Goal: Task Accomplishment & Management: Manage account settings

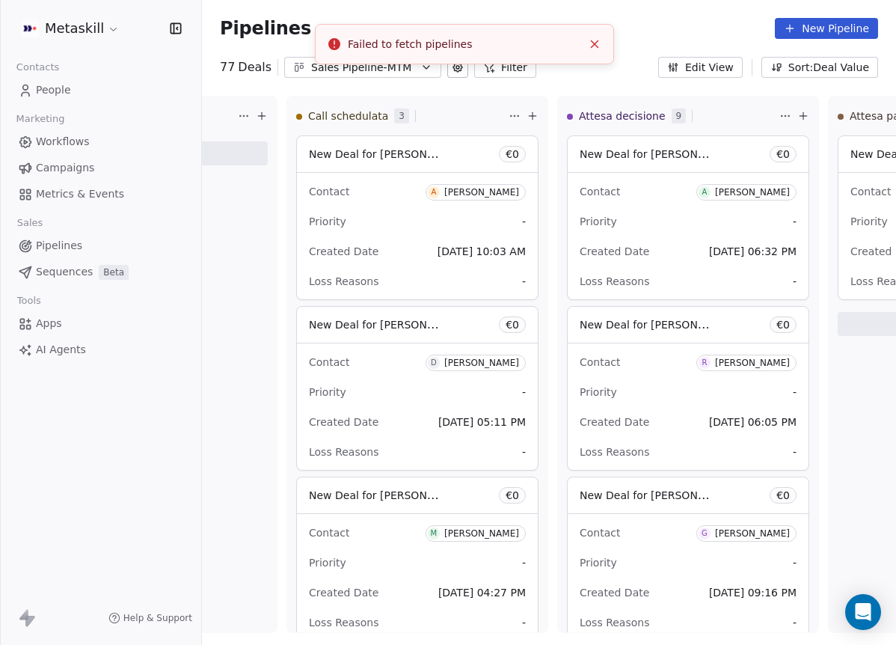
scroll to position [57, 0]
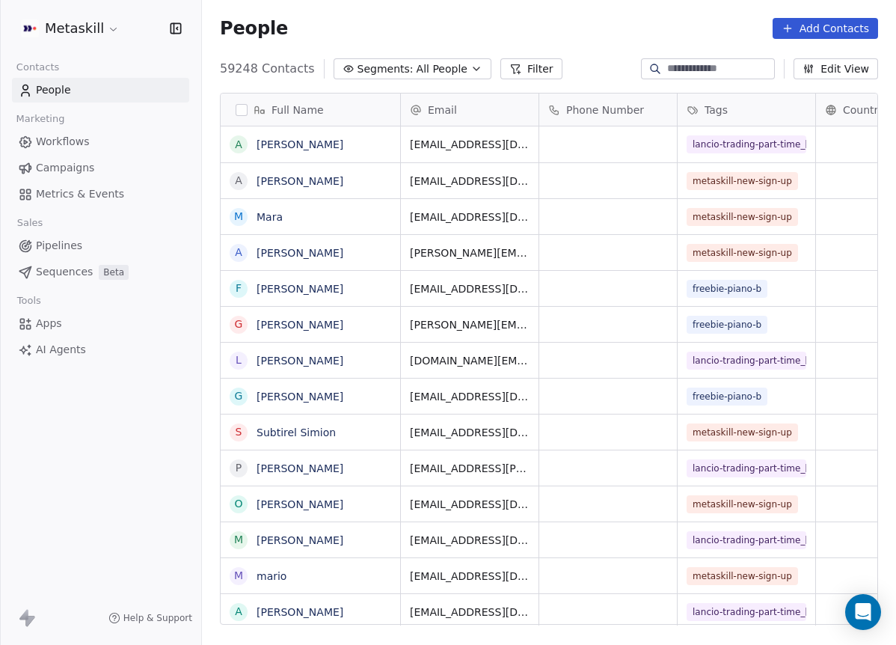
scroll to position [556, 683]
click at [83, 236] on link "Pipelines" at bounding box center [100, 245] width 177 height 25
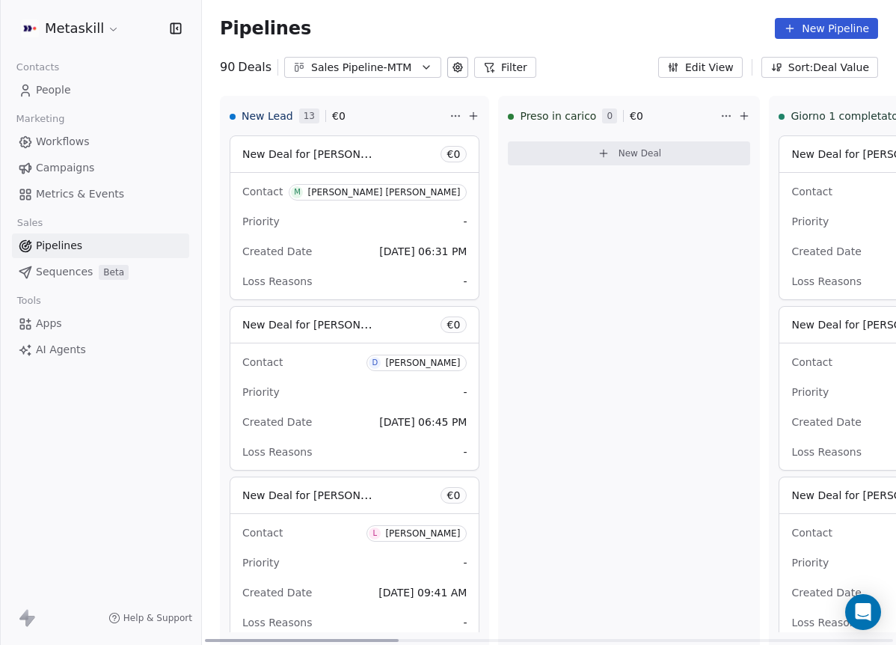
click at [310, 117] on span "13" at bounding box center [309, 115] width 20 height 15
click at [376, 68] on div "Sales Pipeline-MTM" at bounding box center [362, 68] width 103 height 16
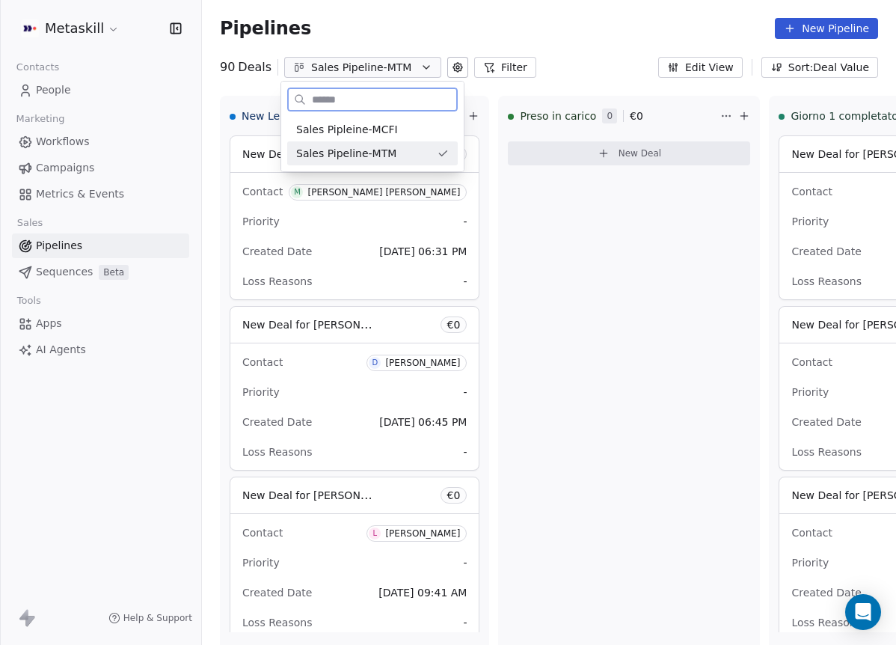
click at [390, 131] on span "Sales Pipleine-MCFI" at bounding box center [347, 130] width 102 height 16
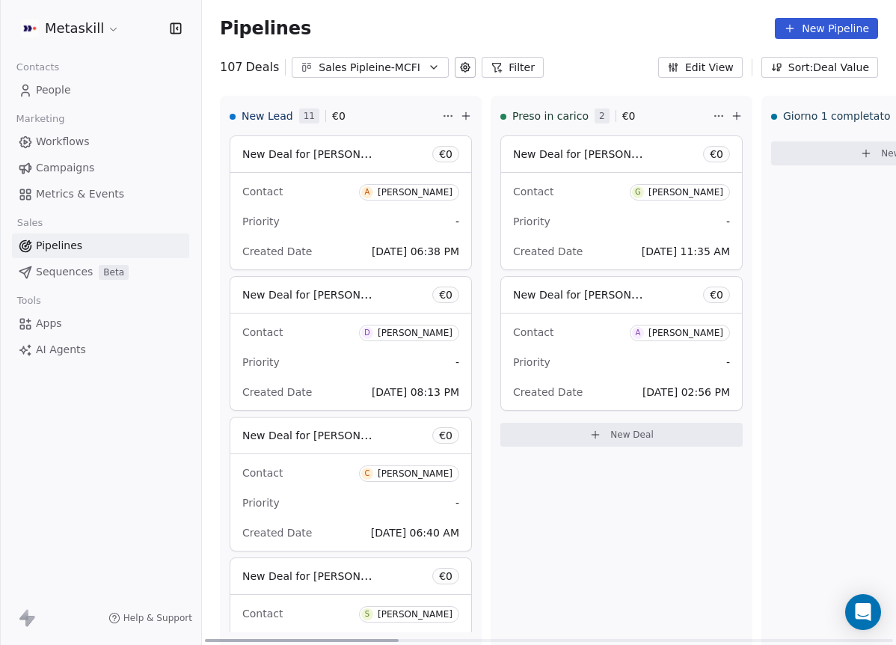
click at [706, 189] on div "Giacomo De luca" at bounding box center [685, 192] width 75 height 10
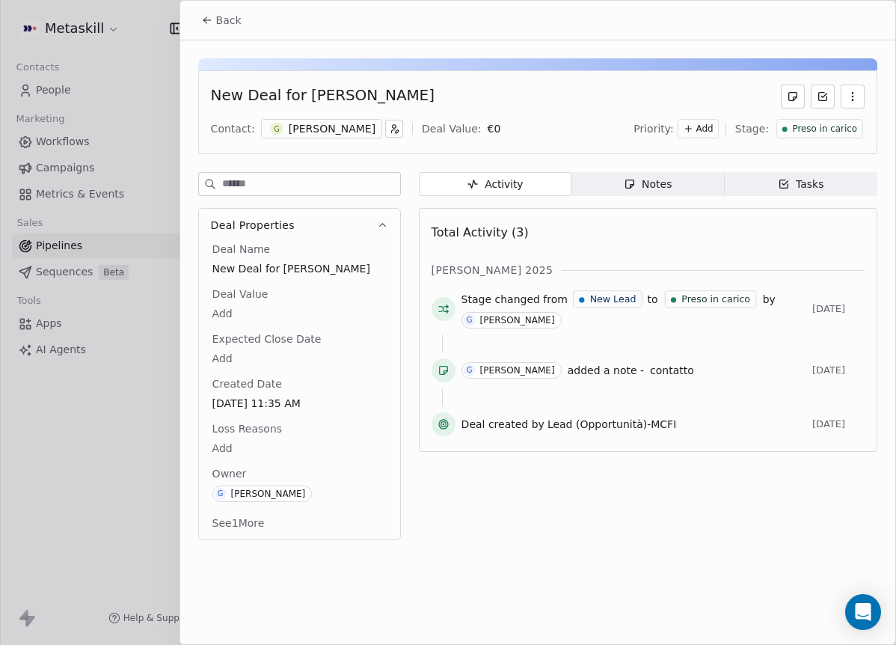
click at [856, 128] on span "Preso in carico" at bounding box center [824, 129] width 65 height 13
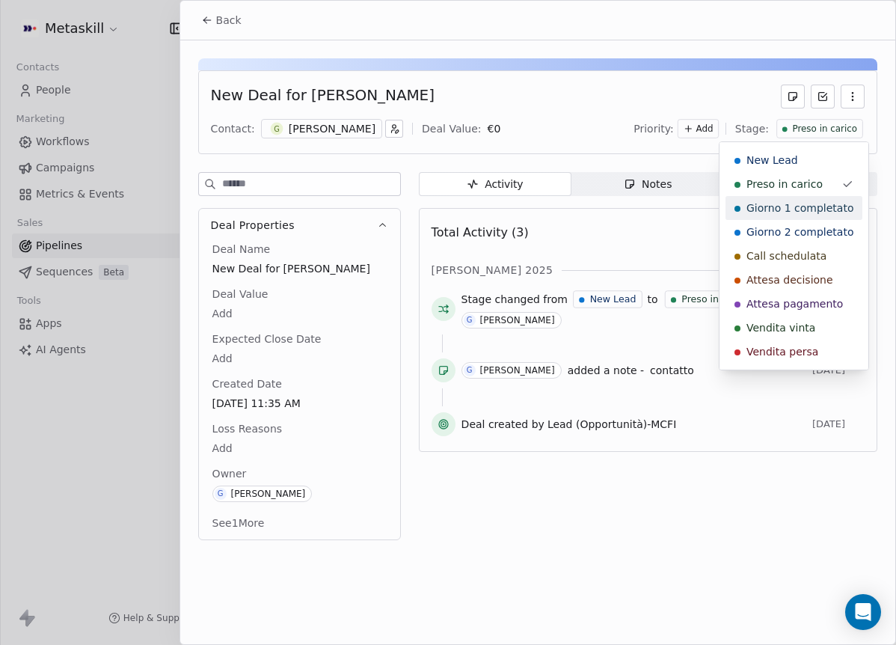
click at [825, 203] on span "Giorno 1 completato" at bounding box center [799, 207] width 107 height 15
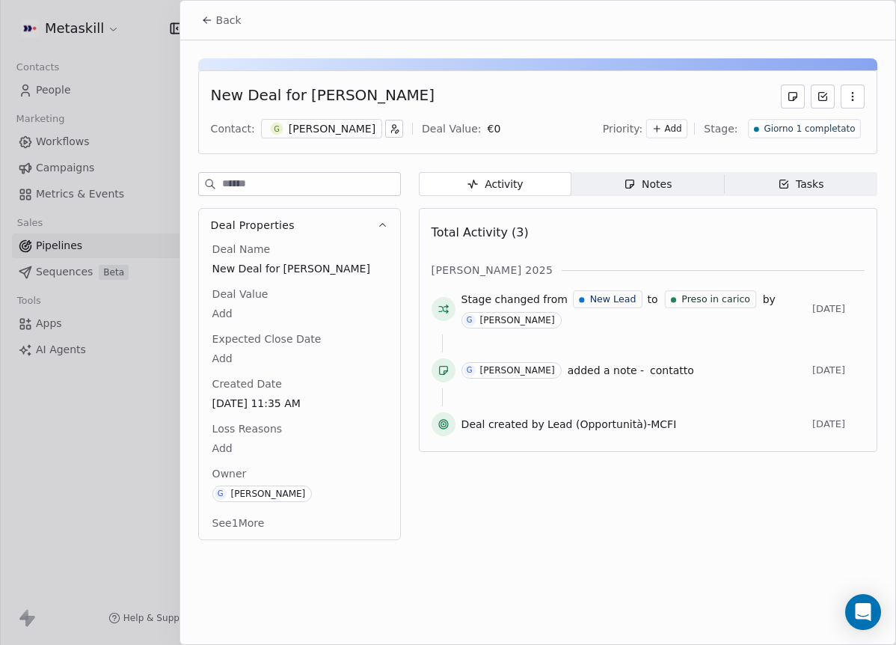
click at [236, 33] on button "Back" at bounding box center [221, 20] width 58 height 27
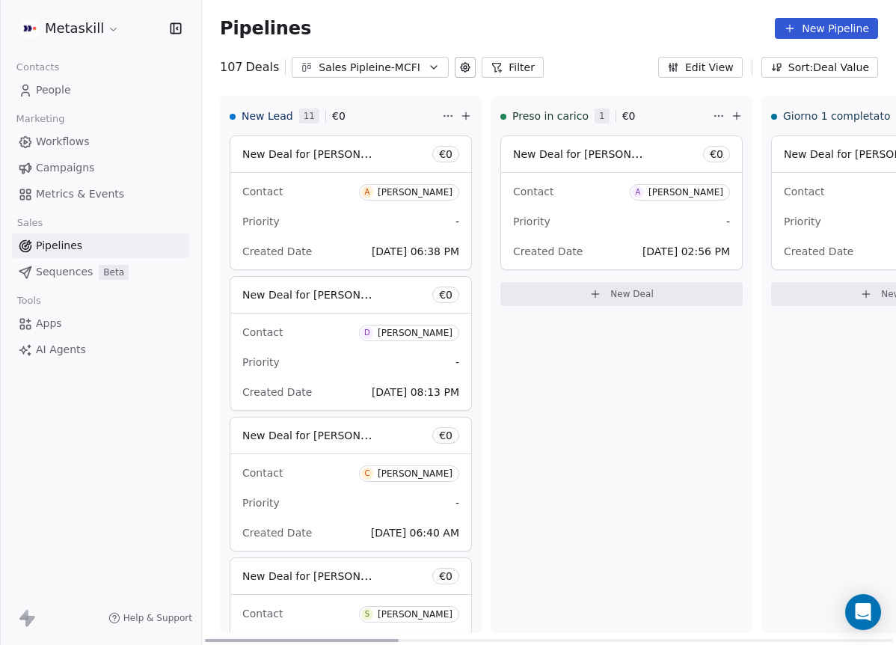
click at [704, 194] on div "Antonio Paradiso" at bounding box center [685, 192] width 75 height 10
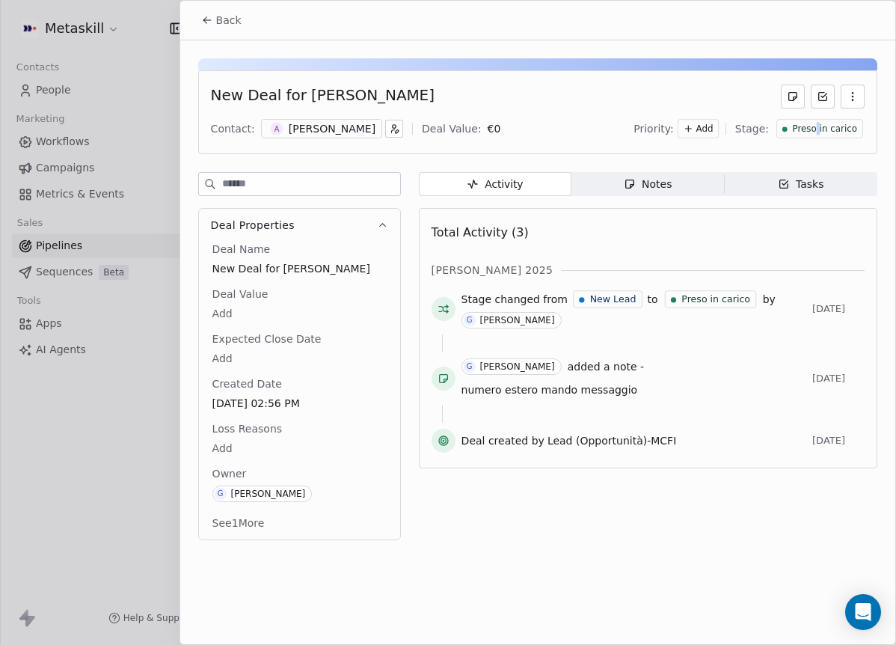
click at [820, 125] on span "Preso in carico" at bounding box center [824, 129] width 65 height 13
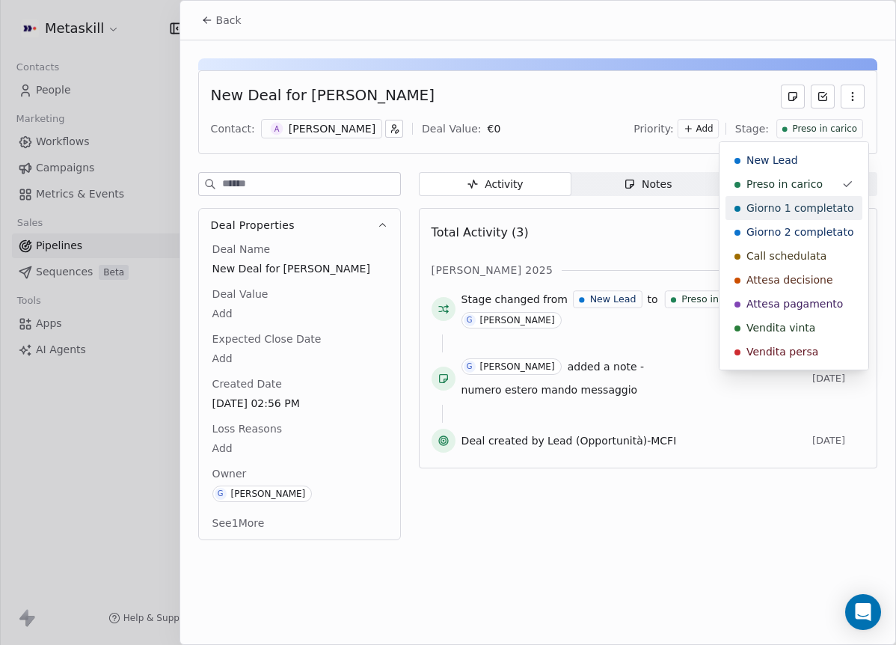
click at [810, 198] on div "Giorno 1 completato" at bounding box center [793, 208] width 137 height 24
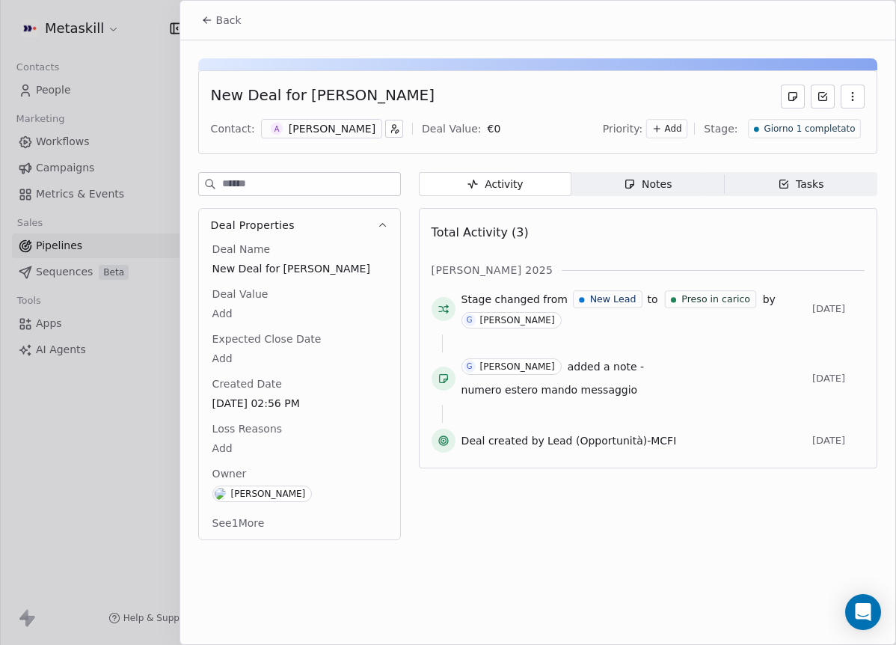
click at [204, 12] on button "Back" at bounding box center [221, 20] width 58 height 27
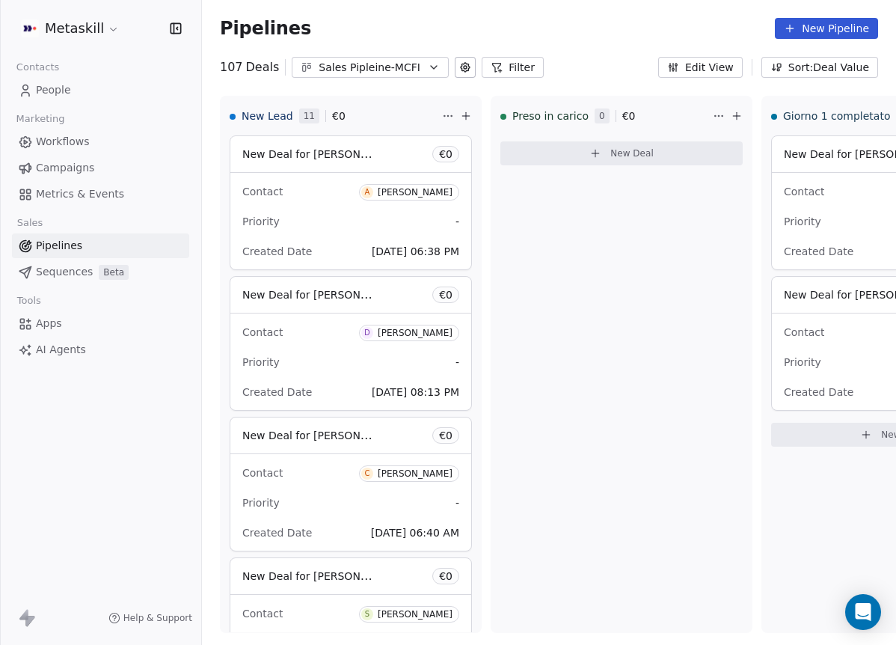
click at [379, 63] on div "Sales Pipleine-MCFI" at bounding box center [370, 68] width 103 height 16
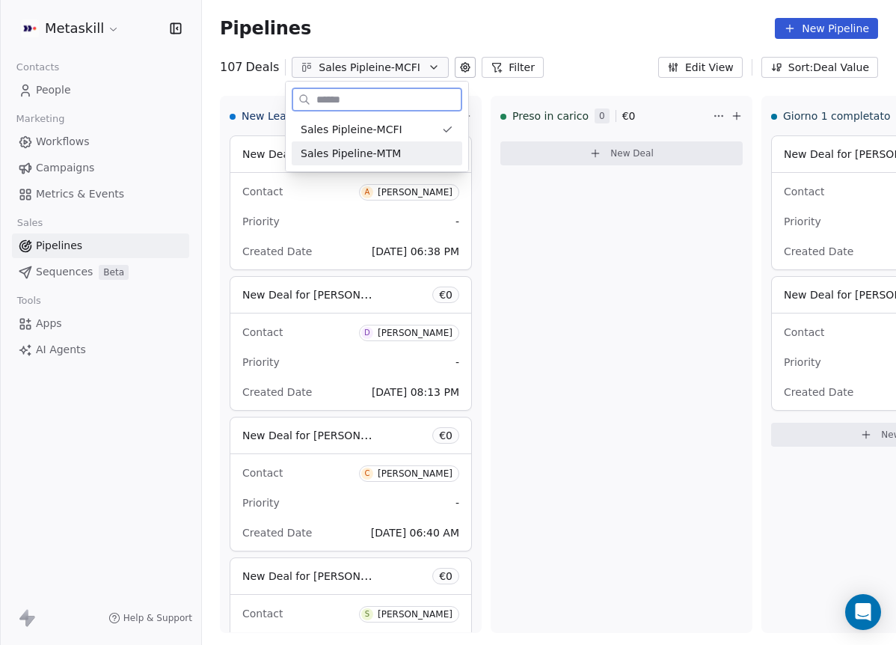
click at [384, 149] on span "Sales Pipeline-MTM" at bounding box center [351, 154] width 100 height 16
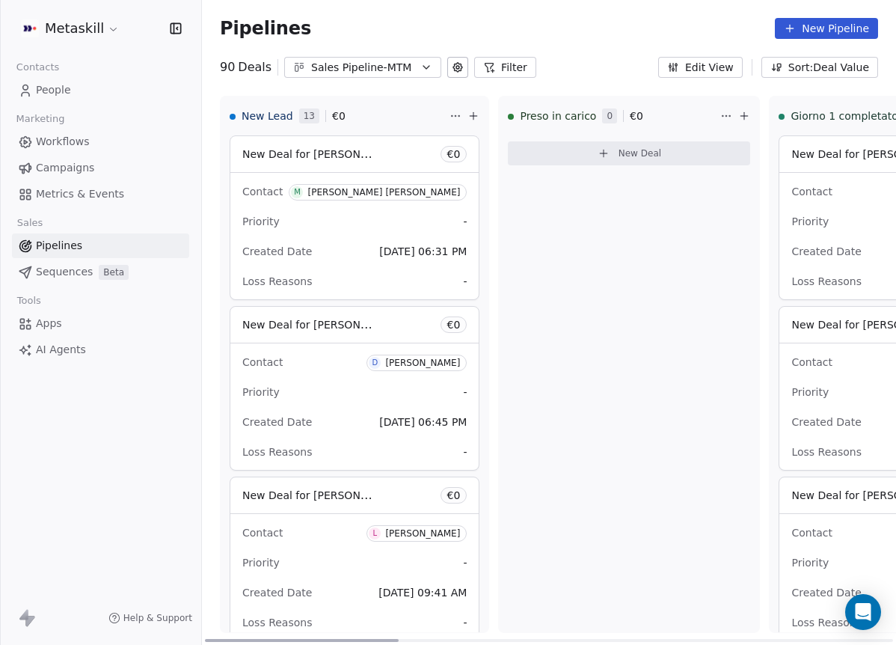
click at [416, 194] on div "[PERSON_NAME] [PERSON_NAME]" at bounding box center [383, 192] width 153 height 10
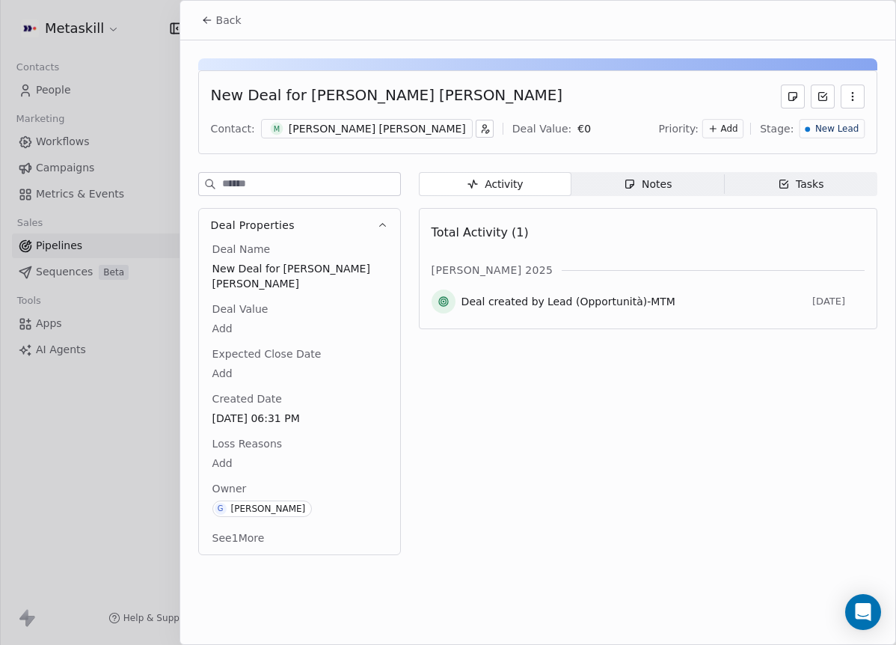
click at [344, 129] on div "[PERSON_NAME] [PERSON_NAME]" at bounding box center [377, 128] width 177 height 15
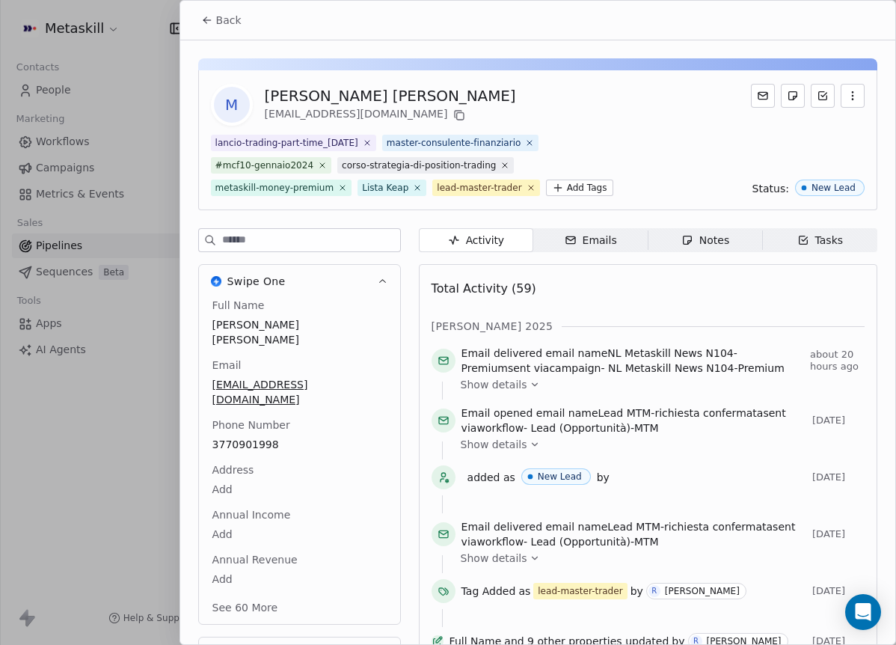
click at [598, 95] on div "M Mark Middonti celauro markmiddonticelauro@gmail.com" at bounding box center [538, 105] width 654 height 42
click at [201, 25] on button "Back" at bounding box center [221, 20] width 58 height 27
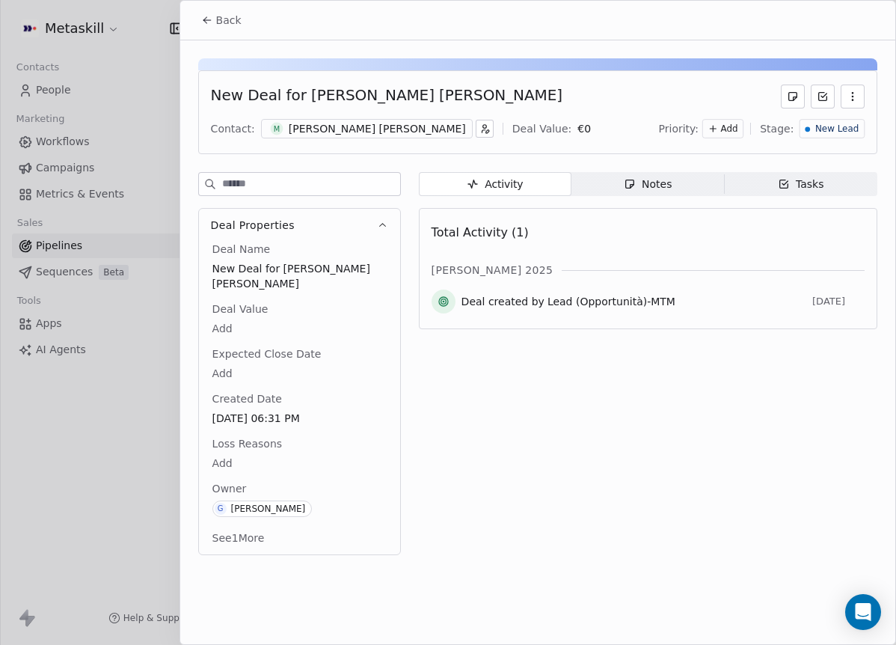
click at [387, 131] on div "[PERSON_NAME] [PERSON_NAME]" at bounding box center [377, 128] width 177 height 15
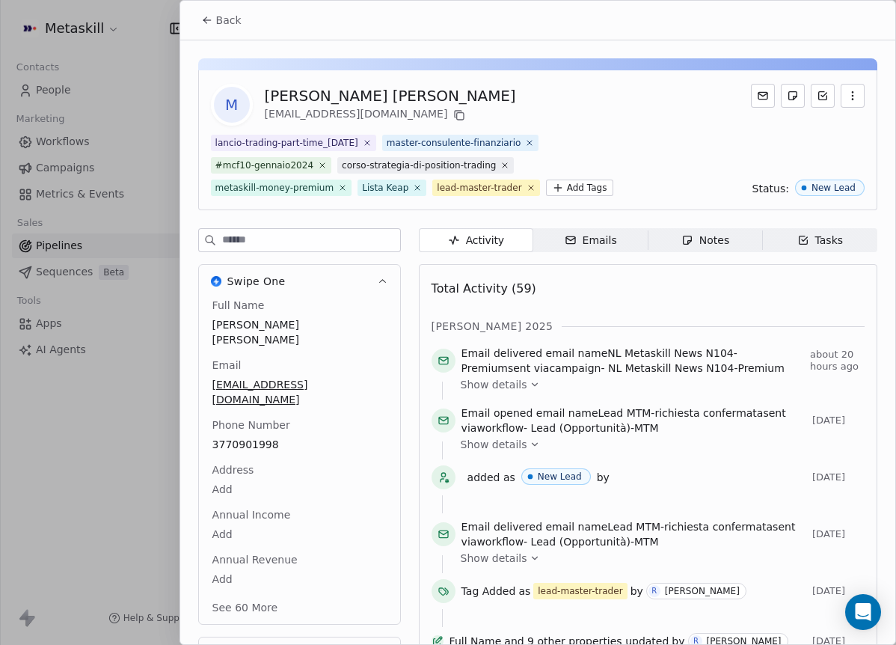
click at [453, 112] on icon at bounding box center [459, 115] width 12 height 12
click at [211, 24] on icon at bounding box center [207, 20] width 12 height 12
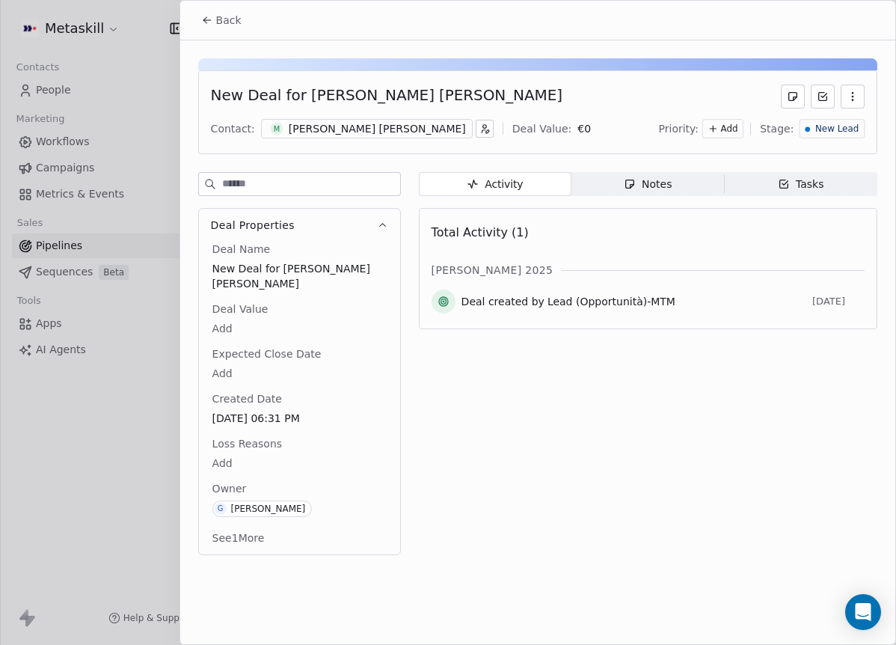
click at [501, 85] on div "New Deal for [PERSON_NAME] [PERSON_NAME]" at bounding box center [538, 97] width 654 height 24
drag, startPoint x: 300, startPoint y: 95, endPoint x: 394, endPoint y: 89, distance: 94.4
click at [394, 89] on div "New Deal for [PERSON_NAME] [PERSON_NAME]" at bounding box center [386, 97] width 351 height 24
copy div "Mark Middonti"
click at [446, 92] on div "New Deal for [PERSON_NAME] [PERSON_NAME]" at bounding box center [386, 97] width 351 height 24
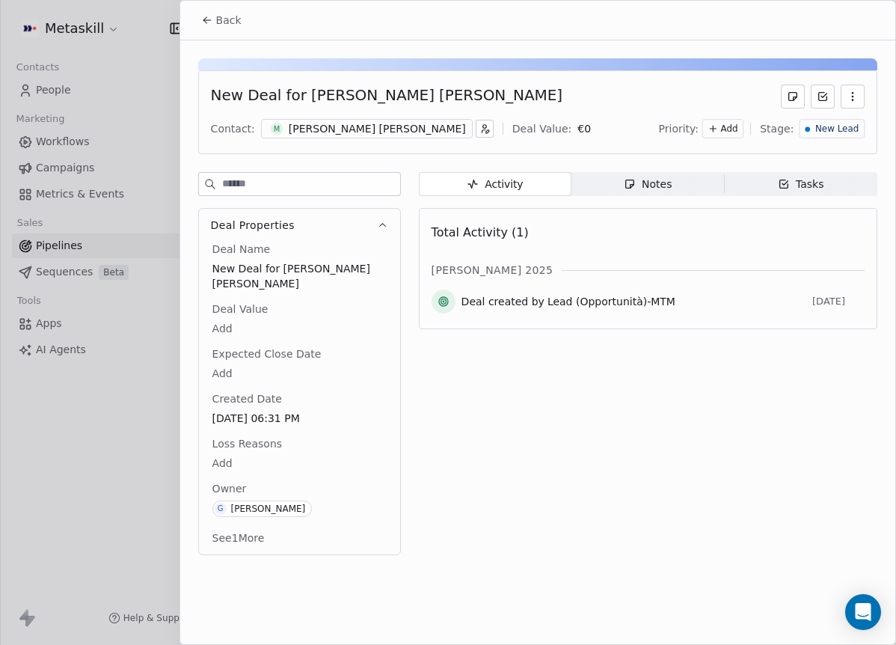
drag, startPoint x: 230, startPoint y: 23, endPoint x: 244, endPoint y: 22, distance: 13.5
click at [230, 23] on span "Back" at bounding box center [228, 20] width 25 height 15
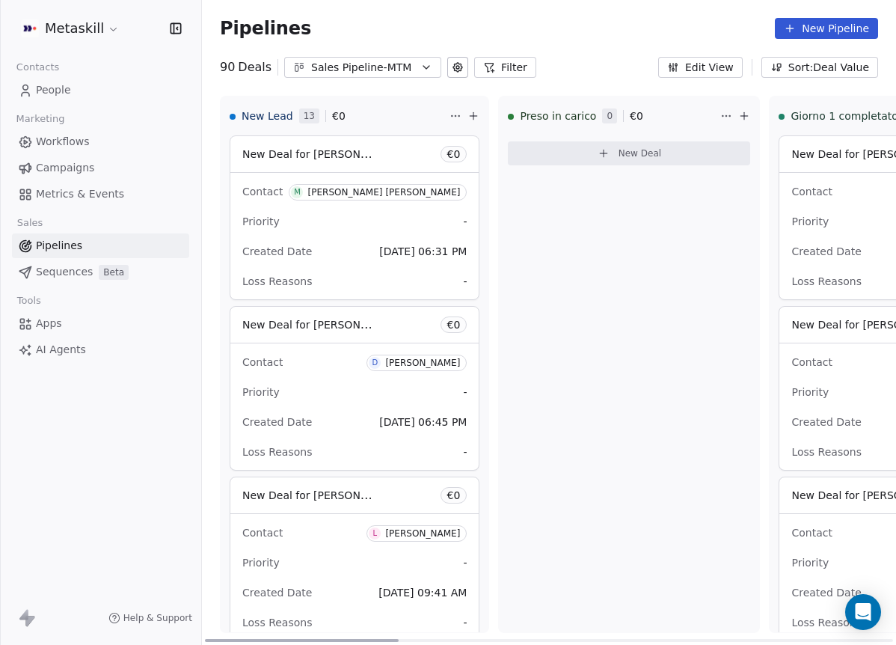
click at [438, 192] on div "[PERSON_NAME] [PERSON_NAME]" at bounding box center [383, 192] width 153 height 10
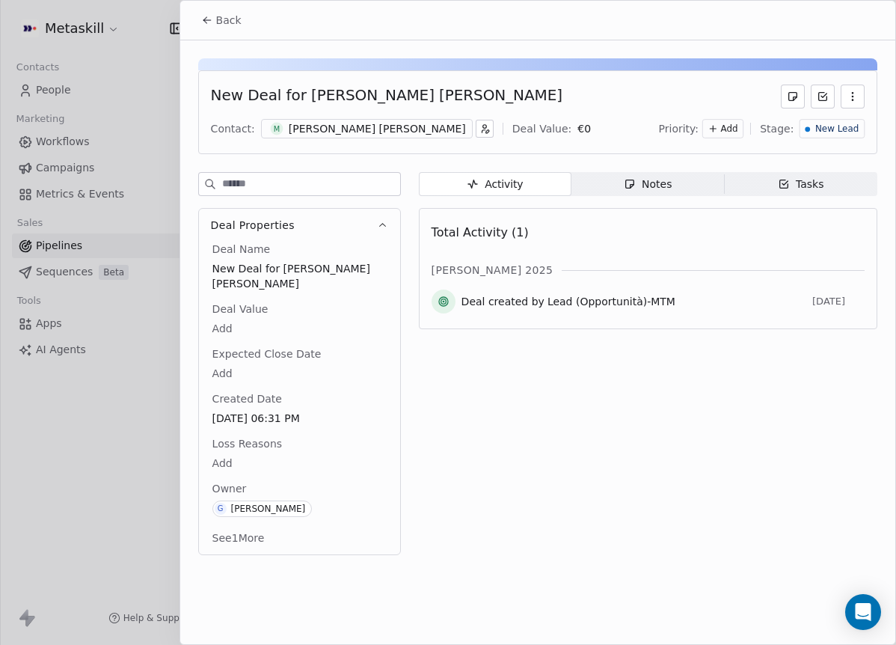
click at [796, 179] on div "Tasks" at bounding box center [801, 184] width 46 height 16
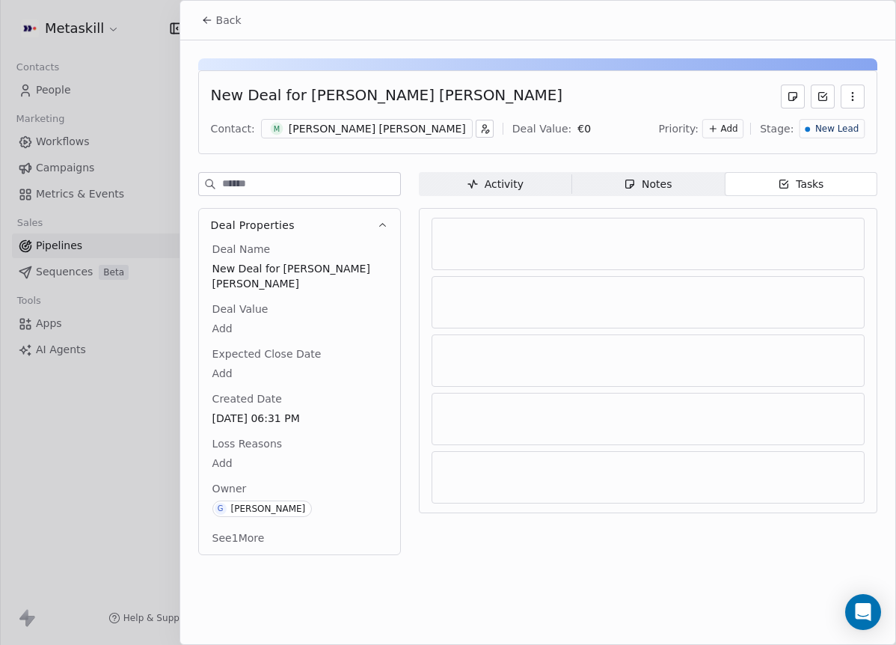
click at [612, 181] on span "Notes Notes" at bounding box center [647, 184] width 153 height 24
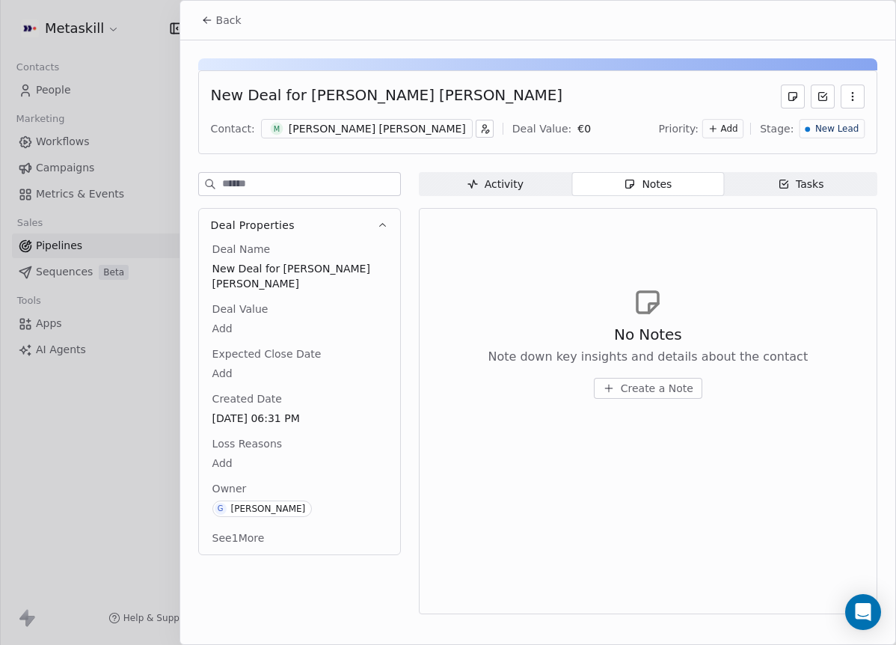
click at [665, 381] on span "Create a Note" at bounding box center [657, 388] width 73 height 15
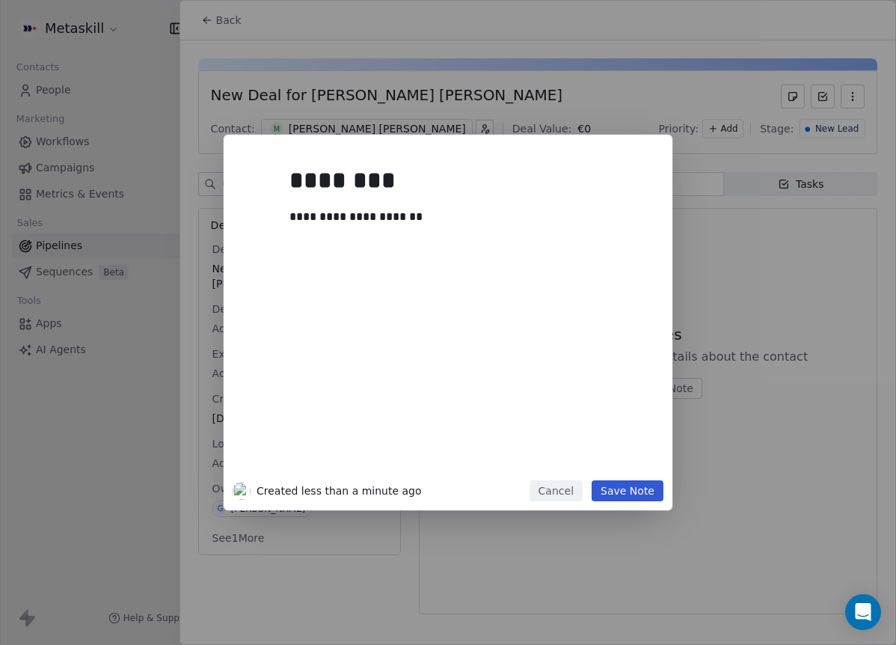
click at [628, 503] on div "**********" at bounding box center [448, 322] width 449 height 375
click at [639, 491] on button "Save Note" at bounding box center [628, 490] width 72 height 21
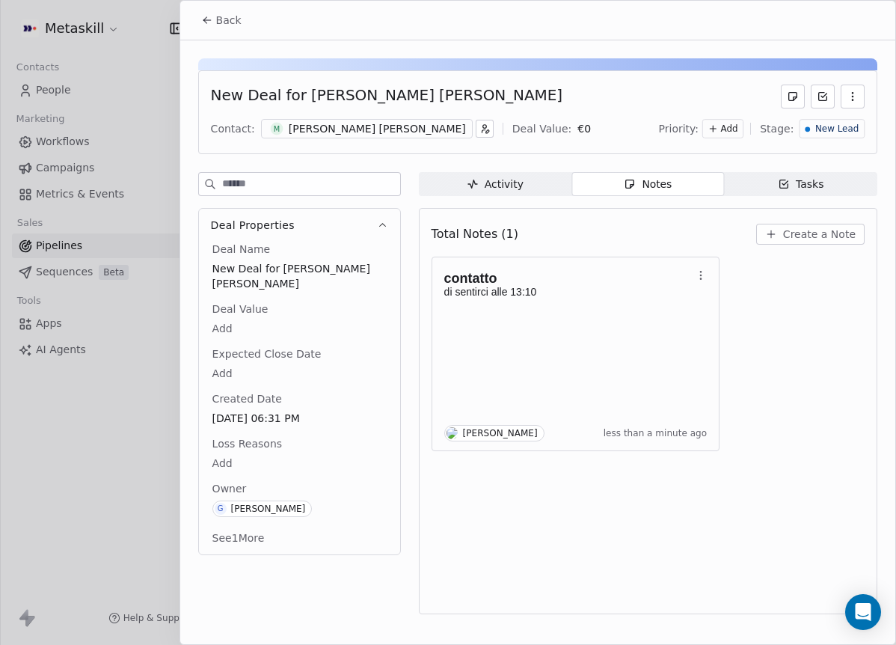
click at [826, 126] on span "New Lead" at bounding box center [836, 129] width 43 height 13
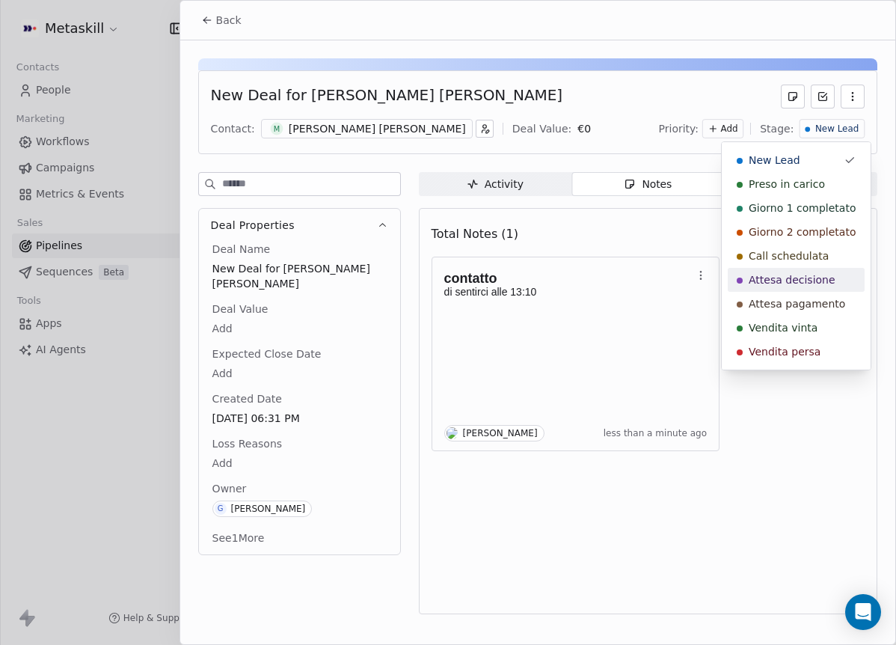
click at [806, 289] on div "Attesa decisione" at bounding box center [796, 280] width 137 height 24
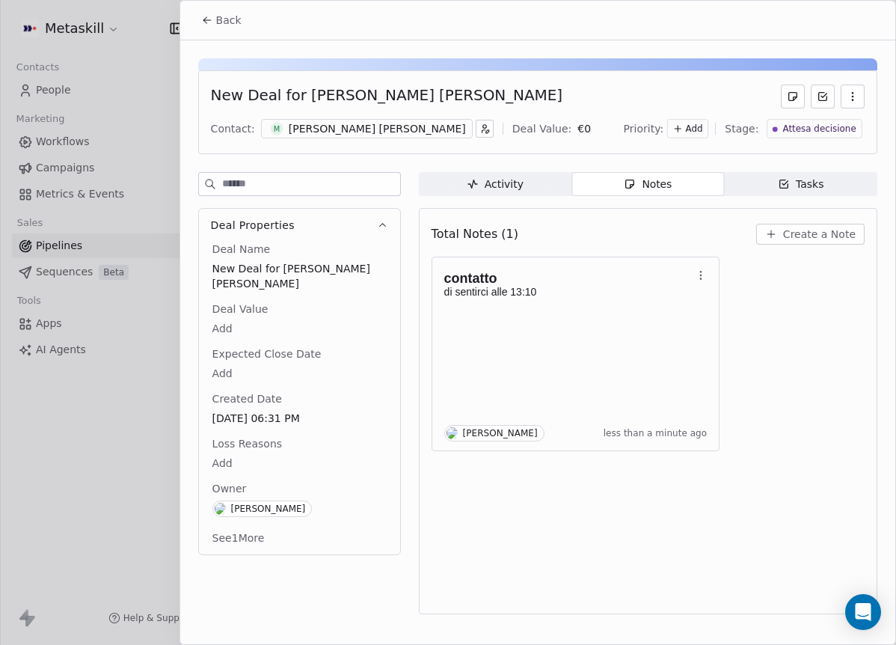
click at [844, 138] on div "Priority: Add Stage: Attesa decisione" at bounding box center [744, 128] width 241 height 22
click at [844, 130] on span "Attesa decisione" at bounding box center [819, 129] width 73 height 13
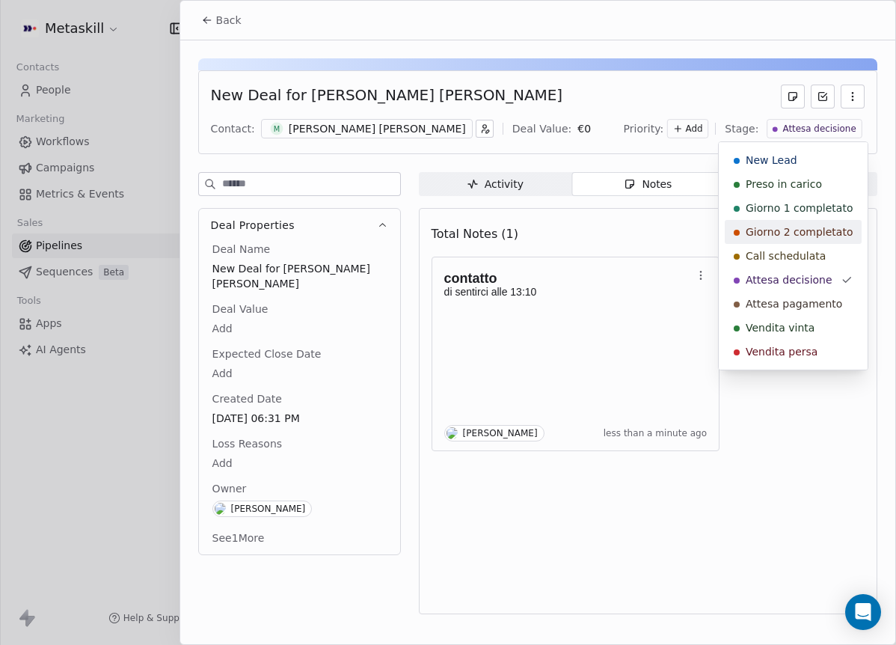
click at [815, 253] on span "Call schedulata" at bounding box center [786, 255] width 80 height 15
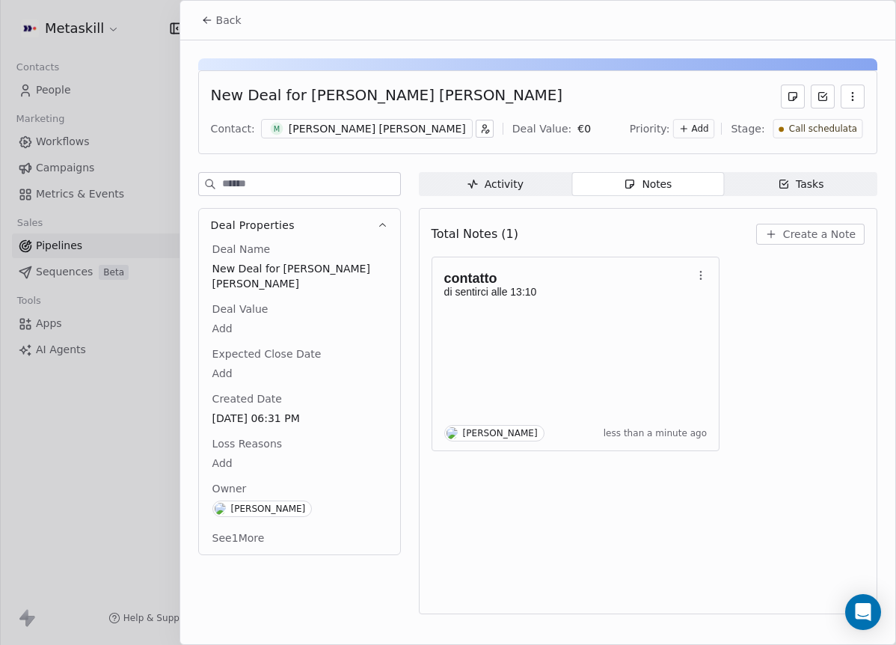
click at [215, 12] on button "Back" at bounding box center [221, 20] width 58 height 27
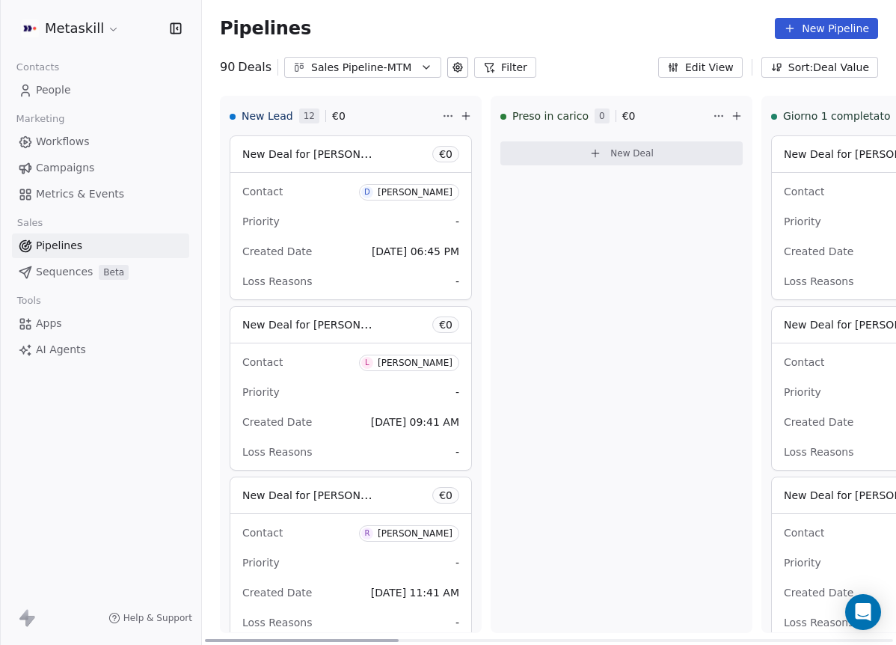
click at [432, 191] on div "[PERSON_NAME]" at bounding box center [415, 192] width 75 height 10
click at [444, 191] on div "[PERSON_NAME]" at bounding box center [415, 192] width 75 height 10
click at [410, 189] on div "[PERSON_NAME]" at bounding box center [415, 192] width 75 height 10
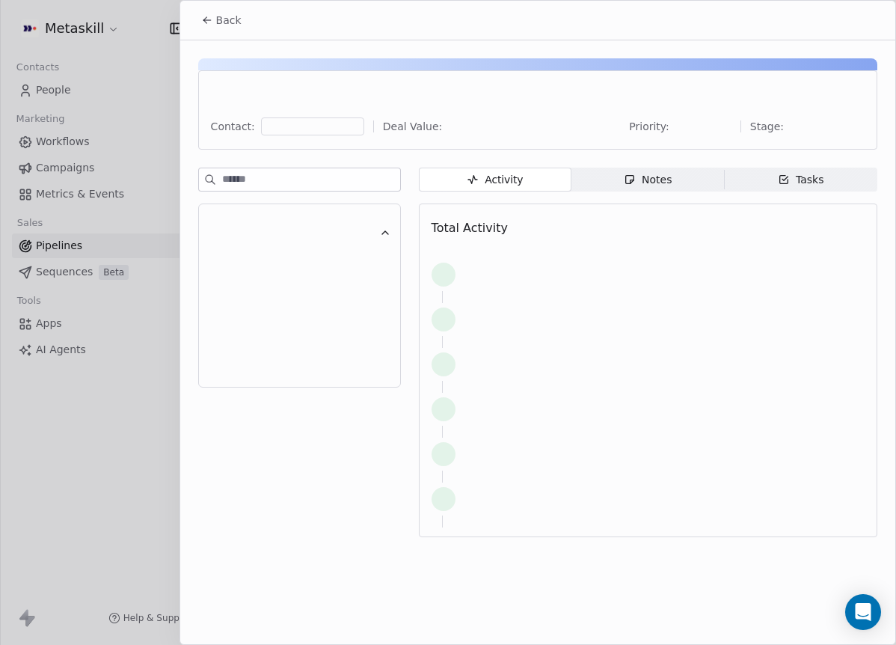
click at [426, 194] on div at bounding box center [448, 322] width 896 height 645
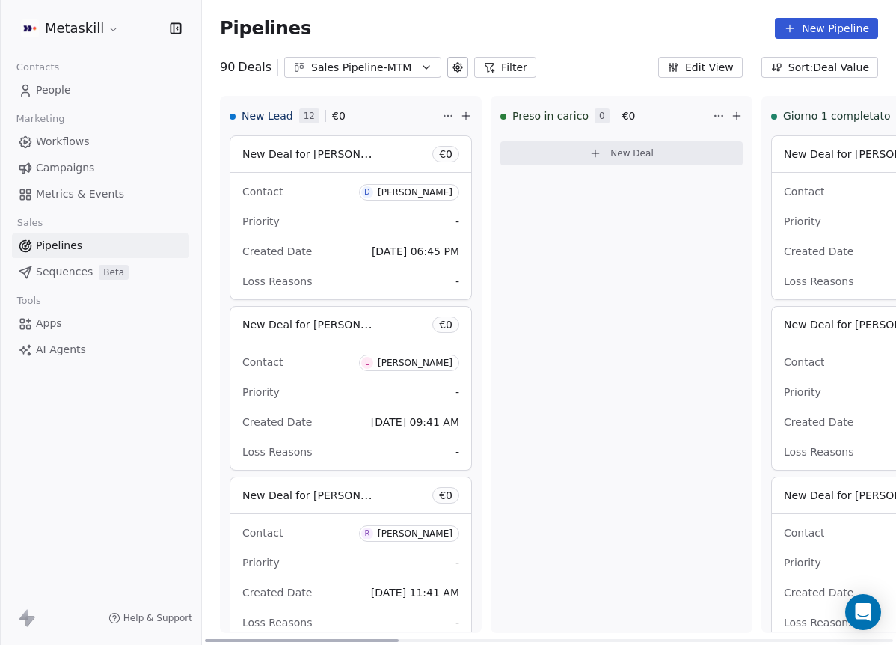
click at [409, 185] on span "D Debora Loda" at bounding box center [409, 192] width 100 height 16
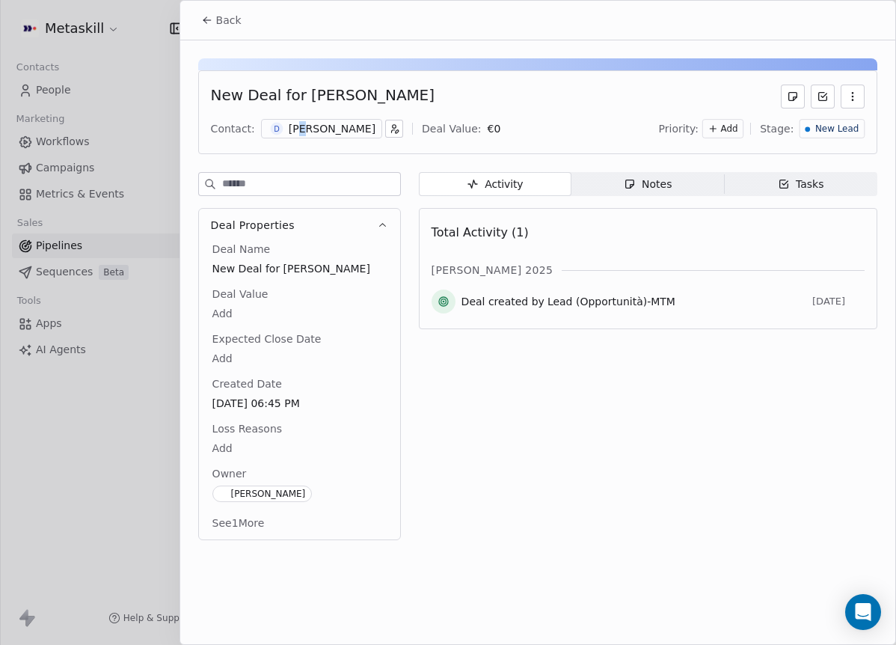
drag, startPoint x: 302, startPoint y: 132, endPoint x: 347, endPoint y: 138, distance: 45.3
click at [302, 132] on div "[PERSON_NAME]" at bounding box center [332, 128] width 87 height 15
click at [326, 122] on div "[PERSON_NAME]" at bounding box center [332, 128] width 87 height 15
click at [360, 140] on div "New Deal for Debora Loda Contact: D Debora Loda Deal Value: € 0 Priority: Add S…" at bounding box center [537, 112] width 679 height 84
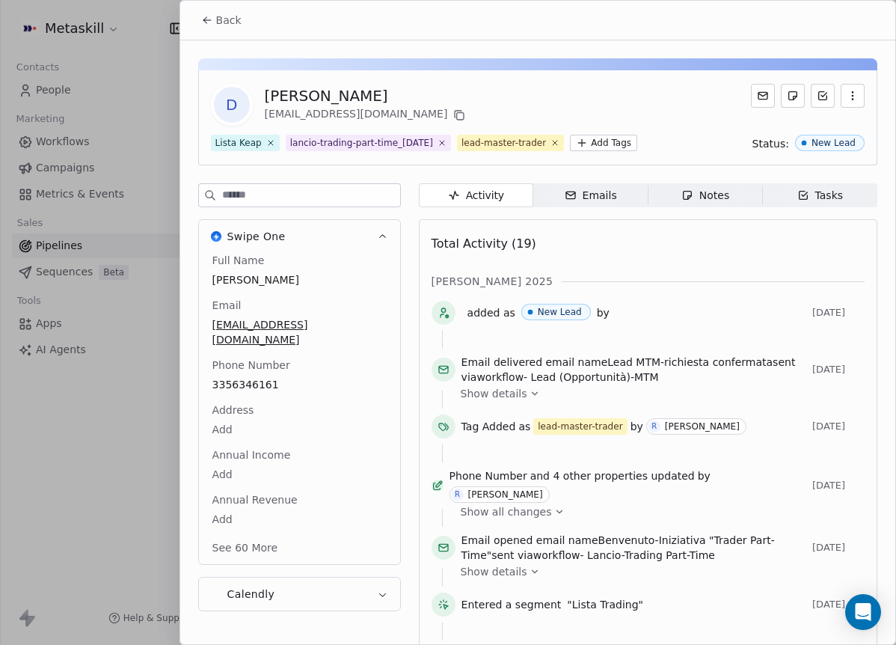
scroll to position [48, 0]
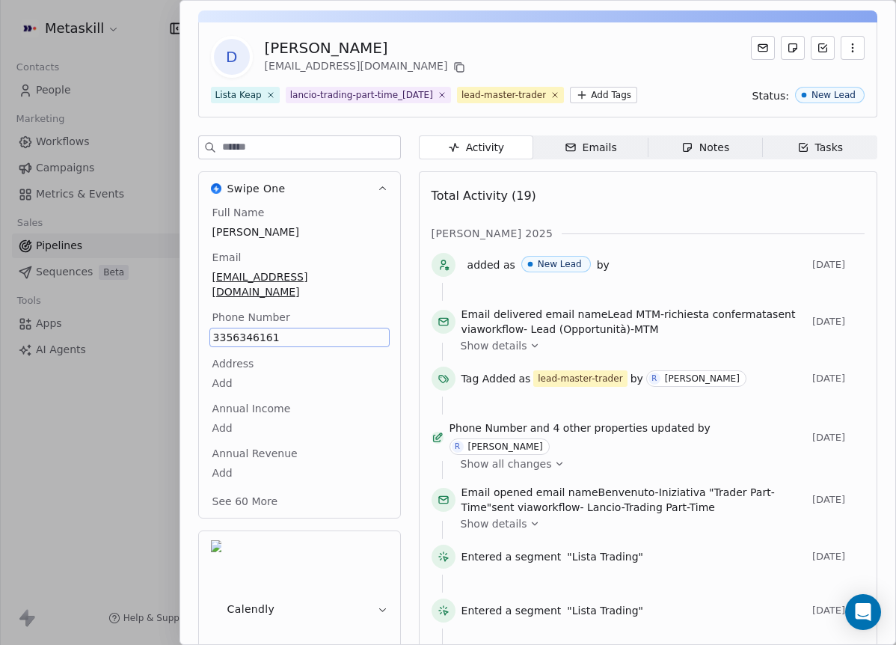
click at [375, 248] on div "Full Name Debora Loda Email debifabio@gmail.com Phone Number 3356346161 Address…" at bounding box center [299, 358] width 180 height 307
click at [712, 137] on span "Notes Notes" at bounding box center [705, 147] width 114 height 24
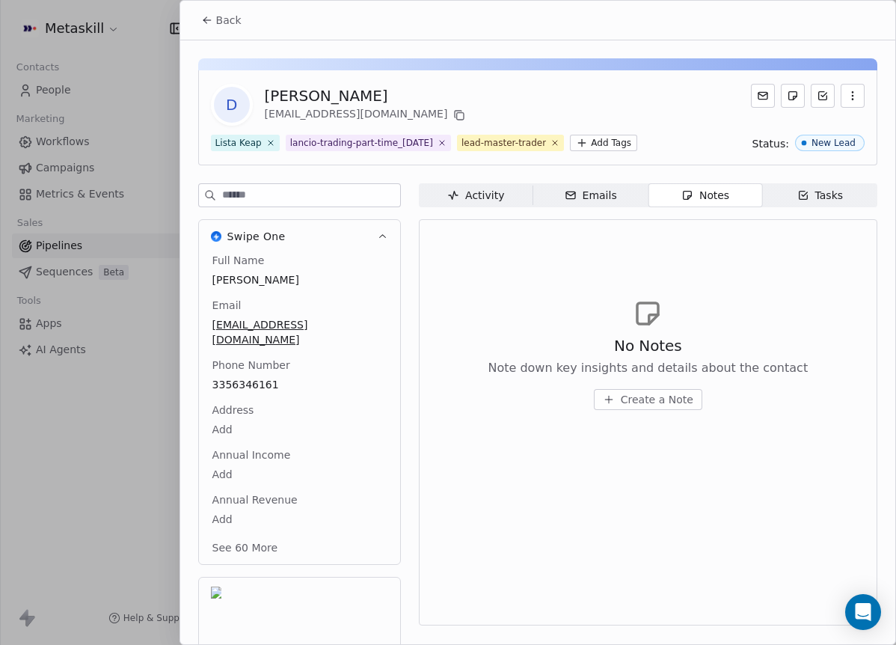
click at [419, 203] on button "Activity Activity" at bounding box center [476, 195] width 114 height 24
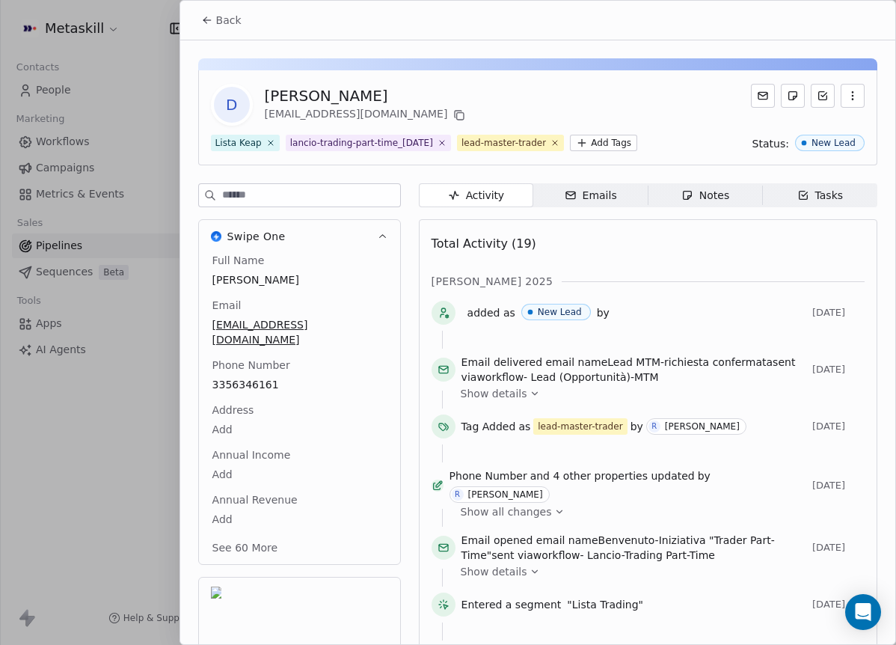
click at [409, 82] on div "D Debora Loda debifabio@gmail.com Lista Keap lancio-trading-part-time_2025-10-2…" at bounding box center [537, 117] width 679 height 95
click at [244, 29] on button "Back" at bounding box center [221, 20] width 58 height 27
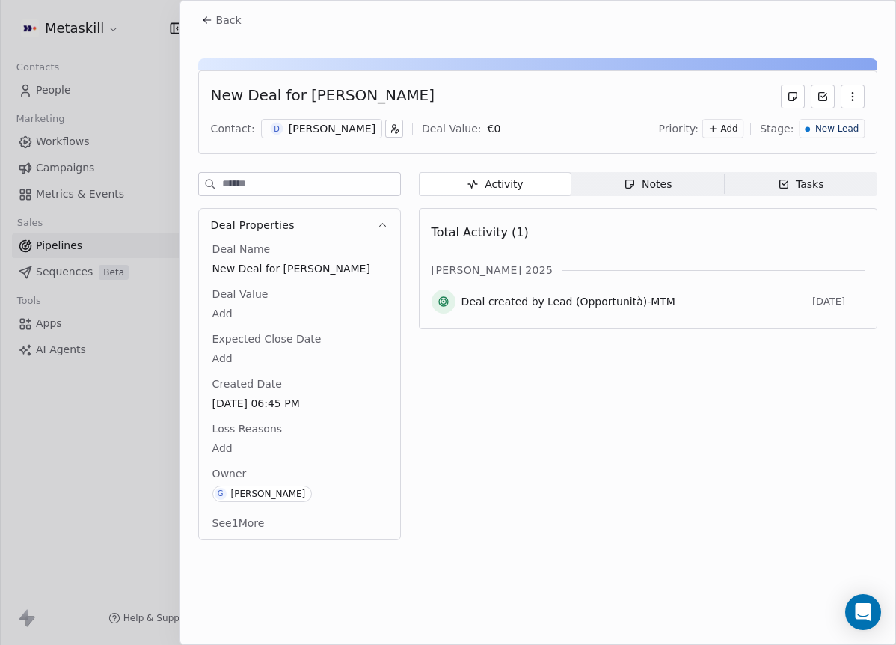
click at [666, 191] on span "Notes Notes" at bounding box center [647, 184] width 153 height 24
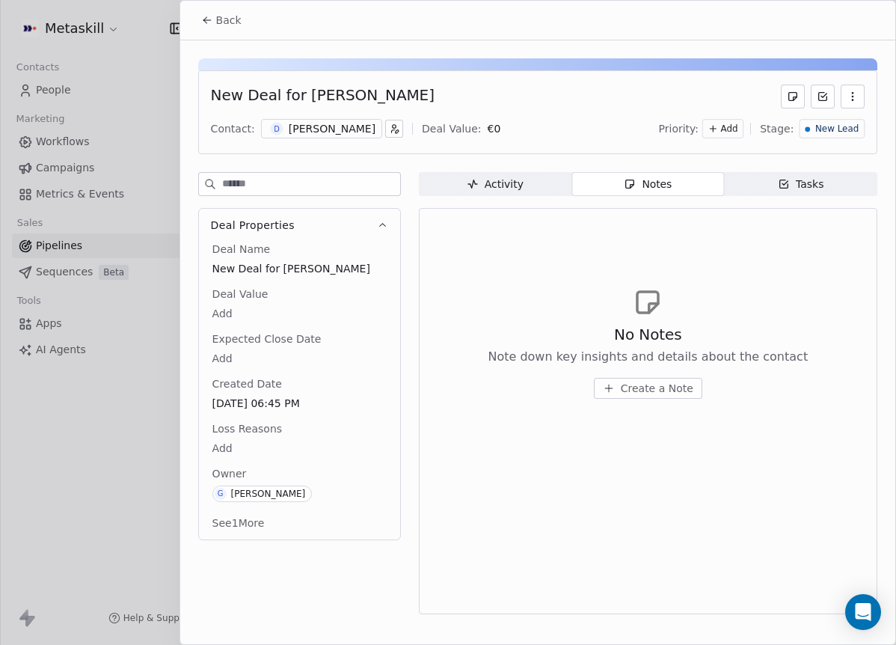
click at [655, 382] on span "Create a Note" at bounding box center [657, 388] width 73 height 15
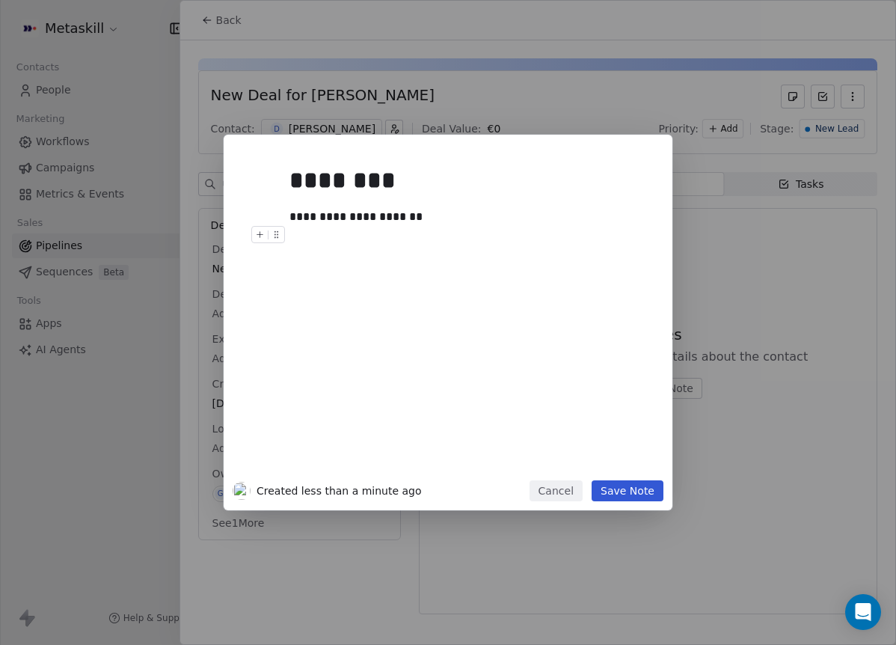
click at [289, 215] on div "**********" at bounding box center [465, 312] width 371 height 337
drag, startPoint x: 341, startPoint y: 209, endPoint x: 351, endPoint y: 250, distance: 42.3
click at [341, 209] on div "**********" at bounding box center [464, 217] width 351 height 18
click at [657, 491] on button "Save Note" at bounding box center [628, 490] width 72 height 21
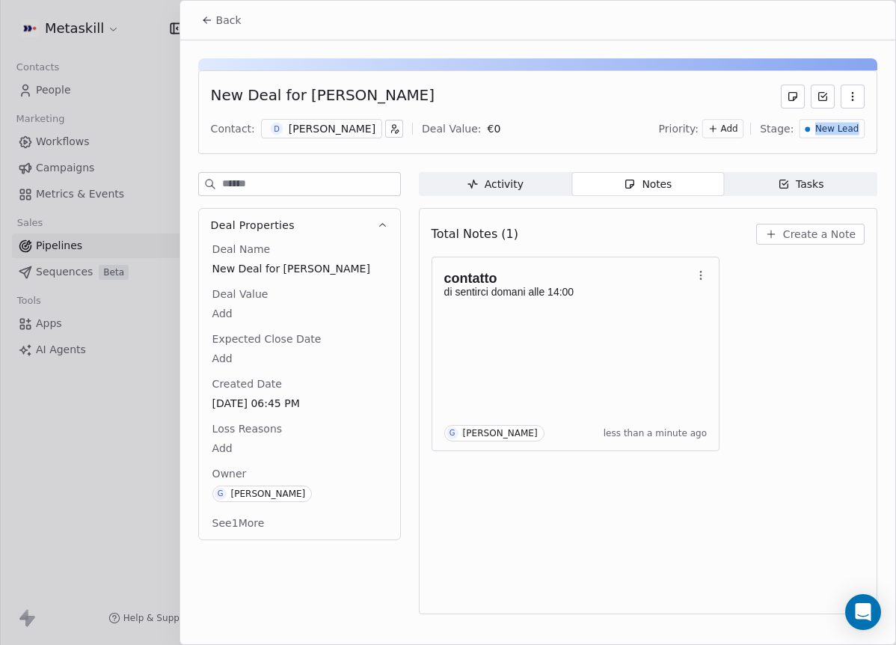
click at [814, 135] on div "New Lead" at bounding box center [831, 128] width 65 height 19
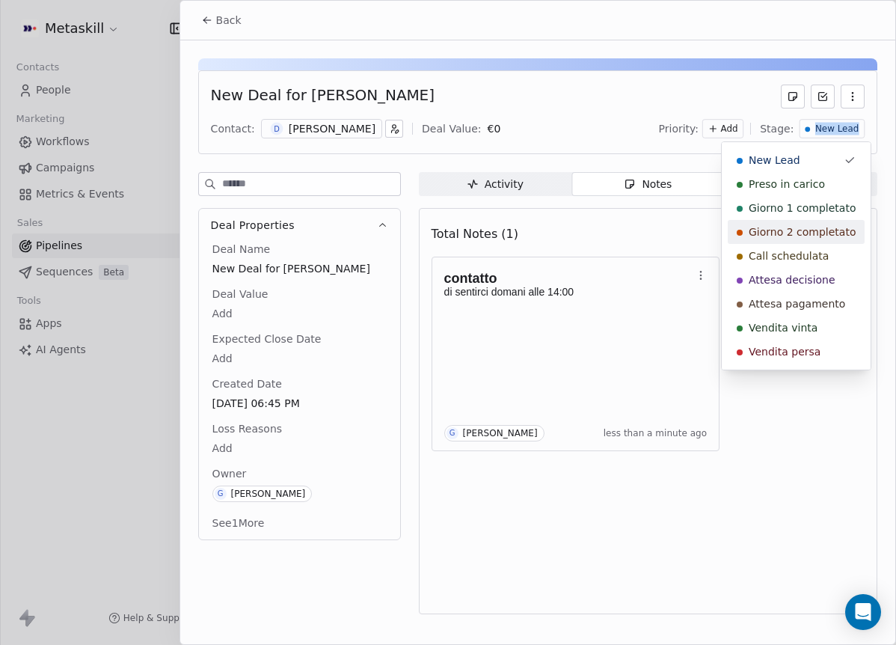
click at [828, 255] on div "Call schedulata" at bounding box center [796, 255] width 119 height 15
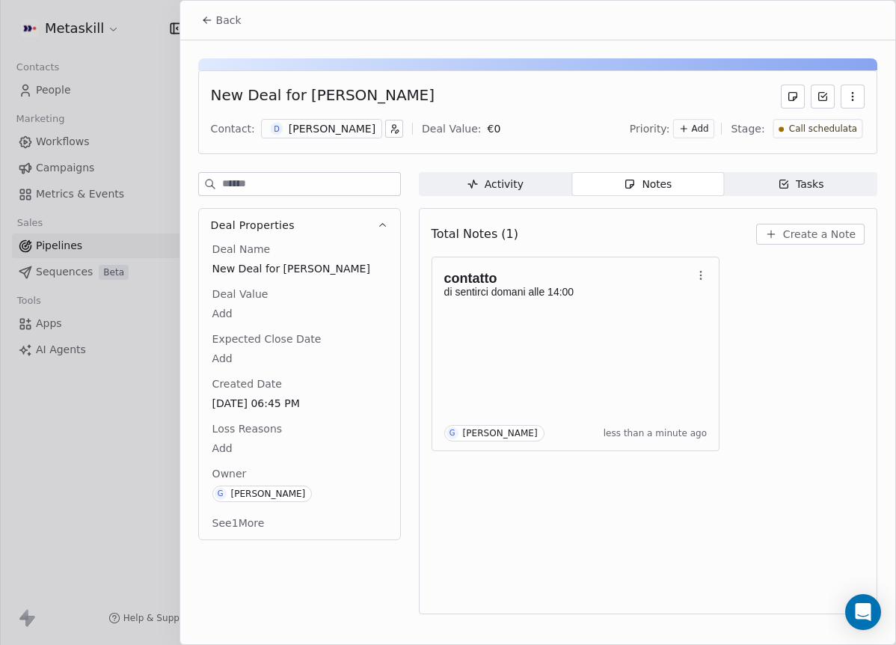
click at [232, 28] on button "Back" at bounding box center [221, 20] width 58 height 27
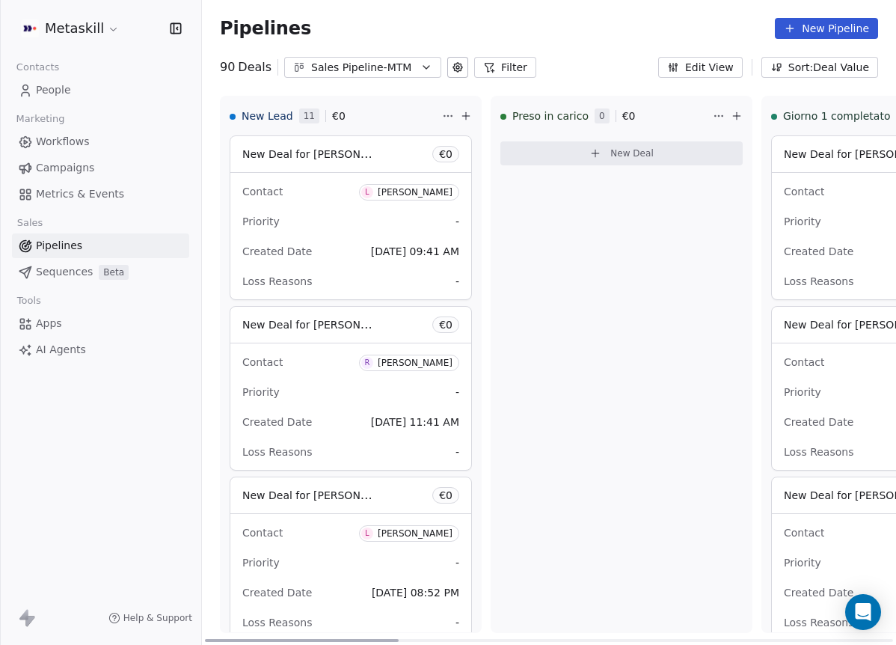
click at [443, 190] on div "[PERSON_NAME]" at bounding box center [415, 192] width 75 height 10
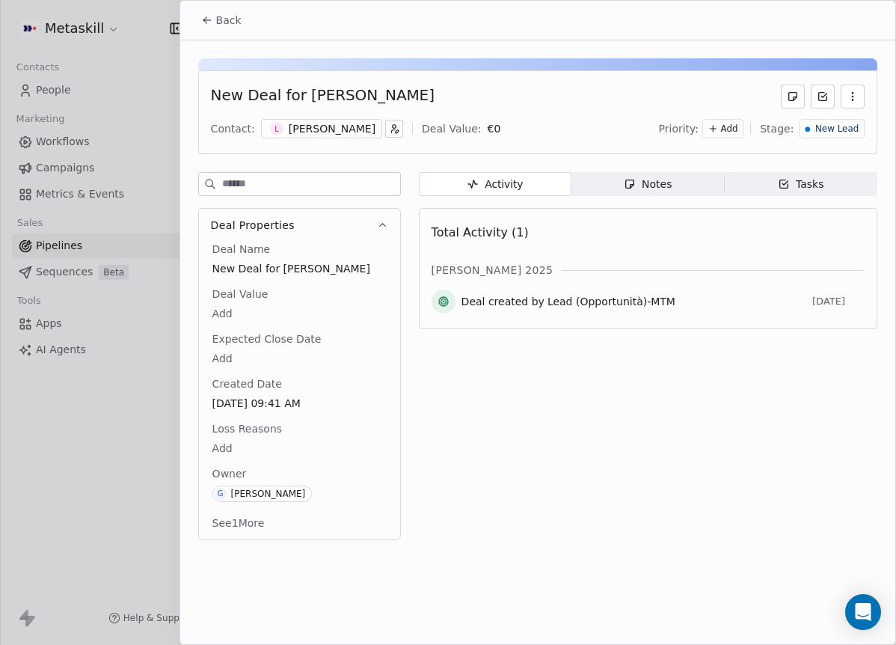
click at [322, 130] on div "[PERSON_NAME]" at bounding box center [332, 128] width 87 height 15
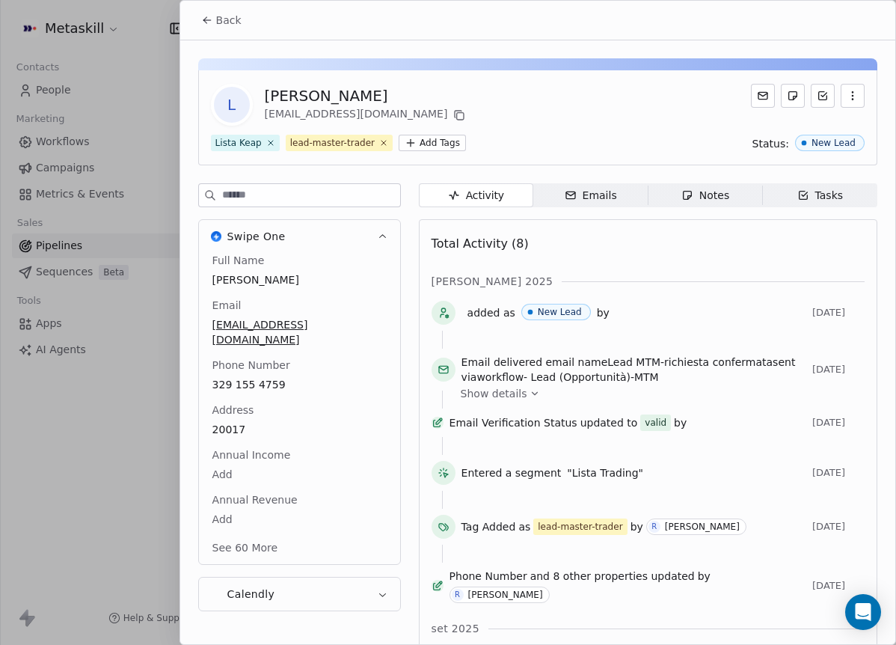
scroll to position [48, 0]
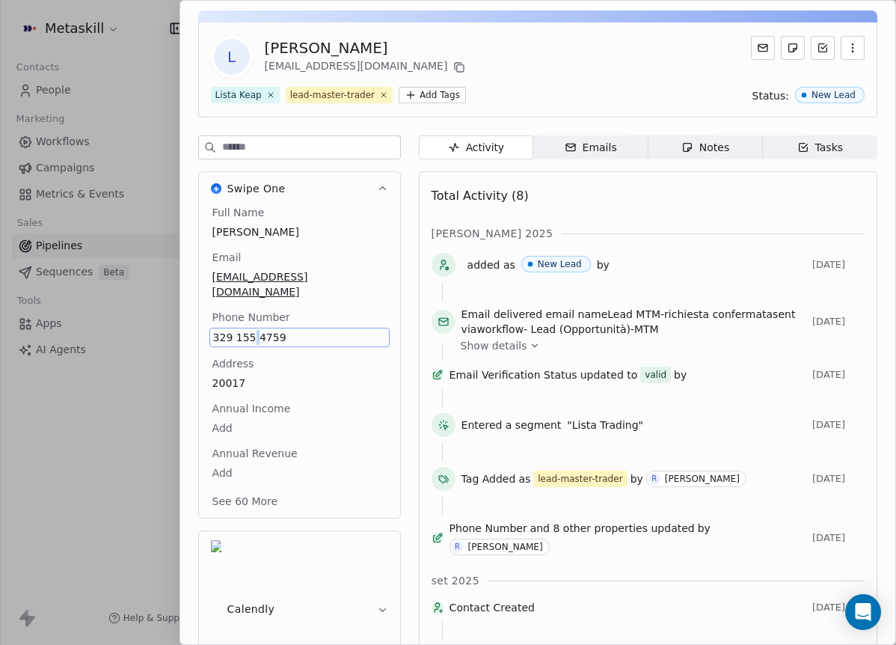
click at [242, 330] on span "329 155 4759" at bounding box center [299, 337] width 173 height 15
click at [243, 330] on span "329 155 4759" at bounding box center [299, 337] width 173 height 15
click at [243, 321] on input "**********" at bounding box center [293, 331] width 162 height 30
click at [399, 248] on html "Metaskill Contacts People Marketing Workflows Campaigns Metrics & Events Sales …" at bounding box center [448, 322] width 896 height 645
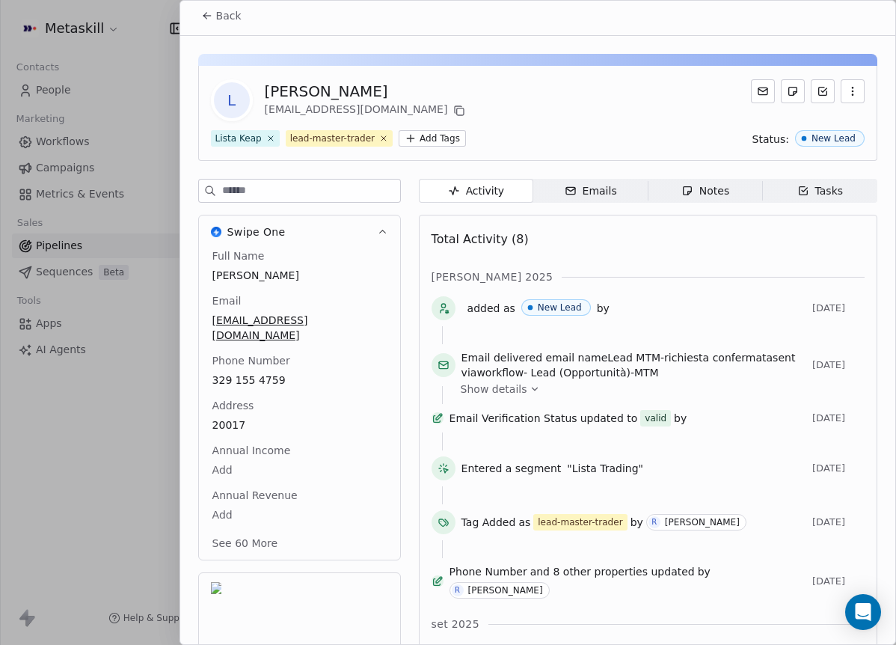
scroll to position [0, 0]
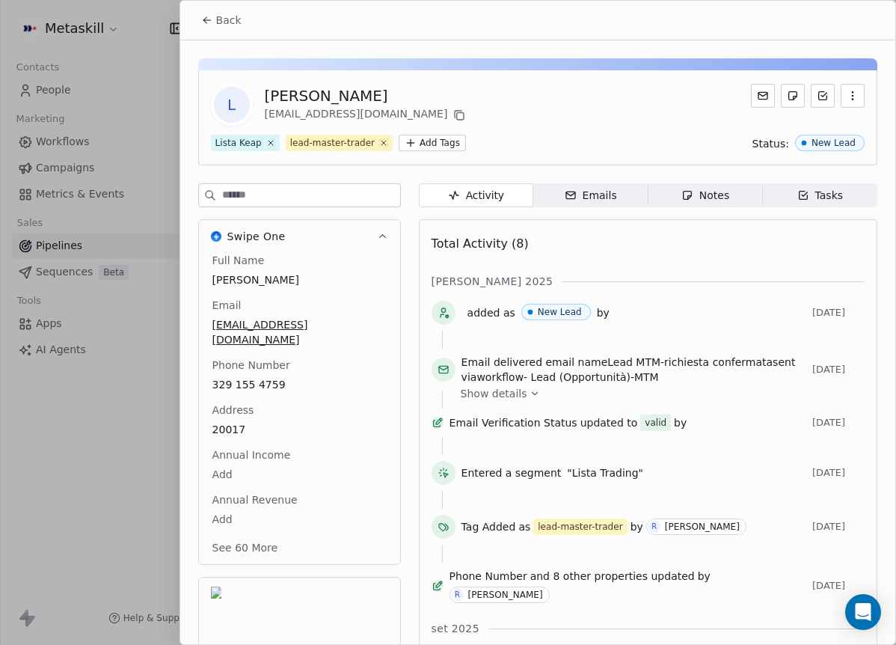
drag, startPoint x: 236, startPoint y: 11, endPoint x: 317, endPoint y: 41, distance: 86.8
click at [236, 13] on button "Back" at bounding box center [221, 20] width 58 height 27
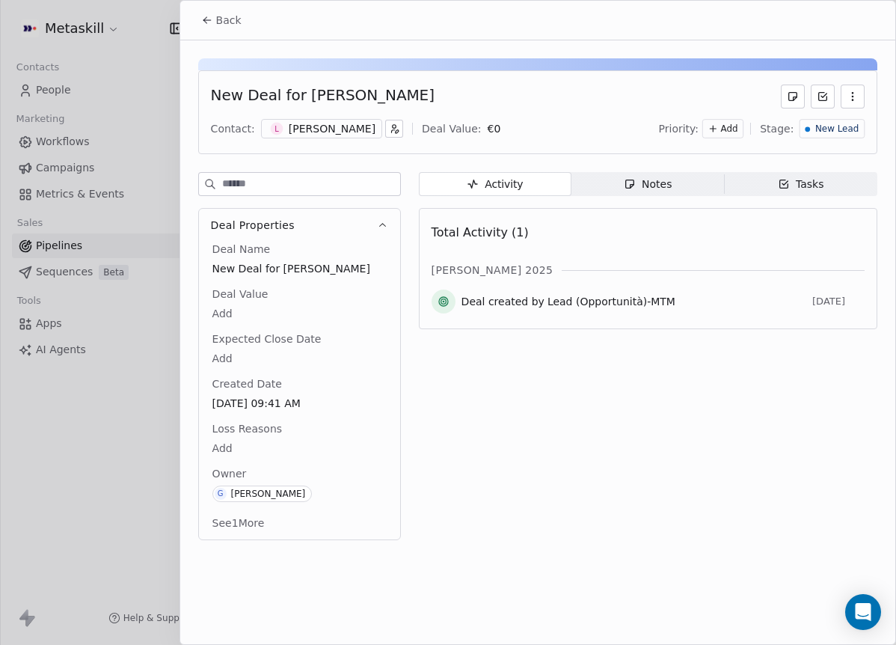
click at [643, 194] on span "Notes Notes" at bounding box center [647, 184] width 153 height 24
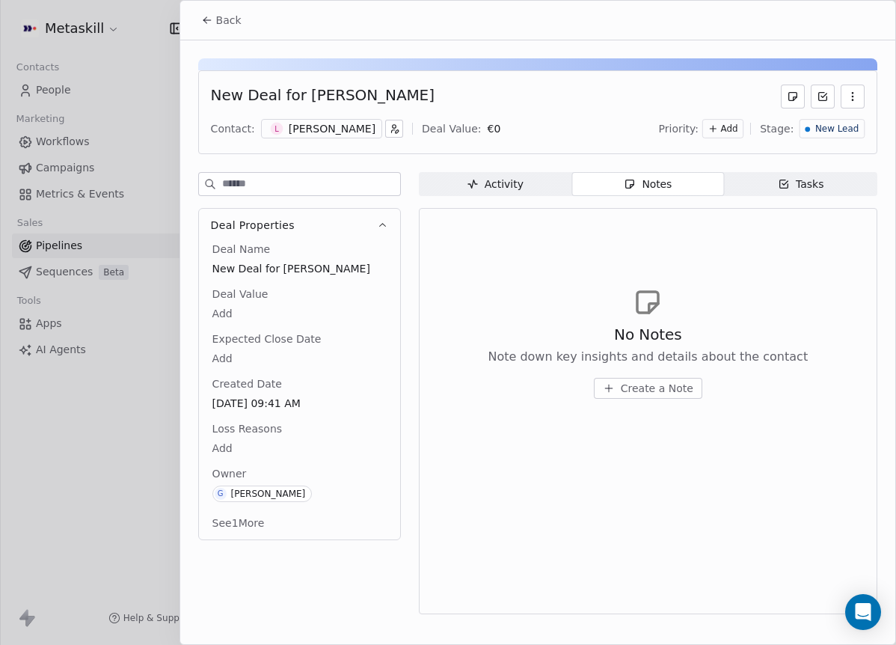
click at [686, 379] on button "Create a Note" at bounding box center [648, 388] width 108 height 21
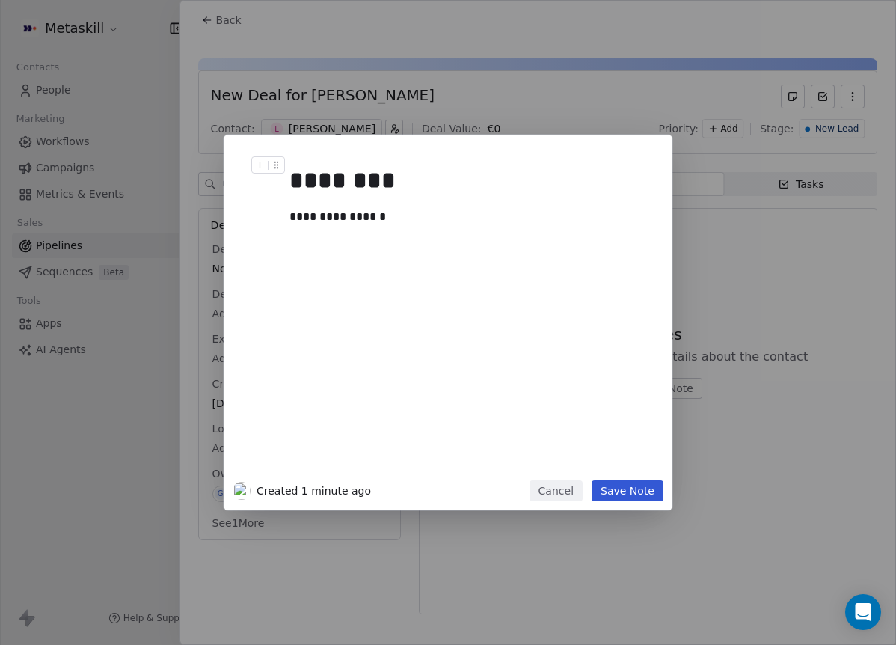
click at [651, 495] on button "Save Note" at bounding box center [628, 490] width 72 height 21
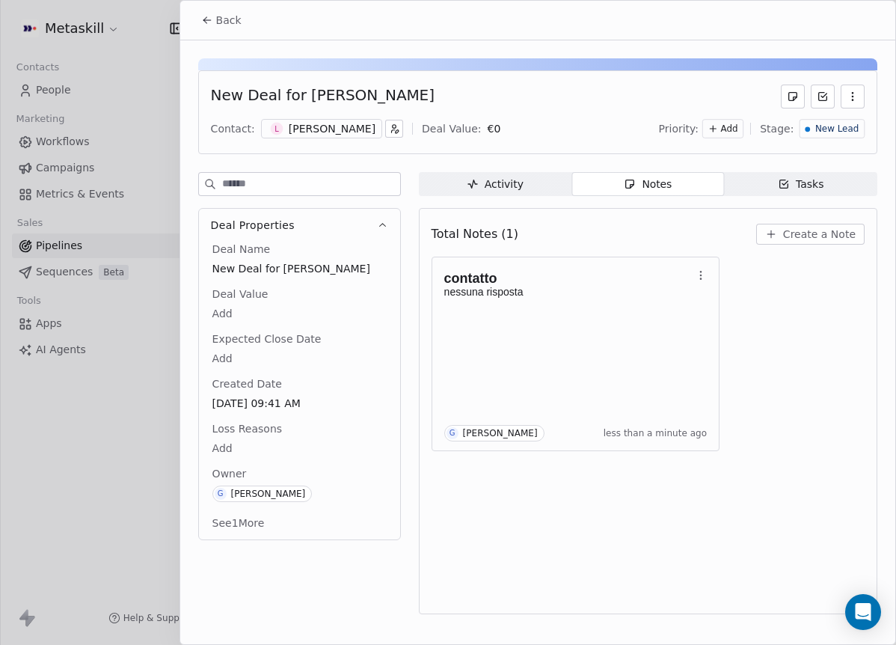
click at [318, 126] on div "[PERSON_NAME]" at bounding box center [332, 128] width 87 height 15
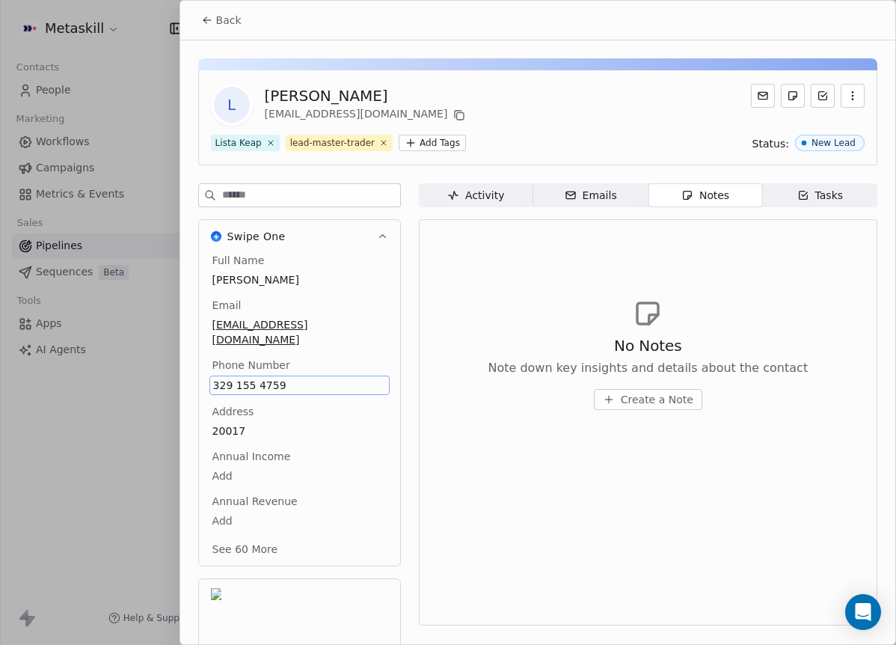
click at [252, 378] on span "329 155 4759" at bounding box center [299, 385] width 173 height 15
click at [244, 378] on span "329 155 4759" at bounding box center [299, 385] width 173 height 15
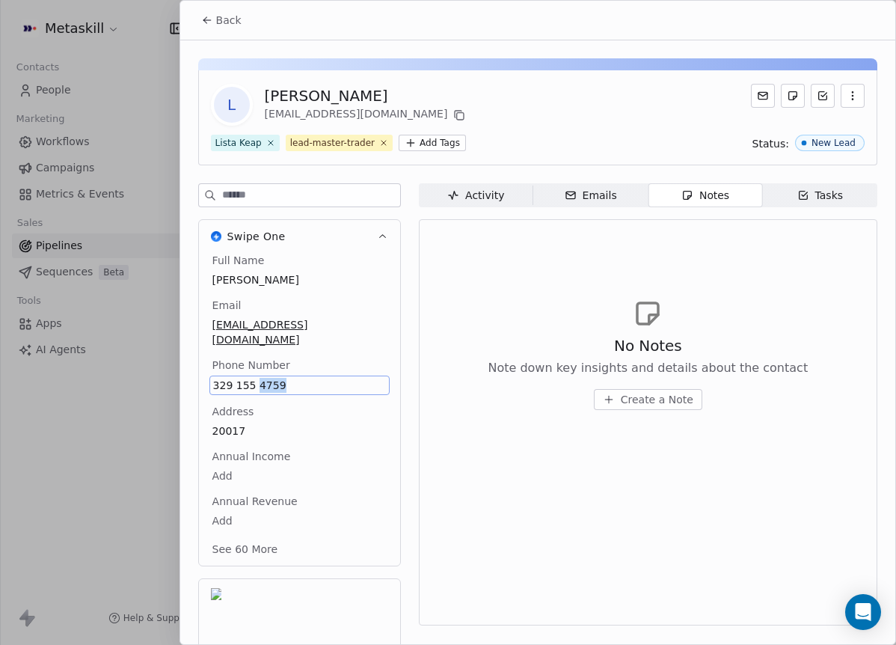
click at [245, 378] on span "329 155 4759" at bounding box center [299, 385] width 173 height 15
click at [246, 371] on input "**********" at bounding box center [293, 379] width 162 height 30
click at [251, 378] on input "**********" at bounding box center [293, 379] width 162 height 30
click at [253, 375] on input "**********" at bounding box center [293, 379] width 162 height 30
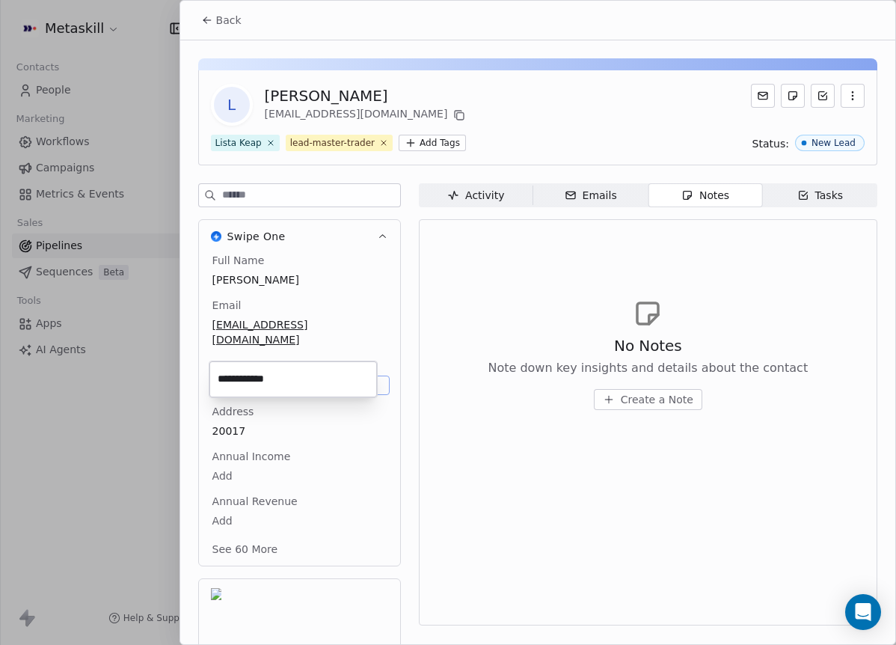
click at [253, 375] on input "**********" at bounding box center [293, 379] width 162 height 30
click at [253, 376] on input "**********" at bounding box center [293, 379] width 162 height 30
click at [460, 295] on html "Metaskill Contacts People Marketing Workflows Campaigns Metrics & Events Sales …" at bounding box center [448, 322] width 896 height 645
click at [806, 362] on div "No Notes Note down key insights and details about the contact Create a Note" at bounding box center [648, 354] width 433 height 184
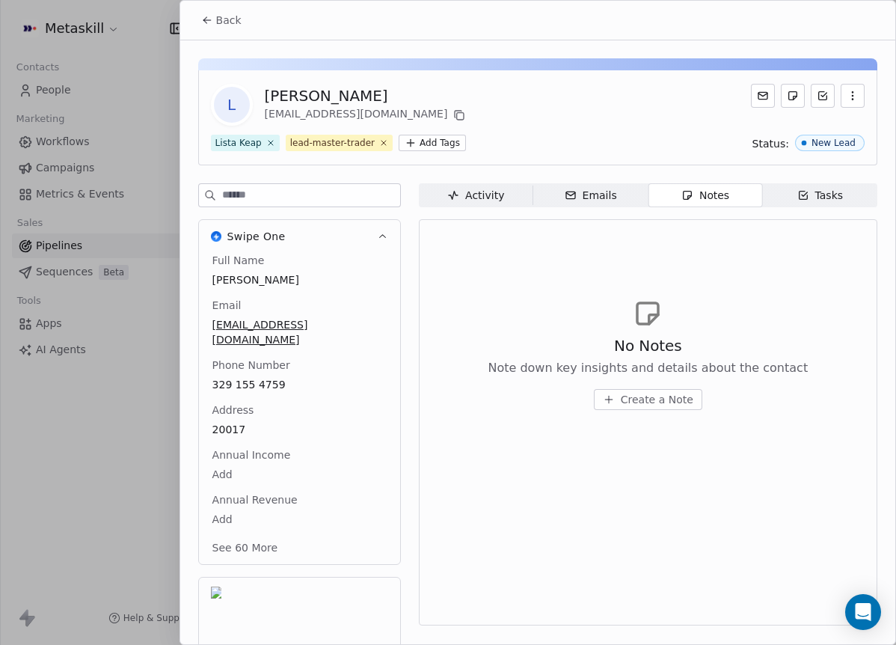
click at [835, 368] on div "No Notes Note down key insights and details about the contact Create a Note" at bounding box center [648, 354] width 433 height 184
click at [224, 23] on span "Back" at bounding box center [228, 20] width 25 height 15
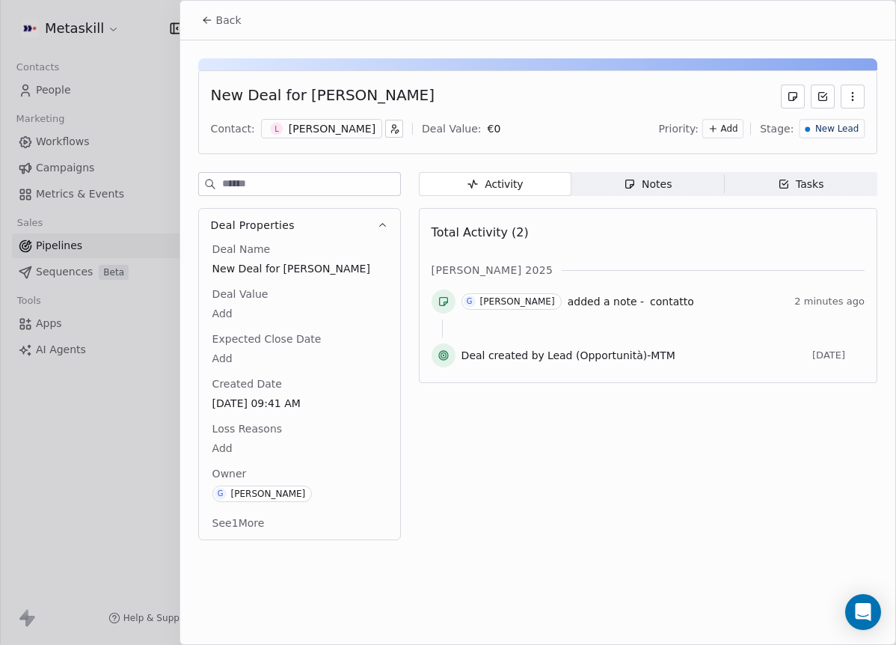
click at [666, 175] on span "Notes Notes" at bounding box center [647, 184] width 153 height 24
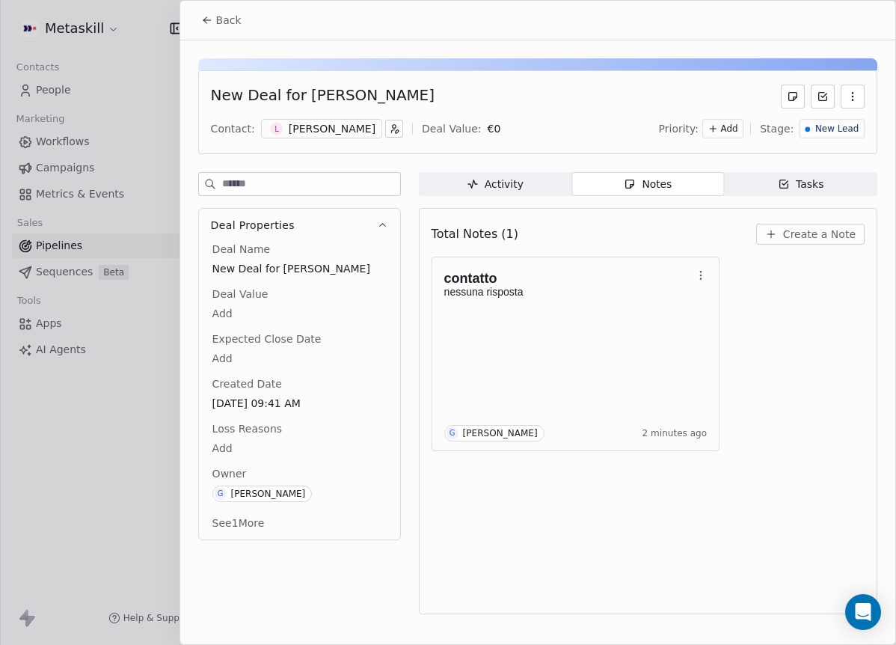
click at [847, 129] on span "New Lead" at bounding box center [836, 129] width 43 height 13
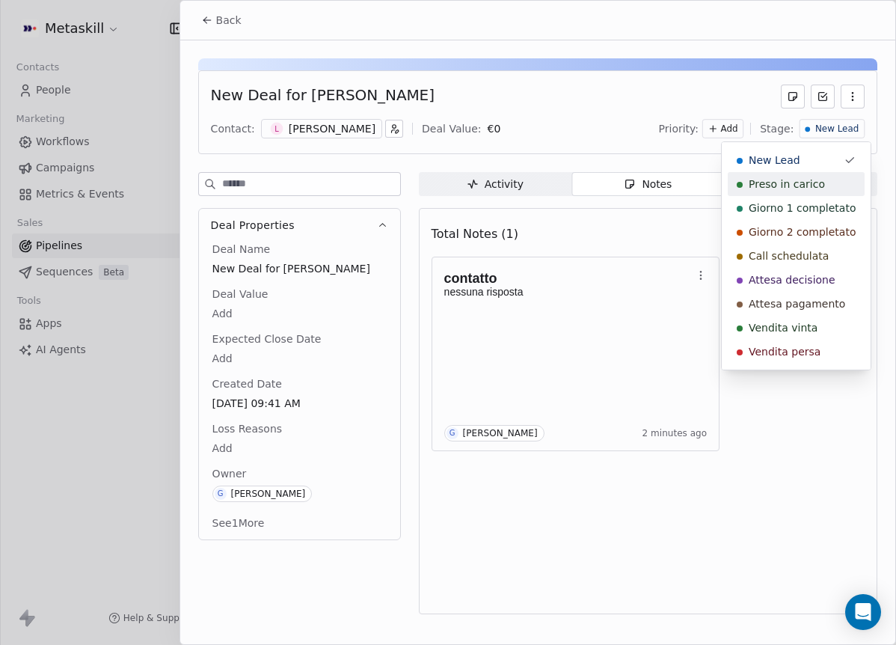
click at [817, 191] on div "Preso in carico" at bounding box center [796, 184] width 137 height 24
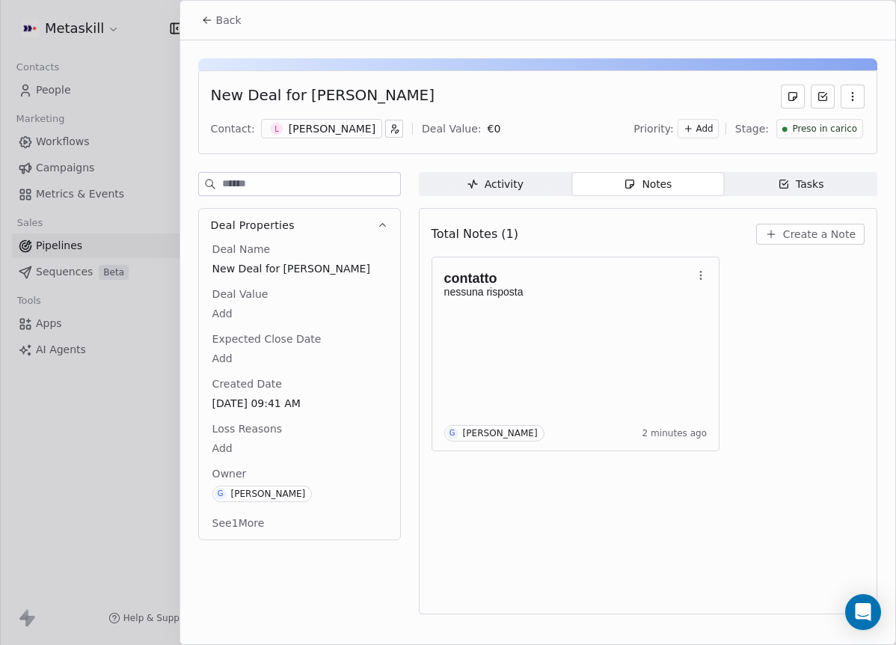
click at [220, 31] on button "Back" at bounding box center [221, 20] width 58 height 27
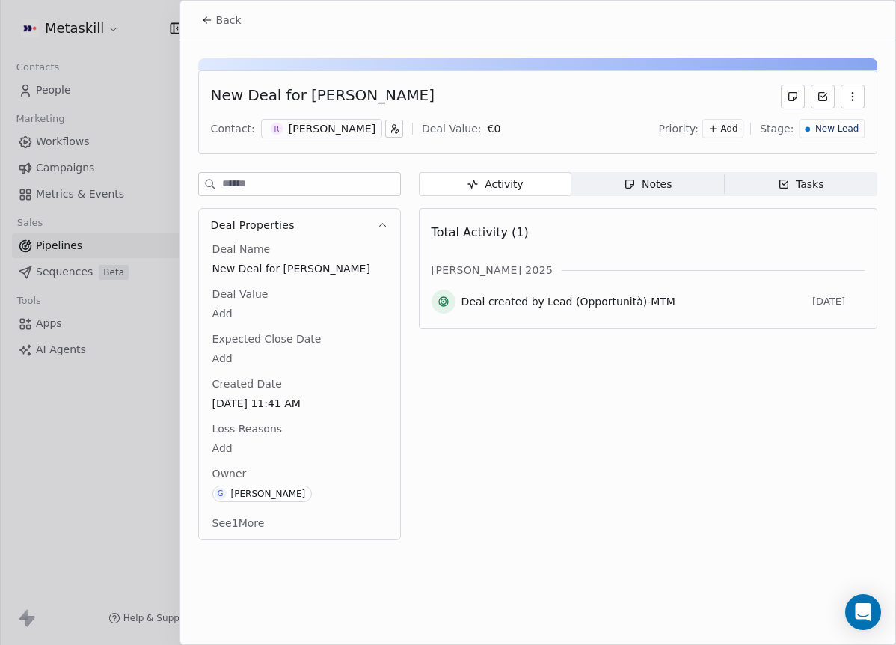
click at [350, 129] on div "Riccardo Valenti" at bounding box center [332, 128] width 87 height 15
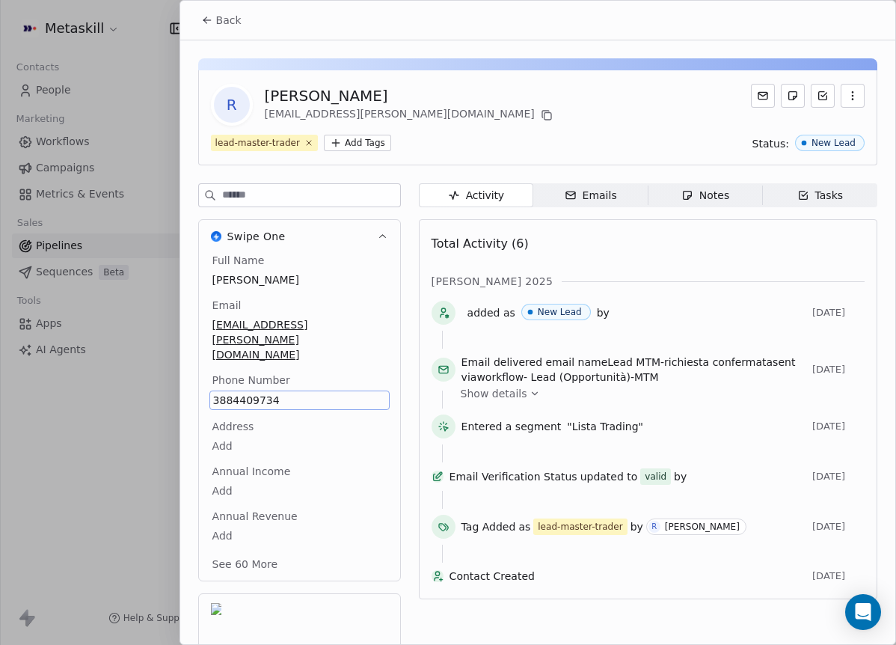
click at [478, 31] on div "Back" at bounding box center [537, 20] width 715 height 39
click at [578, 155] on div "R Riccardo Valenti richi.valenti@gmail.com lead-master-trader Add Tags Status: …" at bounding box center [537, 117] width 679 height 95
click at [236, 13] on span "Back" at bounding box center [228, 20] width 25 height 15
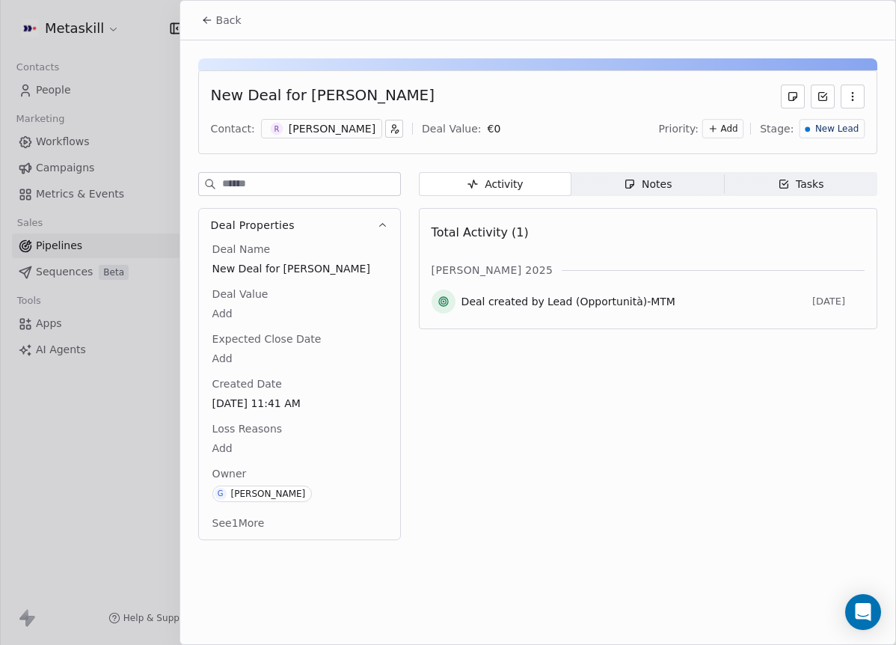
click at [612, 195] on span "Notes Notes" at bounding box center [647, 184] width 153 height 24
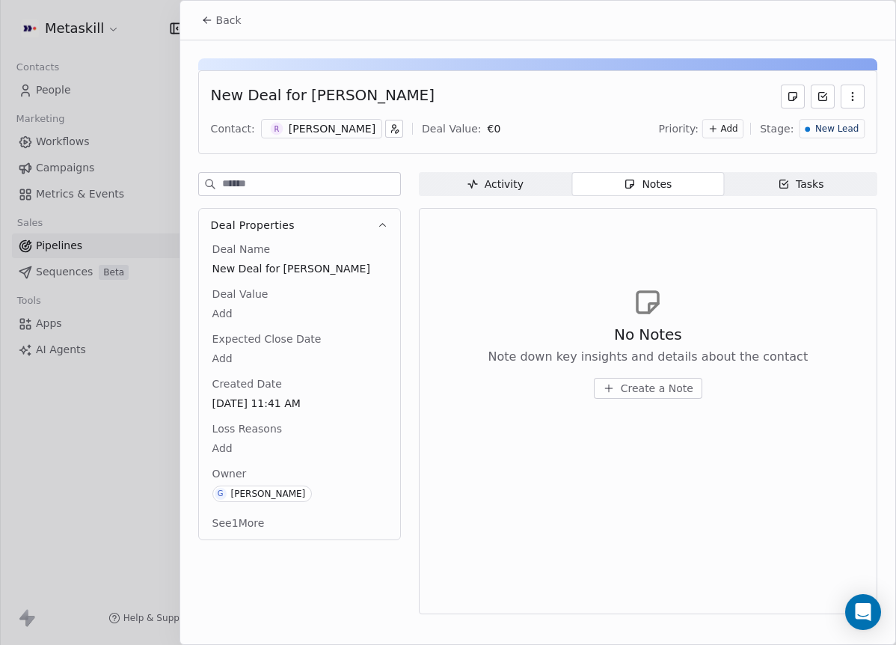
click at [643, 381] on button "Create a Note" at bounding box center [648, 388] width 108 height 21
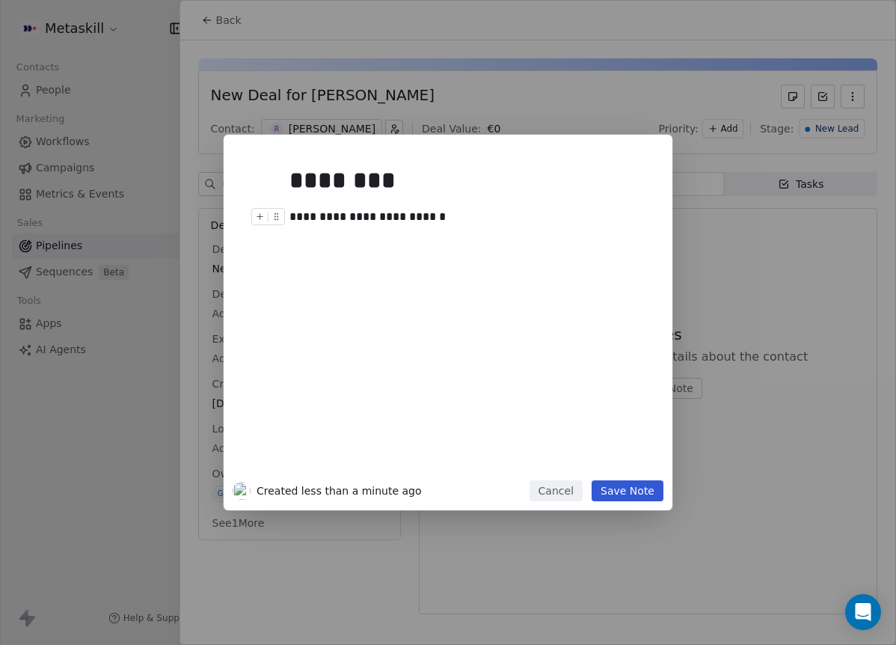
click at [641, 487] on button "Save Note" at bounding box center [628, 490] width 72 height 21
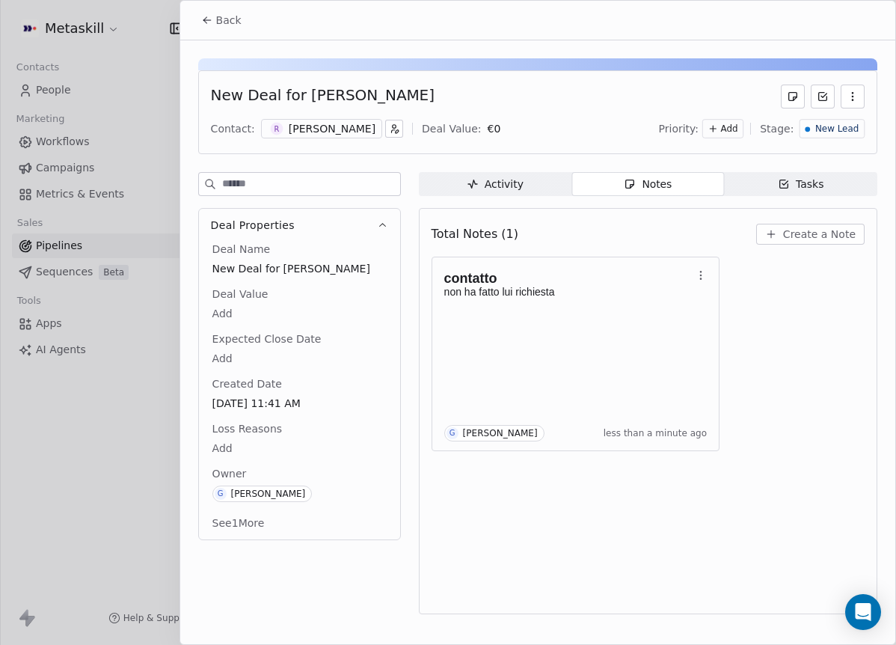
click at [840, 133] on span "New Lead" at bounding box center [836, 129] width 43 height 13
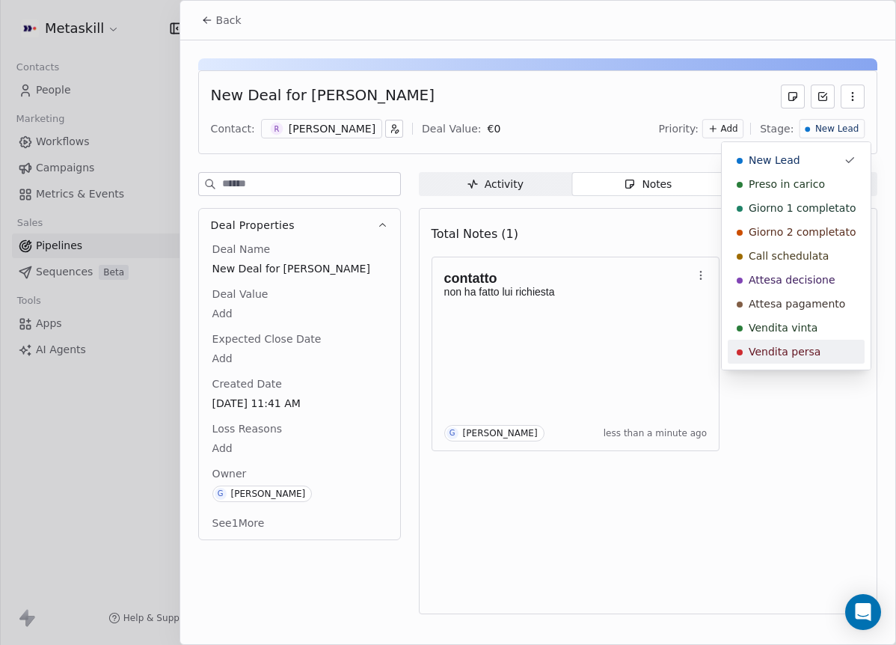
click at [802, 348] on span "Vendita persa" at bounding box center [785, 351] width 72 height 15
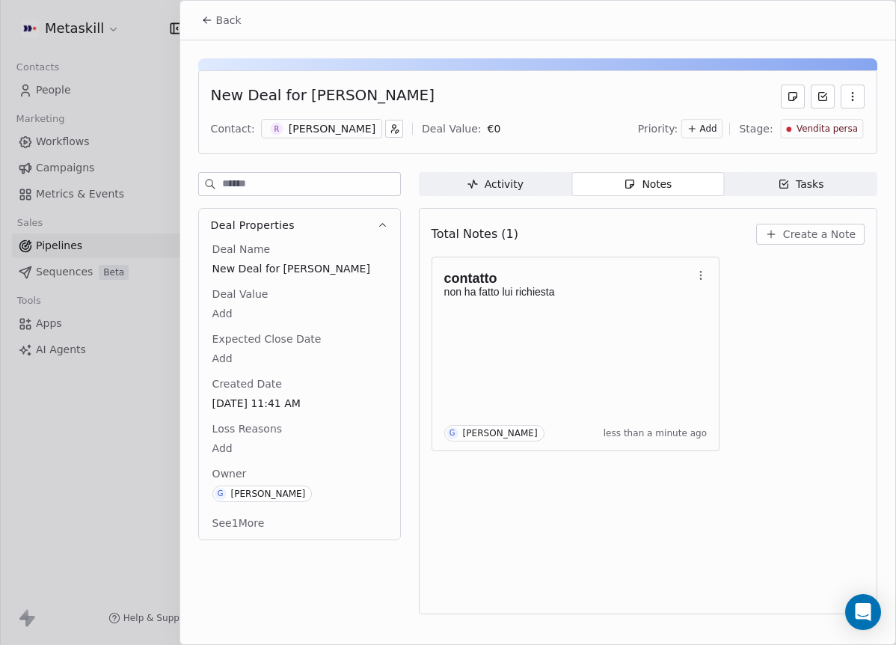
click at [228, 443] on body "Metaskill Contacts People Marketing Workflows Campaigns Metrics & Events Sales …" at bounding box center [448, 322] width 896 height 645
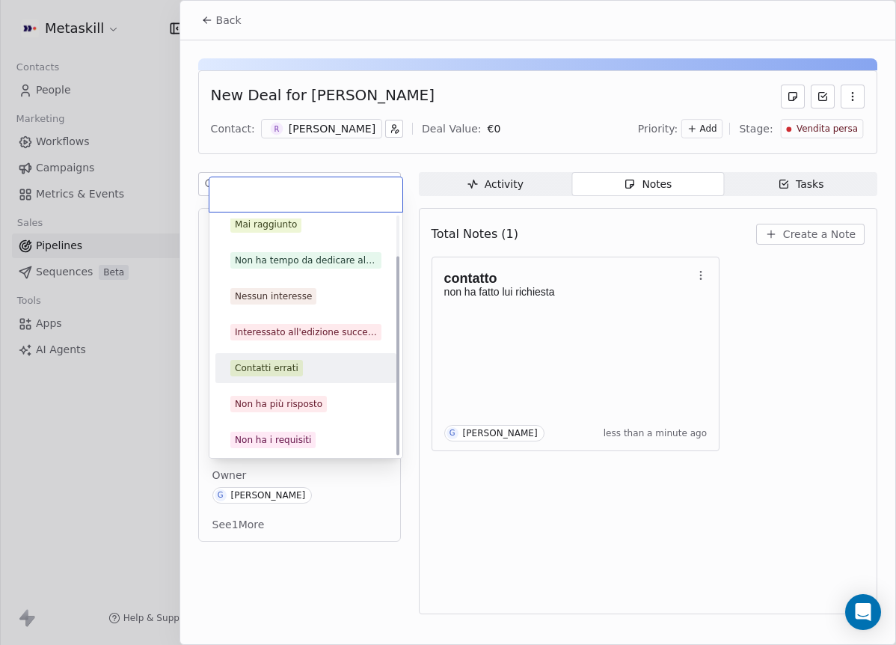
scroll to position [48, 0]
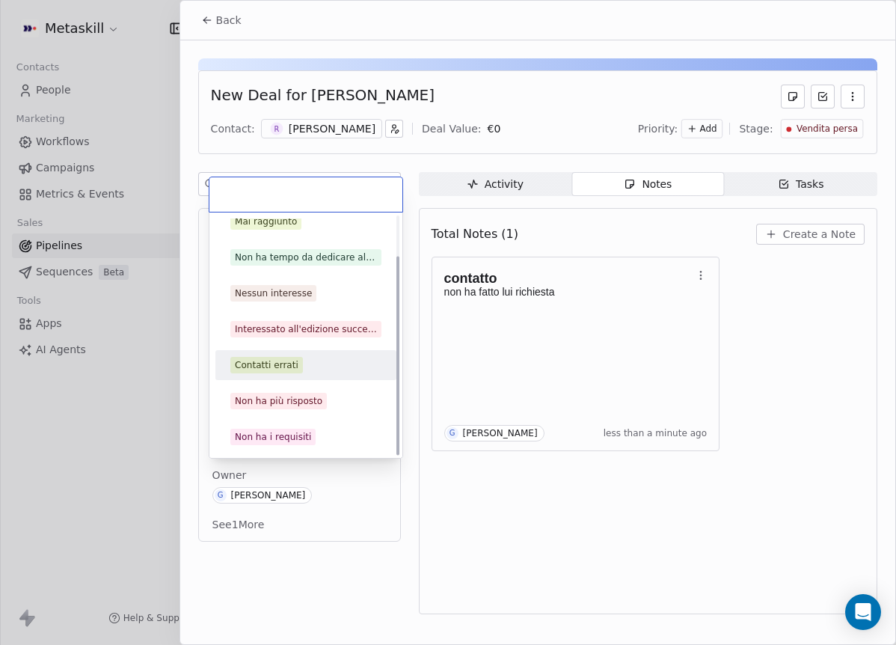
click at [305, 363] on div "Contatti errati" at bounding box center [305, 365] width 151 height 16
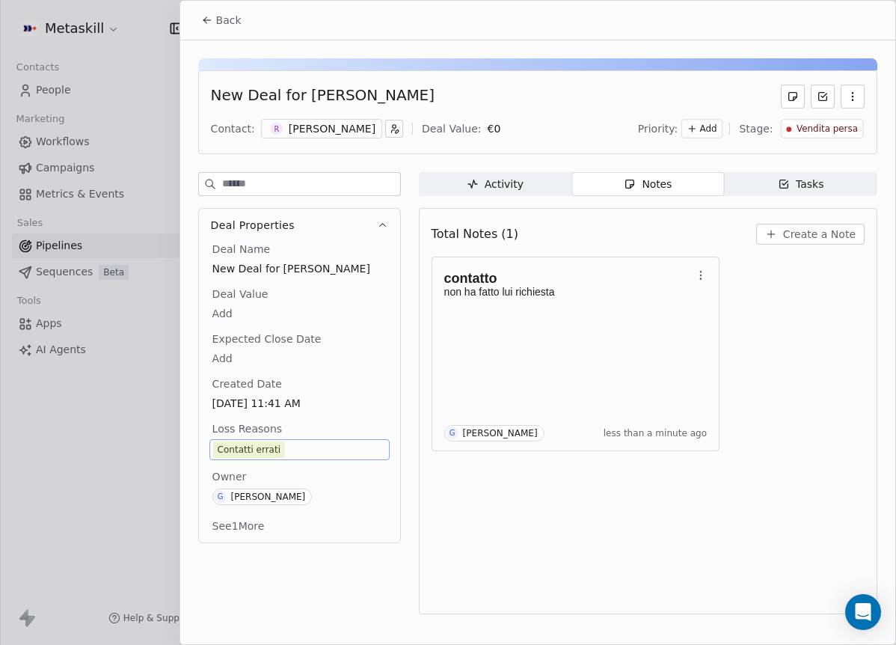
click at [241, 18] on button "Back" at bounding box center [221, 20] width 58 height 27
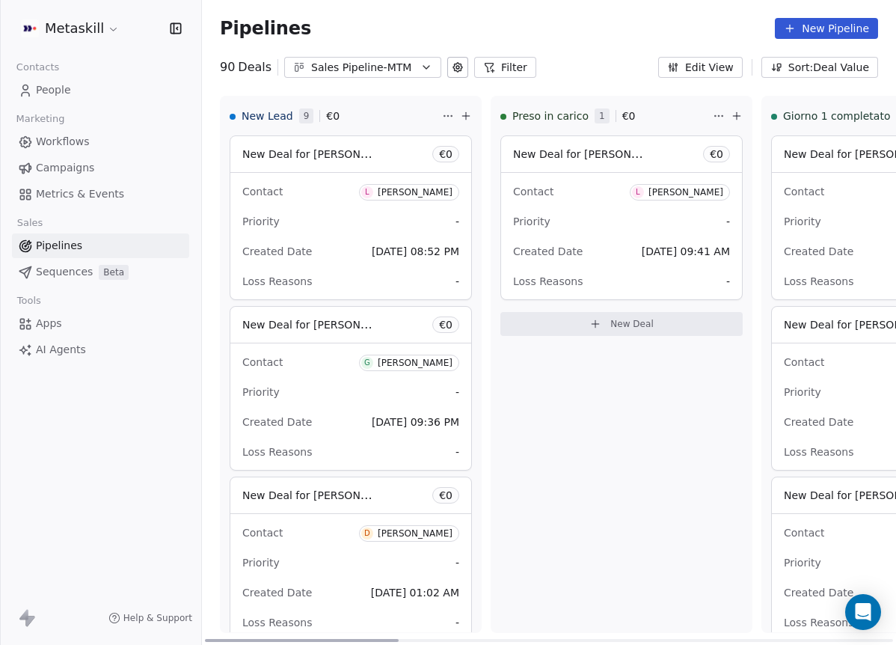
click at [408, 194] on div "Luciano Giangrande" at bounding box center [415, 192] width 75 height 10
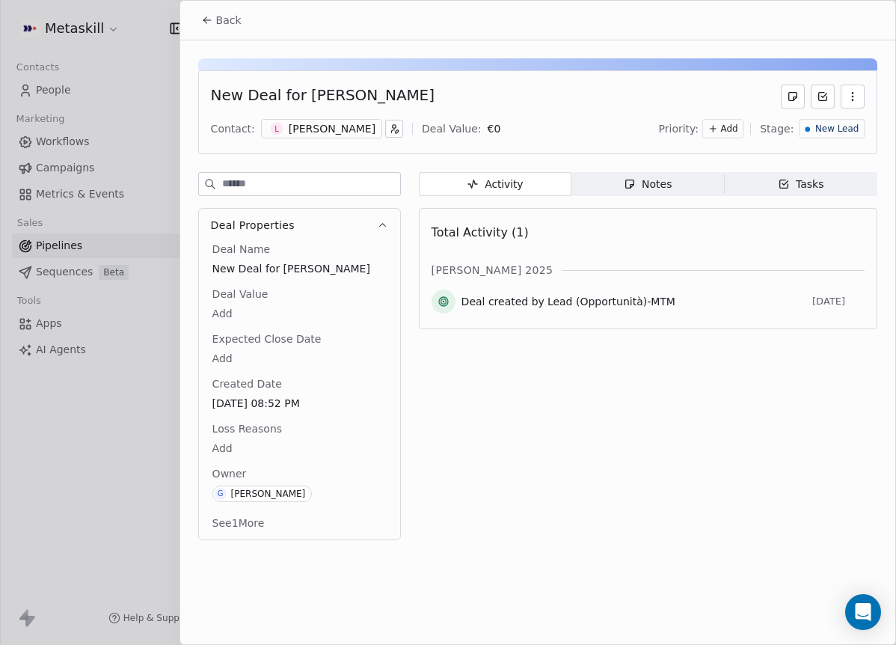
click at [328, 135] on div "Luciano Giangrande" at bounding box center [332, 128] width 87 height 15
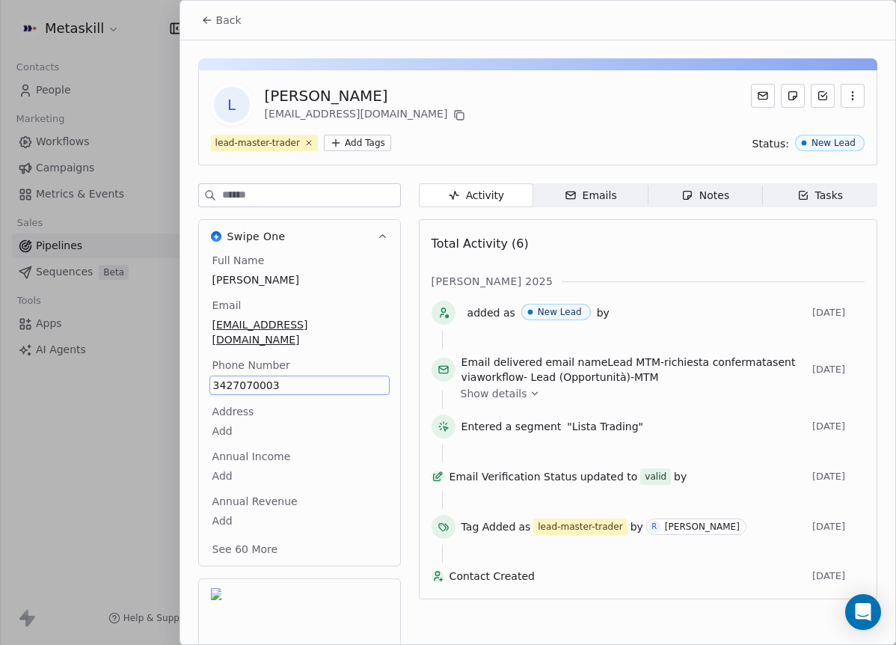
click at [612, 239] on div "Total Activity (6)" at bounding box center [648, 244] width 433 height 30
click at [221, 25] on span "Back" at bounding box center [228, 20] width 25 height 15
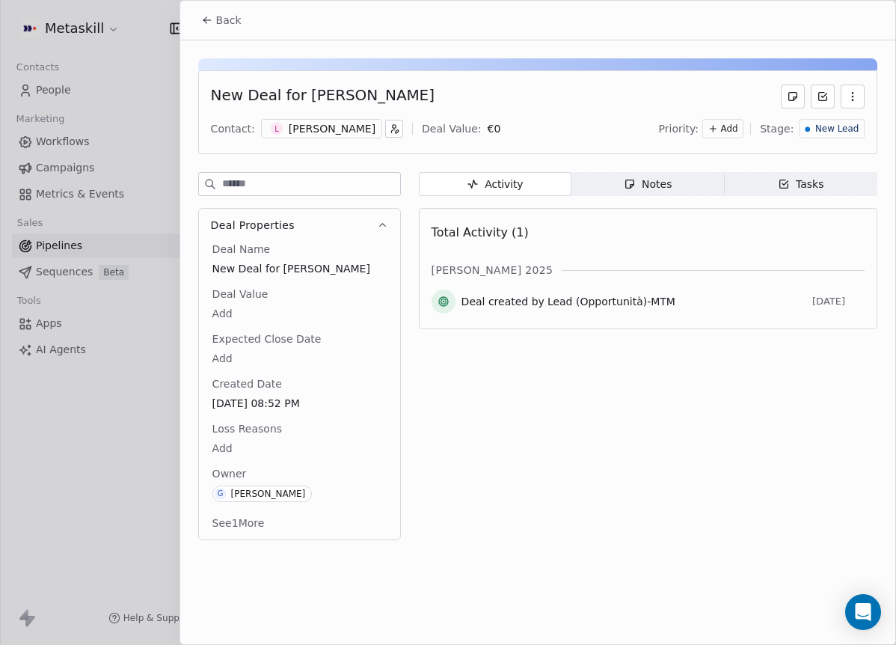
click at [639, 186] on div "Notes" at bounding box center [648, 184] width 48 height 16
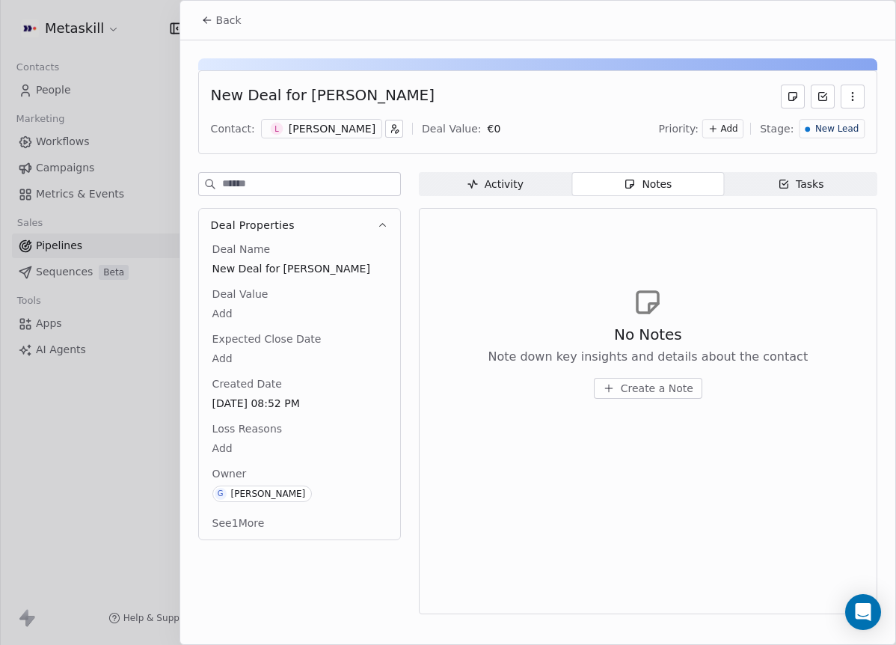
click at [672, 396] on button "Create a Note" at bounding box center [648, 388] width 108 height 21
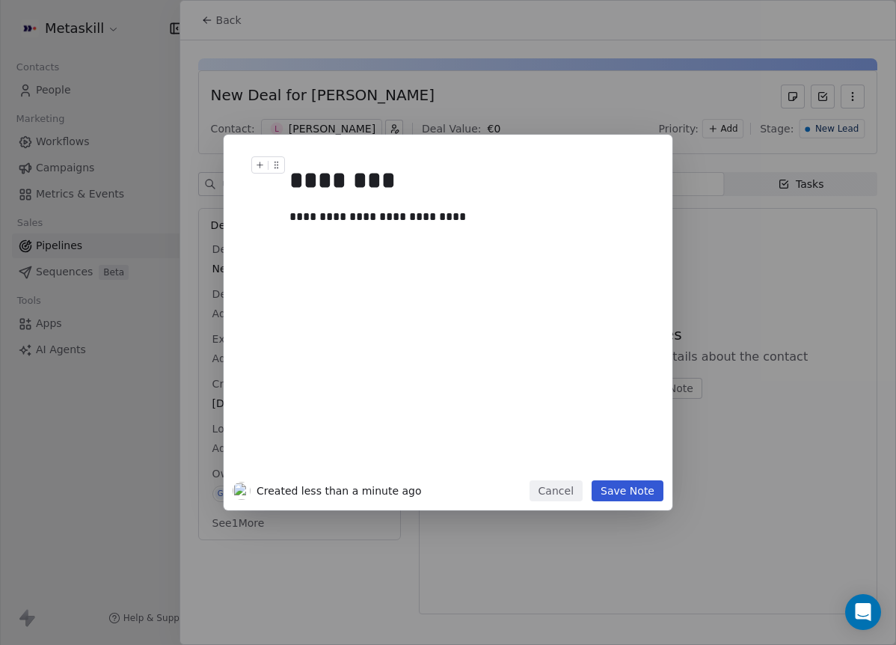
click at [638, 482] on button "Save Note" at bounding box center [628, 490] width 72 height 21
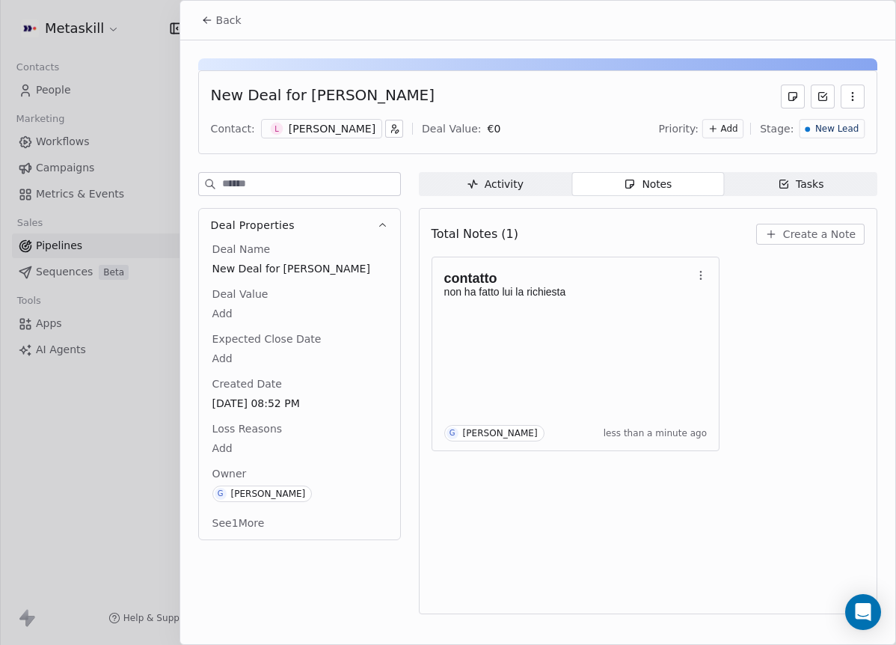
click at [853, 137] on div "New Lead" at bounding box center [831, 128] width 65 height 19
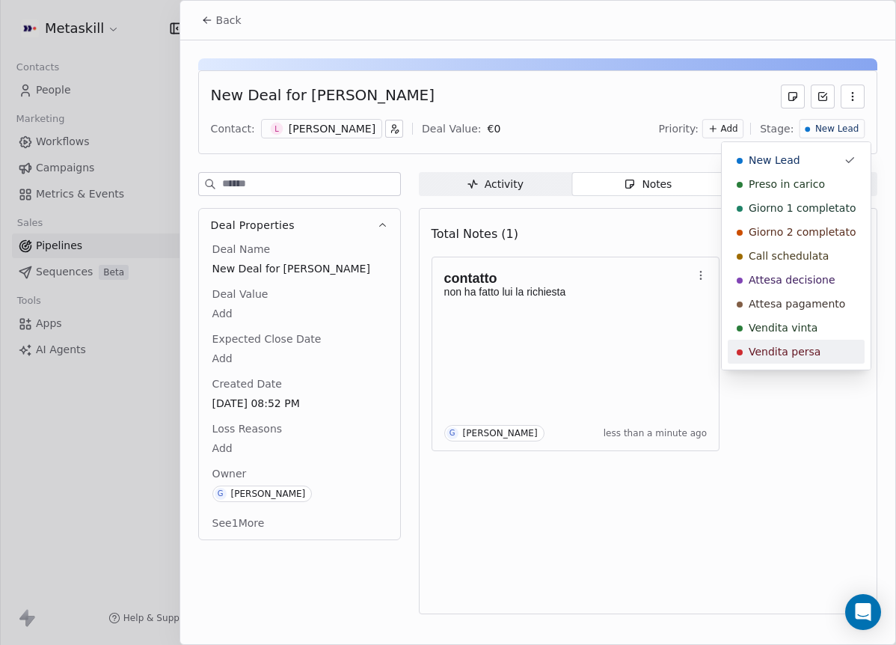
click at [816, 353] on span "Vendita persa" at bounding box center [785, 351] width 72 height 15
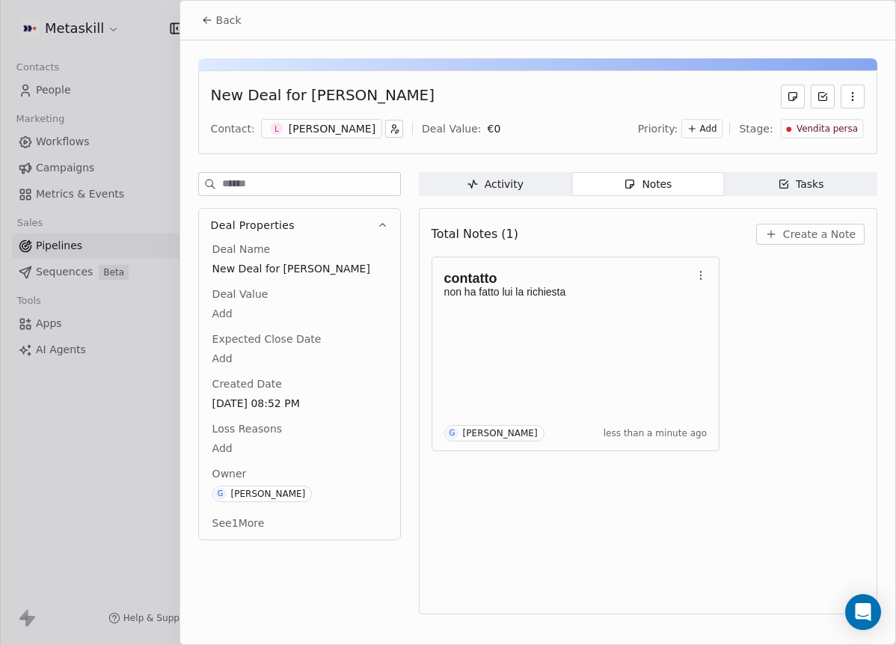
click at [266, 437] on div "Loss Reasons Add" at bounding box center [299, 439] width 180 height 36
click at [226, 437] on div "Loss Reasons Add" at bounding box center [299, 439] width 180 height 36
click at [224, 451] on body "Metaskill Contacts People Marketing Workflows Campaigns Metrics & Events Sales …" at bounding box center [448, 322] width 896 height 645
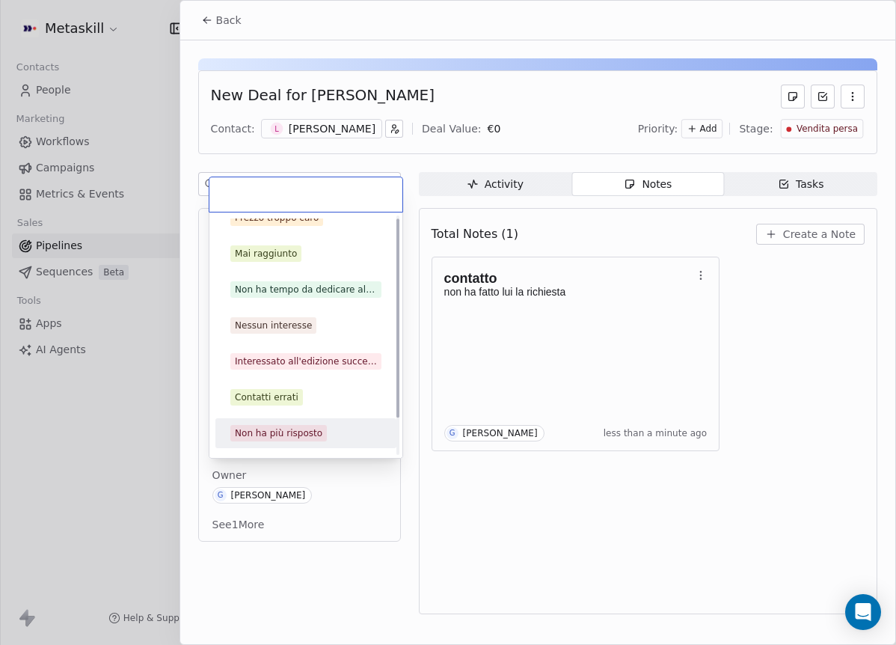
scroll to position [48, 0]
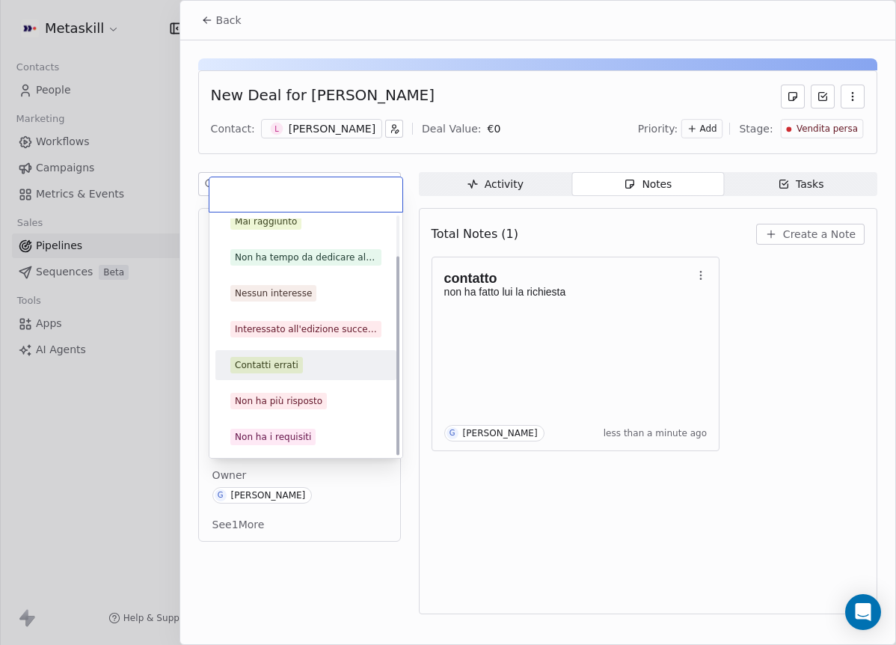
click at [280, 364] on div "Contatti errati" at bounding box center [267, 364] width 64 height 13
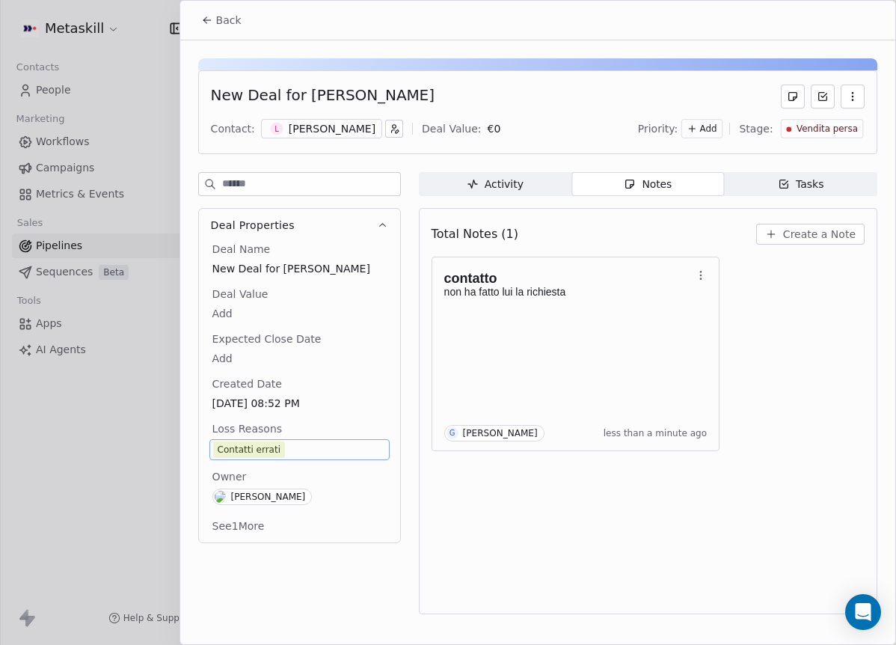
click at [226, 2] on div "Back" at bounding box center [537, 20] width 715 height 39
click at [225, 11] on button "Back" at bounding box center [221, 20] width 58 height 27
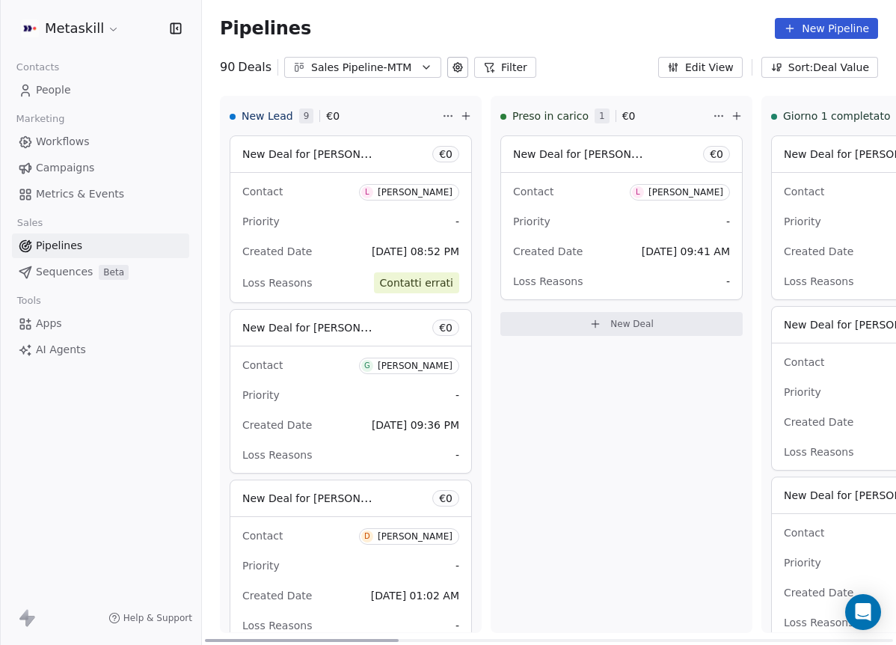
click at [417, 237] on div "Contact L Luciano Giangrande Priority - Created Date Oct 11, 2025 08:52 PM Loss…" at bounding box center [350, 237] width 241 height 129
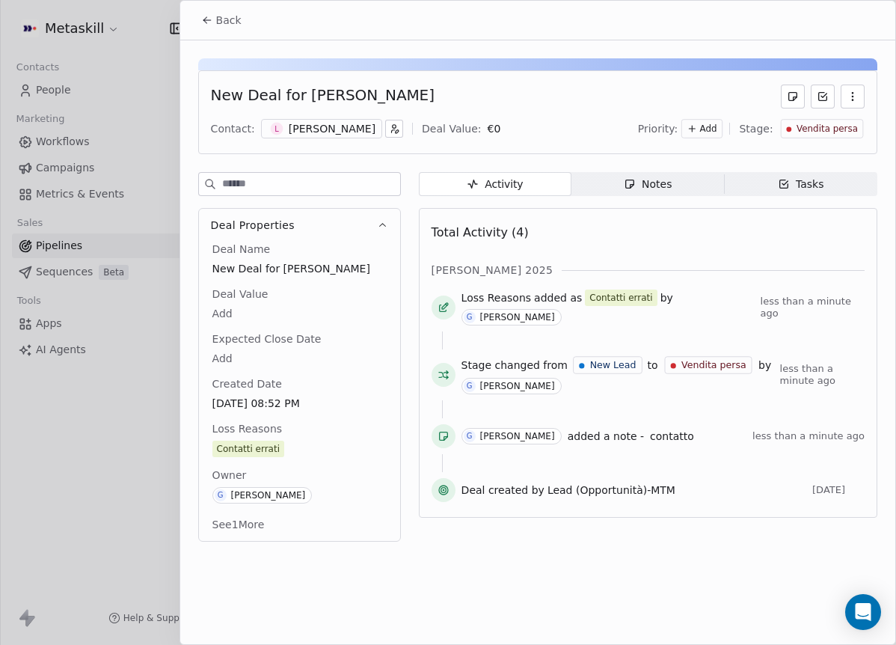
click at [213, 34] on div "Back" at bounding box center [537, 20] width 715 height 39
click at [238, 23] on span "Back" at bounding box center [228, 20] width 25 height 15
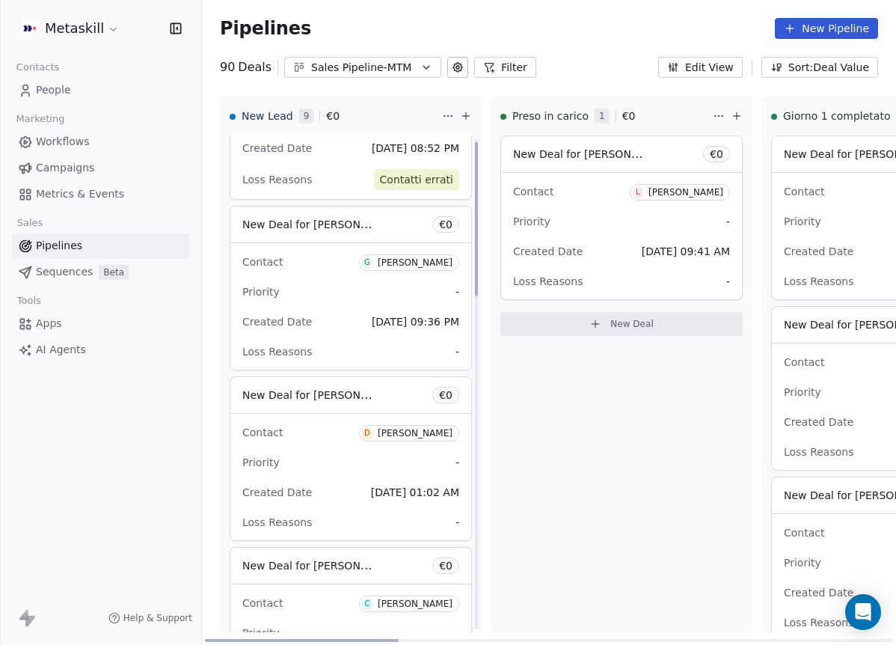
scroll to position [189, 0]
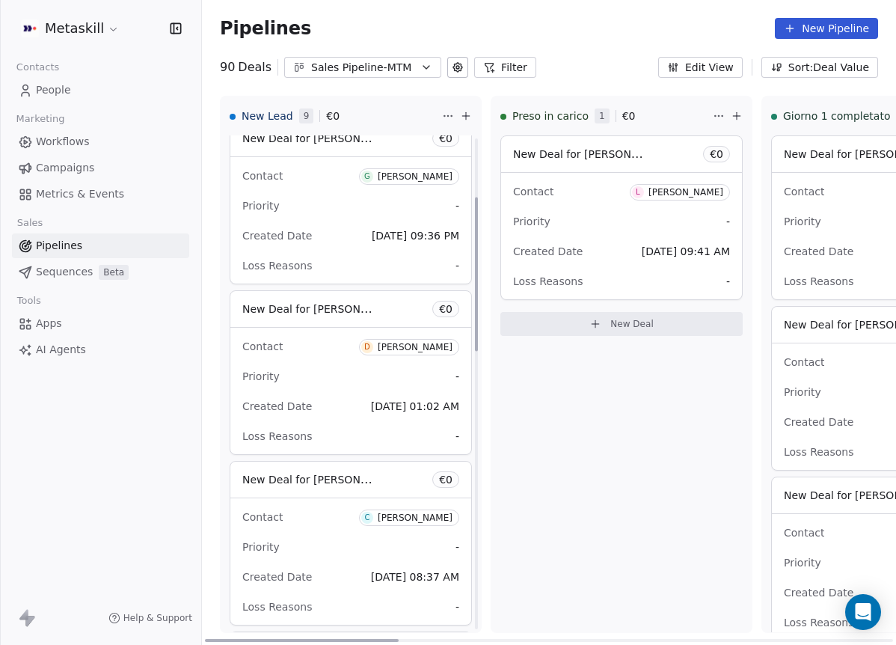
click at [434, 176] on div "[PERSON_NAME]" at bounding box center [415, 176] width 75 height 10
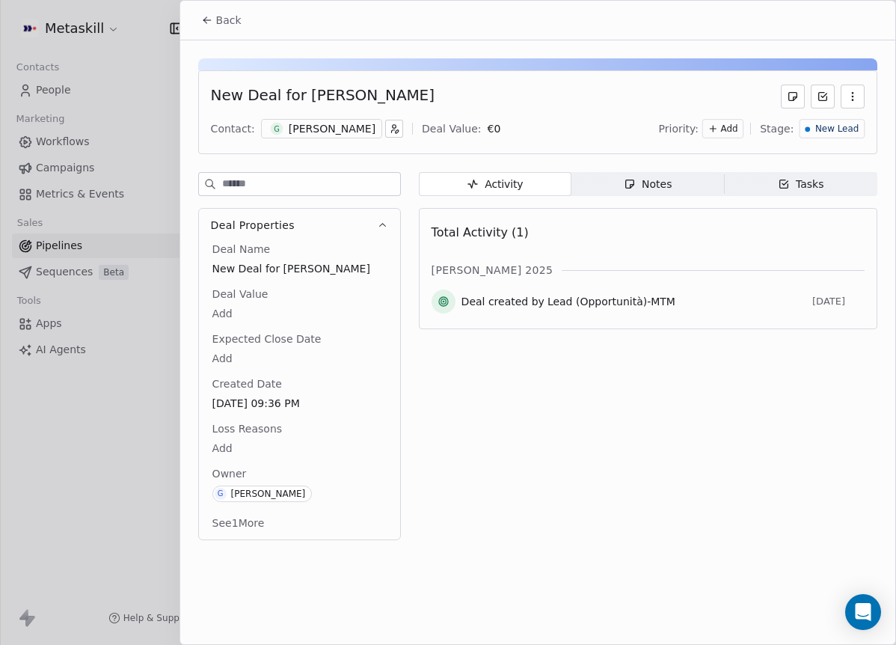
click at [325, 134] on div "[PERSON_NAME]" at bounding box center [332, 128] width 87 height 15
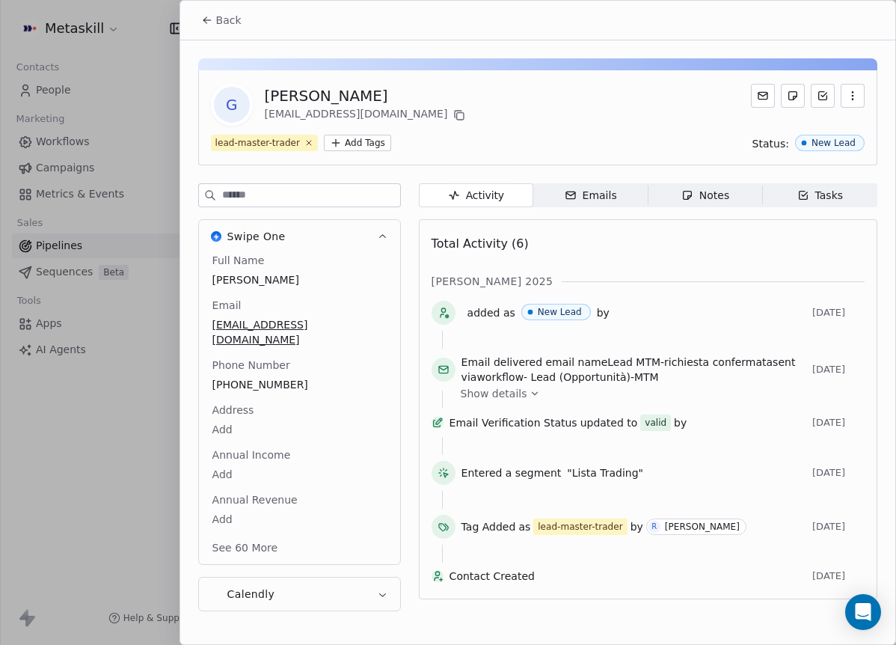
click at [250, 377] on span "[PHONE_NUMBER]" at bounding box center [299, 384] width 174 height 15
click at [250, 375] on div "[PHONE_NUMBER]" at bounding box center [299, 384] width 180 height 19
click at [248, 378] on span "[PHONE_NUMBER]" at bounding box center [299, 385] width 173 height 15
click at [248, 366] on input "**********" at bounding box center [293, 379] width 162 height 30
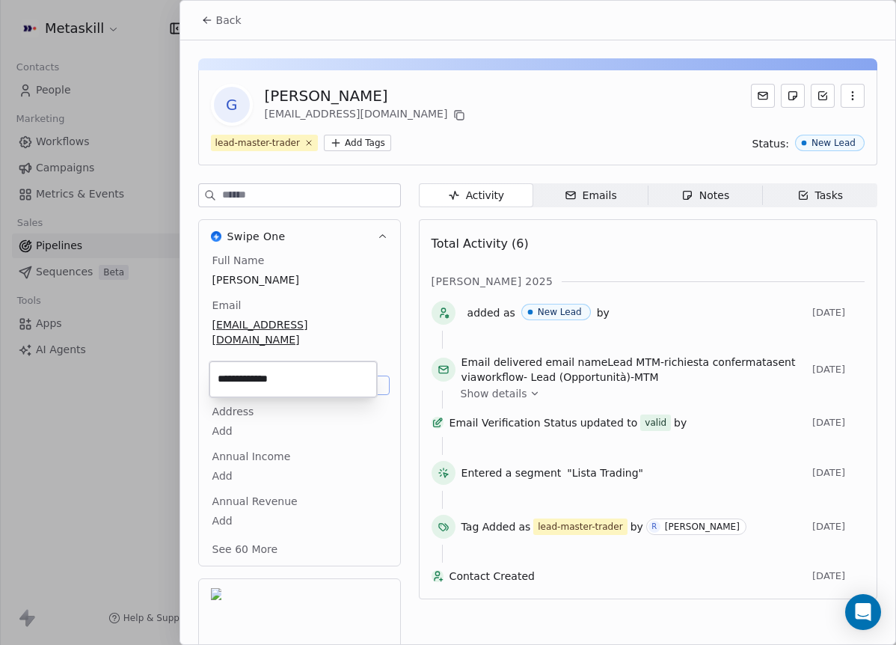
click at [340, 346] on html "Metaskill Contacts People Marketing Workflows Campaigns Metrics & Events Sales …" at bounding box center [448, 322] width 896 height 645
click at [731, 205] on span "Notes Notes" at bounding box center [705, 195] width 114 height 24
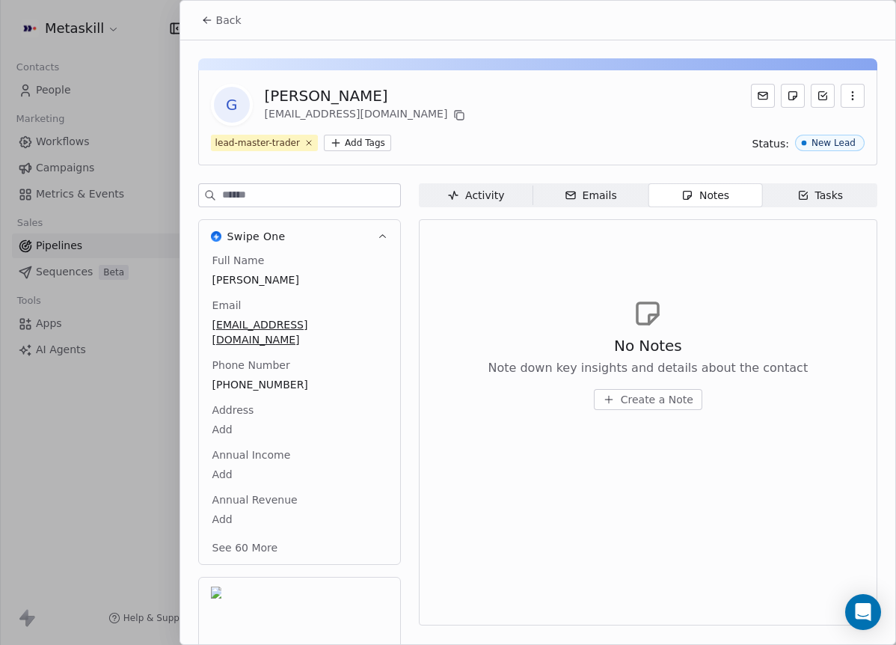
click at [475, 195] on div "Activity" at bounding box center [475, 196] width 57 height 16
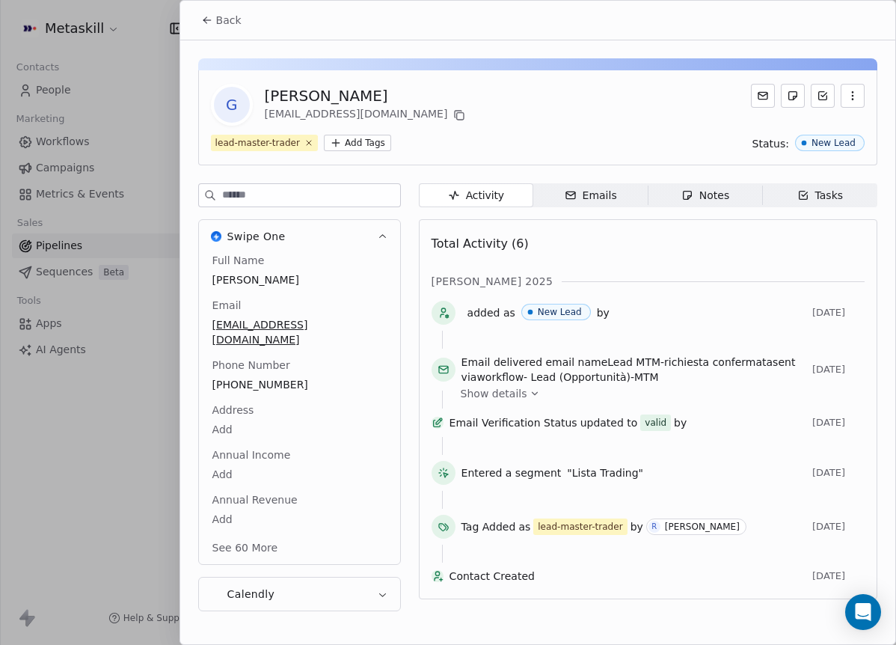
click at [253, 19] on div "Back" at bounding box center [537, 20] width 715 height 39
click at [236, 20] on span "Back" at bounding box center [228, 20] width 25 height 15
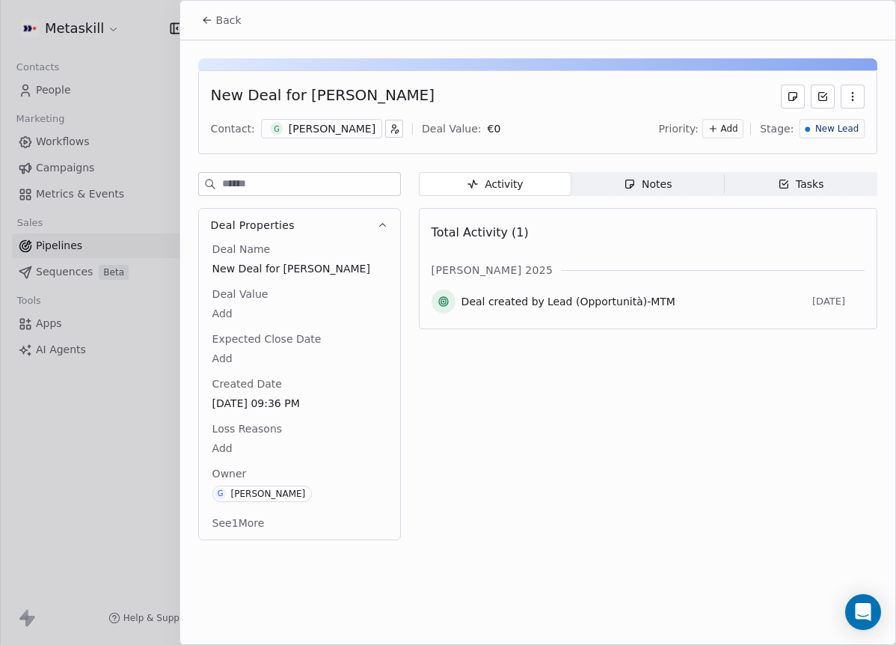
click at [317, 123] on div "[PERSON_NAME]" at bounding box center [332, 128] width 87 height 15
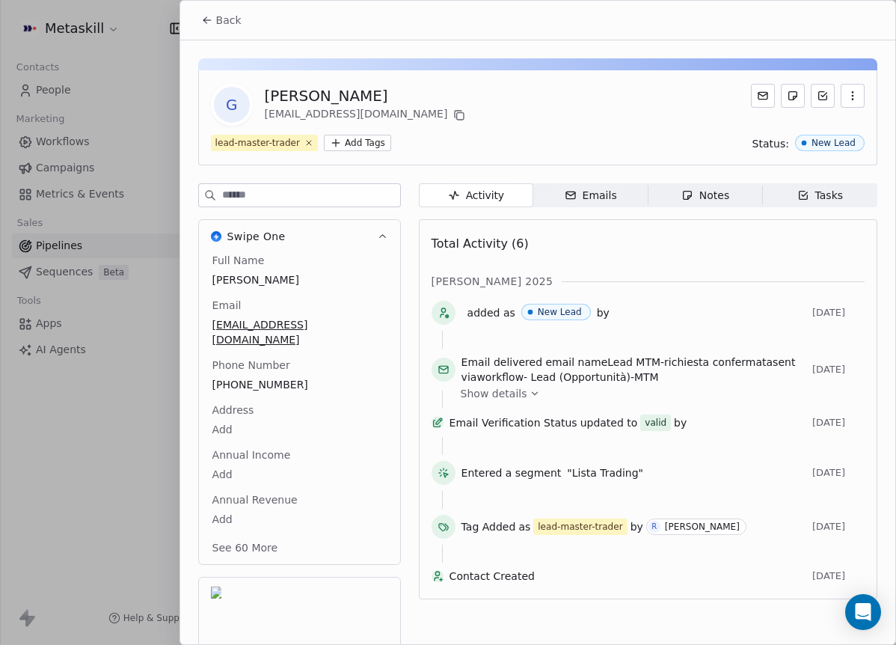
click at [388, 117] on div "[EMAIL_ADDRESS][DOMAIN_NAME]" at bounding box center [367, 115] width 204 height 18
click at [457, 116] on icon at bounding box center [460, 116] width 7 height 7
click at [238, 38] on section "Back G [PERSON_NAME] [PERSON_NAME][EMAIL_ADDRESS][DOMAIN_NAME] lead-master-trad…" at bounding box center [537, 372] width 715 height 742
click at [229, 30] on button "Back" at bounding box center [221, 20] width 58 height 27
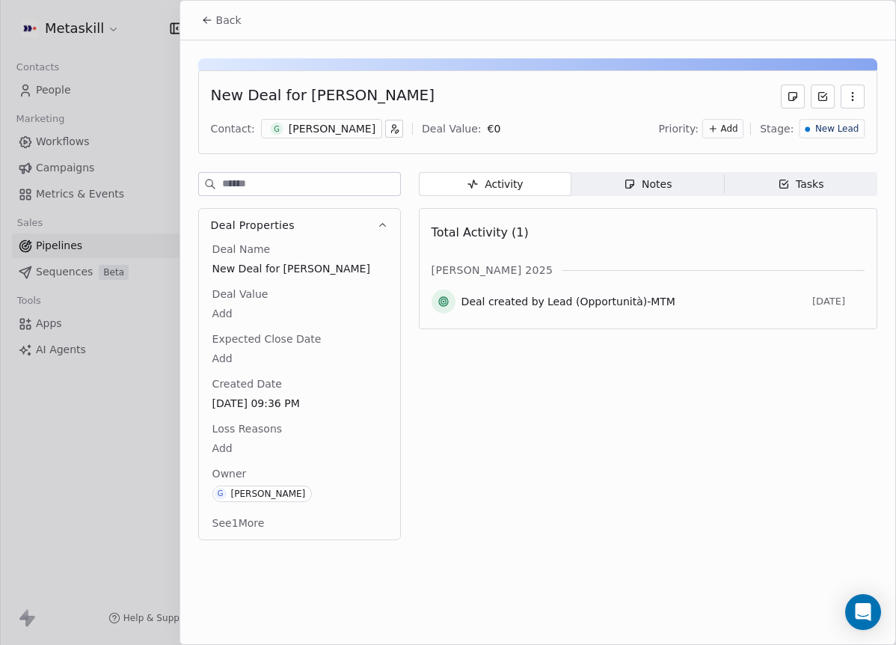
click at [680, 173] on span "Notes Notes" at bounding box center [647, 184] width 153 height 24
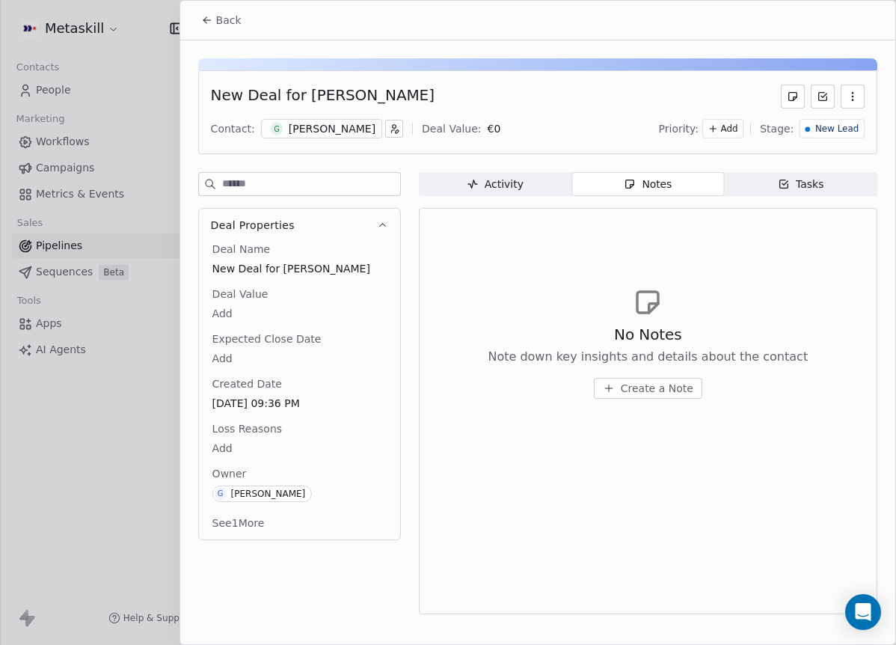
click at [670, 396] on button "Create a Note" at bounding box center [648, 388] width 108 height 21
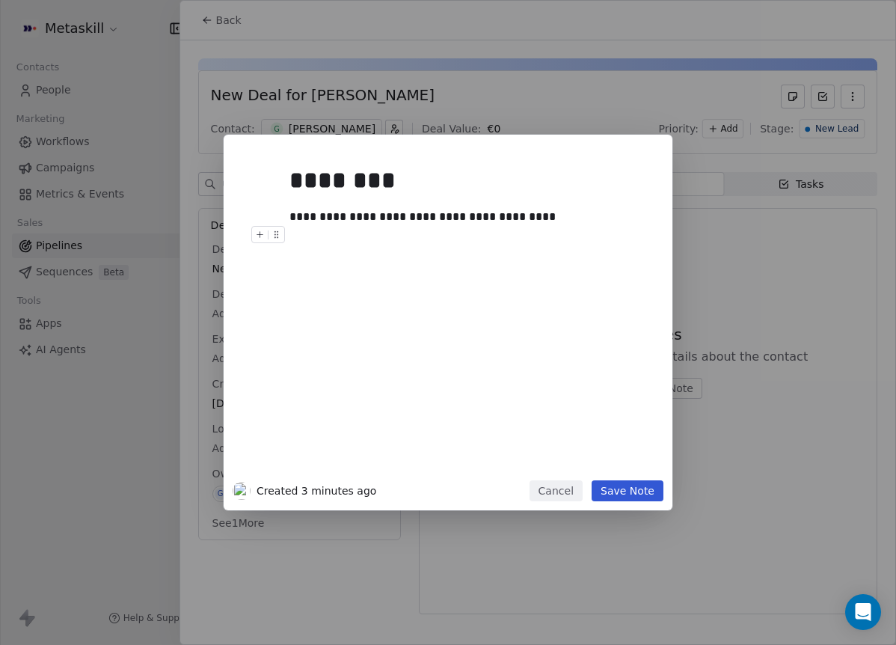
click at [642, 491] on button "Save Note" at bounding box center [628, 490] width 72 height 21
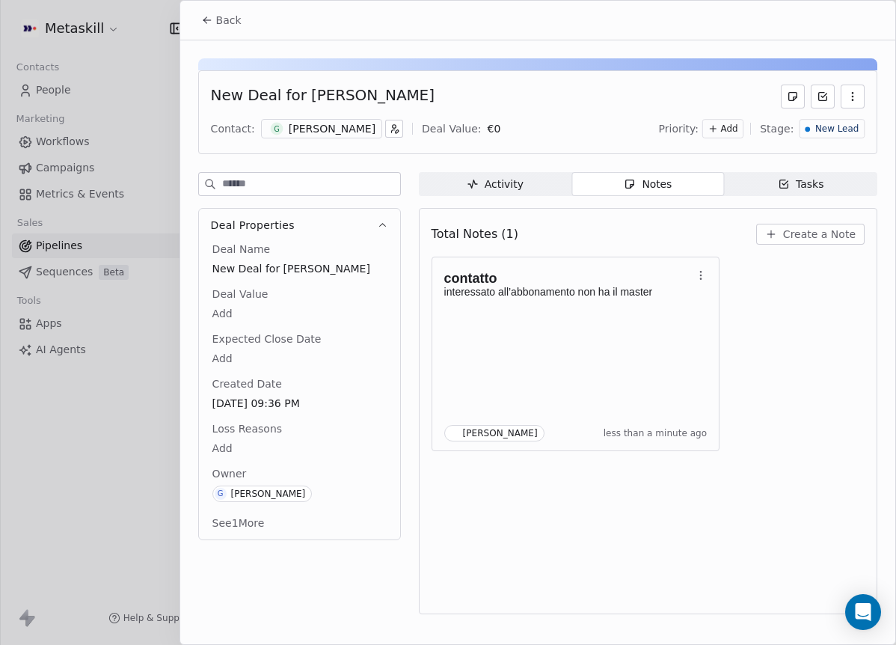
drag, startPoint x: 825, startPoint y: 124, endPoint x: 824, endPoint y: 132, distance: 7.5
click at [825, 124] on span "New Lead" at bounding box center [836, 129] width 43 height 13
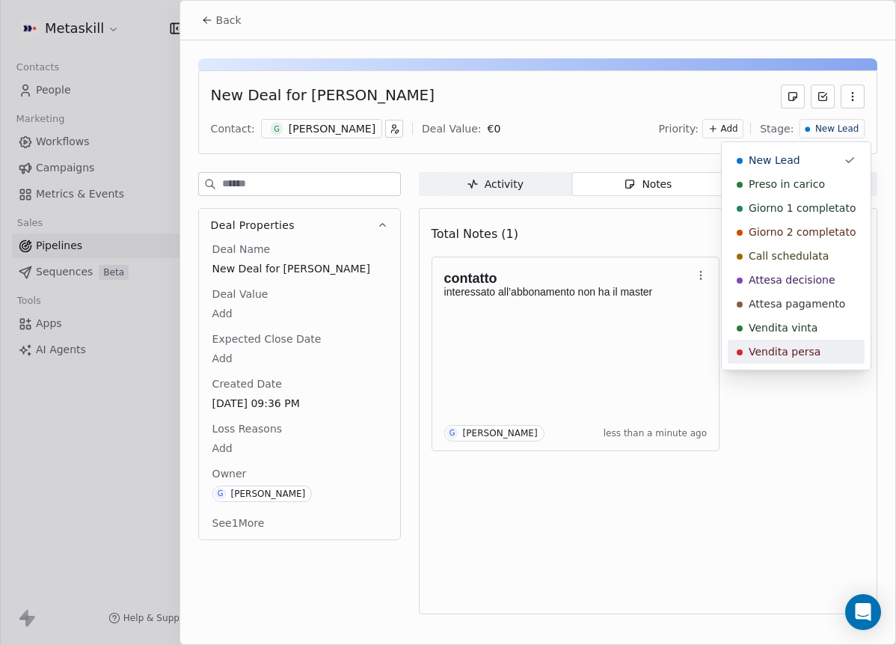
click at [794, 354] on span "Vendita persa" at bounding box center [785, 351] width 72 height 15
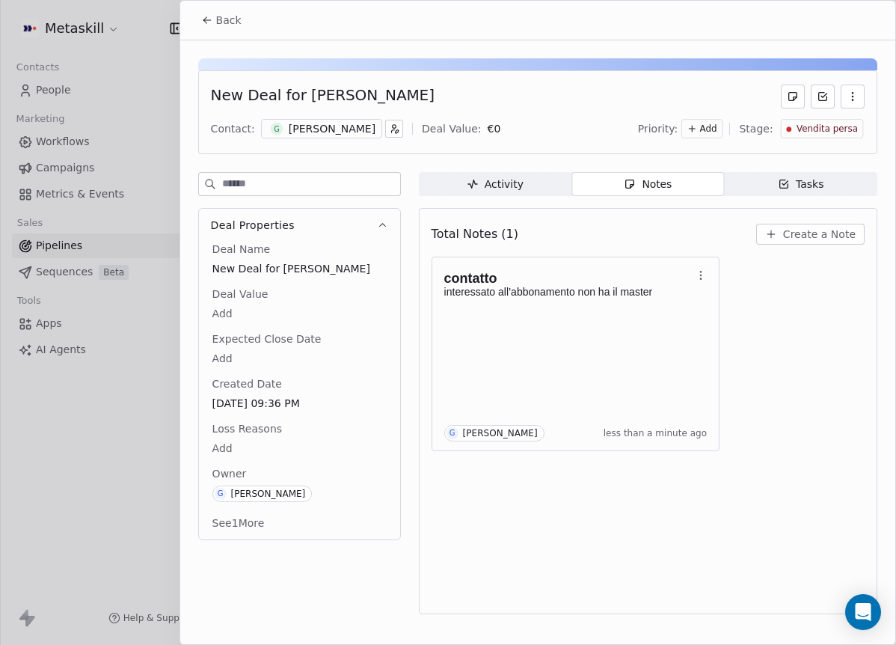
click at [258, 458] on div "Deal Name New Deal for [PERSON_NAME] Deal Value Add Expected Close Date Add Cre…" at bounding box center [299, 388] width 180 height 292
click at [216, 447] on body "Metaskill Contacts People Marketing Workflows Campaigns Metrics & Events Sales …" at bounding box center [448, 322] width 896 height 645
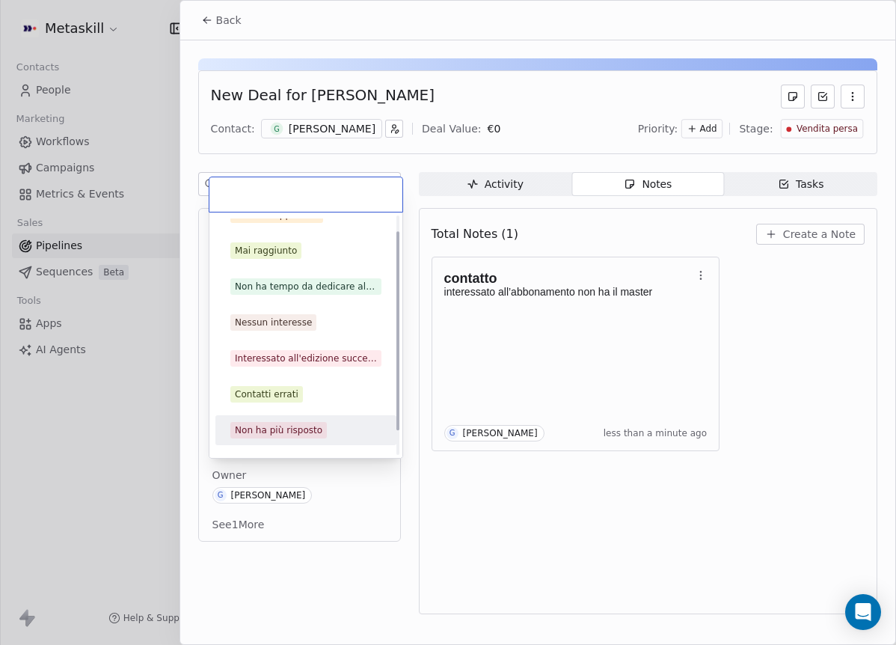
scroll to position [48, 0]
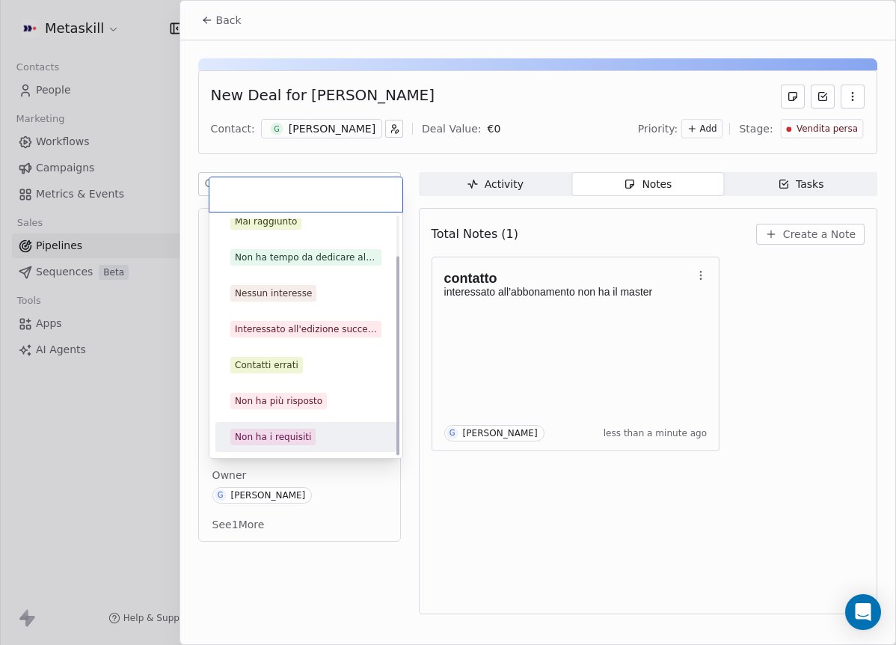
click at [297, 431] on div "Non ha i requisiti" at bounding box center [305, 437] width 169 height 24
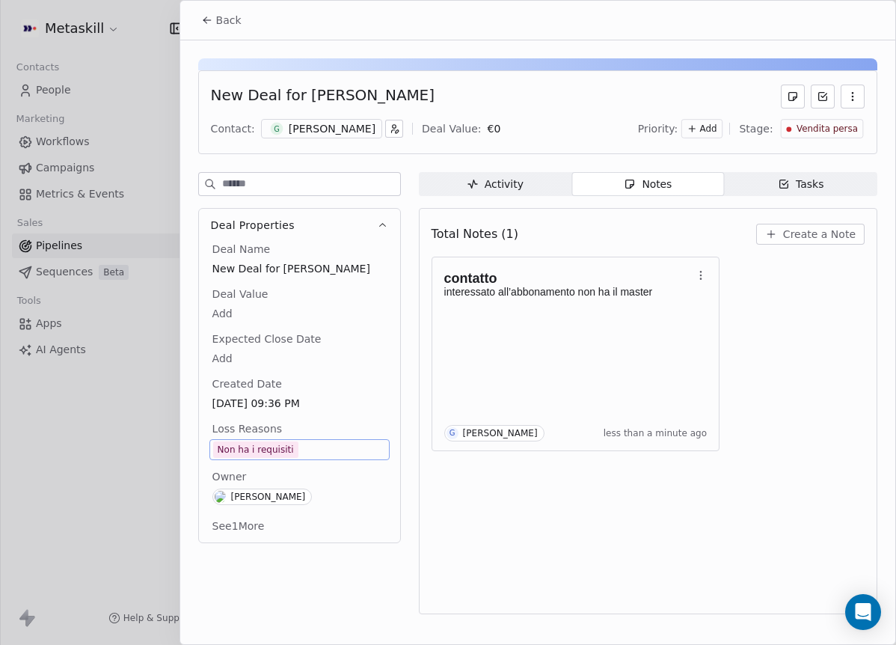
click at [206, 16] on icon at bounding box center [207, 20] width 12 height 12
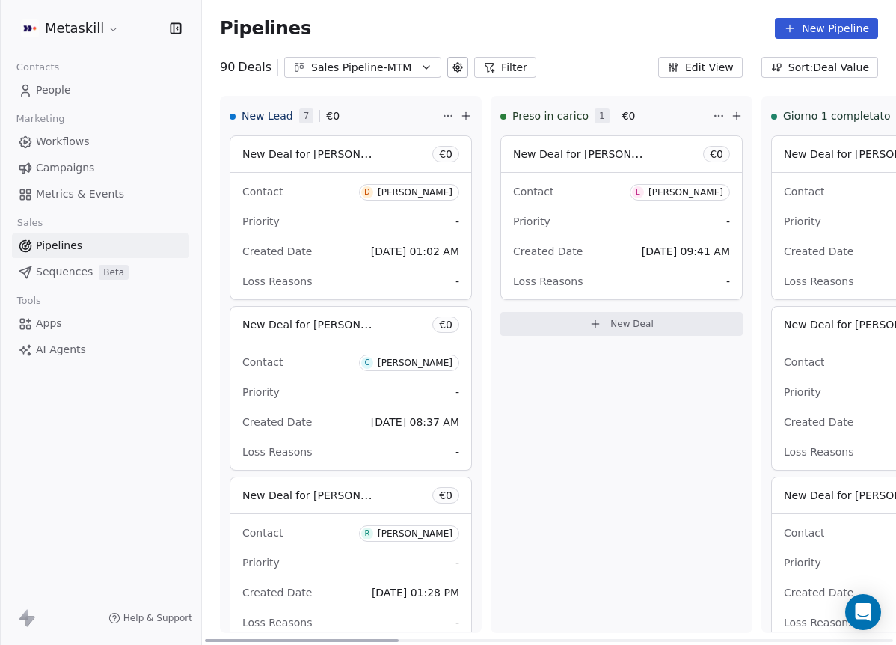
click at [422, 191] on div "[PERSON_NAME]" at bounding box center [415, 192] width 75 height 10
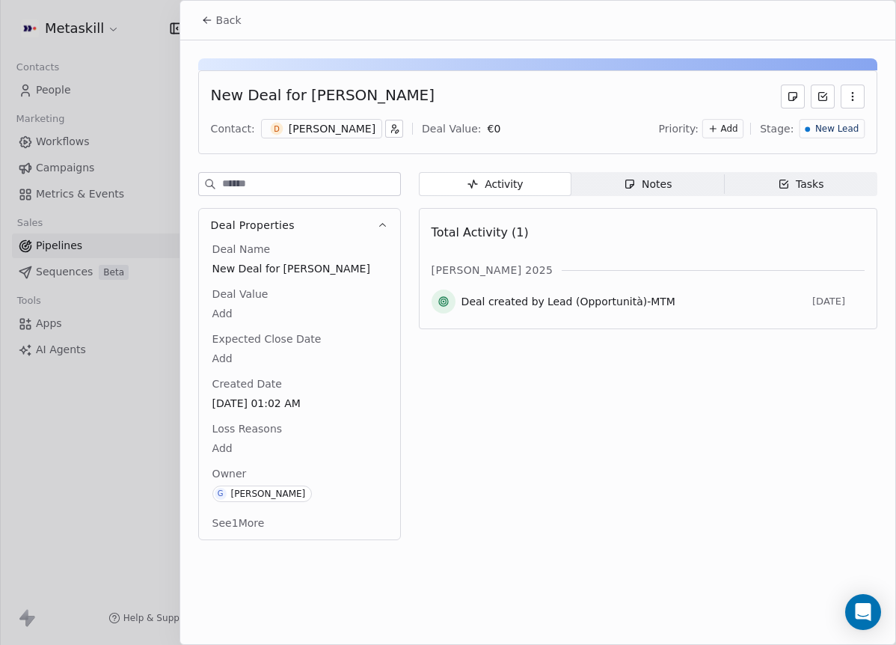
click at [318, 125] on div "[PERSON_NAME]" at bounding box center [332, 128] width 87 height 15
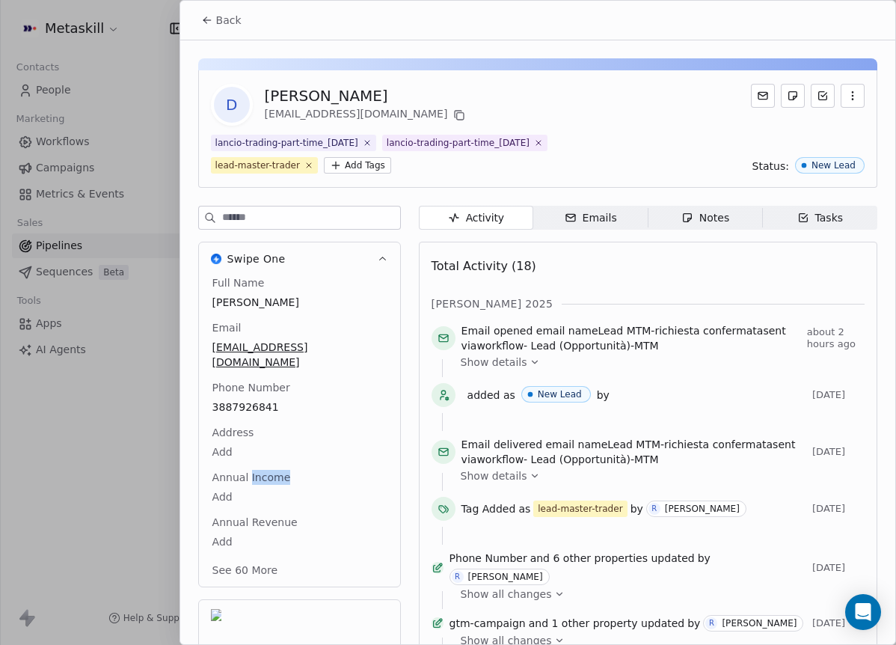
scroll to position [70, 0]
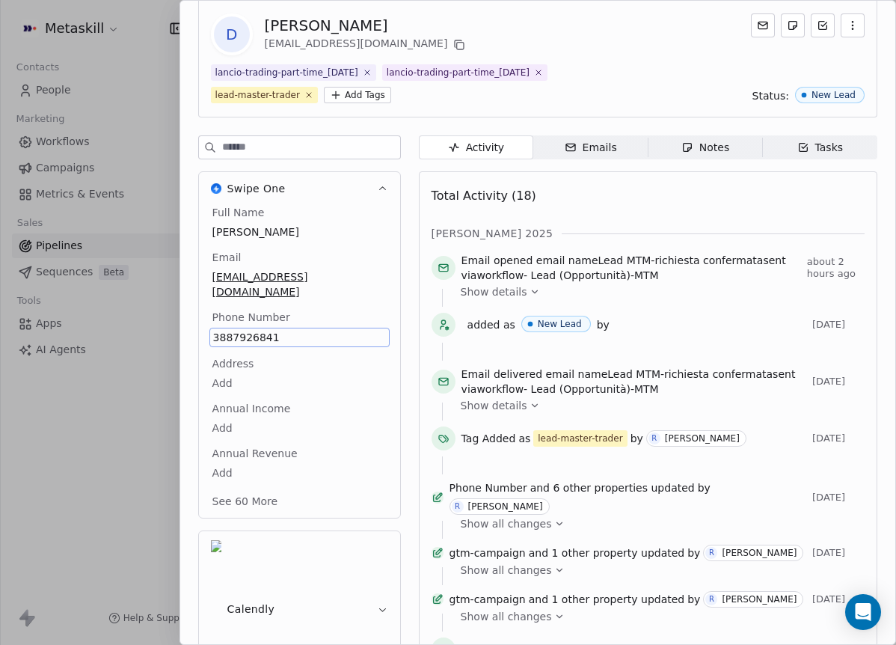
click at [653, 232] on div "[PERSON_NAME] 2025" at bounding box center [648, 233] width 433 height 15
click at [425, 48] on div "D [PERSON_NAME] [EMAIL_ADDRESS][DOMAIN_NAME]" at bounding box center [538, 34] width 654 height 42
click at [453, 41] on icon at bounding box center [459, 45] width 12 height 12
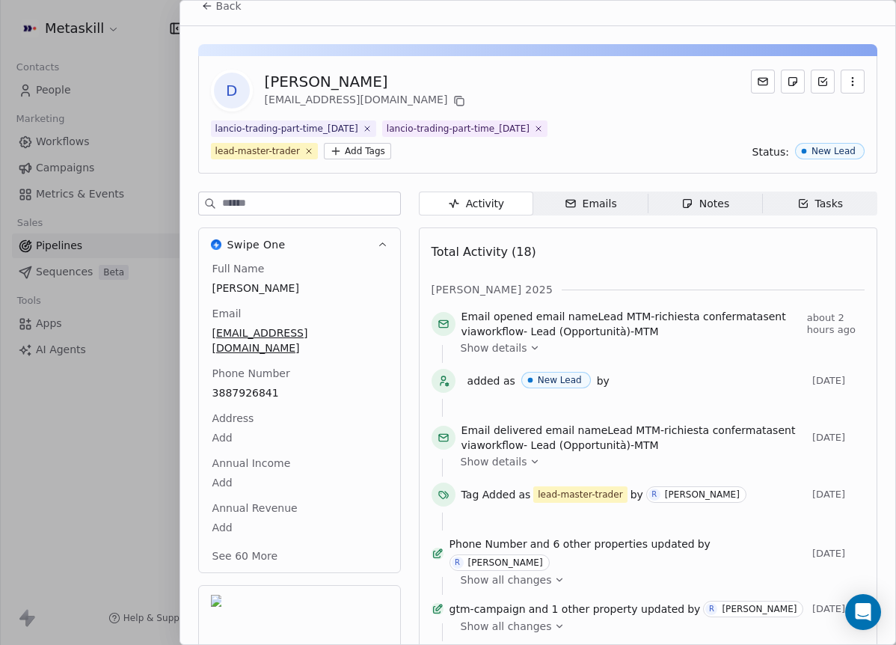
scroll to position [0, 0]
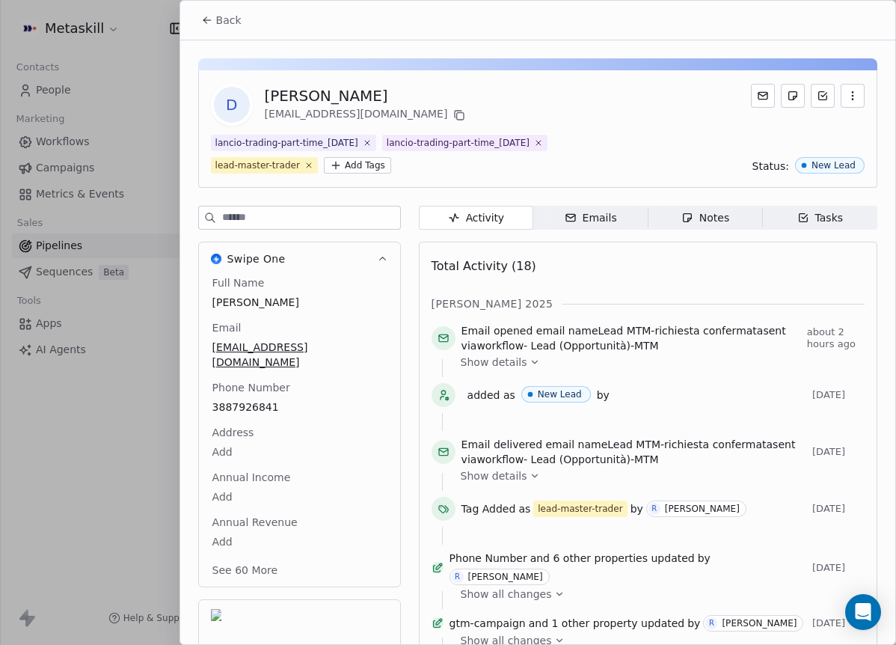
click at [221, 22] on span "Back" at bounding box center [228, 20] width 25 height 15
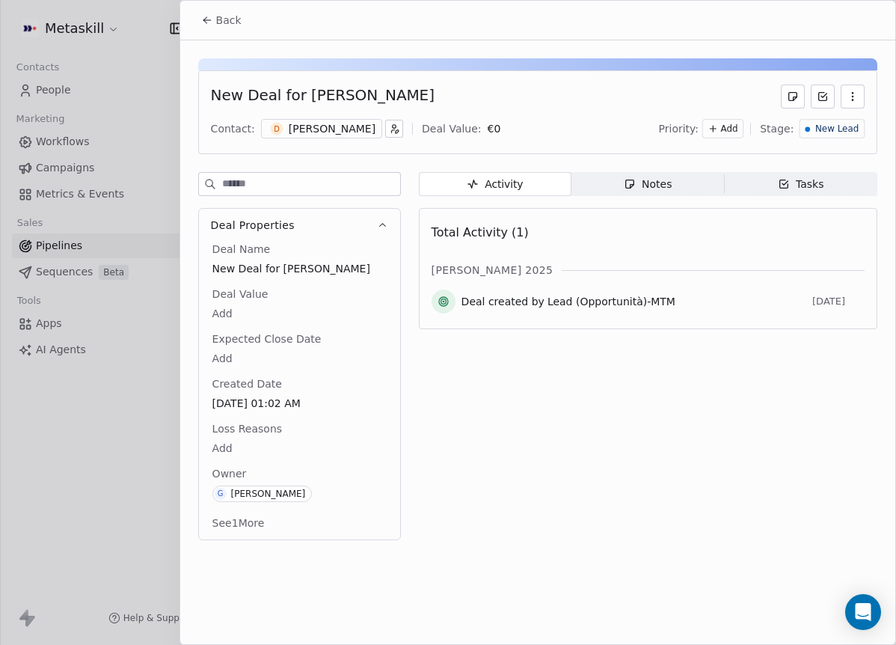
click at [661, 165] on div "New Deal for [PERSON_NAME] Contact: D [PERSON_NAME] Deal Value: € 0 Priority: A…" at bounding box center [537, 294] width 715 height 509
click at [662, 173] on span "Notes Notes" at bounding box center [647, 184] width 153 height 24
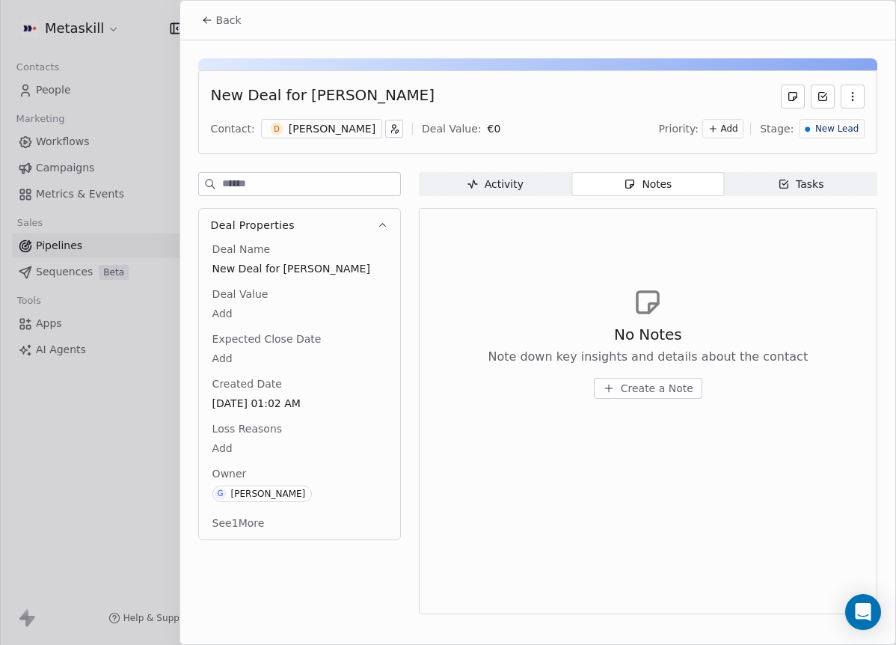
click at [638, 389] on span "Create a Note" at bounding box center [657, 388] width 73 height 15
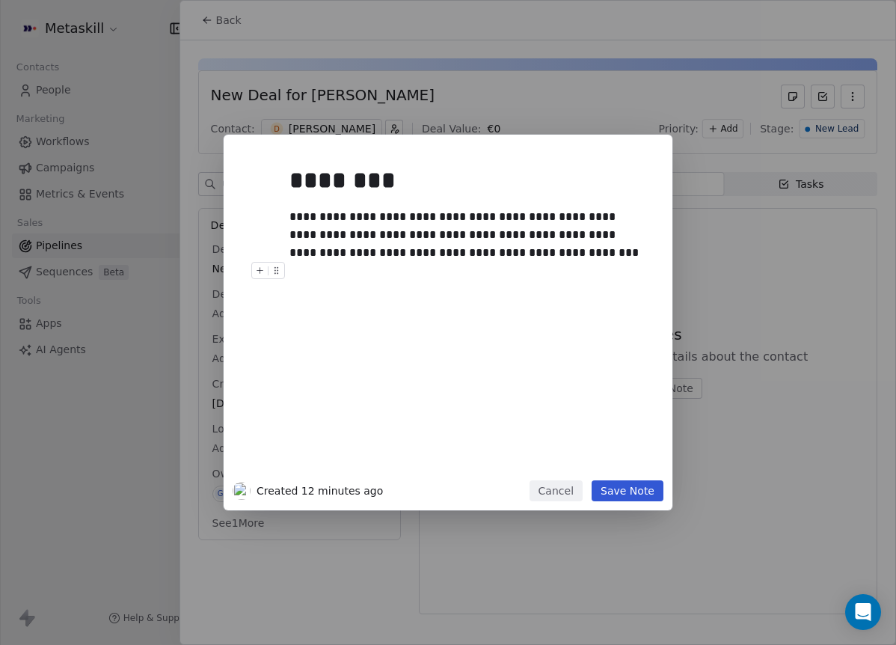
click at [649, 499] on button "Save Note" at bounding box center [628, 490] width 72 height 21
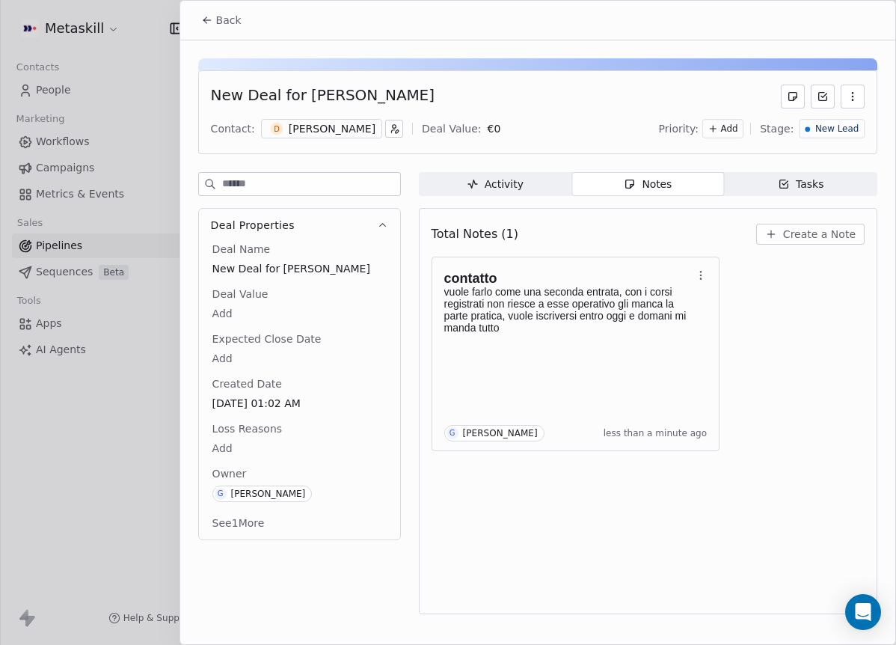
click at [815, 126] on div "New Lead" at bounding box center [832, 129] width 54 height 13
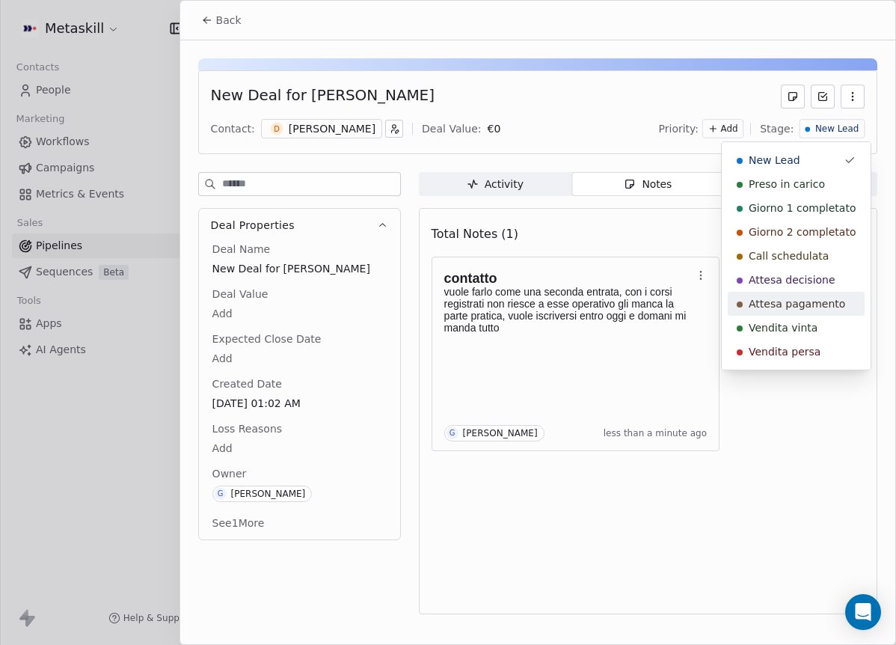
click at [823, 302] on span "Attesa pagamento" at bounding box center [797, 303] width 96 height 15
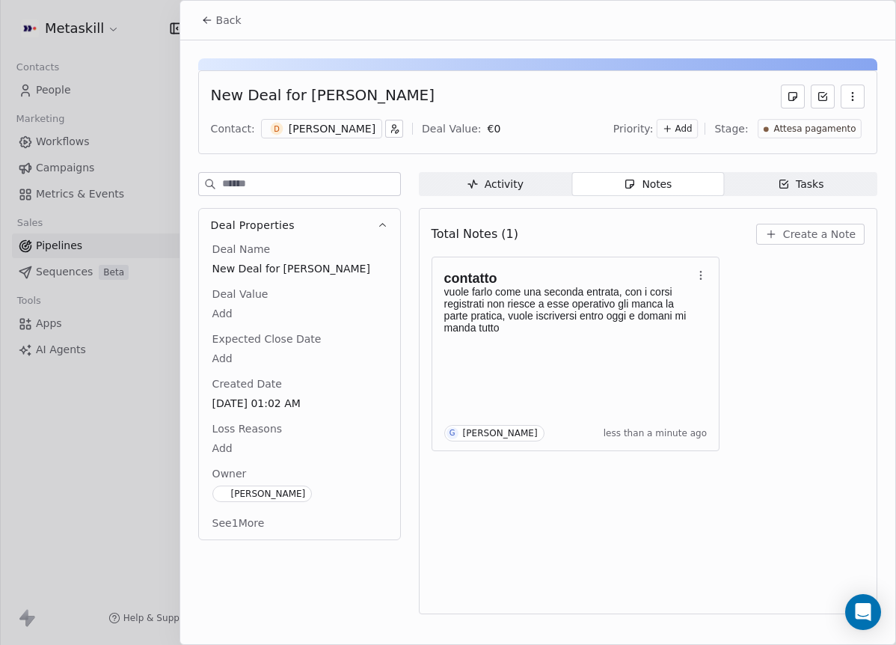
drag, startPoint x: 213, startPoint y: 19, endPoint x: 267, endPoint y: 58, distance: 66.9
click at [212, 19] on button "Back" at bounding box center [221, 20] width 58 height 27
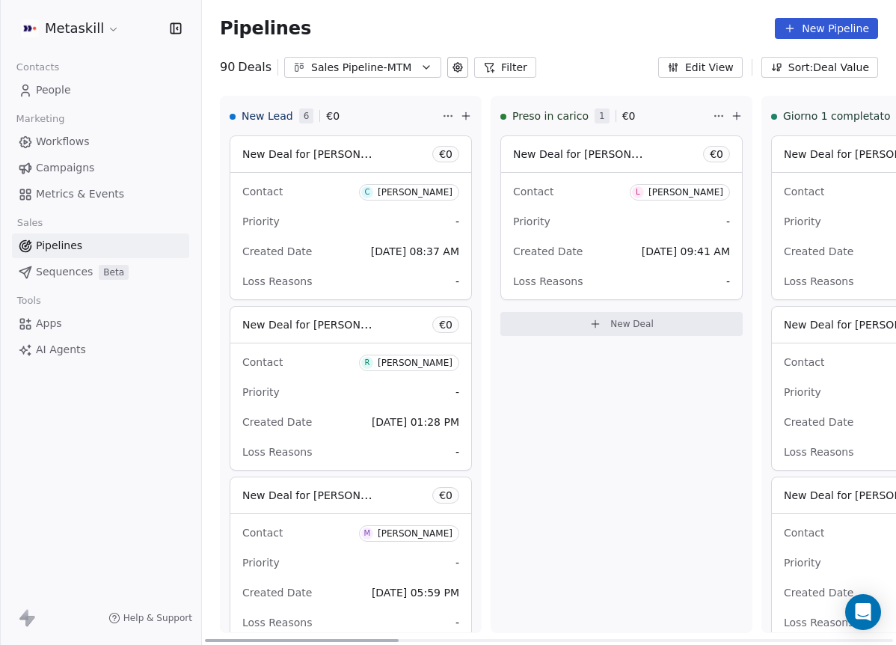
click at [400, 194] on div "[PERSON_NAME]" at bounding box center [415, 192] width 75 height 10
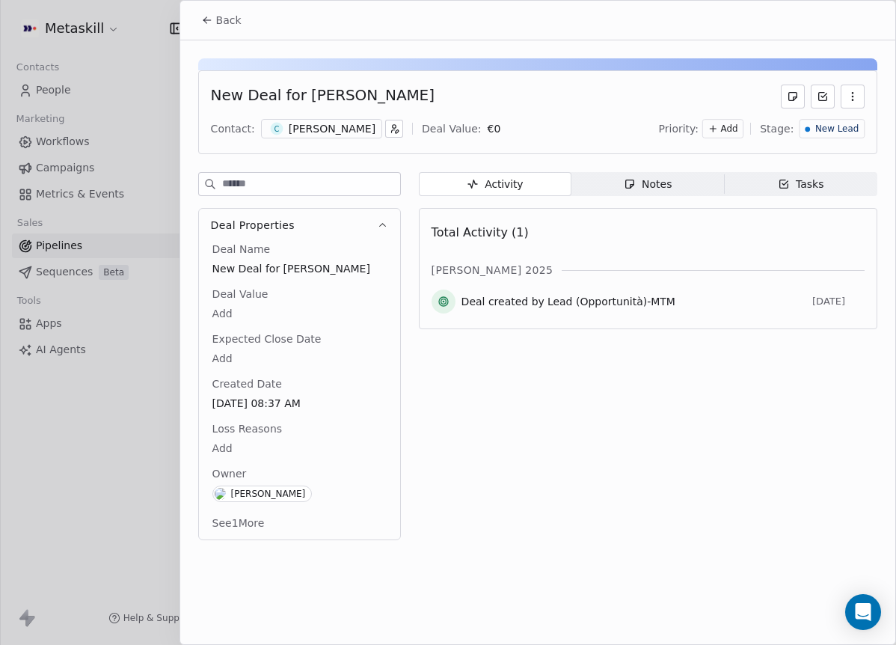
click at [310, 135] on div "[PERSON_NAME]" at bounding box center [332, 128] width 87 height 15
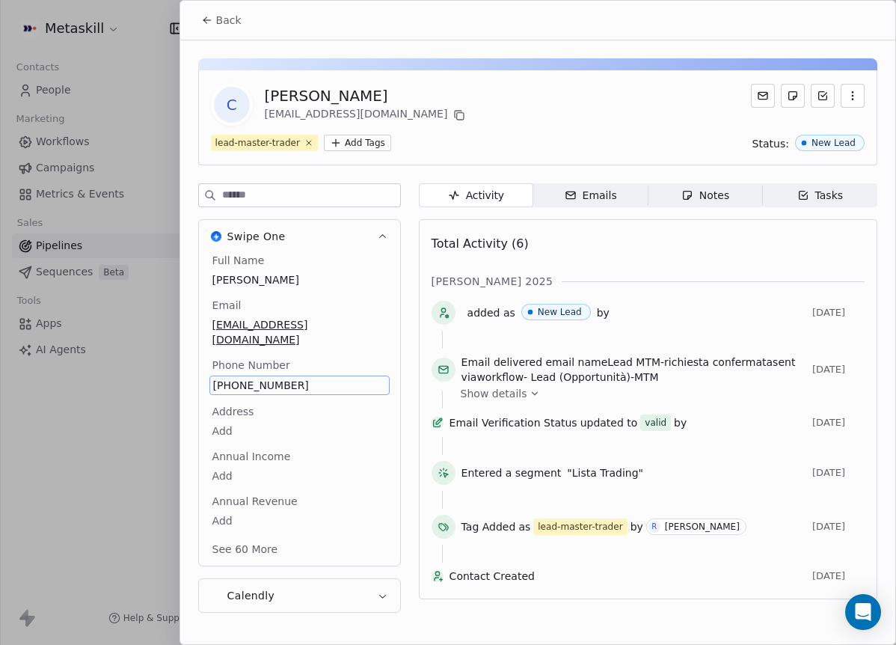
click at [261, 378] on span "[PHONE_NUMBER]" at bounding box center [299, 385] width 173 height 15
click at [262, 378] on span "[PHONE_NUMBER]" at bounding box center [299, 385] width 173 height 15
click at [262, 367] on input "**********" at bounding box center [293, 379] width 162 height 30
click at [356, 314] on html "Metaskill Contacts People Marketing Workflows Campaigns Metrics & Events Sales …" at bounding box center [448, 322] width 896 height 645
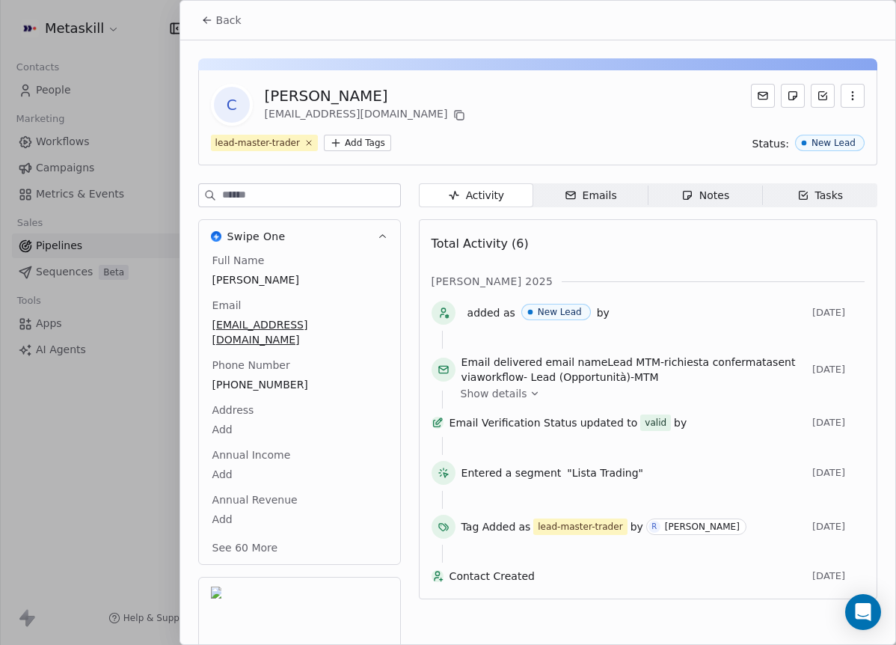
click at [520, 70] on div "C Cristian Martinelli martinellicri@gmail.com lead-master-trader Add Tags Statu…" at bounding box center [537, 111] width 679 height 107
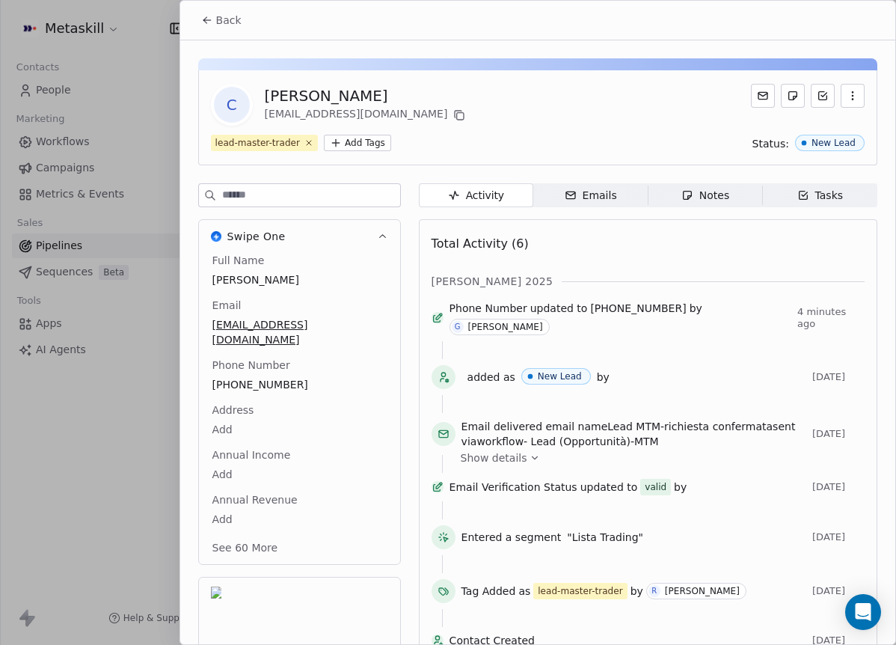
click at [206, 22] on button "Back" at bounding box center [221, 20] width 58 height 27
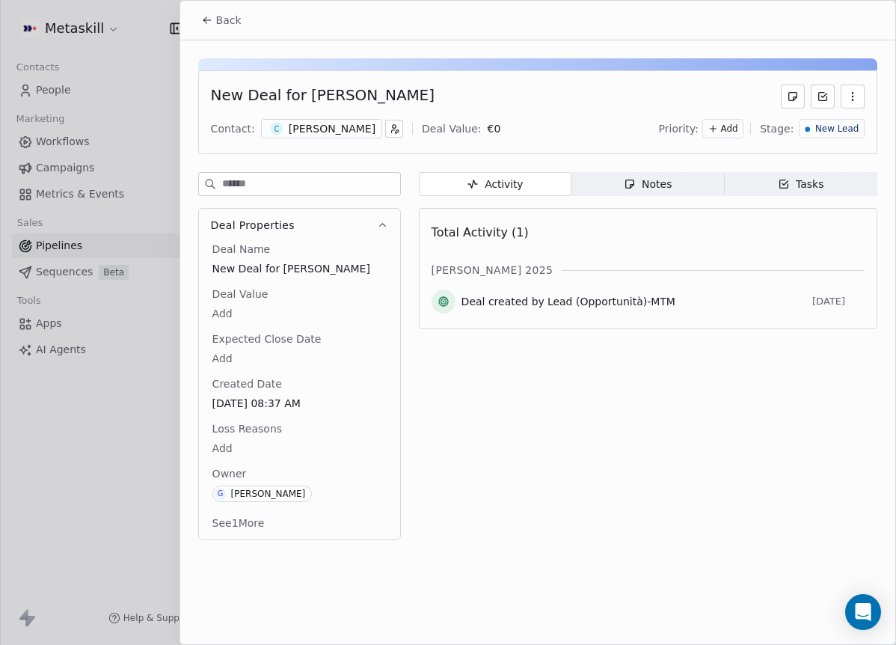
click at [221, 18] on span "Back" at bounding box center [228, 20] width 25 height 15
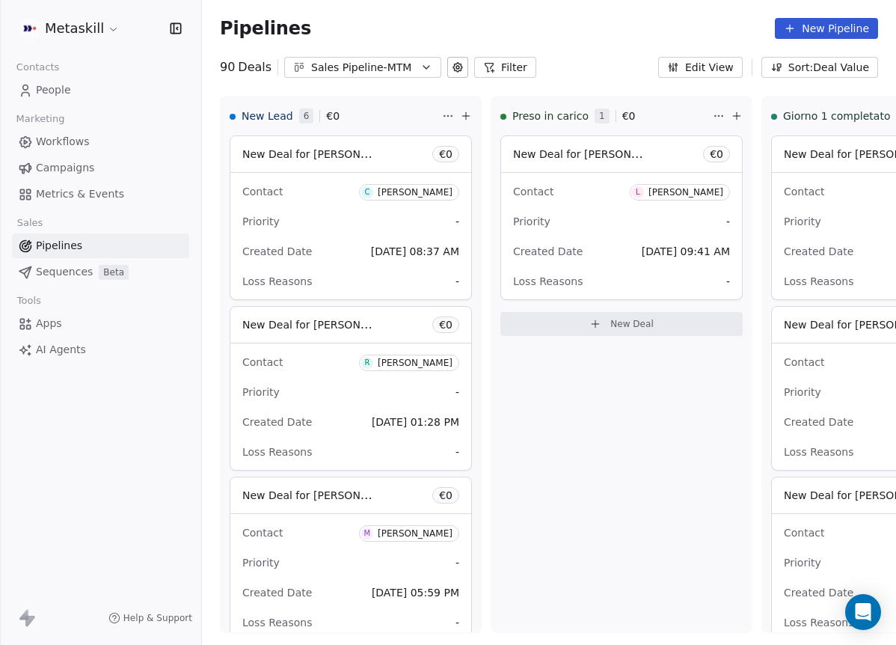
click at [108, 96] on link "People" at bounding box center [100, 90] width 177 height 25
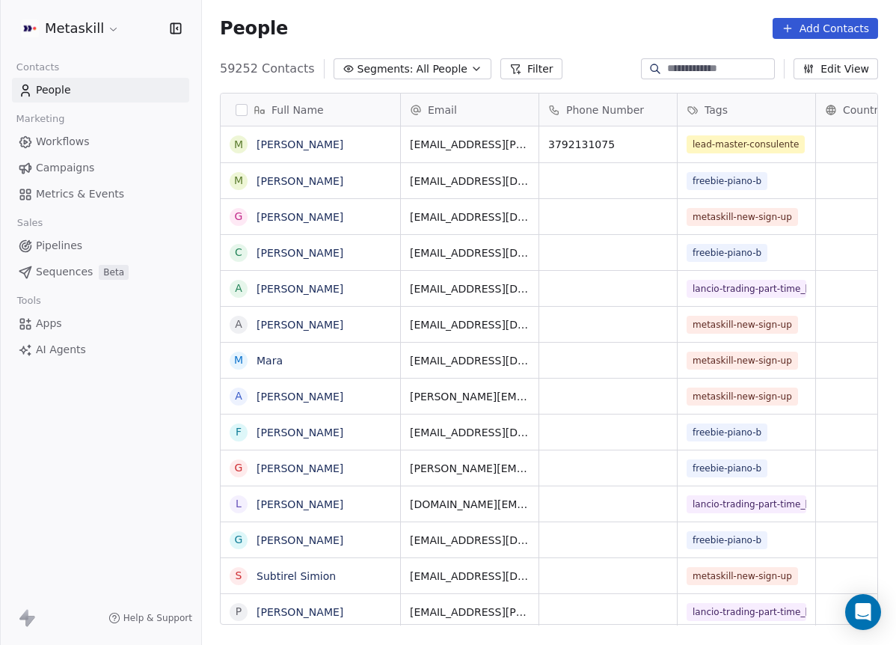
scroll to position [556, 683]
click at [336, 69] on button "Segments: All People" at bounding box center [413, 68] width 158 height 21
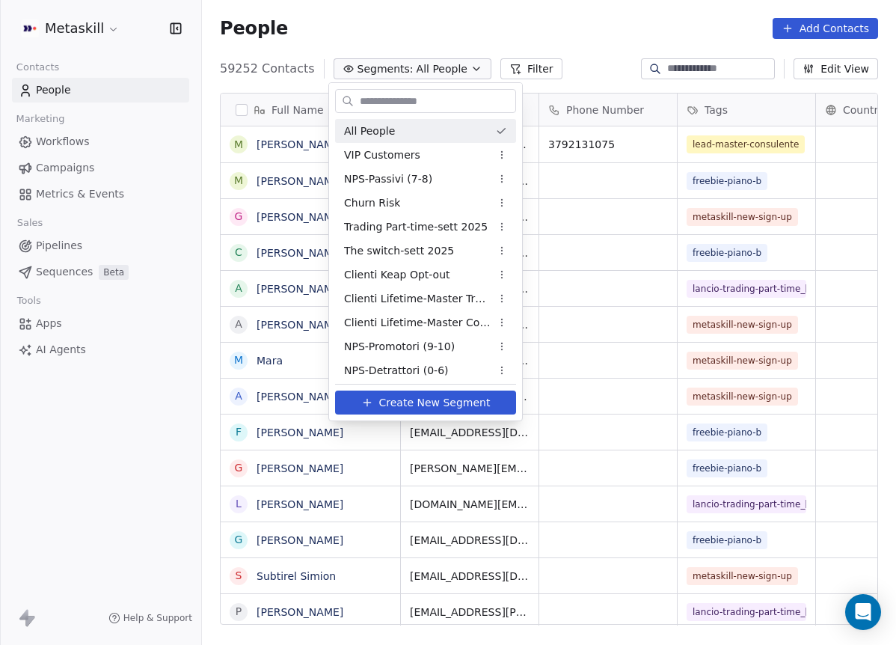
drag, startPoint x: 527, startPoint y: 9, endPoint x: 529, endPoint y: 39, distance: 30.0
click at [527, 12] on html "Metaskill Contacts People Marketing Workflows Campaigns Metrics & Events Sales …" at bounding box center [448, 322] width 896 height 645
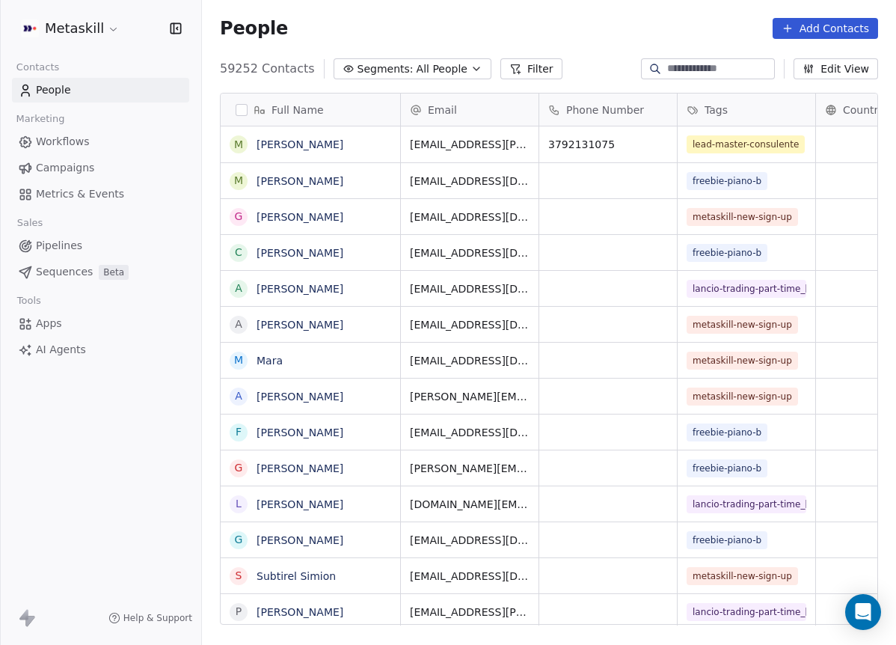
click at [528, 70] on button "Filter" at bounding box center [531, 68] width 62 height 21
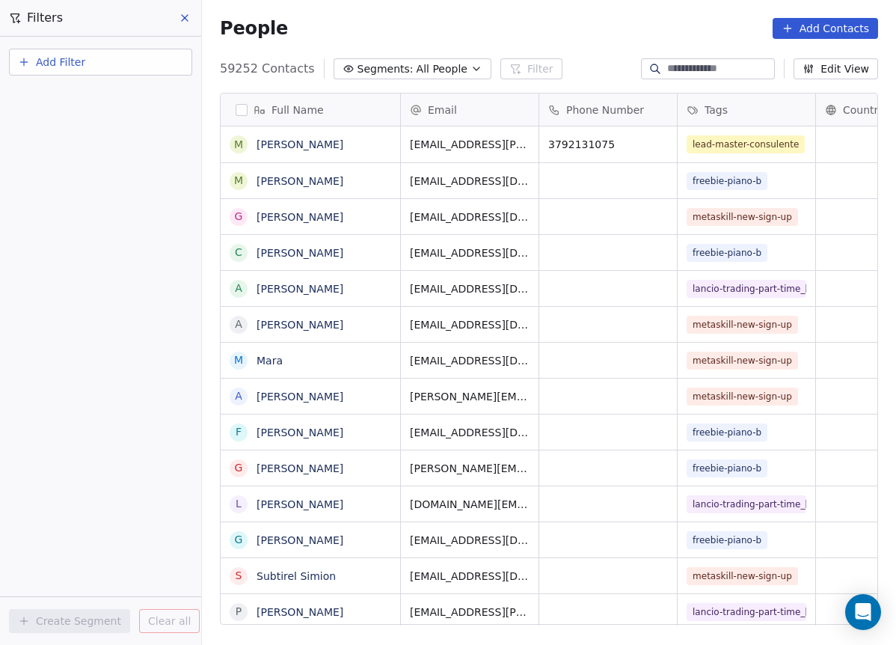
click at [120, 71] on button "Add Filter" at bounding box center [100, 62] width 183 height 27
click at [106, 102] on span "Contact properties" at bounding box center [73, 98] width 97 height 16
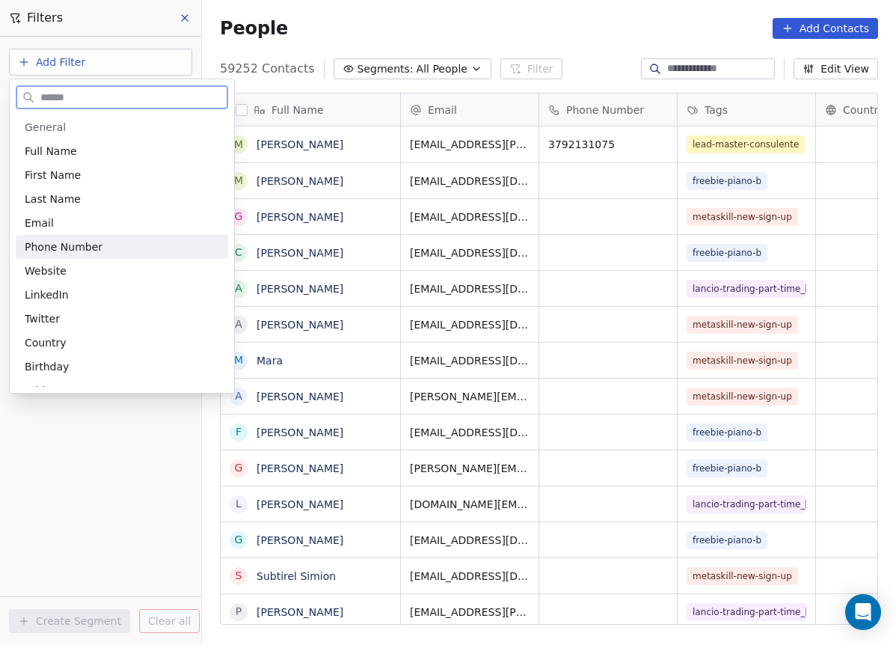
click at [93, 239] on span "Phone Number" at bounding box center [64, 246] width 78 height 15
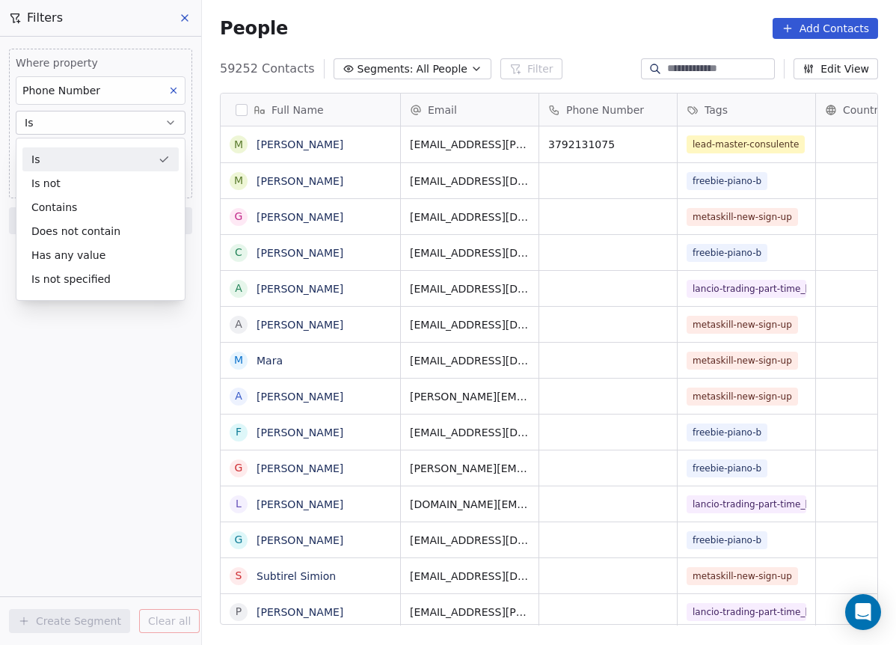
click at [143, 147] on div "Is" at bounding box center [100, 159] width 156 height 24
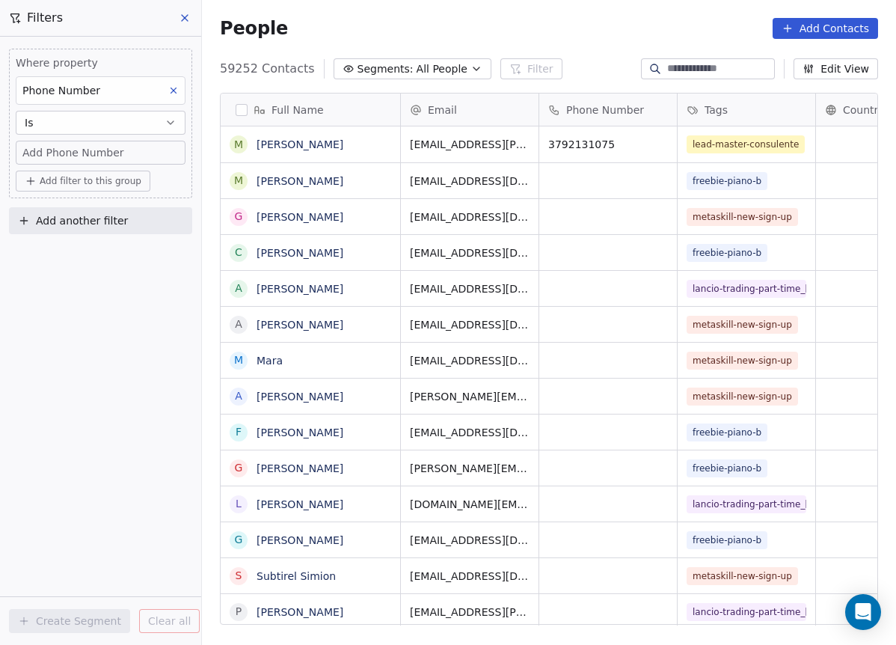
click at [145, 147] on div "Add Phone Number" at bounding box center [100, 152] width 156 height 15
type input "**********"
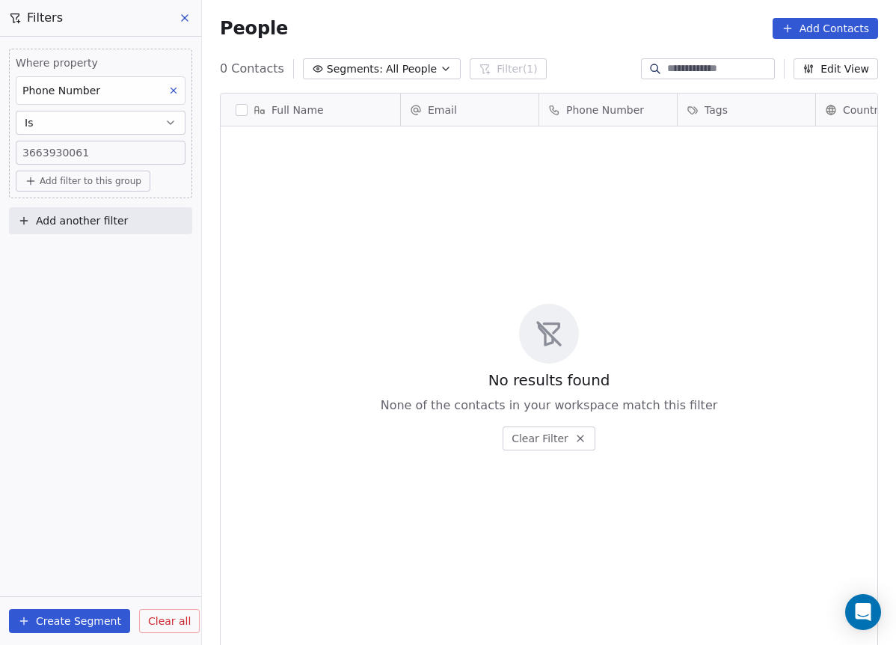
click at [24, 150] on span "3663930061" at bounding box center [55, 152] width 67 height 15
click at [24, 159] on input "**********" at bounding box center [100, 159] width 162 height 30
type input "**********"
click at [27, 146] on span "+393663930061" at bounding box center [70, 152] width 96 height 15
type input "**********"
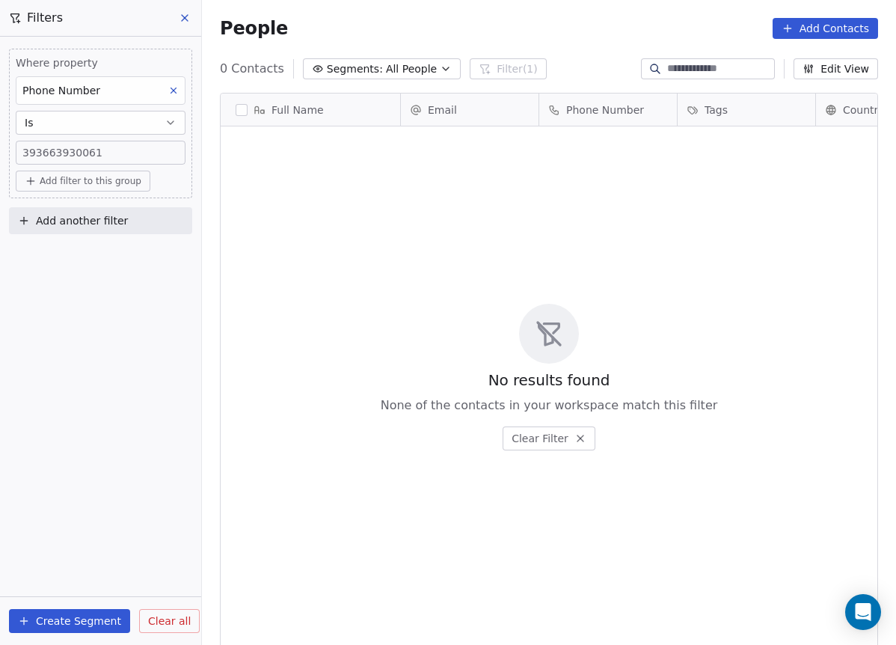
click at [99, 100] on div "Phone Number" at bounding box center [101, 90] width 170 height 28
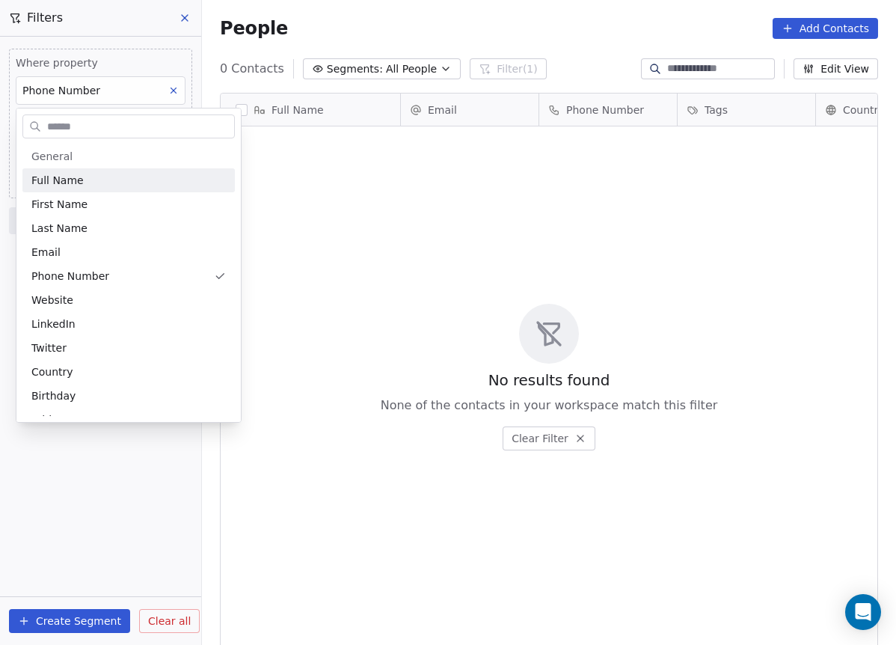
click at [336, 144] on html "Metaskill Contacts People Marketing Workflows Campaigns Metrics & Events Sales …" at bounding box center [448, 322] width 896 height 645
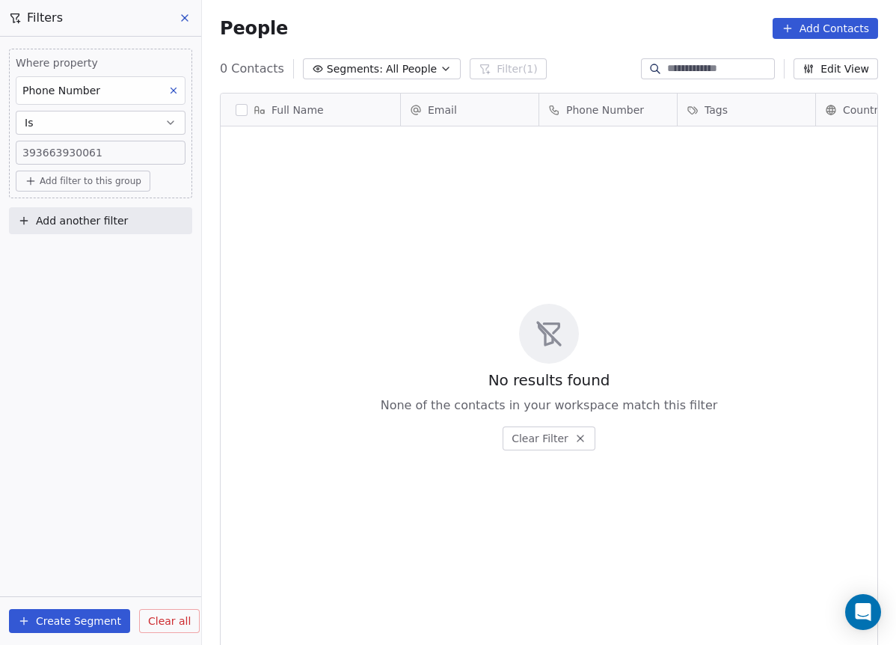
click at [179, 16] on icon at bounding box center [185, 18] width 12 height 12
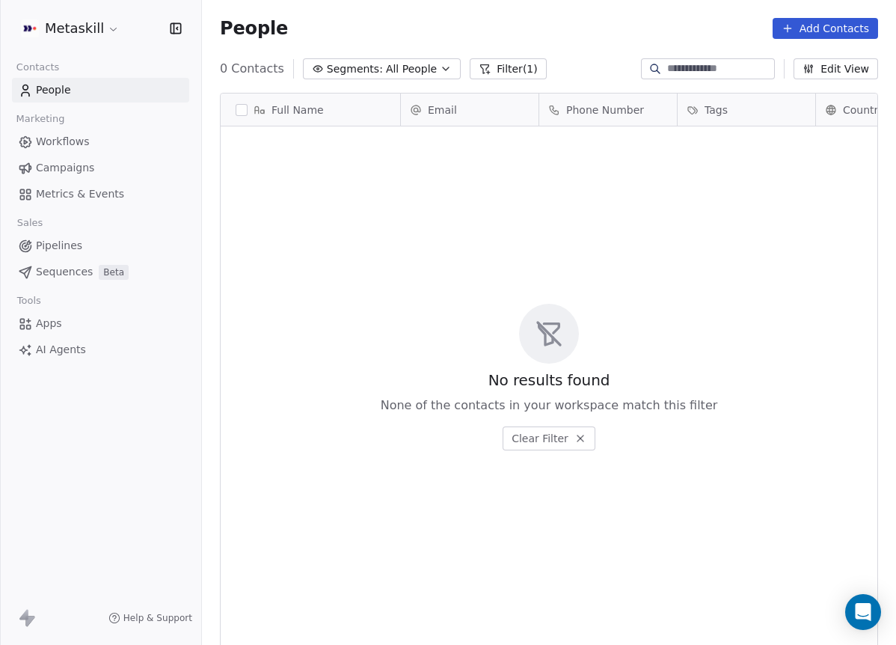
click at [581, 240] on div "No results found None of the contacts in your workspace match this filter Clear…" at bounding box center [549, 376] width 657 height 495
click at [716, 70] on input at bounding box center [719, 68] width 105 height 15
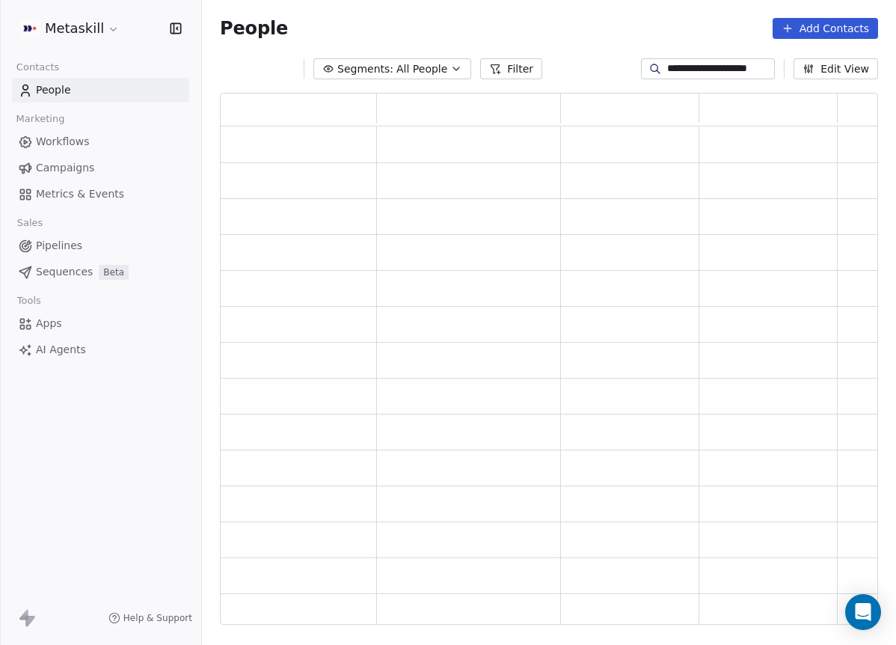
scroll to position [0, 0]
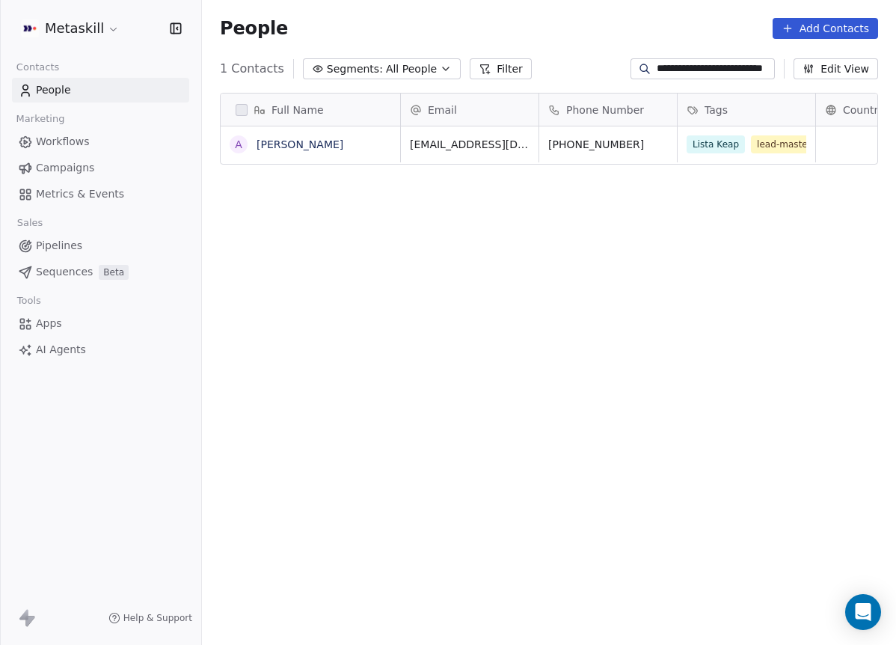
click at [723, 73] on input "**********" at bounding box center [714, 68] width 115 height 15
type input "**********"
click at [711, 222] on div "Full Name A Antonio Paradiso Email Phone Number Tags Country Website Job Title …" at bounding box center [549, 365] width 694 height 568
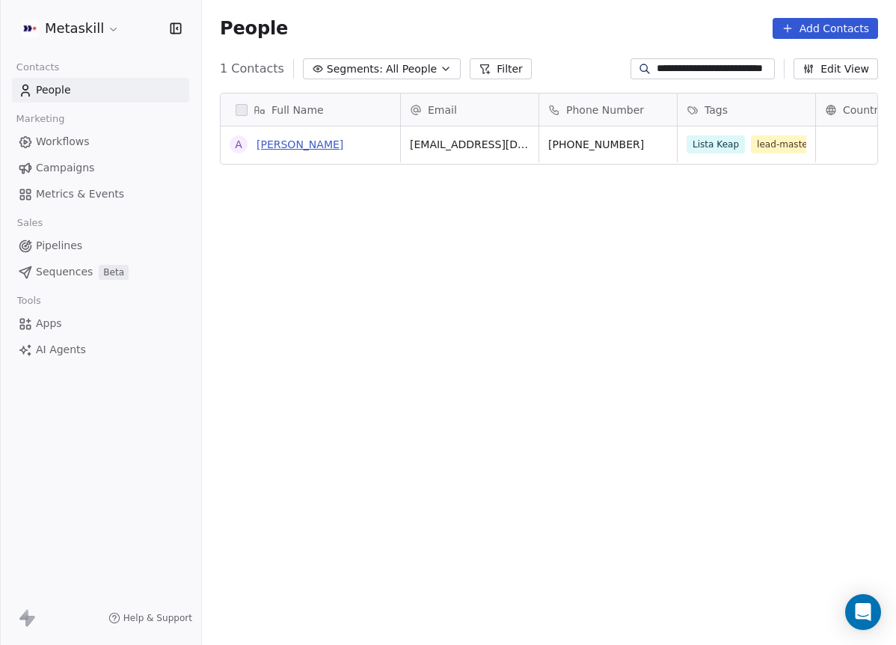
click at [331, 144] on link "[PERSON_NAME]" at bounding box center [300, 144] width 87 height 12
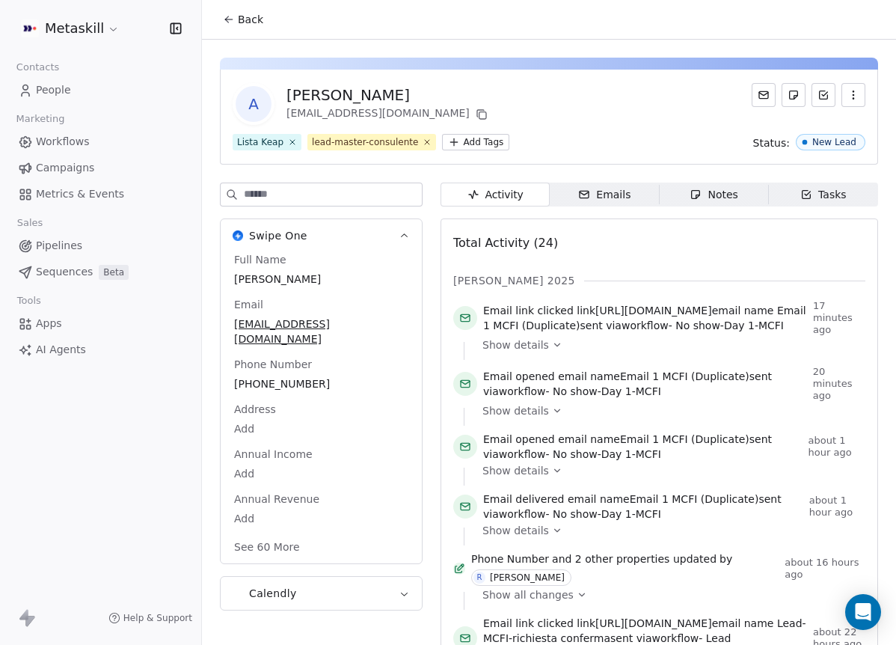
click at [663, 185] on span "Notes Notes" at bounding box center [714, 194] width 109 height 24
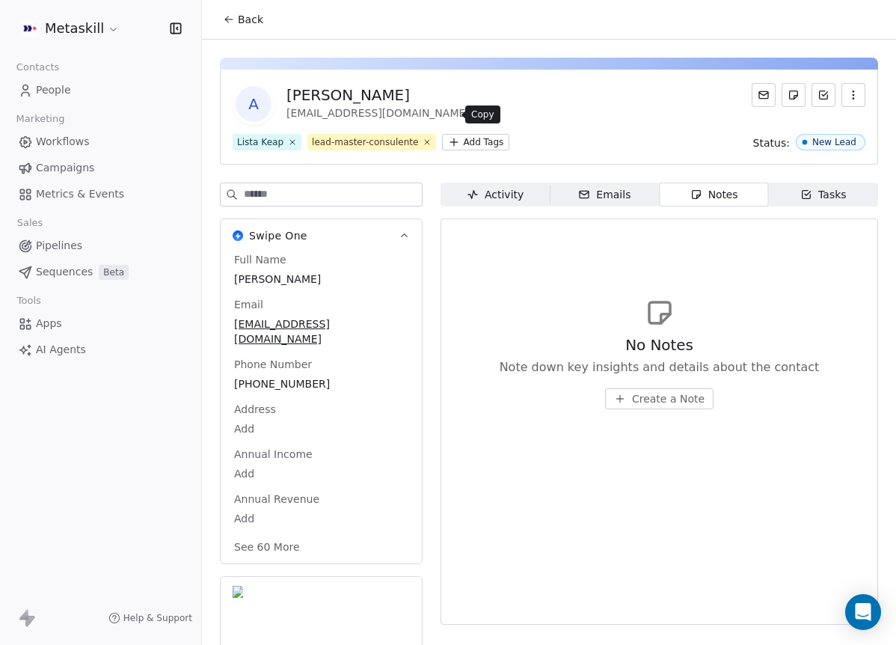
click at [476, 111] on icon at bounding box center [482, 114] width 12 height 12
click at [693, 390] on button "Create a Note" at bounding box center [659, 398] width 108 height 21
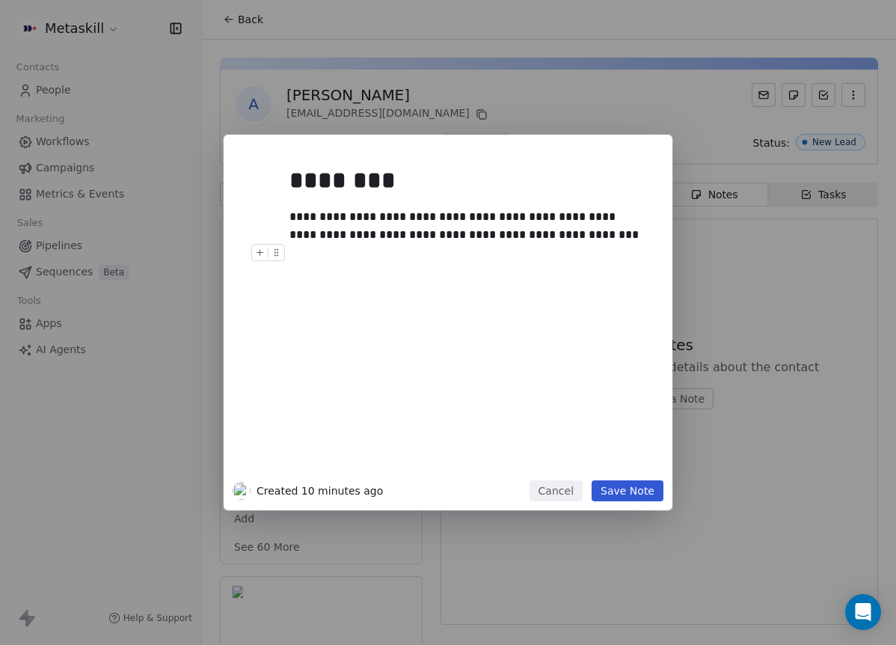
click at [613, 483] on button "Save Note" at bounding box center [628, 490] width 72 height 21
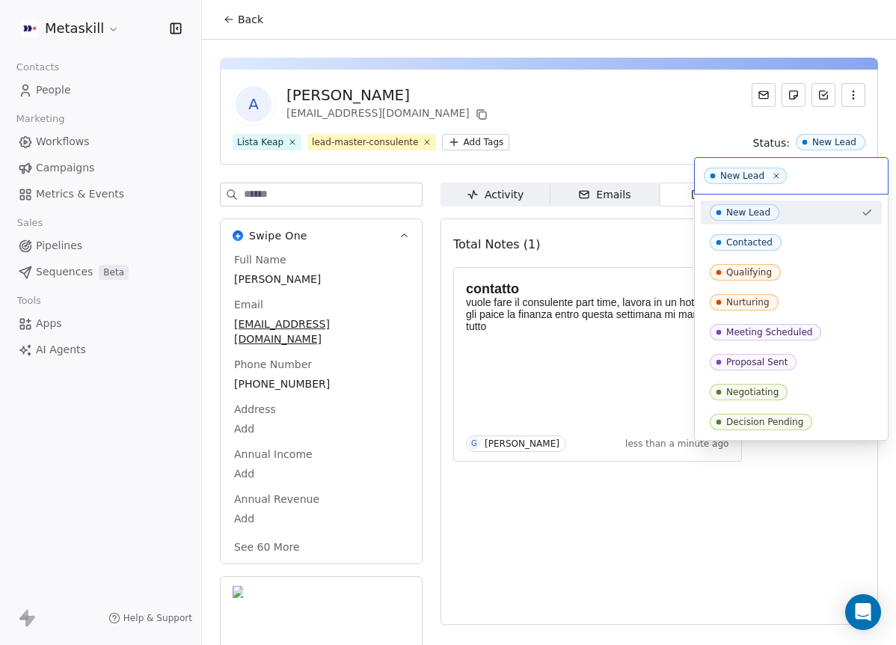
click at [704, 117] on html "Metaskill Contacts People Marketing Workflows Campaigns Metrics & Events Sales …" at bounding box center [448, 322] width 896 height 645
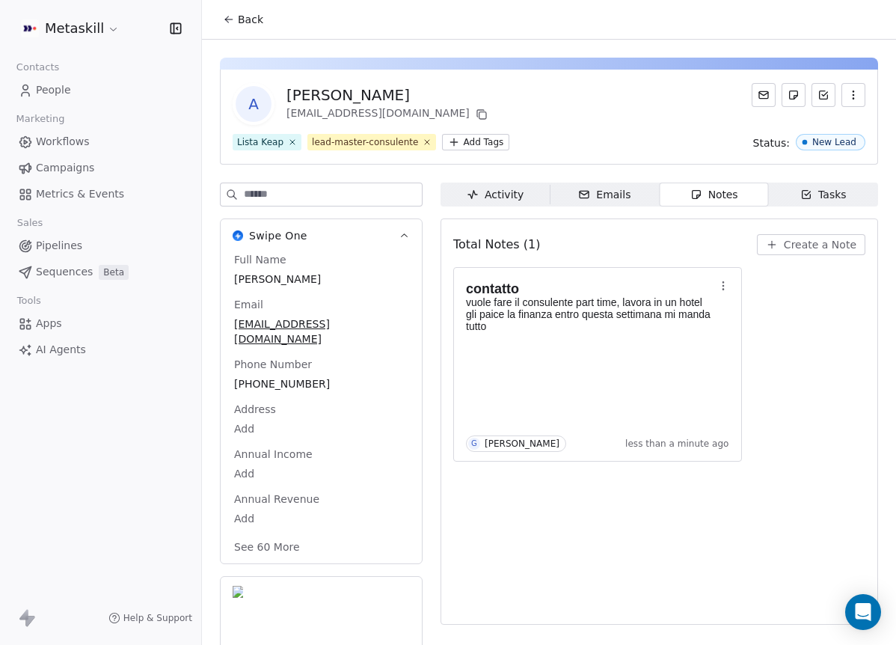
click at [229, 6] on button "Back" at bounding box center [243, 19] width 58 height 27
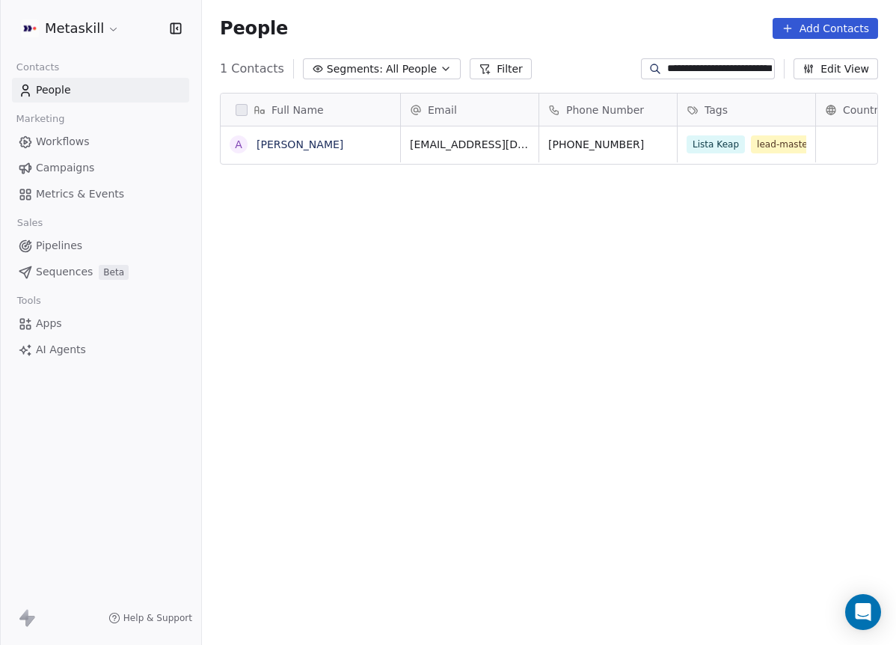
scroll to position [556, 683]
drag, startPoint x: 313, startPoint y: 12, endPoint x: 304, endPoint y: 16, distance: 10.4
click at [314, 13] on div "People Add Contacts" at bounding box center [549, 28] width 694 height 57
click at [95, 185] on link "Metrics & Events" at bounding box center [100, 194] width 177 height 25
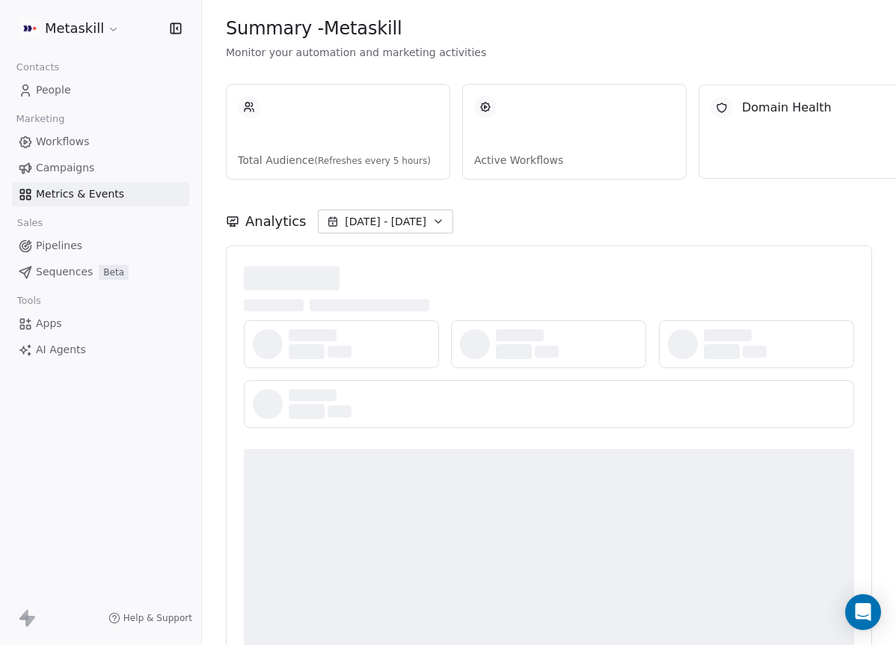
click at [97, 157] on link "Campaigns" at bounding box center [100, 168] width 177 height 25
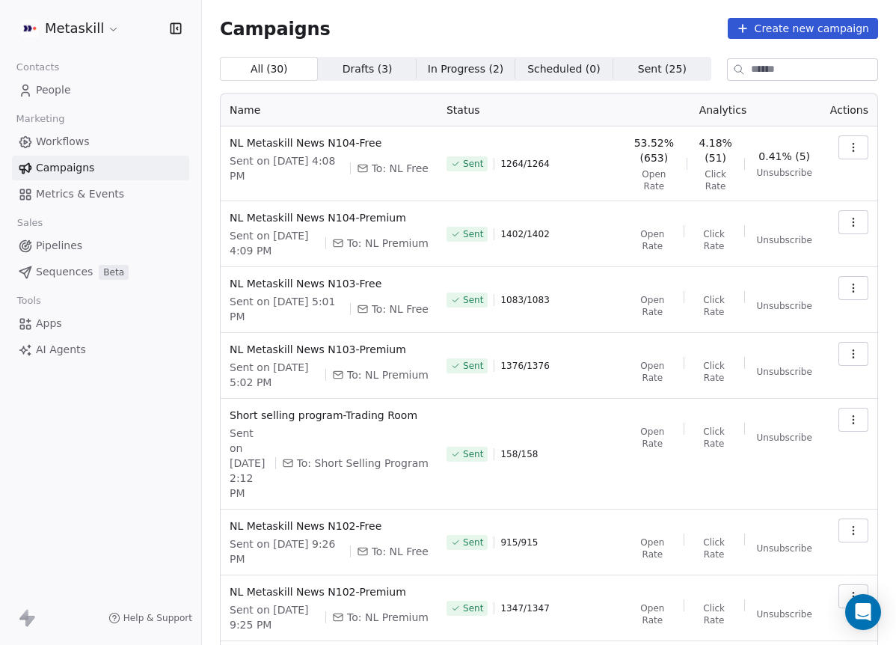
click at [117, 141] on link "Workflows" at bounding box center [100, 141] width 177 height 25
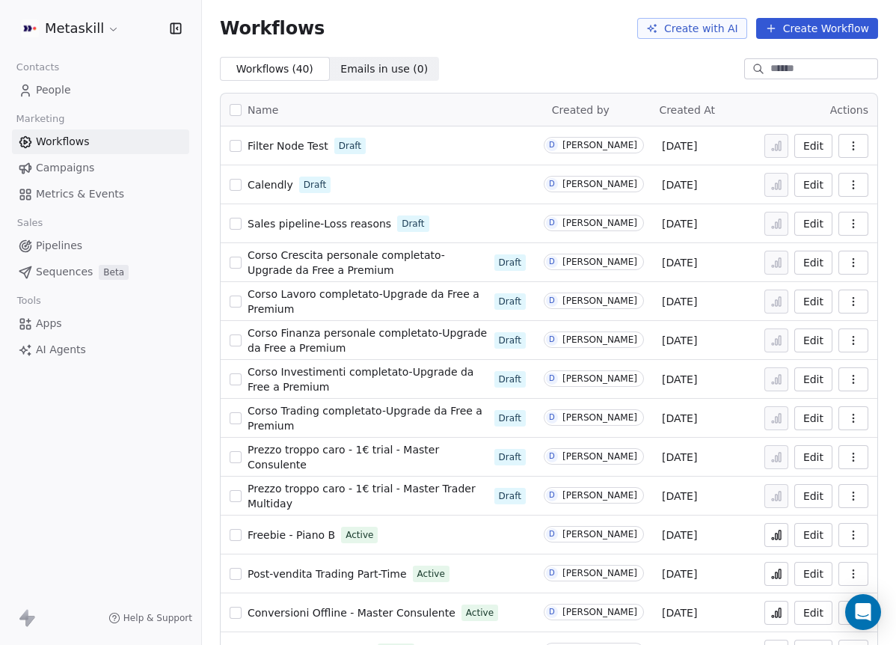
click at [96, 247] on link "Pipelines" at bounding box center [100, 245] width 177 height 25
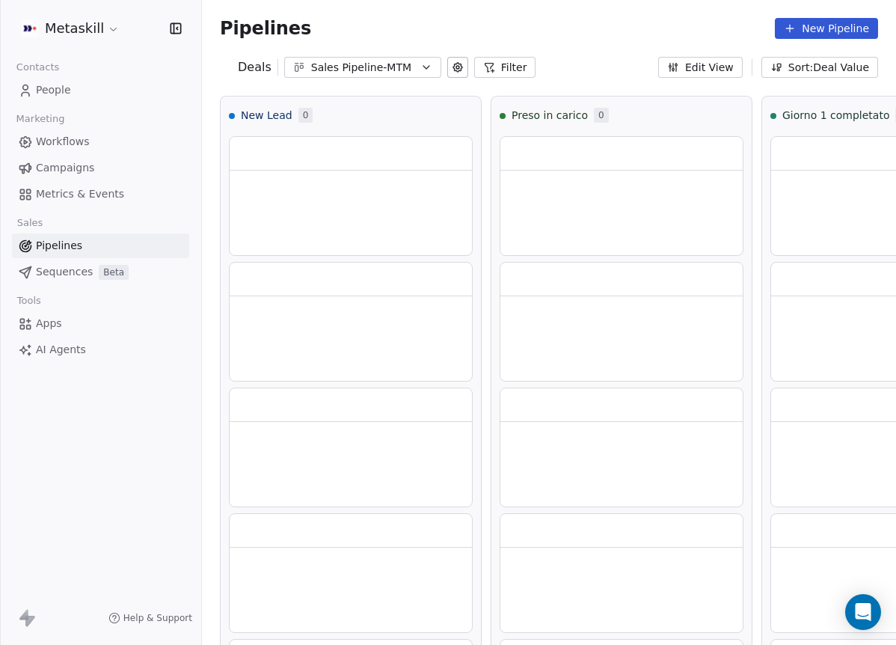
click at [382, 66] on div "Sales Pipeline-MTM" at bounding box center [362, 68] width 103 height 16
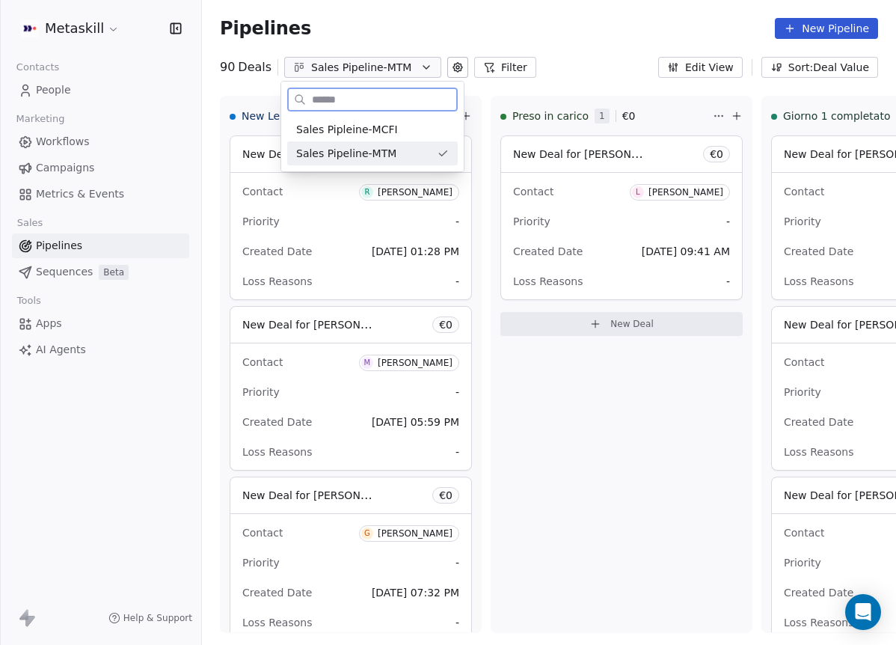
click at [396, 147] on div "Sales Pipeline-MTM" at bounding box center [363, 154] width 135 height 16
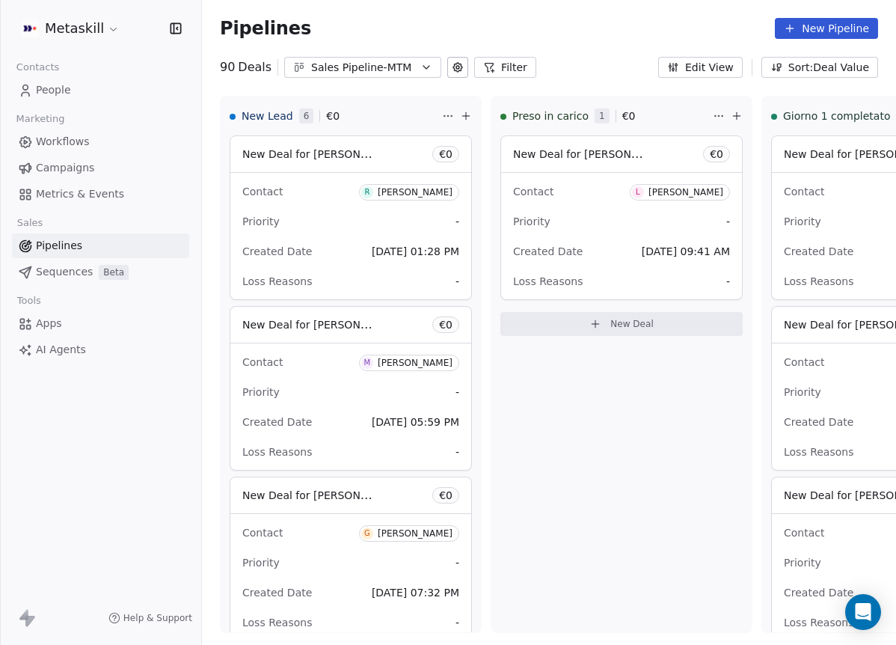
click at [412, 61] on button "Sales Pipeline-MTM" at bounding box center [362, 67] width 157 height 21
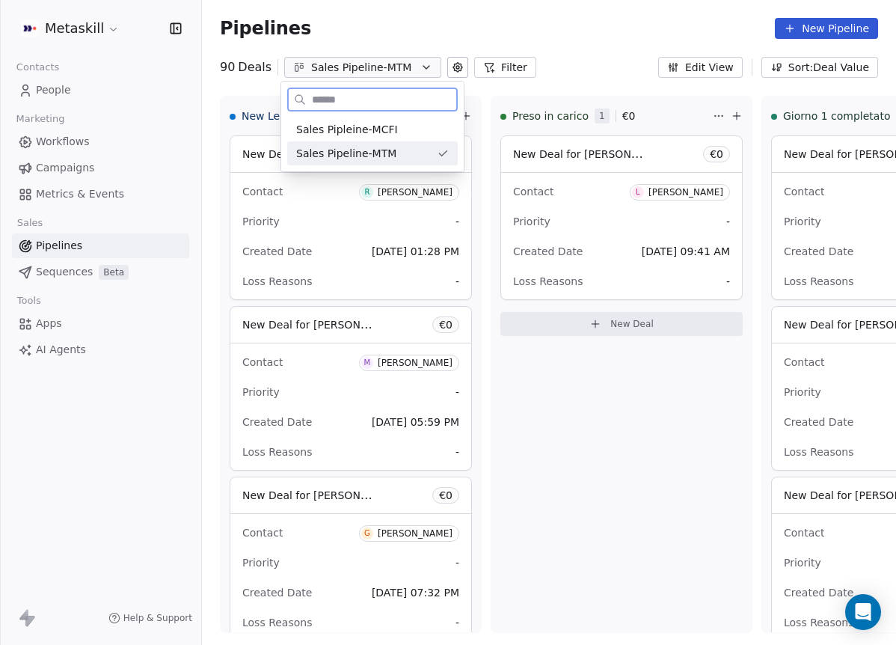
click at [394, 128] on div "Sales Pipleine-MCFI" at bounding box center [372, 130] width 153 height 16
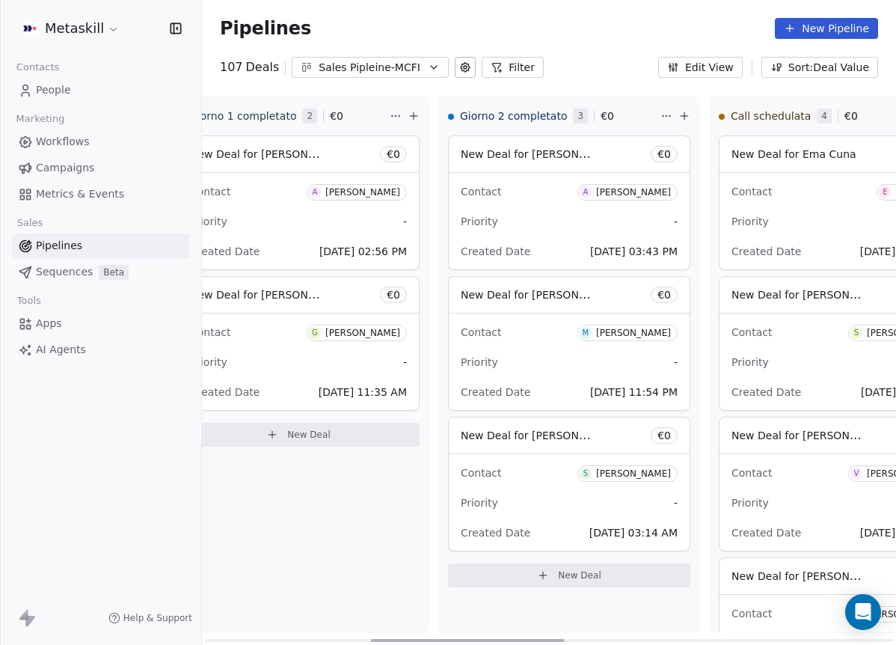
scroll to position [0, 592]
drag, startPoint x: 339, startPoint y: 637, endPoint x: 503, endPoint y: 592, distance: 170.7
click at [503, 639] on div at bounding box center [467, 640] width 194 height 3
click at [355, 191] on div "[PERSON_NAME]" at bounding box center [365, 192] width 75 height 10
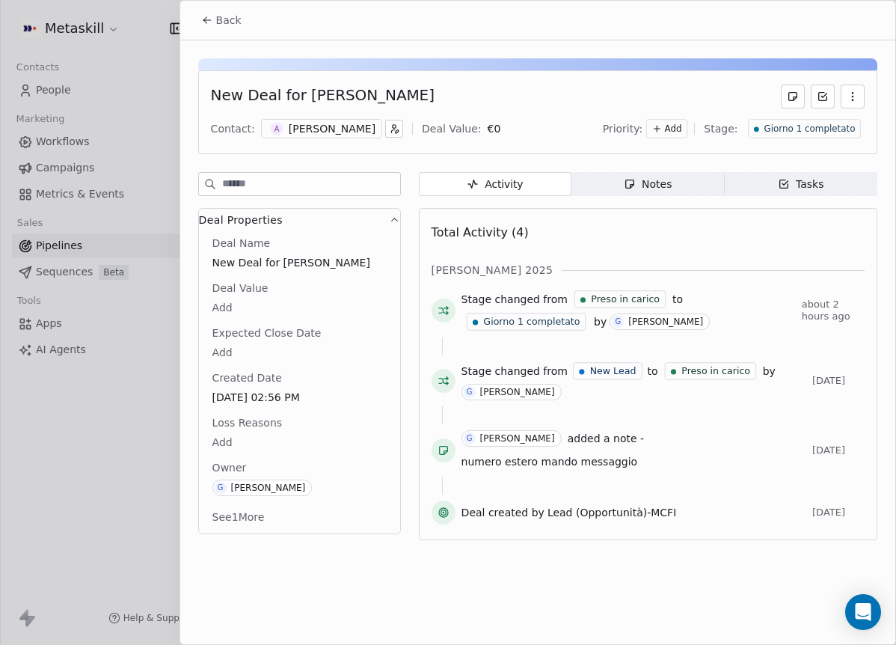
click at [639, 184] on div "Notes" at bounding box center [648, 184] width 48 height 16
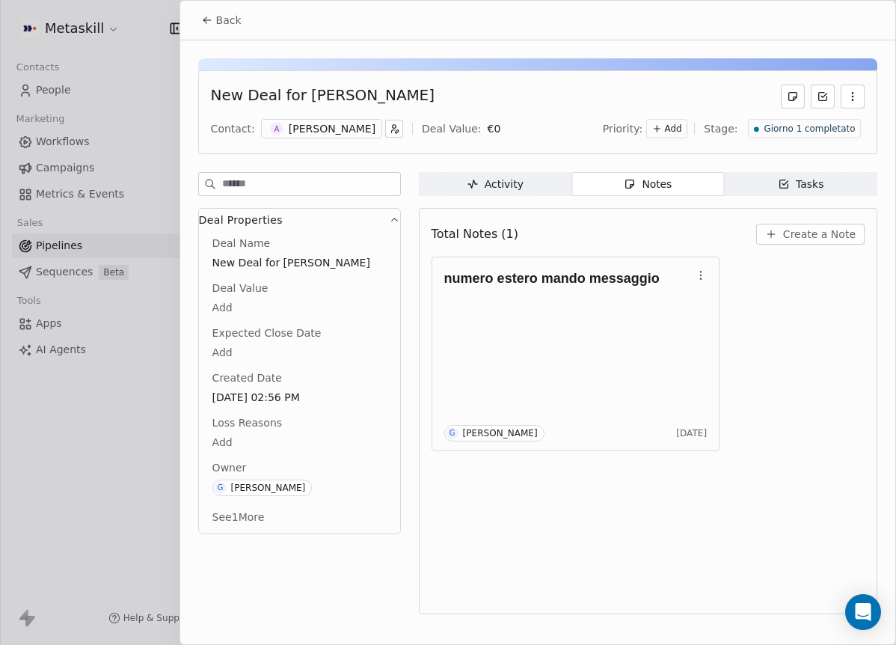
click at [317, 129] on div "[PERSON_NAME]" at bounding box center [332, 128] width 87 height 15
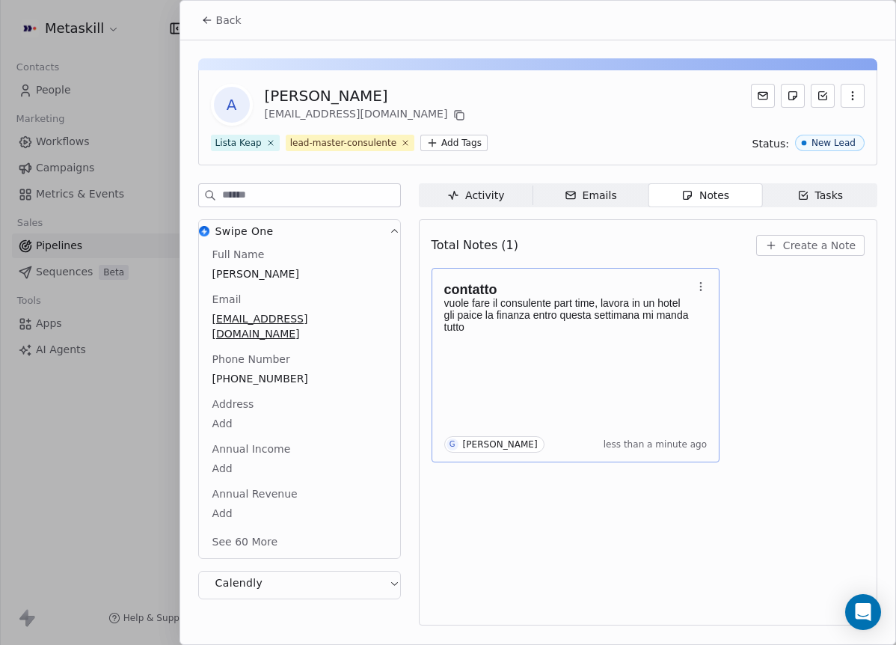
click at [491, 306] on p "vuole fare il consulente part time, lavora in un hotel gli paice la finanza ent…" at bounding box center [568, 315] width 248 height 36
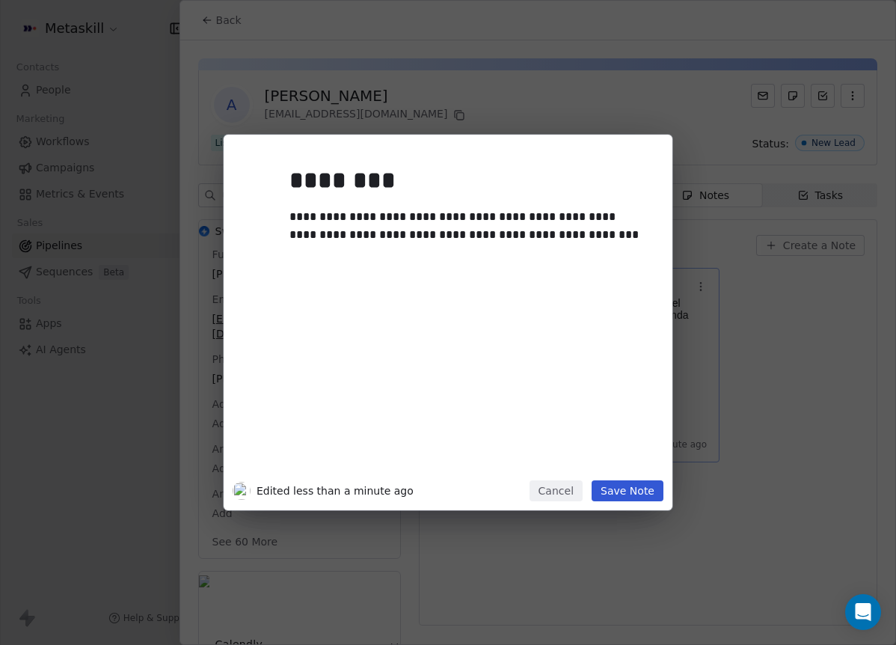
click at [491, 306] on div "**********" at bounding box center [470, 315] width 362 height 319
click at [799, 366] on div "**********" at bounding box center [448, 322] width 896 height 375
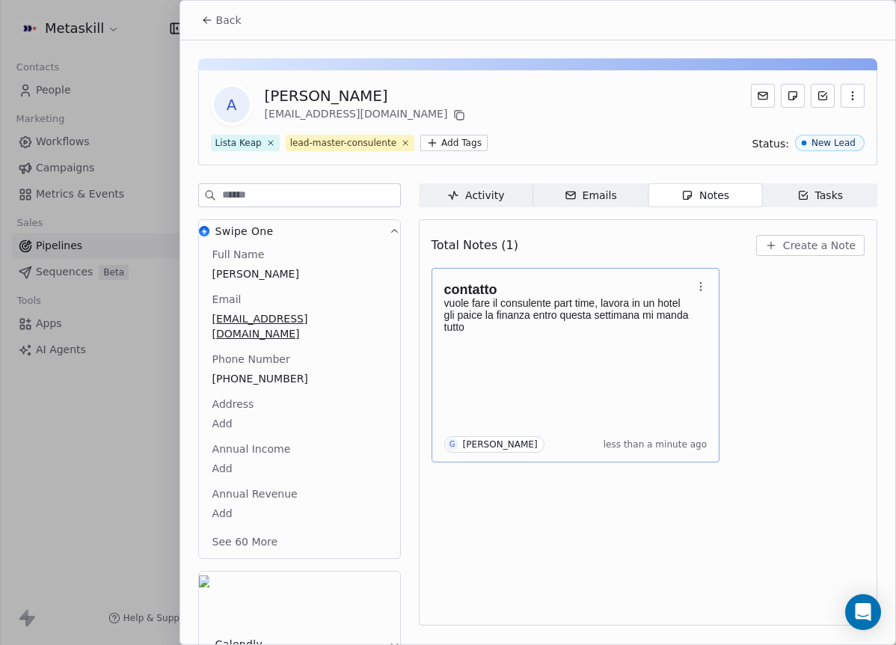
click at [214, 19] on button "Back" at bounding box center [221, 20] width 58 height 27
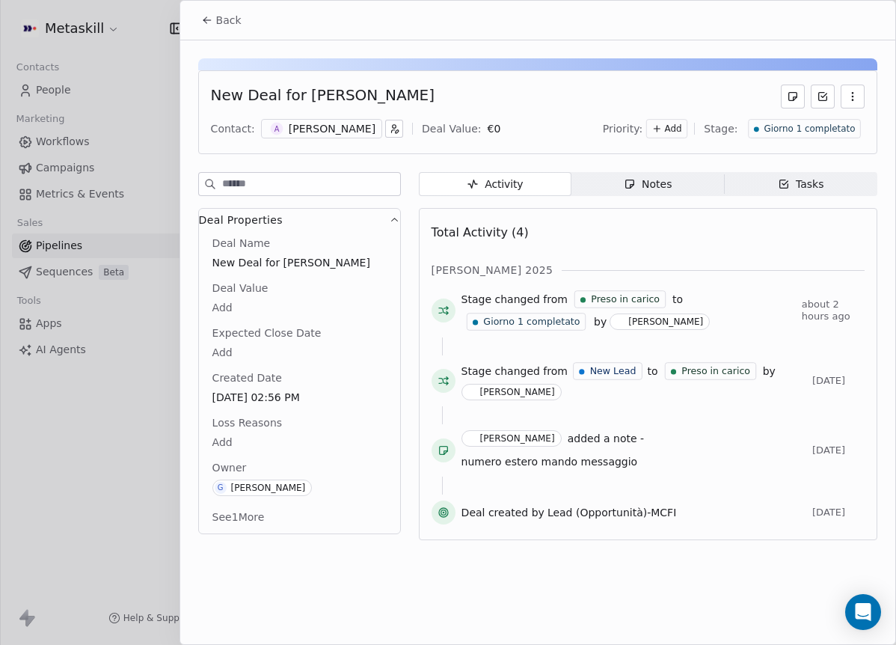
click at [837, 123] on span "Giorno 1 completato" at bounding box center [809, 129] width 91 height 13
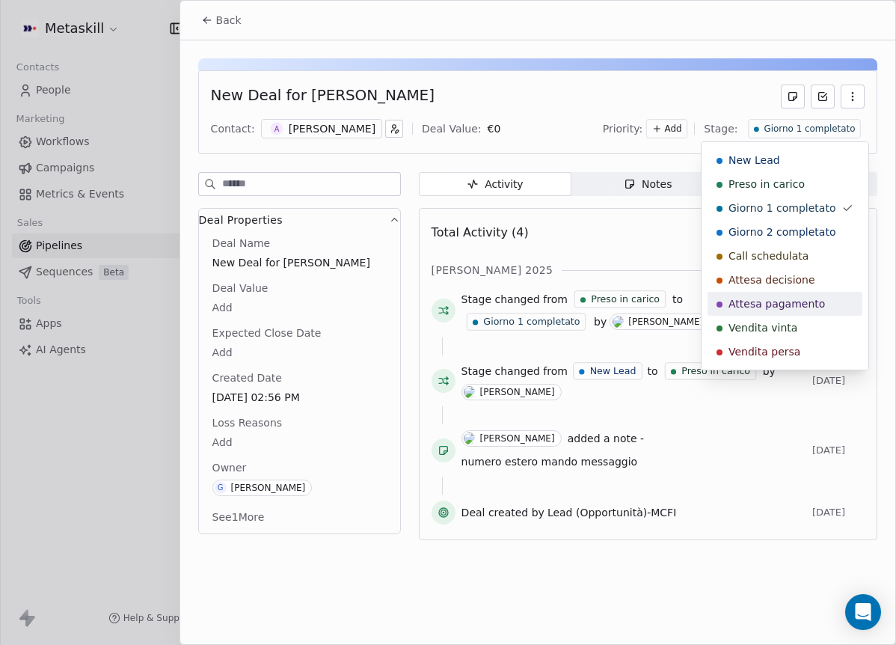
click at [802, 304] on span "Attesa pagamento" at bounding box center [776, 303] width 96 height 15
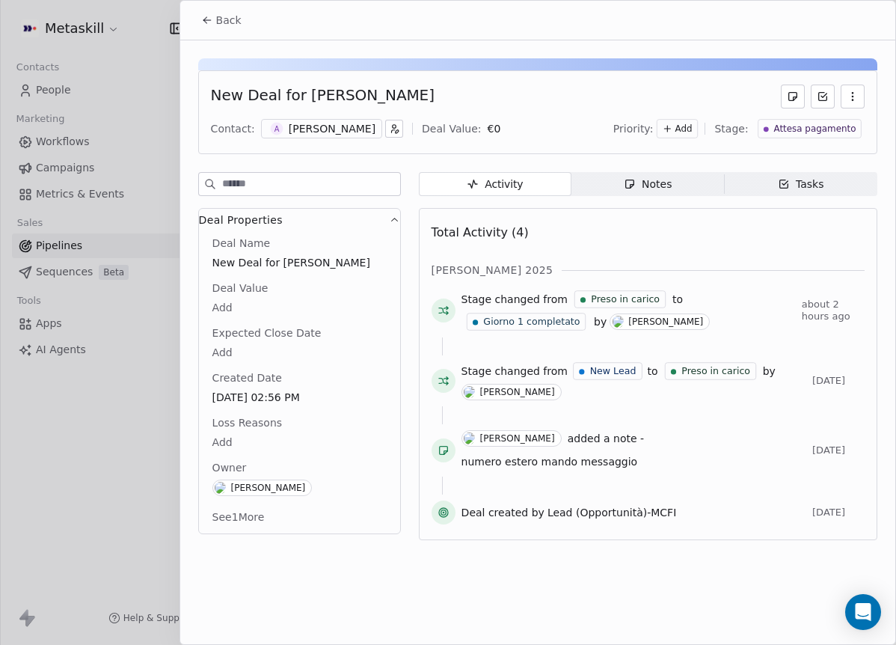
click at [243, 25] on button "Back" at bounding box center [221, 20] width 58 height 27
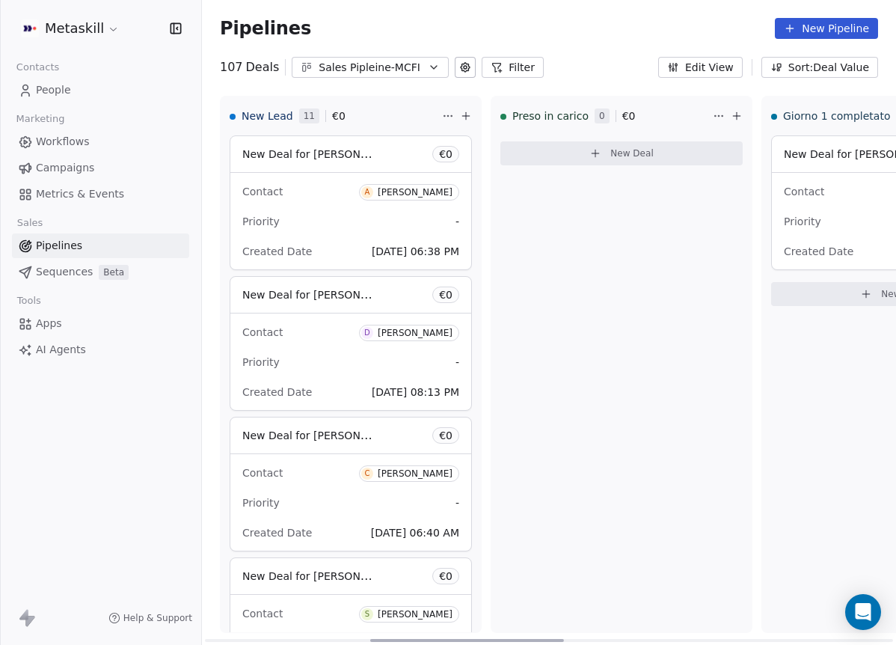
drag, startPoint x: 464, startPoint y: 634, endPoint x: 87, endPoint y: 537, distance: 389.2
click at [370, 639] on div at bounding box center [467, 640] width 194 height 3
click at [403, 73] on div "Sales Pipleine-MCFI" at bounding box center [370, 68] width 103 height 16
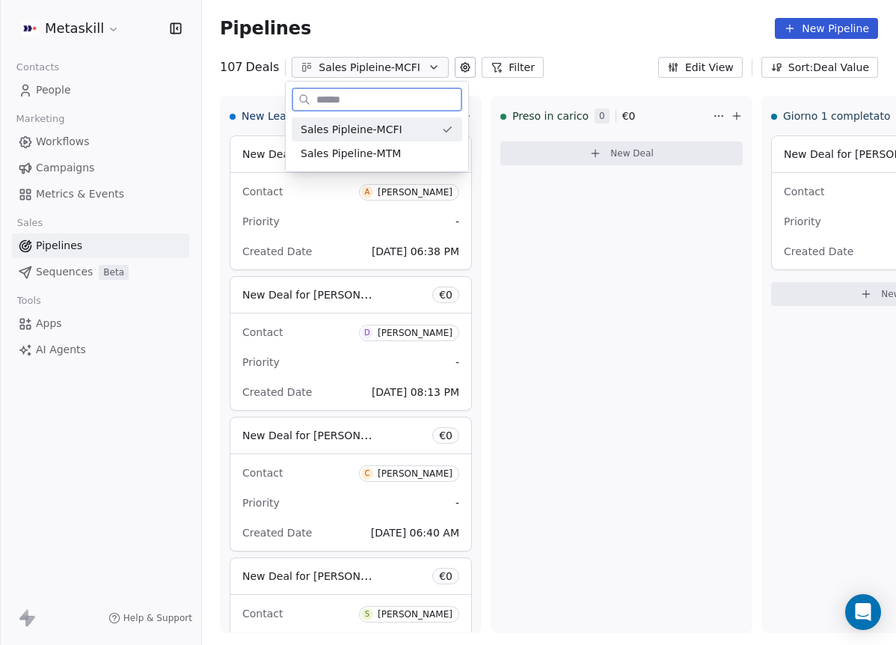
click at [408, 170] on div "Sales Pipleine-MCFI Sales Pipeline-MTM" at bounding box center [377, 141] width 182 height 60
click at [405, 157] on div "Sales Pipeline-MTM" at bounding box center [377, 154] width 153 height 16
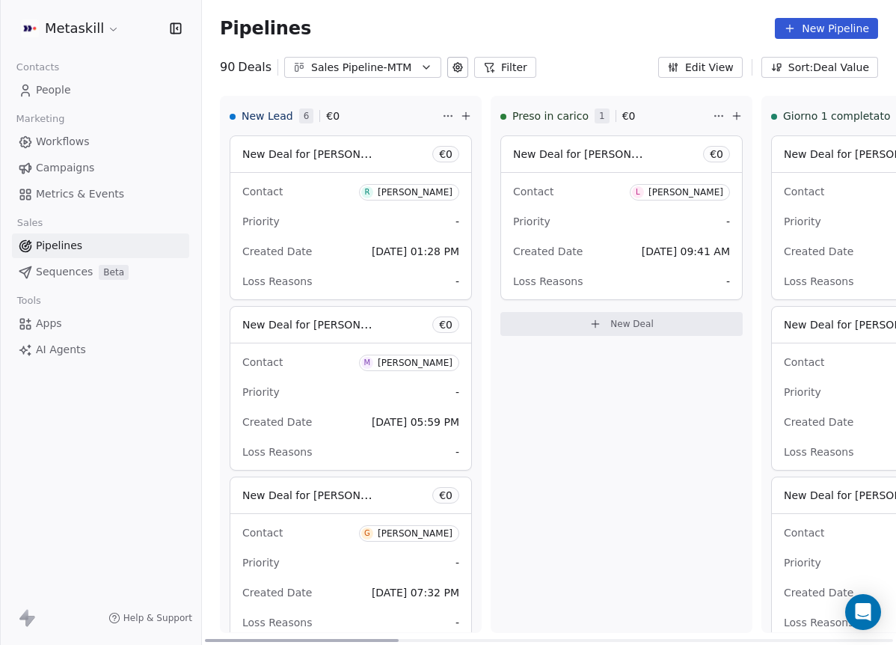
click at [428, 193] on div "Roberto Scarpello" at bounding box center [415, 192] width 75 height 10
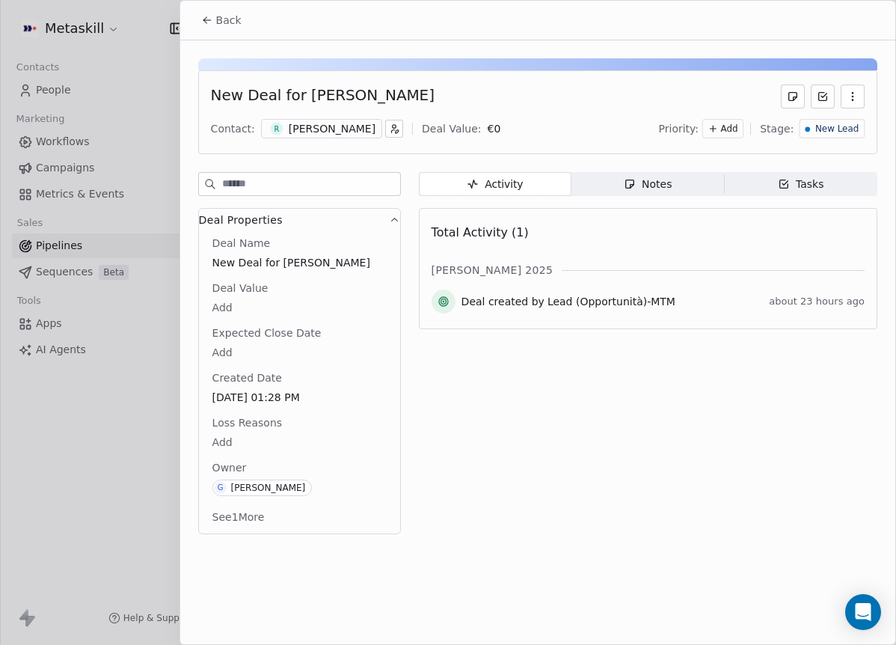
click at [349, 134] on div "Roberto Scarpello" at bounding box center [332, 128] width 87 height 15
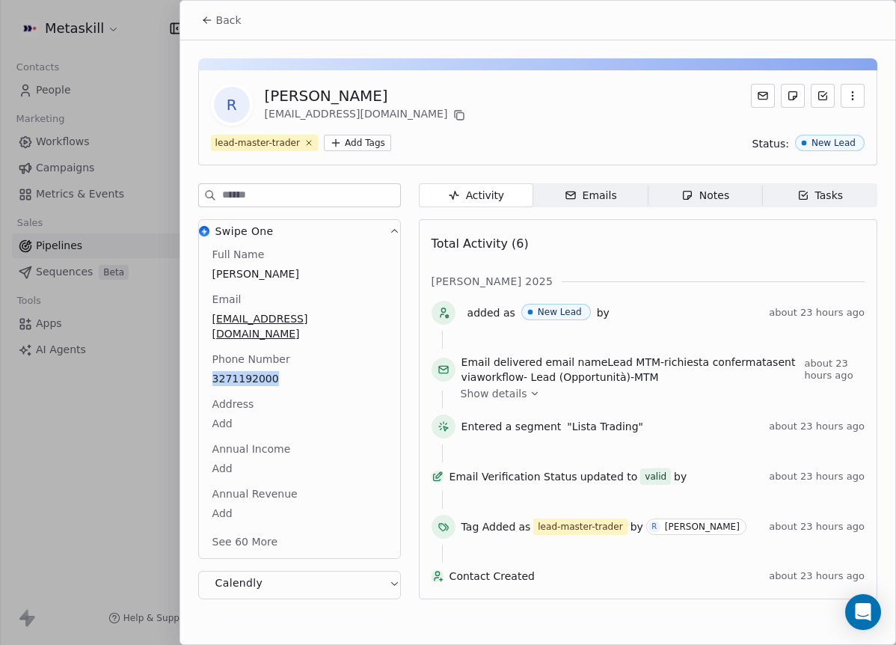
click at [373, 351] on div "Phone Number 3271192000" at bounding box center [299, 369] width 180 height 36
click at [374, 248] on div "Full Name Roberto Scarpello" at bounding box center [299, 265] width 180 height 36
click at [669, 143] on div "lead-master-trader Add Tags Status: New Lead" at bounding box center [538, 143] width 654 height 16
click at [737, 227] on div "Total Activity (6) ott 2025 added as New Lead by about 23 hours ago Email deliv…" at bounding box center [648, 409] width 458 height 380
click at [744, 181] on div "R Roberto Scarpello robertoscarpello@yahoo.com lead-master-trader Add Tags Stat…" at bounding box center [537, 385] width 715 height 690
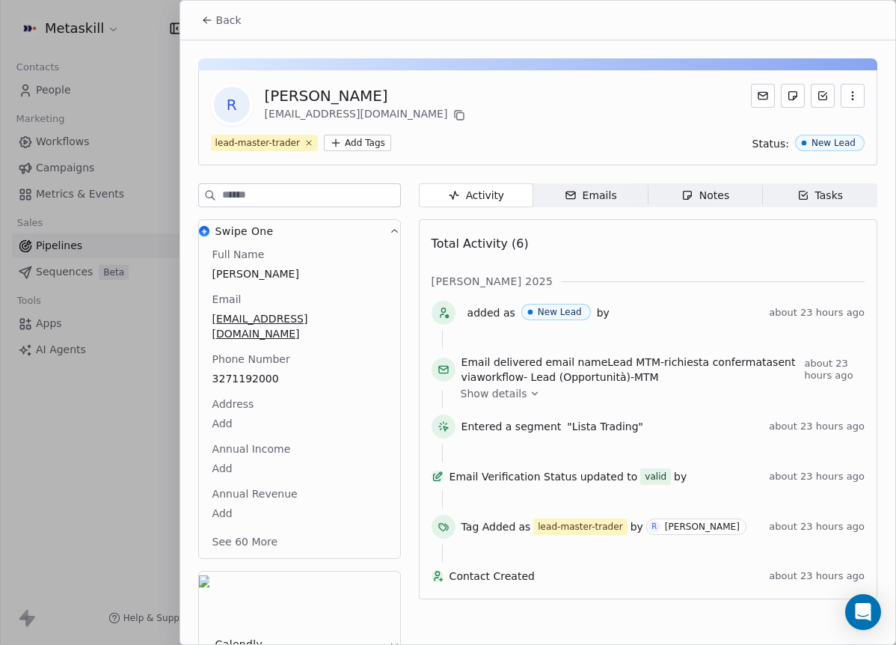
click at [233, 25] on span "Back" at bounding box center [228, 20] width 25 height 15
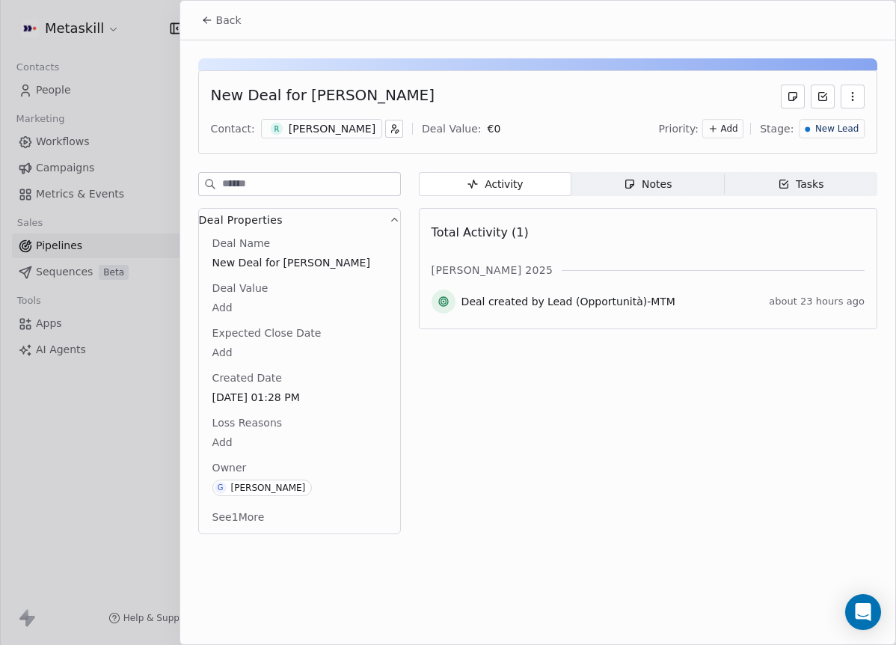
click at [229, 21] on span "Back" at bounding box center [228, 20] width 25 height 15
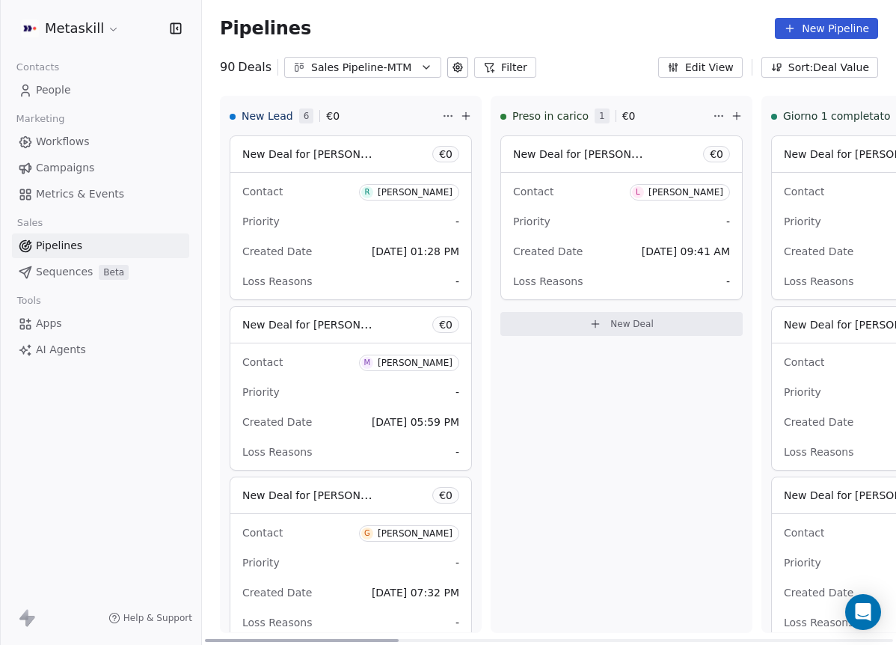
click at [443, 194] on div "Roberto Scarpello" at bounding box center [415, 192] width 75 height 10
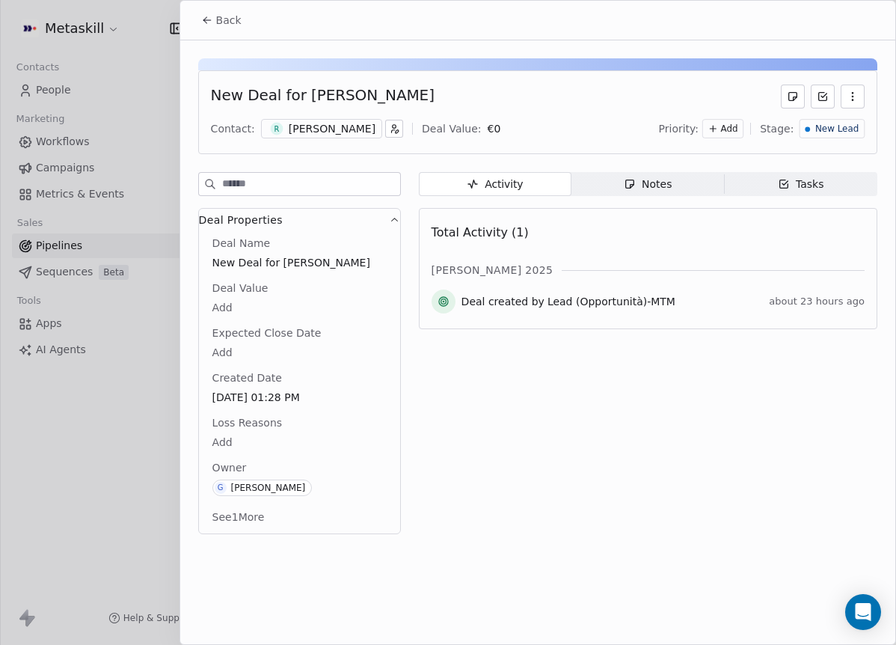
click at [652, 191] on span "Notes Notes" at bounding box center [647, 184] width 153 height 24
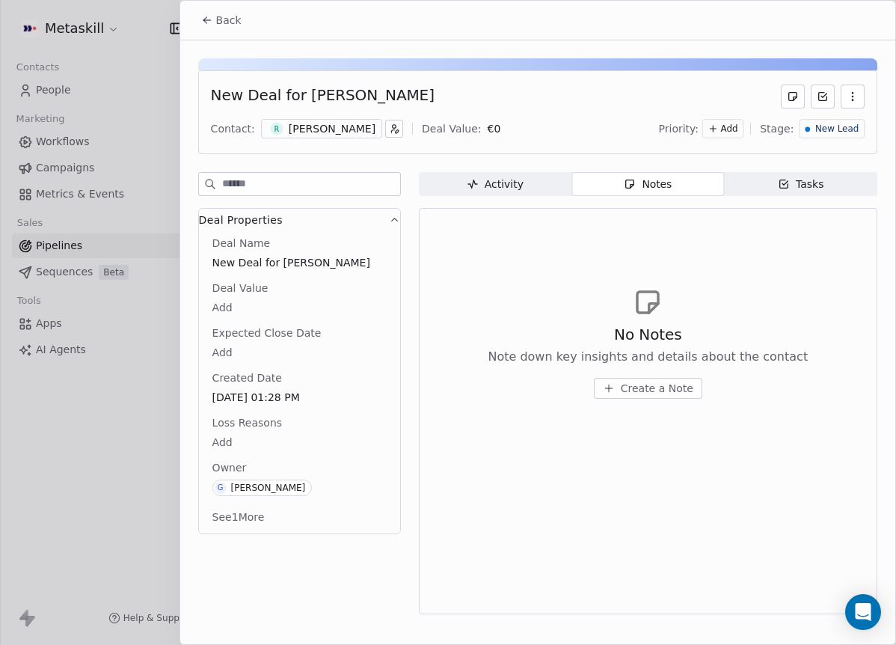
click at [628, 395] on span "Create a Note" at bounding box center [657, 388] width 73 height 15
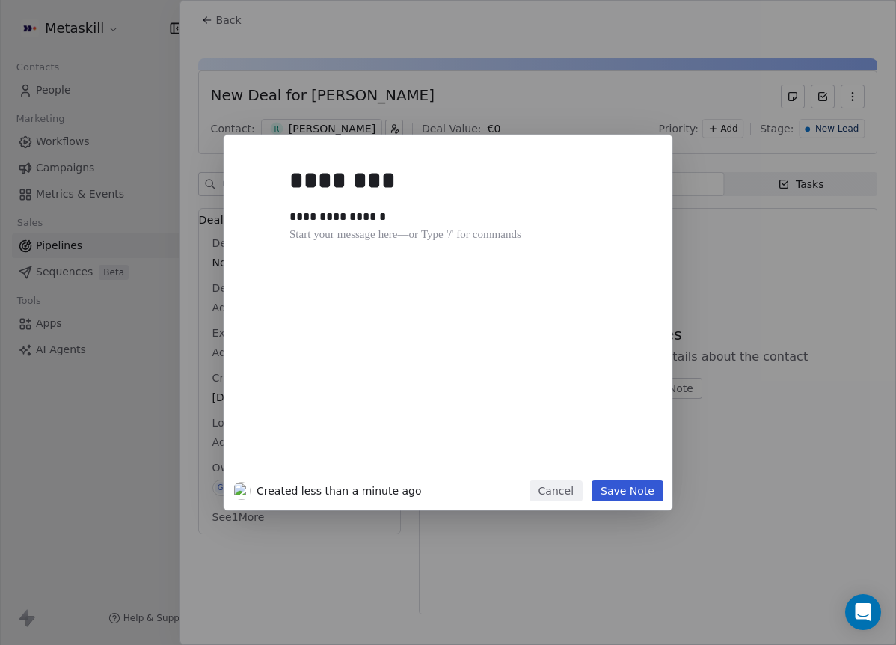
drag, startPoint x: 612, startPoint y: 460, endPoint x: 629, endPoint y: 497, distance: 41.2
click at [611, 461] on div "**********" at bounding box center [470, 315] width 362 height 319
click at [630, 497] on button "Save Note" at bounding box center [628, 490] width 72 height 21
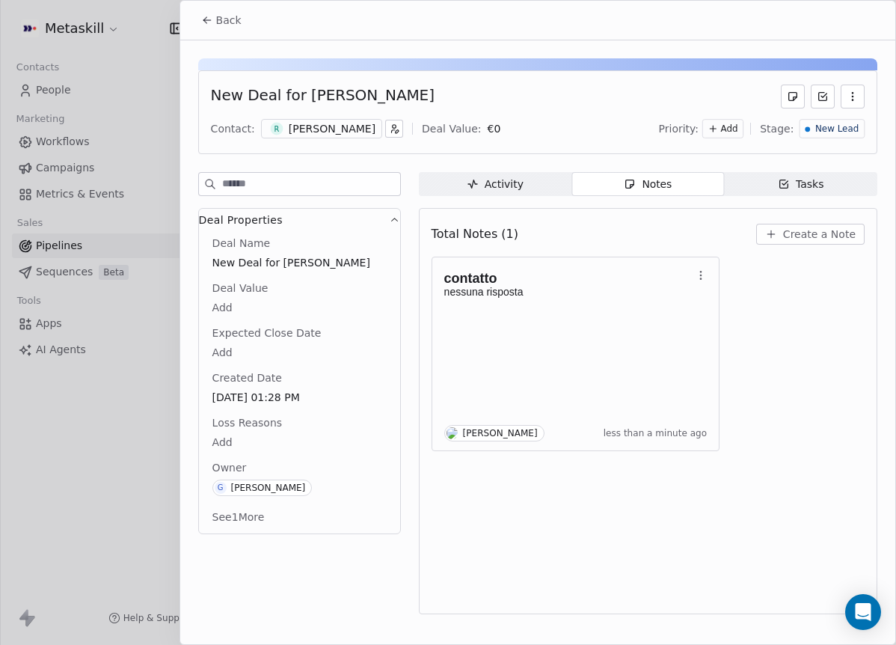
click at [811, 127] on div at bounding box center [807, 128] width 5 height 5
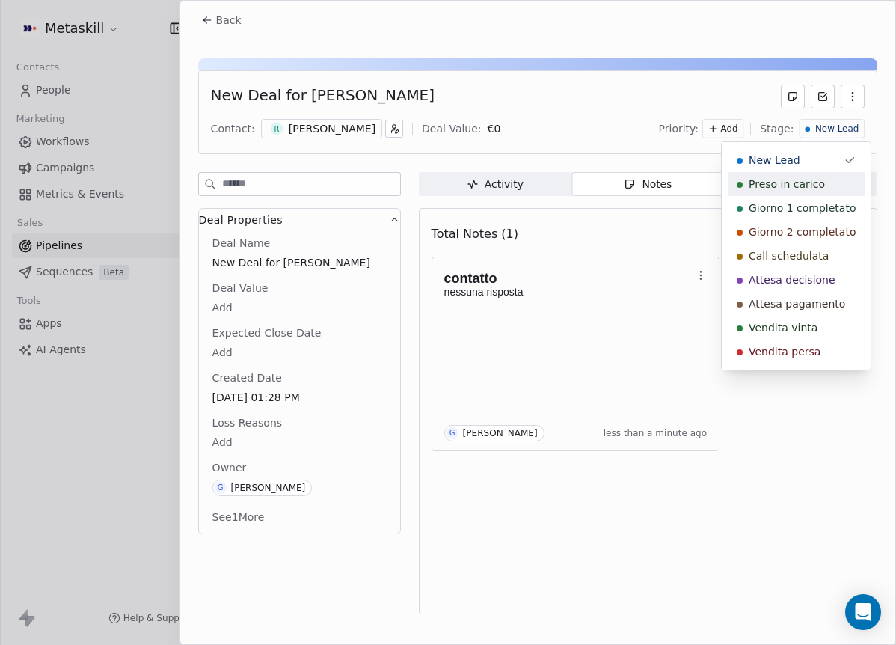
click at [805, 190] on span "Preso in carico" at bounding box center [787, 183] width 76 height 15
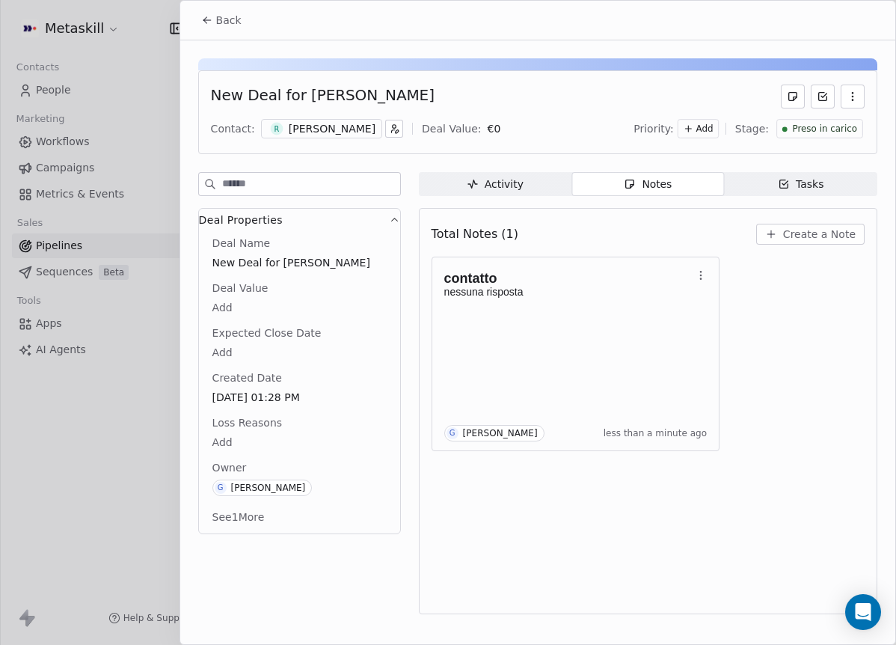
click at [209, 16] on icon at bounding box center [207, 20] width 12 height 12
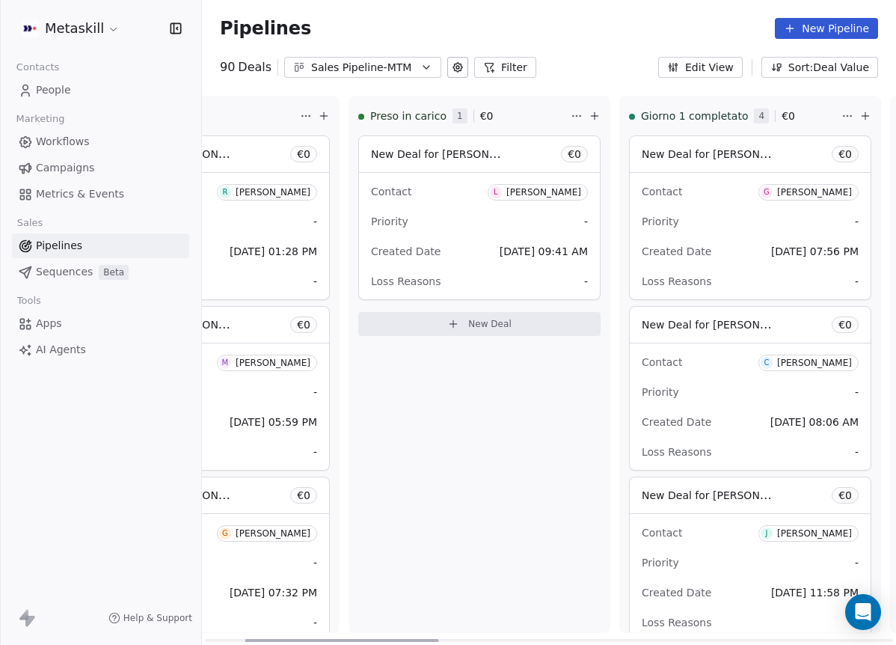
scroll to position [0, 140]
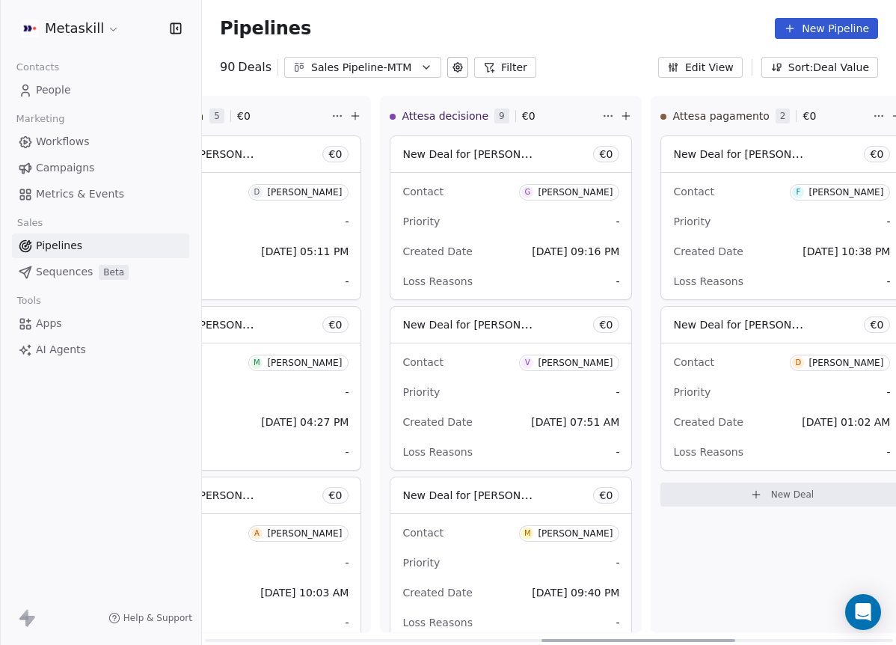
drag, startPoint x: 390, startPoint y: 638, endPoint x: 724, endPoint y: 566, distance: 341.2
click at [725, 639] on div at bounding box center [638, 640] width 194 height 3
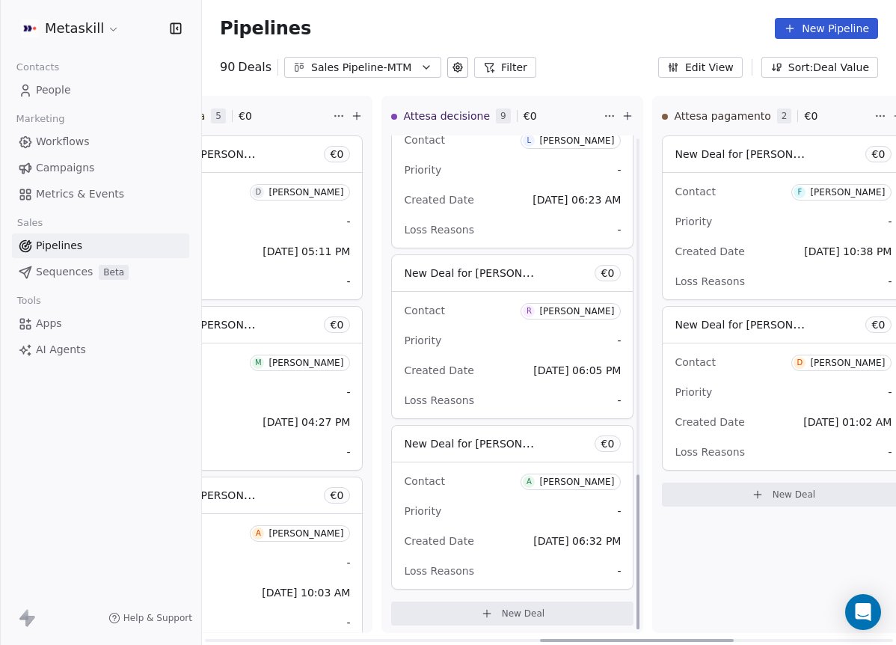
scroll to position [1080, 0]
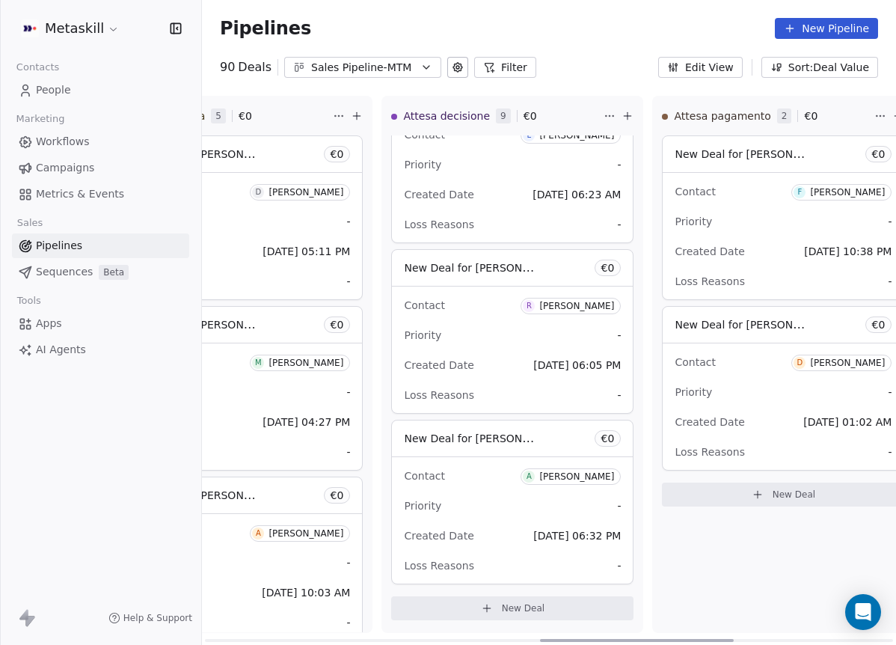
click at [571, 478] on div "Andrea Tommasini" at bounding box center [576, 476] width 75 height 10
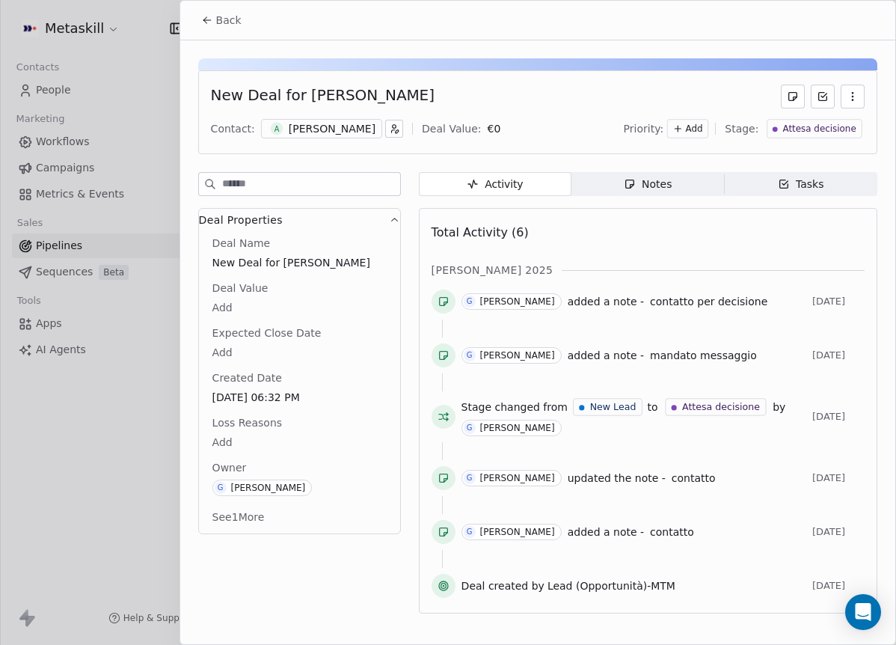
click at [347, 123] on div "Andrea Tommasini" at bounding box center [332, 128] width 87 height 15
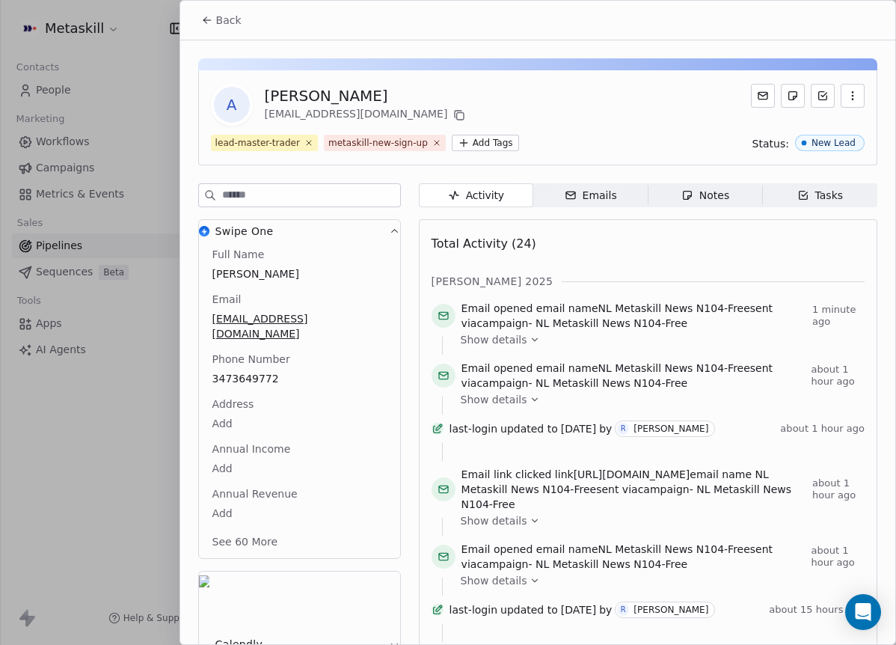
click at [256, 360] on div "Full Name Andrea Tommasini Email andretomas@hotmail.it Phone Number 3473649772 …" at bounding box center [299, 399] width 180 height 305
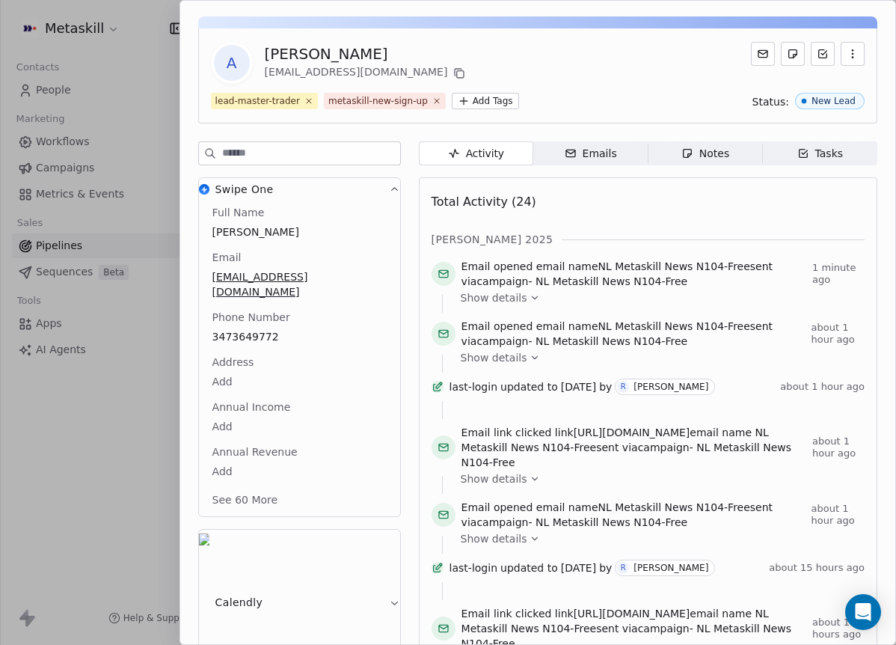
click at [256, 360] on body "Metaskill Contacts People Marketing Workflows Campaigns Metrics & Events Sales …" at bounding box center [448, 322] width 896 height 645
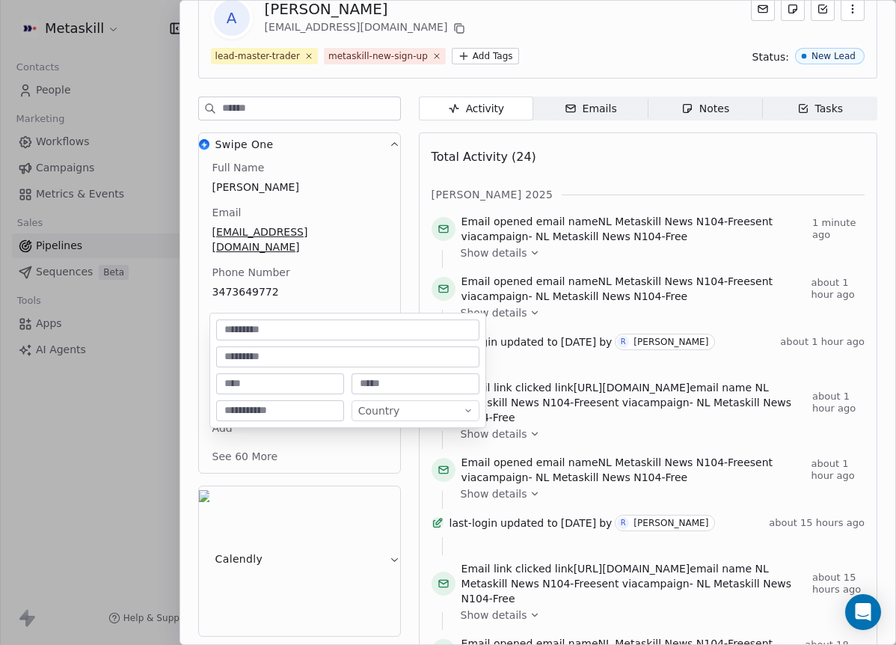
click at [256, 276] on html "Metaskill Contacts People Marketing Workflows Campaigns Metrics & Events Sales …" at bounding box center [448, 322] width 896 height 645
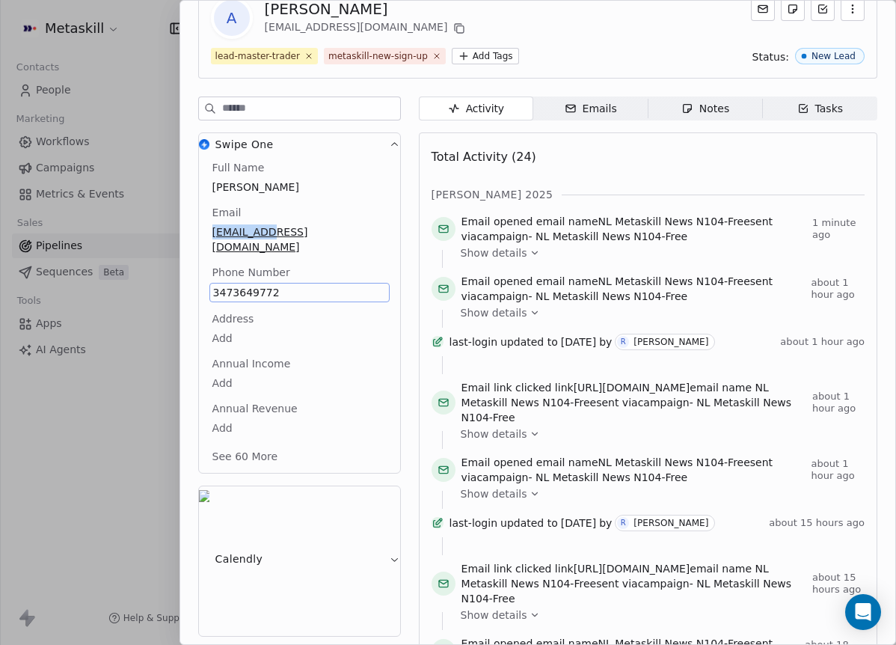
scroll to position [42, 0]
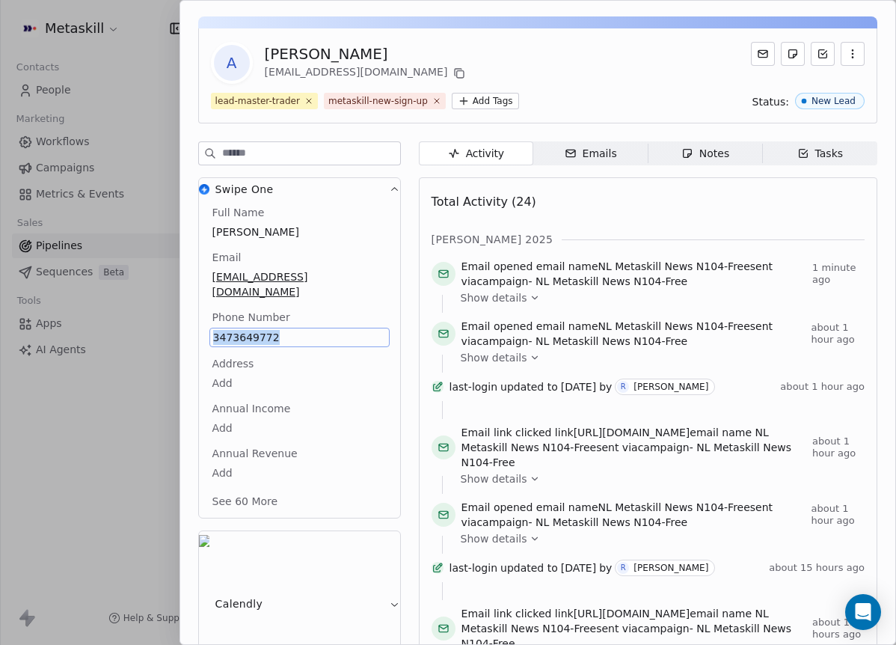
copy span "3473649772"
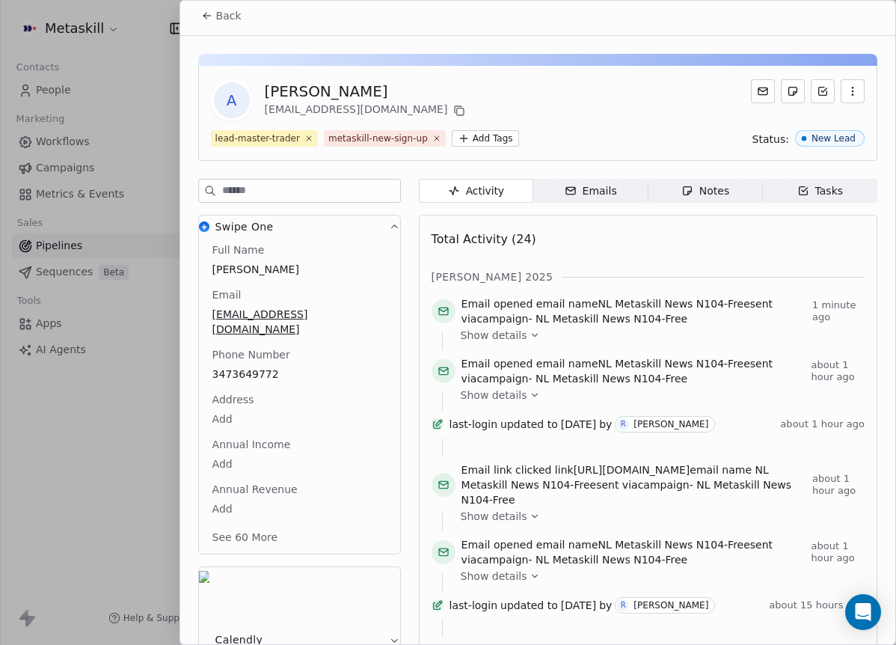
scroll to position [0, 0]
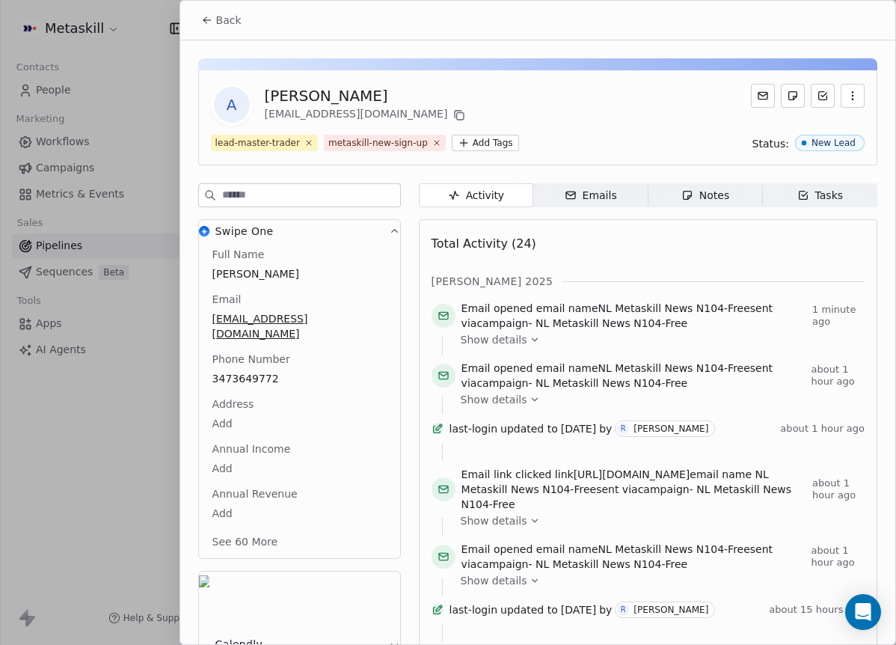
click at [228, 14] on span "Back" at bounding box center [228, 20] width 25 height 15
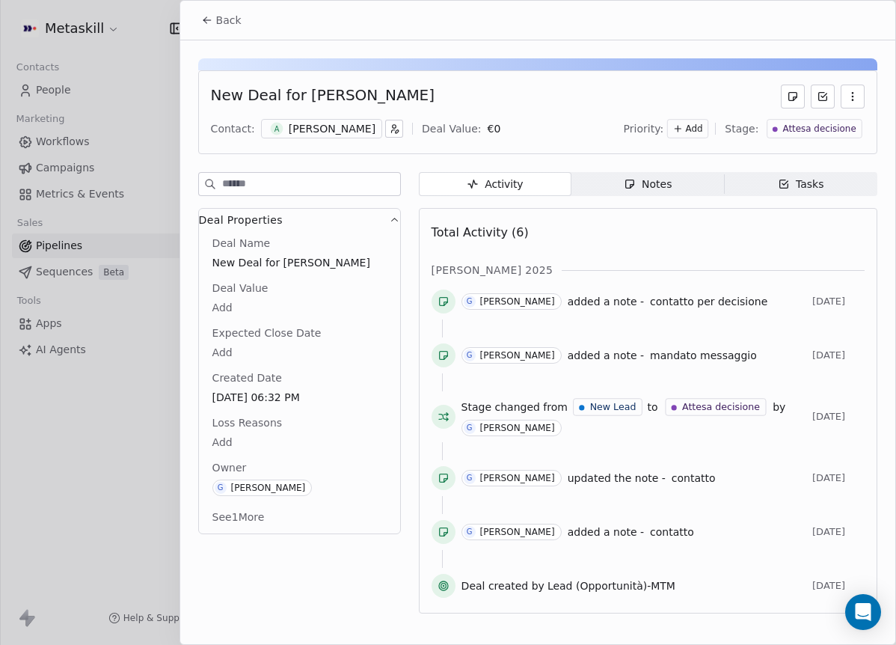
click at [673, 188] on span "Notes Notes" at bounding box center [647, 184] width 153 height 24
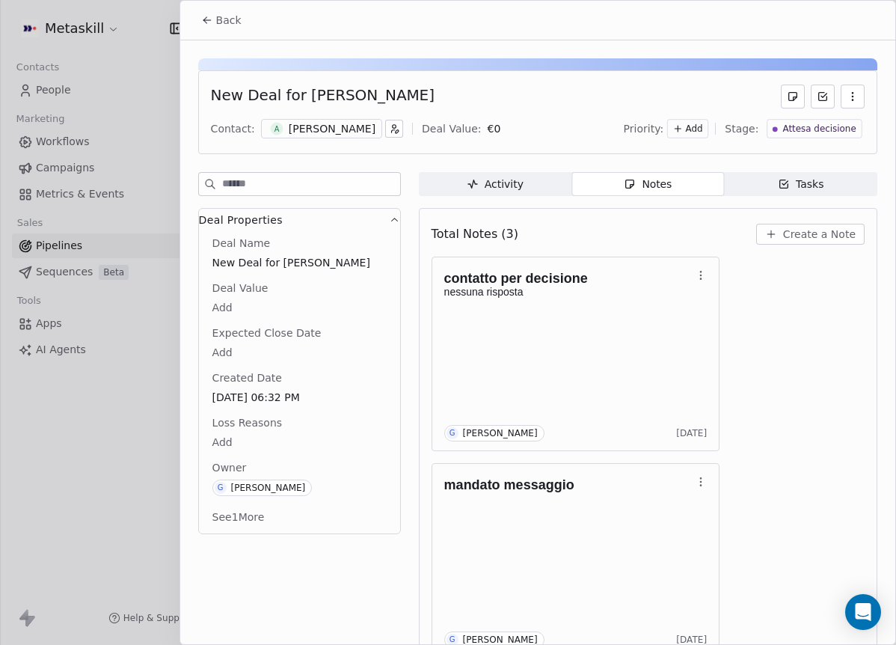
click at [783, 230] on span "Create a Note" at bounding box center [819, 234] width 73 height 15
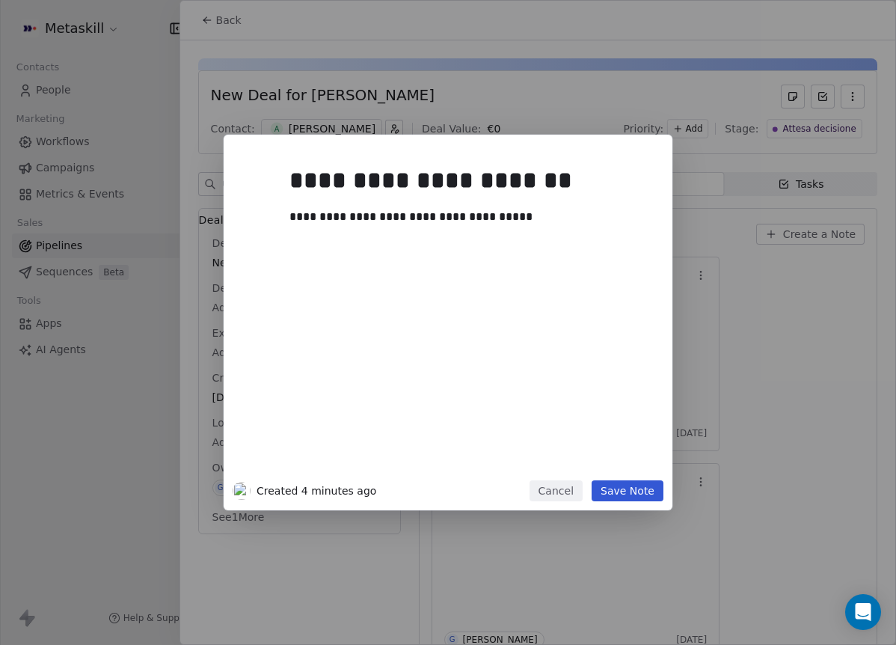
click at [635, 503] on div "**********" at bounding box center [448, 322] width 449 height 375
click at [636, 488] on button "Save Note" at bounding box center [628, 490] width 72 height 21
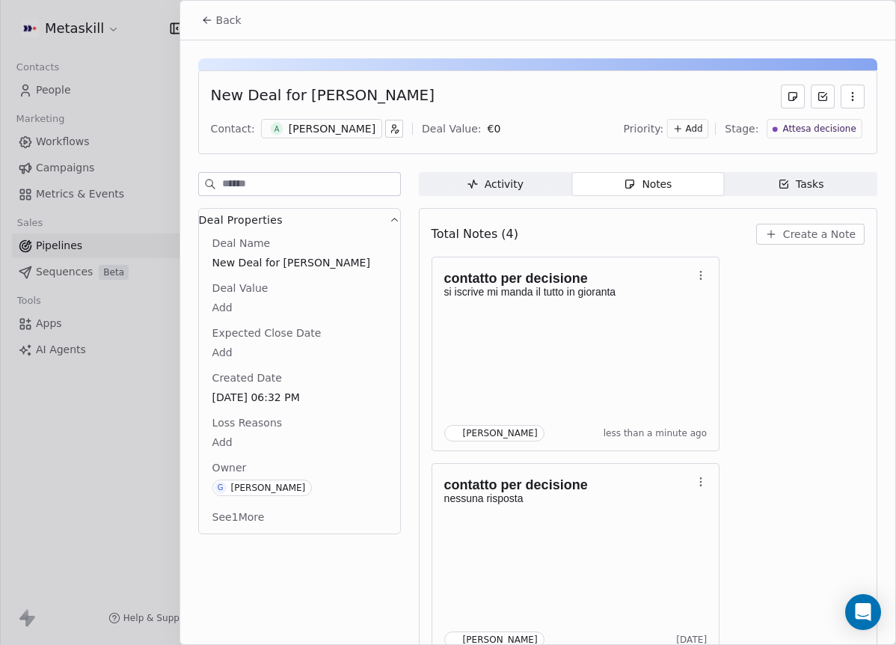
click at [811, 124] on span "Attesa decisione" at bounding box center [819, 129] width 73 height 13
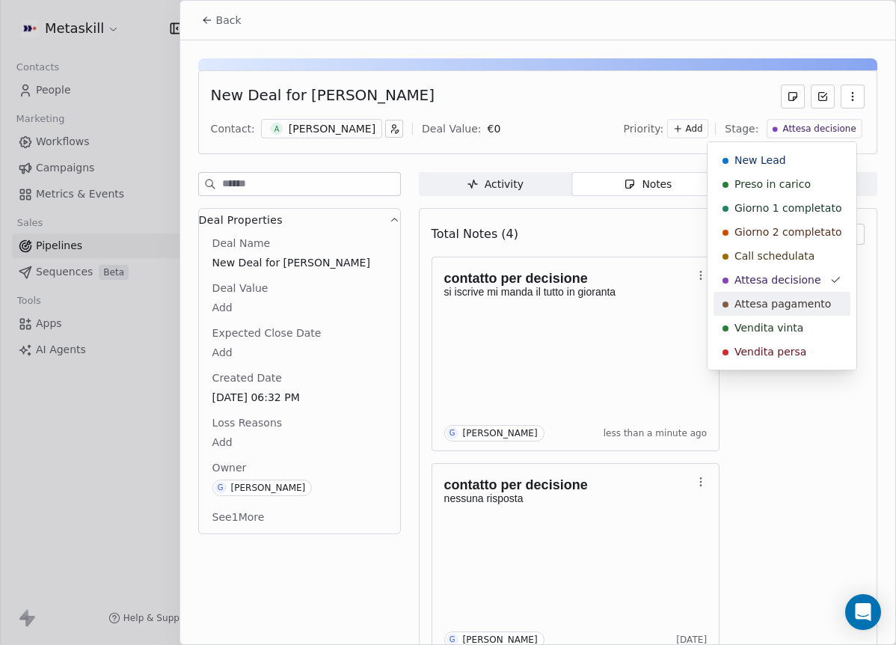
click at [808, 302] on span "Attesa pagamento" at bounding box center [782, 303] width 96 height 15
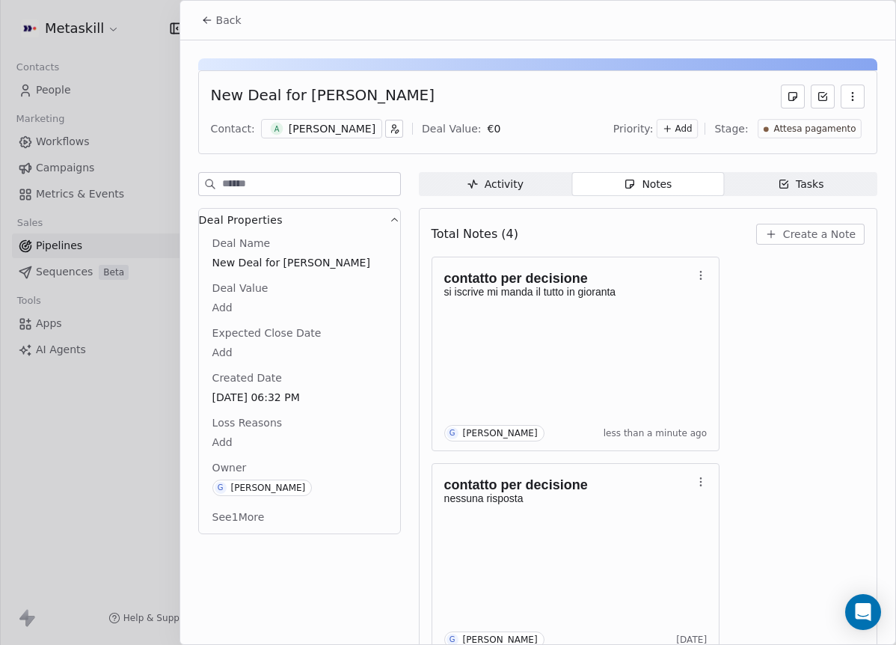
scroll to position [909, 0]
click at [221, 24] on span "Back" at bounding box center [228, 20] width 25 height 15
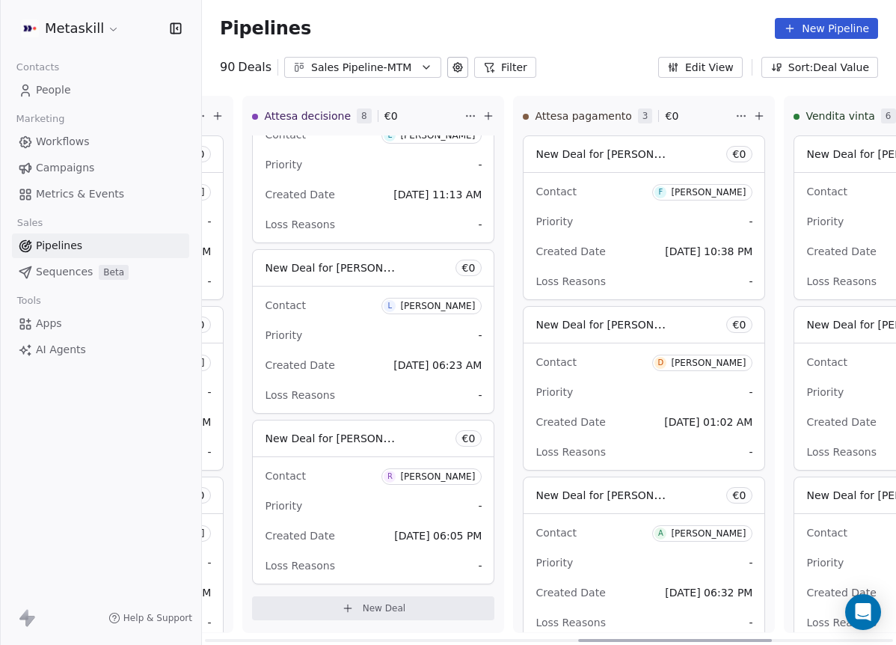
scroll to position [0, 1339]
drag, startPoint x: 577, startPoint y: 637, endPoint x: 615, endPoint y: 597, distance: 56.1
click at [615, 639] on div at bounding box center [675, 640] width 194 height 3
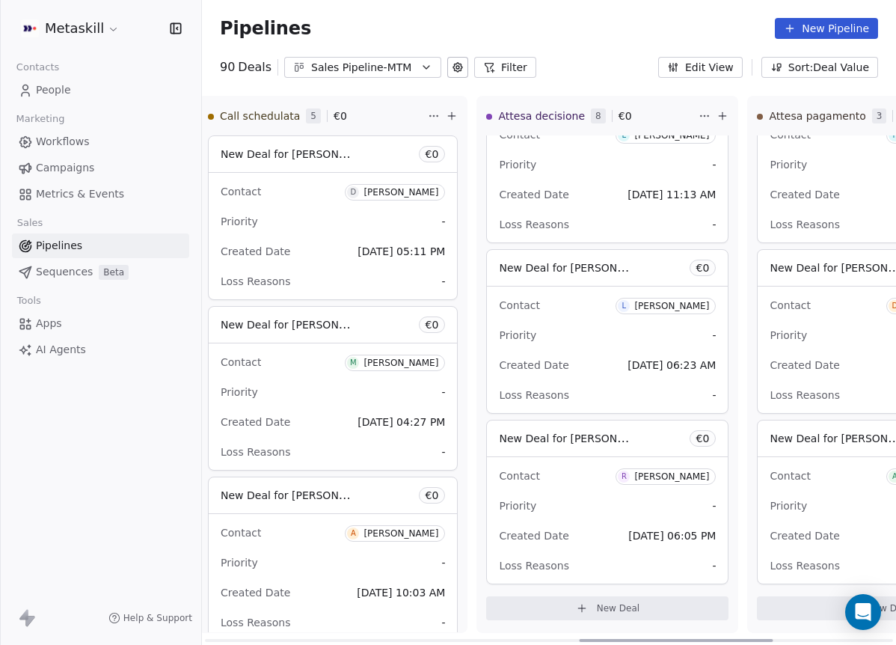
scroll to position [0, 0]
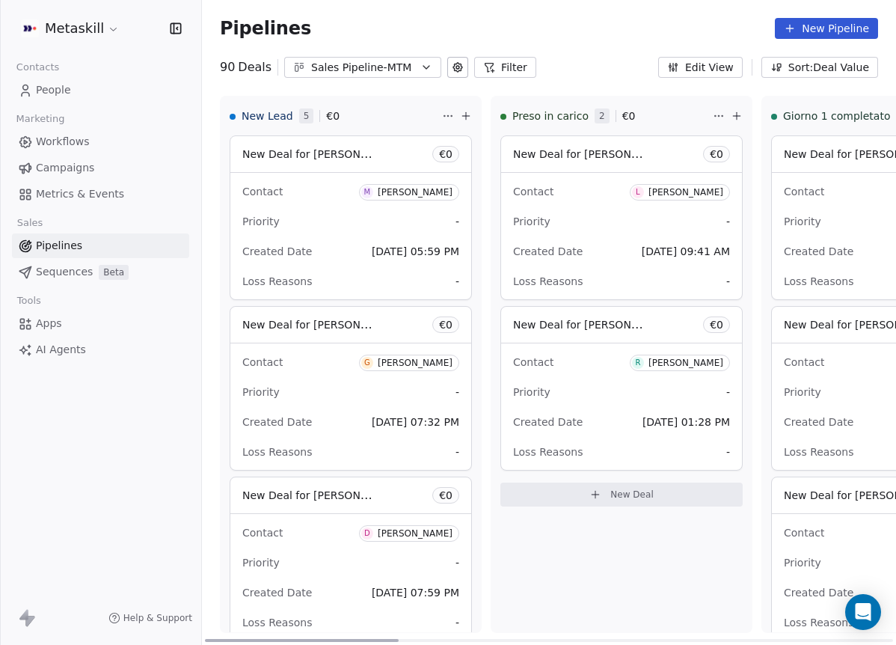
drag, startPoint x: 648, startPoint y: 638, endPoint x: 294, endPoint y: 512, distance: 375.6
click at [205, 639] on div at bounding box center [302, 640] width 194 height 3
click at [429, 189] on div "Massamba Diane" at bounding box center [415, 192] width 75 height 10
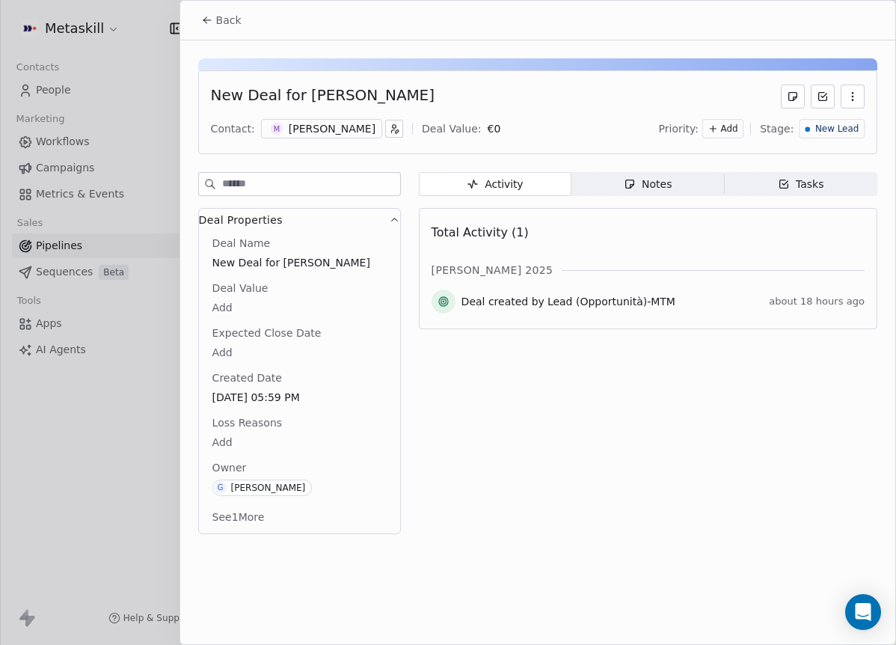
click at [337, 133] on div "Massamba Diane" at bounding box center [332, 128] width 87 height 15
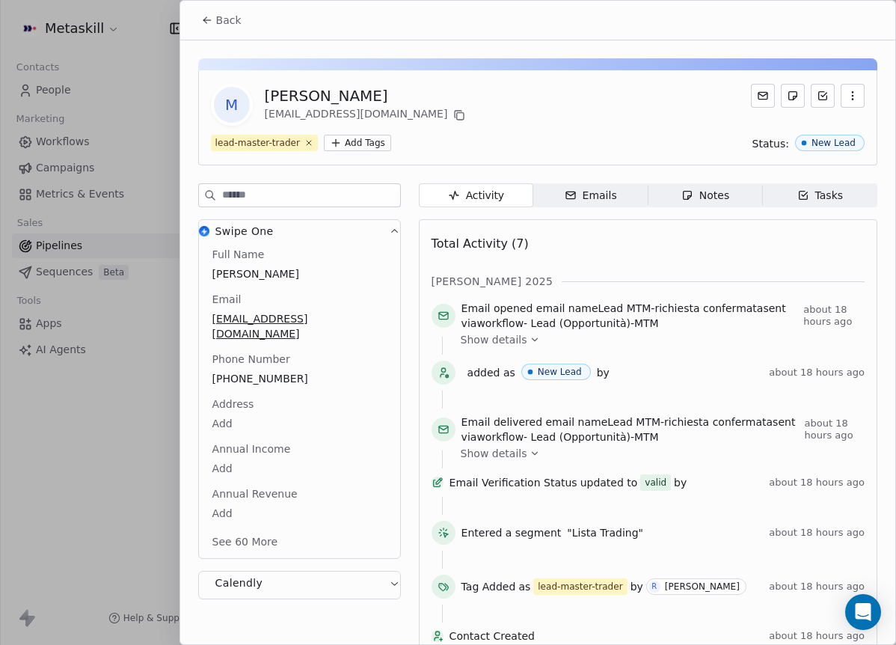
scroll to position [40, 0]
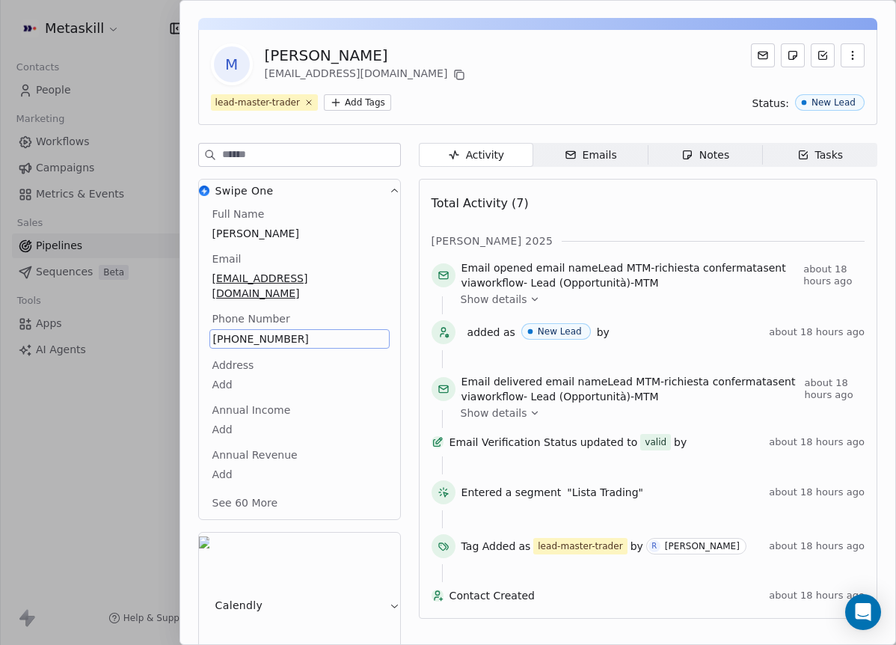
click at [384, 230] on div "Full Name Massamba Diane Email masstraiding94@gmail.com Phone Number +393881094…" at bounding box center [299, 362] width 201 height 313
click at [577, 86] on div "M Massamba Diane masstraiding94@gmail.com lead-master-trader Add Tags Status: N…" at bounding box center [537, 77] width 679 height 95
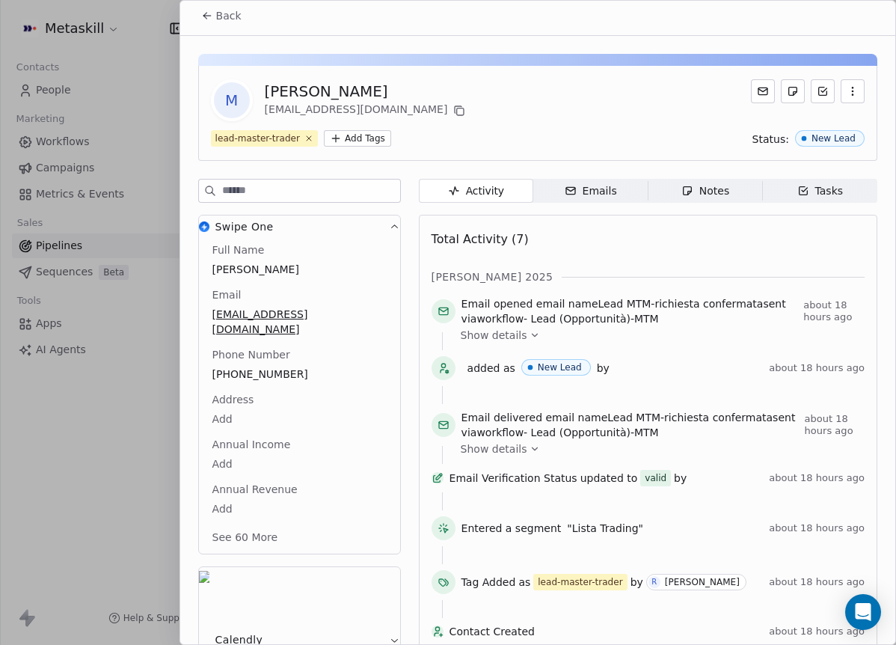
scroll to position [0, 0]
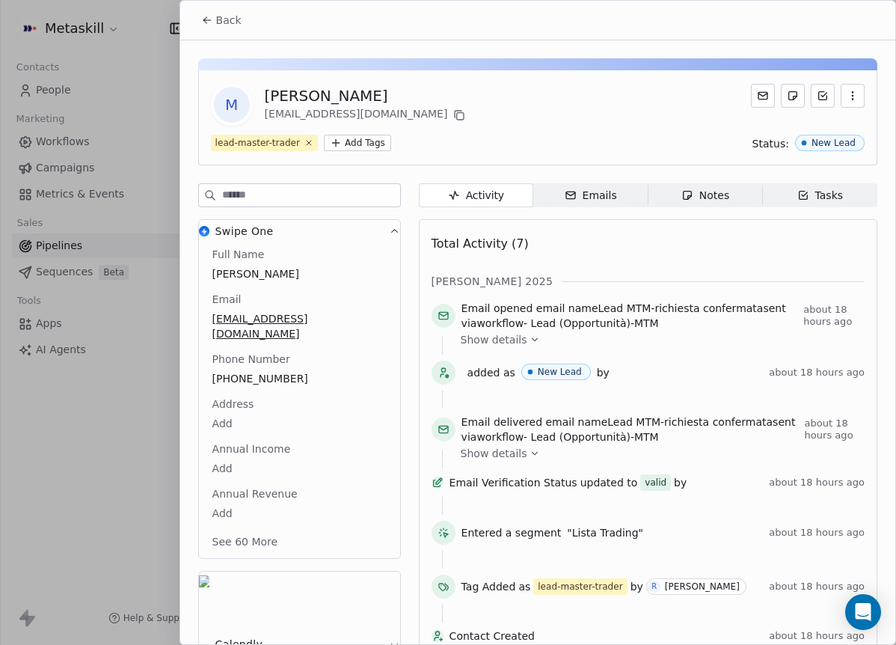
drag, startPoint x: 681, startPoint y: 322, endPoint x: 683, endPoint y: 310, distance: 12.2
click at [681, 322] on span "Email opened email name Lead MTM-richiesta confermata sent via workflow - Lead …" at bounding box center [629, 316] width 337 height 30
click at [646, 93] on div "M Massamba Diane masstraiding94@gmail.com" at bounding box center [538, 105] width 654 height 42
click at [228, 20] on span "Back" at bounding box center [228, 20] width 25 height 15
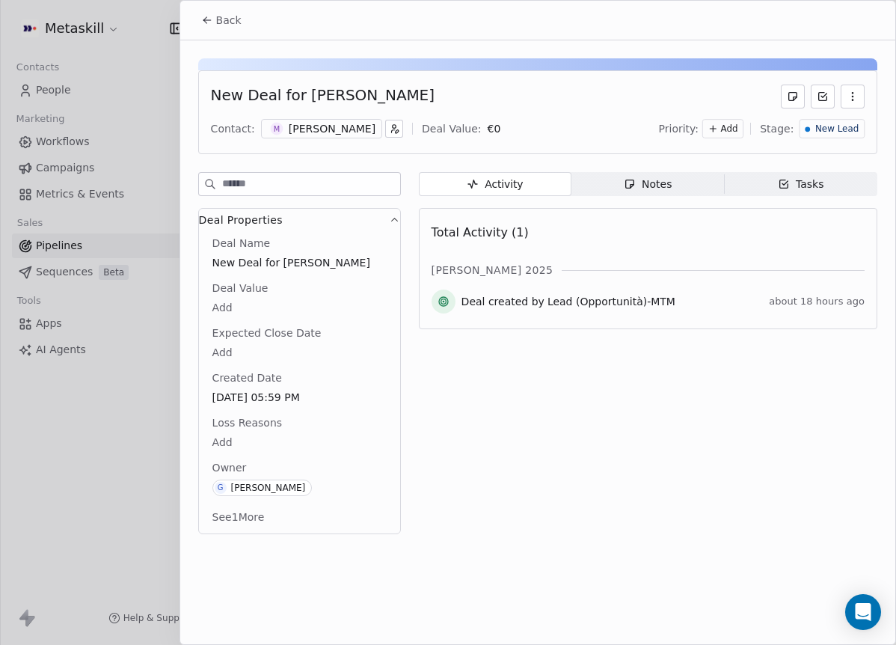
click at [648, 197] on div "Activity Activity Notes Notes Tasks Tasks Total Activity (1) ott 2025 Deal crea…" at bounding box center [648, 357] width 458 height 371
click at [660, 195] on span "Notes Notes" at bounding box center [647, 184] width 153 height 24
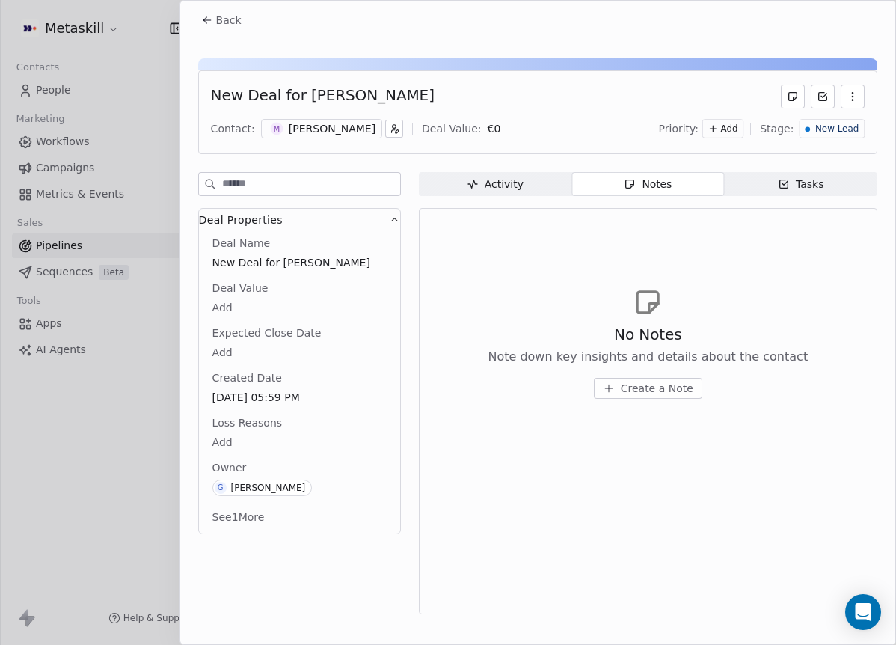
click at [668, 384] on span "Create a Note" at bounding box center [657, 388] width 73 height 15
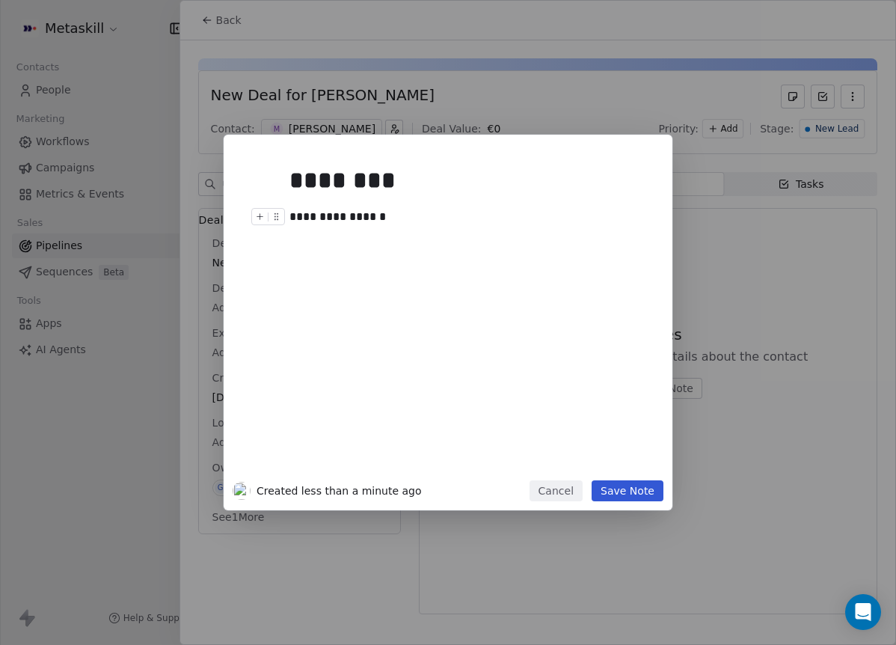
click at [331, 213] on div "**********" at bounding box center [464, 217] width 351 height 18
click at [650, 494] on button "Save Note" at bounding box center [628, 490] width 72 height 21
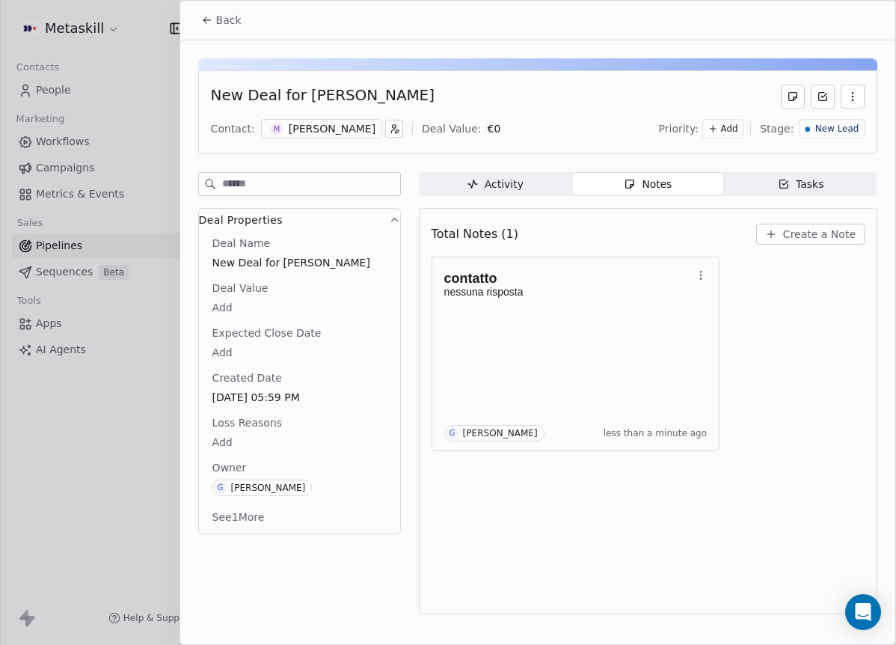
click at [839, 120] on div "New Lead" at bounding box center [831, 128] width 65 height 19
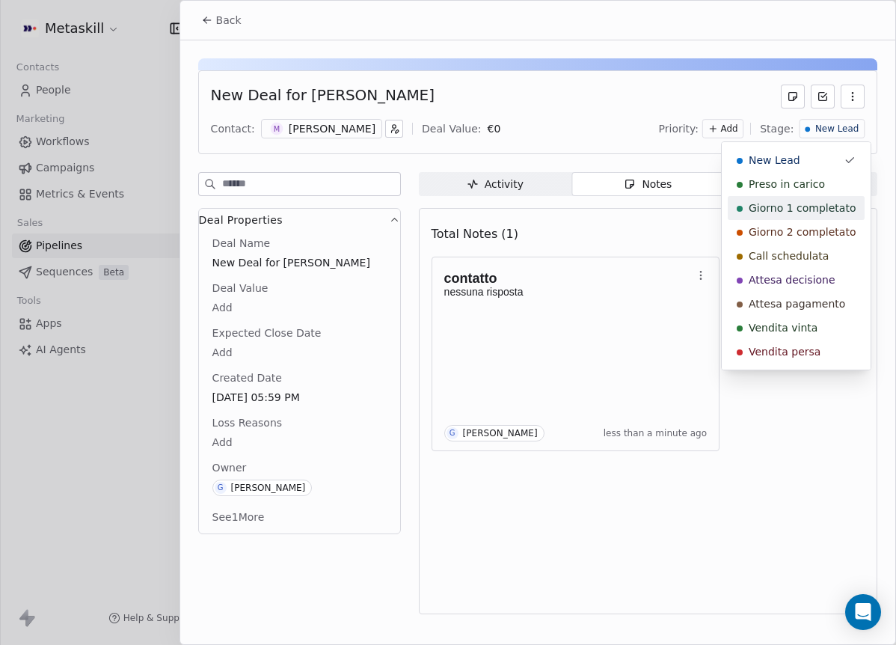
click at [826, 185] on div "Preso in carico" at bounding box center [796, 183] width 119 height 15
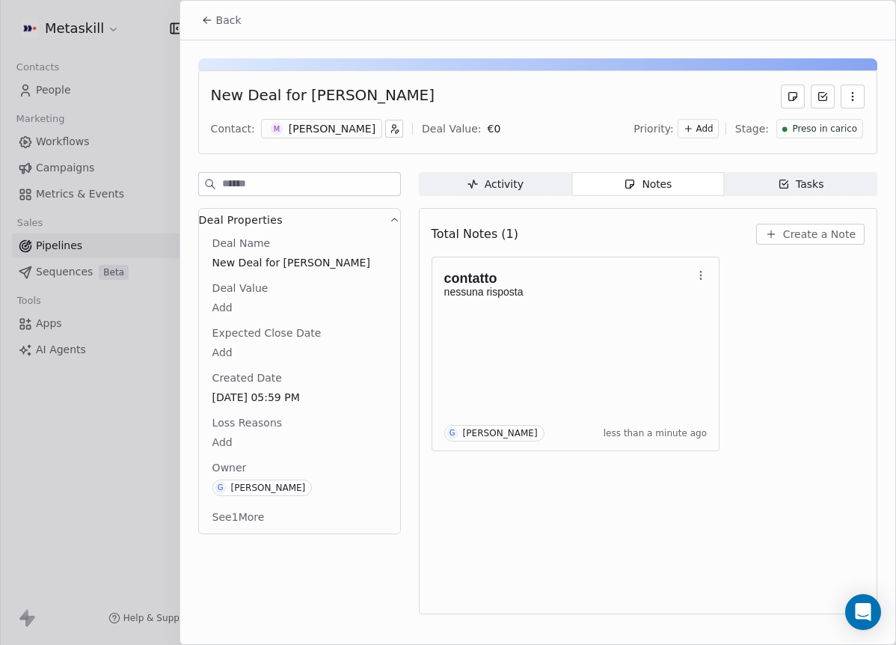
click at [212, 25] on icon at bounding box center [207, 20] width 12 height 12
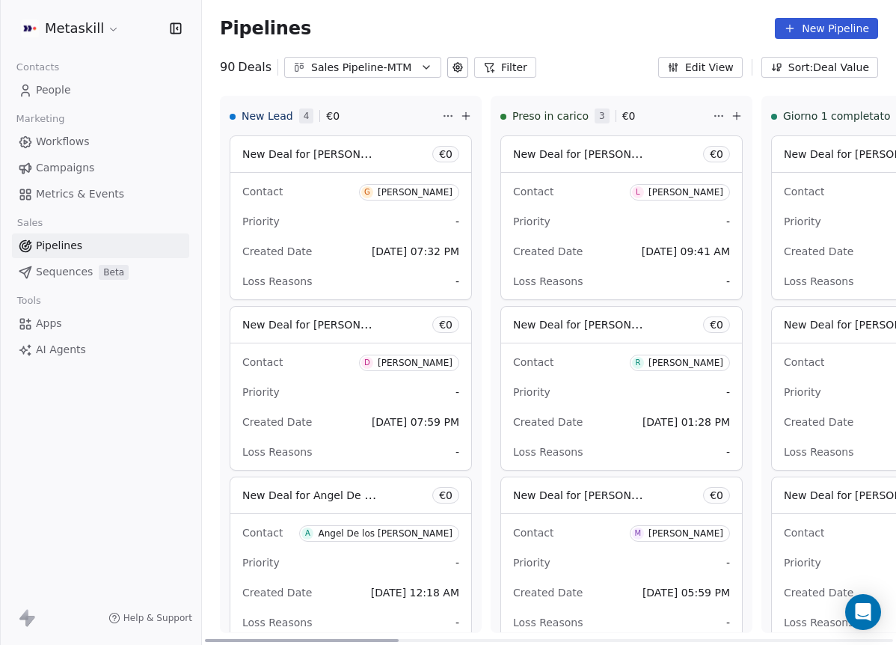
click at [445, 194] on div "Giorgetti Ivan" at bounding box center [415, 192] width 75 height 10
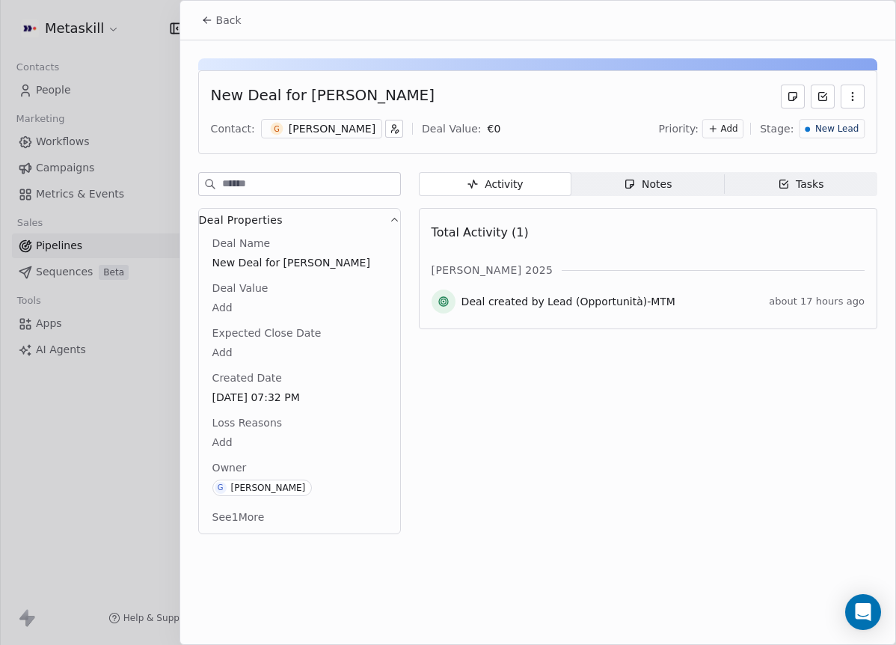
click at [282, 131] on div "G Giorgetti Ivan" at bounding box center [321, 128] width 121 height 19
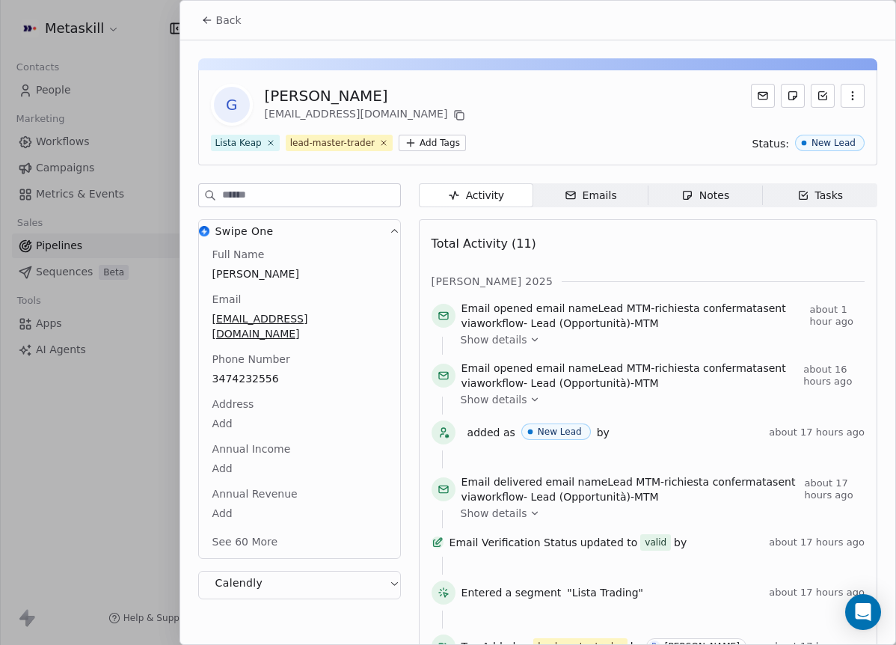
scroll to position [42, 0]
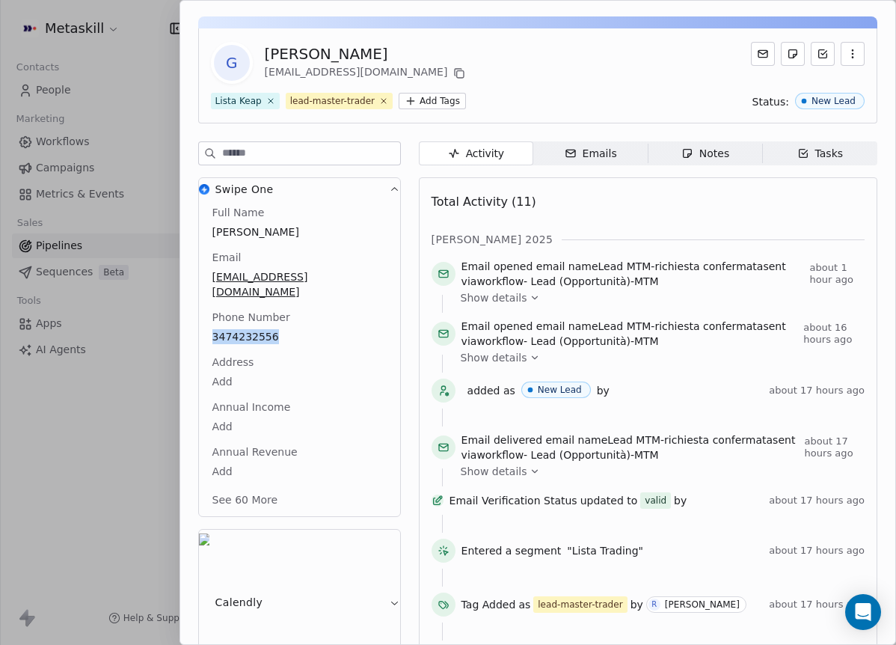
click at [274, 331] on div "Full Name Giorgetti Ivan Email igiorgetti77@gmail.com Phone Number 3474232556 A…" at bounding box center [299, 357] width 180 height 305
click at [253, 329] on span "3474232556" at bounding box center [299, 336] width 174 height 15
click at [252, 330] on span "3474232556" at bounding box center [299, 337] width 173 height 15
click at [252, 326] on input "**********" at bounding box center [293, 331] width 162 height 30
click at [497, 93] on html "Metaskill Contacts People Marketing Workflows Campaigns Metrics & Events Sales …" at bounding box center [448, 322] width 896 height 645
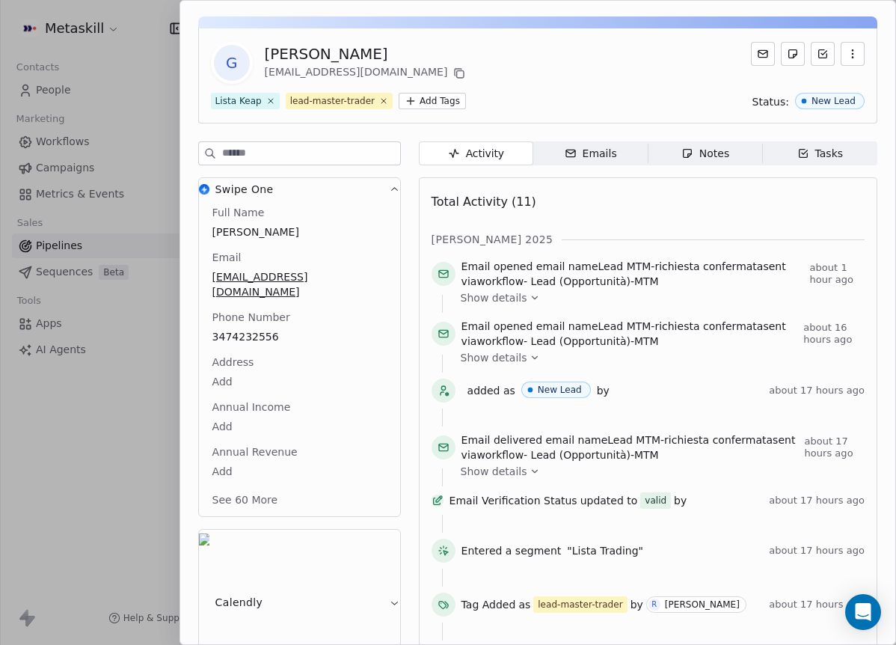
click at [707, 109] on div "G Giorgetti Ivan igiorgetti77@gmail.com Lista Keap lead-master-trader Add Tags …" at bounding box center [537, 75] width 679 height 95
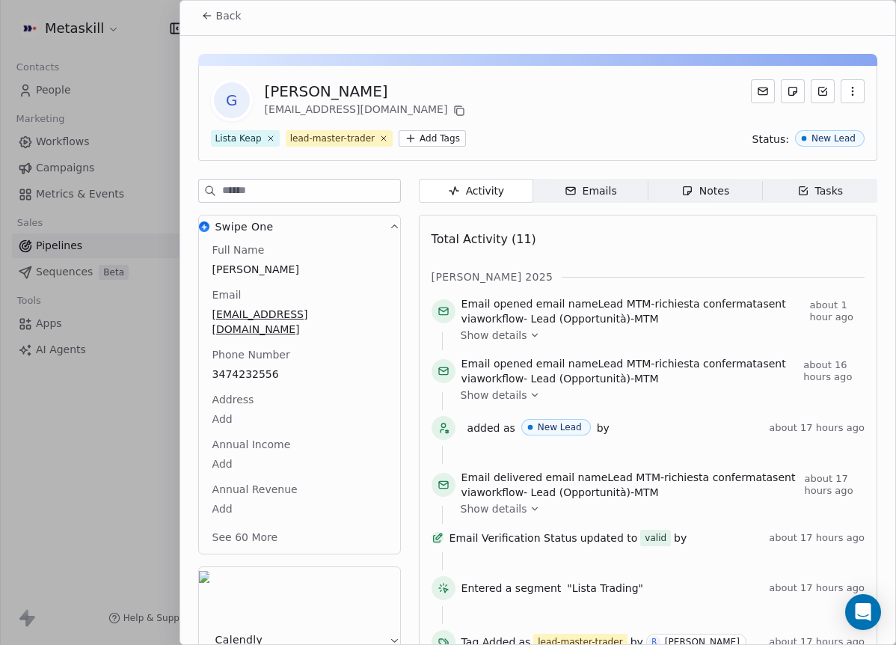
scroll to position [0, 0]
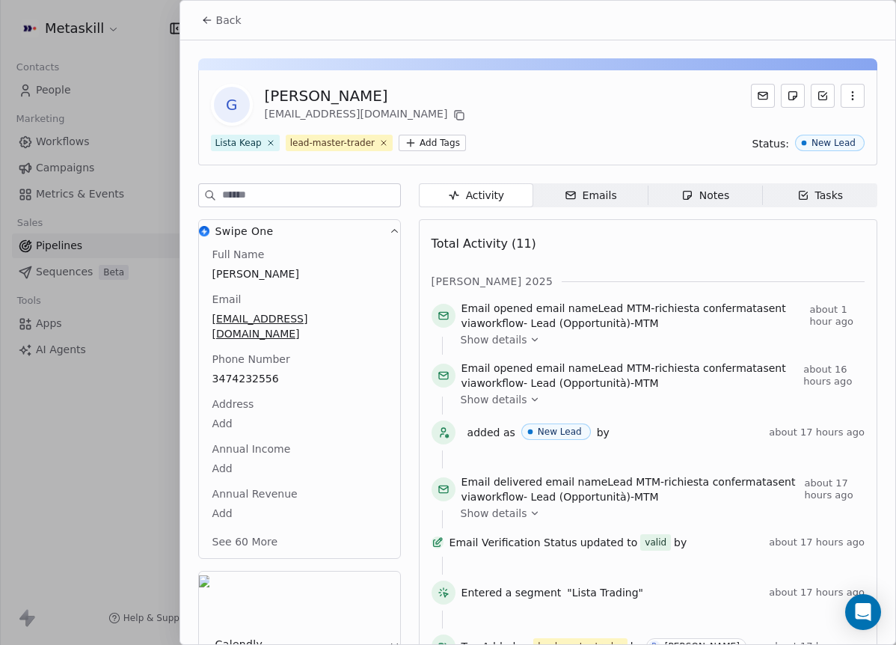
click at [204, 23] on icon at bounding box center [207, 20] width 12 height 12
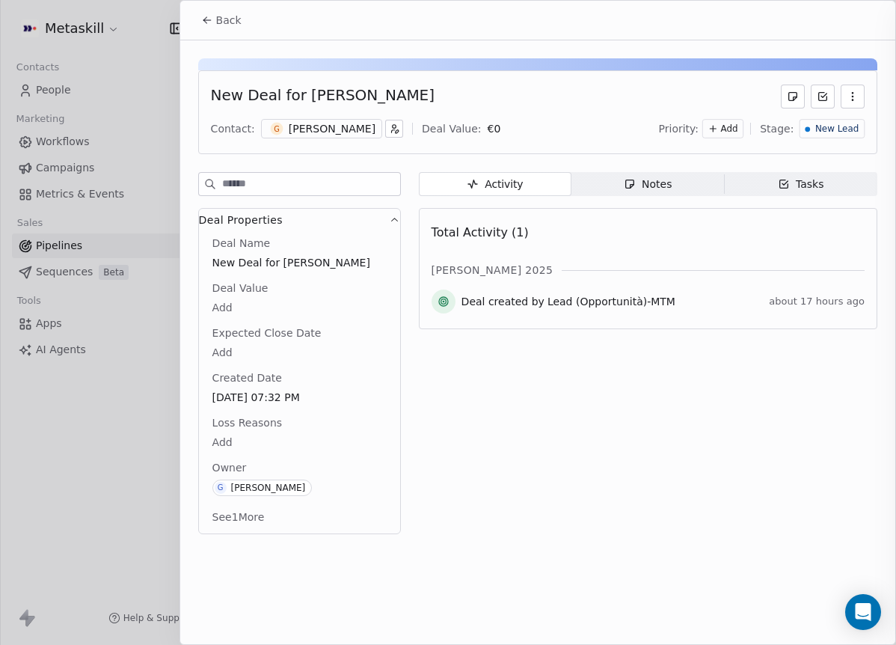
click at [658, 187] on div "Notes" at bounding box center [648, 184] width 48 height 16
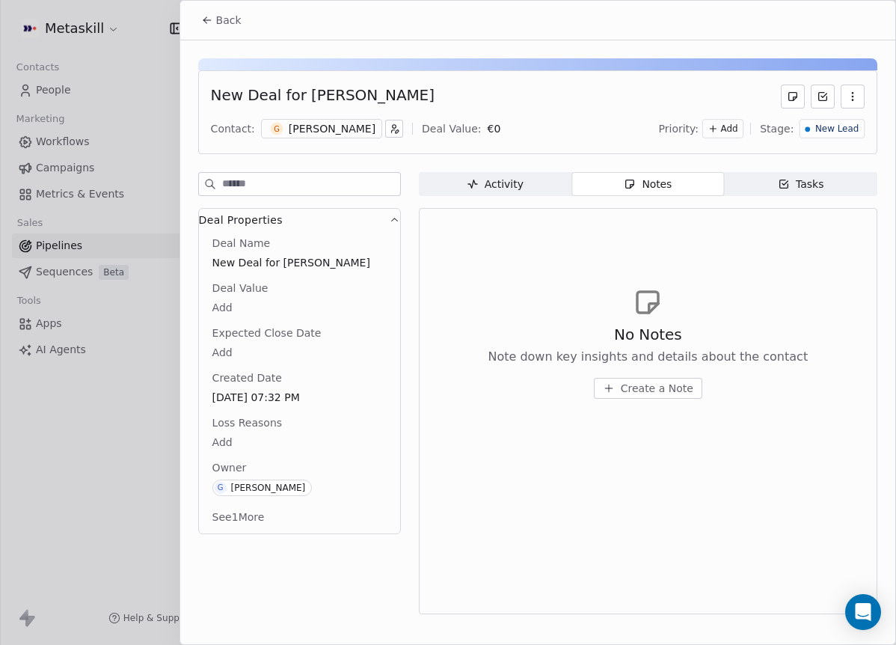
click at [651, 388] on span "Create a Note" at bounding box center [657, 388] width 73 height 15
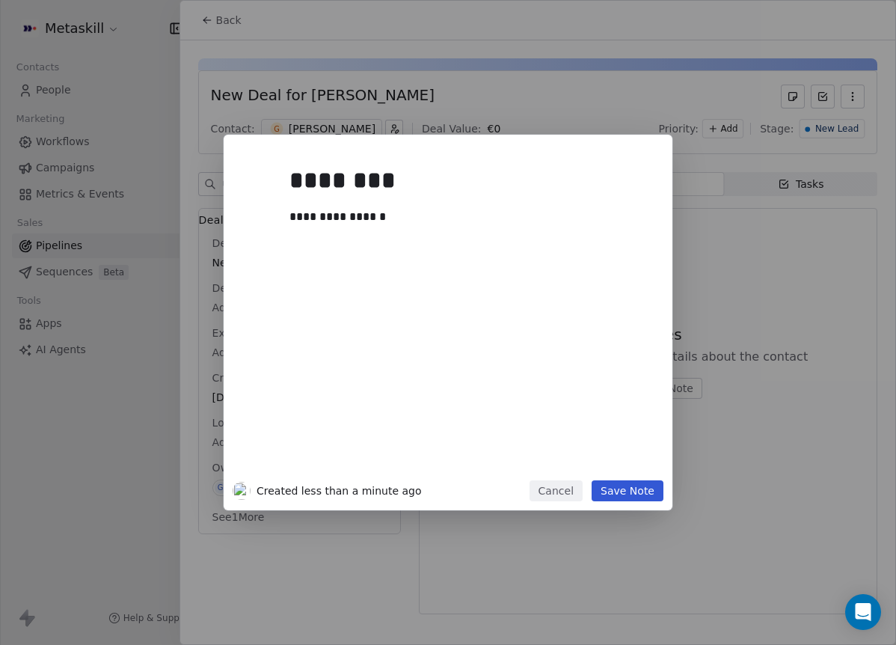
click at [616, 482] on button "Save Note" at bounding box center [628, 490] width 72 height 21
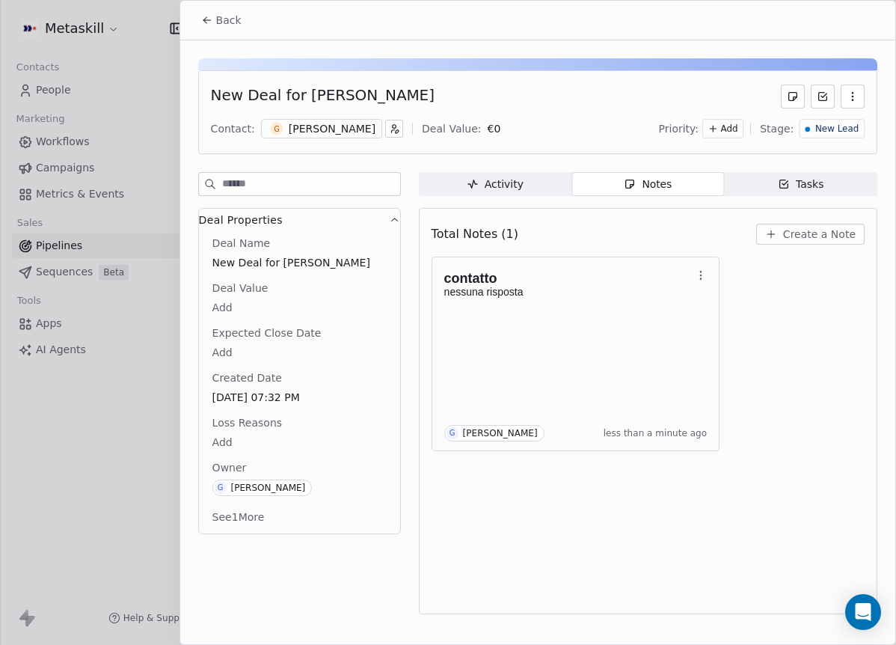
click at [821, 135] on div "New Deal for Giorgetti Ivan Contact: G Giorgetti Ivan Deal Value: € 0 Priority:…" at bounding box center [537, 112] width 679 height 84
click at [821, 135] on div "New Lead" at bounding box center [831, 128] width 65 height 19
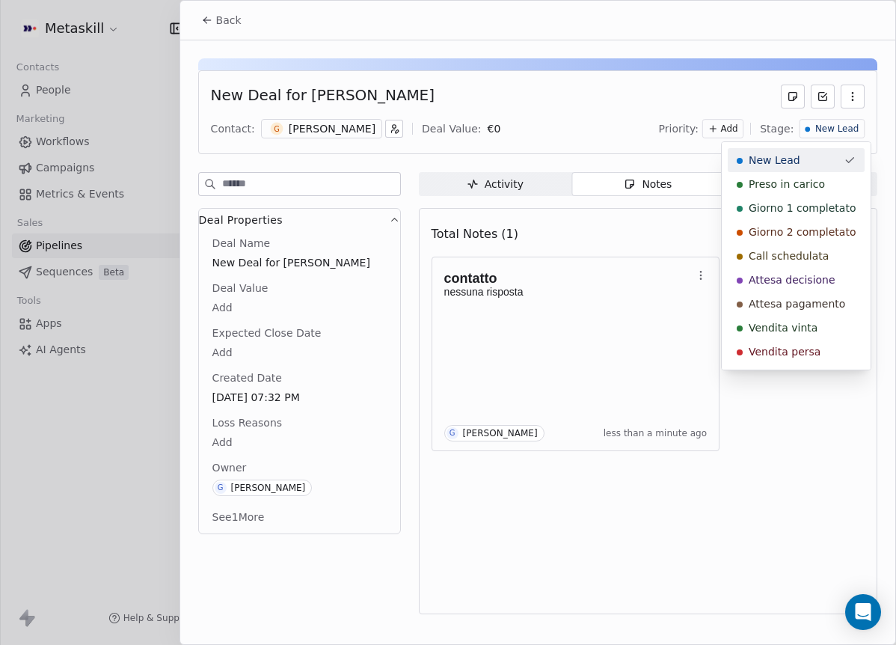
click at [817, 178] on span "Preso in carico" at bounding box center [787, 183] width 76 height 15
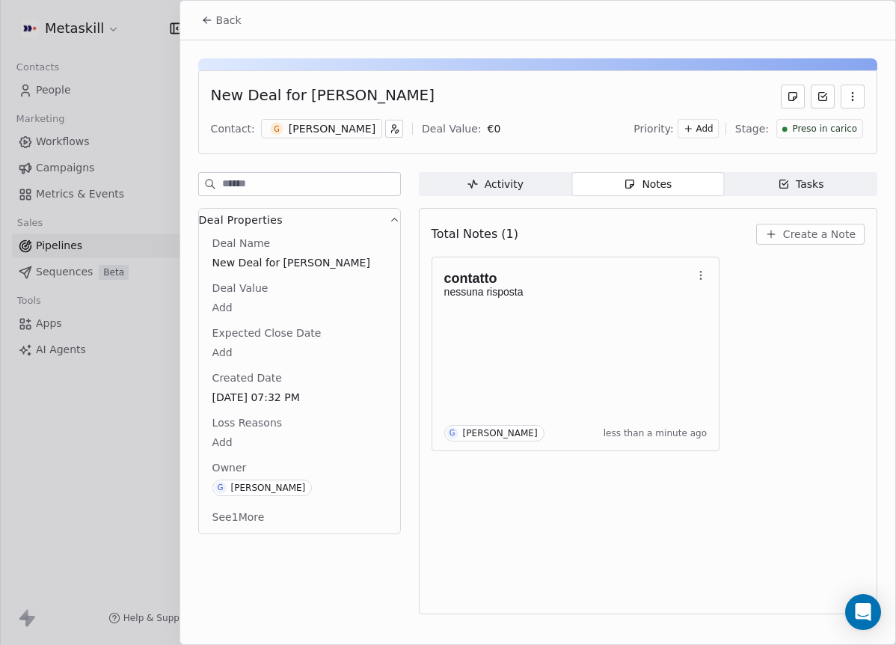
click at [199, 7] on button "Back" at bounding box center [221, 20] width 58 height 27
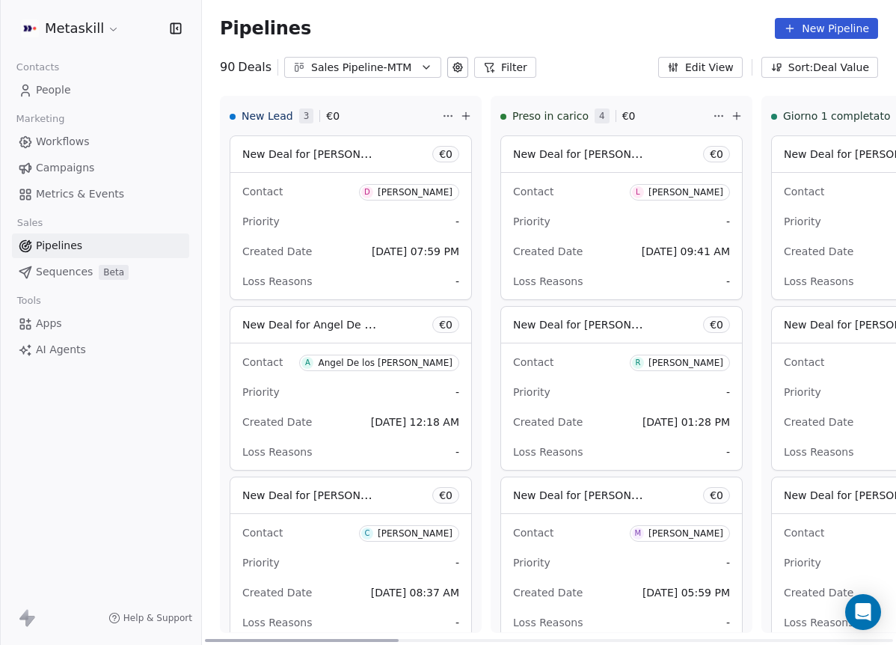
click at [401, 191] on div "Danilo Greco" at bounding box center [415, 192] width 75 height 10
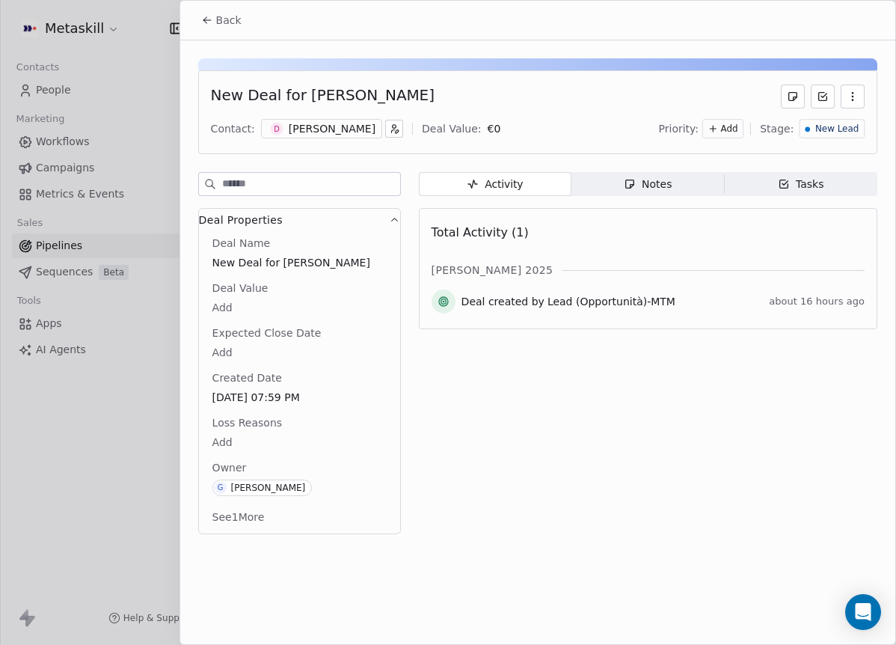
click at [289, 130] on div "Danilo Greco" at bounding box center [332, 128] width 87 height 15
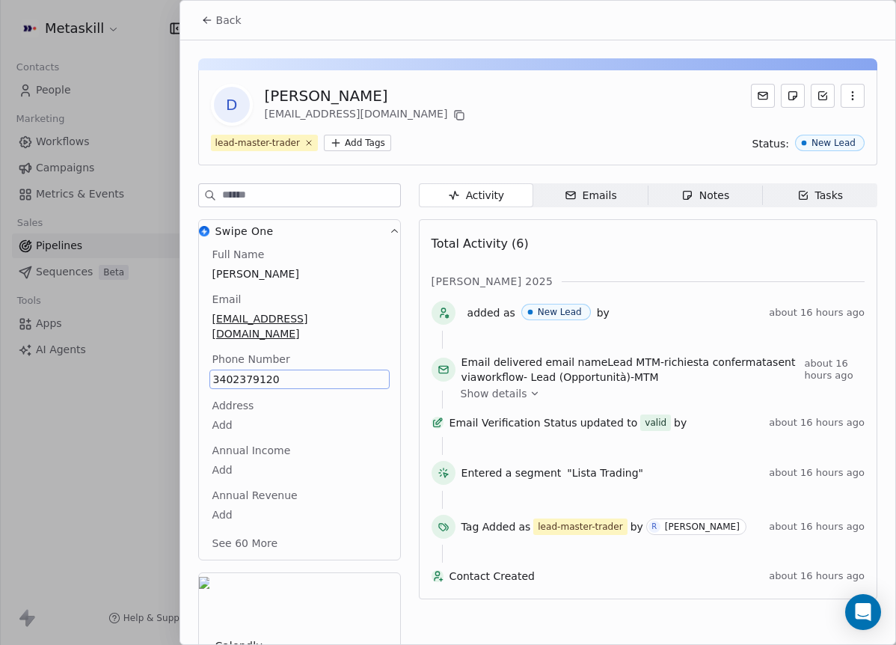
click at [512, 72] on div "D Danilo Greco danilogreco007@gmail.com lead-master-trader Add Tags Status: New…" at bounding box center [537, 117] width 679 height 95
click at [453, 117] on icon at bounding box center [459, 115] width 12 height 12
click at [240, 372] on span "3402379120" at bounding box center [299, 379] width 173 height 15
copy span "3402379120"
click at [298, 462] on body "Metaskill Contacts People Marketing Workflows Campaigns Metrics & Events Sales …" at bounding box center [448, 322] width 896 height 645
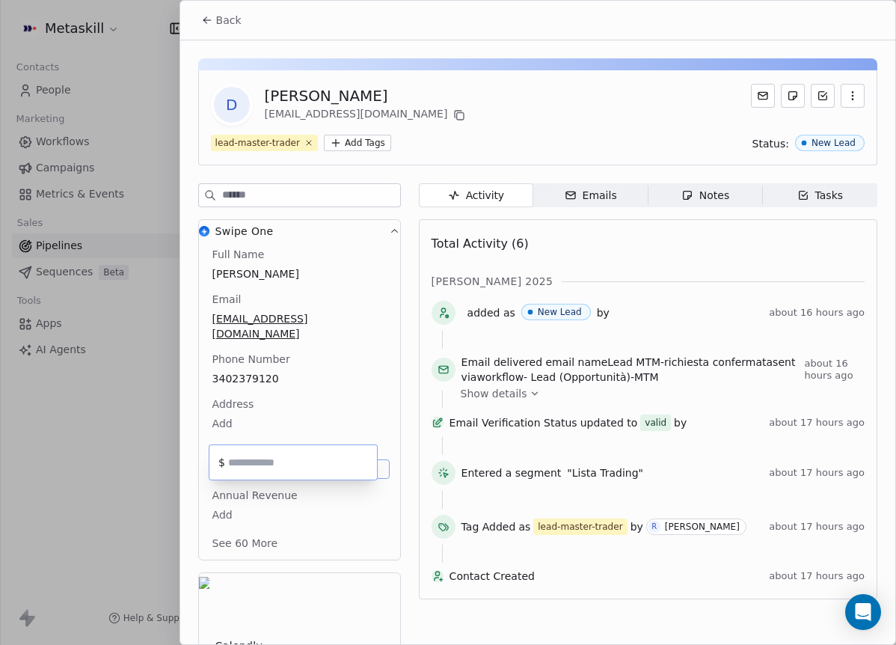
click at [343, 408] on html "Metaskill Contacts People Marketing Workflows Campaigns Metrics & Events Sales …" at bounding box center [448, 322] width 896 height 645
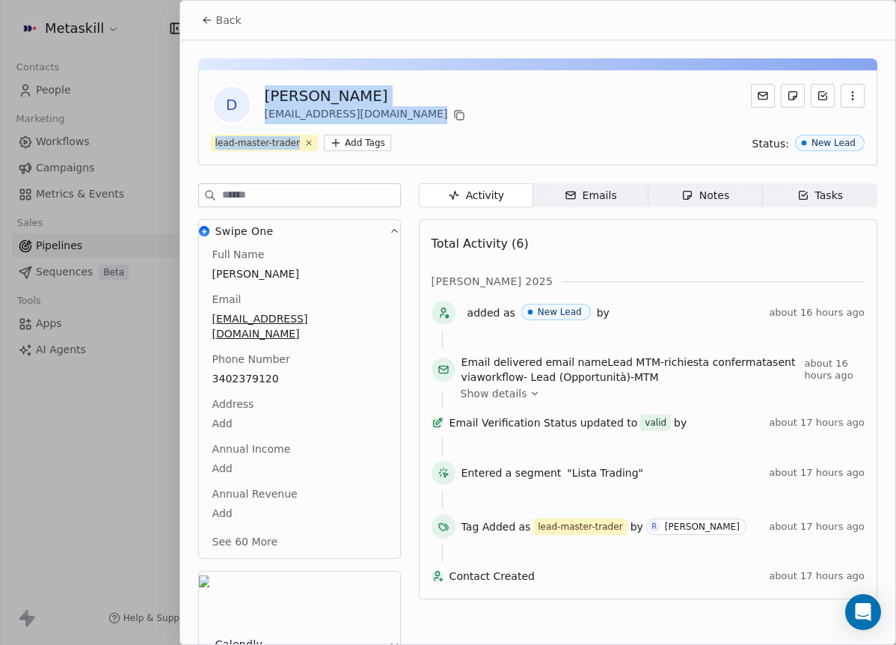
drag, startPoint x: 265, startPoint y: 91, endPoint x: 448, endPoint y: 114, distance: 184.6
click at [498, 137] on div "D Danilo Greco danilogreco007@gmail.com lead-master-trader Add Tags Status: New…" at bounding box center [537, 117] width 679 height 95
click at [277, 94] on div "Danilo Greco" at bounding box center [367, 95] width 204 height 21
drag, startPoint x: 259, startPoint y: 91, endPoint x: 400, endPoint y: 114, distance: 142.4
click at [400, 114] on div "D Danilo Greco danilogreco007@gmail.com" at bounding box center [340, 105] width 258 height 42
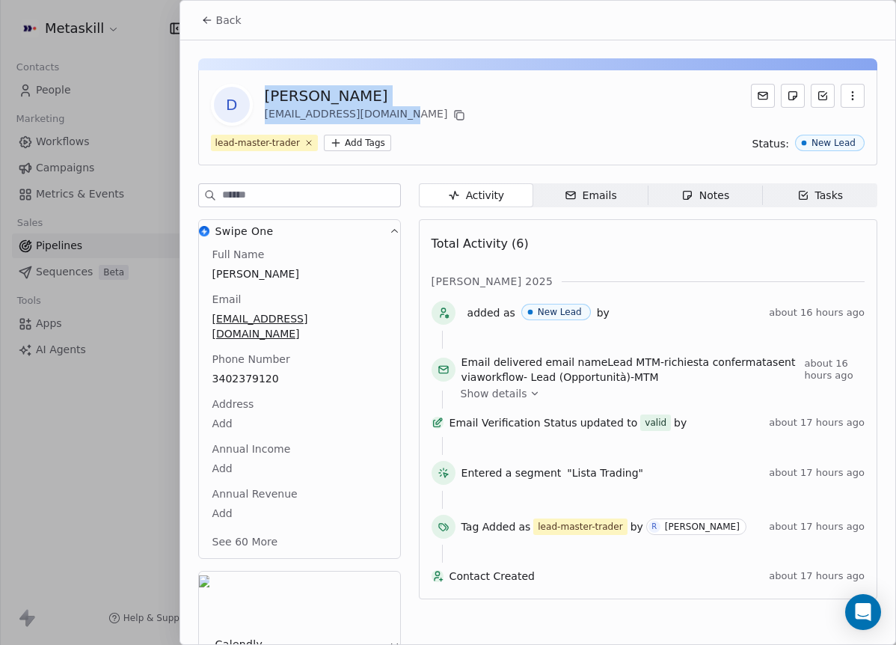
copy div "Danilo Greco danilogreco007@gmail.com"
click at [463, 87] on div "D Danilo Greco danilogreco007@gmail.com" at bounding box center [538, 105] width 654 height 42
drag, startPoint x: 259, startPoint y: 93, endPoint x: 396, endPoint y: 114, distance: 137.8
click at [396, 114] on div "D Danilo Greco danilogreco007@gmail.com" at bounding box center [340, 105] width 258 height 42
copy div "Danilo Greco danilogreco007@gmail.com"
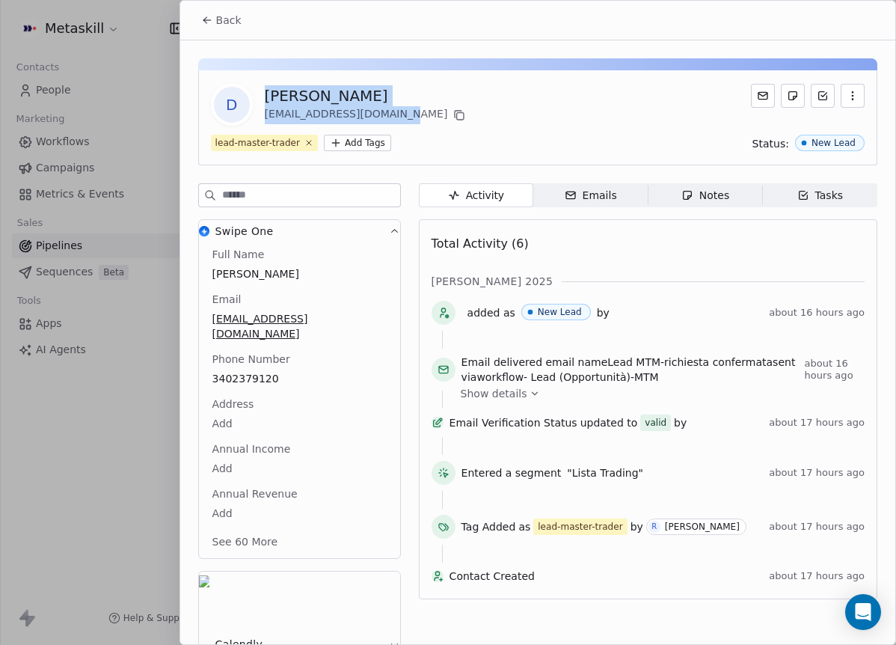
click at [239, 371] on span "3402379120" at bounding box center [299, 378] width 174 height 15
click at [240, 372] on span "3402379120" at bounding box center [299, 379] width 173 height 15
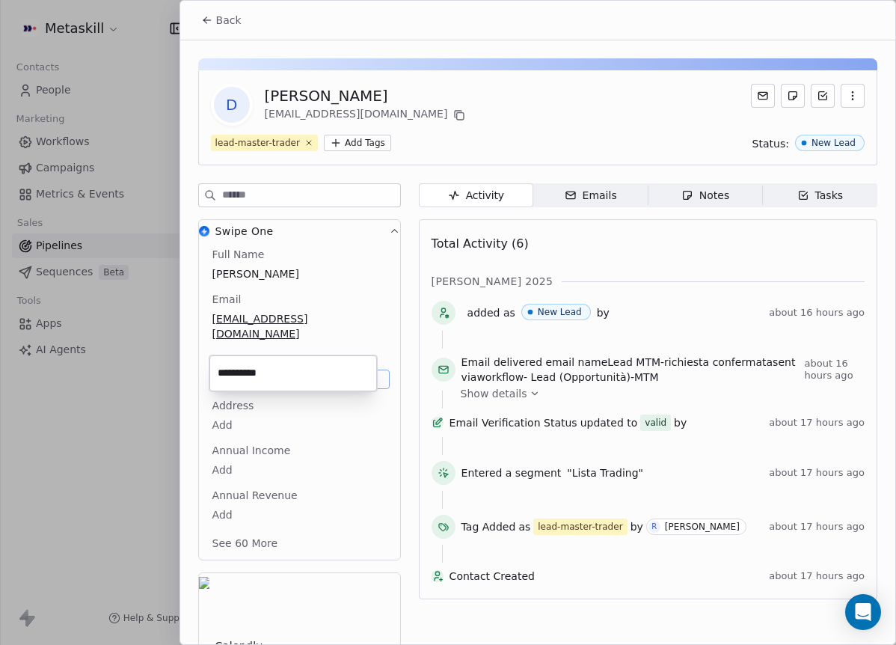
click at [239, 362] on input "**********" at bounding box center [293, 373] width 162 height 30
click at [325, 263] on html "Metaskill Contacts People Marketing Workflows Campaigns Metrics & Events Sales …" at bounding box center [448, 322] width 896 height 645
click at [250, 27] on div "Back" at bounding box center [537, 20] width 715 height 39
drag, startPoint x: 232, startPoint y: 21, endPoint x: 354, endPoint y: 70, distance: 131.5
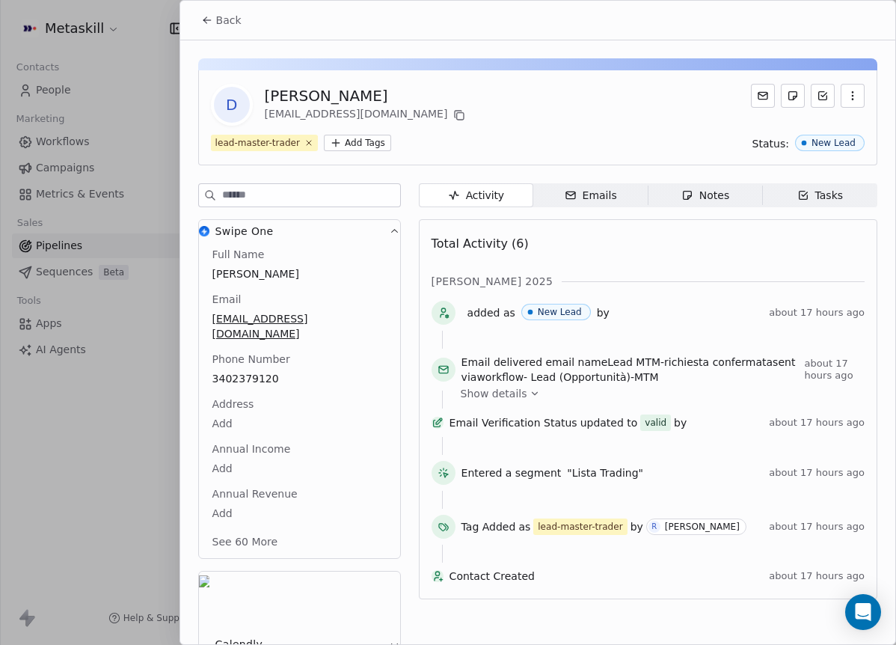
click at [232, 22] on span "Back" at bounding box center [228, 20] width 25 height 15
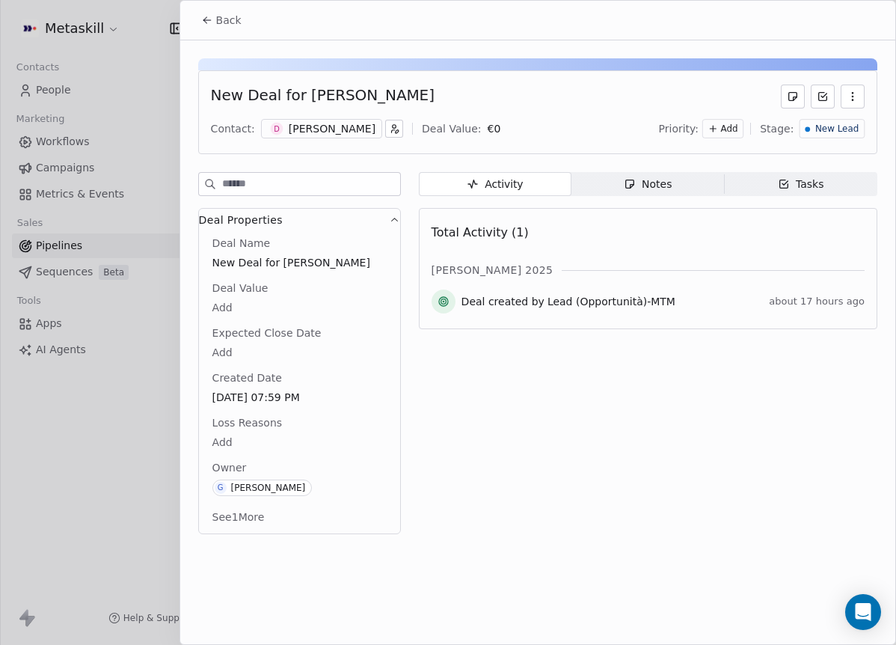
click at [648, 188] on div "Notes" at bounding box center [648, 184] width 48 height 16
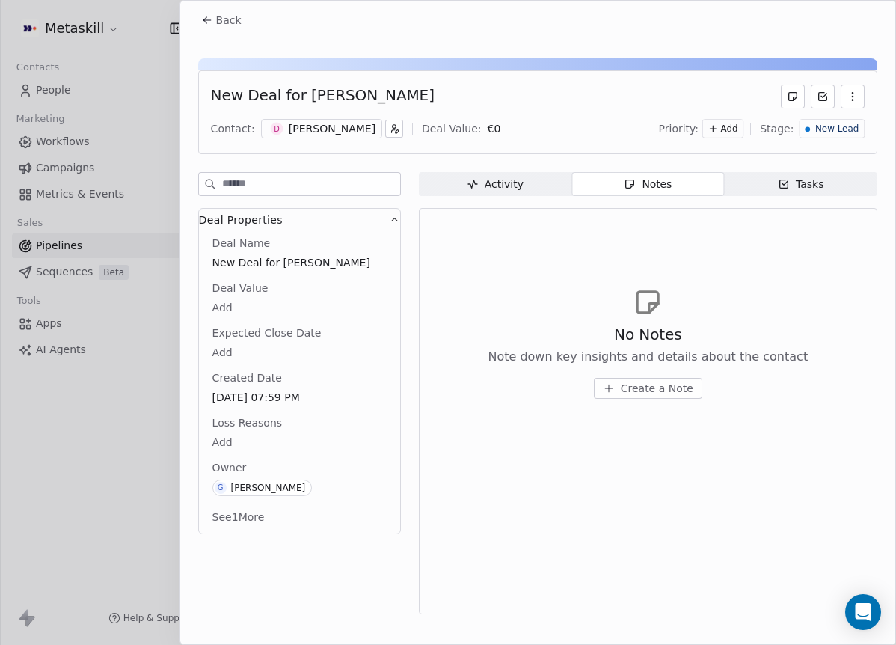
click at [684, 397] on button "Create a Note" at bounding box center [648, 388] width 108 height 21
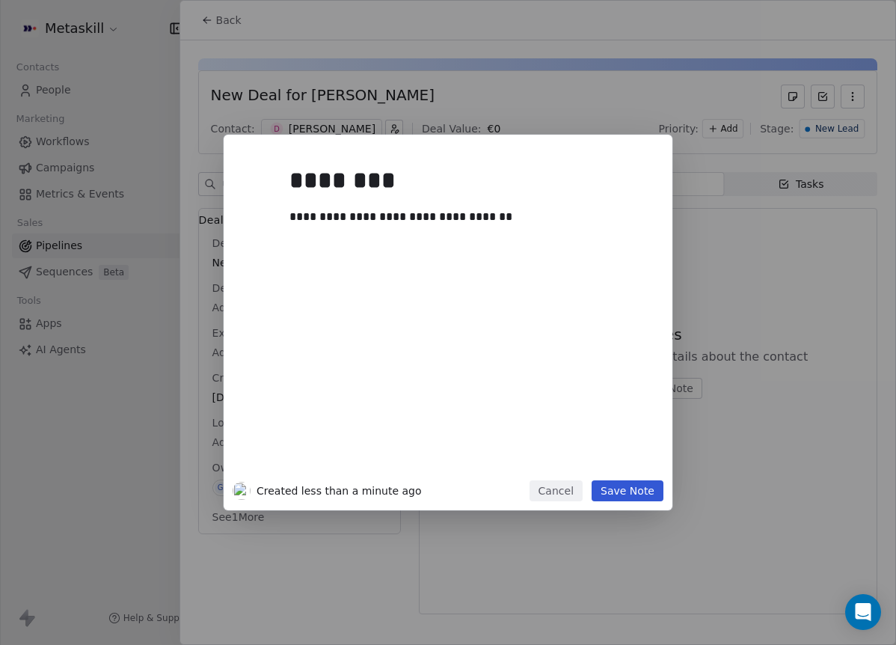
click at [636, 494] on button "Save Note" at bounding box center [628, 490] width 72 height 21
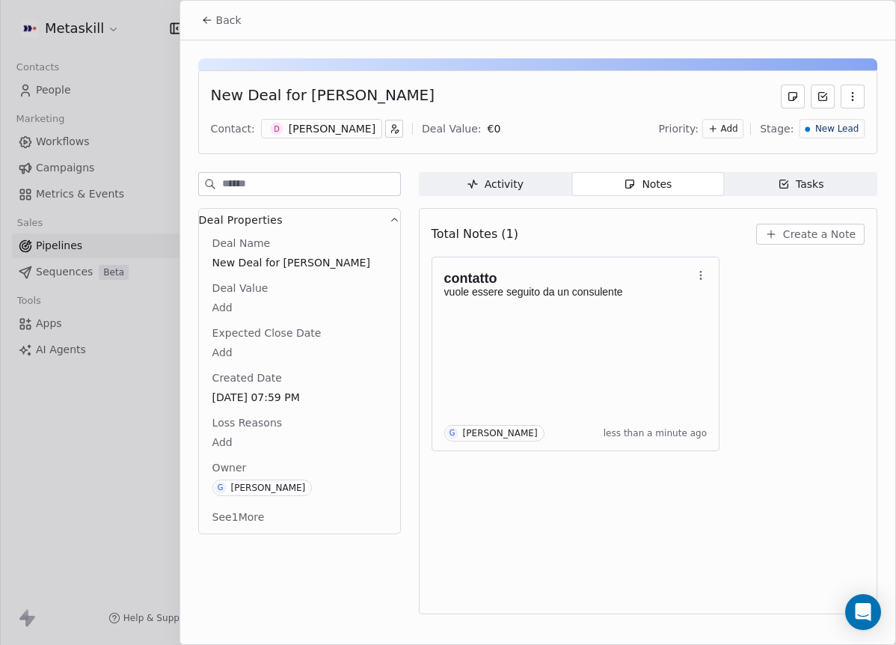
click at [849, 130] on span "New Lead" at bounding box center [836, 129] width 43 height 13
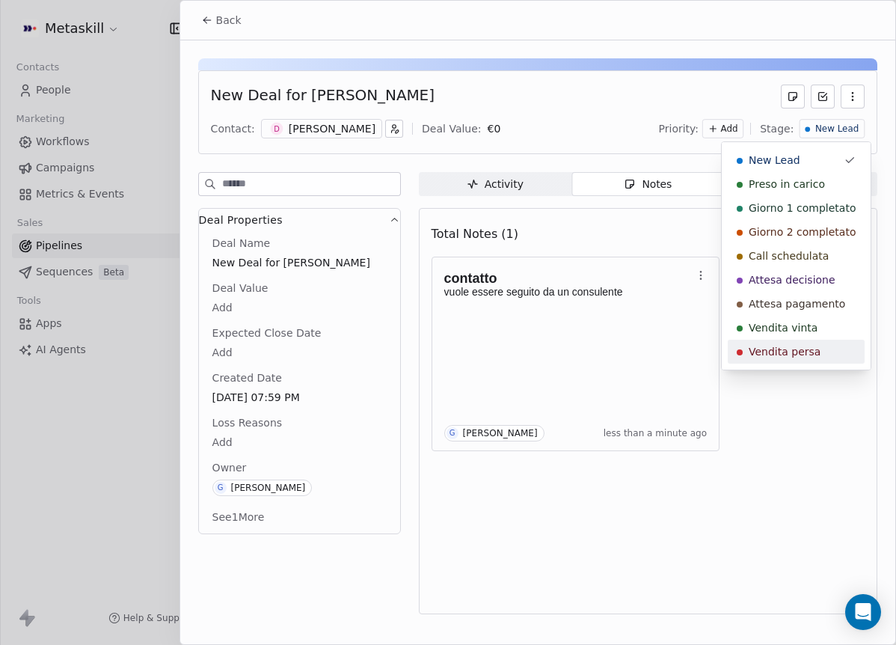
click at [804, 356] on span "Vendita persa" at bounding box center [785, 351] width 72 height 15
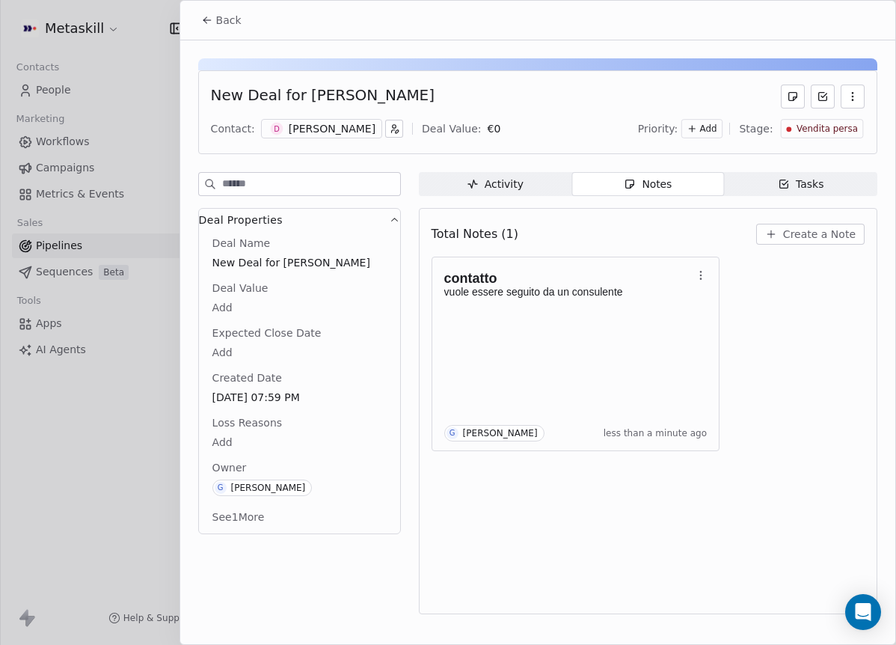
click at [211, 447] on body "Metaskill Contacts People Marketing Workflows Campaigns Metrics & Events Sales …" at bounding box center [448, 322] width 896 height 645
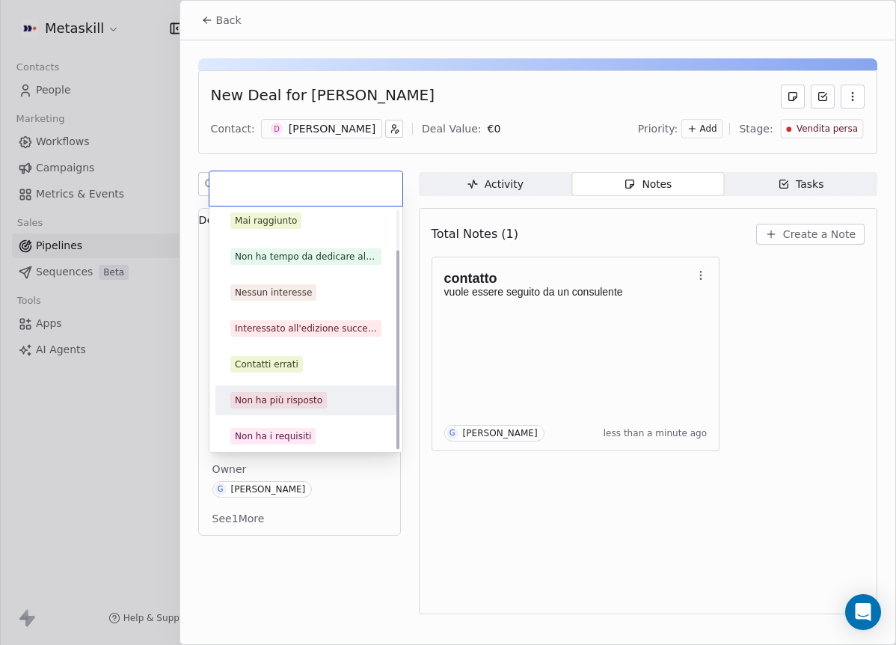
scroll to position [48, 0]
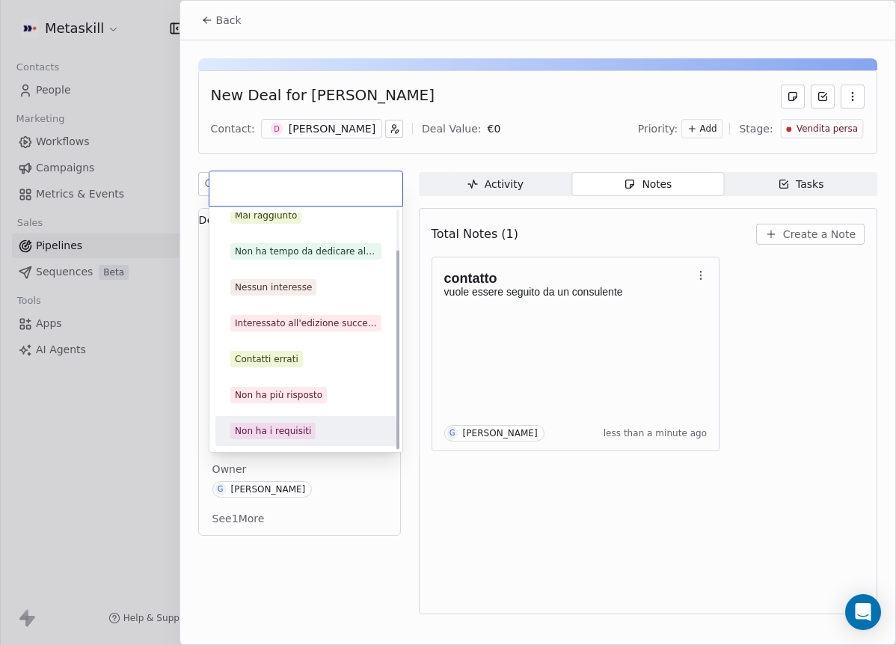
click at [295, 427] on div "Non ha i requisiti" at bounding box center [273, 430] width 76 height 13
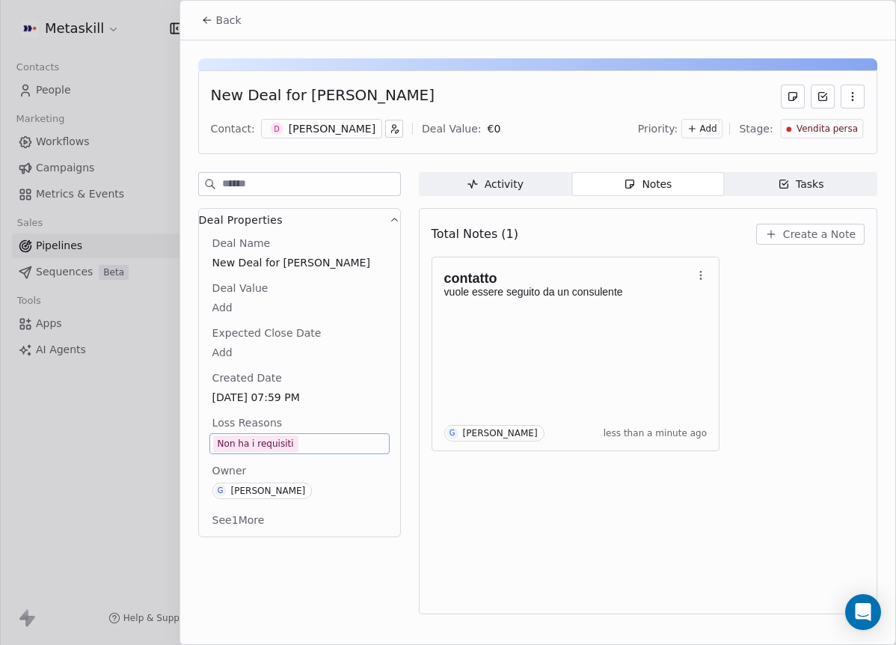
click at [233, 36] on div "Back" at bounding box center [537, 20] width 715 height 39
click at [236, 29] on button "Back" at bounding box center [221, 20] width 58 height 27
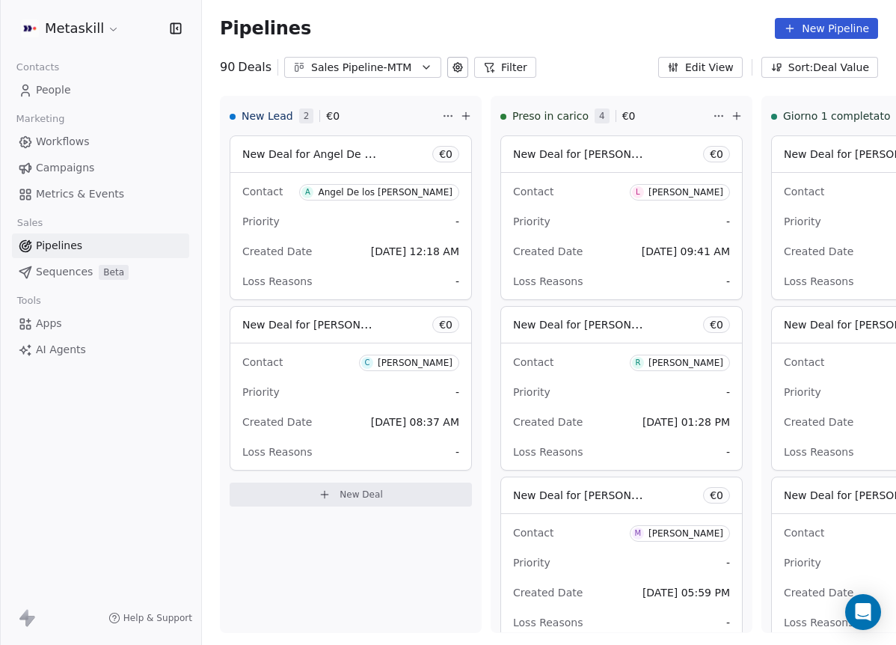
click at [394, 192] on div "Angel De los santos" at bounding box center [385, 192] width 135 height 10
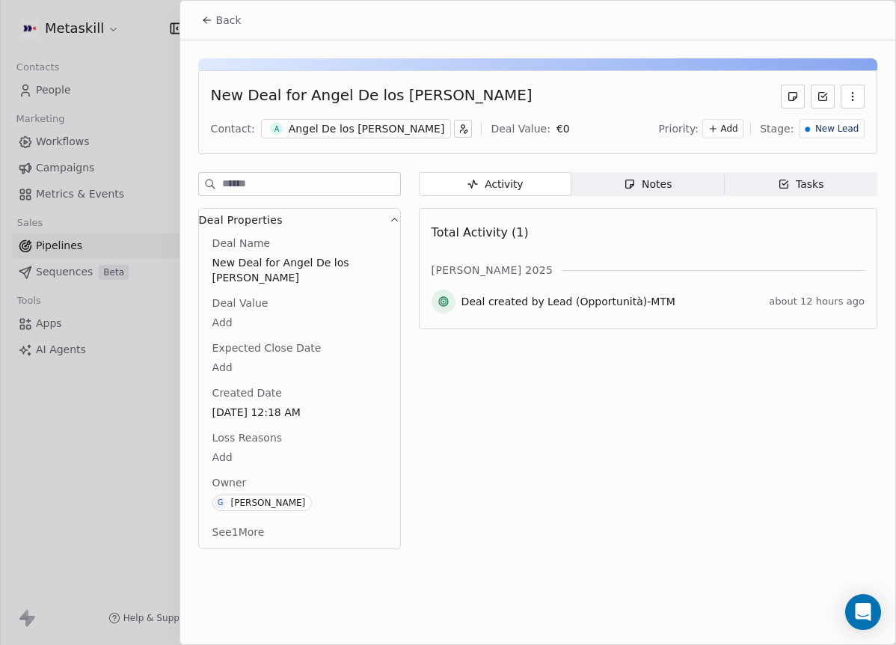
drag, startPoint x: 316, startPoint y: 141, endPoint x: 309, endPoint y: 129, distance: 13.5
click at [316, 141] on div "New Deal for Angel De los santos Contact: A Angel De los santos Deal Value: € 0…" at bounding box center [537, 112] width 679 height 84
click at [309, 129] on div "Angel De los santos" at bounding box center [367, 128] width 156 height 15
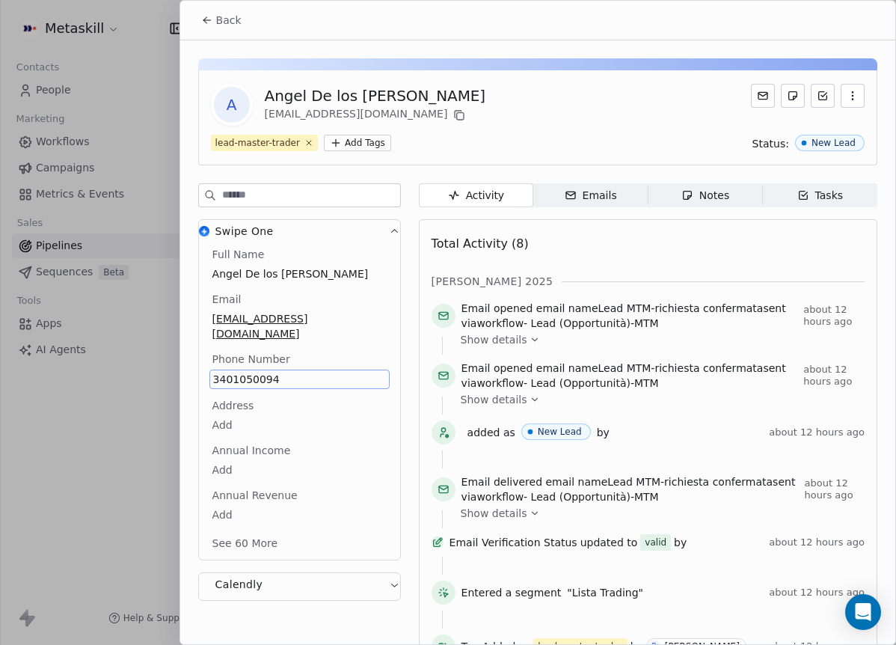
scroll to position [57, 0]
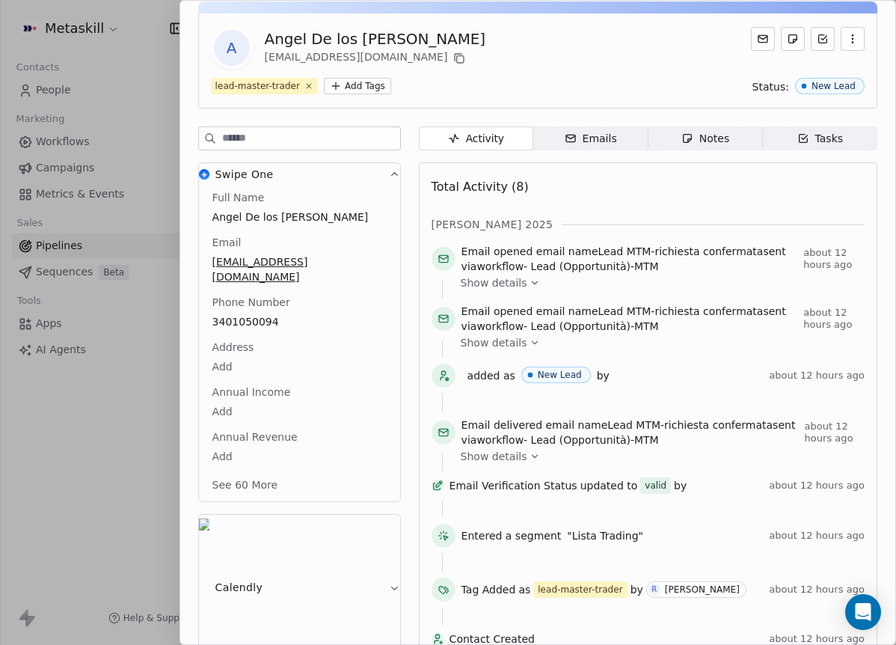
click at [768, 324] on span "Email opened email name Lead MTM-richiesta confermata sent via workflow - Lead …" at bounding box center [629, 319] width 337 height 30
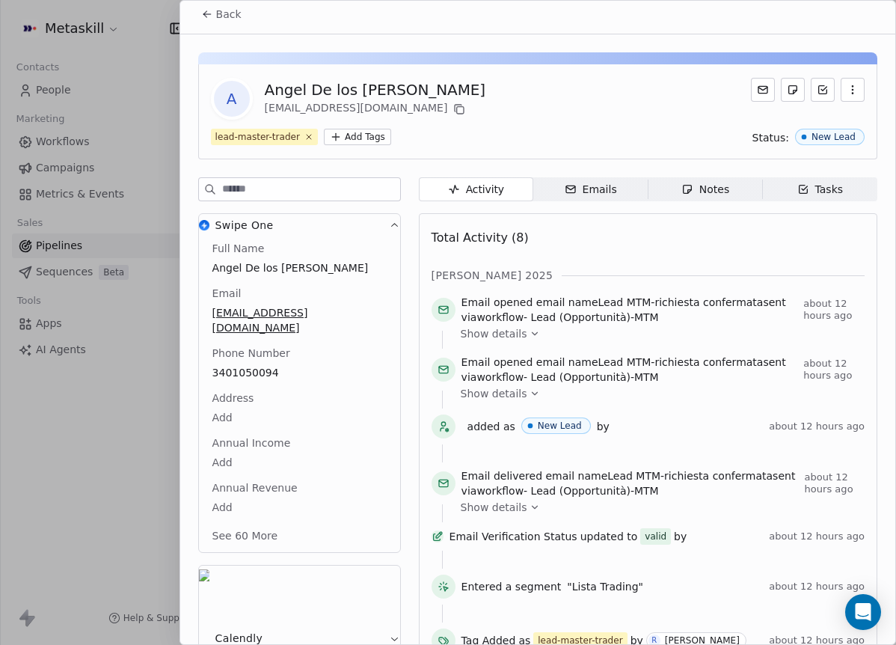
scroll to position [0, 0]
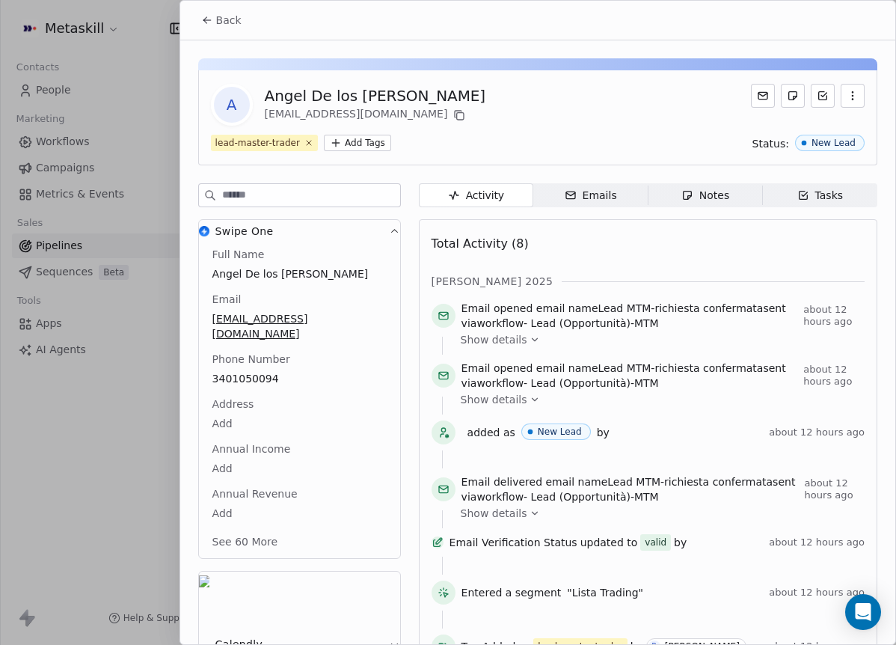
click at [224, 22] on span "Back" at bounding box center [228, 20] width 25 height 15
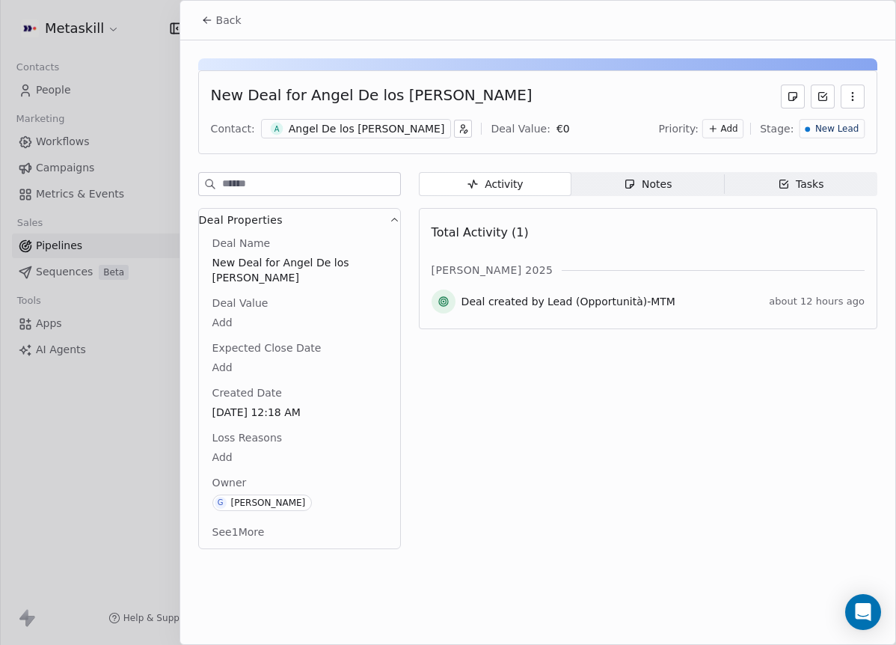
click at [834, 133] on span "New Lead" at bounding box center [836, 129] width 43 height 13
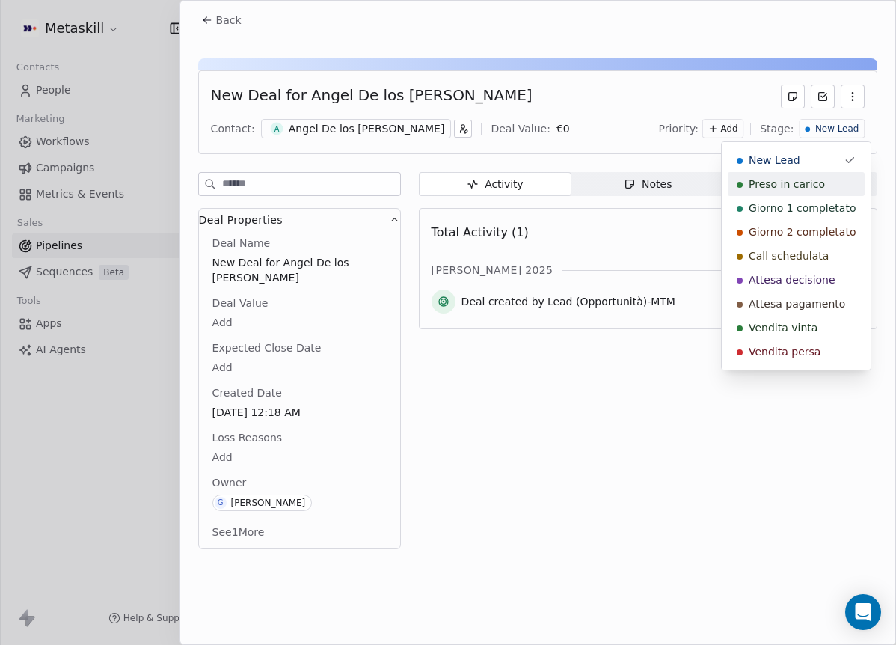
drag, startPoint x: 559, startPoint y: 137, endPoint x: 652, endPoint y: 188, distance: 106.8
click at [559, 137] on html "Metaskill Contacts People Marketing Workflows Campaigns Metrics & Events Sales …" at bounding box center [448, 322] width 896 height 645
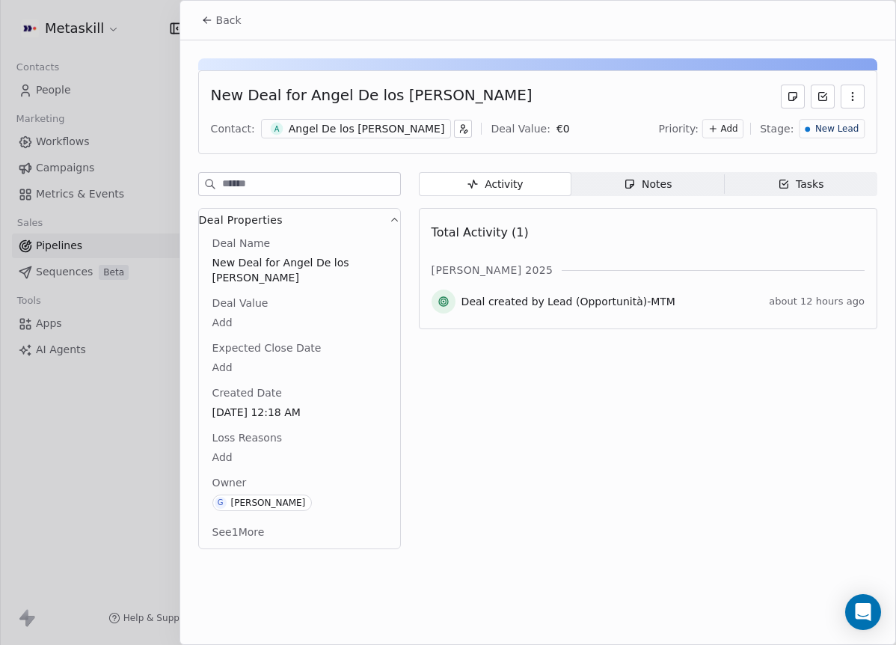
click at [673, 203] on div "Activity Activity Notes Notes Tasks Tasks Total Activity (1) ott 2025 Deal crea…" at bounding box center [648, 365] width 458 height 386
click at [666, 192] on span "Notes Notes" at bounding box center [647, 184] width 153 height 24
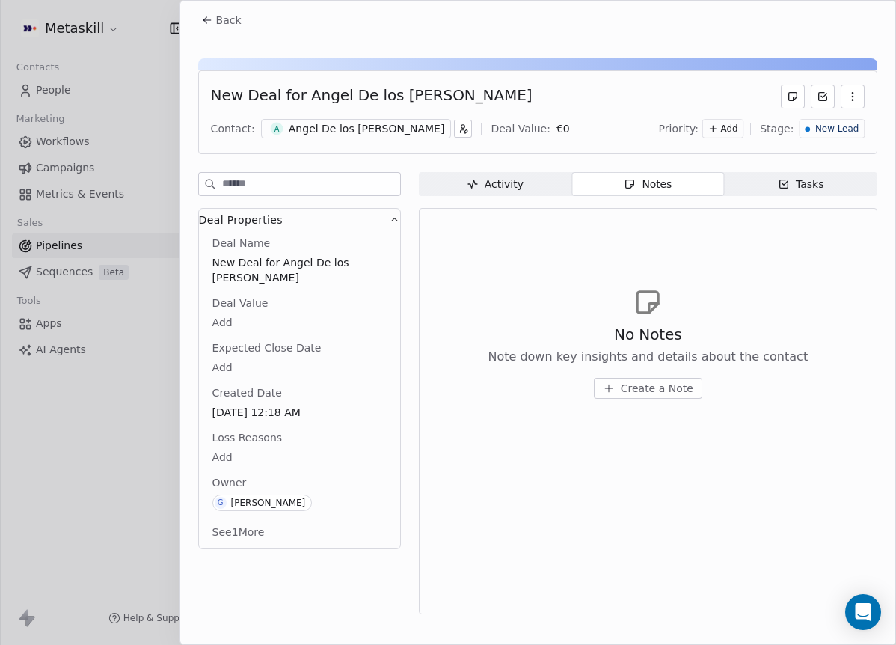
click at [626, 385] on span "Create a Note" at bounding box center [657, 388] width 73 height 15
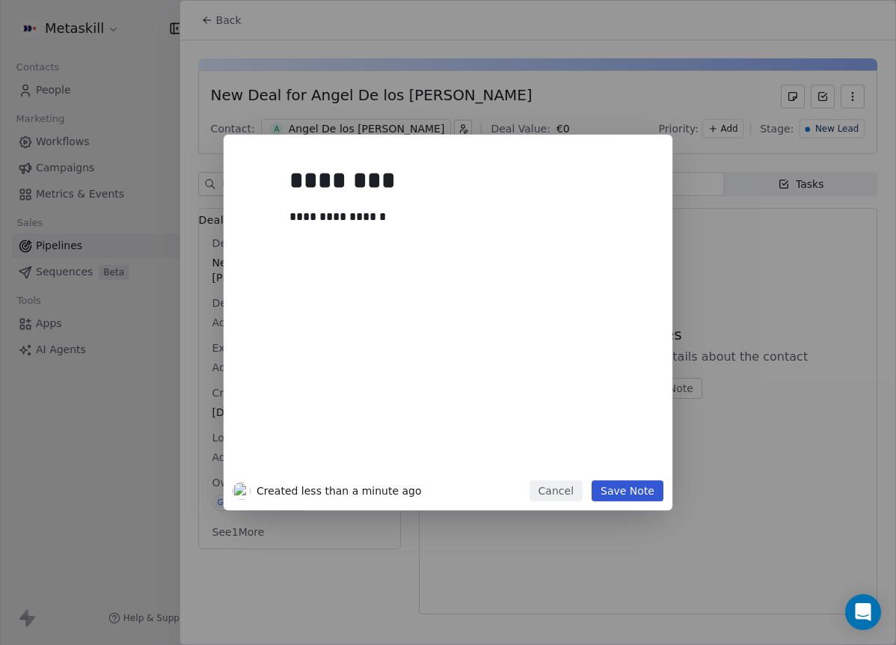
click at [657, 494] on button "Save Note" at bounding box center [628, 490] width 72 height 21
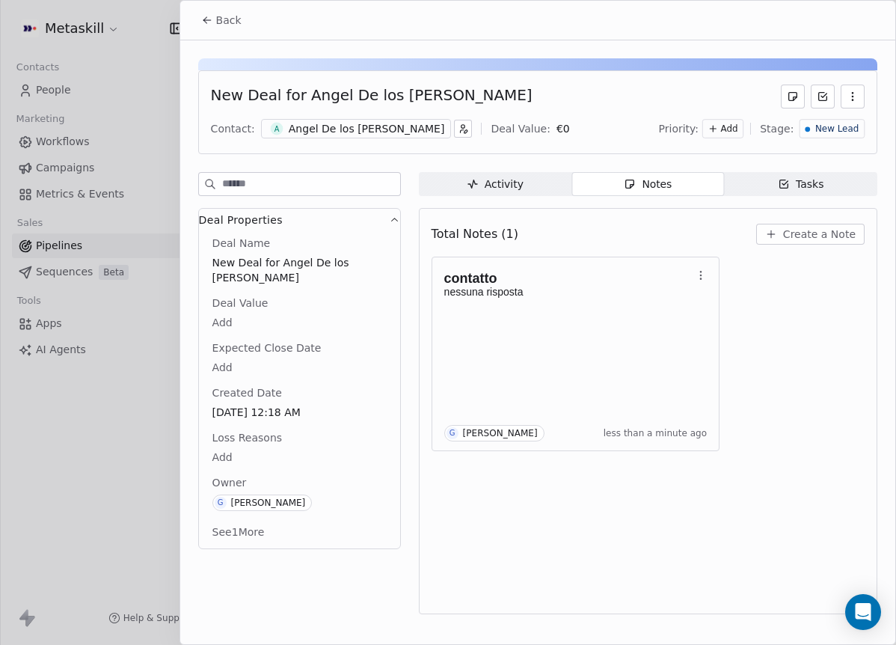
click at [853, 124] on span "New Lead" at bounding box center [836, 129] width 43 height 13
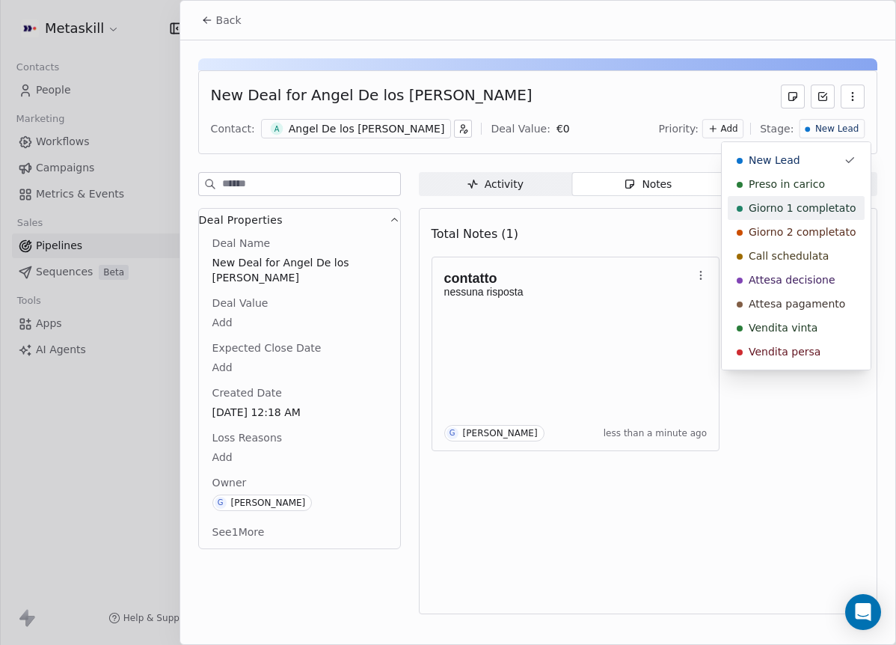
click at [813, 173] on div "Preso in carico" at bounding box center [796, 184] width 137 height 24
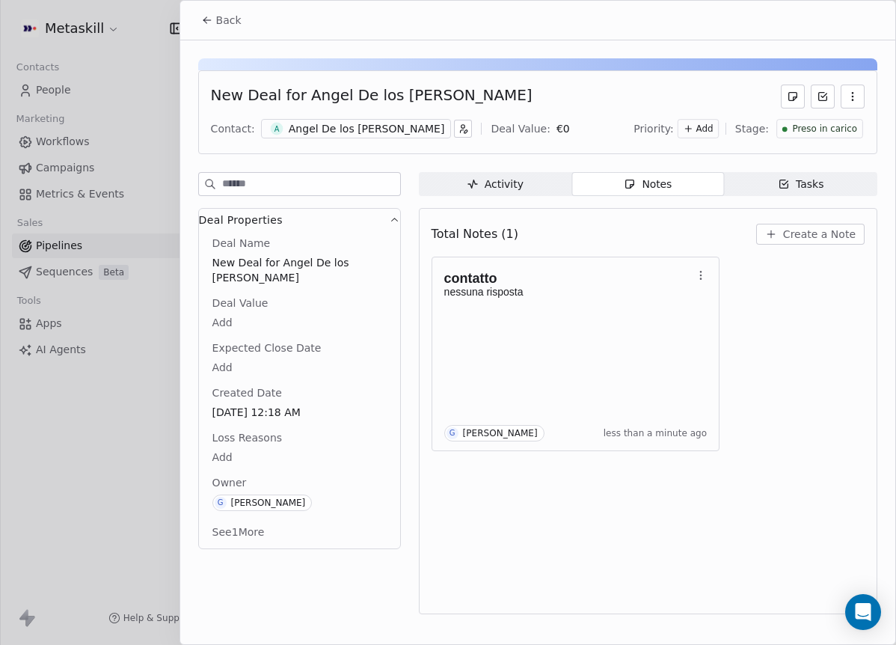
click at [235, 34] on div "Back" at bounding box center [537, 20] width 715 height 39
click at [239, 28] on button "Back" at bounding box center [221, 20] width 58 height 27
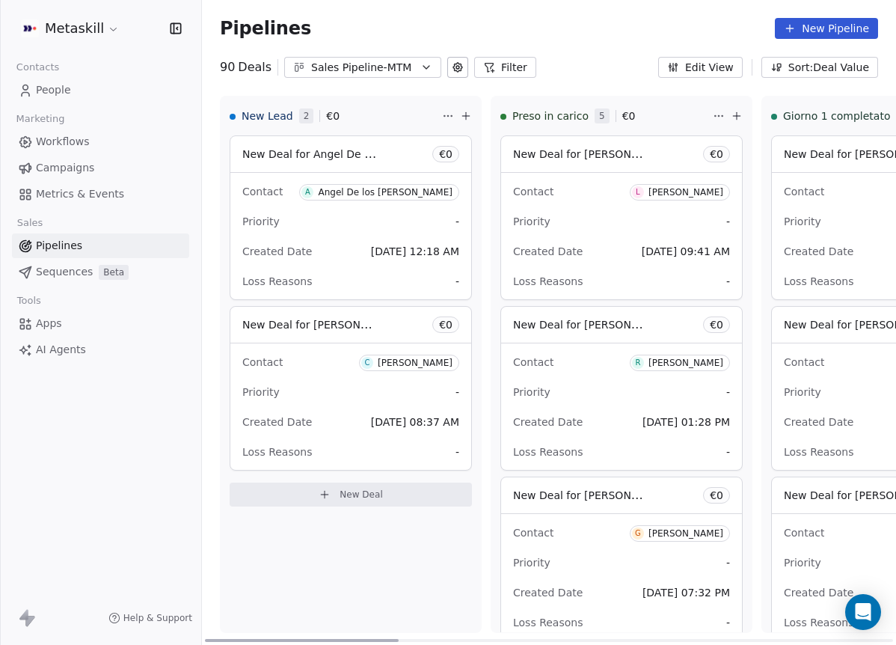
click at [433, 361] on div "Cristian Martinelli" at bounding box center [415, 362] width 75 height 10
click at [405, 366] on div "Cristian Martinelli" at bounding box center [415, 362] width 75 height 10
click at [399, 360] on div "Cristian Martinelli" at bounding box center [415, 362] width 75 height 10
click at [417, 360] on div "Cristian Martinelli" at bounding box center [415, 362] width 75 height 10
click at [417, 361] on div "Cristian Martinelli" at bounding box center [415, 362] width 75 height 10
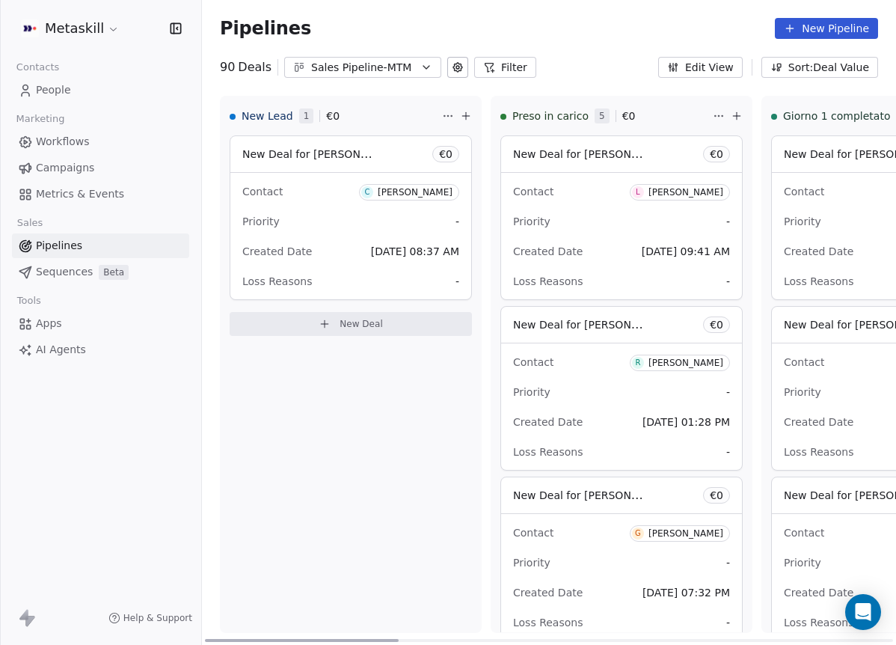
click at [402, 191] on div "[PERSON_NAME]" at bounding box center [415, 192] width 75 height 10
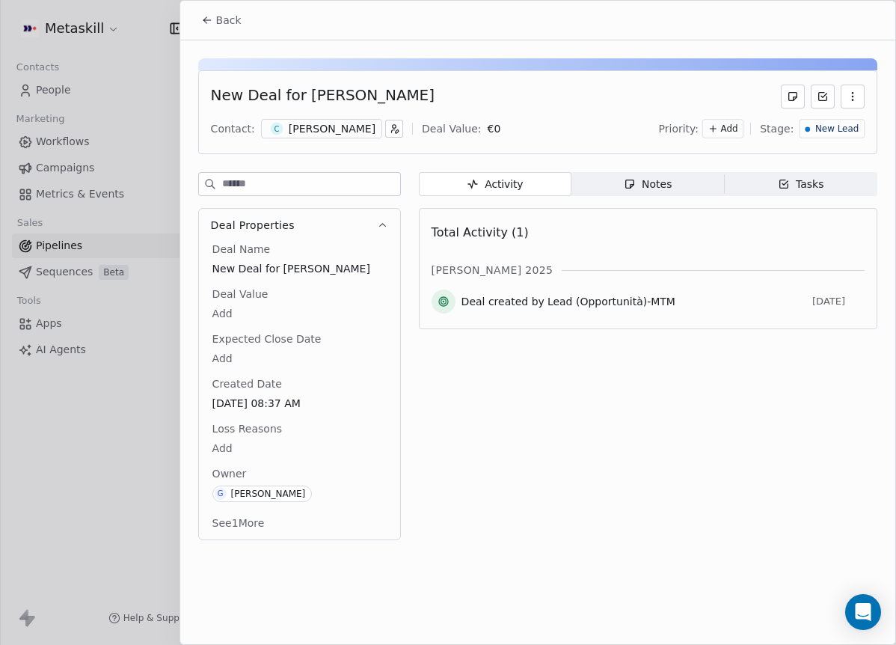
click at [337, 135] on div "[PERSON_NAME]" at bounding box center [332, 128] width 87 height 15
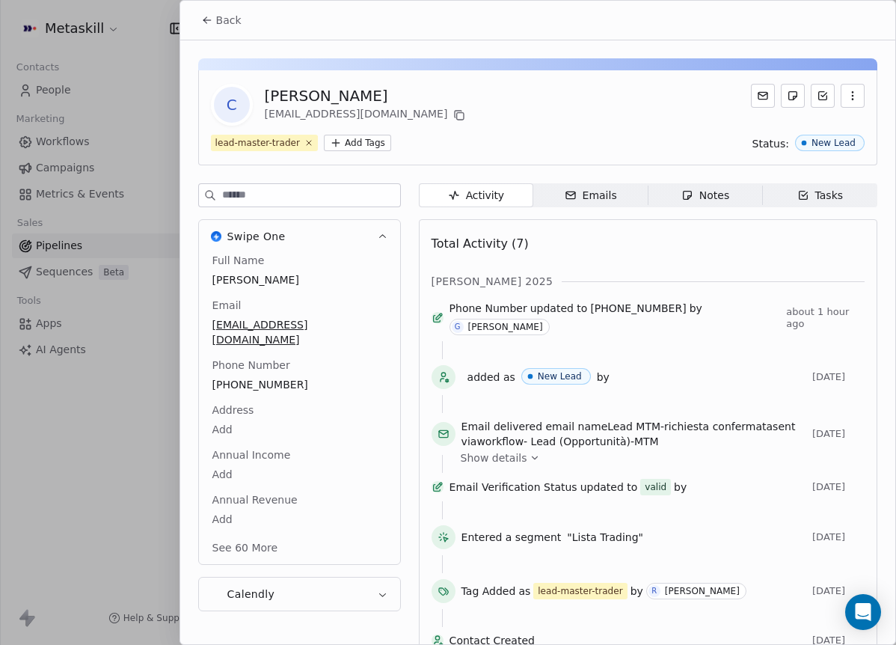
scroll to position [34, 0]
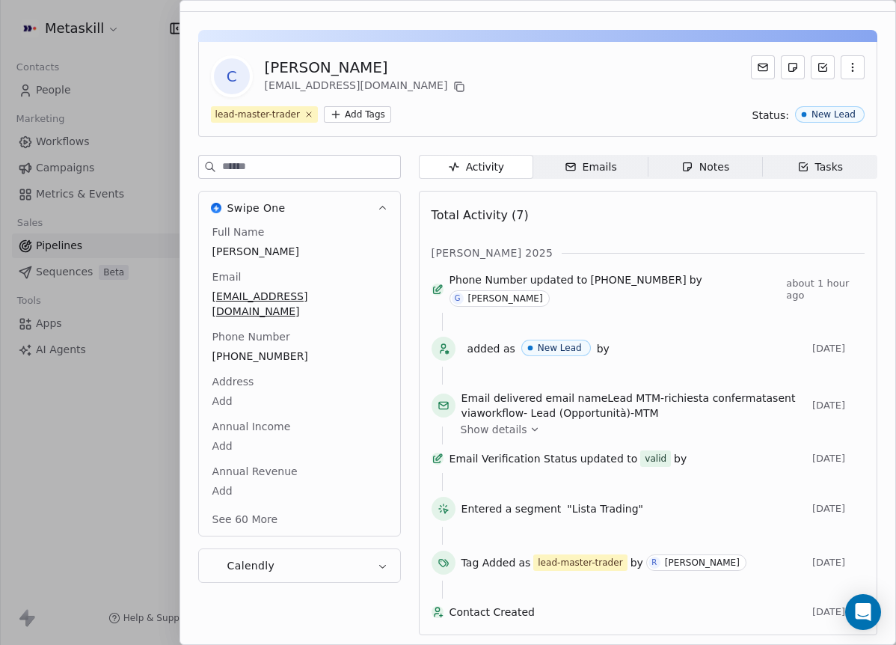
click at [251, 364] on div "Full Name [PERSON_NAME] Email [EMAIL_ADDRESS][DOMAIN_NAME] Phone Number [PHONE_…" at bounding box center [299, 376] width 180 height 305
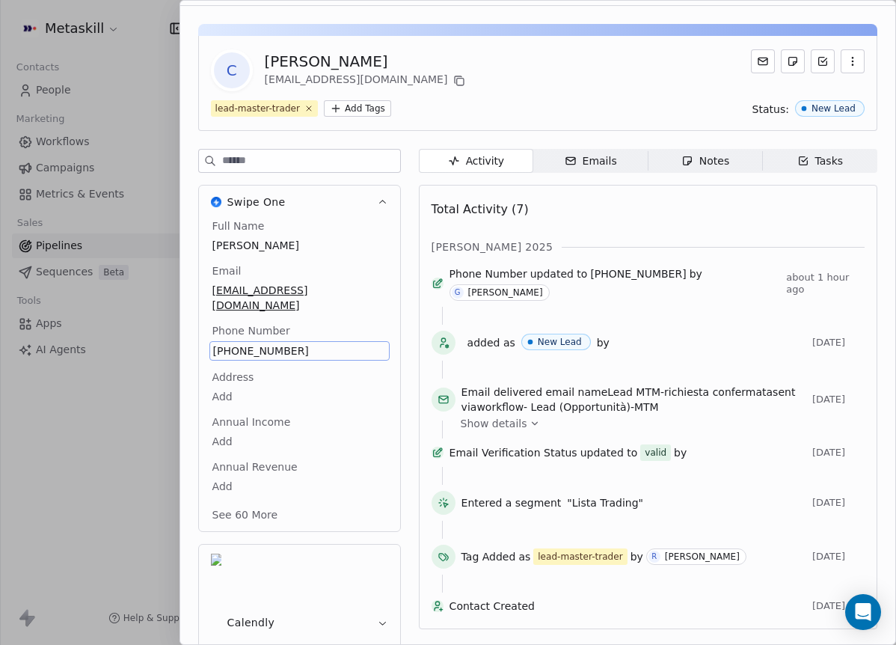
click at [255, 343] on span "[PHONE_NUMBER]" at bounding box center [299, 350] width 173 height 15
click at [255, 334] on input "**********" at bounding box center [293, 345] width 162 height 30
click at [374, 289] on html "Metaskill Contacts People Marketing Workflows Campaigns Metrics & Events Sales …" at bounding box center [448, 322] width 896 height 645
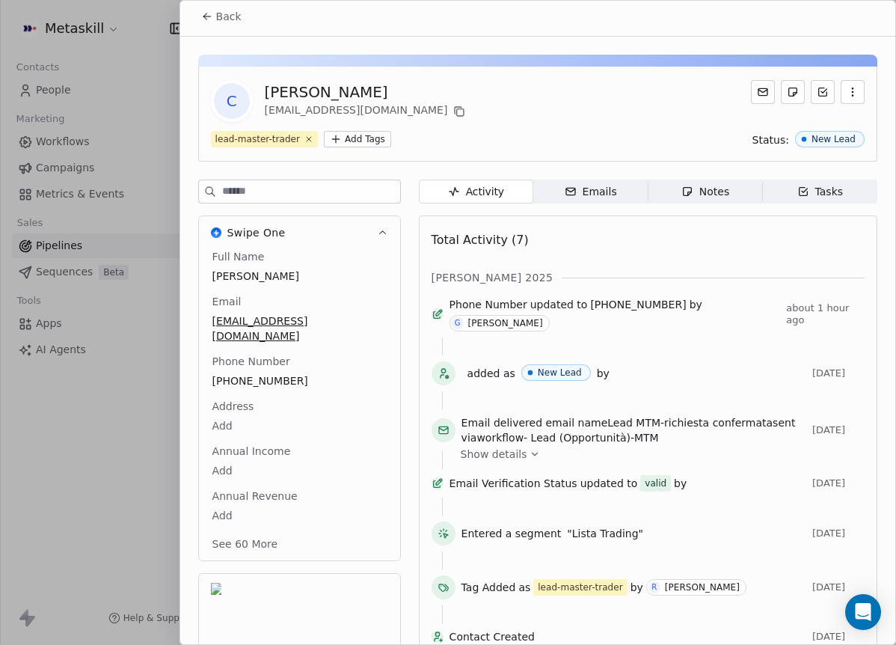
scroll to position [0, 0]
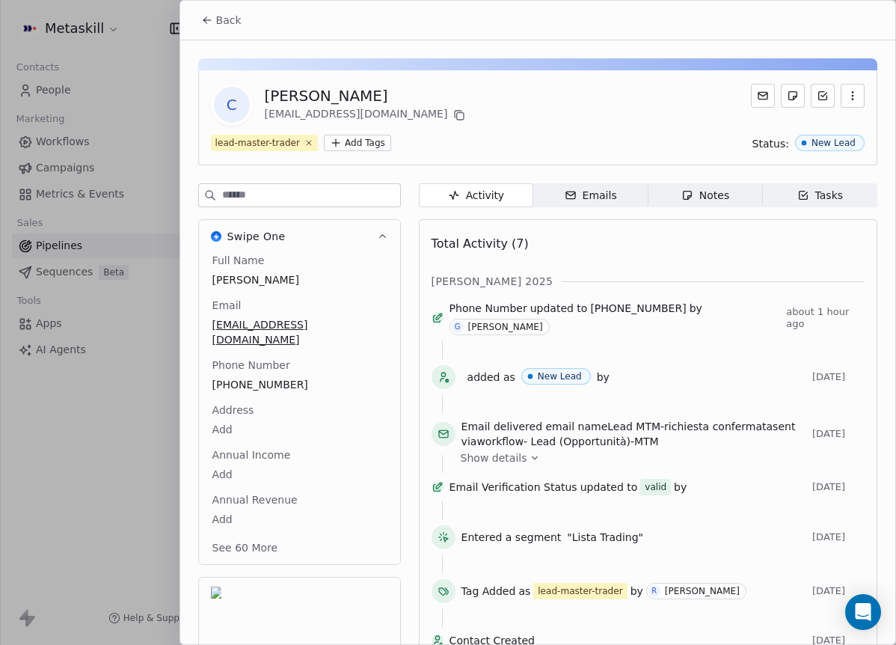
click at [227, 33] on button "Back" at bounding box center [221, 20] width 58 height 27
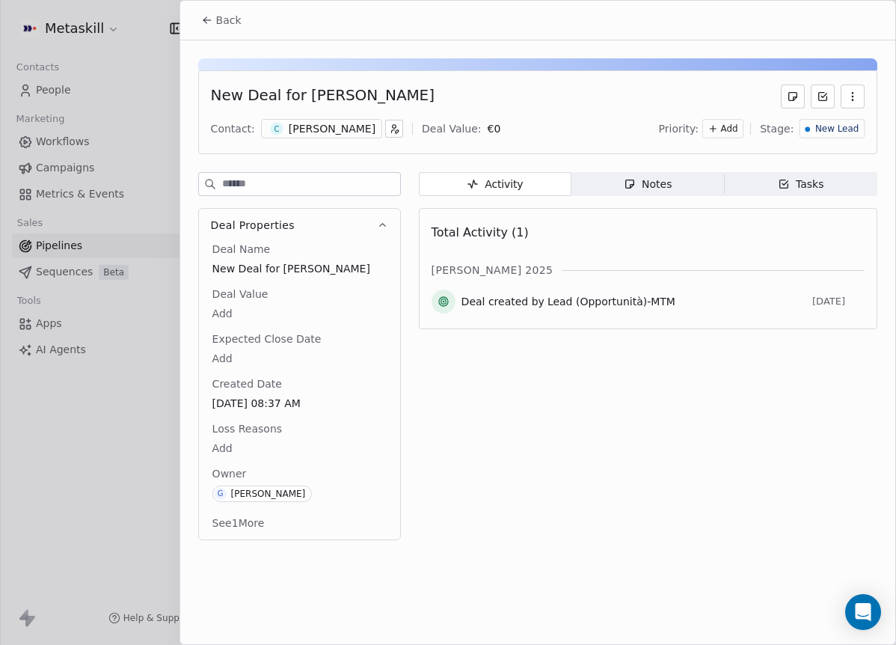
click at [636, 190] on div "Notes" at bounding box center [648, 184] width 48 height 16
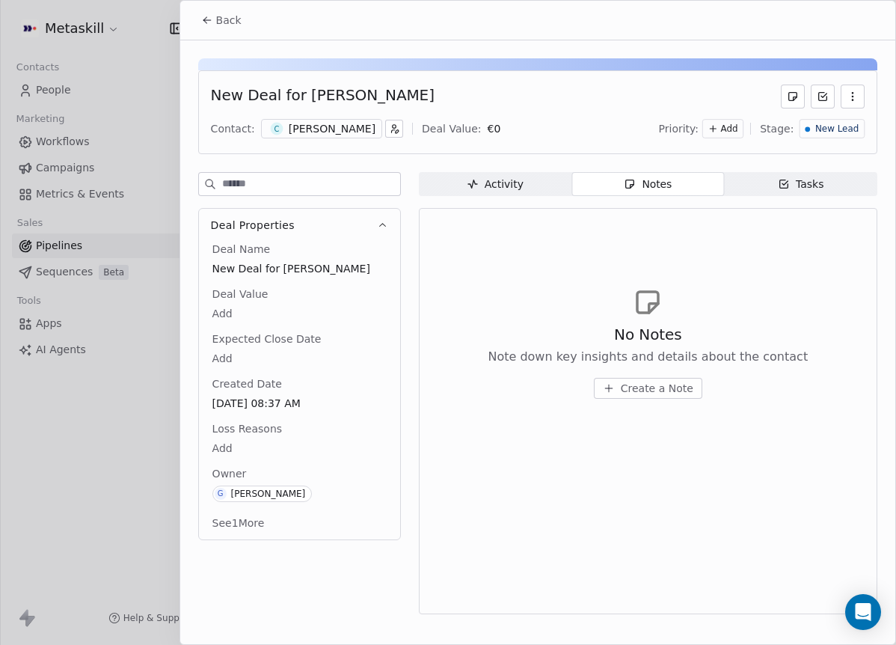
click at [639, 390] on span "Create a Note" at bounding box center [657, 388] width 73 height 15
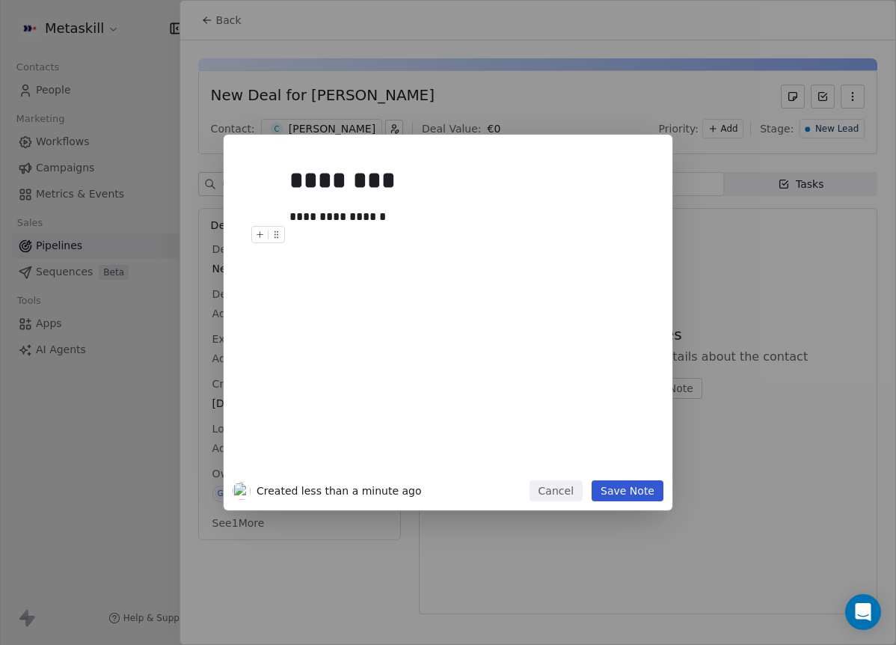
click at [651, 492] on button "Save Note" at bounding box center [628, 490] width 72 height 21
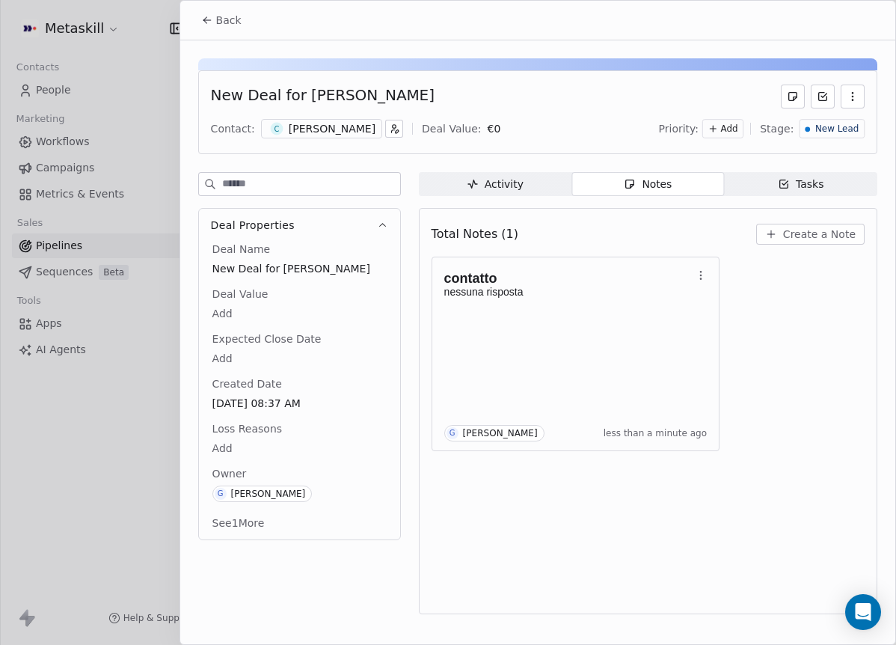
drag, startPoint x: 815, startPoint y: 137, endPoint x: 832, endPoint y: 135, distance: 17.3
click at [815, 137] on div "New Lead" at bounding box center [831, 128] width 65 height 19
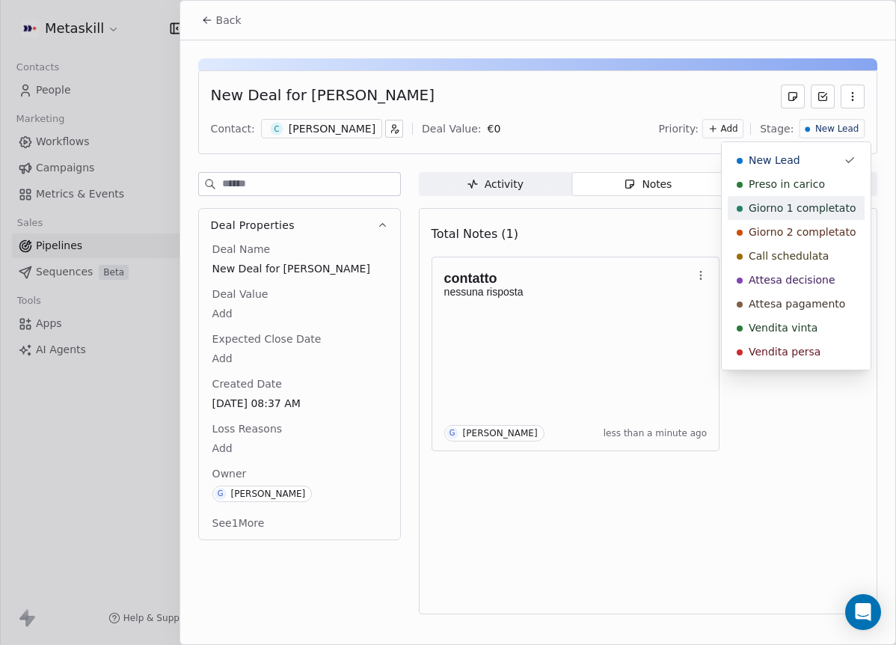
click at [826, 197] on div "Giorno 1 completato" at bounding box center [796, 208] width 137 height 24
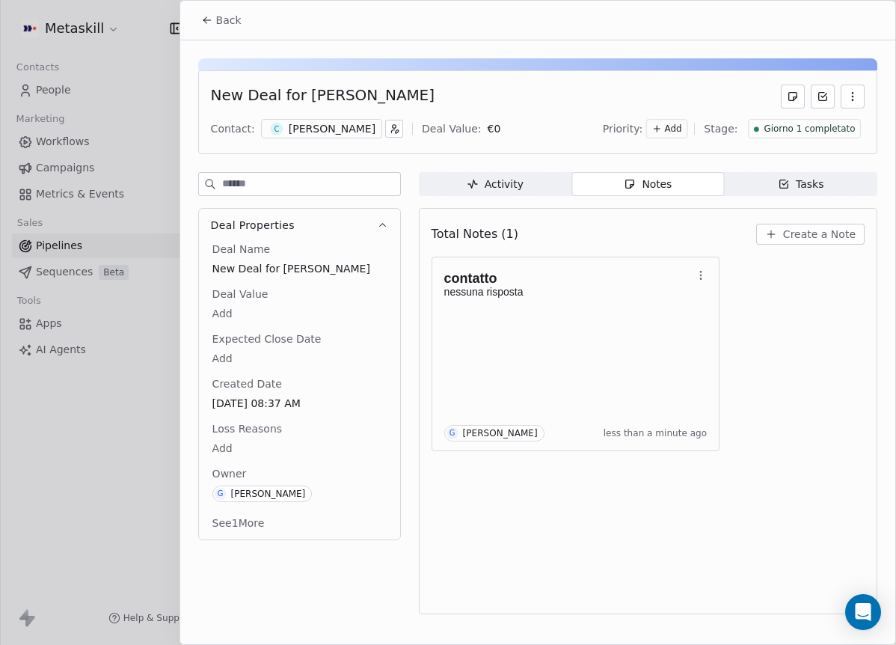
click at [822, 131] on span "Giorno 1 completato" at bounding box center [809, 129] width 91 height 13
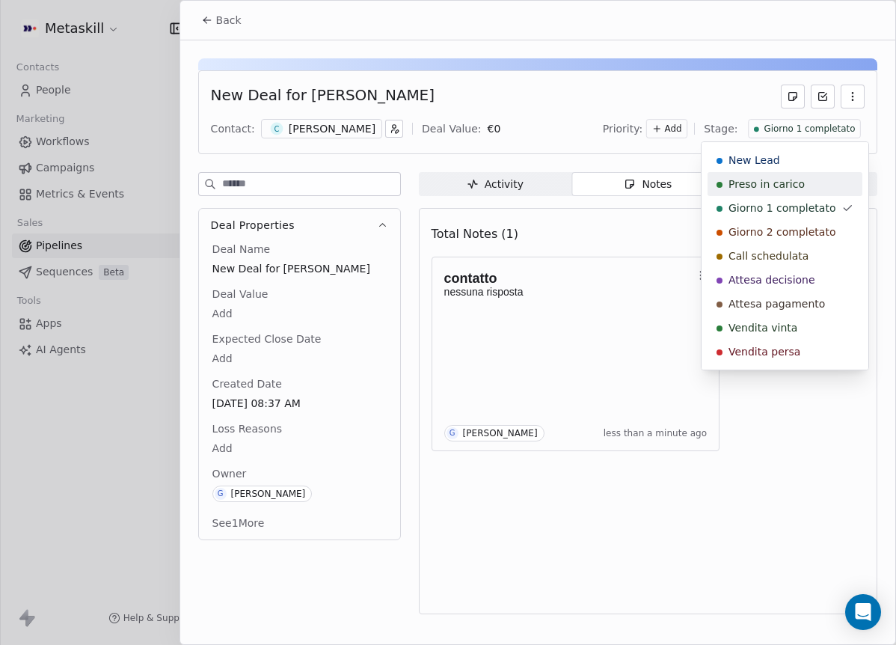
click at [817, 177] on div "Preso in carico" at bounding box center [784, 183] width 137 height 15
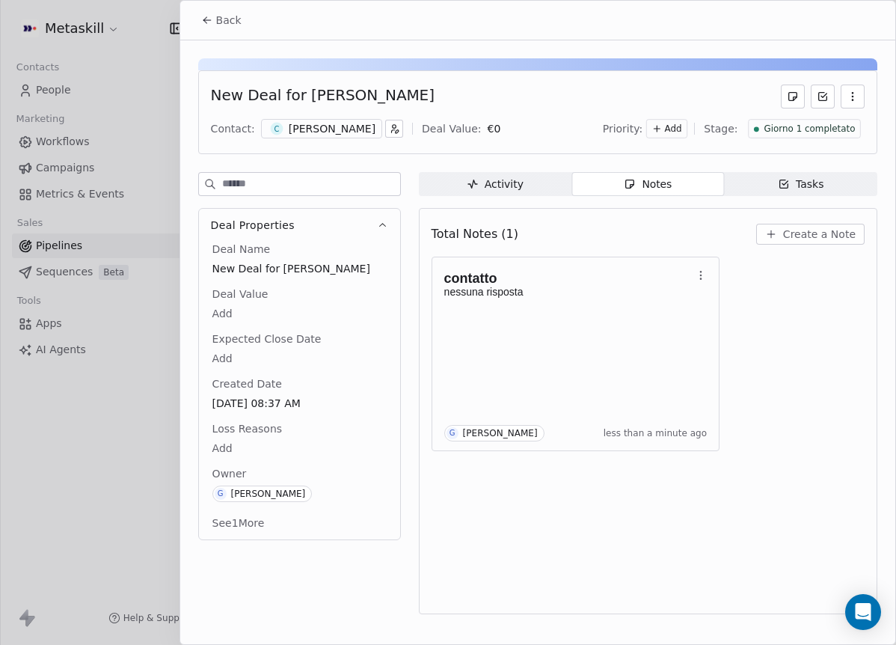
drag, startPoint x: 248, startPoint y: 3, endPoint x: 242, endPoint y: 10, distance: 9.6
click at [248, 4] on div "Back" at bounding box center [537, 20] width 715 height 39
click at [242, 11] on button "Back" at bounding box center [221, 20] width 58 height 27
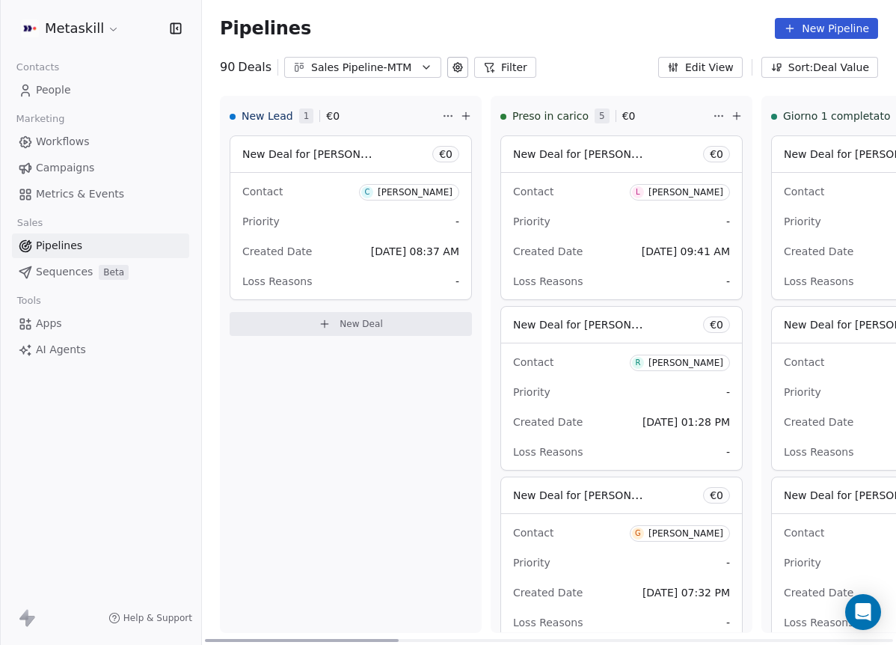
click at [355, 33] on div "Pipelines New Pipeline" at bounding box center [549, 28] width 658 height 21
click at [366, 56] on div "Pipelines New Pipeline 90 Deals Sales Pipeline-MTM Filter Edit View Sort: Deal …" at bounding box center [549, 39] width 694 height 78
click at [394, 82] on div "Pipelines New Pipeline 90 Deals Sales Pipeline-MTM Filter Edit View Sort: Deal …" at bounding box center [549, 322] width 694 height 645
click at [399, 73] on div "Sales Pipeline-MTM" at bounding box center [362, 68] width 103 height 16
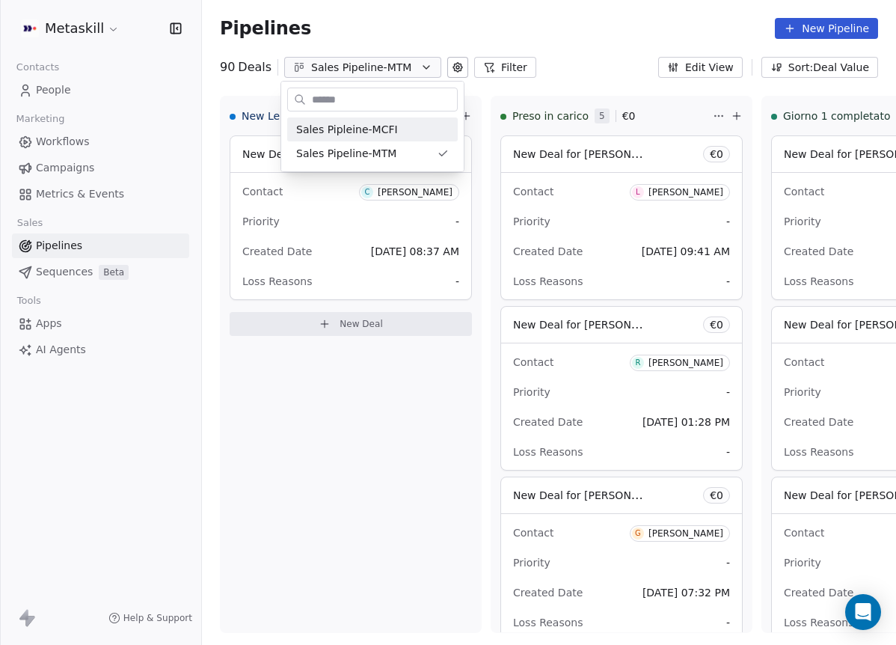
click at [550, 75] on html "Metaskill Contacts People Marketing Workflows Campaigns Metrics & Events Sales …" at bounding box center [448, 322] width 896 height 645
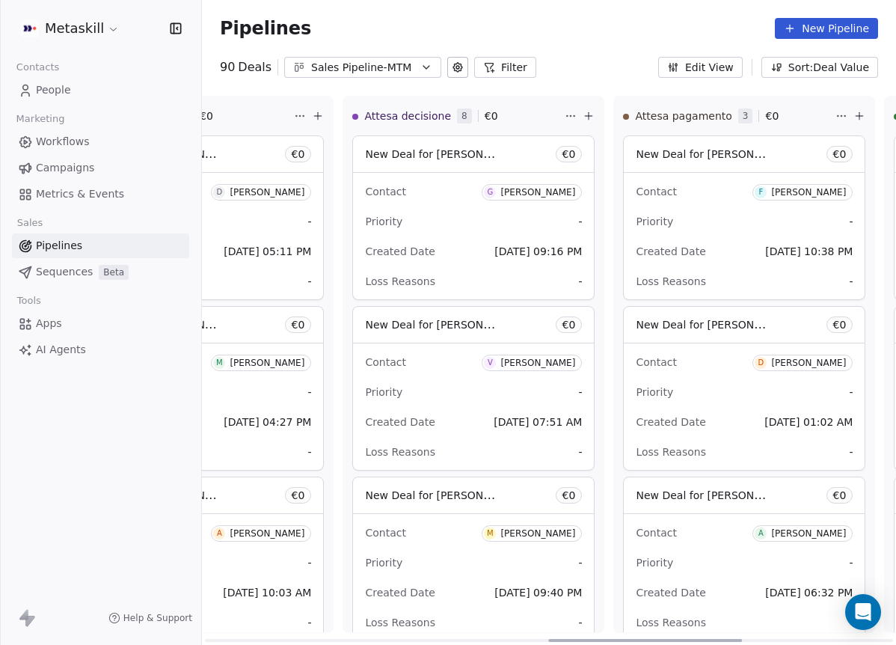
scroll to position [0, 1214]
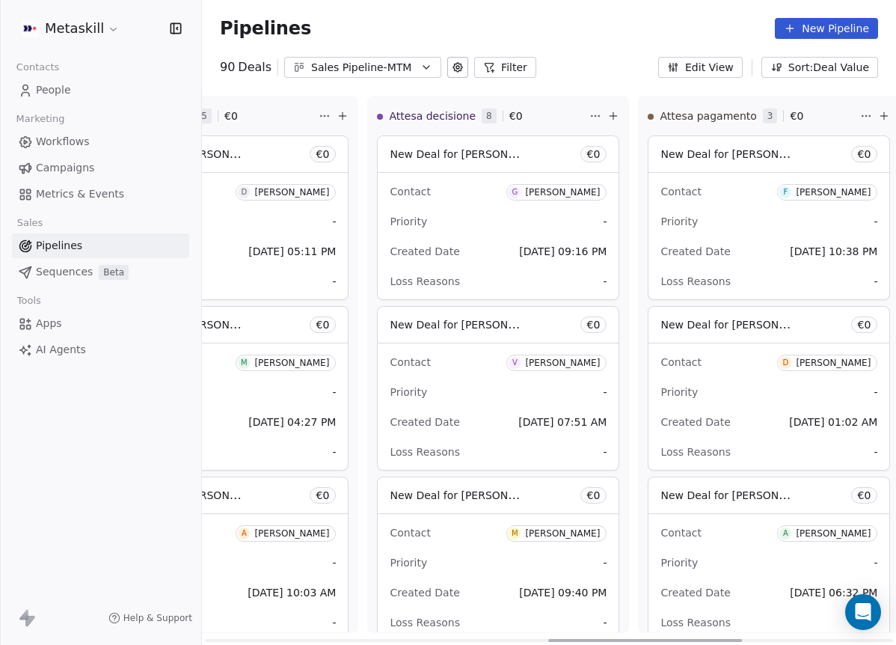
drag, startPoint x: 391, startPoint y: 638, endPoint x: 717, endPoint y: 592, distance: 329.3
click at [730, 639] on div at bounding box center [645, 640] width 194 height 3
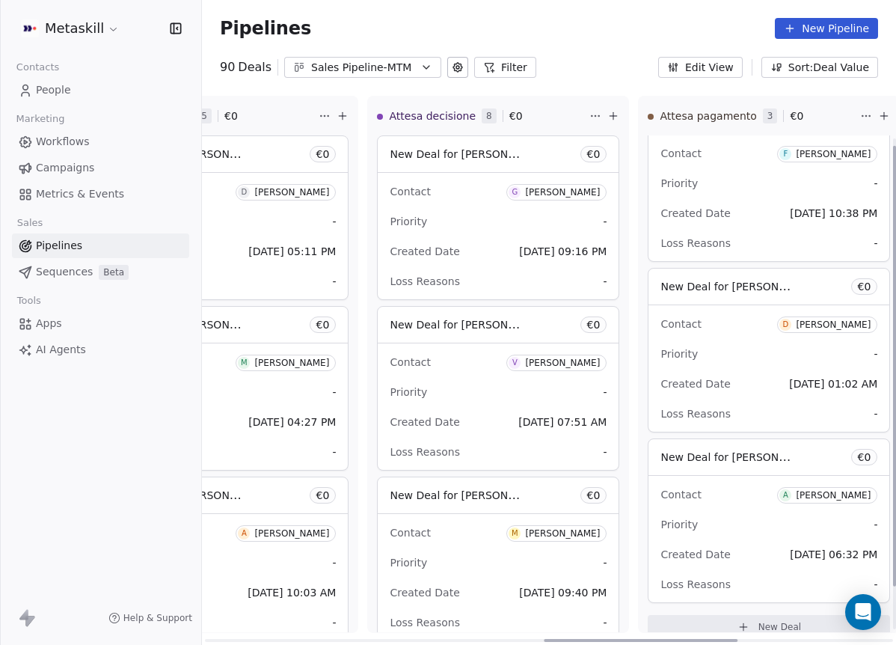
scroll to position [0, 0]
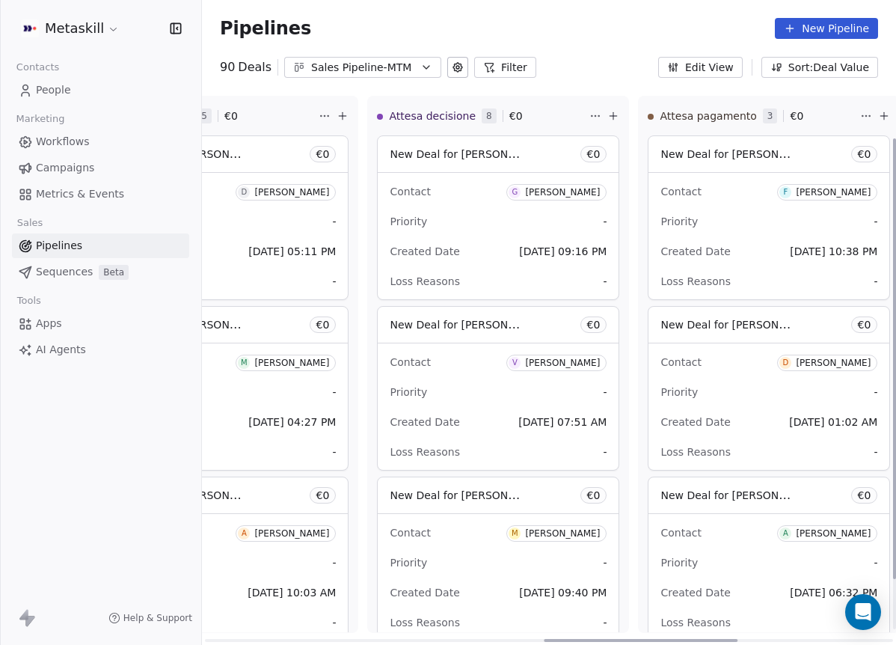
click at [852, 193] on div "Federico Cioffi" at bounding box center [833, 192] width 75 height 10
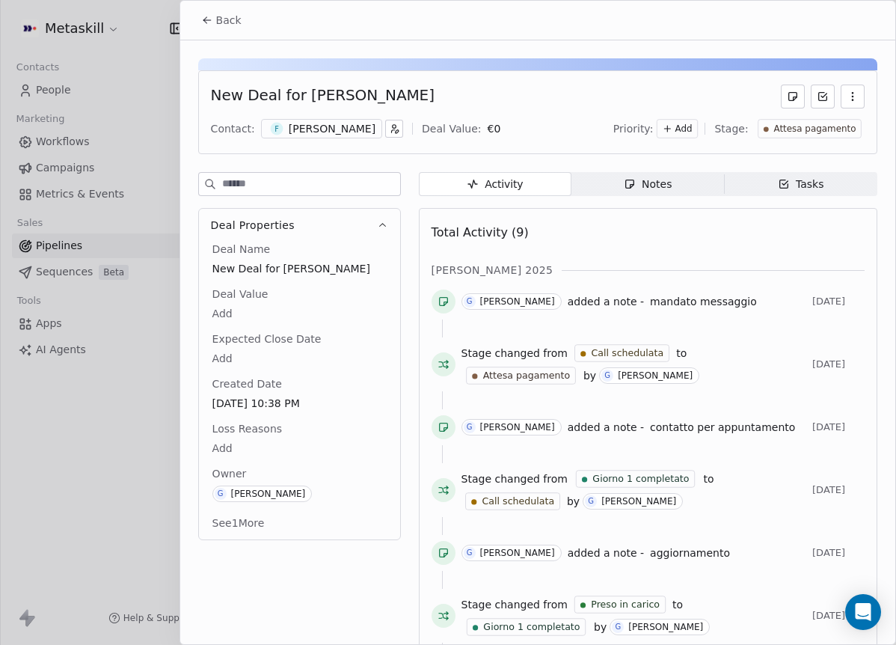
click at [672, 190] on span "Notes Notes" at bounding box center [647, 184] width 153 height 24
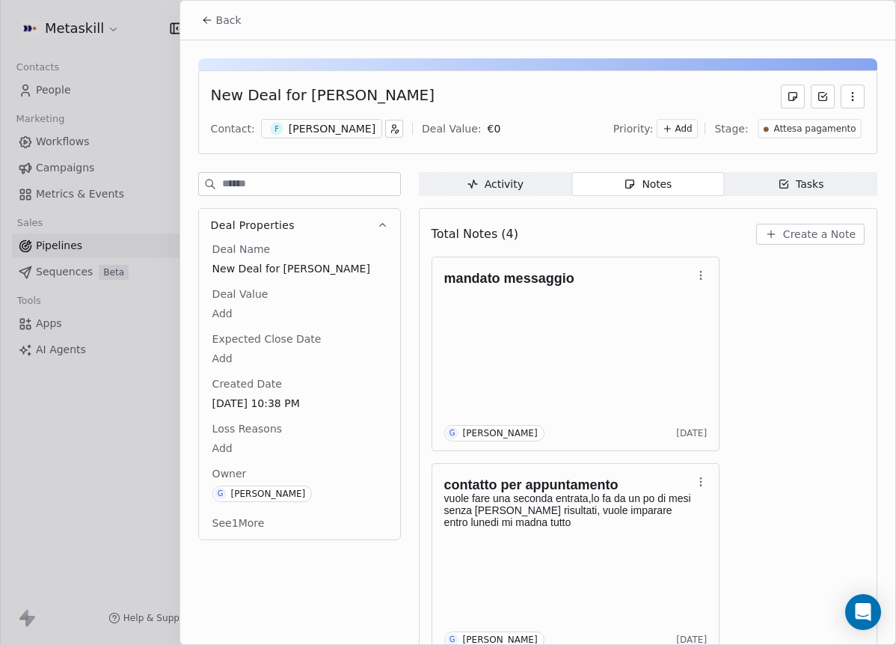
click at [304, 127] on div "Federico Cioffi" at bounding box center [332, 128] width 87 height 15
click at [336, 115] on div "New Deal for Federico Cioffi Contact: F Federico Cioffi Deal Value: € 0 Priorit…" at bounding box center [537, 112] width 679 height 84
click at [336, 123] on div "Federico Cioffi" at bounding box center [332, 128] width 87 height 15
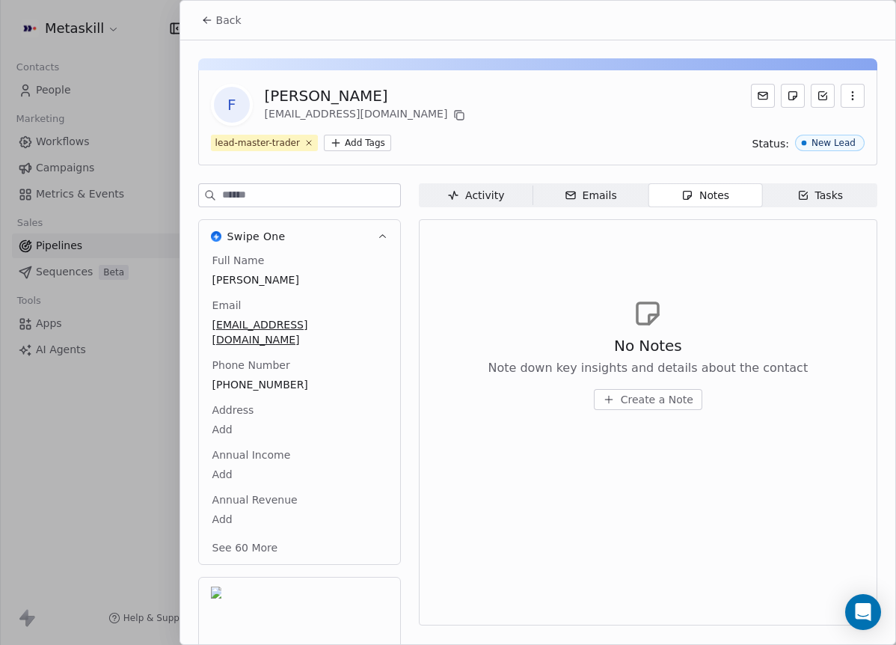
click at [472, 234] on div "No Notes Note down key insights and details about the contact Create a Note" at bounding box center [648, 422] width 433 height 387
click at [214, 13] on button "Back" at bounding box center [221, 20] width 58 height 27
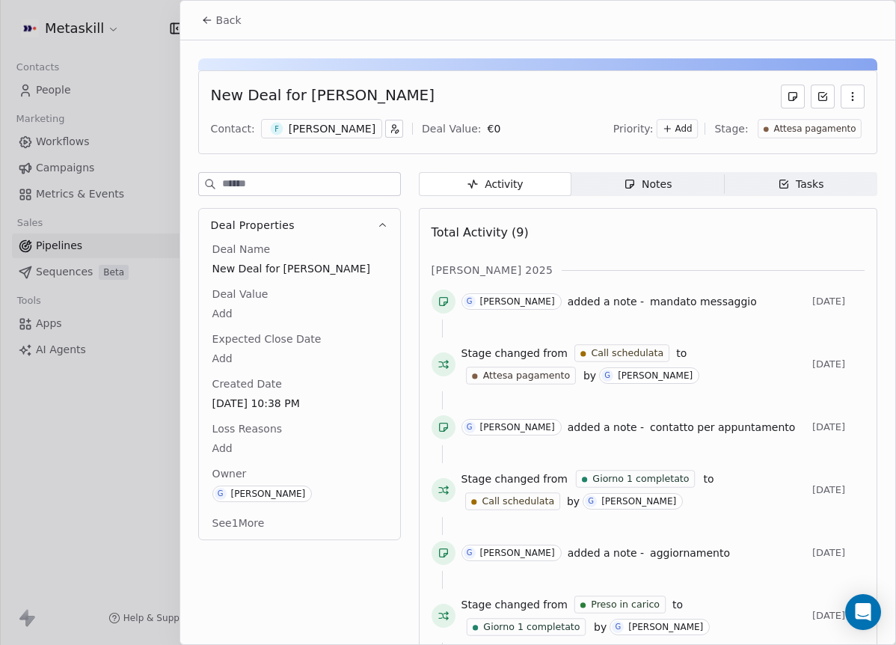
click at [664, 188] on div "Notes" at bounding box center [648, 184] width 48 height 16
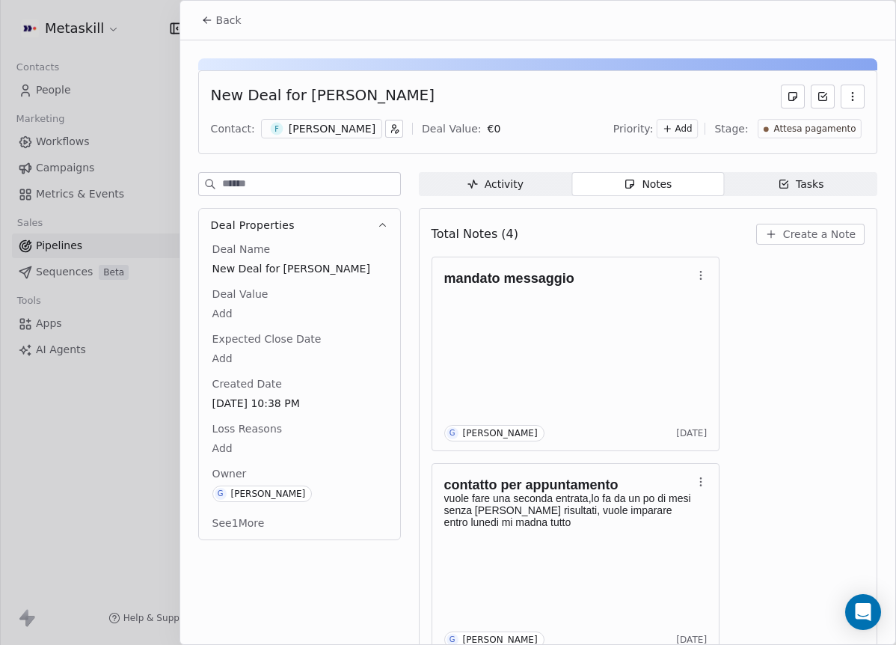
click at [225, 18] on span "Back" at bounding box center [228, 20] width 25 height 15
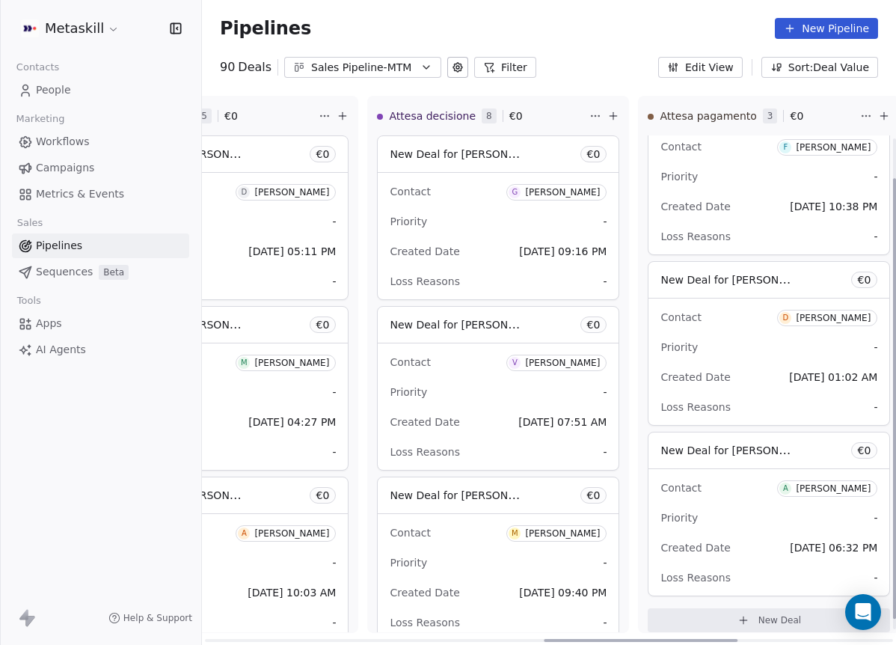
scroll to position [52, 0]
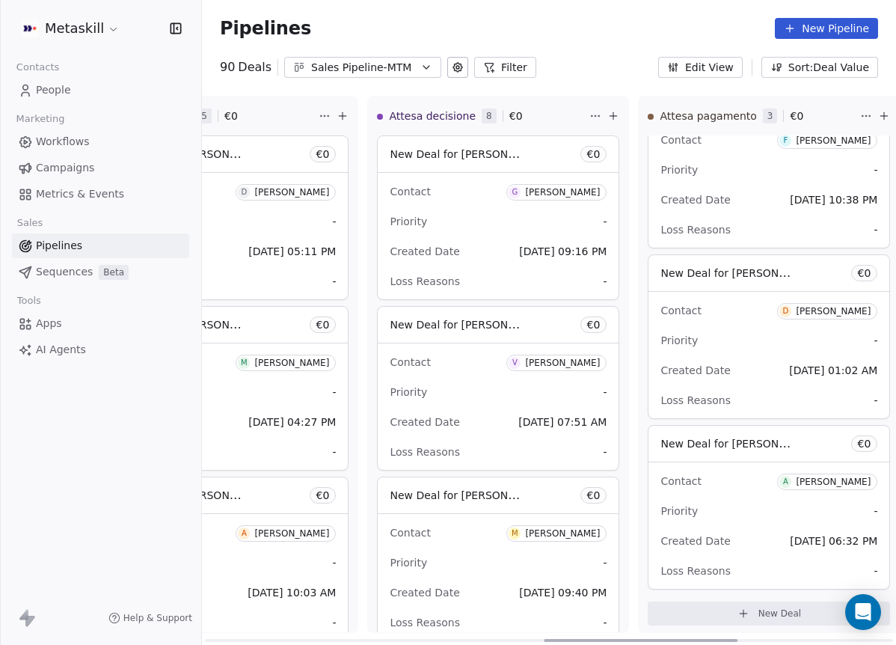
click at [847, 313] on div "Domenico Lepore" at bounding box center [833, 311] width 75 height 10
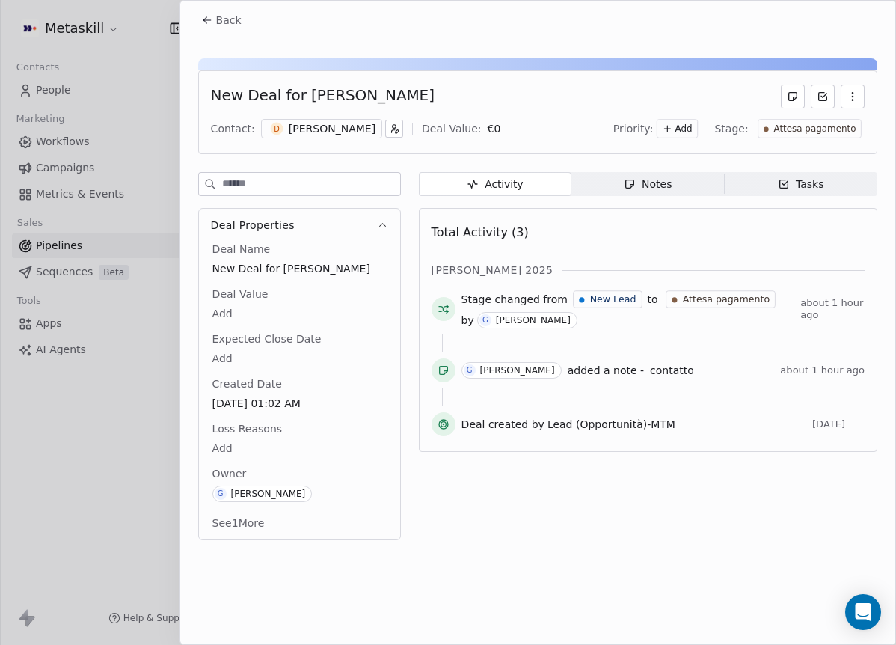
click at [692, 198] on div "Activity Activity Notes Notes Tasks Tasks Total Activity (3) ott 2025 Stage cha…" at bounding box center [648, 360] width 458 height 377
drag, startPoint x: 630, startPoint y: 182, endPoint x: 634, endPoint y: 188, distance: 7.7
click at [632, 185] on icon "button" at bounding box center [630, 184] width 12 height 12
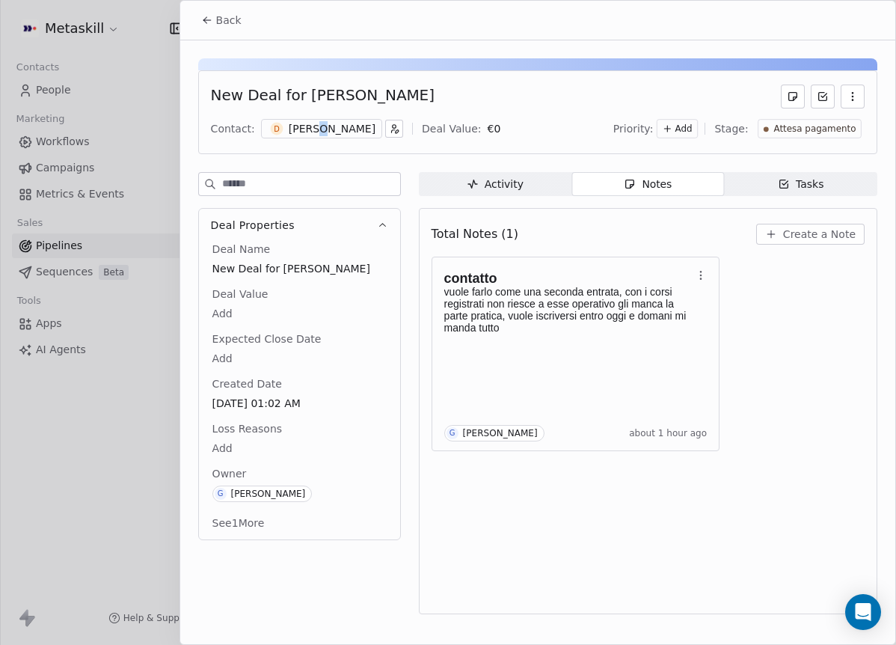
click at [322, 126] on div "Domenico Lepore" at bounding box center [332, 128] width 87 height 15
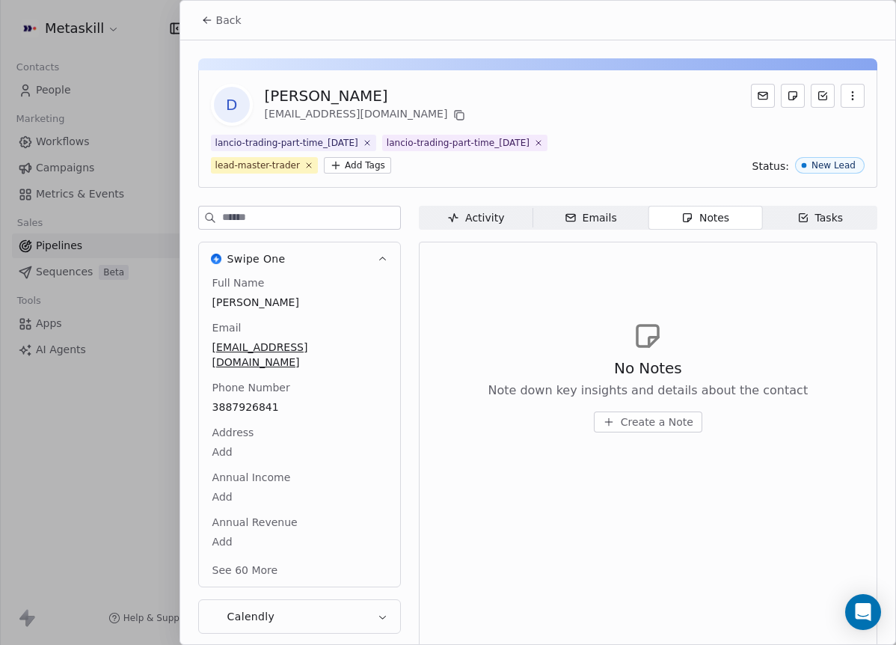
scroll to position [13, 0]
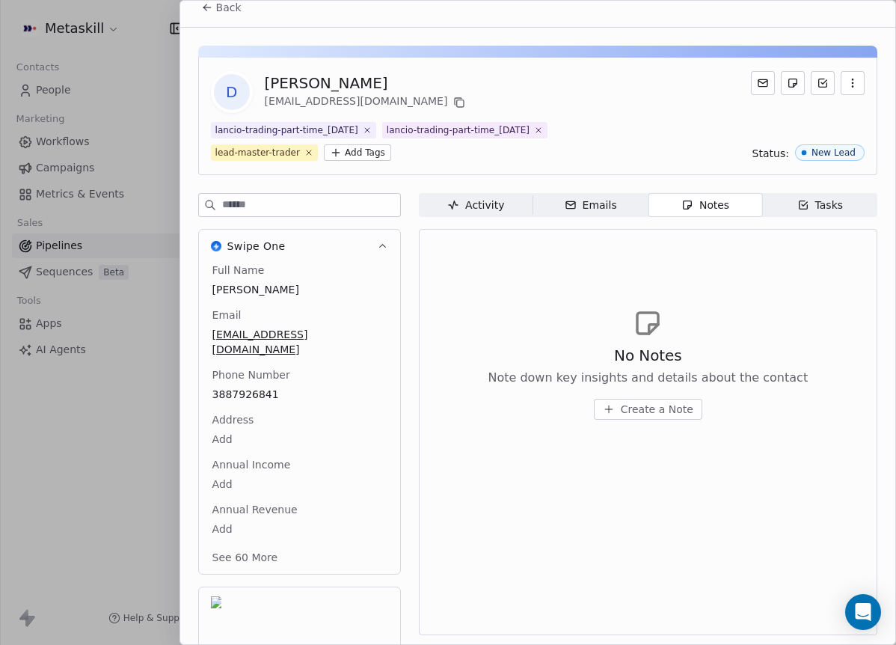
click at [234, 16] on button "Back" at bounding box center [221, 7] width 58 height 27
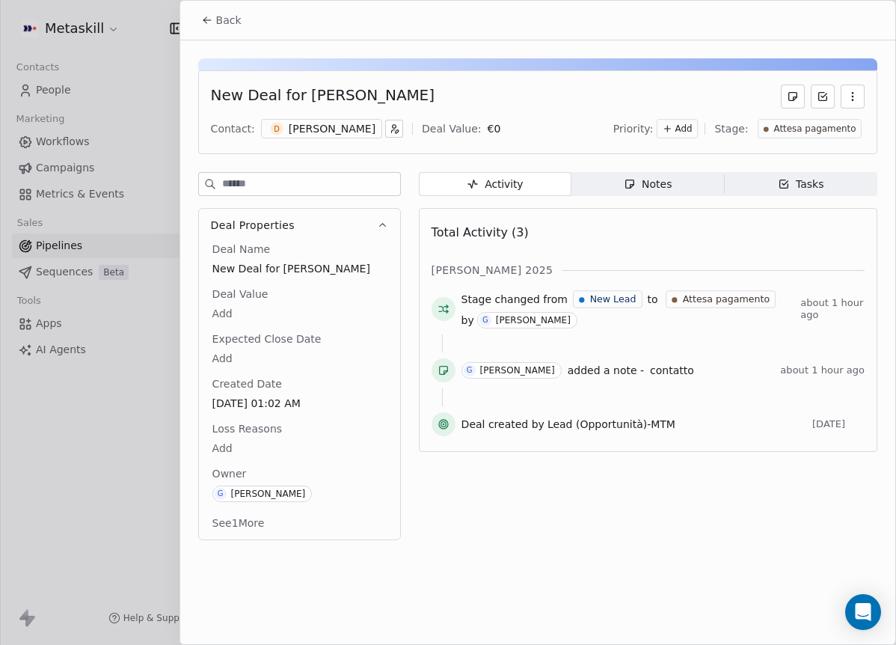
click at [621, 188] on span "Notes Notes" at bounding box center [647, 184] width 153 height 24
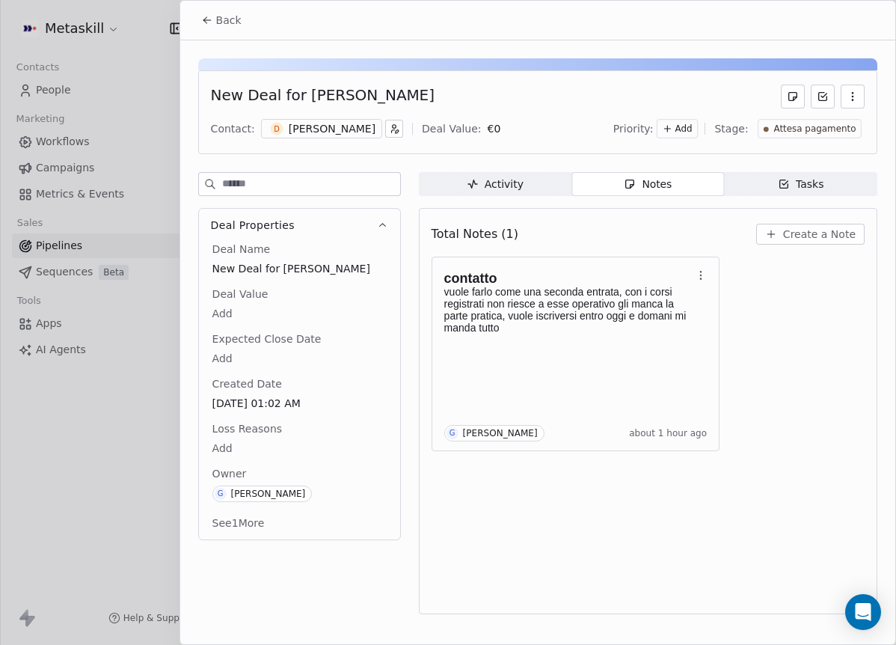
click at [245, 38] on section "Back New Deal for Domenico Lepore Contact: D Domenico Lepore Deal Value: € 0 Pr…" at bounding box center [537, 312] width 715 height 622
click at [242, 30] on button "Back" at bounding box center [221, 20] width 58 height 27
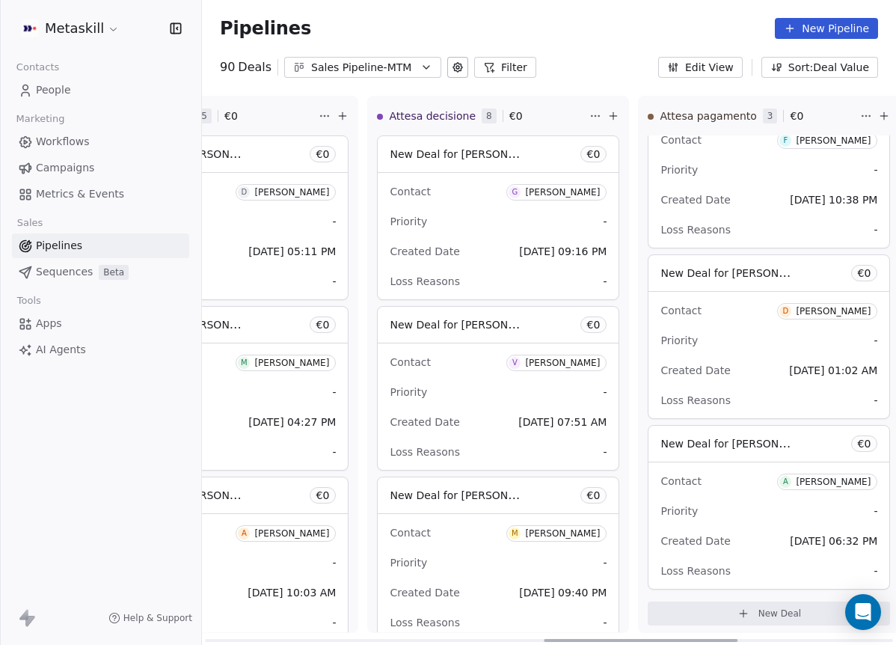
click at [378, 75] on button "Sales Pipeline-MTM" at bounding box center [362, 67] width 157 height 21
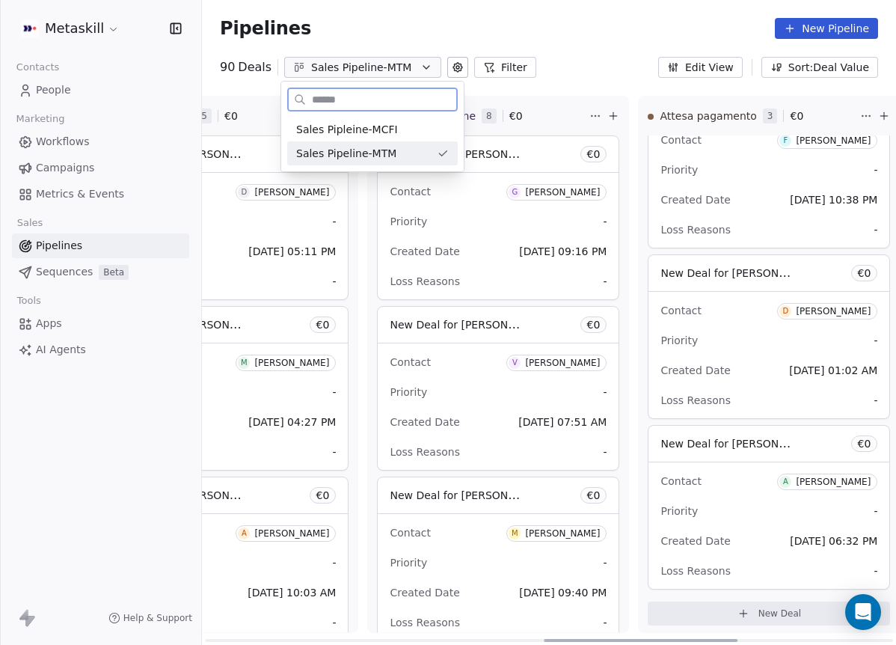
click at [398, 138] on div "Sales Pipleine-MCFI" at bounding box center [372, 129] width 171 height 24
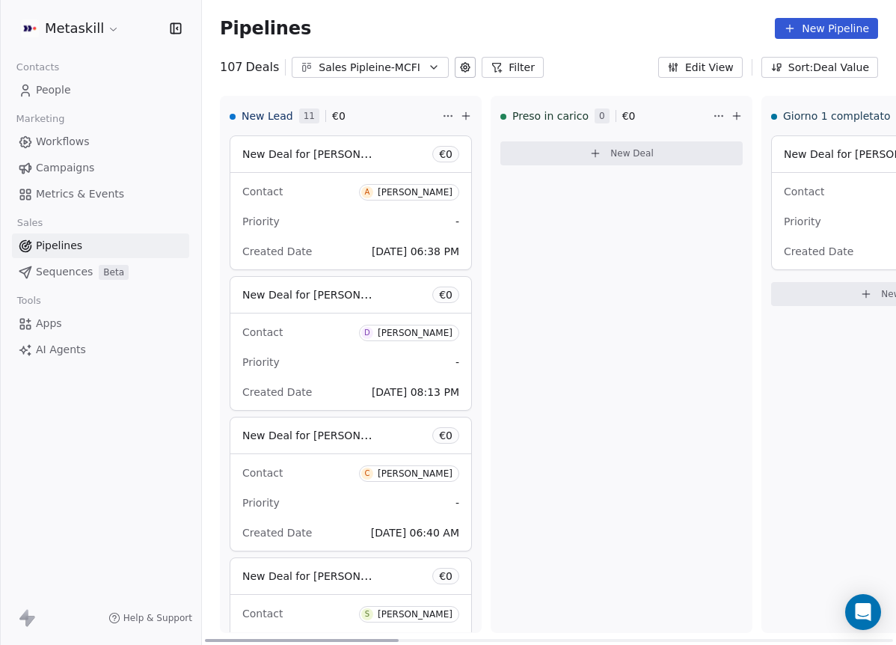
click at [404, 188] on div "[PERSON_NAME]" at bounding box center [415, 192] width 75 height 10
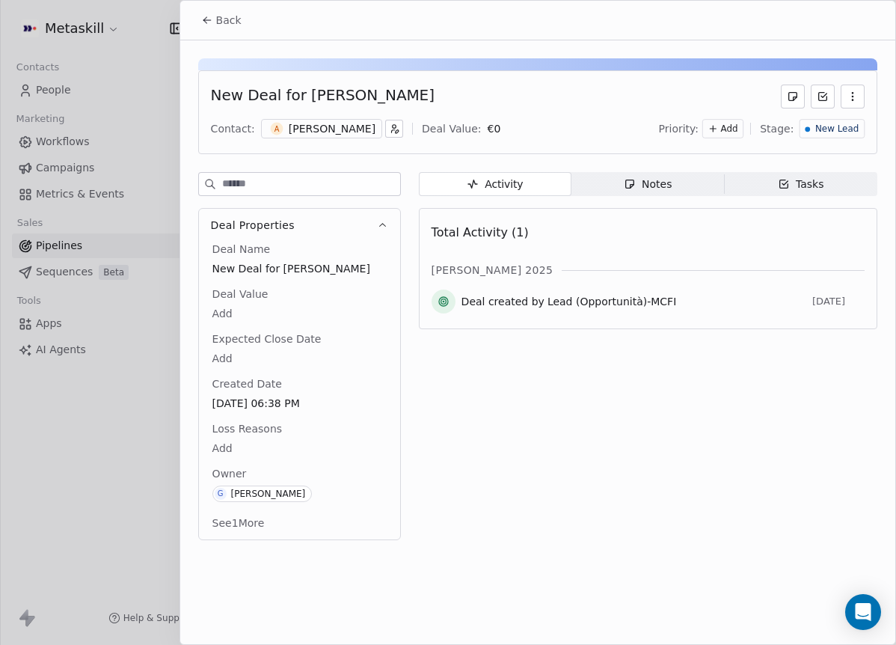
click at [355, 131] on div "[PERSON_NAME]" at bounding box center [332, 128] width 87 height 15
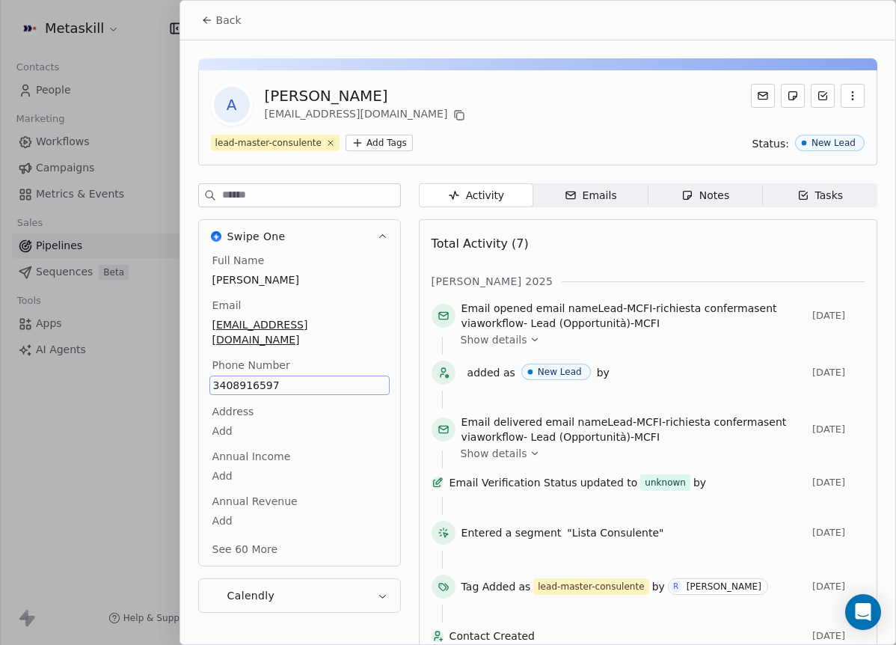
scroll to position [40, 0]
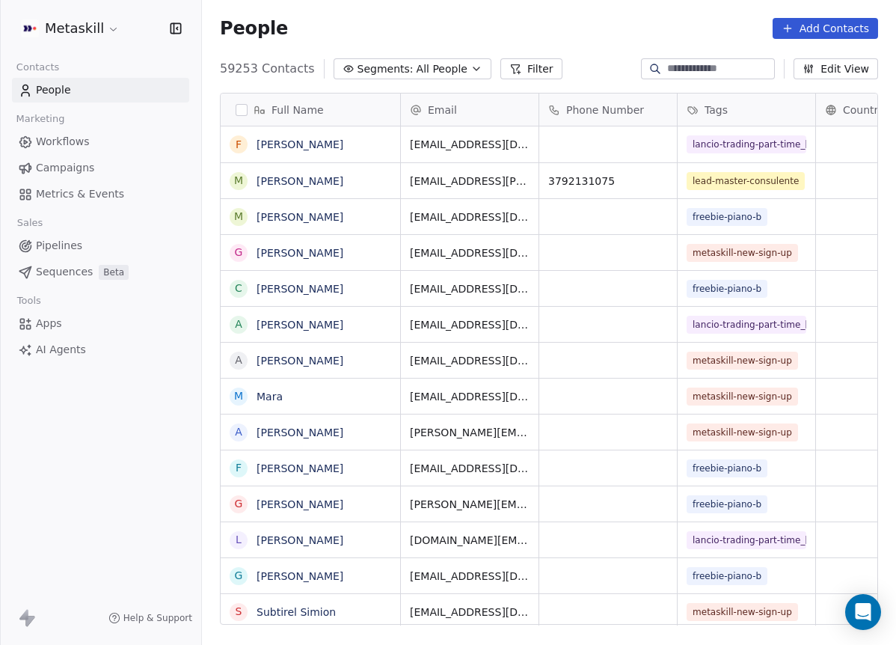
scroll to position [556, 683]
click at [78, 210] on div "Contacts People Marketing Workflows Campaigns Metrics & Events Sales Pipelines …" at bounding box center [100, 209] width 201 height 305
click at [85, 244] on link "Pipelines" at bounding box center [100, 245] width 177 height 25
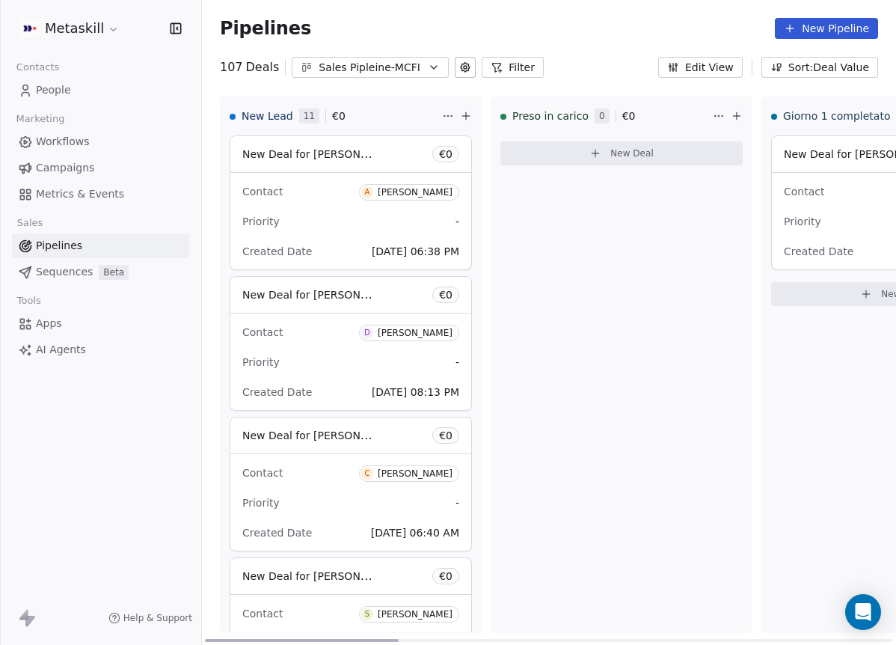
click at [347, 209] on div "Priority -" at bounding box center [350, 221] width 217 height 24
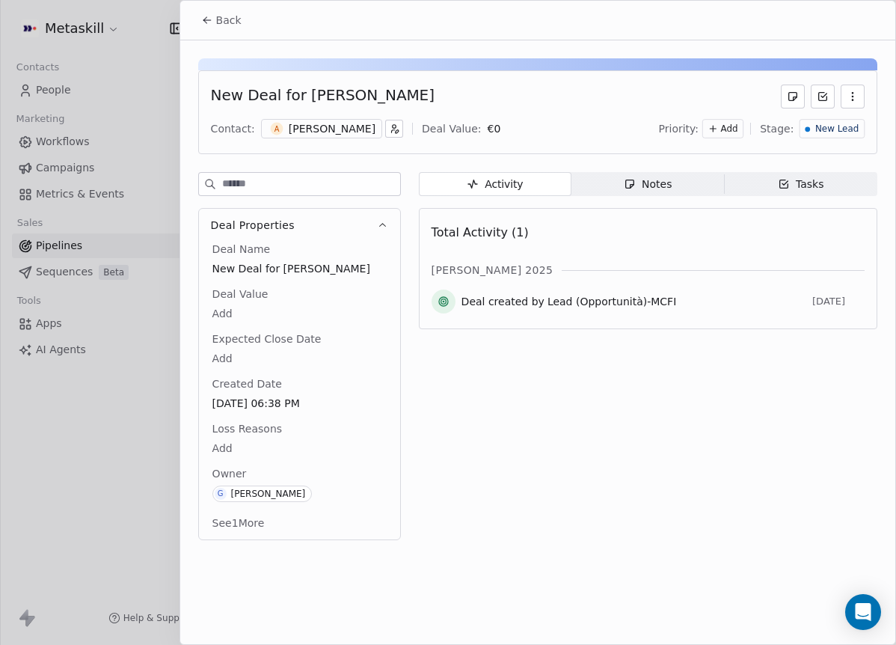
click at [354, 116] on div "New Deal for [PERSON_NAME] Contact: A [PERSON_NAME] Deal Value: € 0 Priority: A…" at bounding box center [537, 112] width 679 height 84
click at [362, 138] on div "A [PERSON_NAME]" at bounding box center [321, 128] width 121 height 19
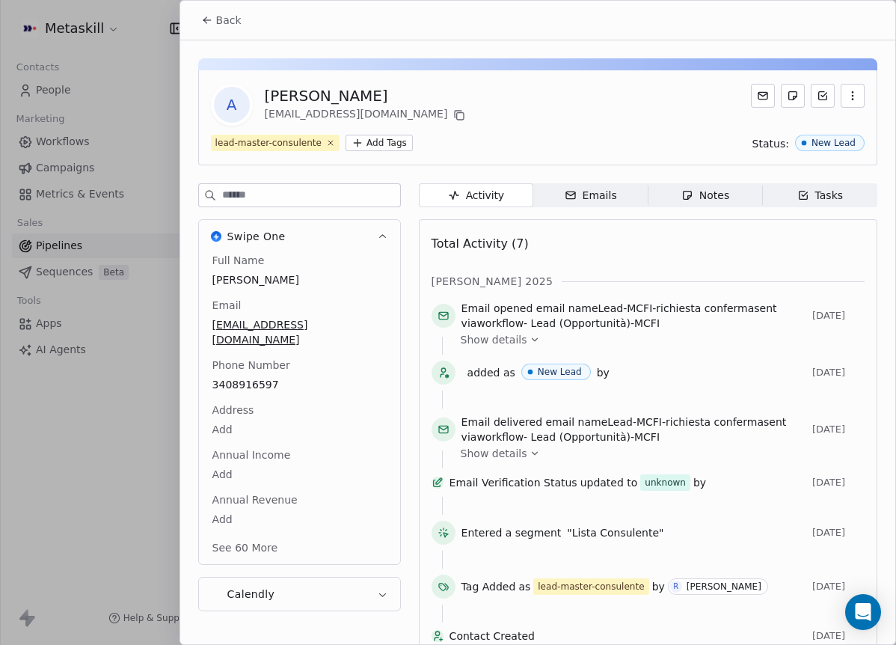
click at [227, 32] on button "Back" at bounding box center [221, 20] width 58 height 27
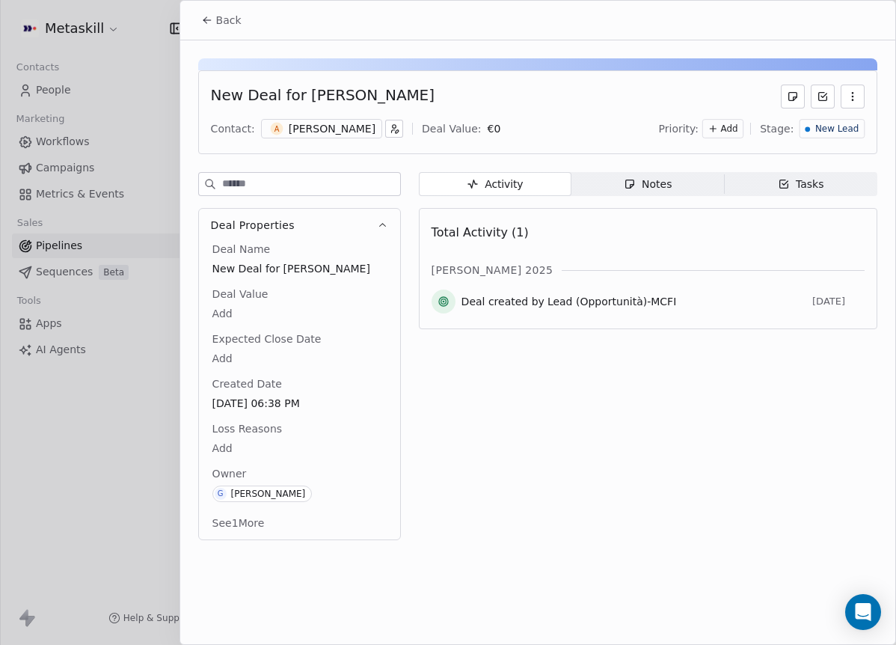
click at [684, 209] on div "Total Activity (1) [PERSON_NAME] 2025 Deal created by Lead (Opportunità)-MCFI […" at bounding box center [648, 268] width 458 height 121
click at [684, 195] on div "Activity Activity Notes Notes Tasks Tasks Total Activity (1) [PERSON_NAME] 2025…" at bounding box center [648, 360] width 458 height 377
click at [657, 184] on div "Notes" at bounding box center [648, 184] width 48 height 16
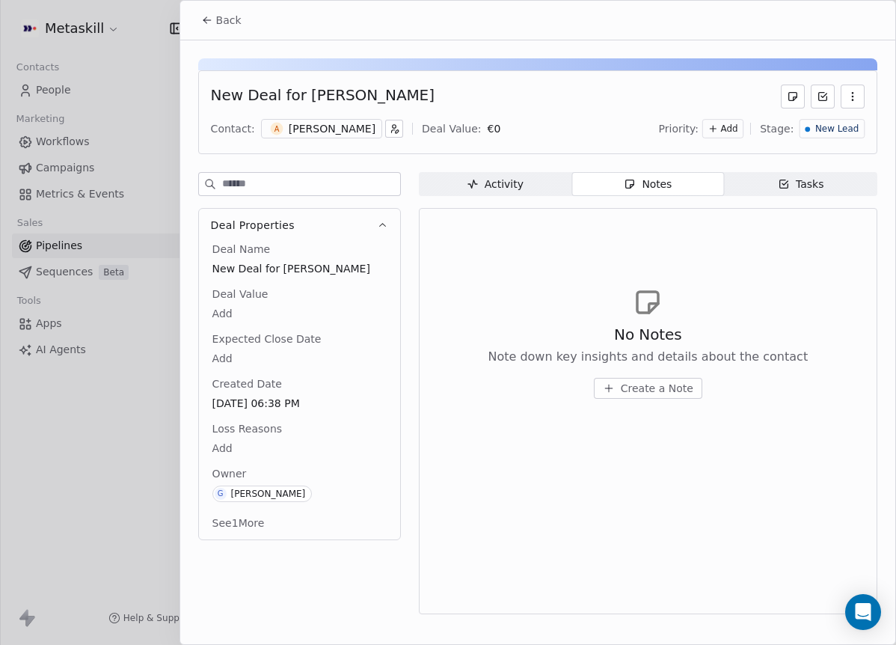
click at [657, 381] on span "Create a Note" at bounding box center [657, 388] width 73 height 15
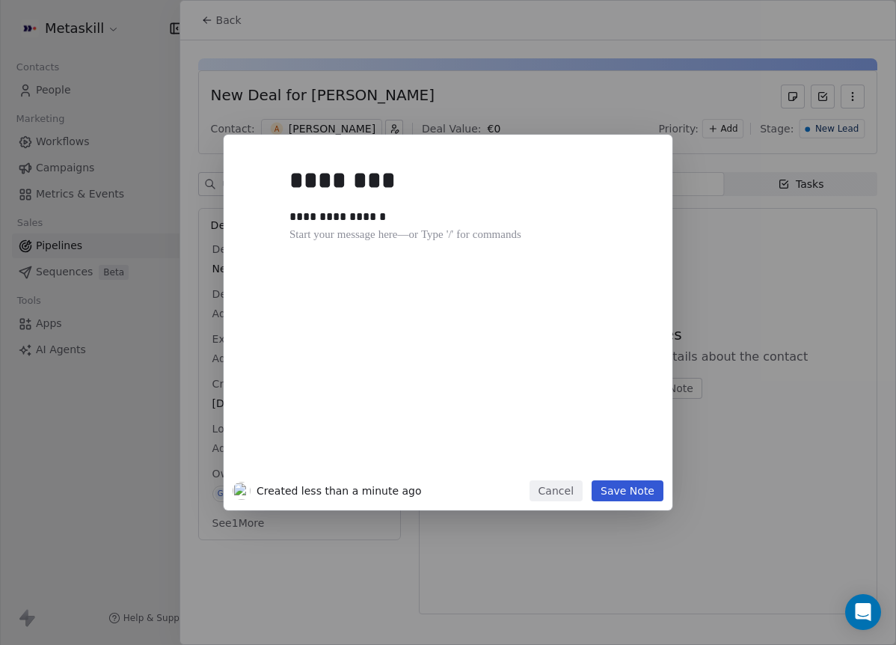
click at [645, 481] on button "Save Note" at bounding box center [628, 490] width 72 height 21
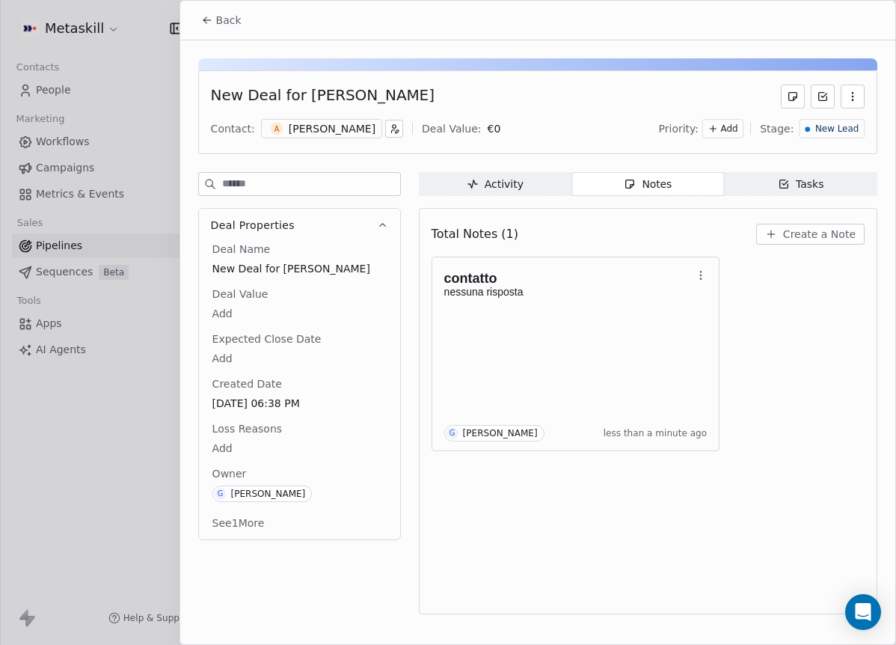
click at [244, 23] on button "Back" at bounding box center [221, 20] width 58 height 27
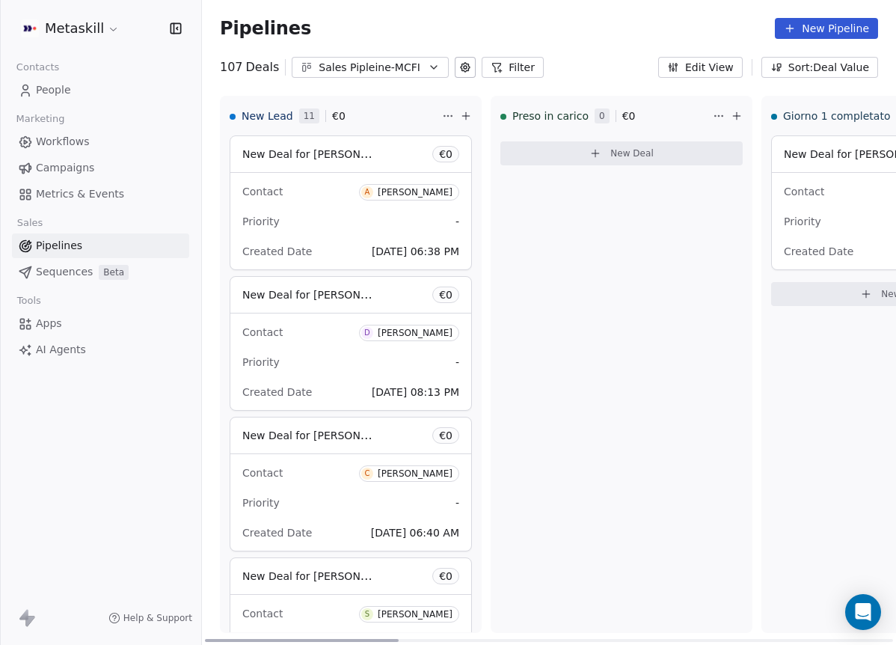
click at [450, 197] on div "[PERSON_NAME]" at bounding box center [415, 192] width 75 height 10
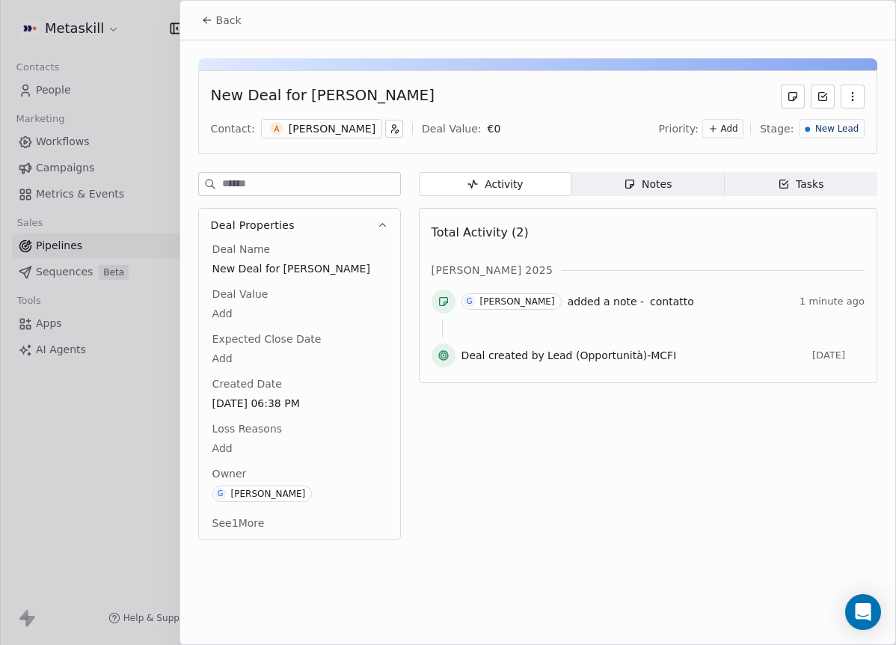
click at [835, 130] on span "New Lead" at bounding box center [836, 129] width 43 height 13
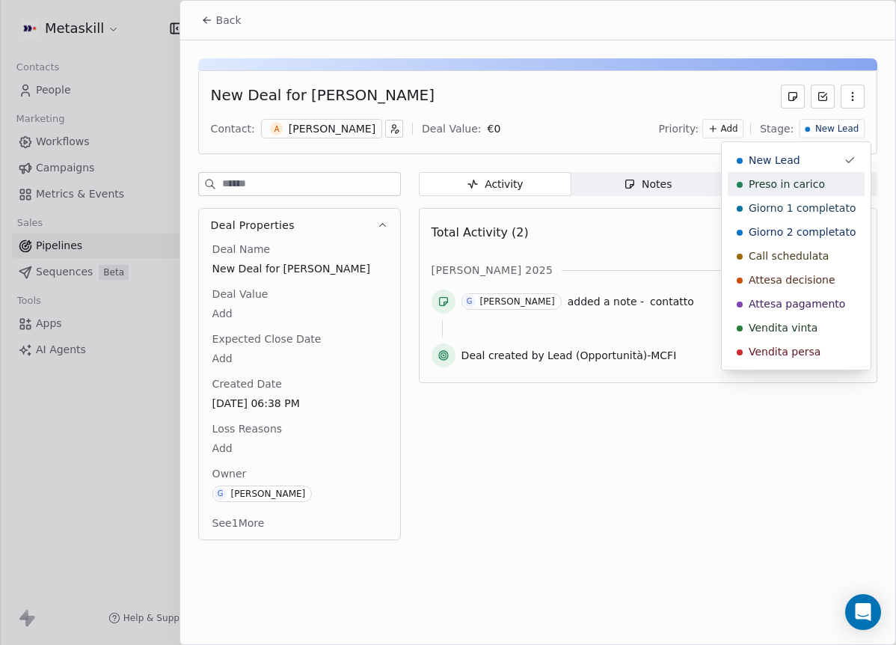
click at [822, 183] on div "Preso in carico" at bounding box center [796, 183] width 119 height 15
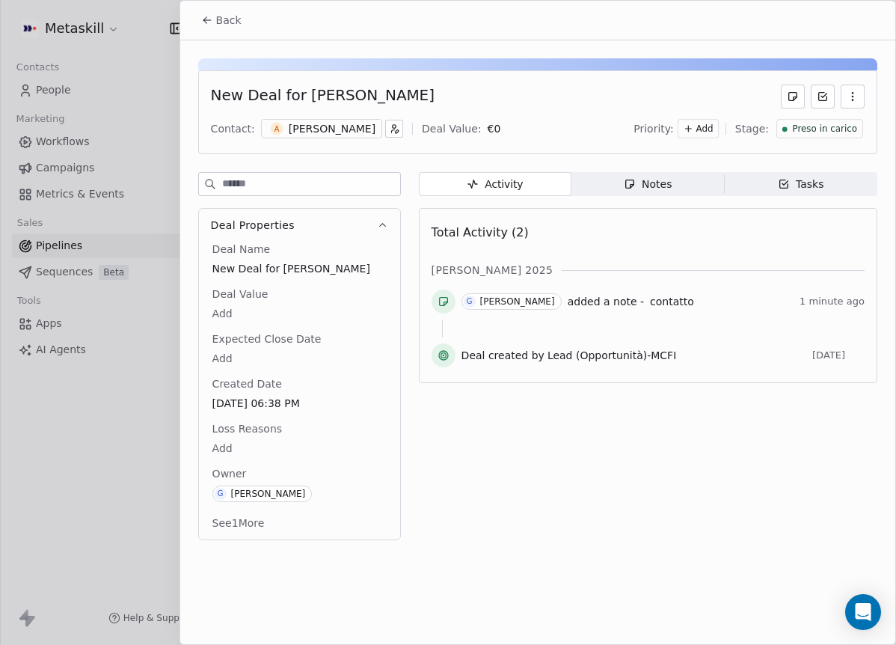
click at [245, 25] on button "Back" at bounding box center [221, 20] width 58 height 27
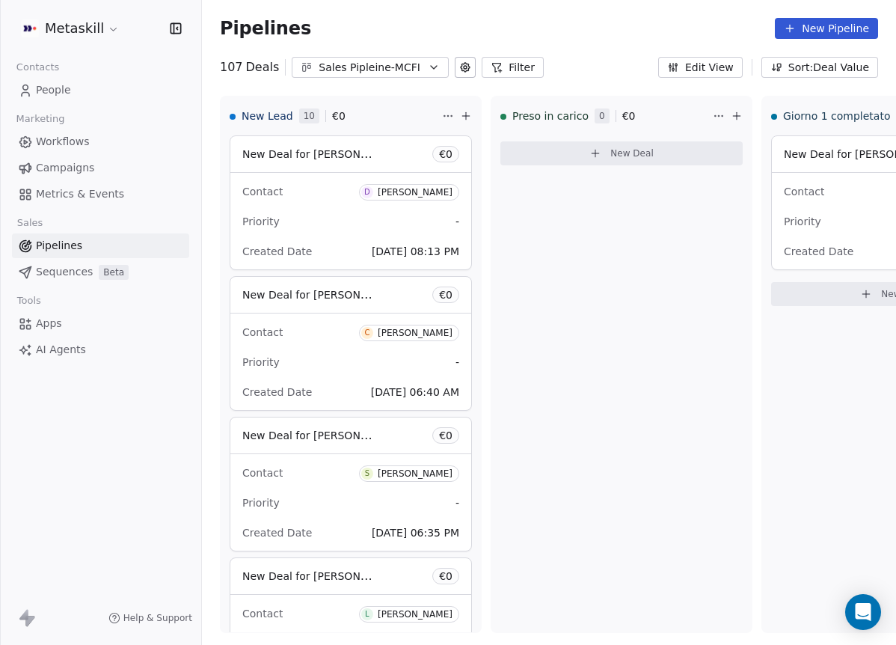
click at [324, 69] on div "Sales Pipleine-MCFI" at bounding box center [370, 68] width 103 height 16
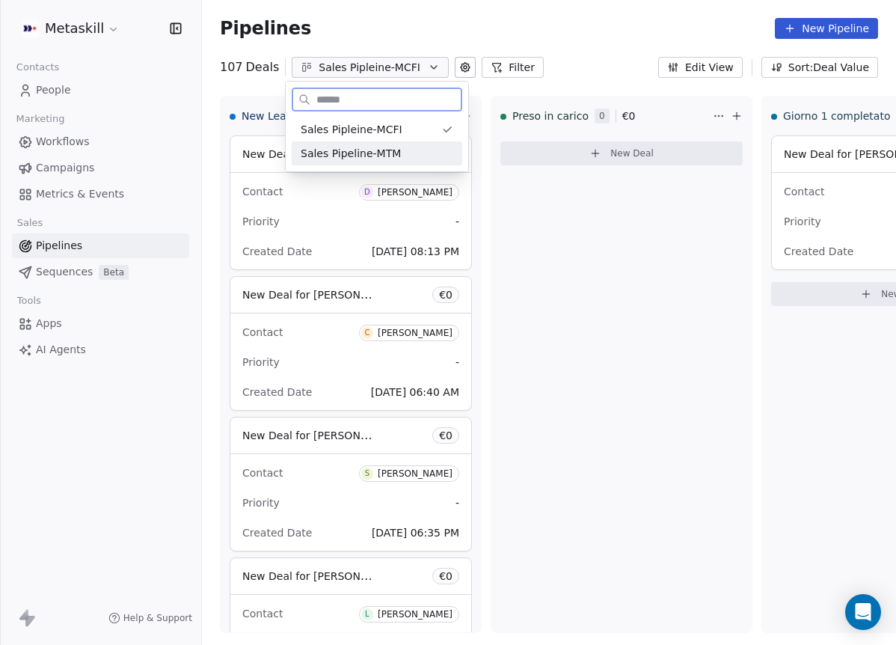
click at [378, 157] on span "Sales Pipeline-MTM" at bounding box center [351, 154] width 100 height 16
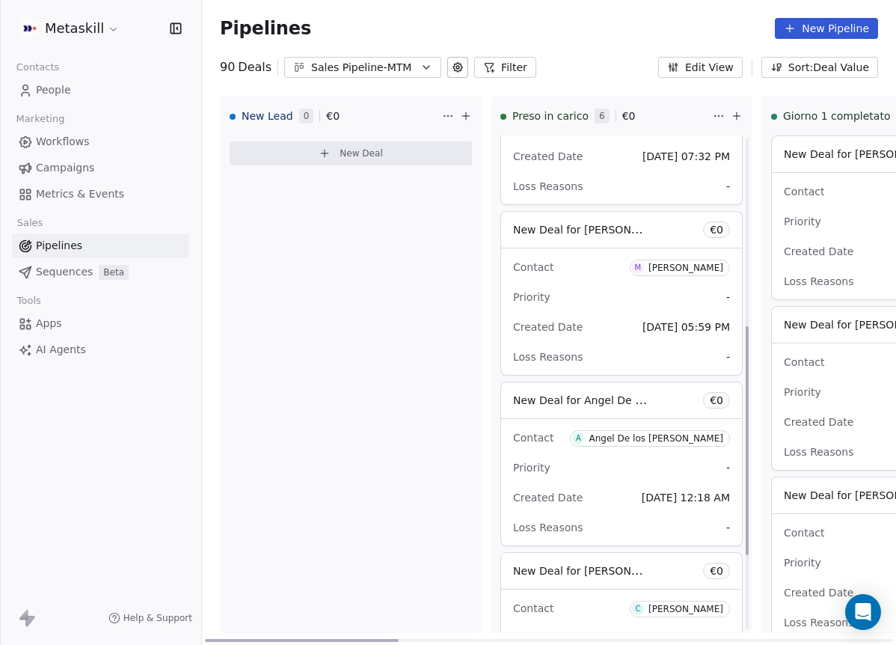
scroll to position [444, 0]
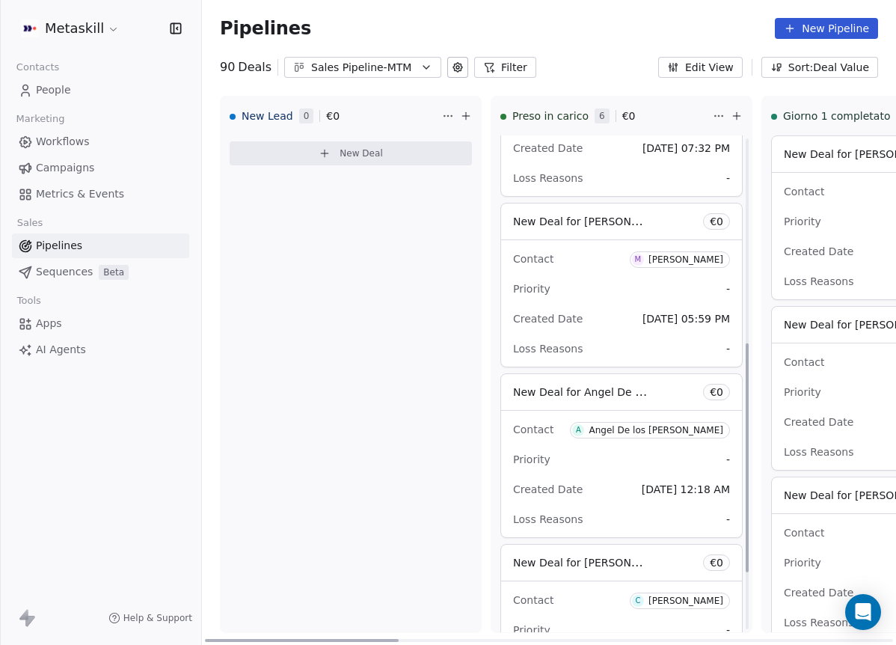
click at [683, 265] on span "M Massamba Diane" at bounding box center [680, 259] width 100 height 16
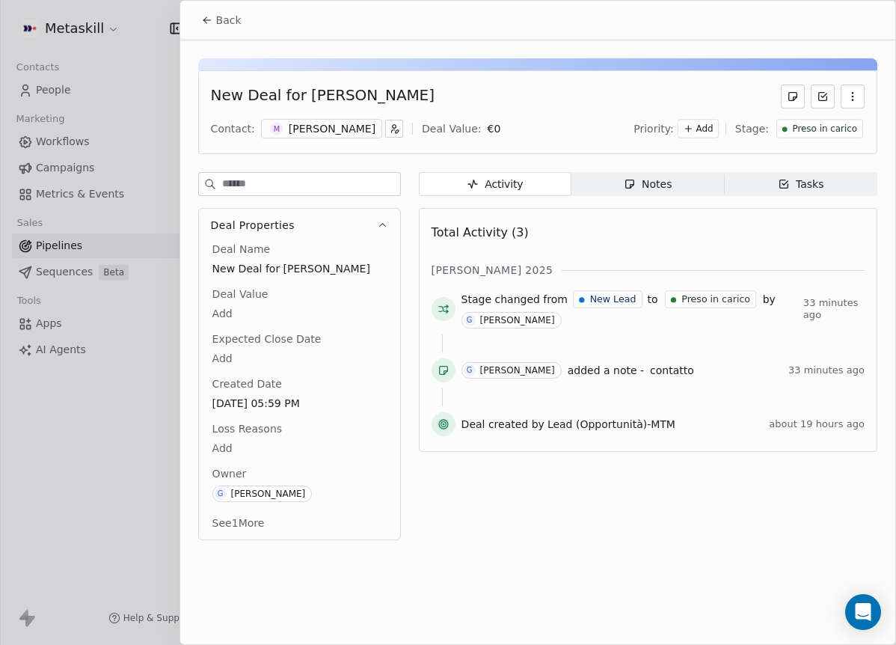
click at [663, 180] on div "Notes" at bounding box center [648, 184] width 48 height 16
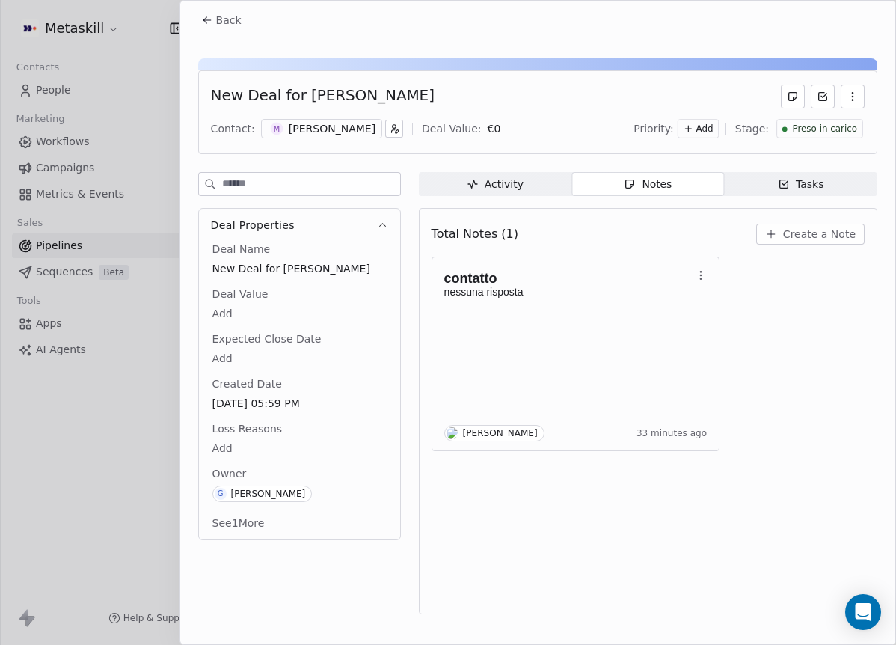
click at [845, 215] on div "Total Notes (1) Create a Note contatto nessuna risposta Giulio Roselli 33 minut…" at bounding box center [648, 411] width 458 height 406
click at [838, 228] on span "Create a Note" at bounding box center [819, 234] width 73 height 15
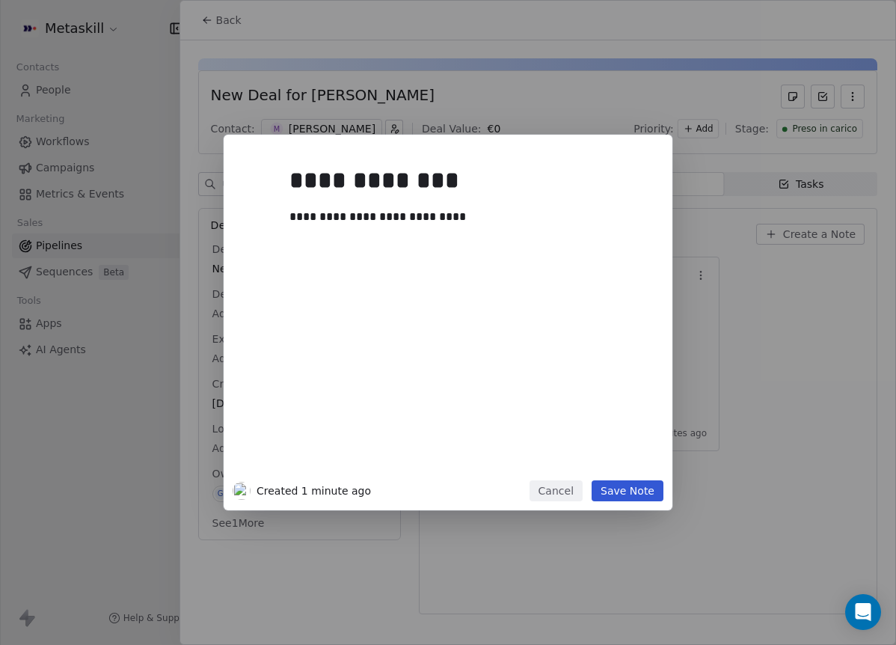
click at [605, 486] on button "Save Note" at bounding box center [628, 490] width 72 height 21
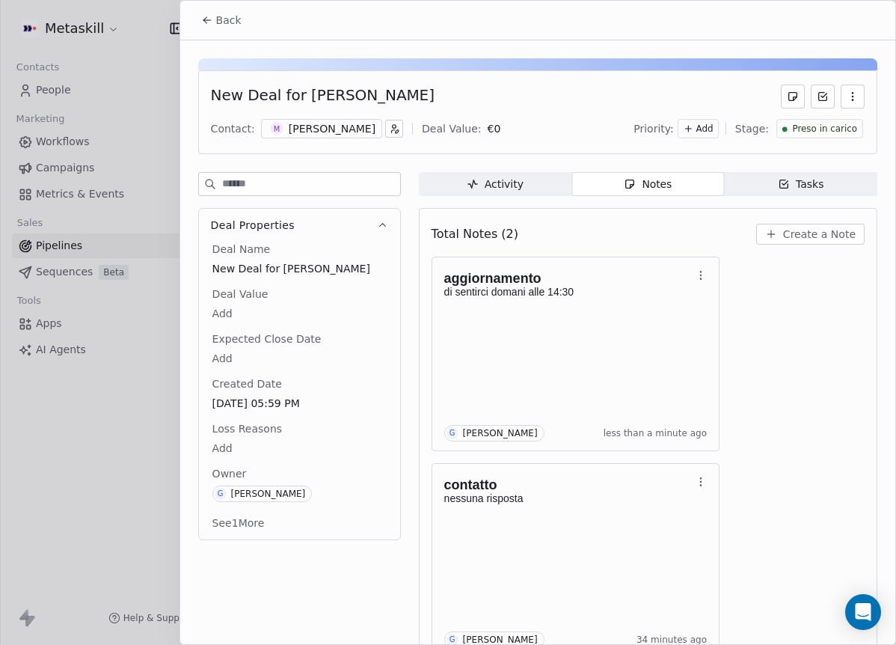
click at [343, 125] on div "Massamba Diane" at bounding box center [332, 128] width 87 height 15
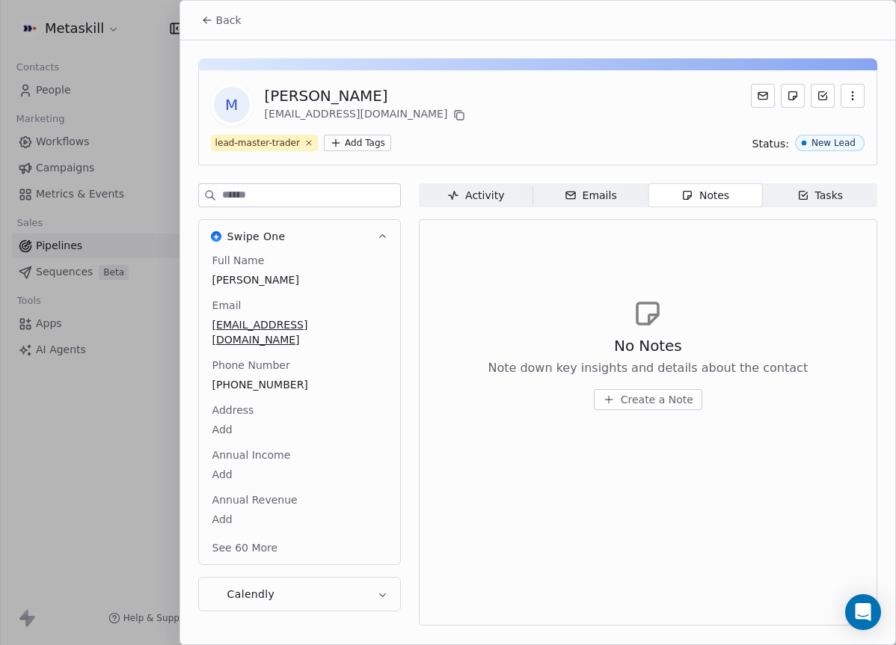
click at [209, 24] on icon at bounding box center [207, 20] width 12 height 12
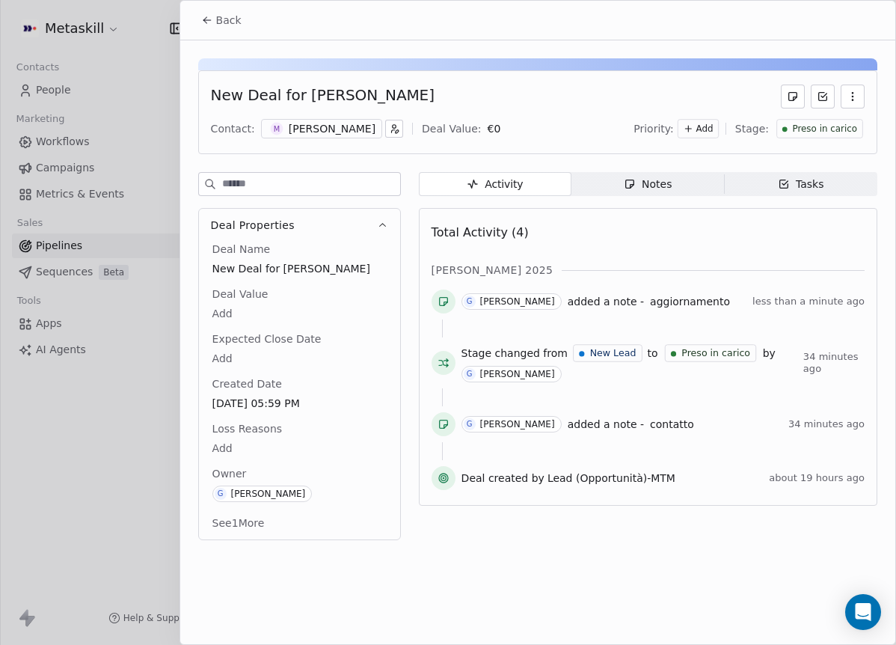
drag, startPoint x: 301, startPoint y: 98, endPoint x: 539, endPoint y: 99, distance: 238.6
click at [544, 96] on div "New Deal for Massamba Diane" at bounding box center [538, 97] width 654 height 24
copy div "Massamba Diane"
click at [461, 34] on div "Back" at bounding box center [537, 20] width 715 height 39
click at [239, 31] on button "Back" at bounding box center [221, 20] width 58 height 27
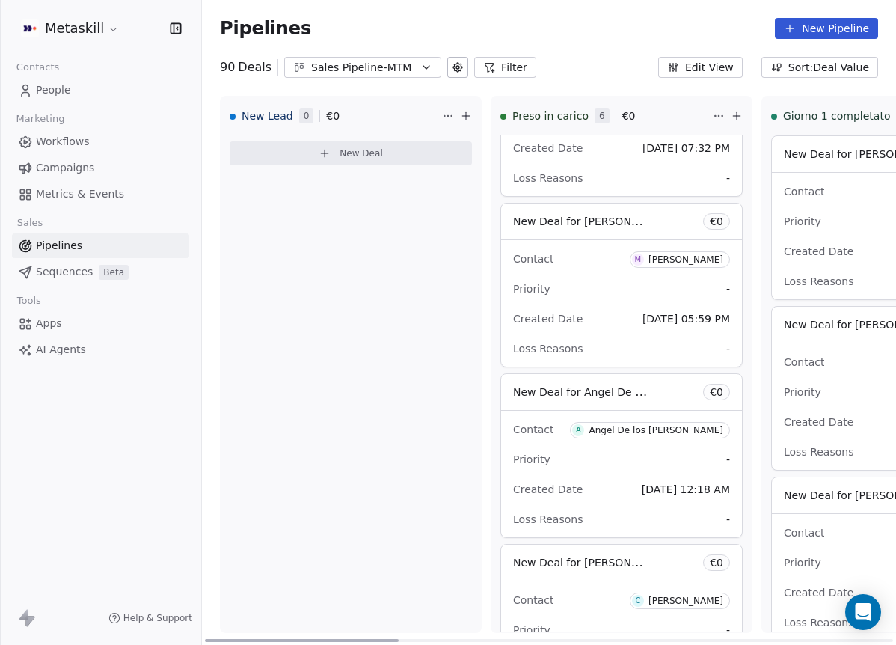
click at [701, 267] on span "M Massamba Diane" at bounding box center [680, 259] width 100 height 16
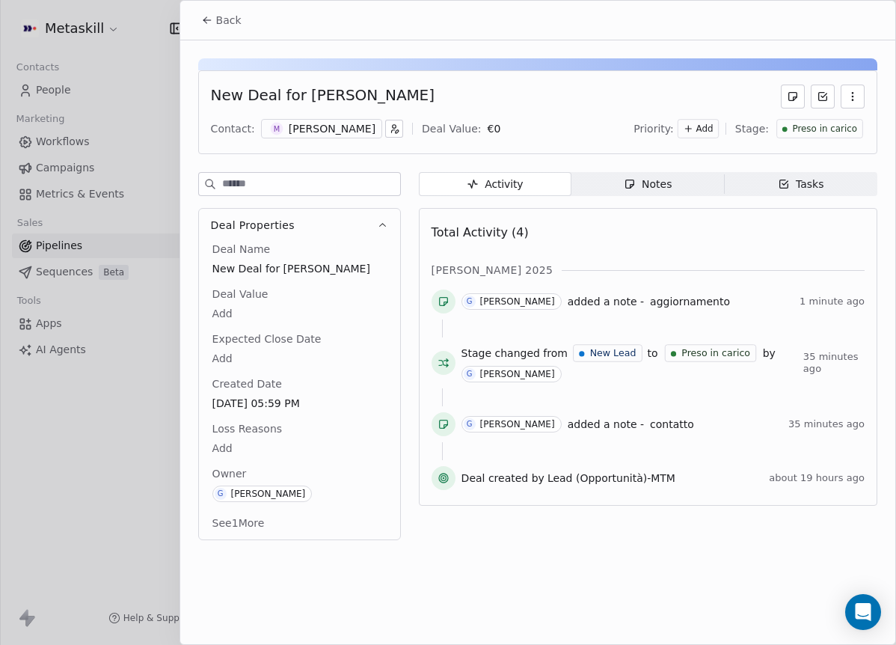
click at [802, 137] on div "Preso in carico" at bounding box center [819, 128] width 87 height 19
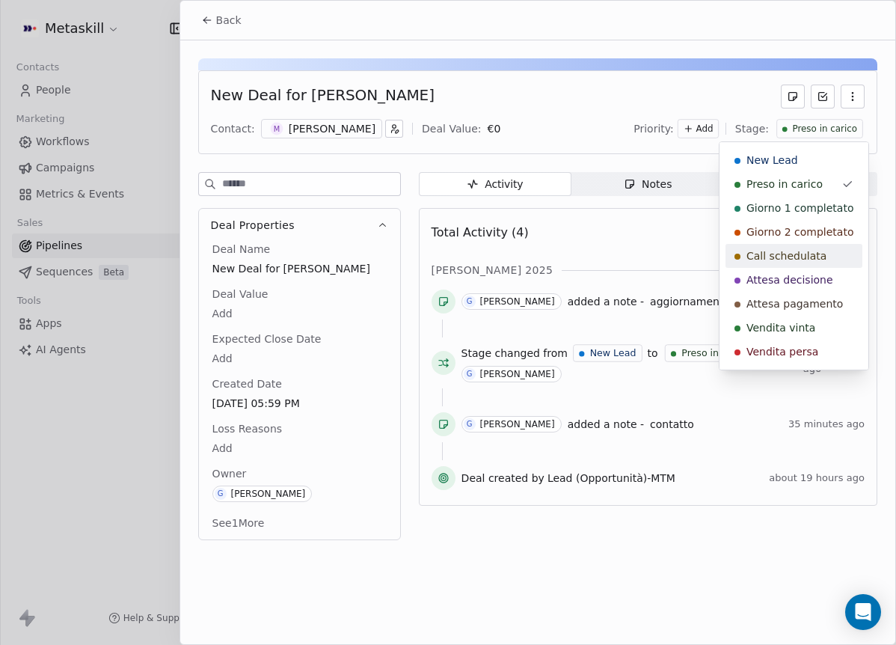
click at [814, 255] on span "Call schedulata" at bounding box center [786, 255] width 80 height 15
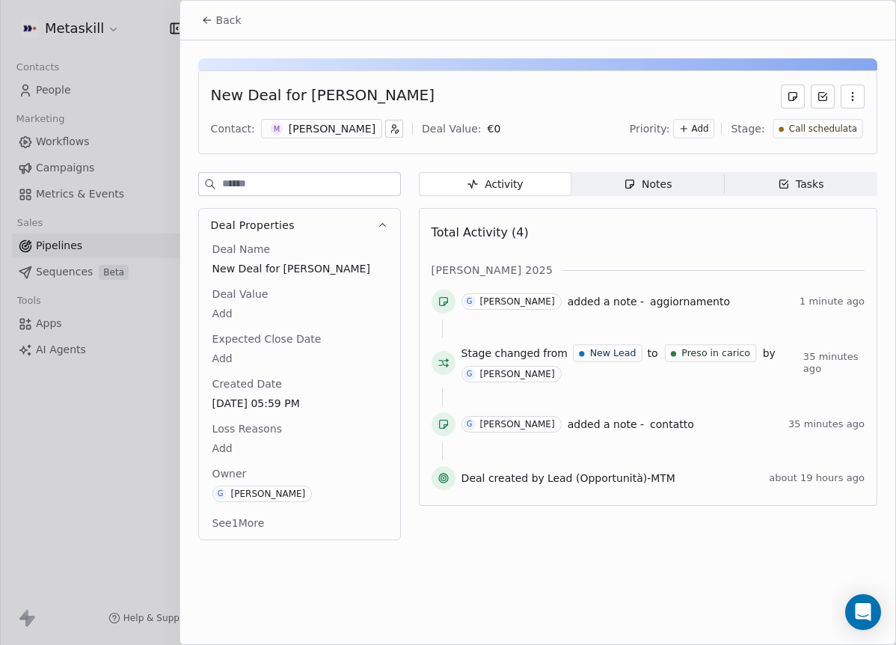
click at [238, 22] on span "Back" at bounding box center [228, 20] width 25 height 15
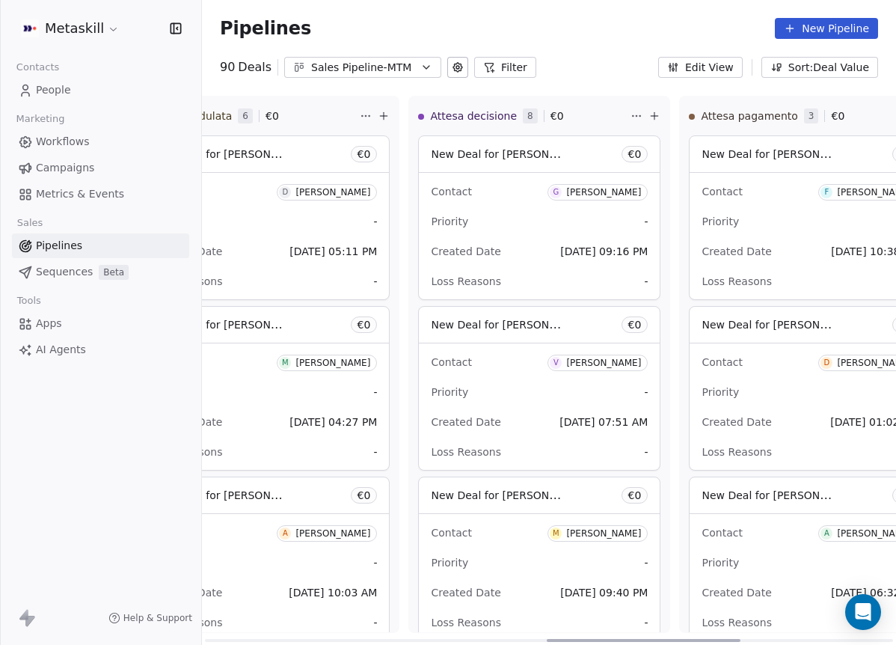
scroll to position [0, 1022]
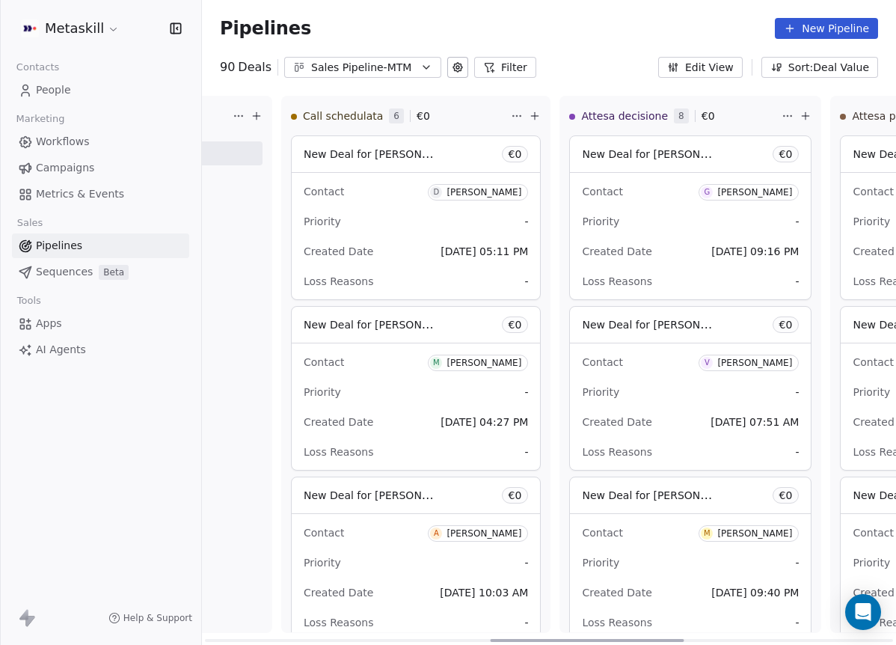
drag, startPoint x: 377, startPoint y: 642, endPoint x: 663, endPoint y: 628, distance: 286.0
click at [663, 639] on div at bounding box center [588, 640] width 194 height 3
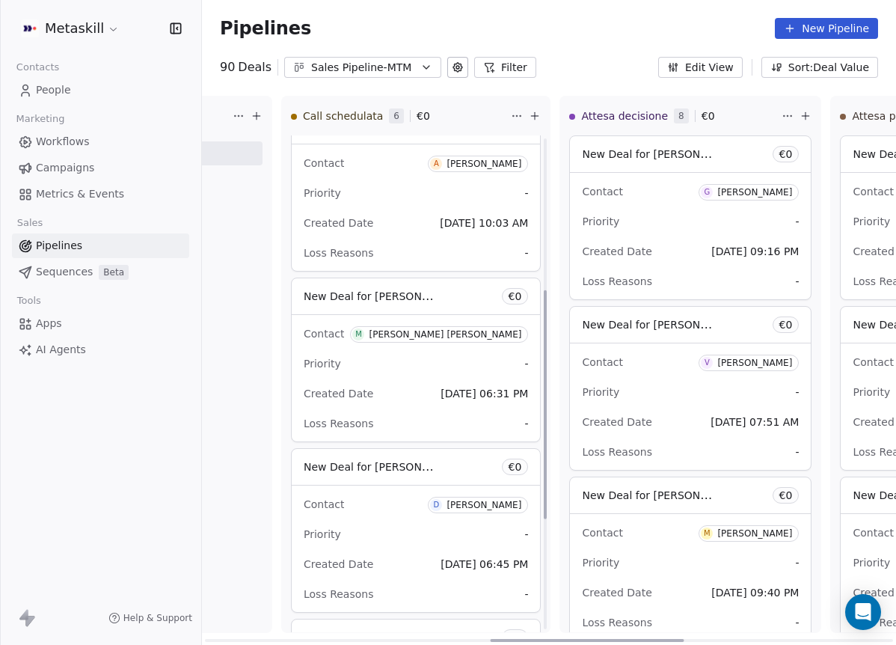
scroll to position [568, 0]
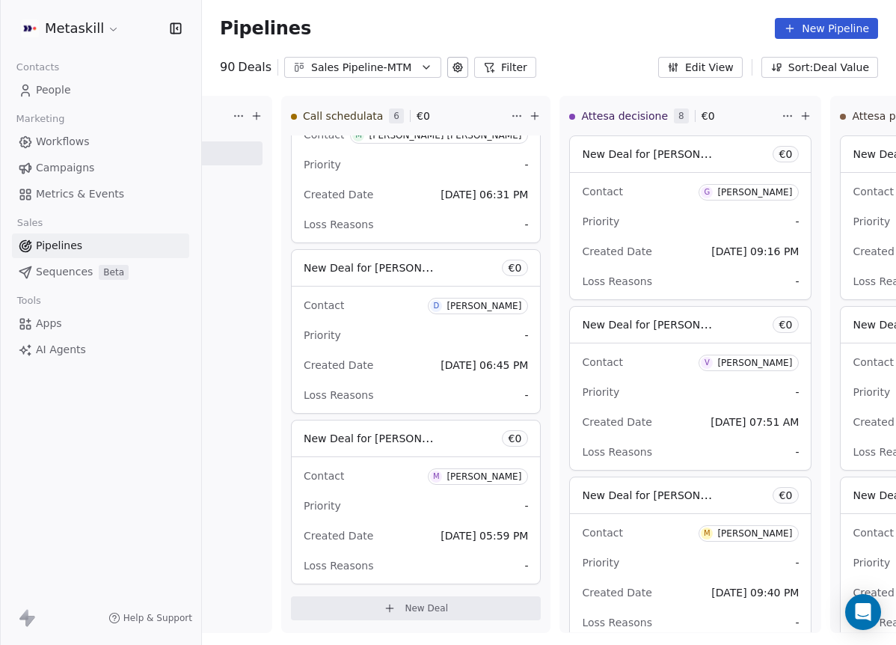
click at [346, 68] on div "Sales Pipeline-MTM" at bounding box center [362, 68] width 103 height 16
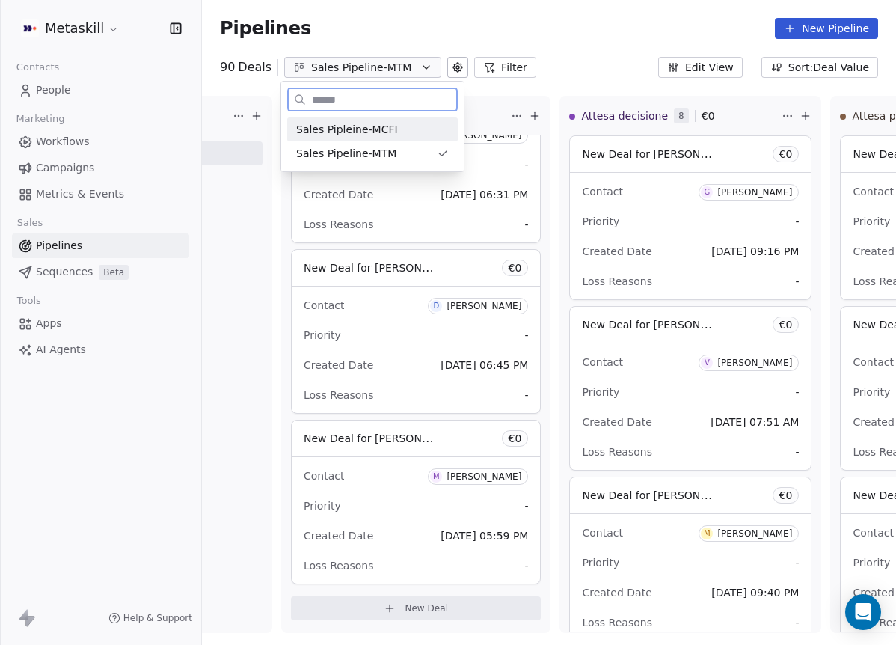
click at [407, 135] on div "Sales Pipleine-MCFI" at bounding box center [372, 130] width 153 height 16
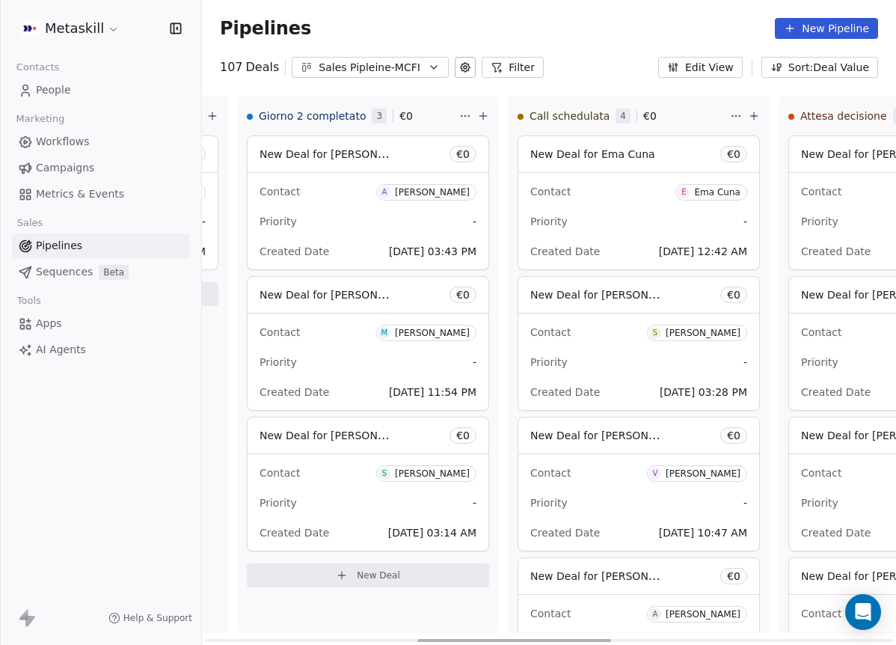
scroll to position [0, 861]
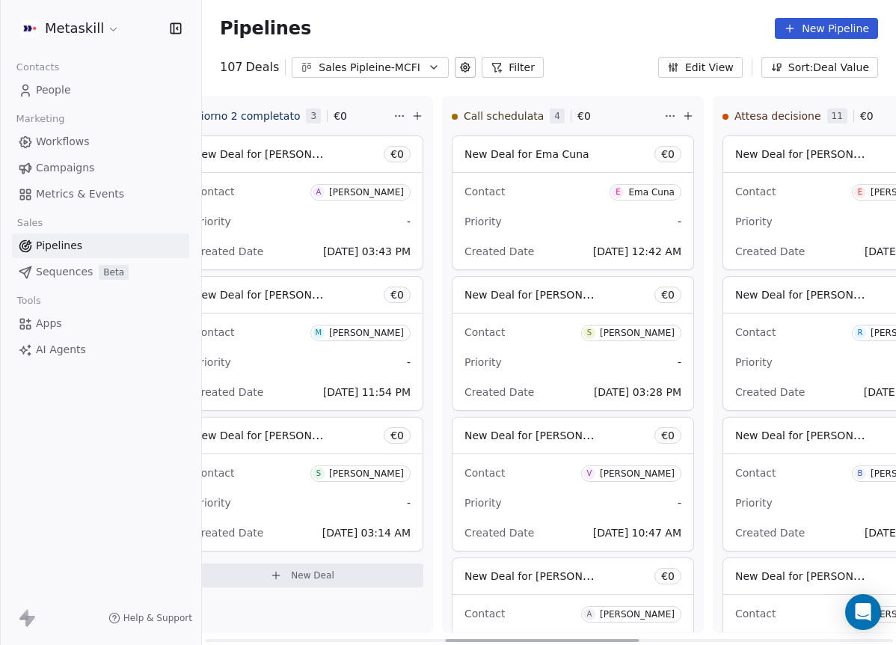
drag, startPoint x: 368, startPoint y: 638, endPoint x: 660, endPoint y: 526, distance: 312.2
click at [608, 639] on div at bounding box center [542, 640] width 194 height 3
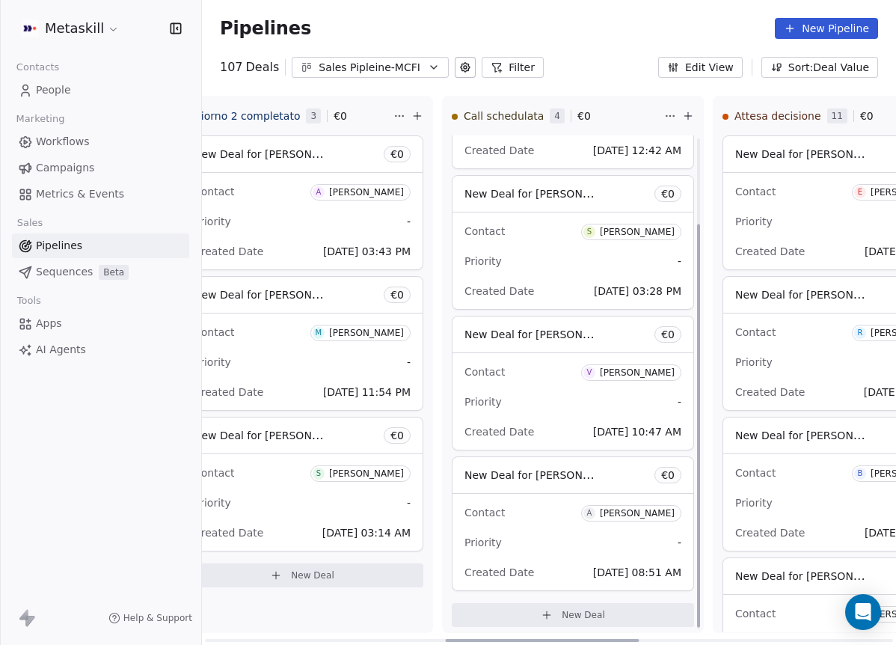
scroll to position [108, 0]
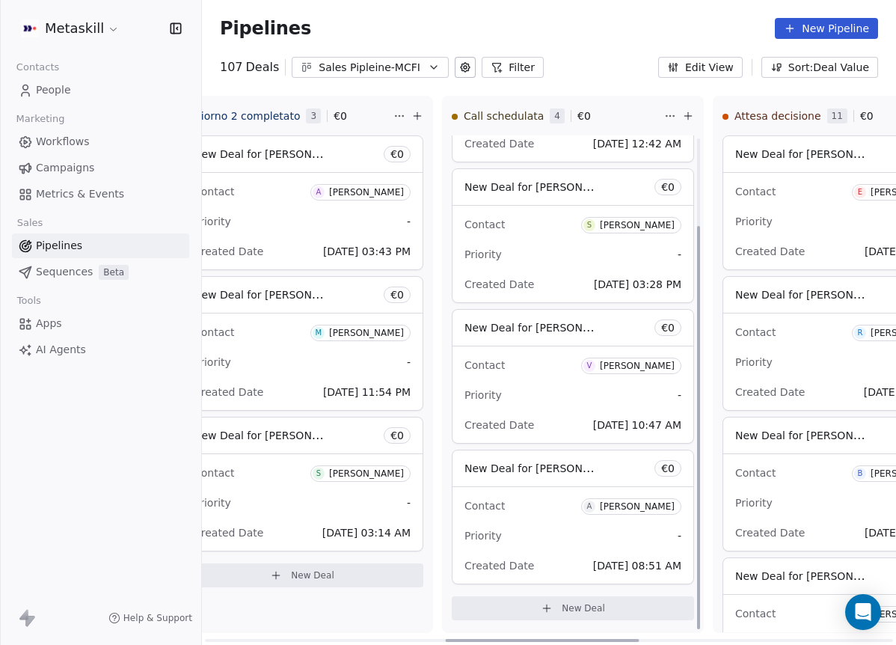
click at [617, 349] on div "Contact V Valerio Di pietrantonio Priority - Created Date Oct 08, 2025 10:47 AM" at bounding box center [572, 394] width 241 height 96
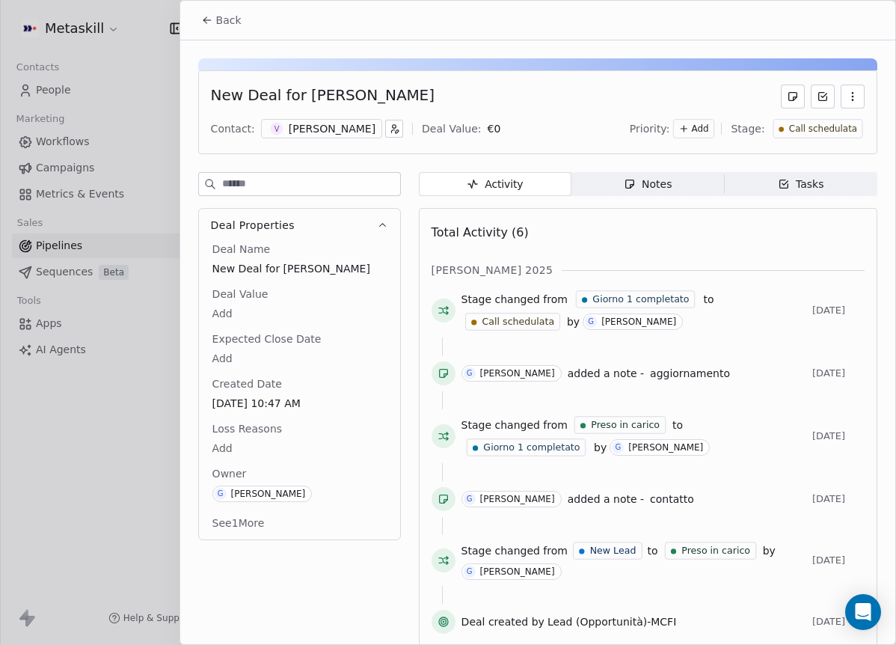
click at [645, 165] on div "New Deal for Valerio Di pietrantonio Contact: V Valerio Di pietrantonio Deal Va…" at bounding box center [537, 349] width 715 height 618
click at [642, 174] on span "Notes Notes" at bounding box center [647, 184] width 153 height 24
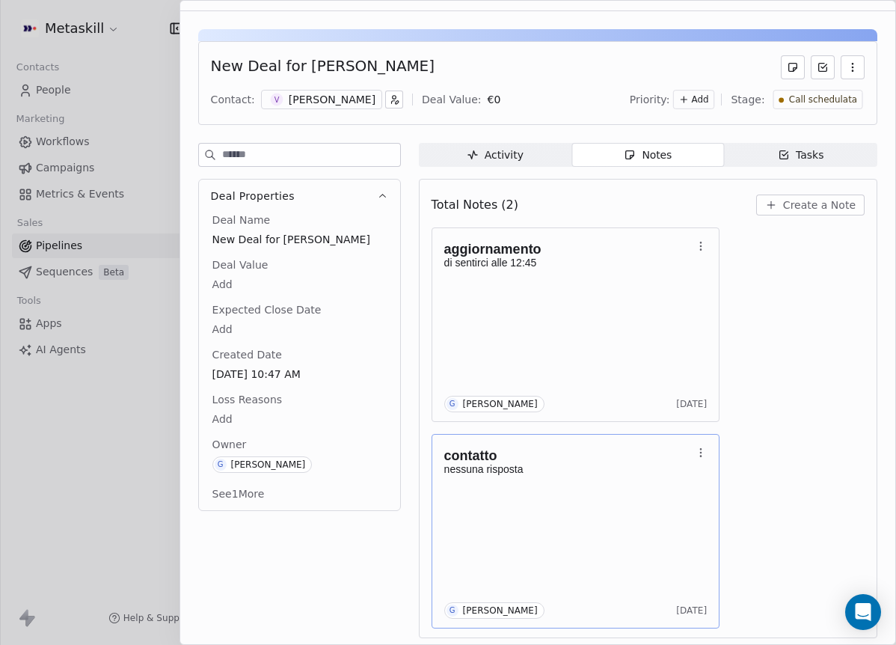
scroll to position [32, 0]
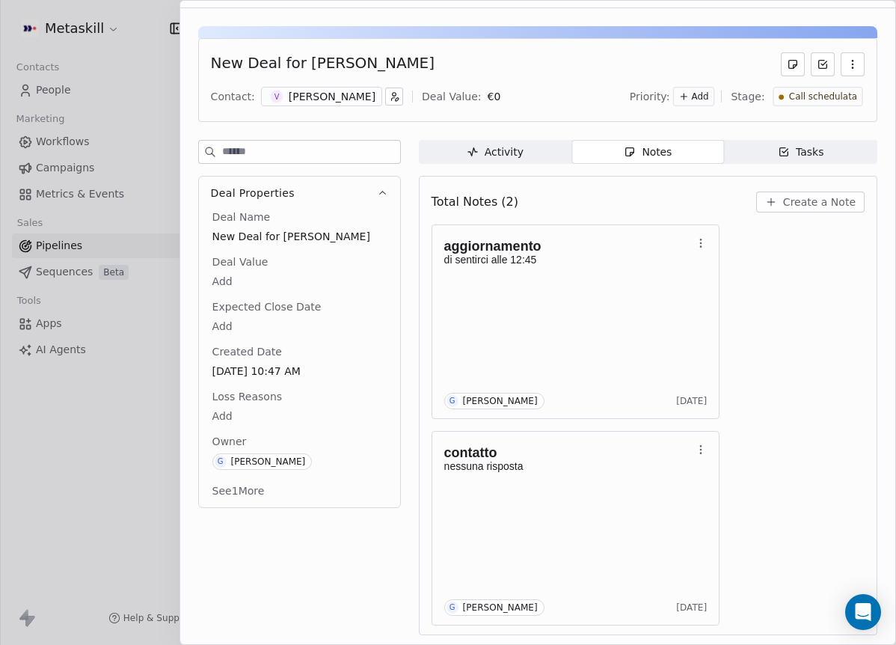
click at [289, 94] on div "[PERSON_NAME]" at bounding box center [332, 96] width 87 height 15
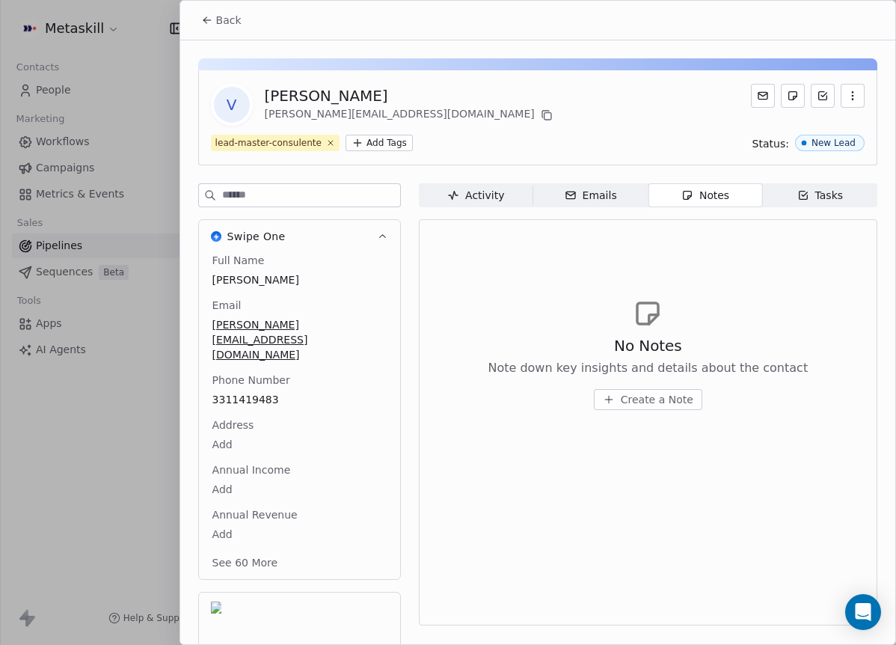
click at [340, 372] on div "Phone Number 3311419483" at bounding box center [299, 390] width 180 height 36
click at [239, 28] on button "Back" at bounding box center [221, 20] width 58 height 27
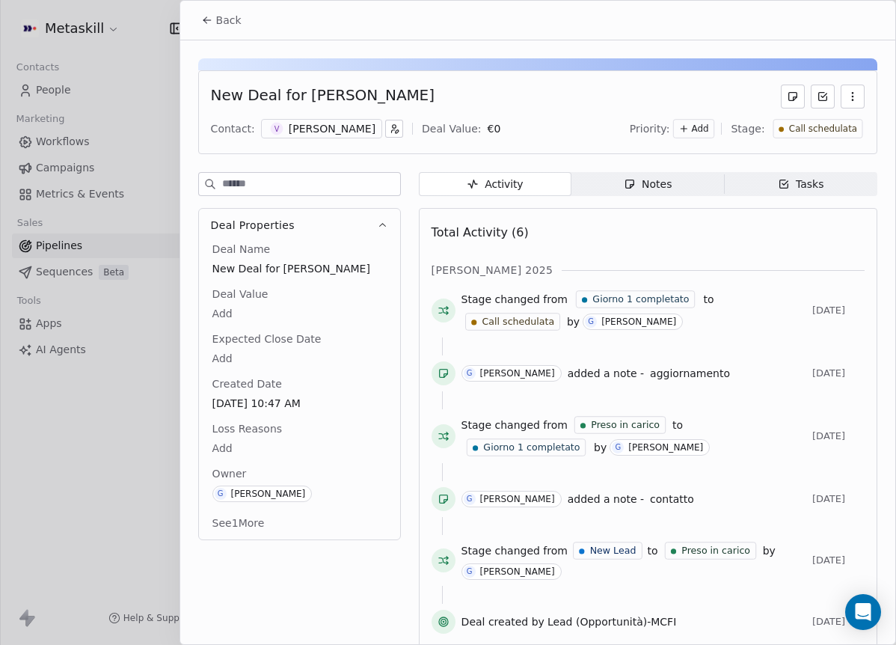
click at [669, 180] on span "Notes Notes" at bounding box center [647, 184] width 153 height 24
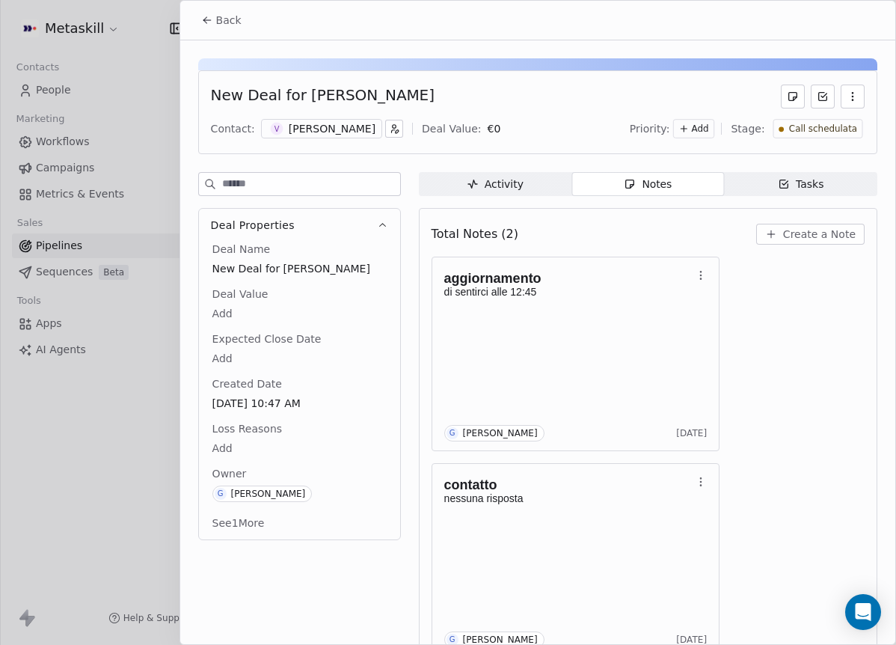
click at [843, 231] on span "Create a Note" at bounding box center [819, 234] width 73 height 15
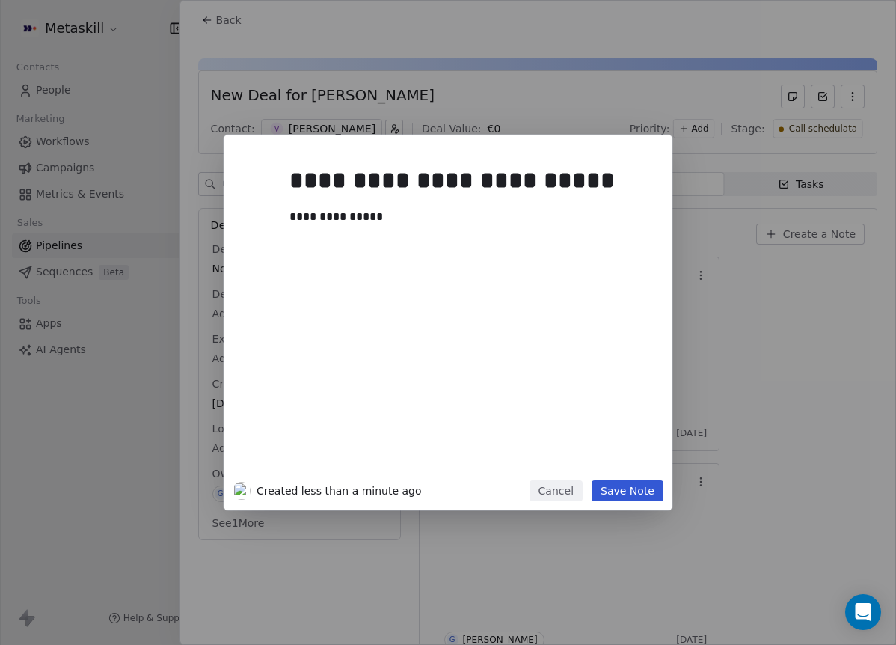
click at [647, 482] on button "Save Note" at bounding box center [628, 490] width 72 height 21
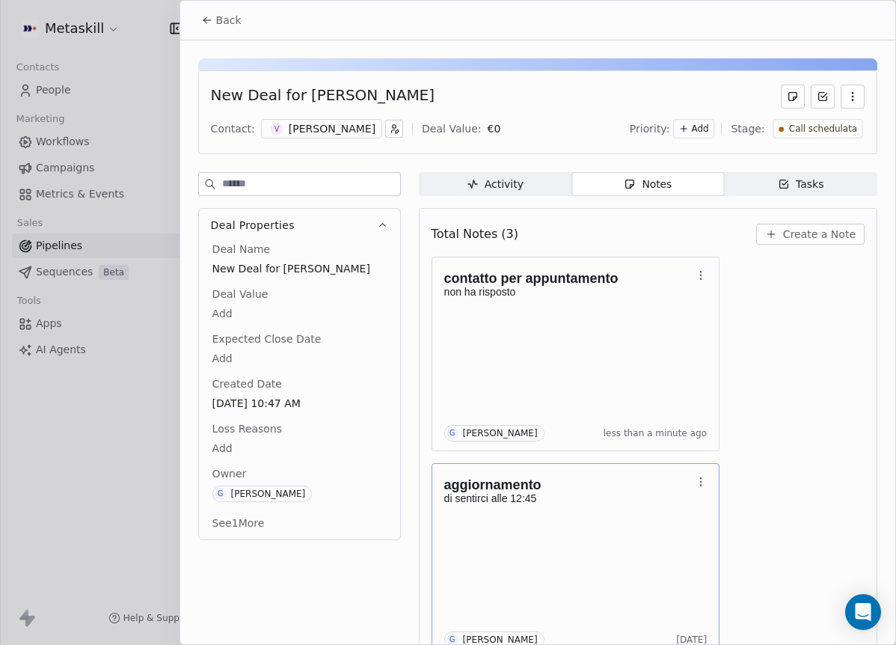
click at [792, 142] on div "New Deal for Valerio Di pietrantonio Contact: V Valerio Di pietrantonio Deal Va…" at bounding box center [537, 112] width 679 height 84
click at [795, 137] on div "Call schedulata" at bounding box center [818, 128] width 90 height 19
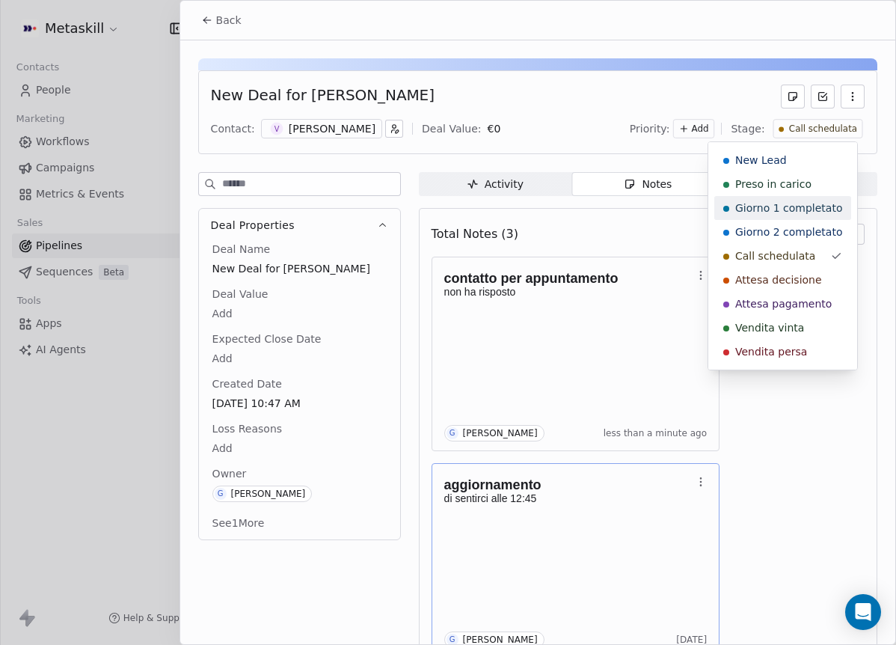
click at [821, 188] on div "Preso in carico" at bounding box center [782, 183] width 119 height 15
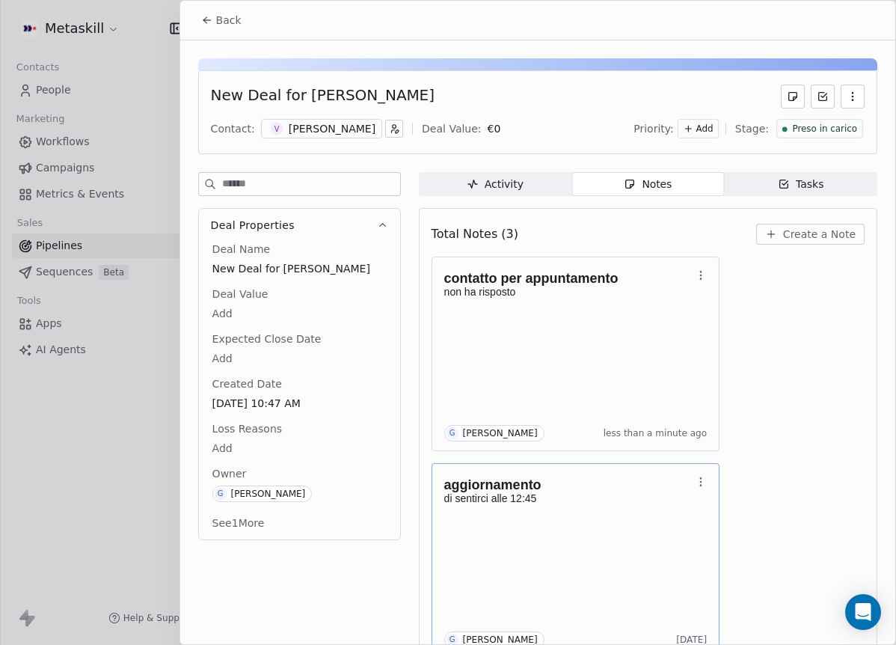
click at [215, 2] on div "Back" at bounding box center [537, 20] width 715 height 39
click at [218, 8] on div "Back" at bounding box center [537, 20] width 715 height 39
click at [214, 26] on button "Back" at bounding box center [221, 20] width 58 height 27
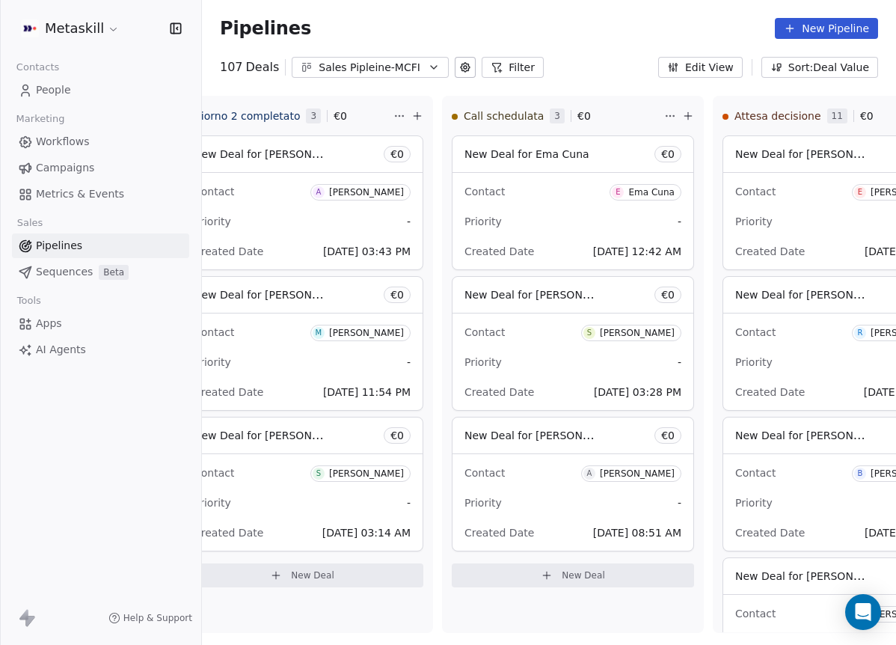
click at [390, 76] on button "Sales Pipleine-MCFI" at bounding box center [370, 67] width 157 height 21
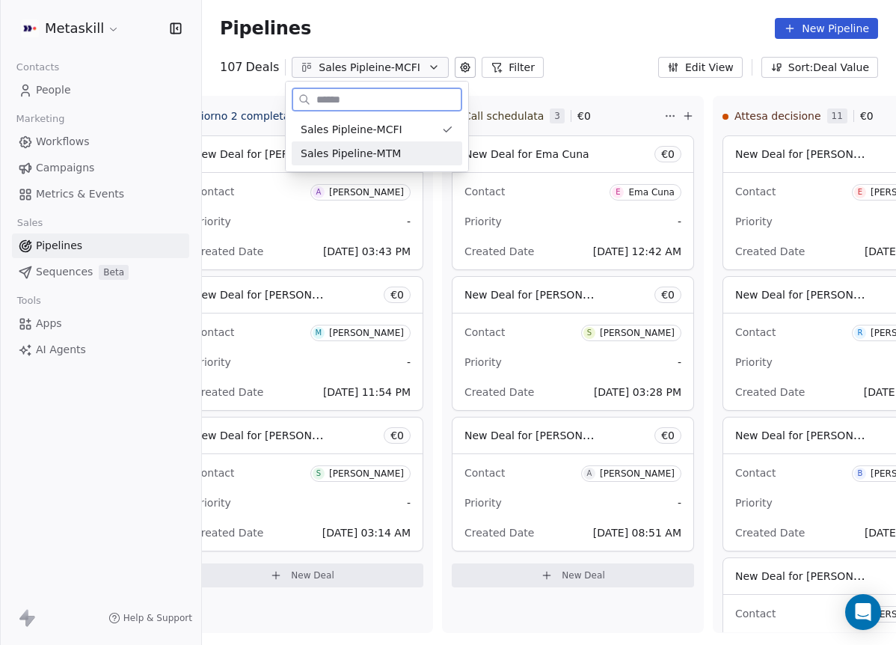
click at [423, 159] on div "Sales Pipeline-MTM" at bounding box center [377, 154] width 153 height 16
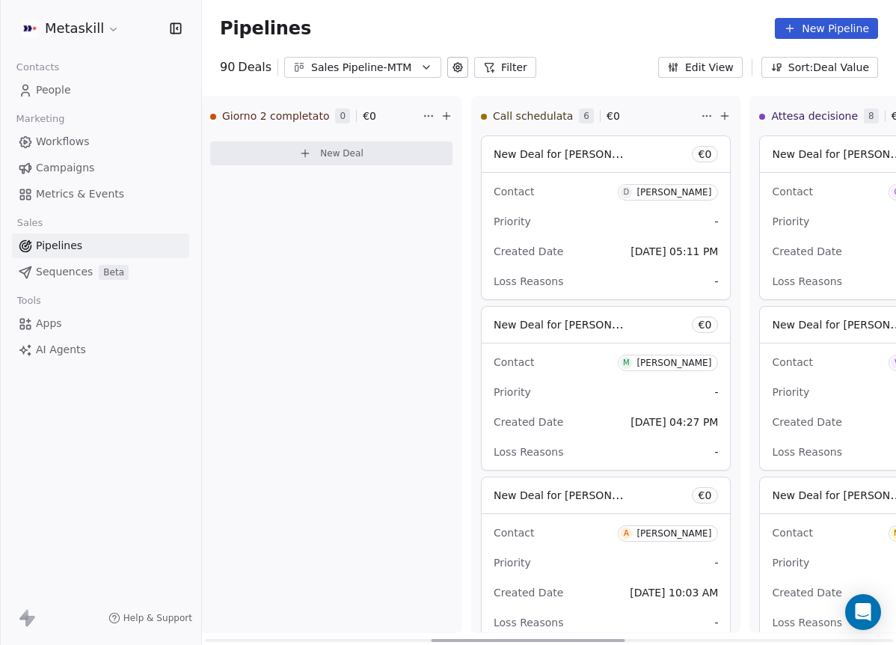
drag, startPoint x: 375, startPoint y: 636, endPoint x: 644, endPoint y: 428, distance: 340.6
click at [615, 639] on div at bounding box center [528, 640] width 194 height 3
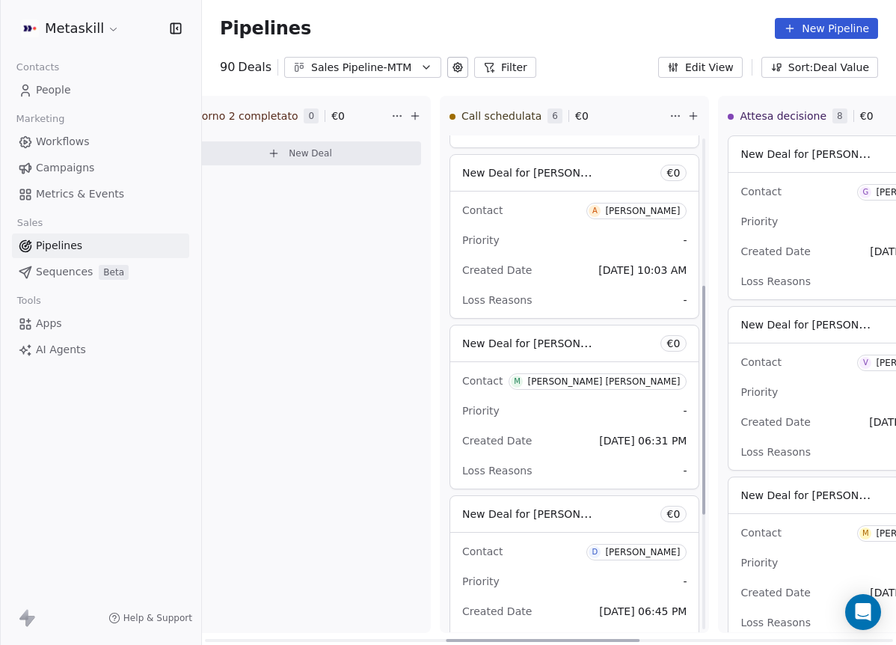
scroll to position [361, 0]
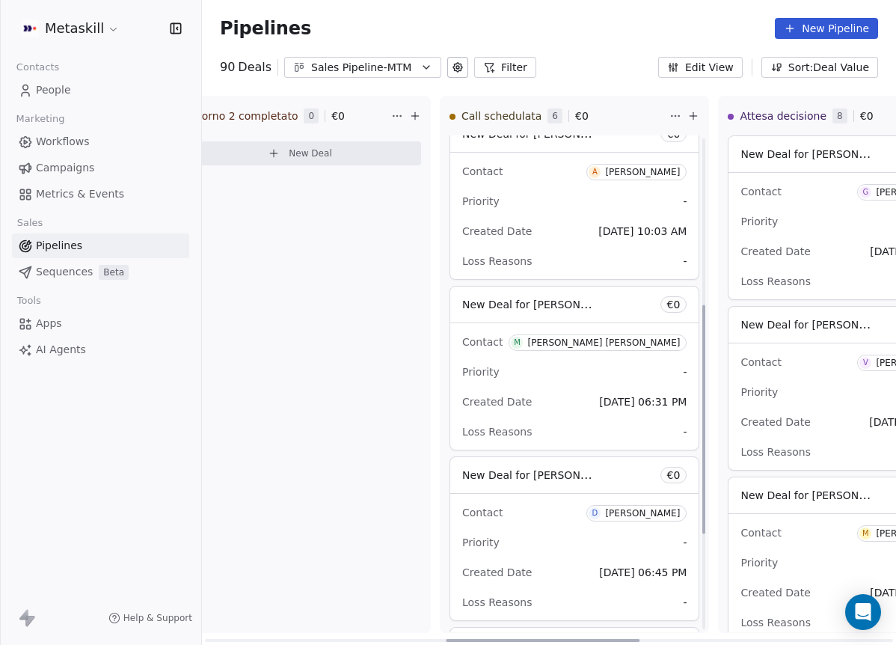
click at [627, 325] on div "Contact M Mark Middonti celauro Priority - Created Date Oct 10, 2025 06:31 PM L…" at bounding box center [574, 386] width 248 height 126
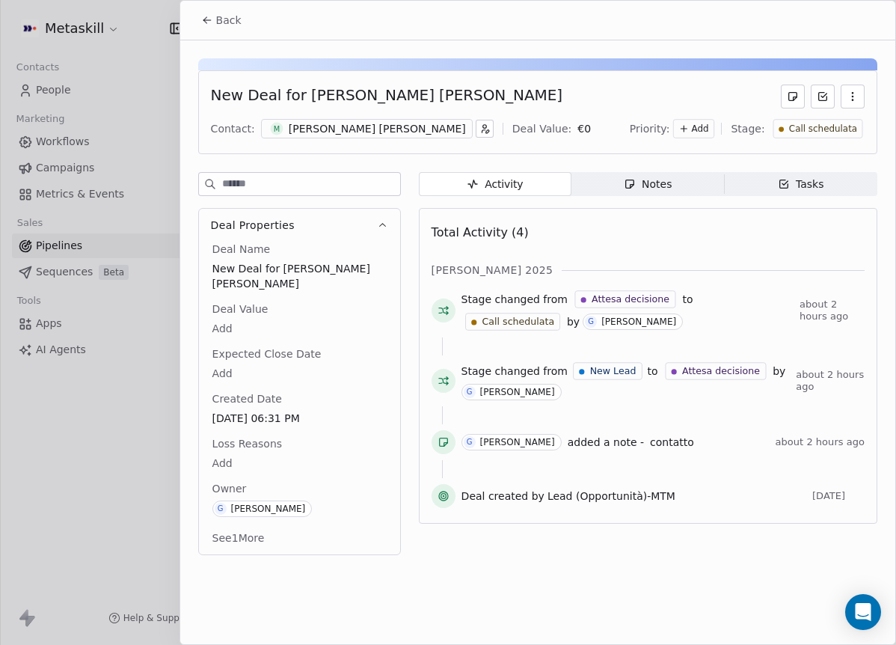
click at [639, 197] on div "Activity Activity Notes Notes Tasks Tasks Total Activity (4) ott 2025 Stage cha…" at bounding box center [648, 368] width 458 height 392
click at [641, 194] on span "Notes Notes" at bounding box center [647, 184] width 153 height 24
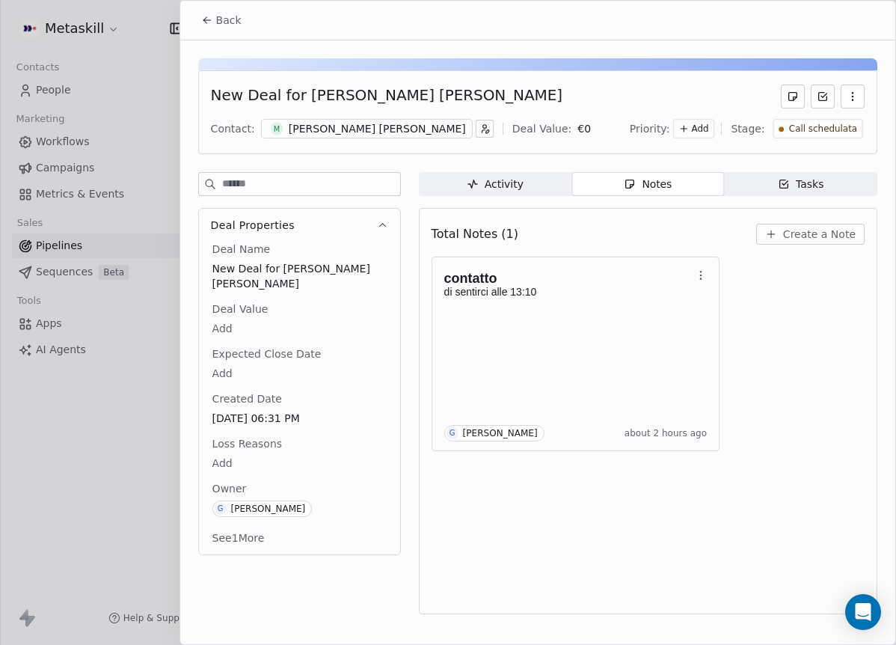
click at [322, 125] on div "Mark Middonti celauro" at bounding box center [377, 128] width 177 height 15
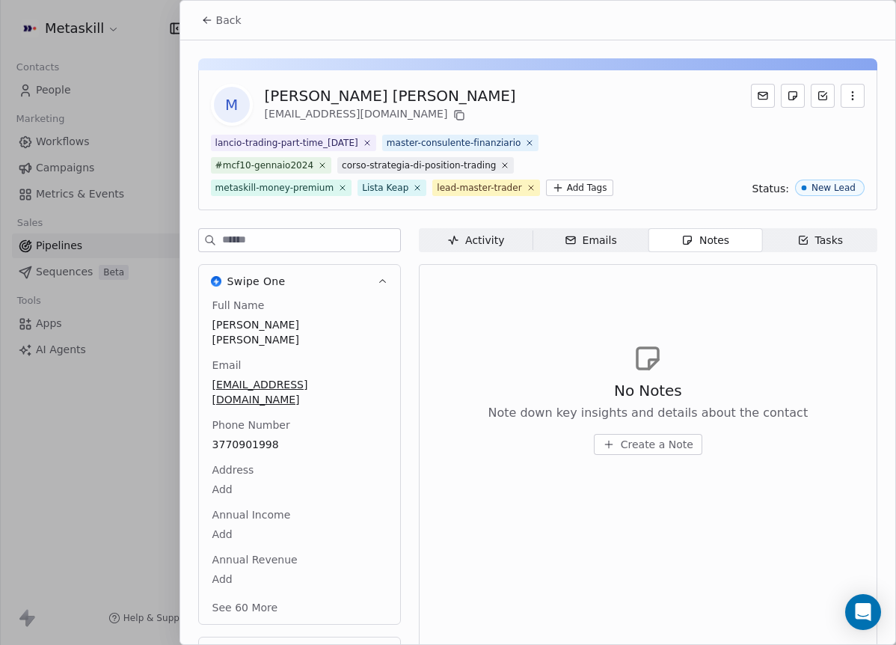
click at [251, 25] on div "Back" at bounding box center [537, 20] width 715 height 39
click at [242, 26] on button "Back" at bounding box center [221, 20] width 58 height 27
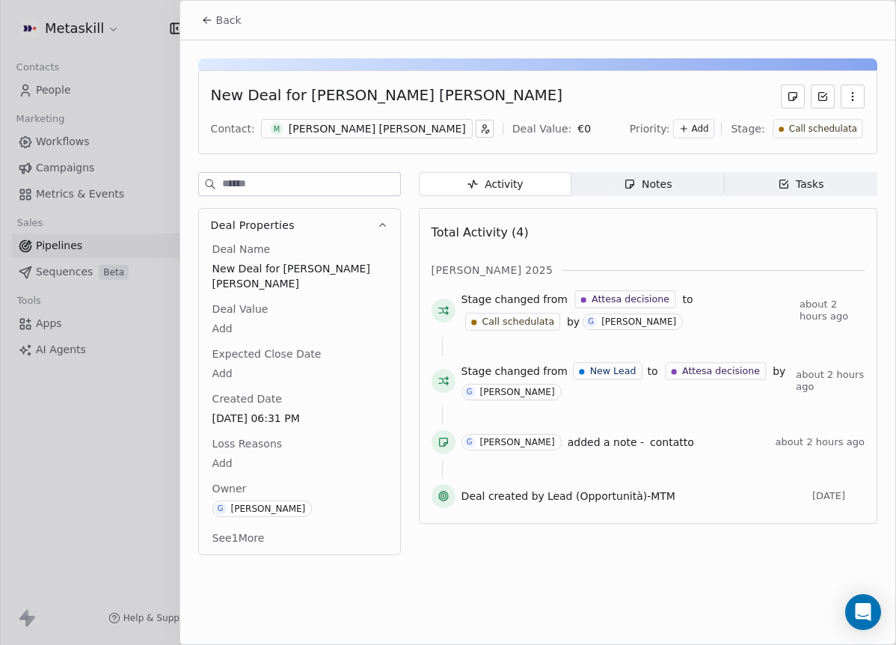
click at [658, 173] on span "Notes Notes" at bounding box center [647, 184] width 153 height 24
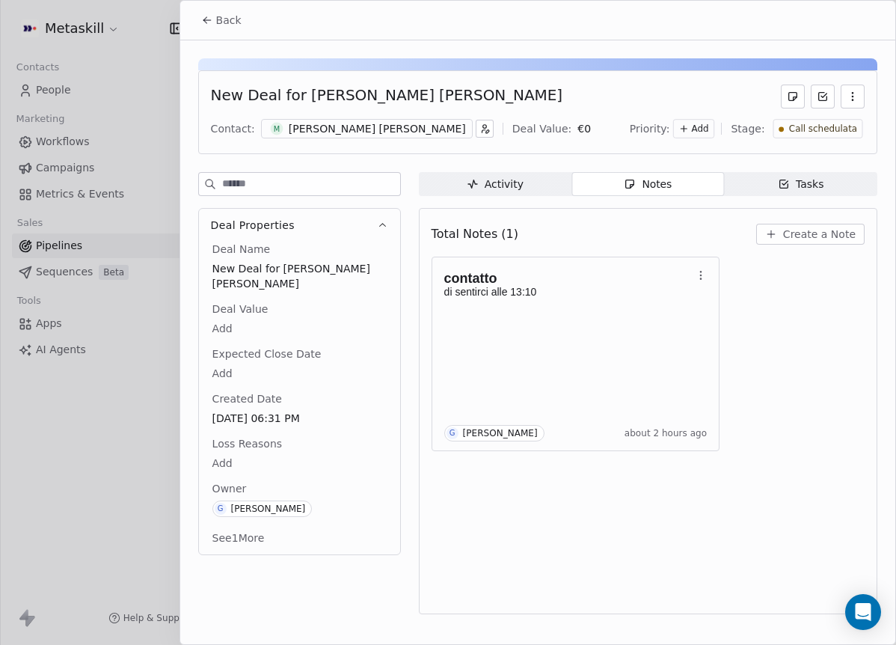
click at [307, 181] on input at bounding box center [311, 184] width 178 height 22
click at [340, 126] on div "Mark Middonti celauro" at bounding box center [377, 128] width 177 height 15
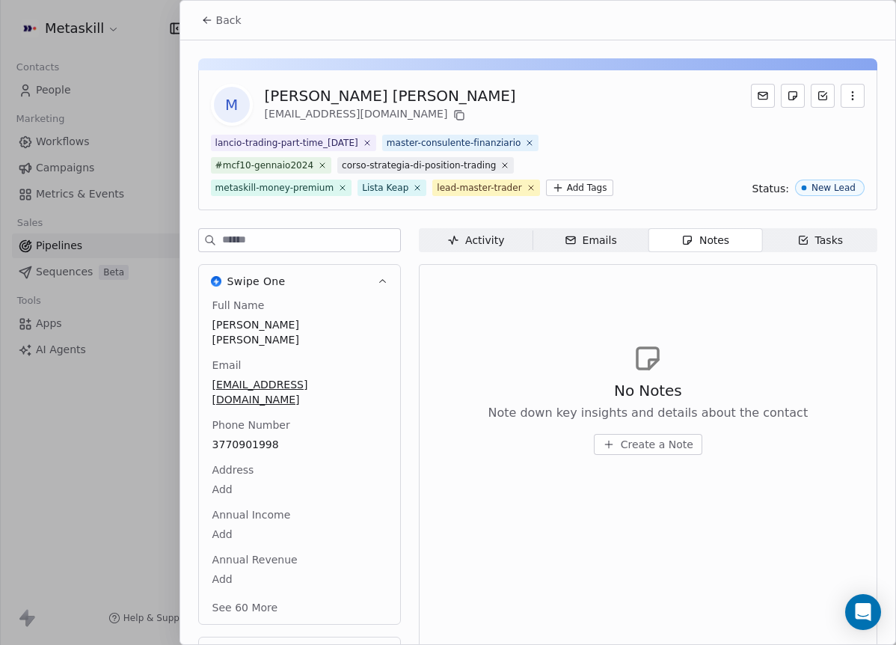
scroll to position [35, 0]
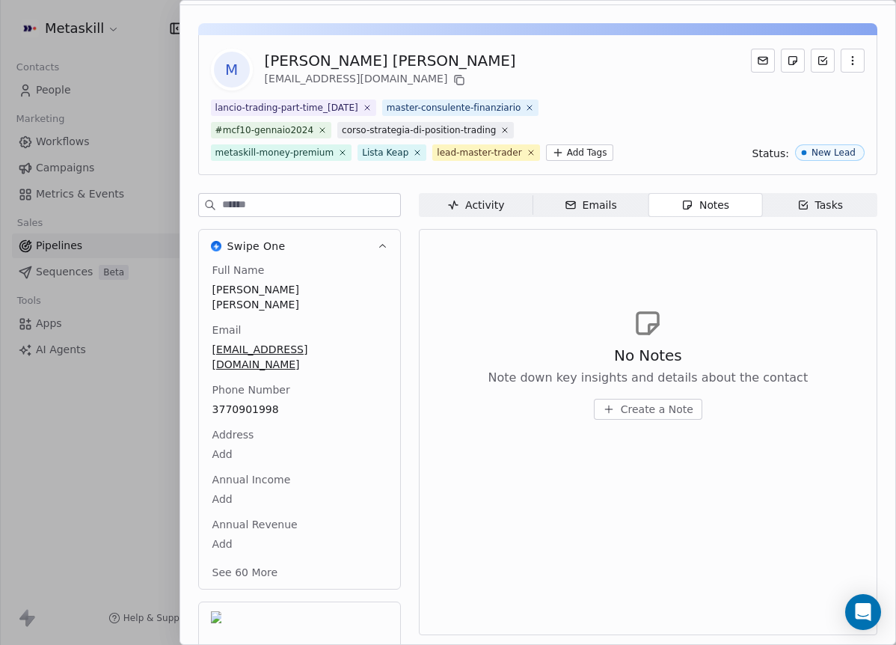
click at [678, 266] on div "No Notes Note down key insights and details about the contact Create a Note" at bounding box center [648, 432] width 433 height 387
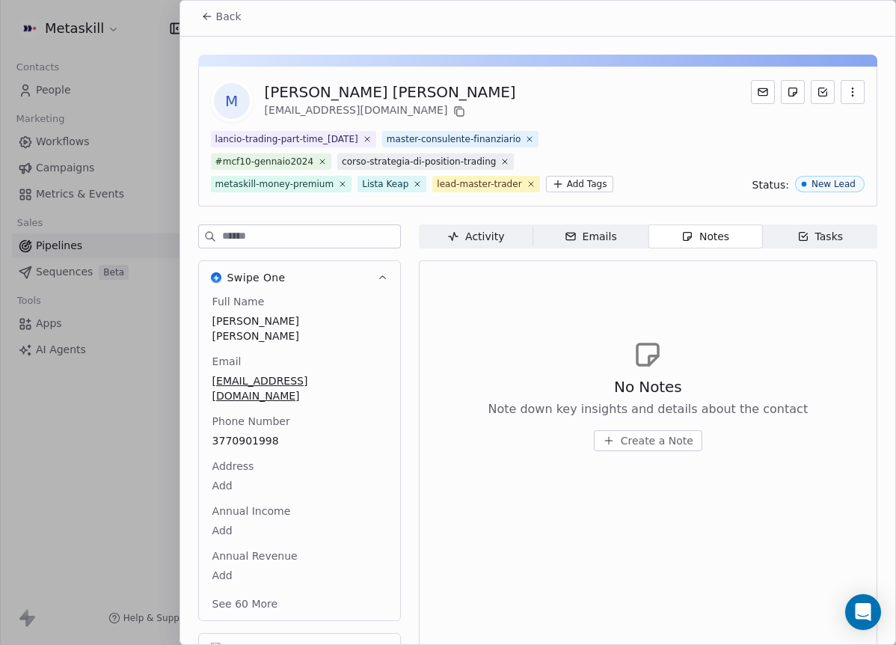
scroll to position [0, 0]
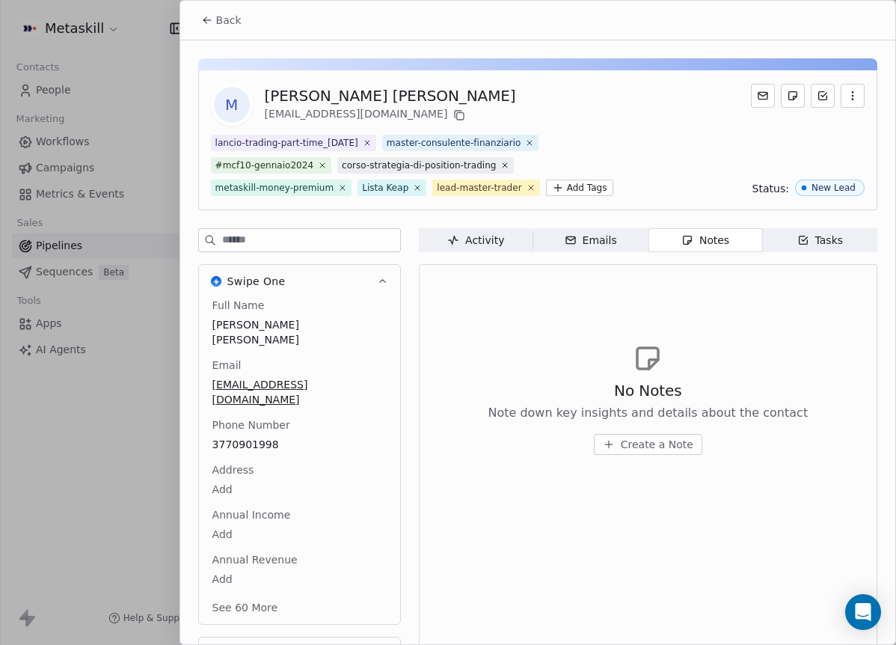
click at [182, 15] on div "Back" at bounding box center [537, 20] width 715 height 39
drag, startPoint x: 199, startPoint y: 19, endPoint x: 258, endPoint y: 35, distance: 61.1
click at [200, 19] on button "Back" at bounding box center [221, 20] width 58 height 27
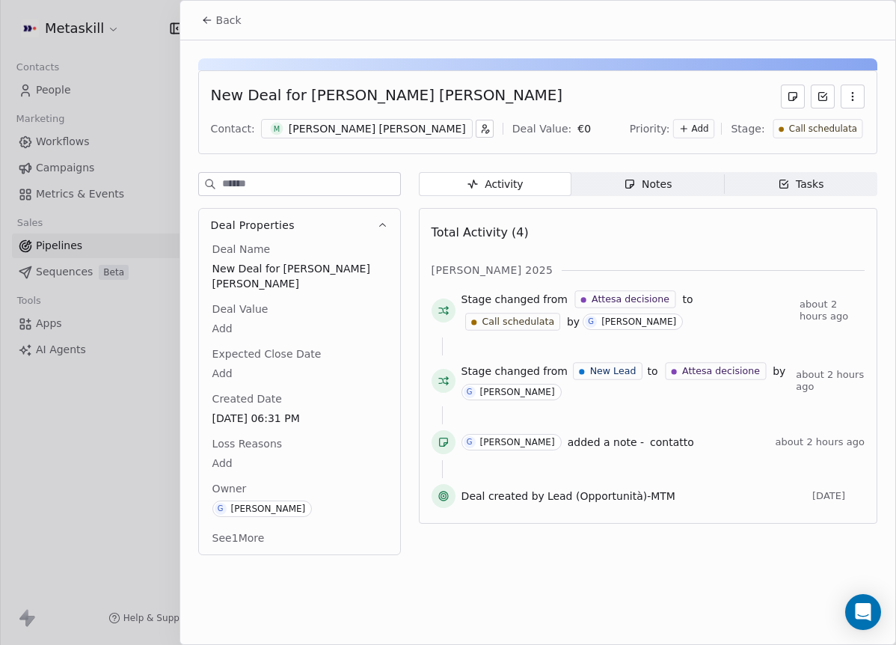
click at [213, 22] on button "Back" at bounding box center [221, 20] width 58 height 27
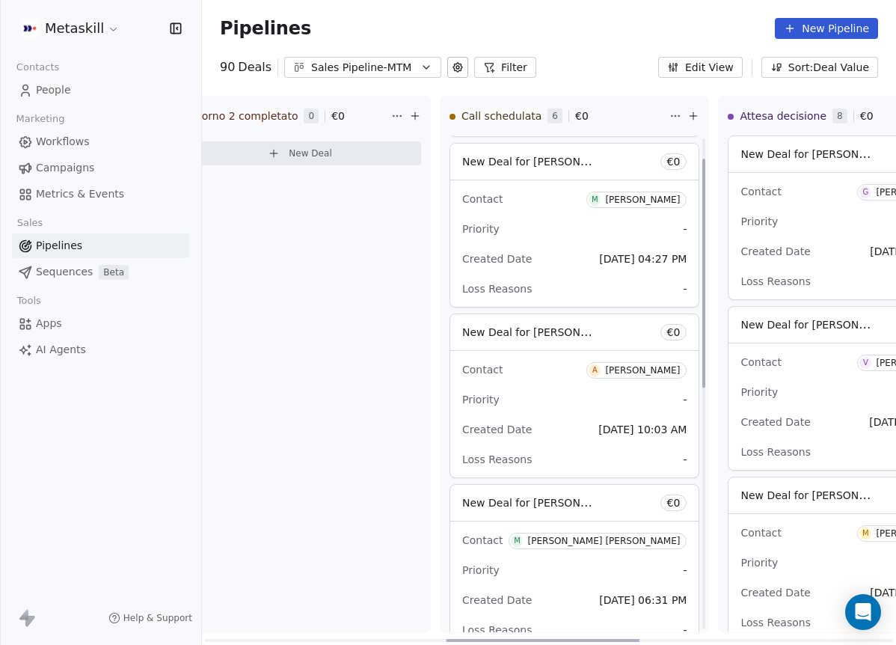
scroll to position [568, 0]
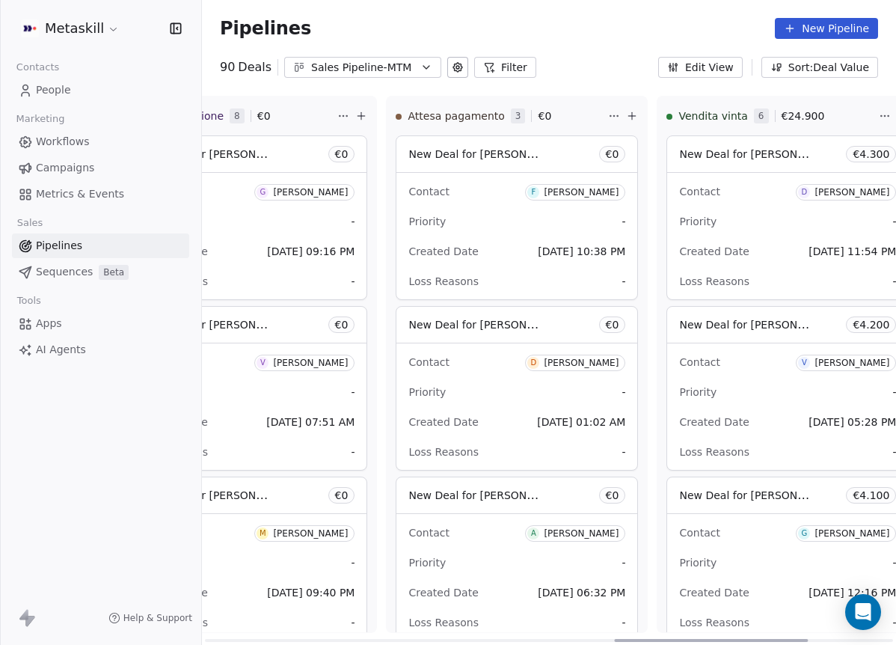
drag, startPoint x: 642, startPoint y: 636, endPoint x: 772, endPoint y: 607, distance: 133.4
click at [802, 639] on div at bounding box center [711, 640] width 194 height 3
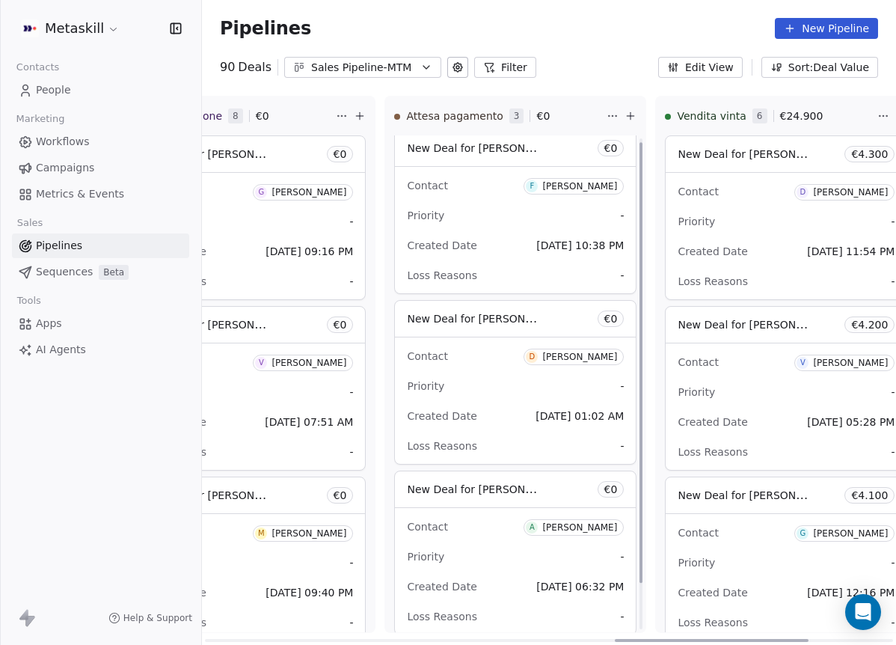
scroll to position [0, 0]
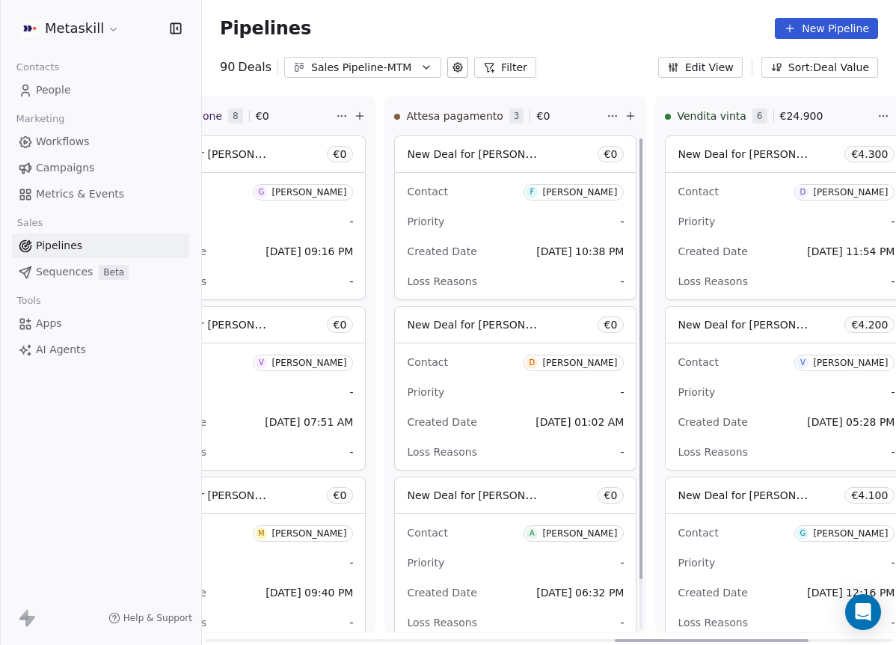
click at [360, 78] on div "Pipelines New Pipeline 90 Deals Sales Pipeline-MTM Filter Edit View Sort: Deal …" at bounding box center [549, 322] width 694 height 645
click at [382, 76] on button "Sales Pipeline-MTM" at bounding box center [362, 67] width 157 height 21
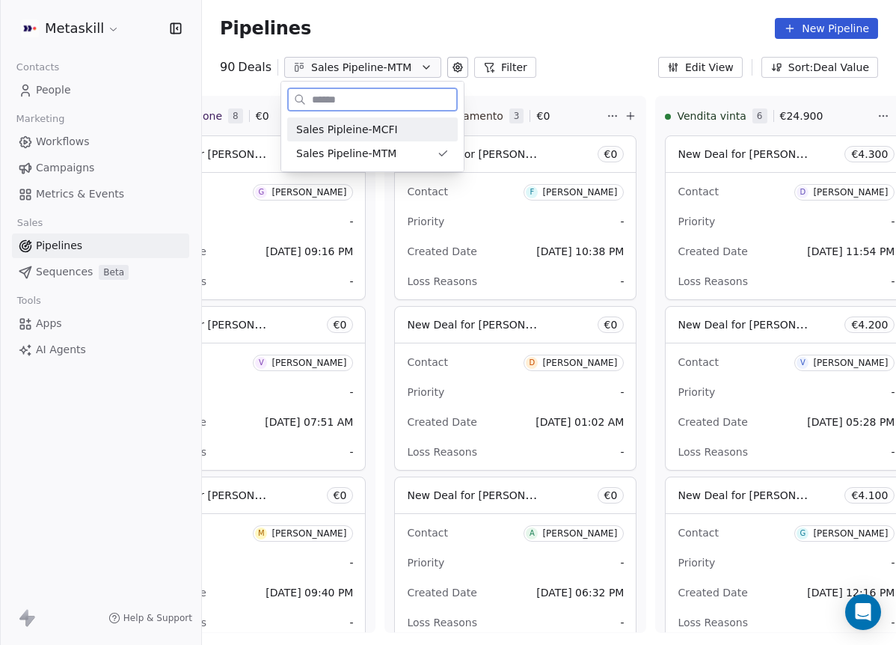
click at [402, 135] on div "Sales Pipleine-MCFI" at bounding box center [372, 130] width 153 height 16
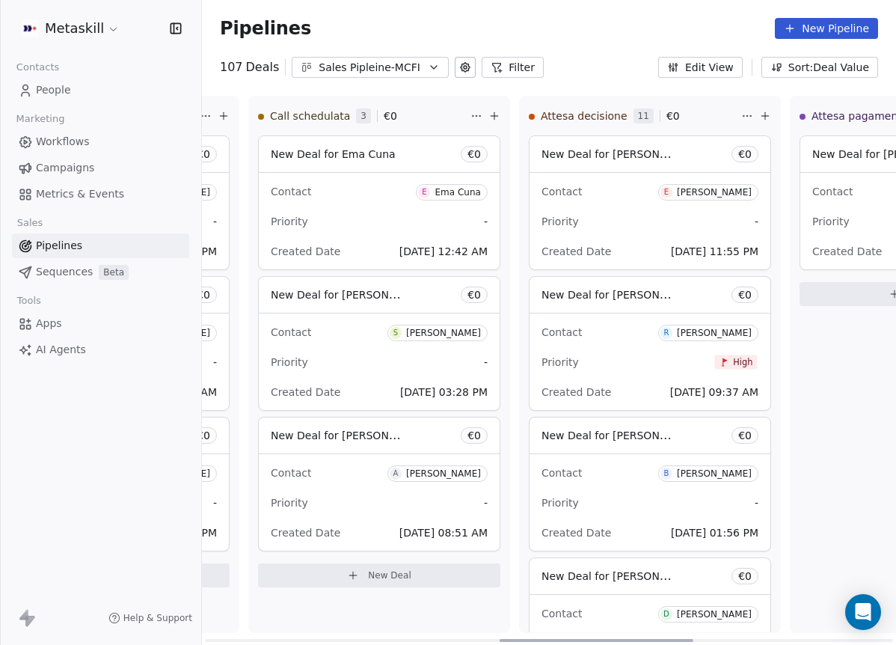
drag, startPoint x: 371, startPoint y: 635, endPoint x: 652, endPoint y: 538, distance: 297.5
click at [660, 639] on div at bounding box center [597, 640] width 194 height 3
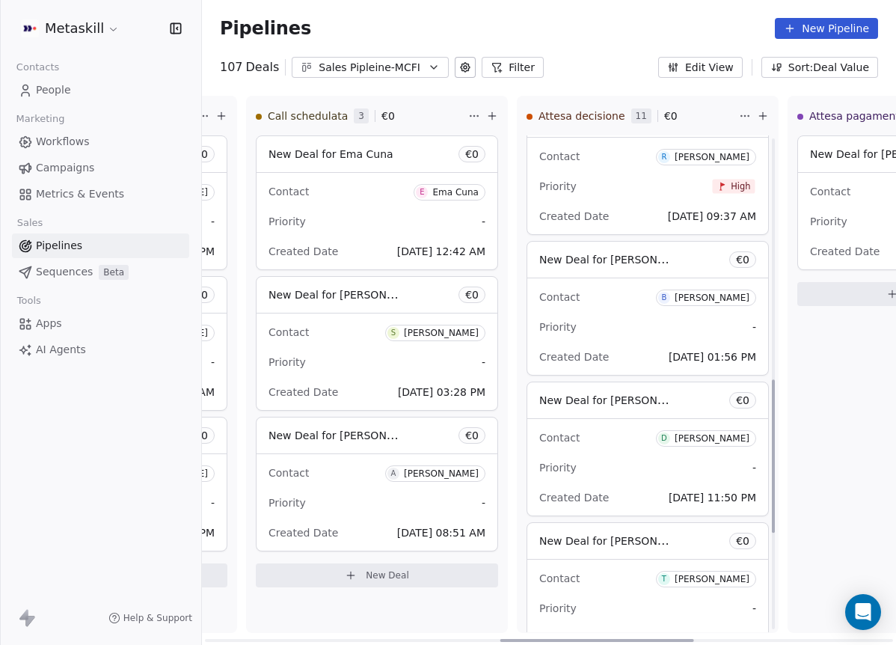
scroll to position [105, 0]
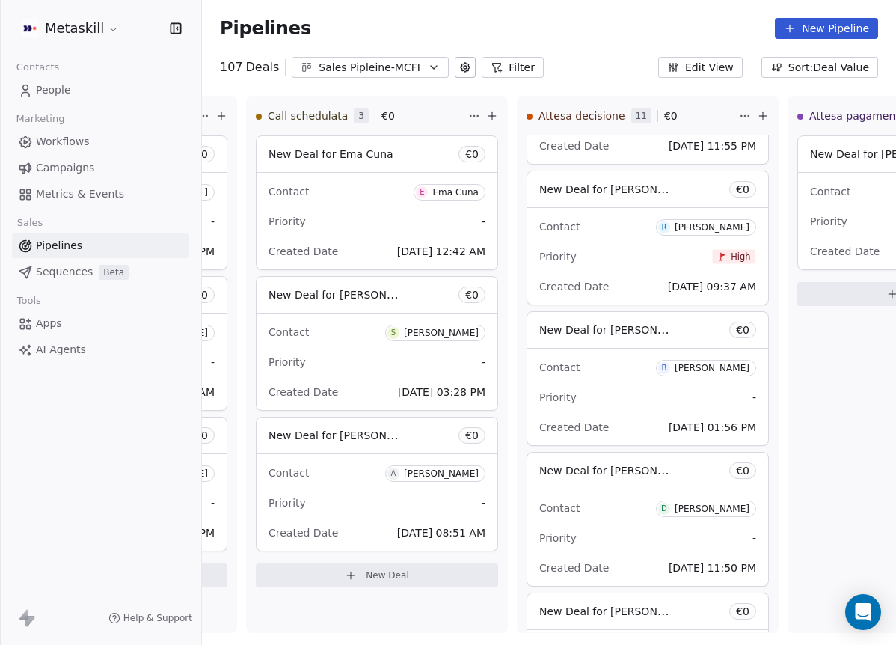
click at [64, 100] on link "People" at bounding box center [100, 90] width 177 height 25
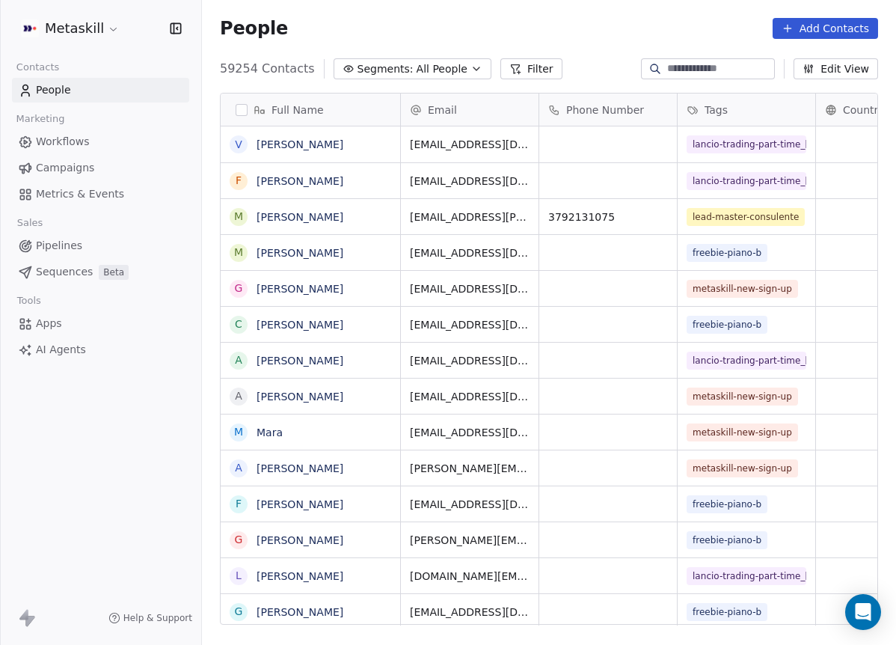
scroll to position [556, 683]
click at [691, 66] on input at bounding box center [719, 68] width 105 height 15
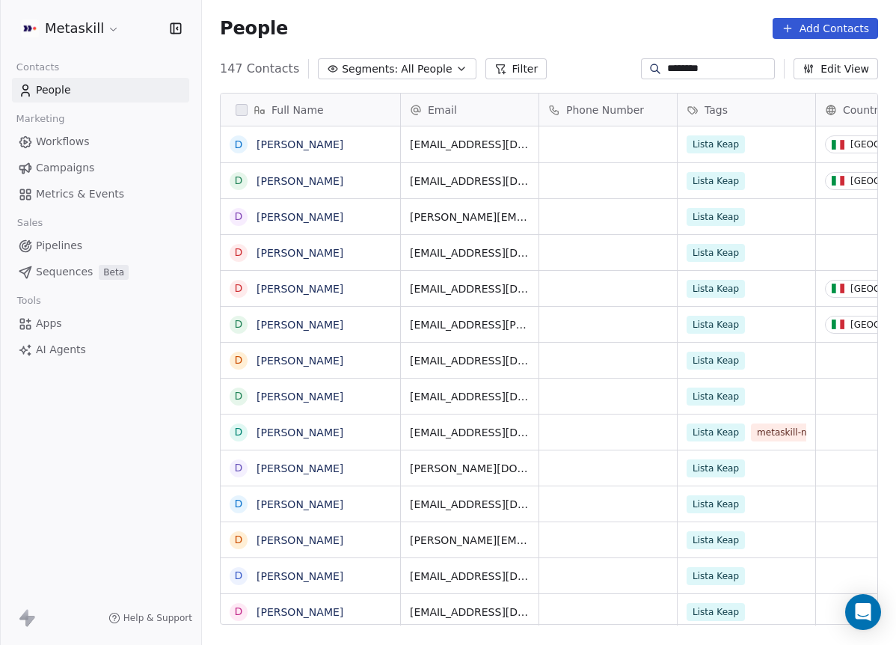
scroll to position [0, 0]
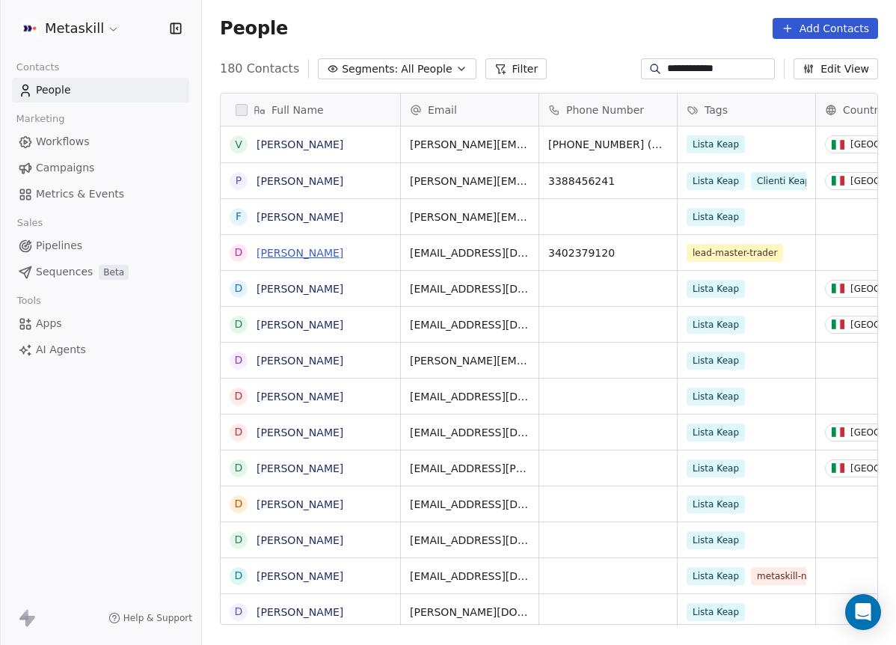
type input "**********"
click at [283, 252] on link "Danilo Greco" at bounding box center [300, 253] width 87 height 12
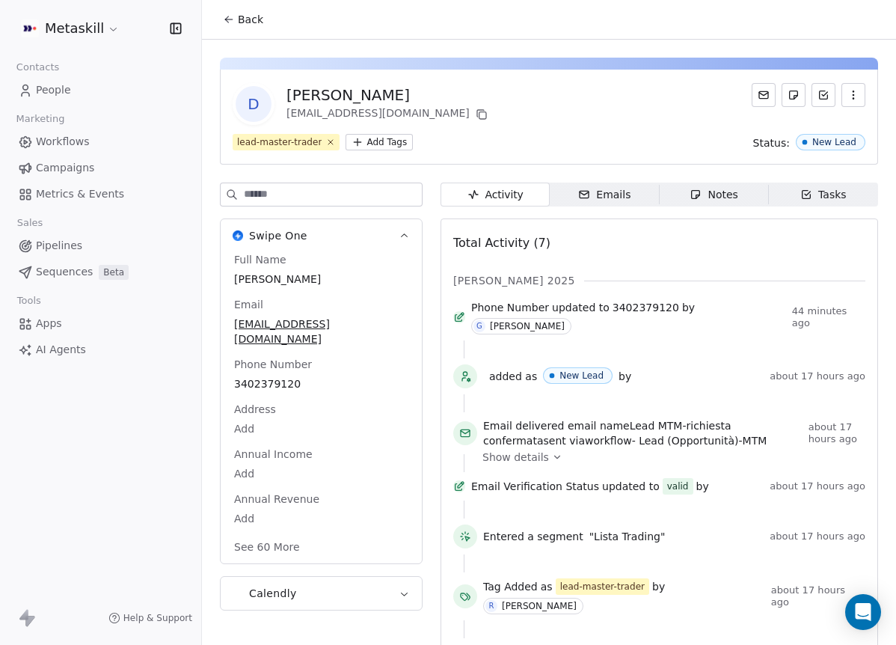
click at [76, 236] on link "Pipelines" at bounding box center [100, 245] width 177 height 25
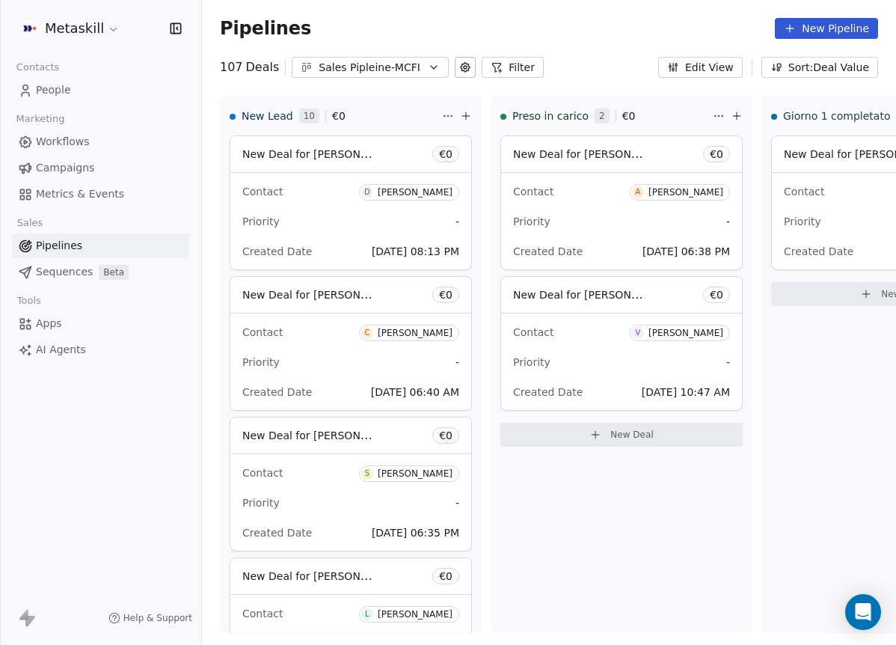
click at [378, 60] on div "Sales Pipleine-MCFI" at bounding box center [370, 68] width 103 height 16
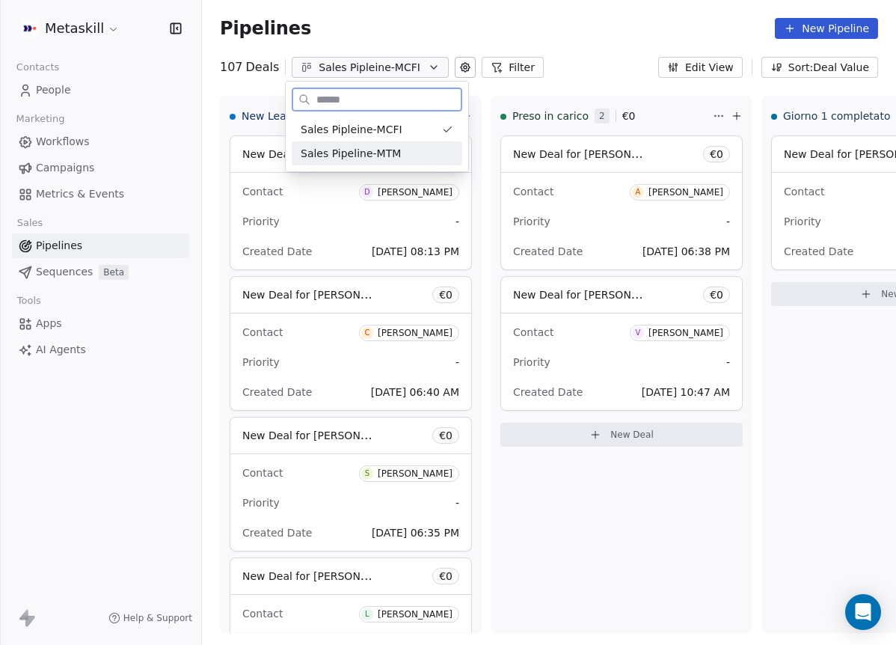
click at [386, 162] on div "Sales Pipeline-MTM" at bounding box center [377, 153] width 171 height 24
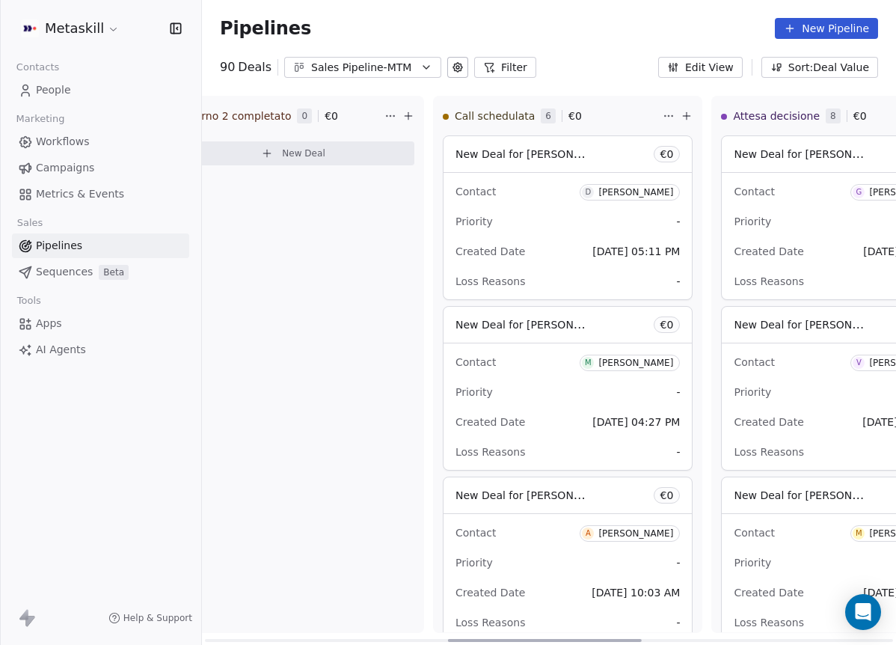
drag, startPoint x: 389, startPoint y: 636, endPoint x: 633, endPoint y: 550, distance: 258.8
click at [633, 639] on div at bounding box center [545, 640] width 194 height 3
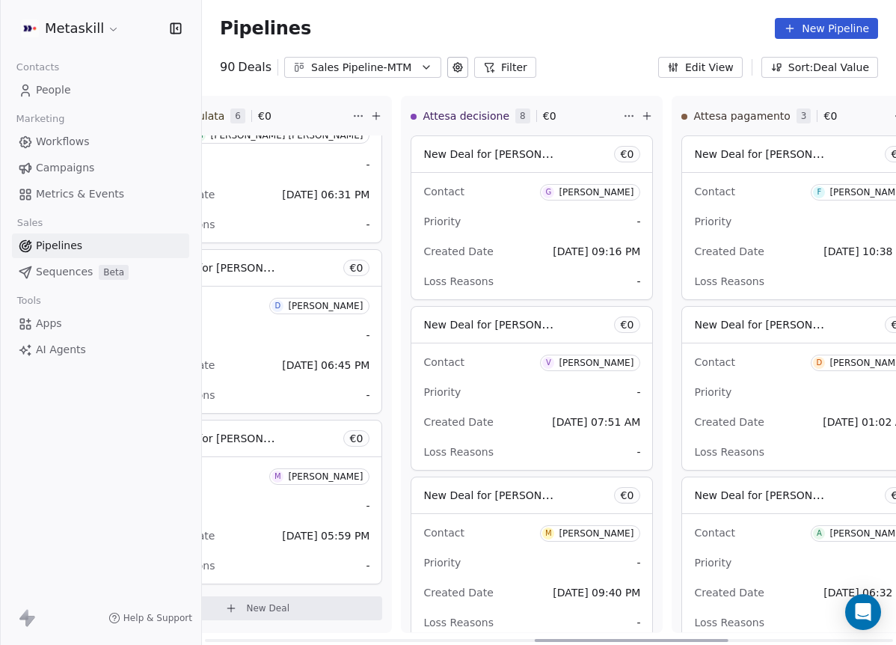
drag, startPoint x: 577, startPoint y: 636, endPoint x: 663, endPoint y: 624, distance: 86.7
click at [663, 639] on div at bounding box center [632, 640] width 194 height 3
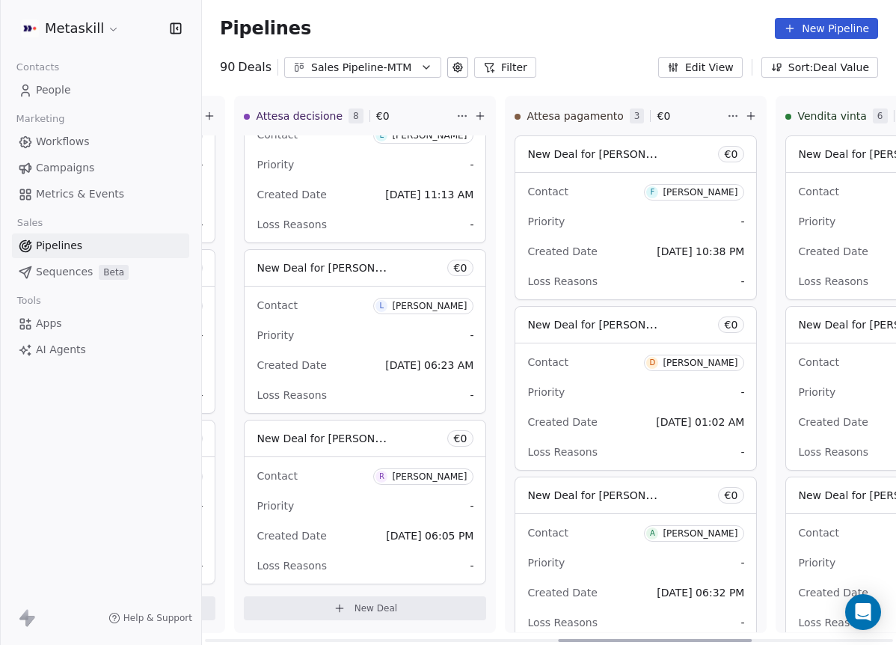
drag, startPoint x: 579, startPoint y: 633, endPoint x: 615, endPoint y: 624, distance: 37.9
click at [614, 639] on div at bounding box center [655, 640] width 194 height 3
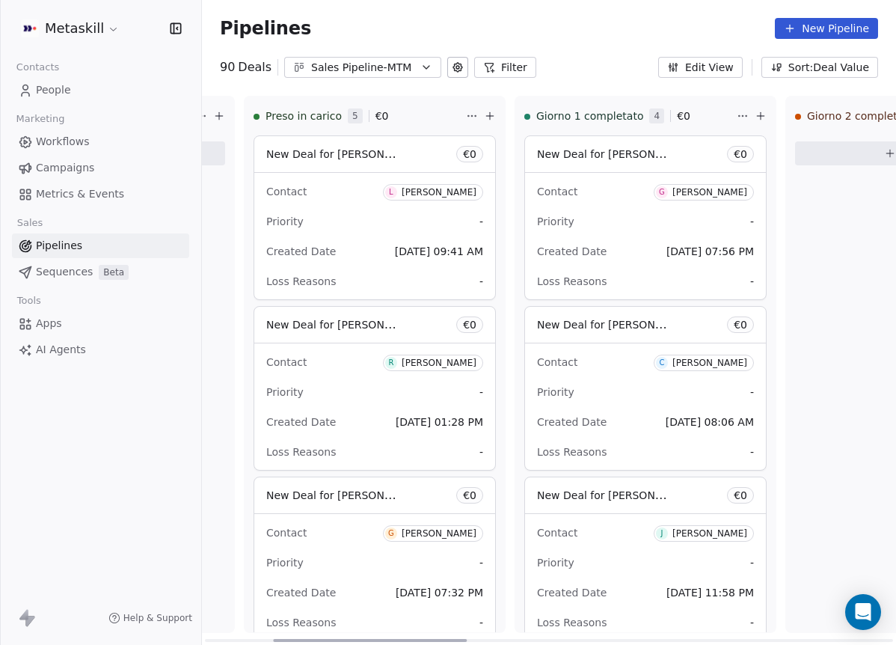
drag, startPoint x: 731, startPoint y: 636, endPoint x: 407, endPoint y: 559, distance: 332.8
click at [407, 639] on div at bounding box center [370, 640] width 194 height 3
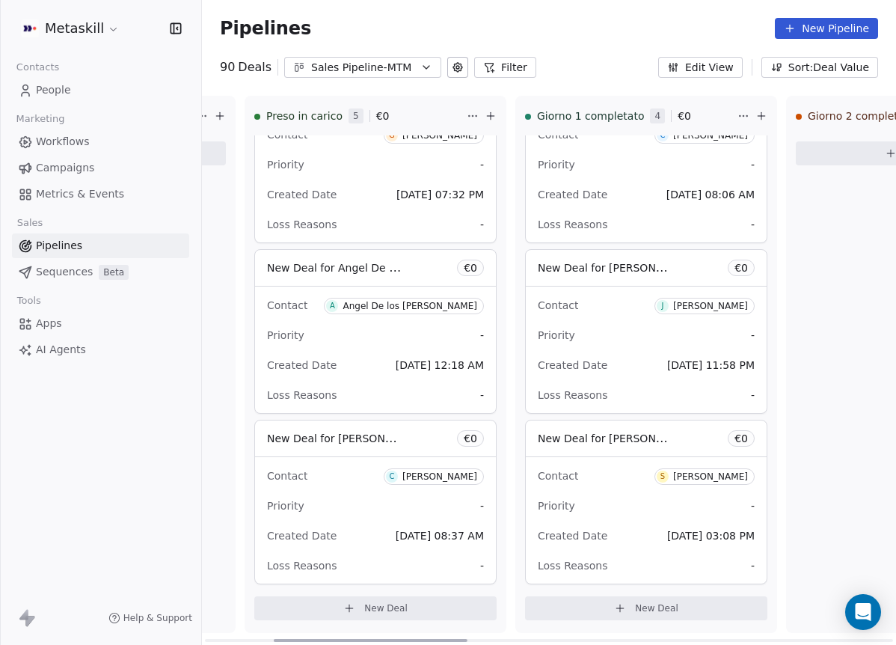
click at [684, 473] on div "Samara Travassos" at bounding box center [710, 476] width 75 height 10
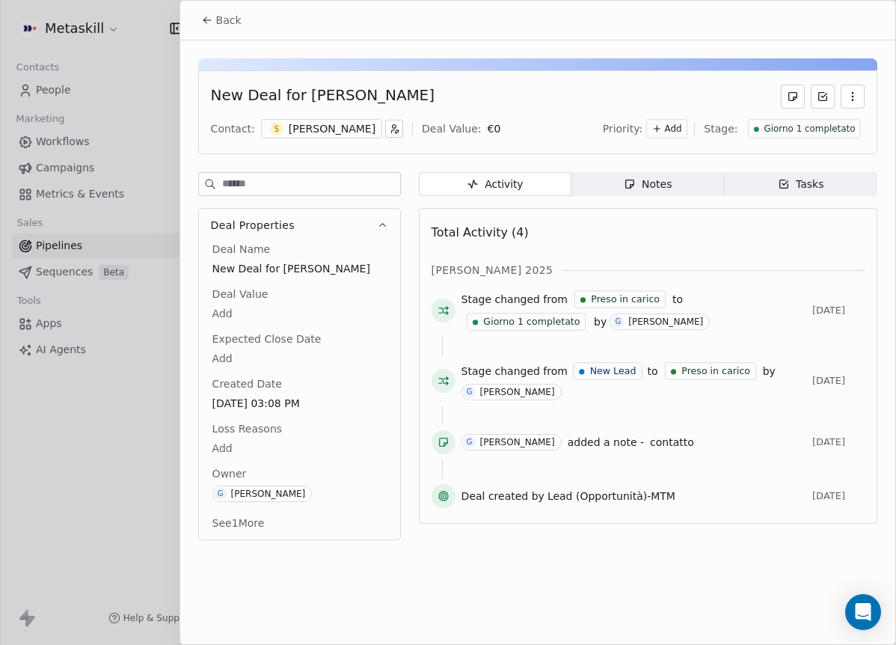
click at [238, 28] on button "Back" at bounding box center [221, 20] width 58 height 27
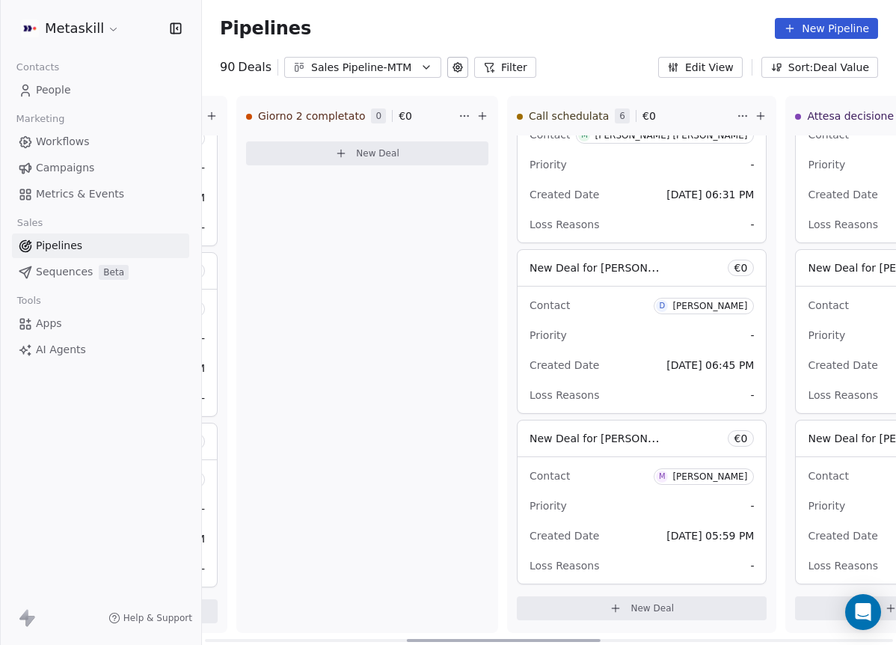
click at [601, 642] on div at bounding box center [504, 640] width 194 height 3
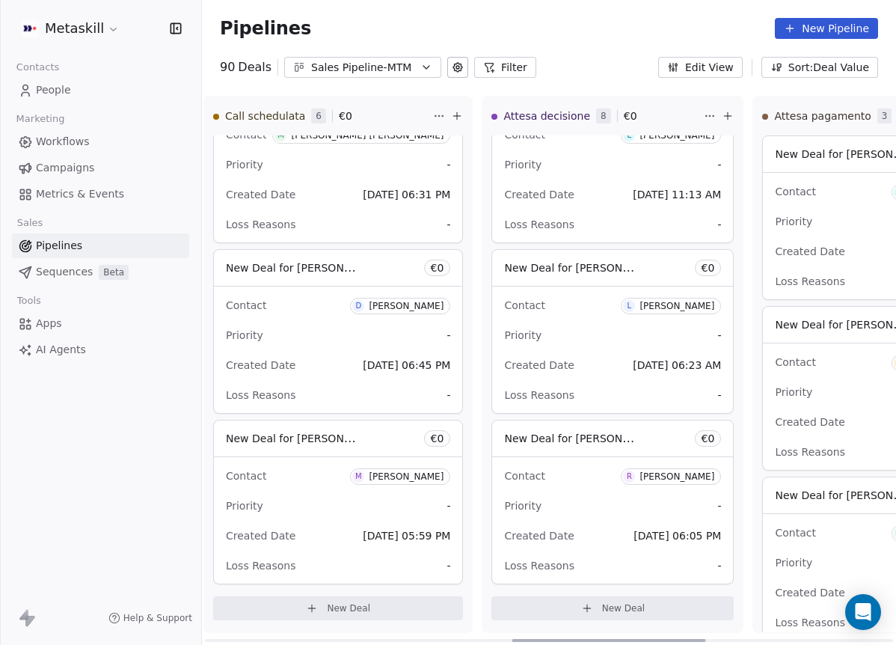
drag, startPoint x: 609, startPoint y: 639, endPoint x: 689, endPoint y: 627, distance: 80.2
click at [689, 639] on div at bounding box center [609, 640] width 194 height 3
click at [677, 480] on div "Roberta Medoro" at bounding box center [676, 476] width 75 height 10
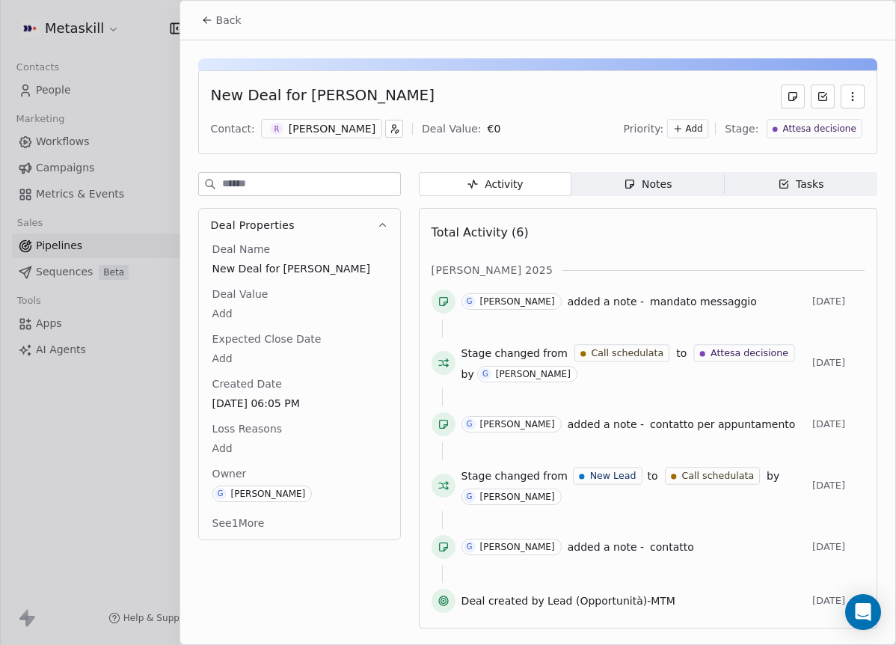
click at [629, 188] on icon "button" at bounding box center [630, 184] width 8 height 8
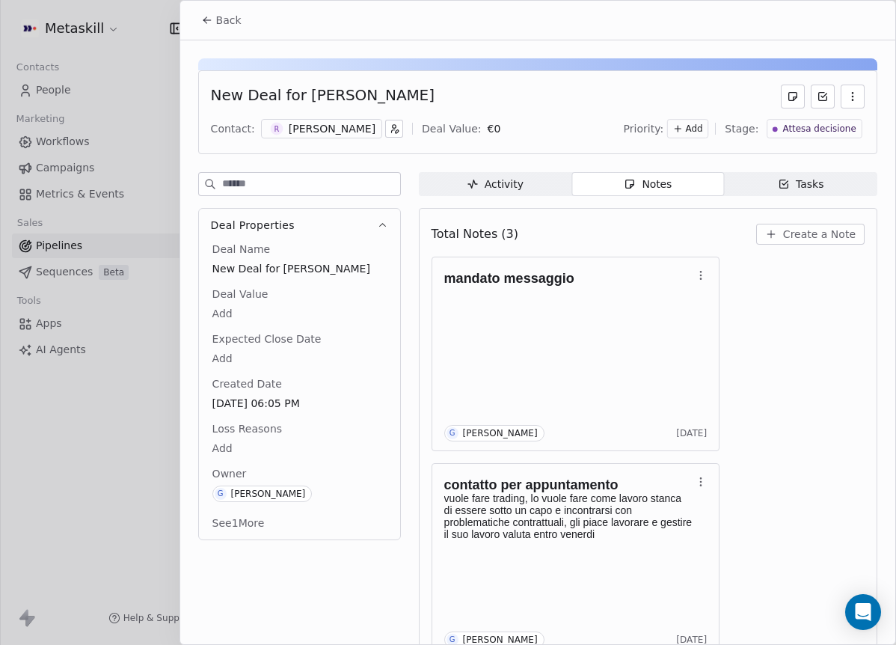
click at [228, 23] on span "Back" at bounding box center [228, 20] width 25 height 15
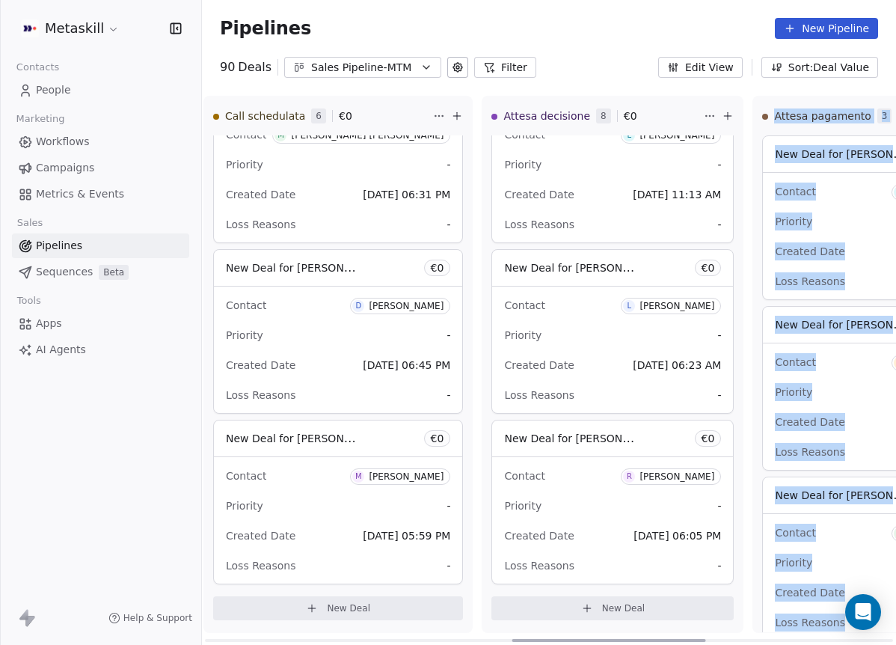
drag, startPoint x: 616, startPoint y: 633, endPoint x: 678, endPoint y: 640, distance: 61.8
click at [678, 640] on div "New Lead 0 € 0 New Deal Preso in carico 5 € 0 New Deal for Luca Mori € 0 Contac…" at bounding box center [549, 370] width 694 height 549
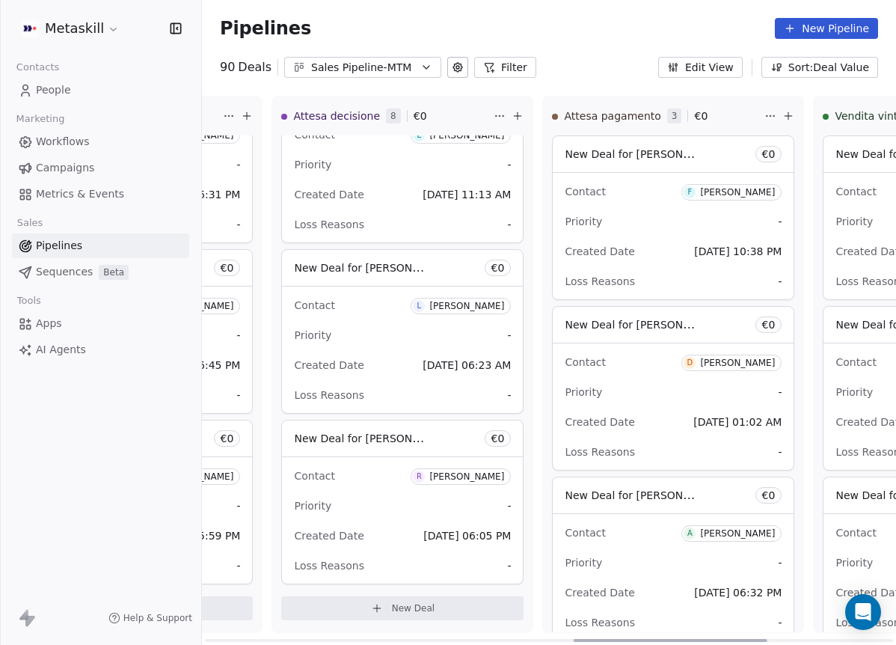
drag, startPoint x: 662, startPoint y: 642, endPoint x: 716, endPoint y: 633, distance: 55.3
click at [720, 639] on div at bounding box center [671, 640] width 194 height 3
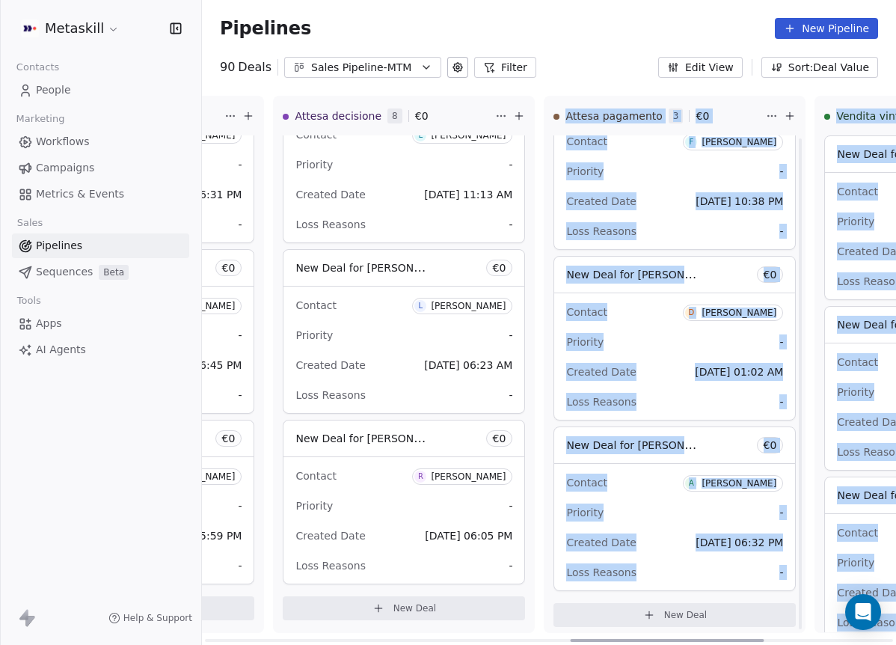
scroll to position [57, 0]
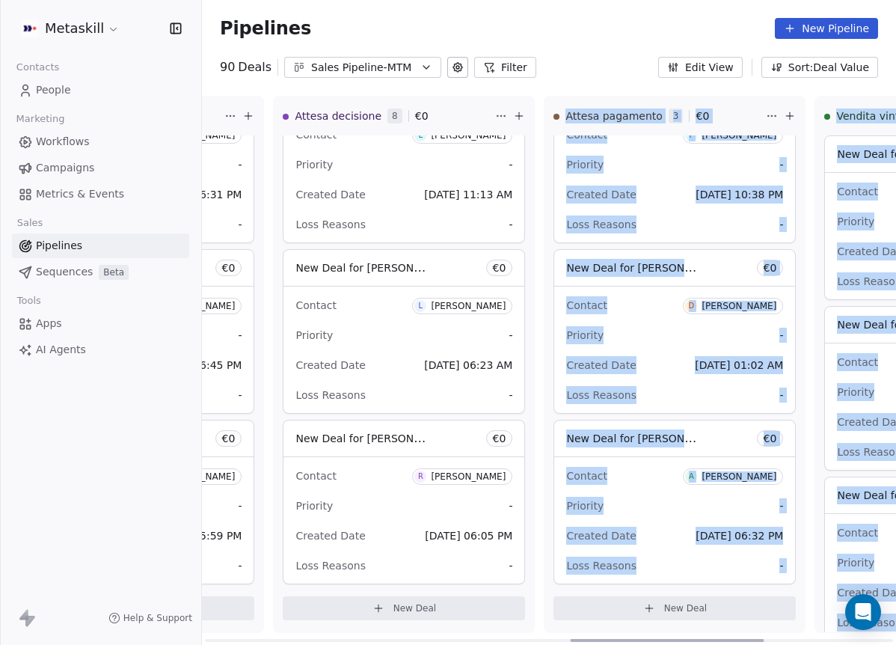
click at [670, 497] on div "Priority -" at bounding box center [674, 506] width 217 height 24
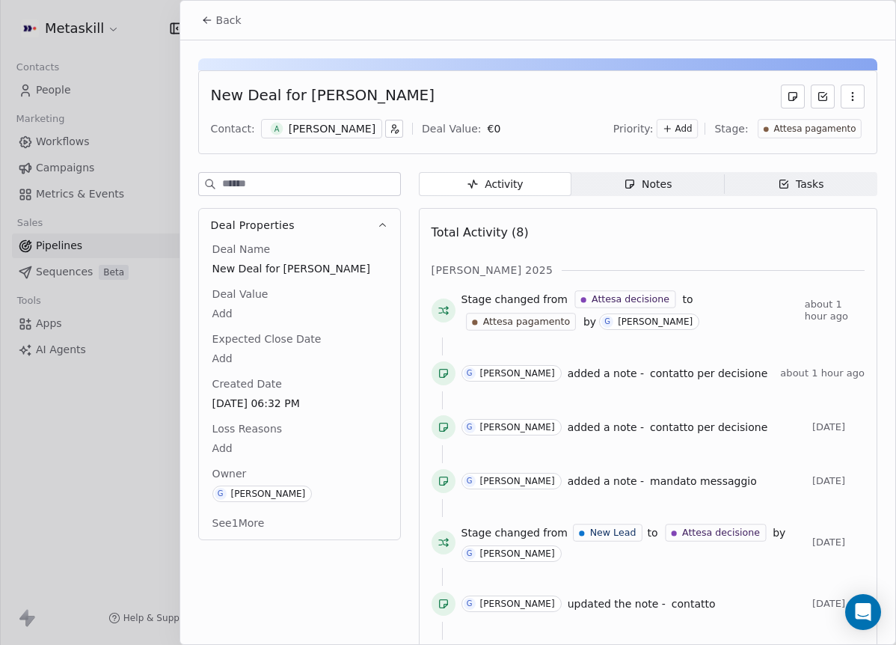
click at [232, 28] on button "Back" at bounding box center [221, 20] width 58 height 27
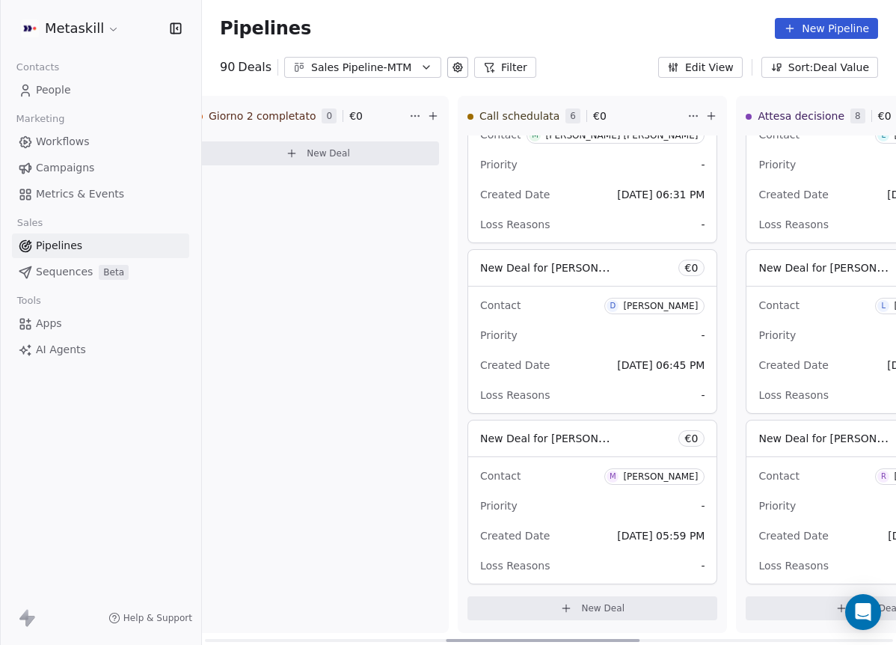
scroll to position [0, 906]
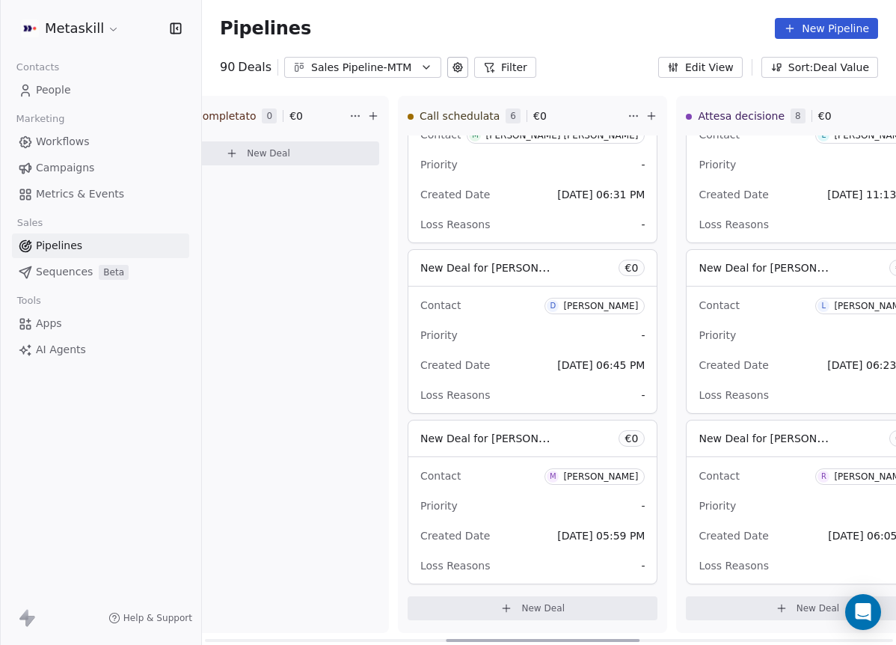
drag, startPoint x: 573, startPoint y: 638, endPoint x: 463, endPoint y: 585, distance: 122.1
click at [461, 639] on div at bounding box center [543, 640] width 194 height 3
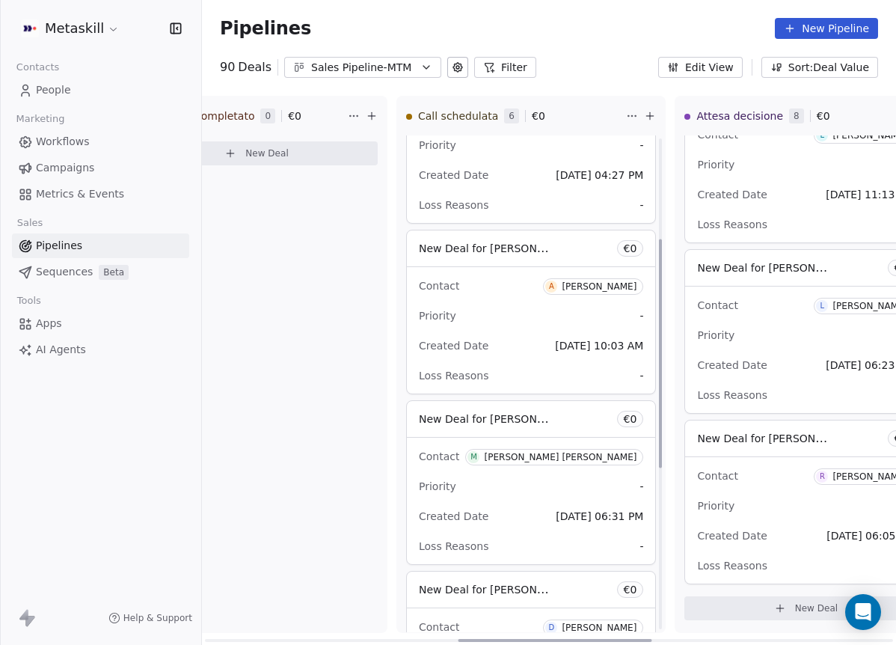
scroll to position [213, 0]
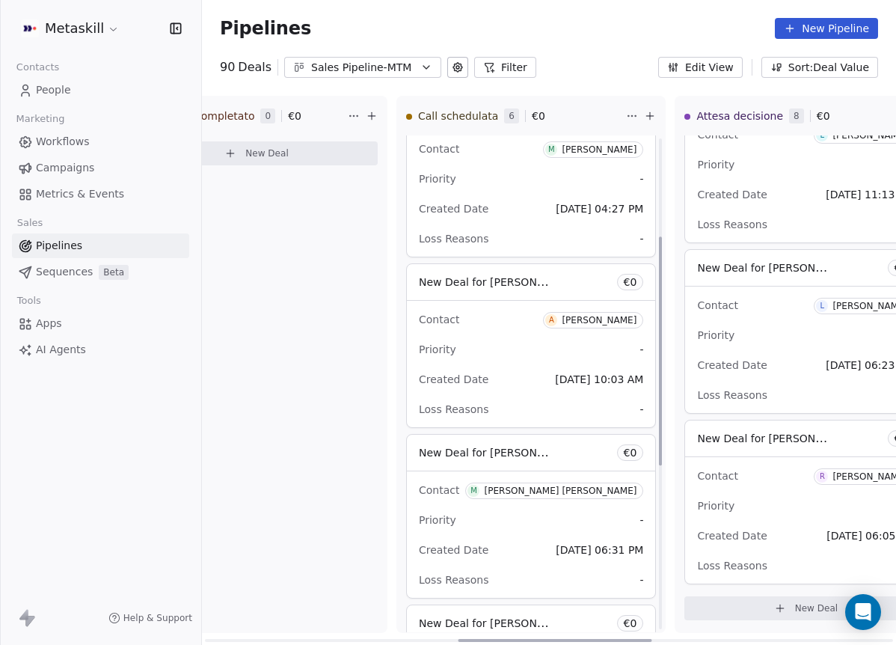
click at [588, 493] on div "Mark Middonti celauro" at bounding box center [560, 490] width 153 height 10
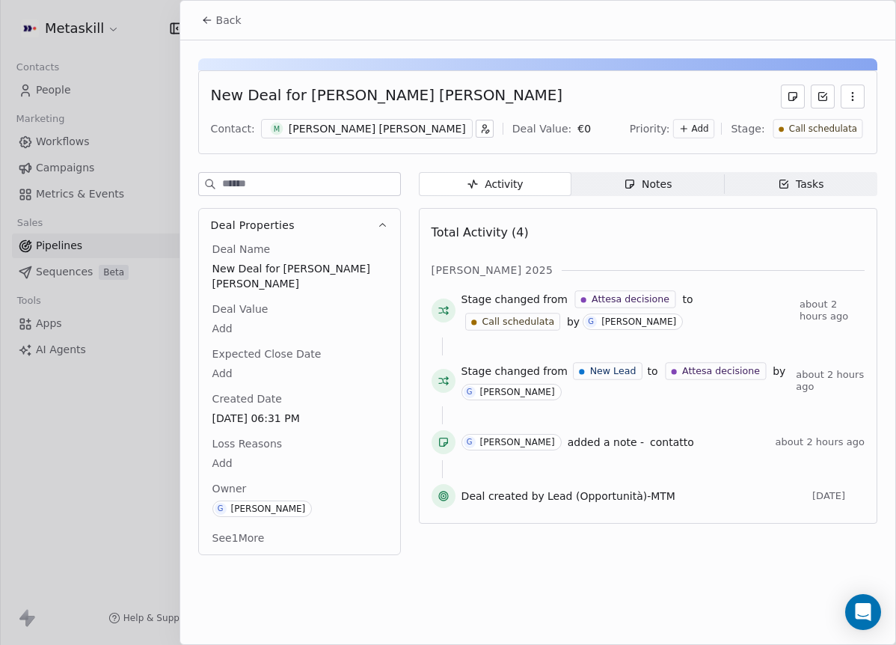
click at [378, 130] on div "Mark Middonti celauro" at bounding box center [377, 128] width 177 height 15
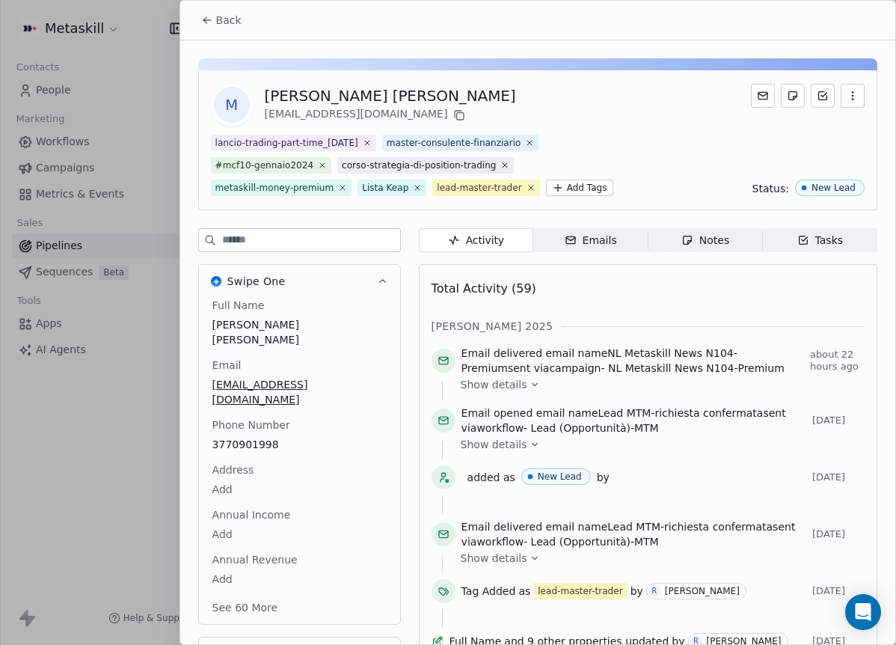
click at [699, 243] on div "Notes" at bounding box center [705, 241] width 48 height 16
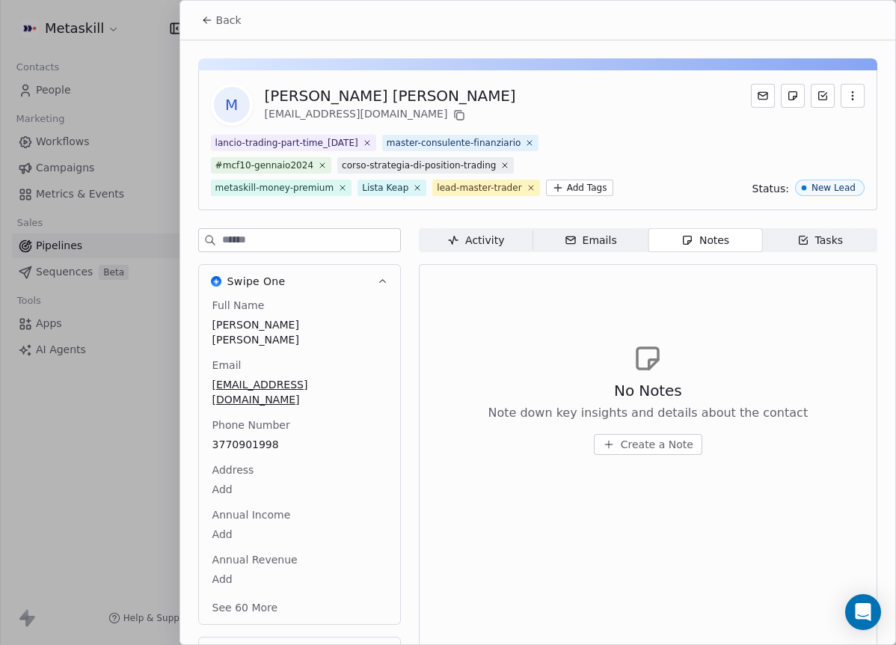
click at [246, 28] on button "Back" at bounding box center [221, 20] width 58 height 27
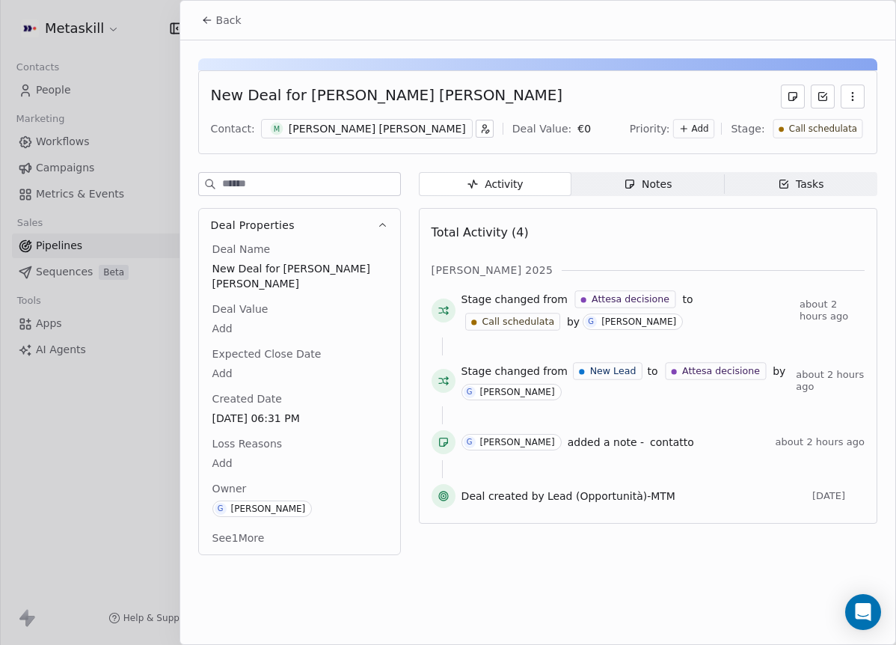
drag, startPoint x: 669, startPoint y: 156, endPoint x: 664, endPoint y: 162, distance: 8.5
click at [667, 158] on div "New Deal for Mark Middonti celauro Contact: M Mark Middonti celauro Deal Value:…" at bounding box center [537, 301] width 715 height 523
click at [663, 165] on div "New Deal for Mark Middonti celauro Contact: M Mark Middonti celauro Deal Value:…" at bounding box center [537, 301] width 715 height 523
click at [663, 173] on span "Notes Notes" at bounding box center [647, 184] width 153 height 24
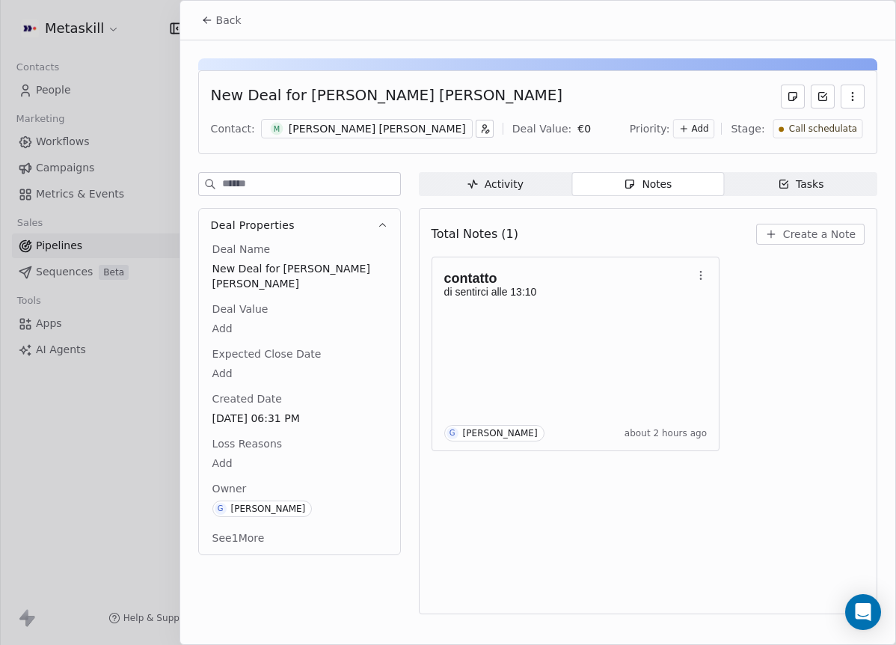
click at [789, 238] on span "Create a Note" at bounding box center [819, 234] width 73 height 15
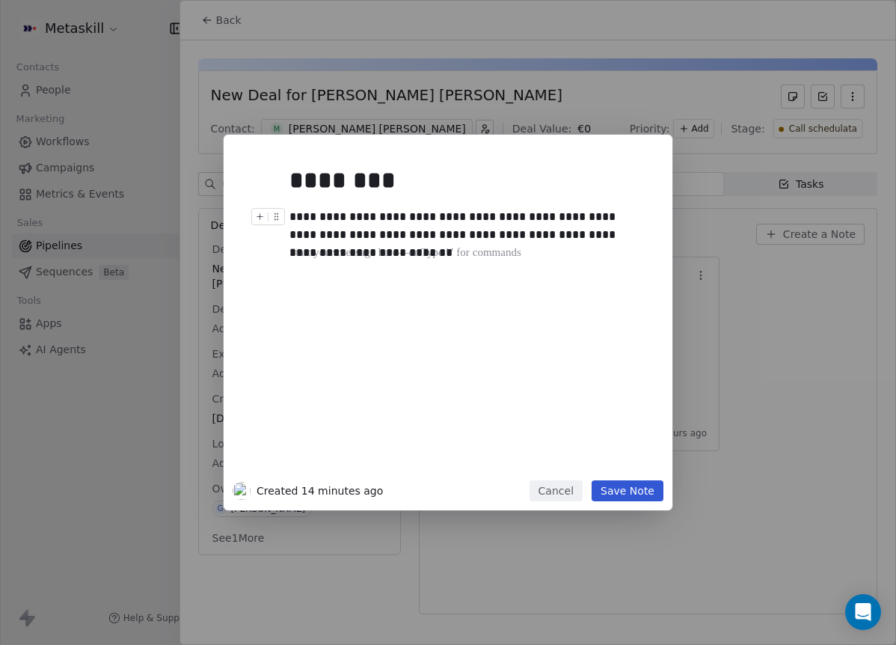
click at [642, 489] on button "Save Note" at bounding box center [628, 490] width 72 height 21
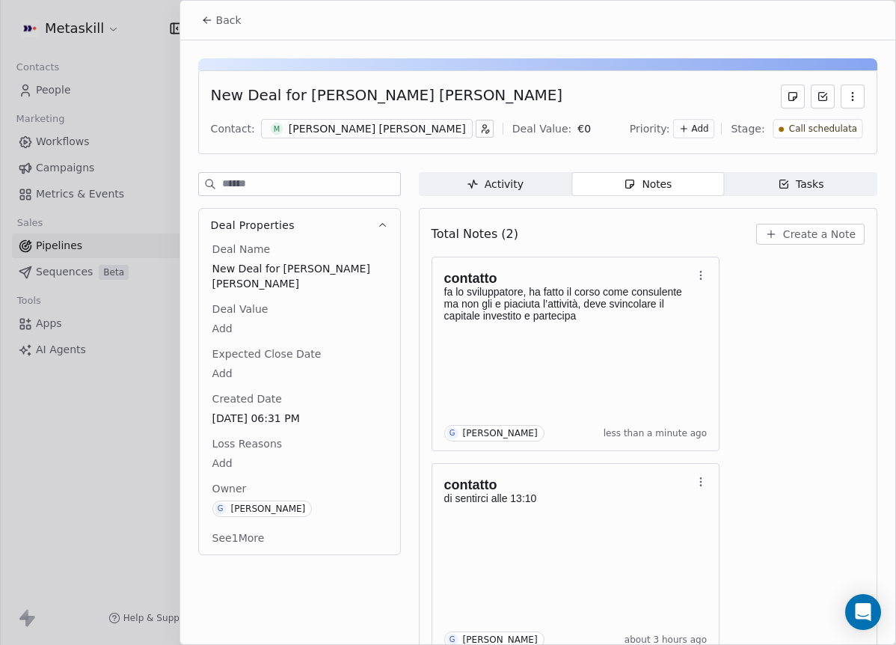
click at [346, 119] on div "M Mark Middonti celauro" at bounding box center [367, 128] width 212 height 19
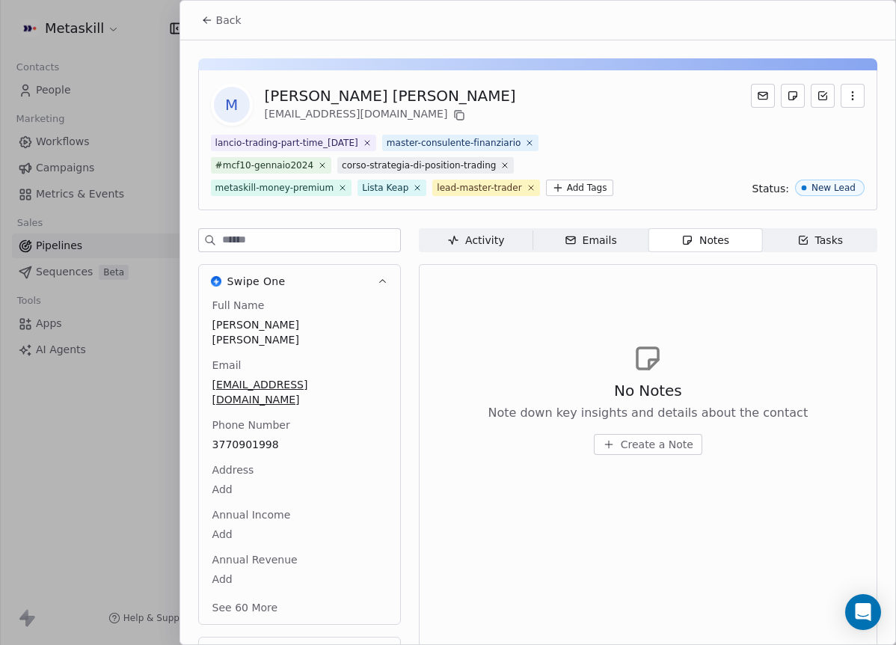
click at [426, 114] on div "markmiddonticelauro@gmail.com" at bounding box center [390, 115] width 251 height 18
click at [453, 118] on icon at bounding box center [459, 115] width 12 height 12
click at [223, 19] on span "Back" at bounding box center [228, 20] width 25 height 15
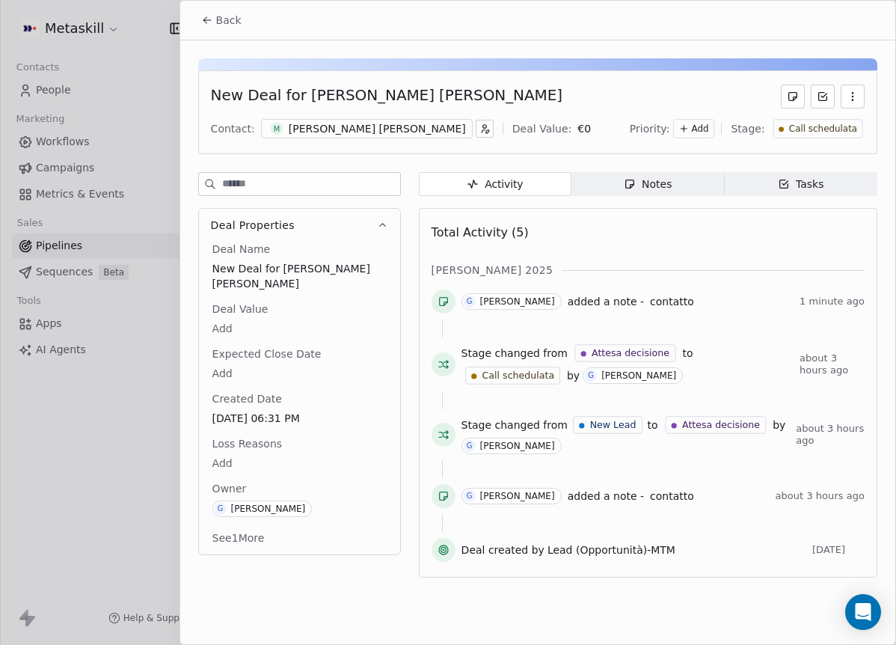
click at [845, 133] on span "Call schedulata" at bounding box center [822, 129] width 68 height 13
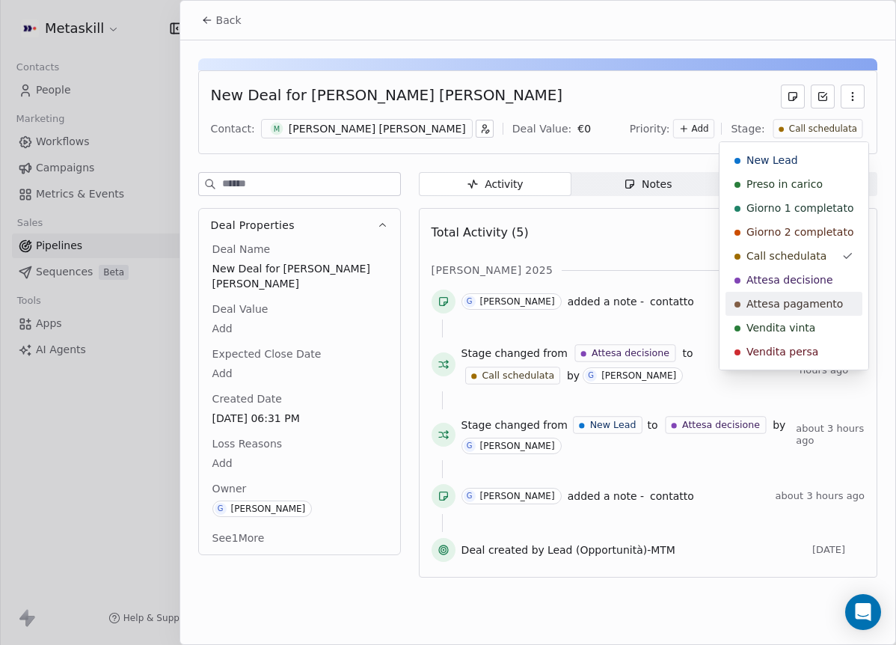
click at [819, 304] on span "Attesa pagamento" at bounding box center [794, 303] width 96 height 15
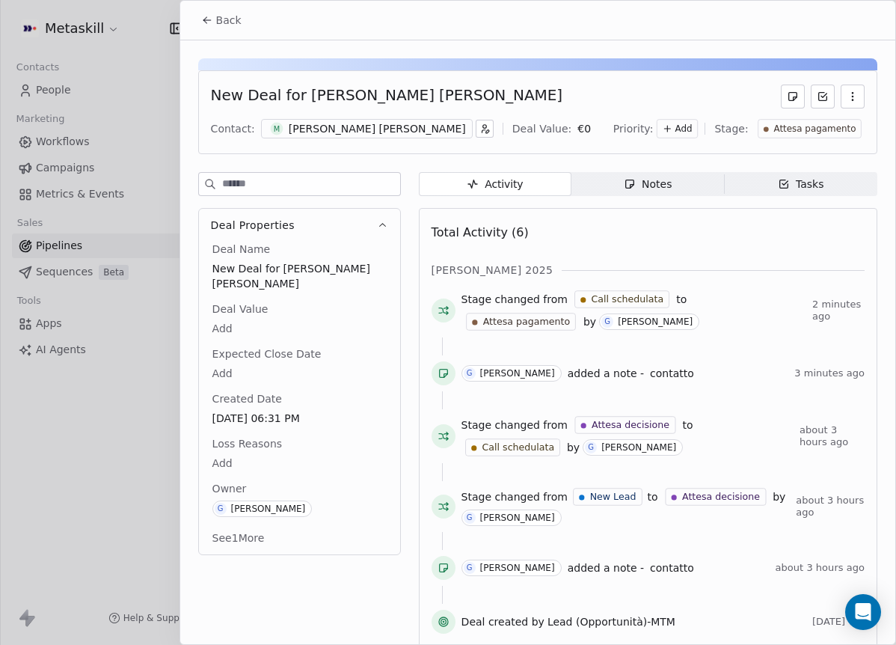
drag, startPoint x: 243, startPoint y: 16, endPoint x: 403, endPoint y: 22, distance: 160.1
click at [242, 16] on button "Back" at bounding box center [221, 20] width 58 height 27
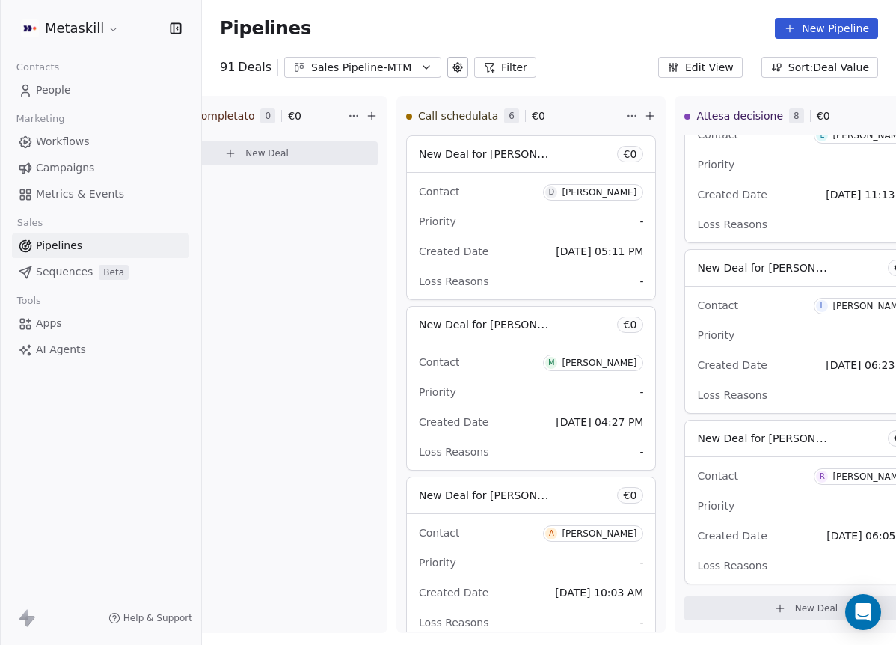
click at [423, 67] on icon "button" at bounding box center [426, 67] width 6 height 3
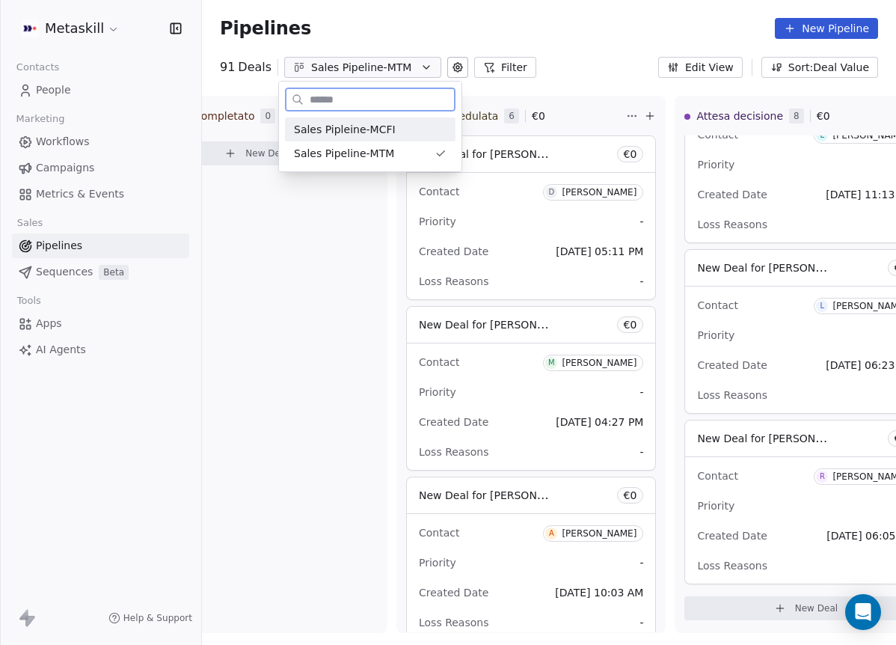
click at [436, 131] on div "Sales Pipleine-MCFI" at bounding box center [370, 130] width 153 height 16
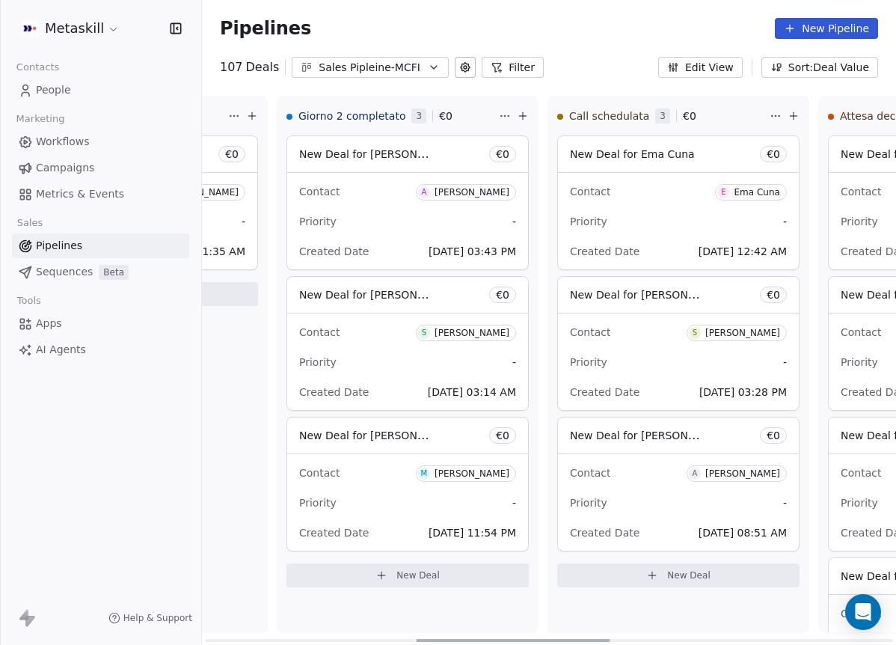
drag, startPoint x: 357, startPoint y: 638, endPoint x: 598, endPoint y: 551, distance: 256.7
click at [568, 639] on div at bounding box center [514, 640] width 194 height 3
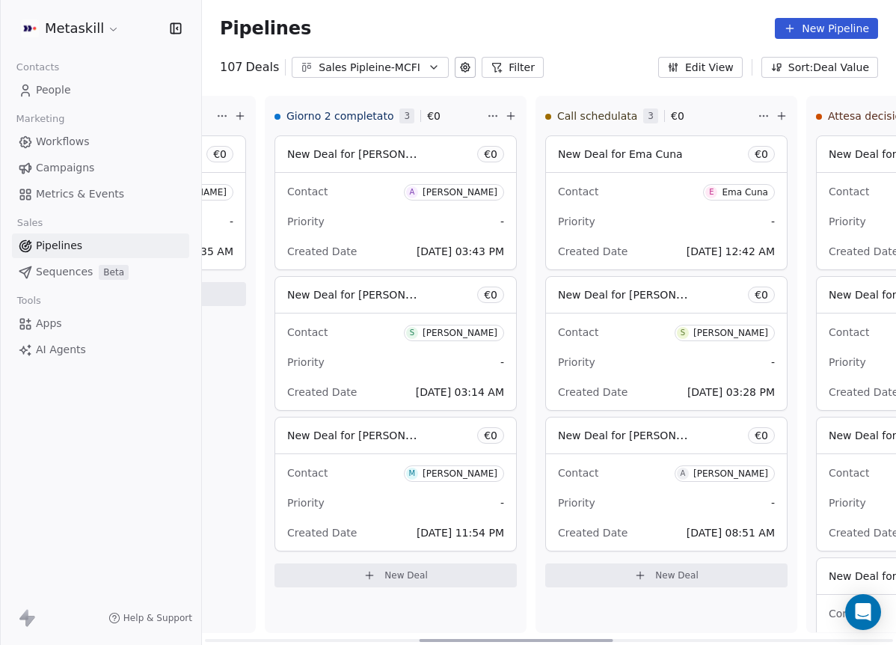
click at [723, 470] on div "Alessio Felice" at bounding box center [730, 473] width 75 height 10
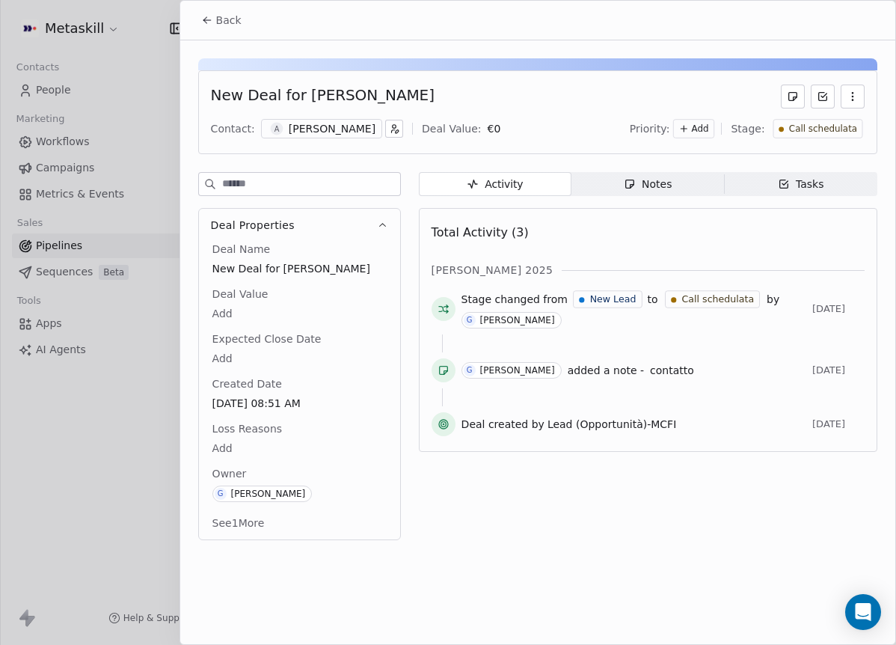
click at [343, 132] on div "Alessio Felice" at bounding box center [332, 128] width 87 height 15
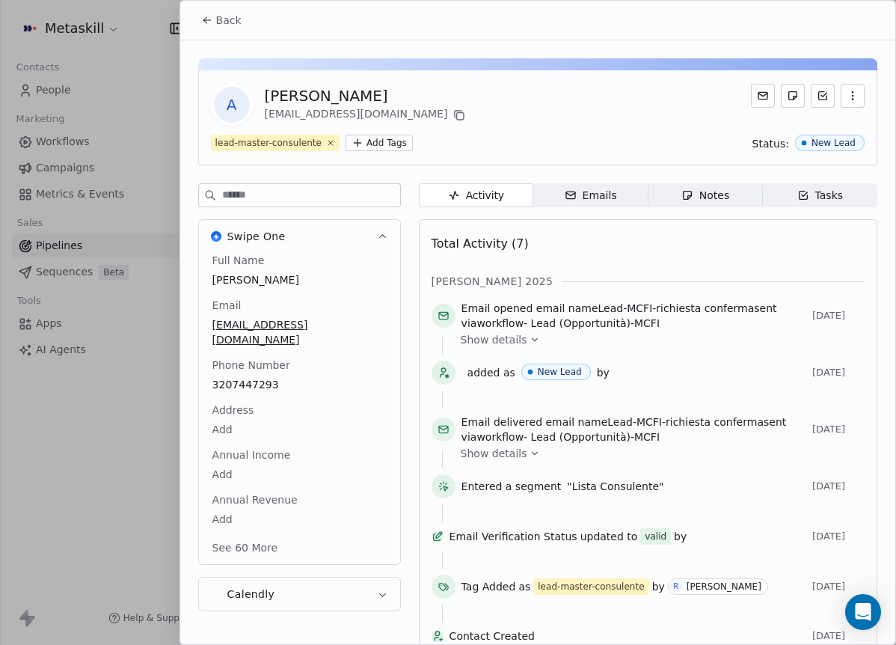
scroll to position [40, 0]
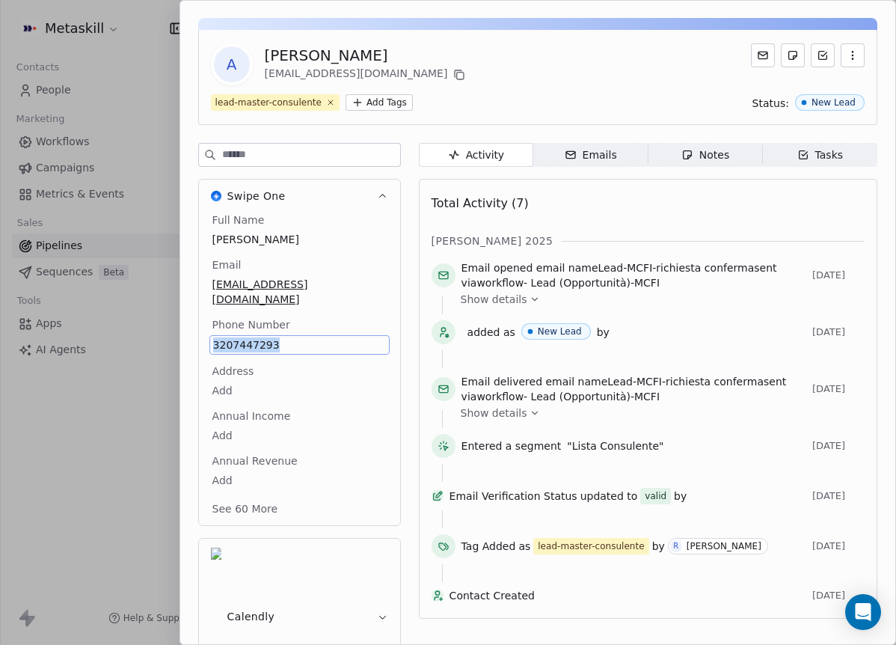
copy span "3207447293"
click at [375, 268] on div "Email alessiofelice81@gmail.com" at bounding box center [299, 282] width 180 height 51
click at [457, 73] on icon at bounding box center [460, 76] width 7 height 7
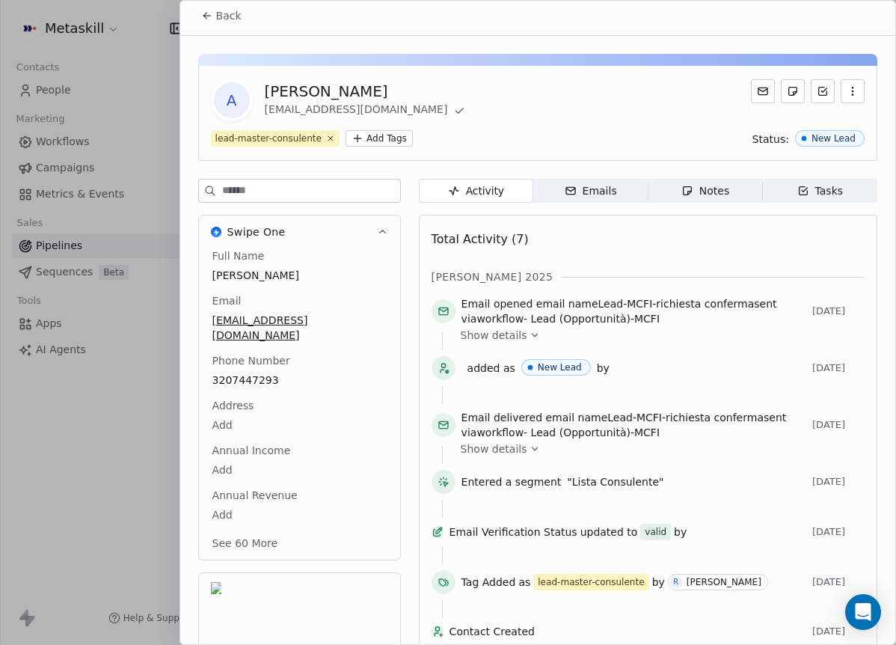
scroll to position [0, 0]
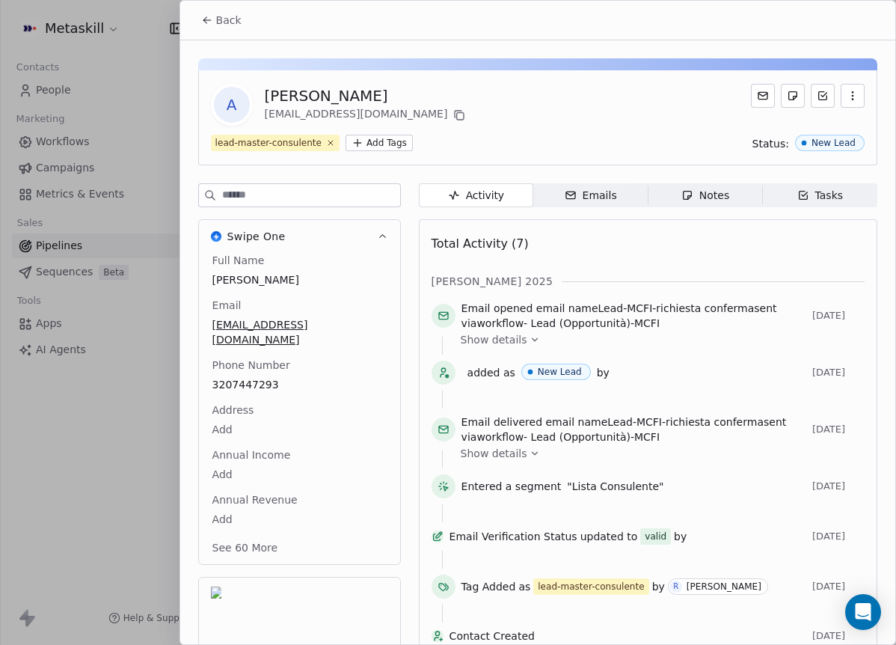
click at [219, 29] on button "Back" at bounding box center [221, 20] width 58 height 27
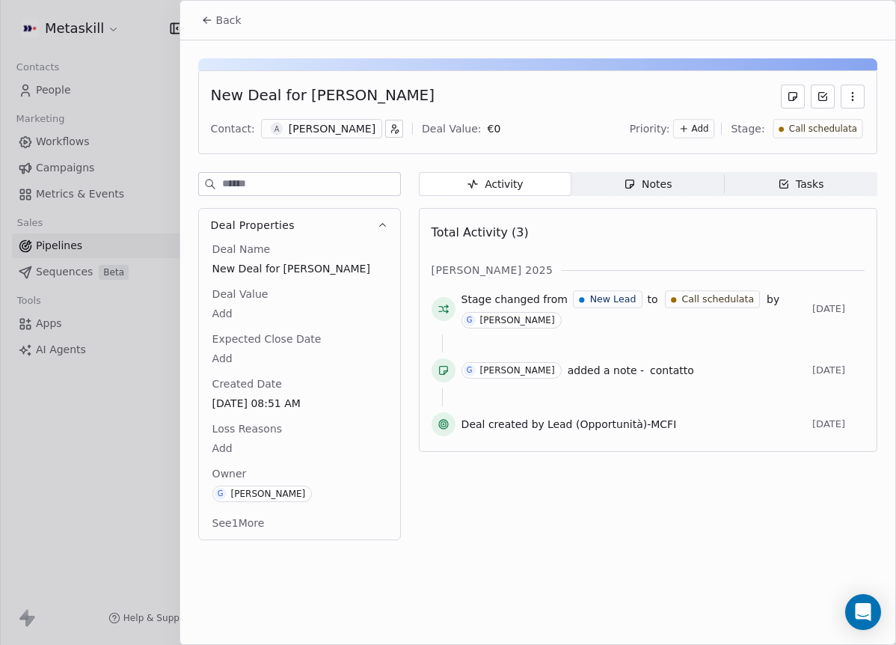
click at [654, 192] on span "Notes Notes" at bounding box center [647, 184] width 153 height 24
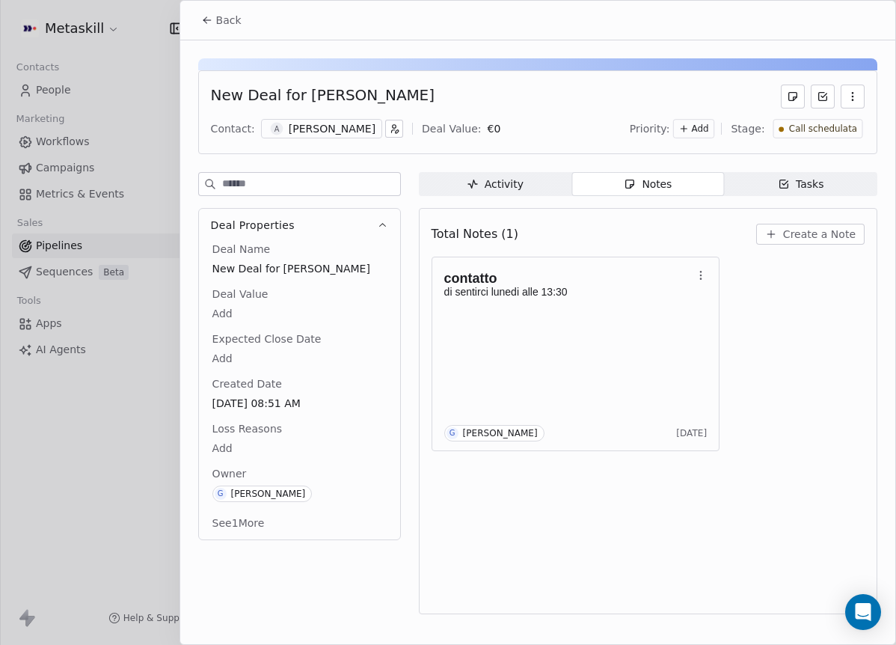
click at [819, 227] on span "Create a Note" at bounding box center [819, 234] width 73 height 15
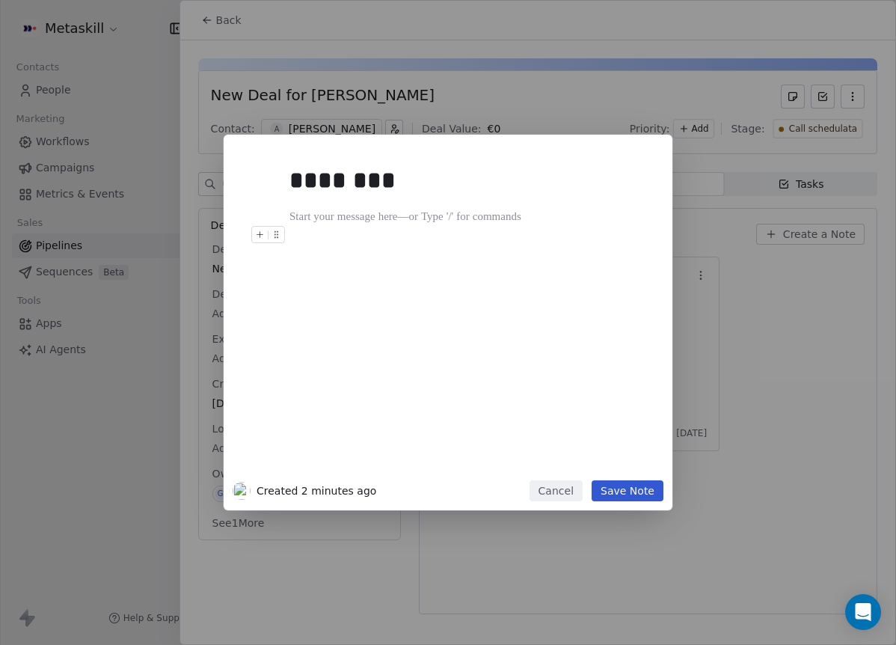
click at [618, 259] on div "********" at bounding box center [470, 315] width 362 height 319
click at [453, 194] on div "********" at bounding box center [464, 180] width 351 height 36
click at [441, 201] on h1 "********" at bounding box center [470, 180] width 362 height 48
click at [419, 215] on div at bounding box center [470, 217] width 362 height 18
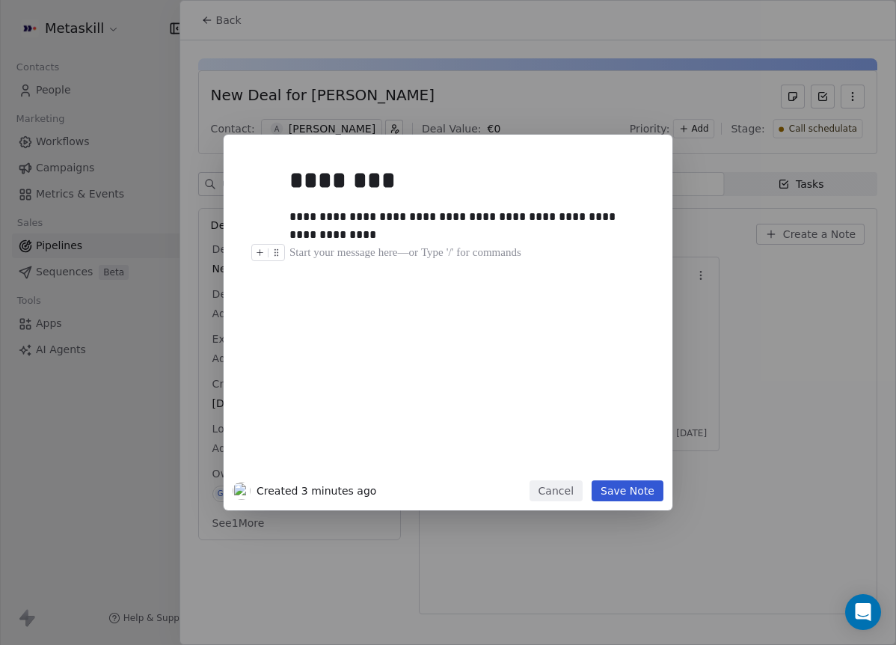
click at [558, 261] on div at bounding box center [470, 253] width 362 height 18
click at [432, 239] on div "**********" at bounding box center [464, 226] width 351 height 36
click at [584, 215] on div "**********" at bounding box center [464, 226] width 351 height 36
click at [539, 215] on div "**********" at bounding box center [464, 226] width 351 height 36
click at [556, 218] on div "**********" at bounding box center [464, 226] width 351 height 36
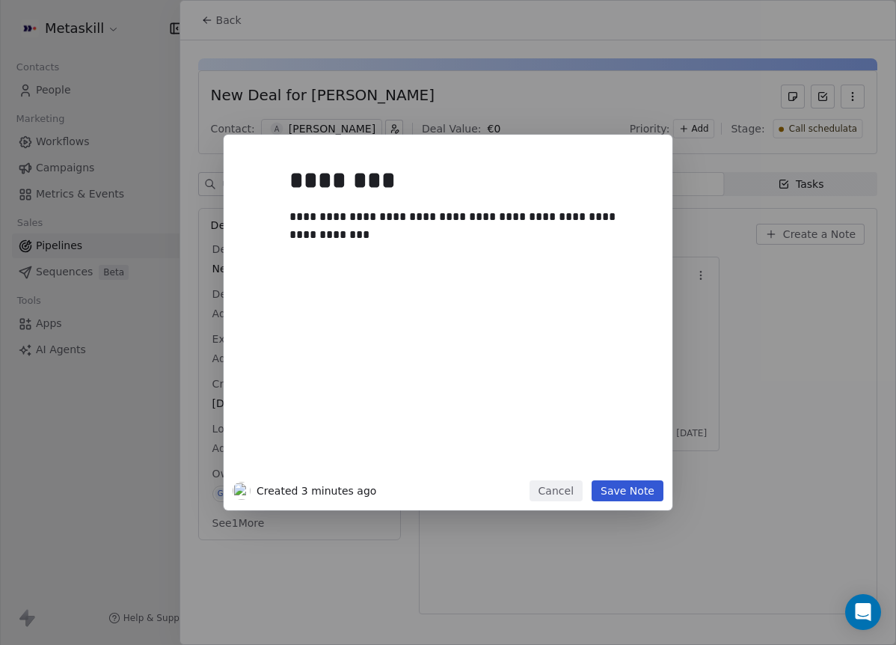
click at [621, 495] on button "Save Note" at bounding box center [628, 490] width 72 height 21
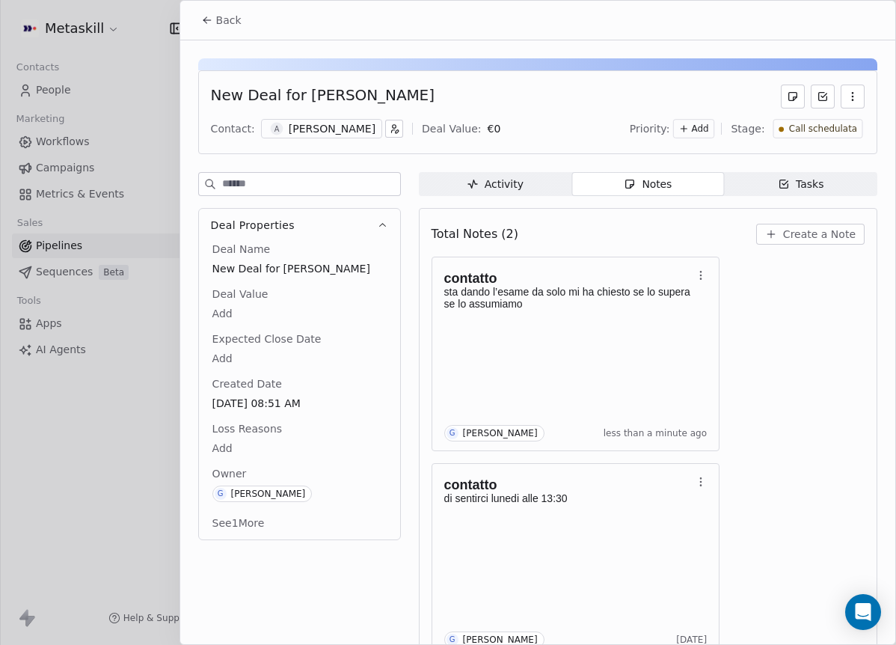
click at [814, 135] on div "Call schedulata" at bounding box center [818, 128] width 90 height 19
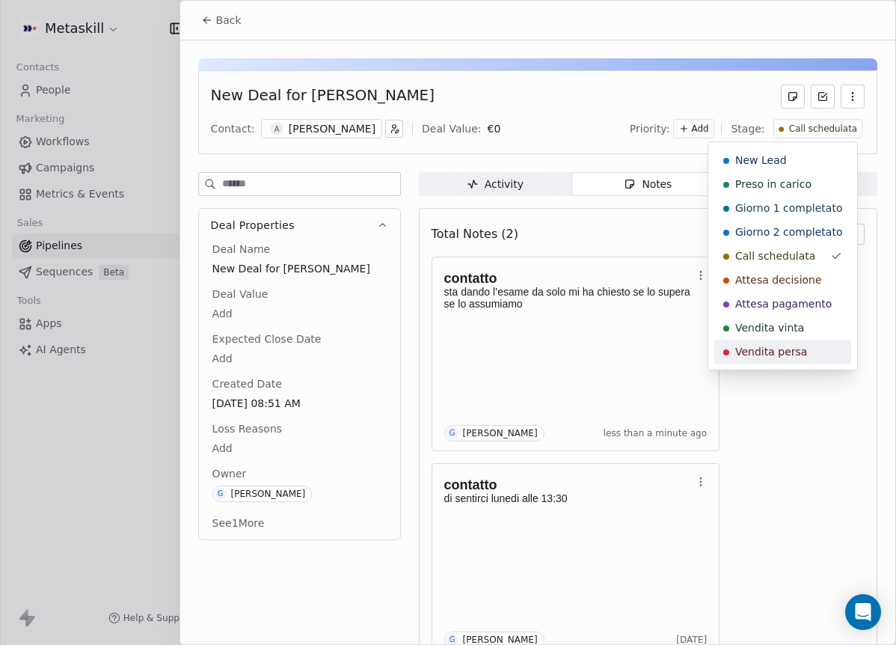
click at [788, 345] on div "Vendita persa" at bounding box center [782, 352] width 137 height 24
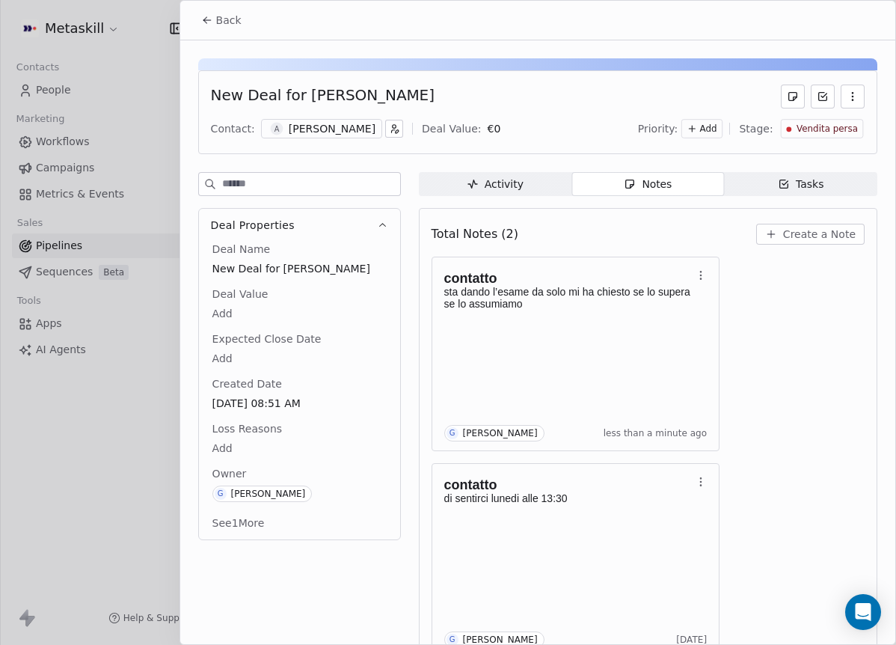
click at [195, 443] on div "New Deal for Alessio Felice Contact: A Alessio Felice Deal Value: € 0 Priority:…" at bounding box center [537, 358] width 715 height 636
click at [216, 441] on html "Metaskill Contacts People Marketing Workflows Campaigns Metrics & Events Sales …" at bounding box center [448, 322] width 896 height 645
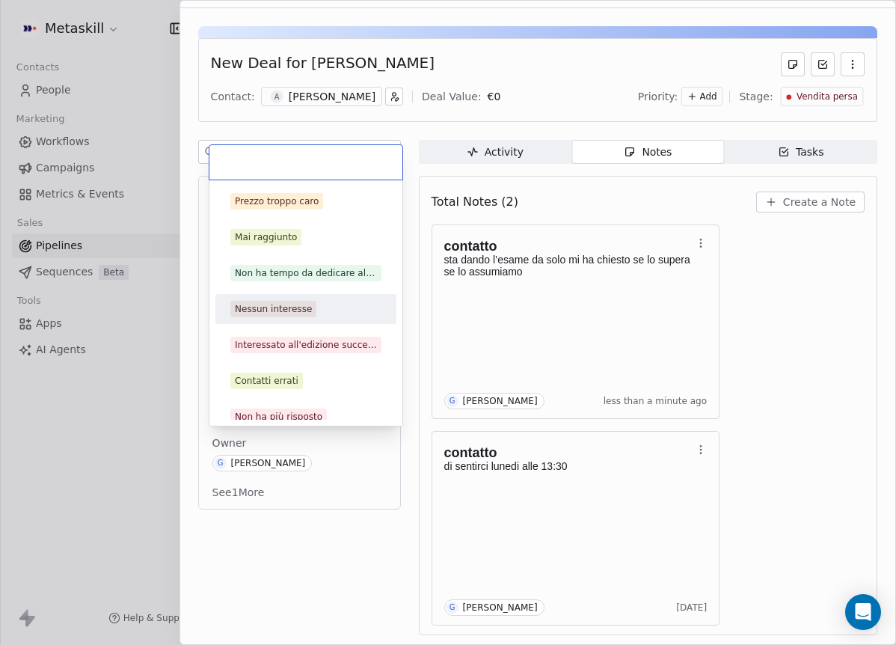
click at [313, 304] on div "Nessun interesse" at bounding box center [305, 309] width 151 height 16
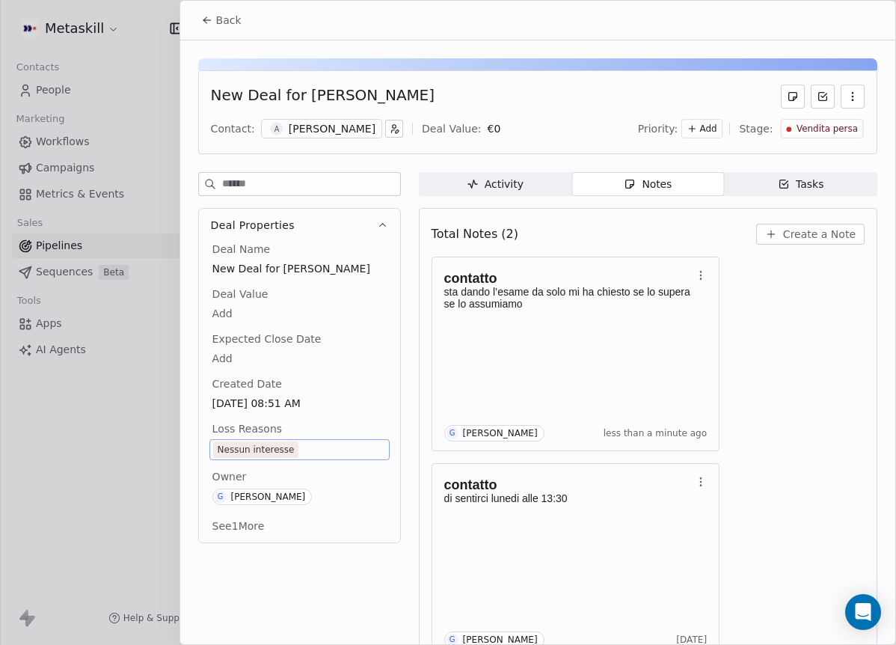
click at [239, 28] on button "Back" at bounding box center [221, 20] width 58 height 27
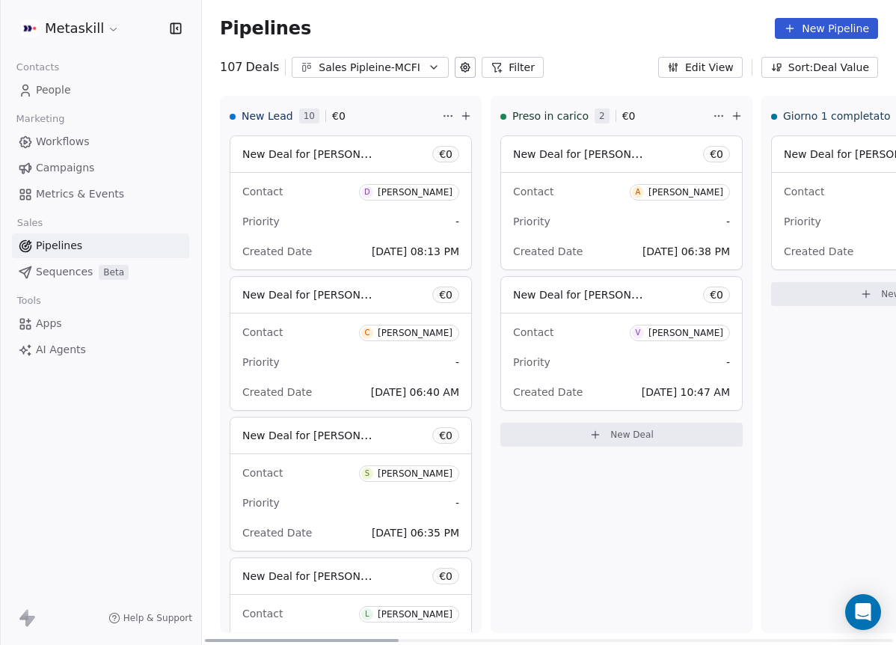
click at [205, 639] on div at bounding box center [302, 640] width 194 height 3
click at [409, 190] on div "[PERSON_NAME]" at bounding box center [415, 192] width 75 height 10
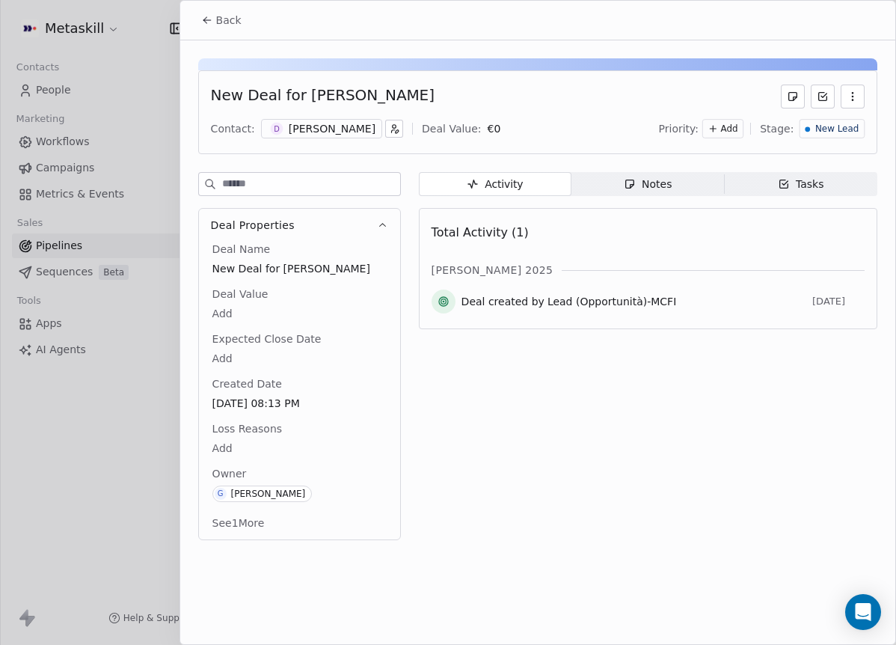
click at [337, 132] on div "[PERSON_NAME]" at bounding box center [332, 128] width 87 height 15
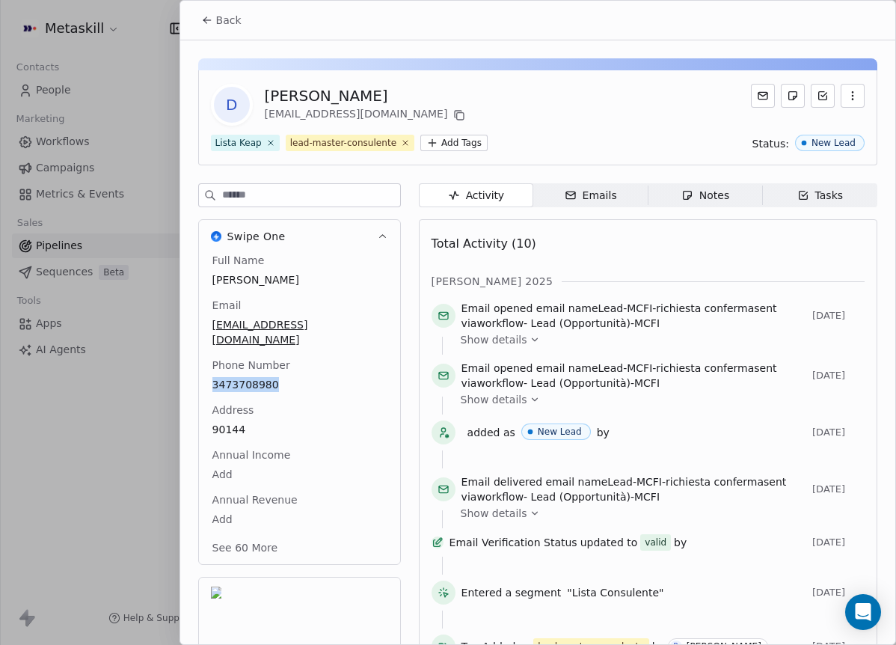
click at [216, 14] on span "Back" at bounding box center [228, 20] width 25 height 15
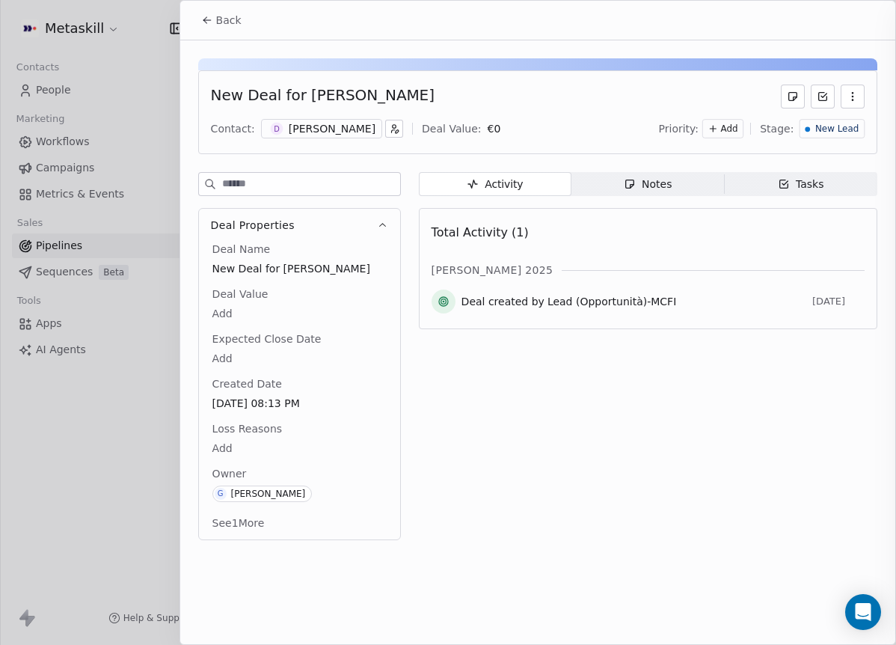
click at [622, 185] on span "Notes Notes" at bounding box center [647, 184] width 153 height 24
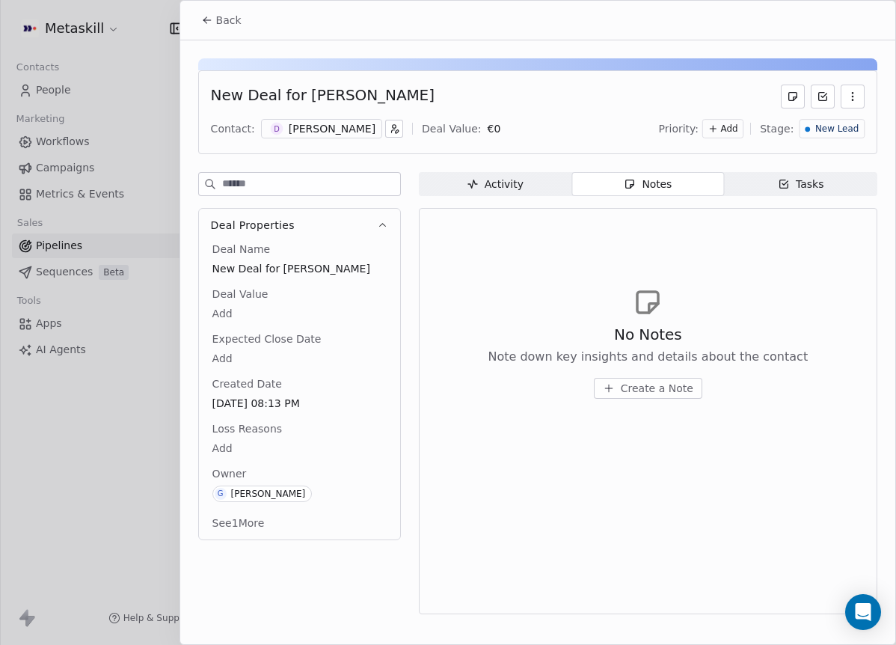
click at [682, 384] on button "Create a Note" at bounding box center [648, 388] width 108 height 21
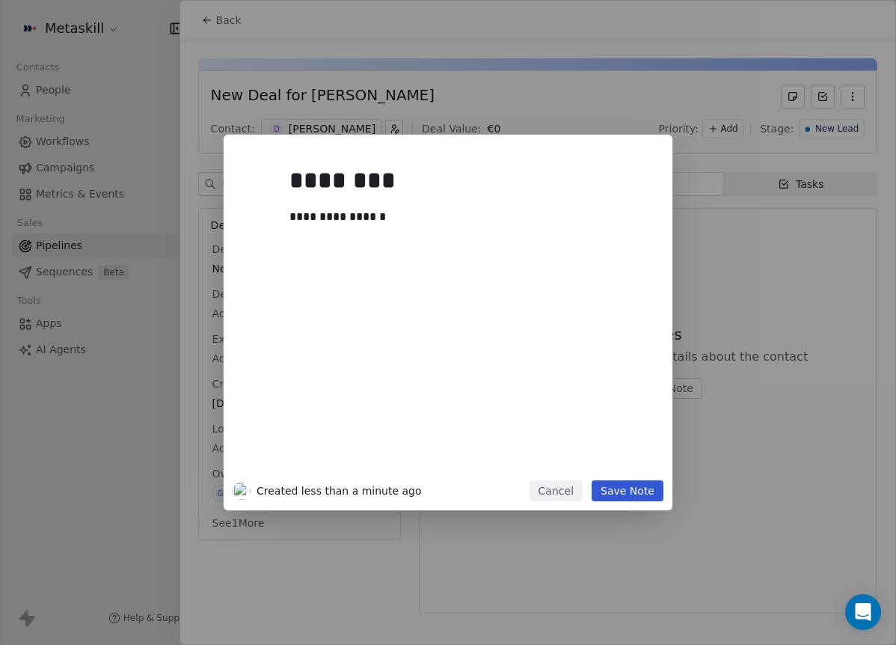
click at [658, 492] on button "Save Note" at bounding box center [628, 490] width 72 height 21
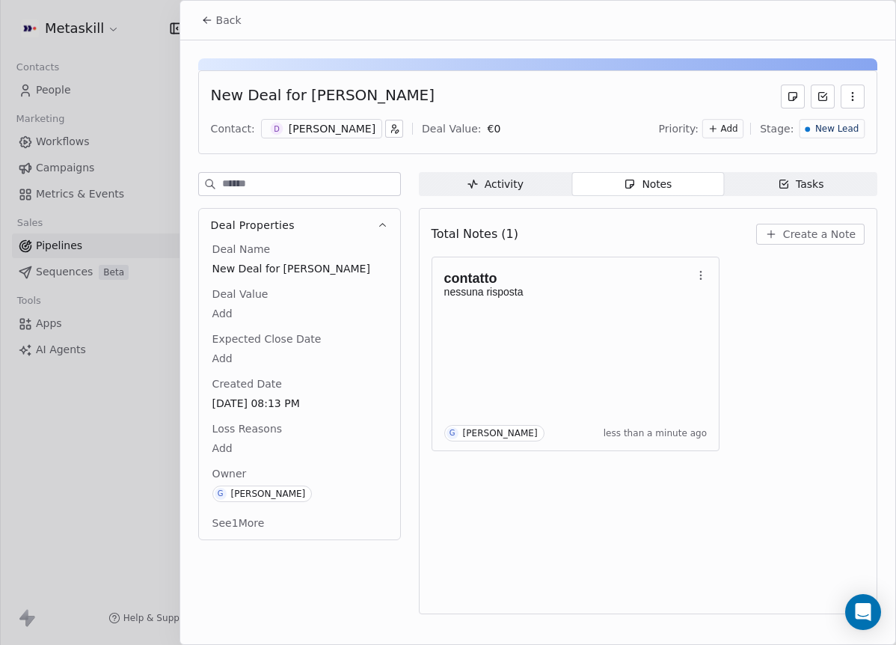
click at [830, 132] on span "New Lead" at bounding box center [836, 129] width 43 height 13
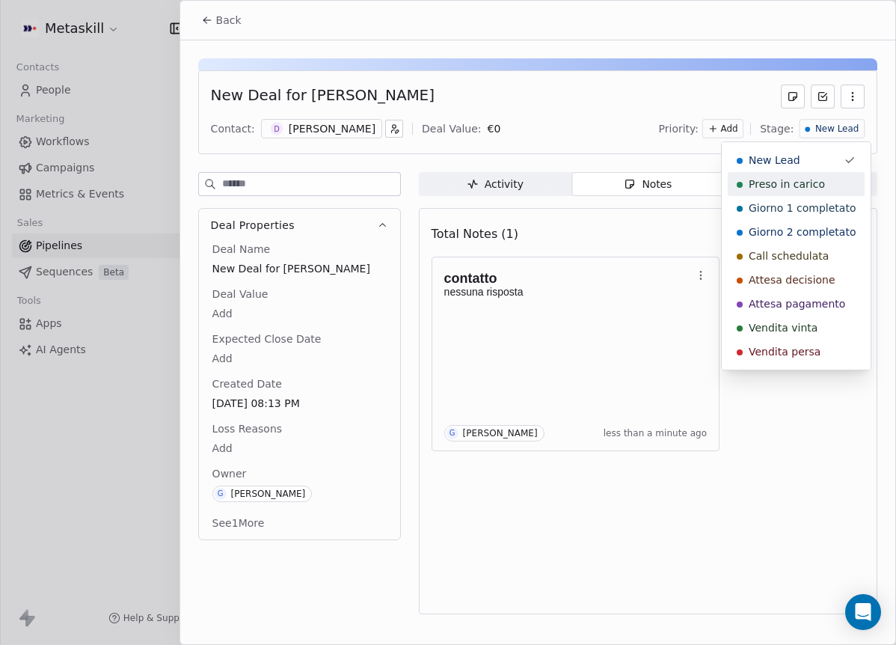
click at [824, 182] on div "Preso in carico" at bounding box center [796, 183] width 119 height 15
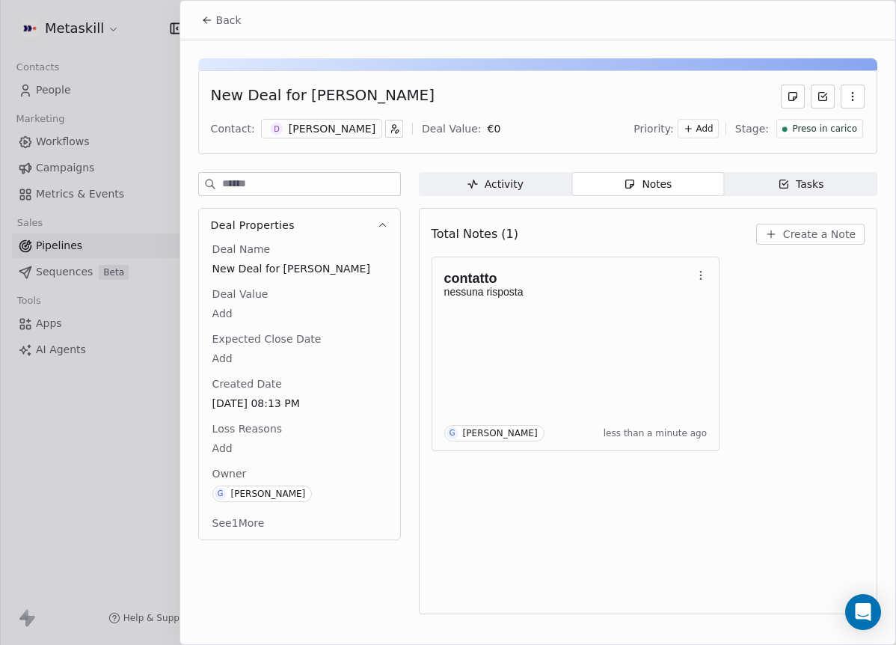
click at [249, 12] on div "Back" at bounding box center [537, 20] width 715 height 39
click at [232, 19] on span "Back" at bounding box center [228, 20] width 25 height 15
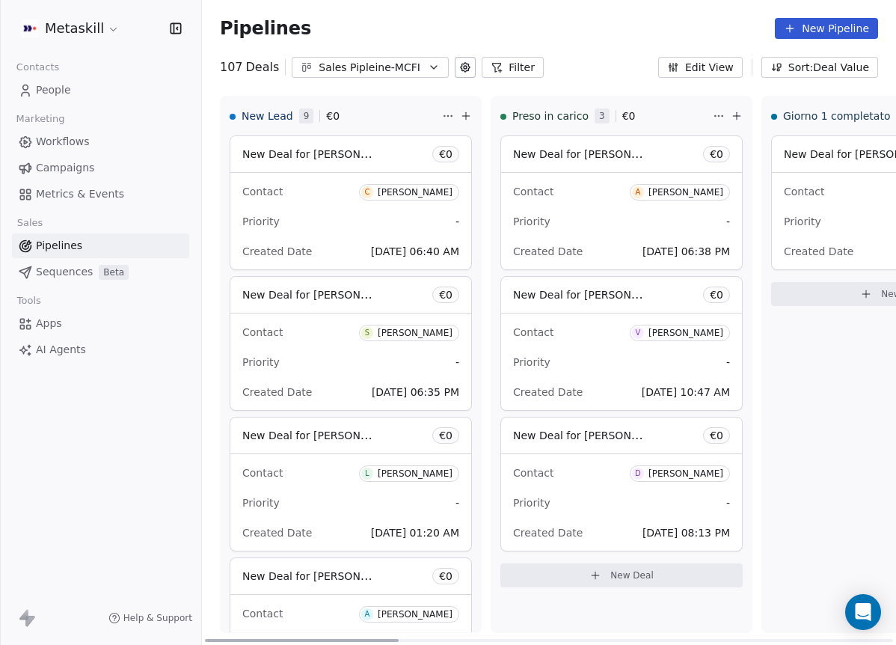
click at [416, 191] on div "[PERSON_NAME]" at bounding box center [415, 192] width 75 height 10
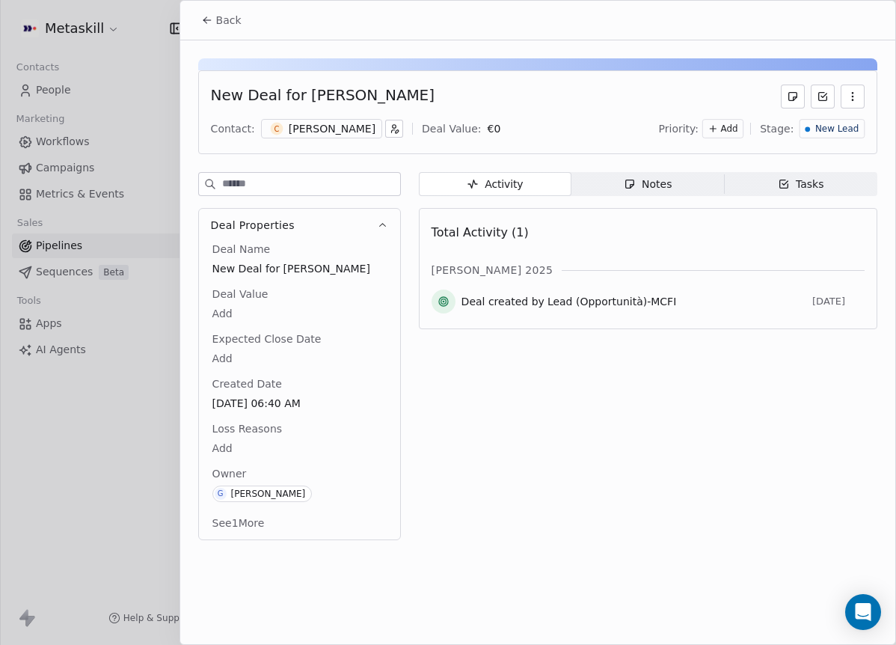
click at [361, 132] on div "[PERSON_NAME]" at bounding box center [332, 128] width 87 height 15
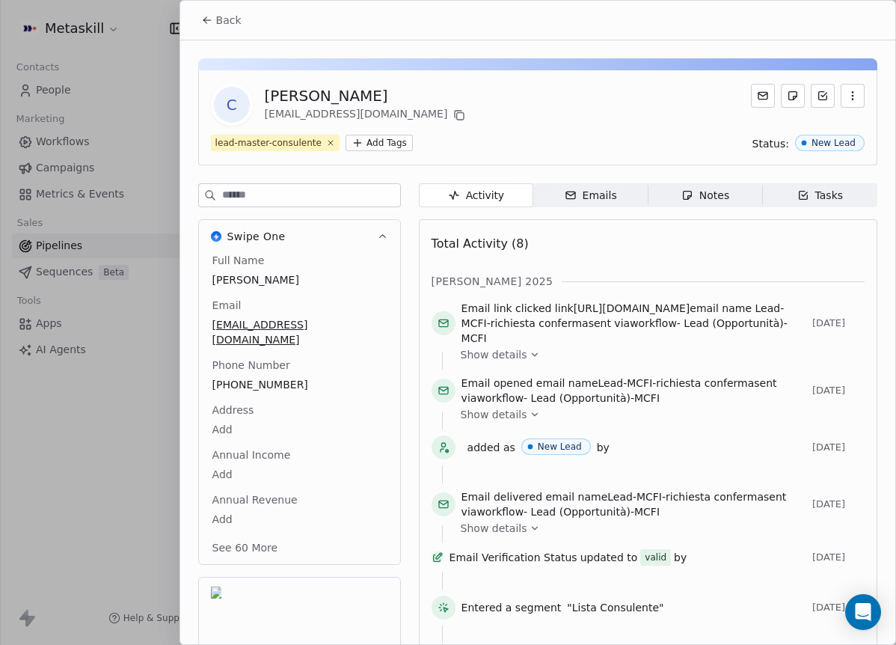
scroll to position [48, 0]
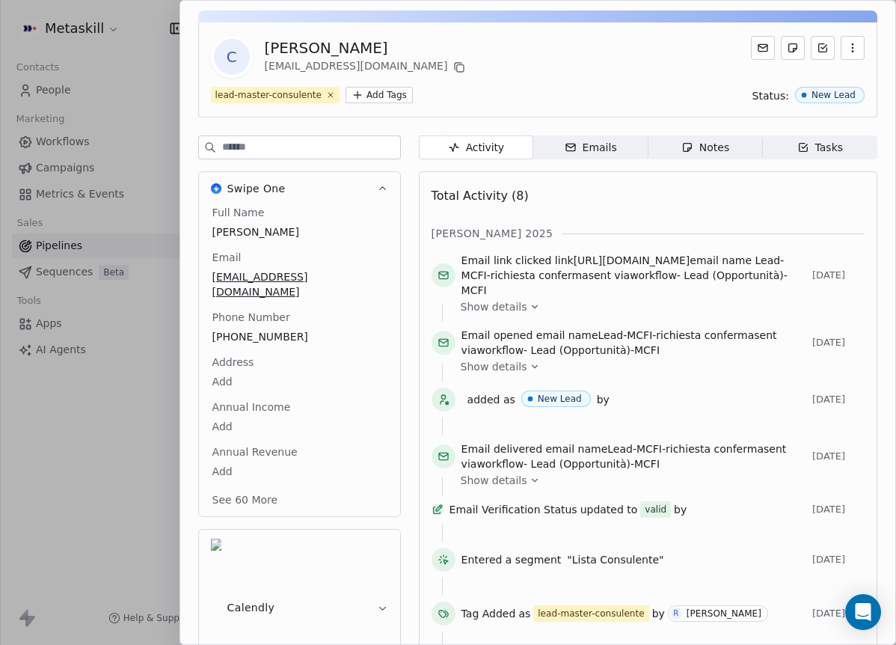
click at [255, 366] on div "Full Name Cristina Di norcia Email dinorciacristina19@gmail.com Phone Number 38…" at bounding box center [299, 357] width 180 height 305
click at [247, 330] on span "389 607 3219" at bounding box center [299, 337] width 173 height 15
click at [247, 327] on input "**********" at bounding box center [293, 331] width 162 height 30
click at [496, 113] on html "Metaskill Contacts People Marketing Workflows Campaigns Metrics & Events Sales …" at bounding box center [448, 322] width 896 height 645
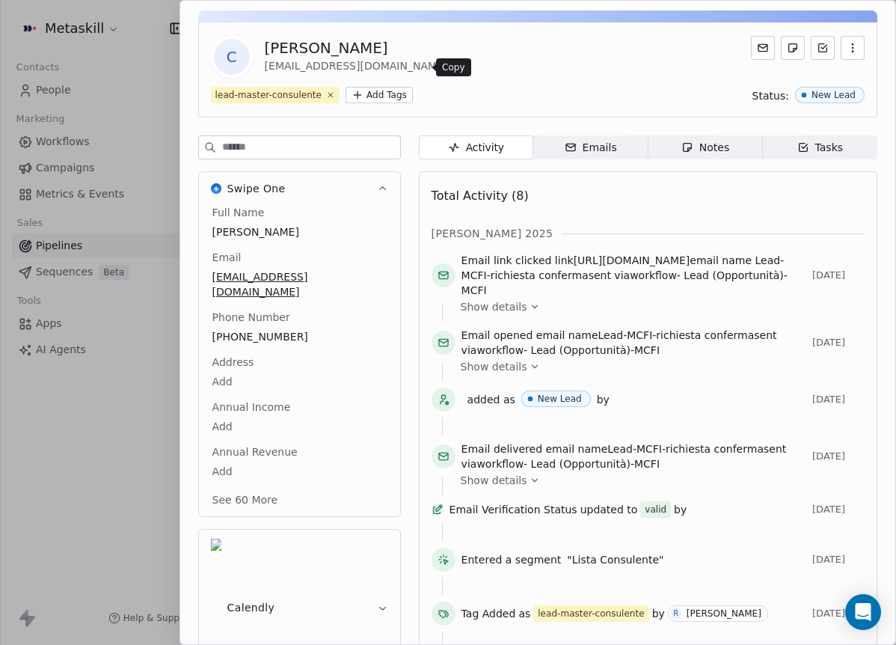
click at [455, 63] on icon at bounding box center [458, 66] width 7 height 7
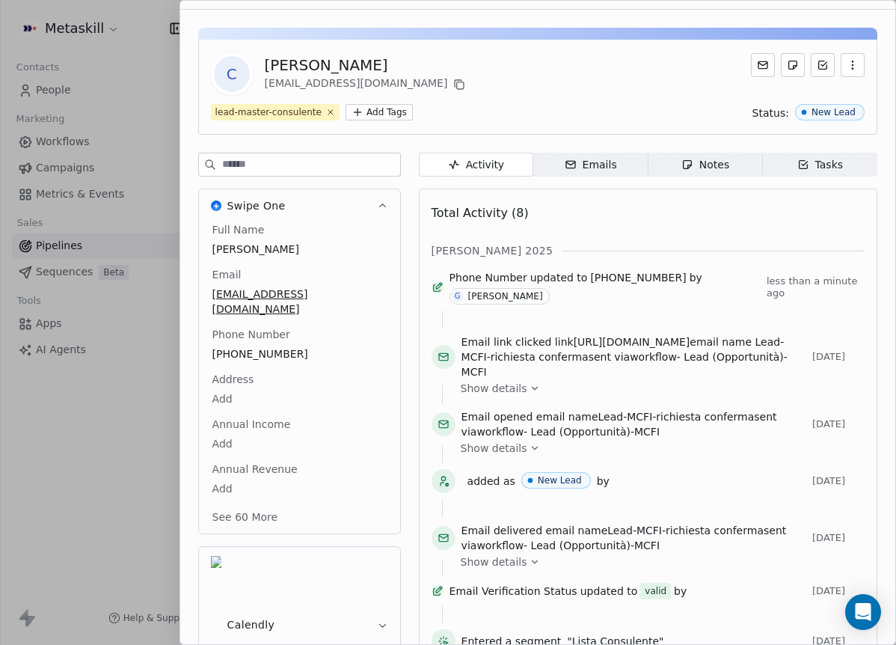
scroll to position [0, 0]
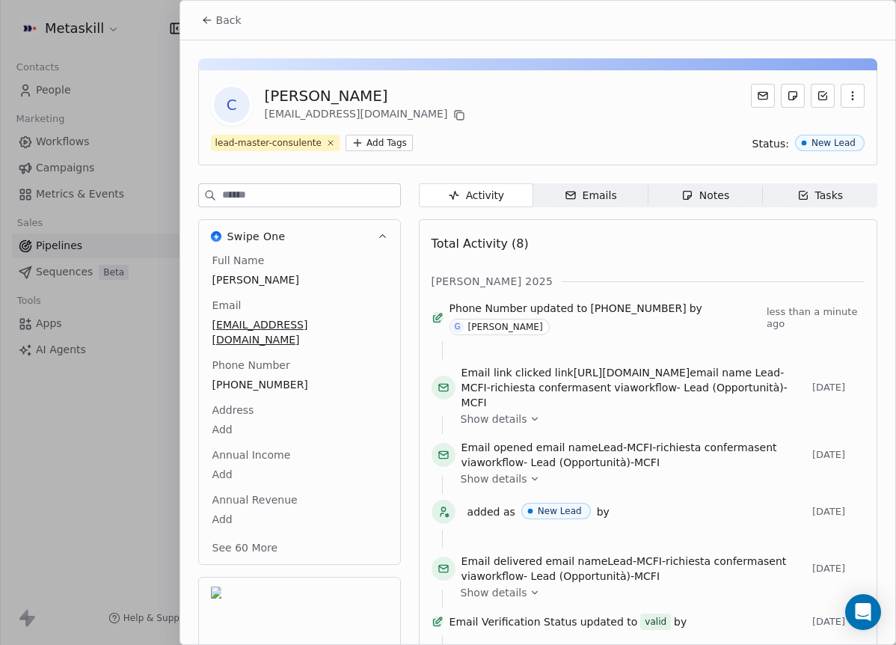
click at [234, 37] on div "Back" at bounding box center [537, 20] width 715 height 39
click at [237, 28] on button "Back" at bounding box center [221, 20] width 58 height 27
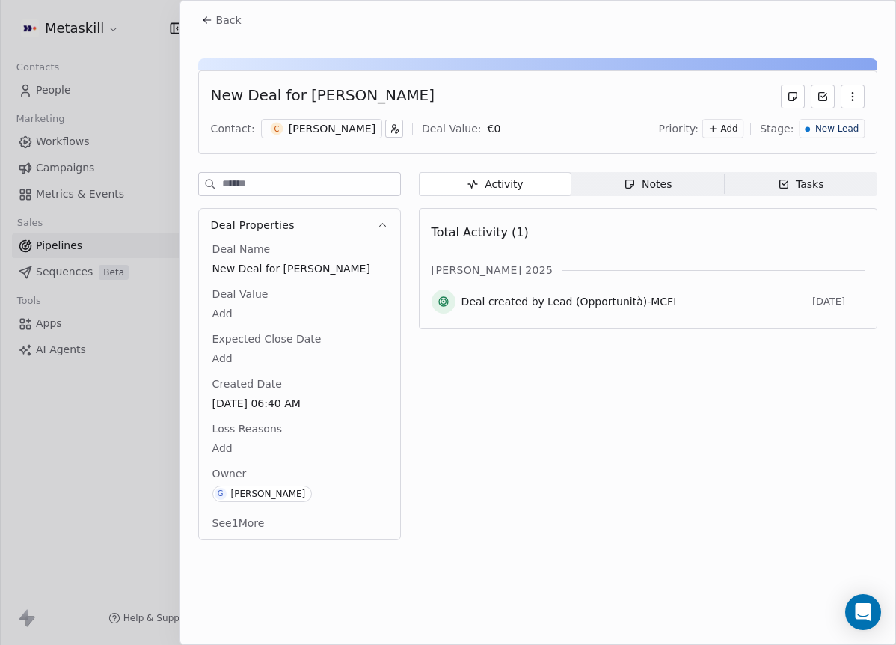
click at [703, 185] on span "Notes Notes" at bounding box center [647, 184] width 153 height 24
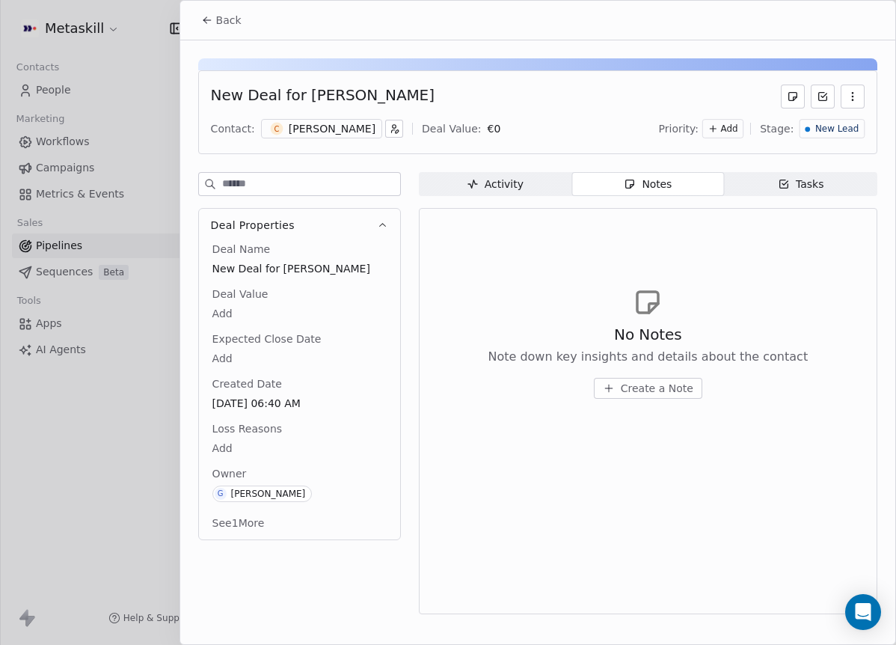
click at [683, 396] on button "Create a Note" at bounding box center [648, 388] width 108 height 21
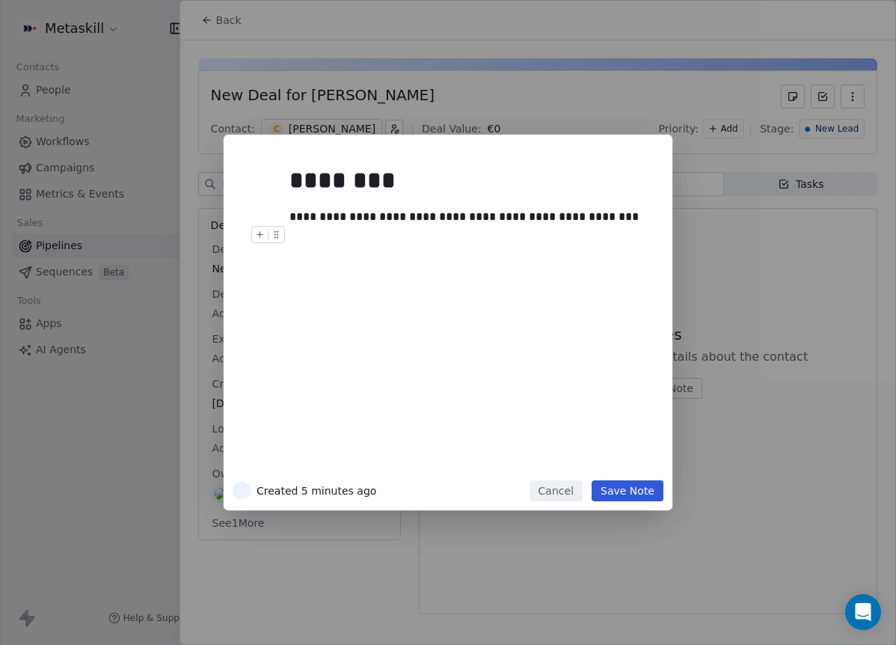
click at [604, 208] on div "**********" at bounding box center [464, 217] width 351 height 18
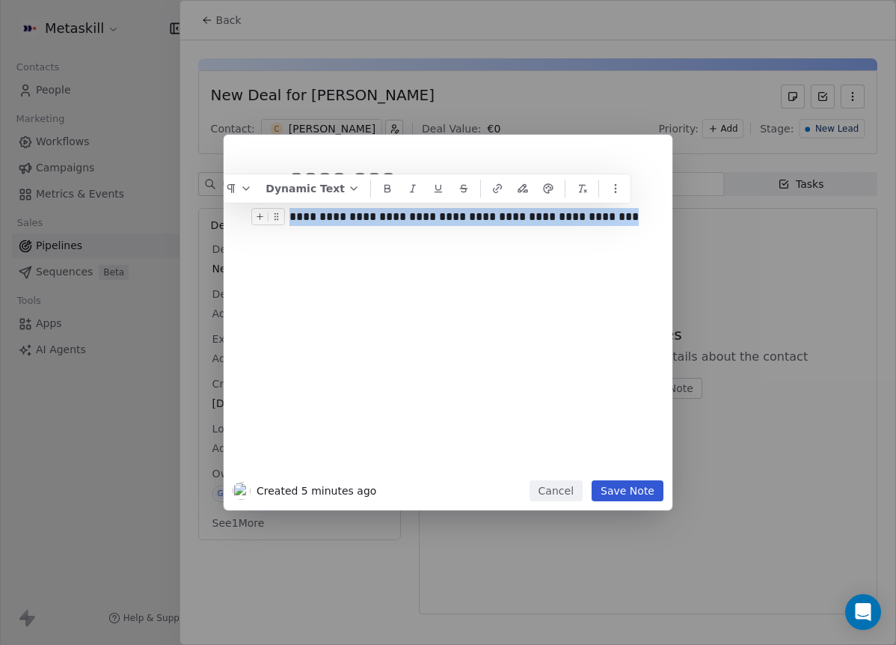
click at [640, 219] on div "**********" at bounding box center [448, 312] width 431 height 337
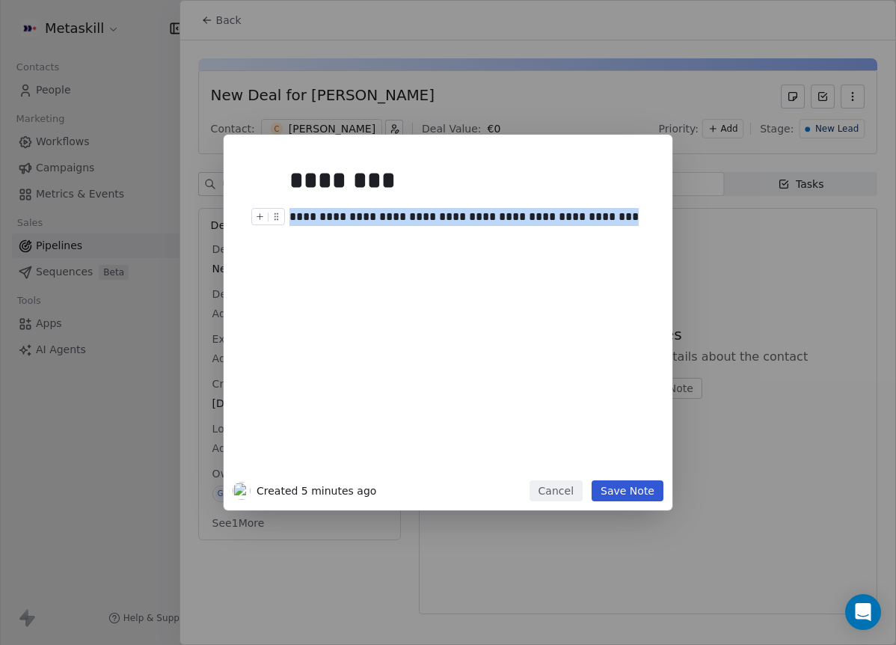
click at [634, 214] on div "**********" at bounding box center [464, 217] width 351 height 18
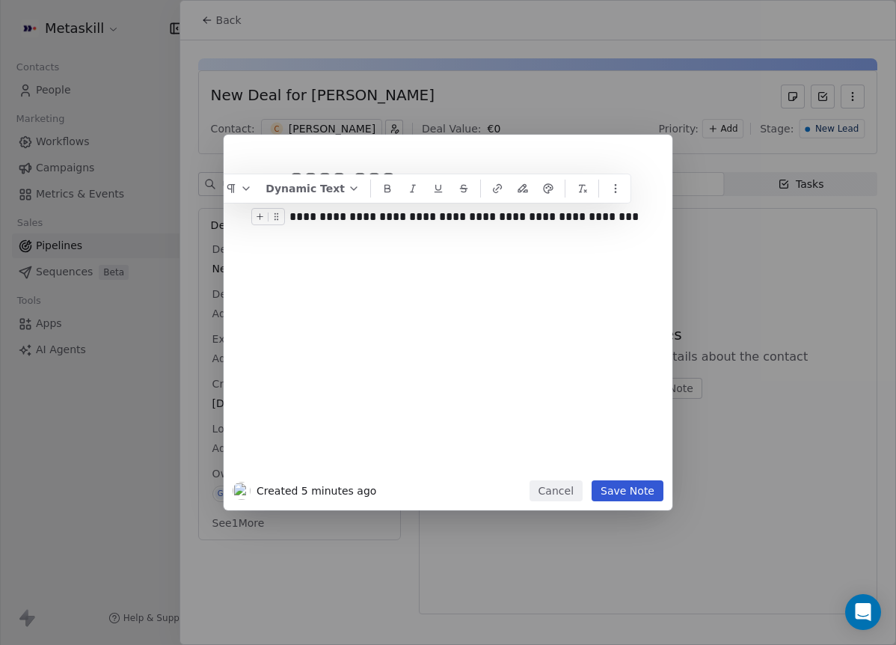
click at [627, 212] on div "**********" at bounding box center [464, 217] width 351 height 18
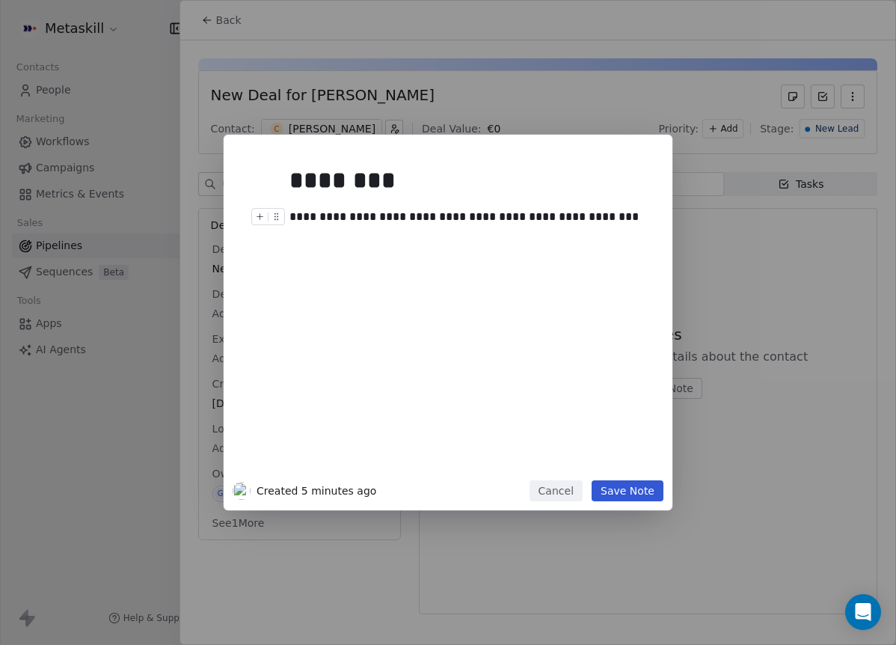
click at [540, 214] on div "**********" at bounding box center [464, 217] width 351 height 18
click at [635, 215] on div "**********" at bounding box center [464, 217] width 351 height 18
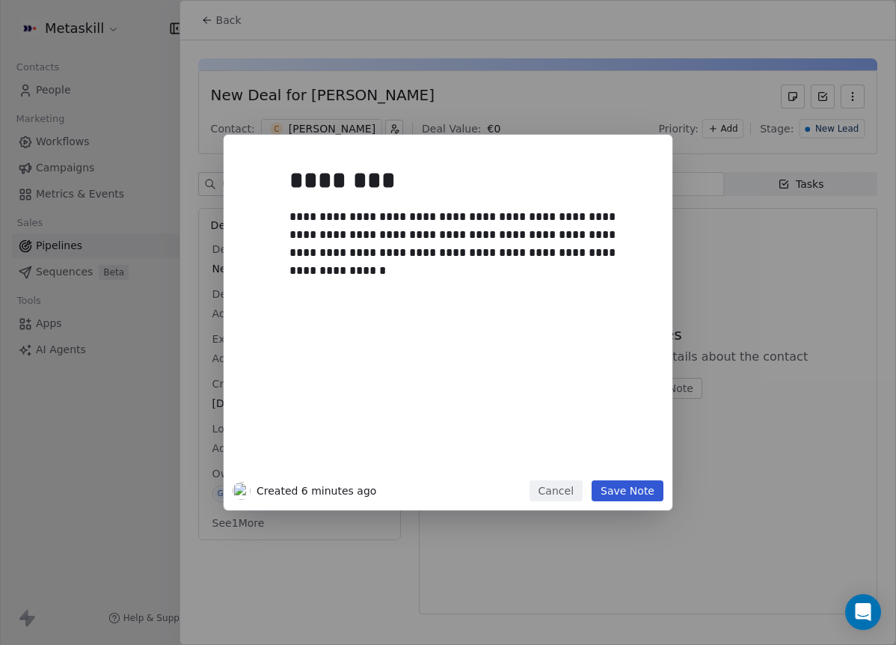
click at [642, 491] on button "Save Note" at bounding box center [628, 490] width 72 height 21
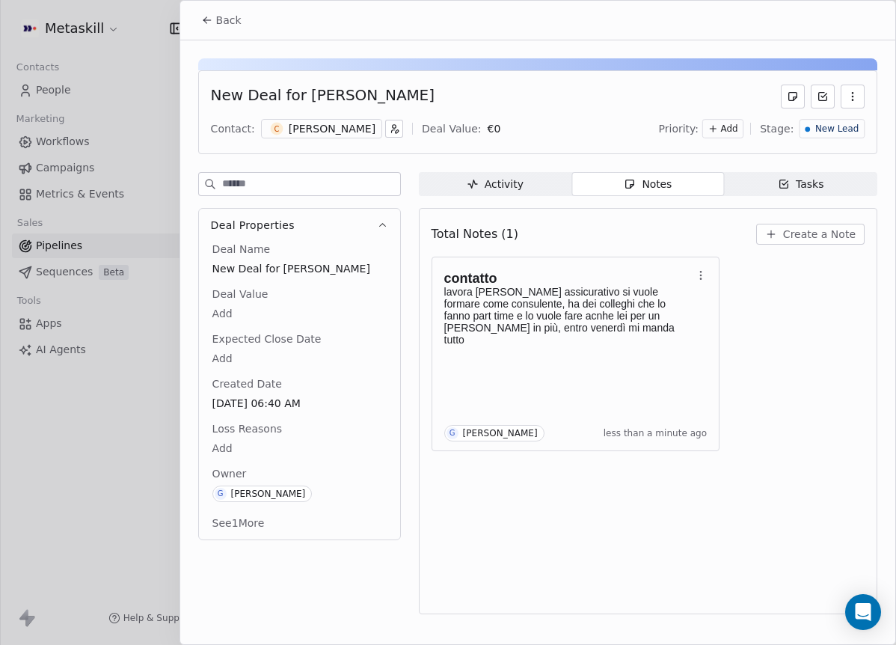
click at [862, 114] on div "New Deal for Cristina Di norcia Contact: C Cristina Di norcia Deal Value: € 0 P…" at bounding box center [537, 112] width 679 height 84
click at [854, 126] on span "New Lead" at bounding box center [836, 129] width 43 height 13
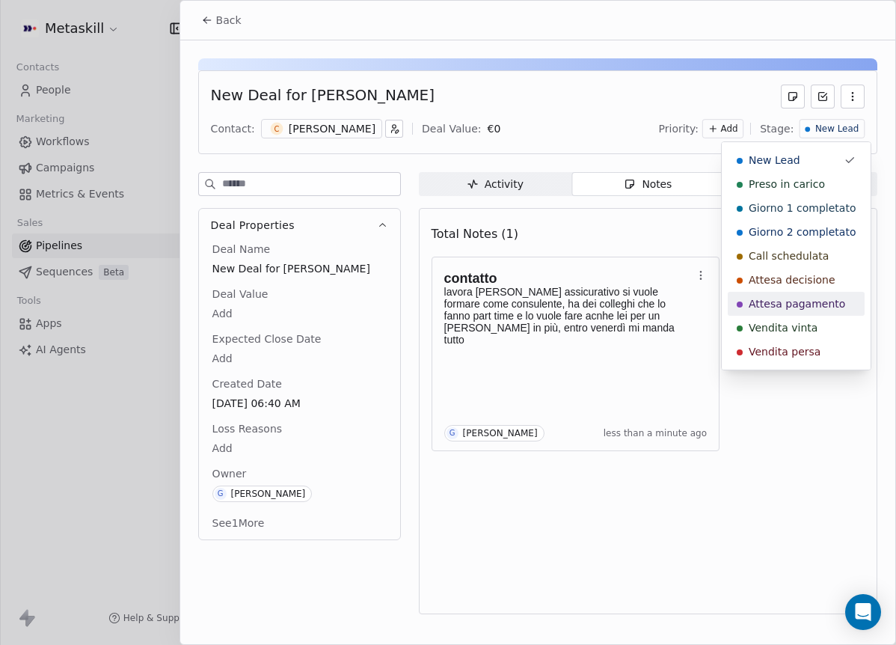
click at [839, 310] on div "Attesa pagamento" at bounding box center [796, 303] width 119 height 15
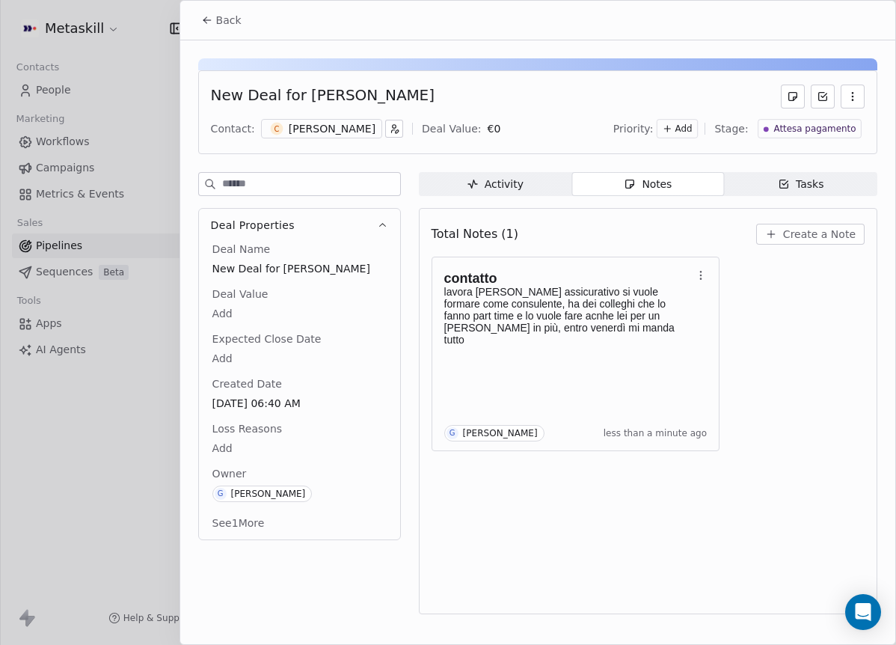
click at [224, 30] on button "Back" at bounding box center [221, 20] width 58 height 27
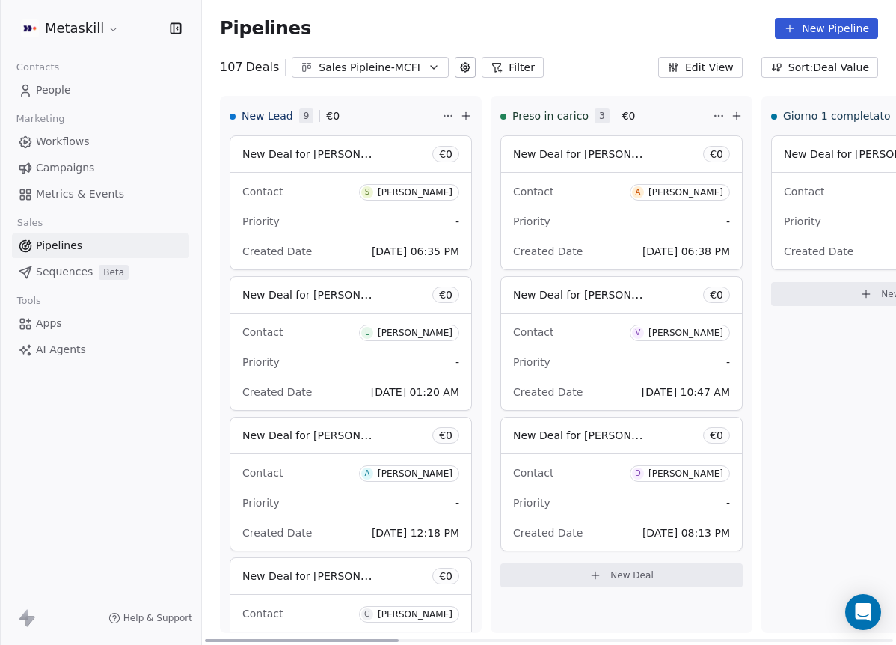
click at [423, 195] on div "[PERSON_NAME]" at bounding box center [415, 192] width 75 height 10
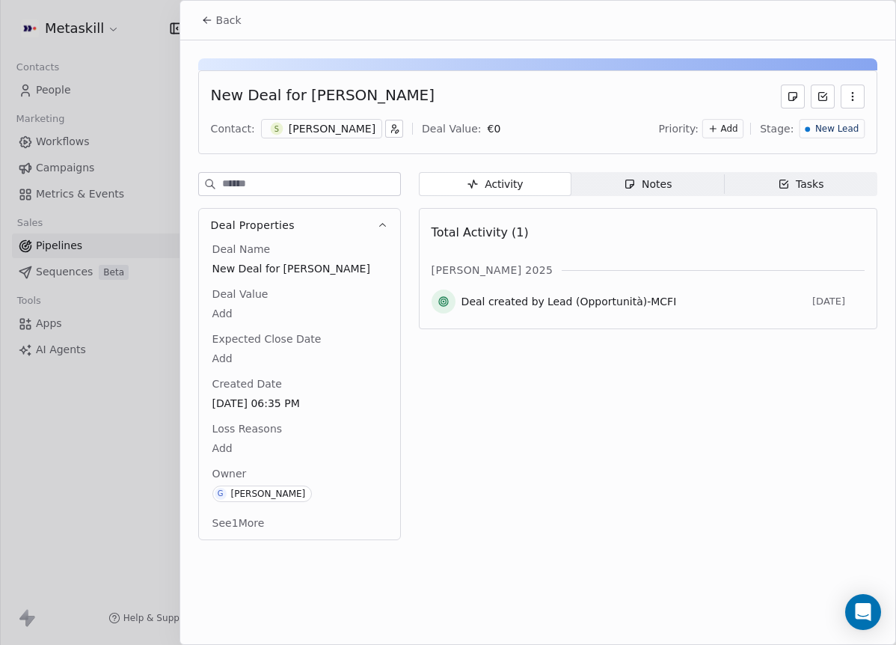
click at [322, 131] on div "[PERSON_NAME]" at bounding box center [332, 128] width 87 height 15
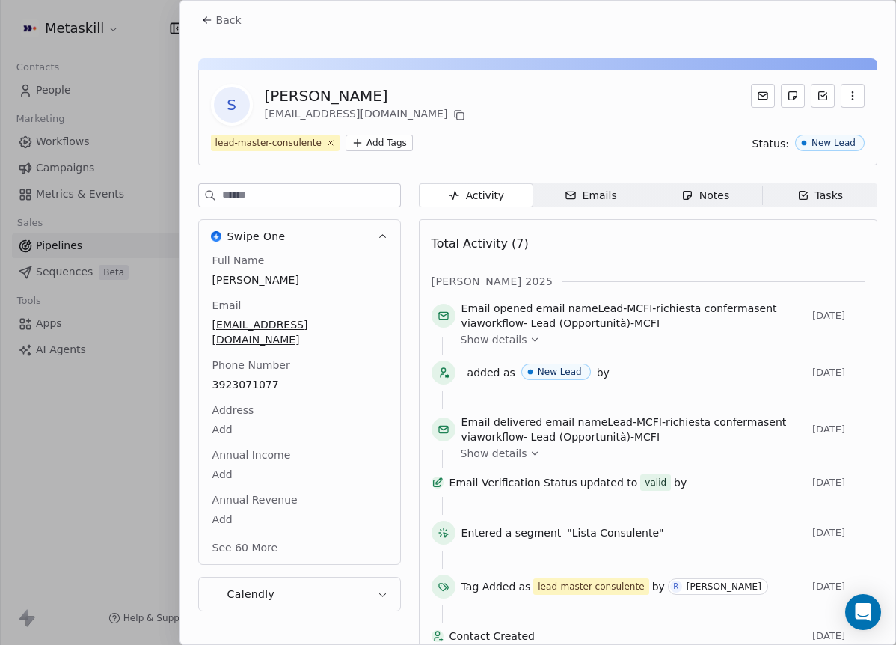
scroll to position [40, 0]
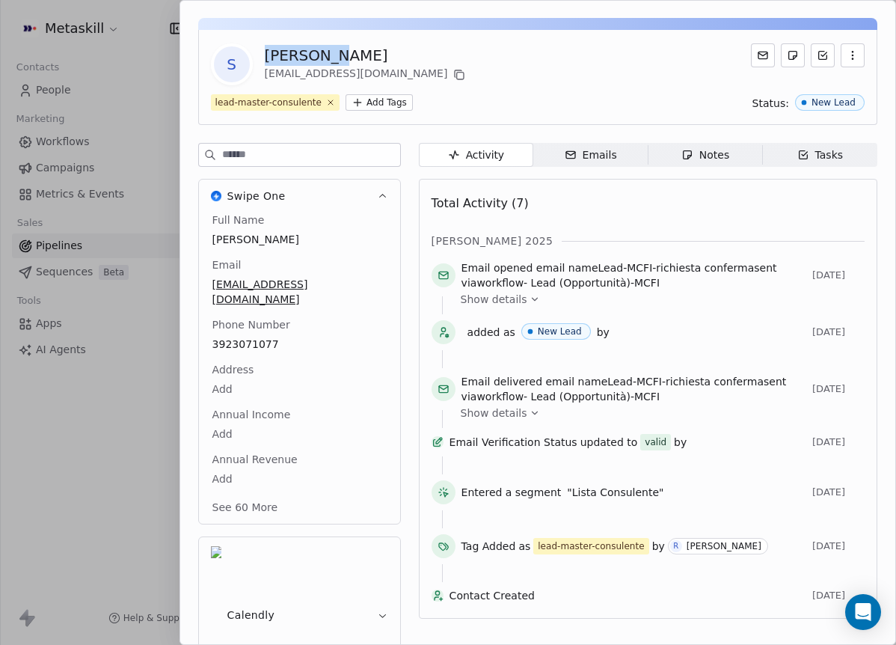
drag, startPoint x: 327, startPoint y: 58, endPoint x: 206, endPoint y: 49, distance: 120.7
click at [206, 49] on div "S Salvatore Leotta salvoantchiara@gmail.com lead-master-consulente Add Tags Sta…" at bounding box center [537, 77] width 679 height 95
click at [298, 53] on div "[PERSON_NAME]" at bounding box center [367, 55] width 204 height 21
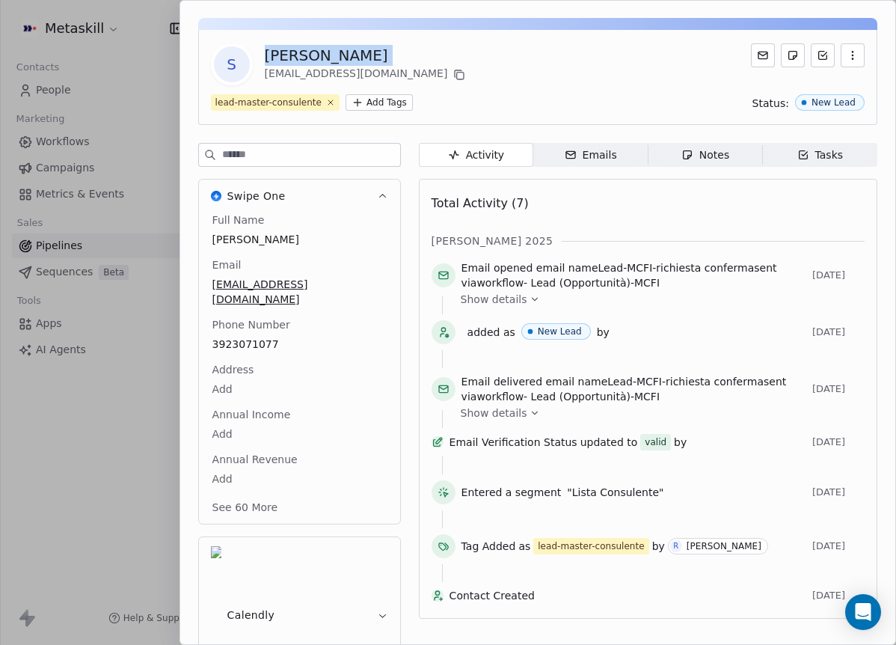
click at [299, 53] on div "[PERSON_NAME]" at bounding box center [367, 55] width 204 height 21
click at [300, 55] on div "[PERSON_NAME]" at bounding box center [367, 55] width 204 height 21
click at [286, 57] on div "[PERSON_NAME]" at bounding box center [367, 55] width 204 height 21
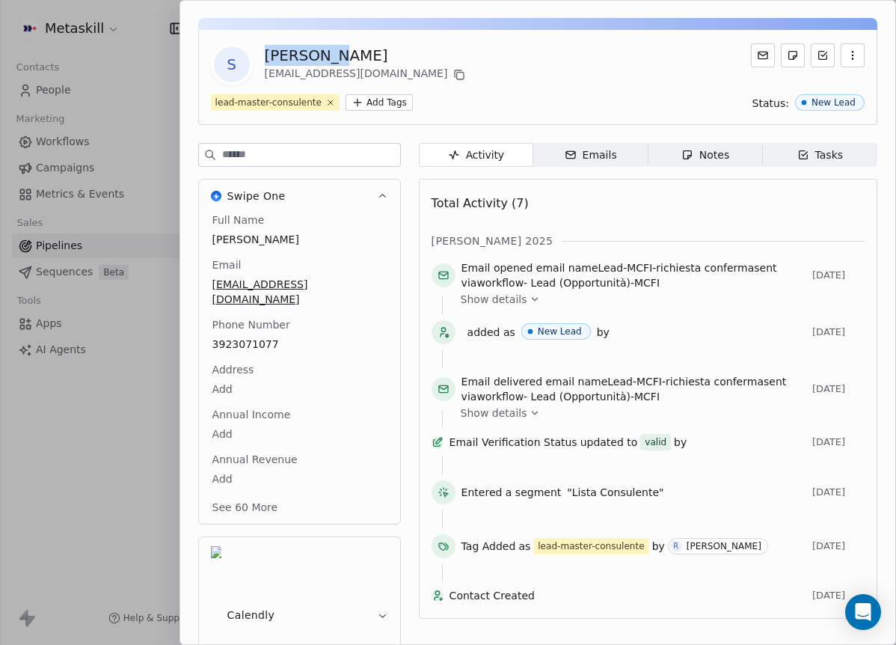
click at [286, 57] on div "[PERSON_NAME]" at bounding box center [367, 55] width 204 height 21
copy div "Salvatore"
click at [555, 122] on div "S Salvatore Leotta salvoantchiara@gmail.com lead-master-consulente Add Tags Sta…" at bounding box center [537, 77] width 679 height 95
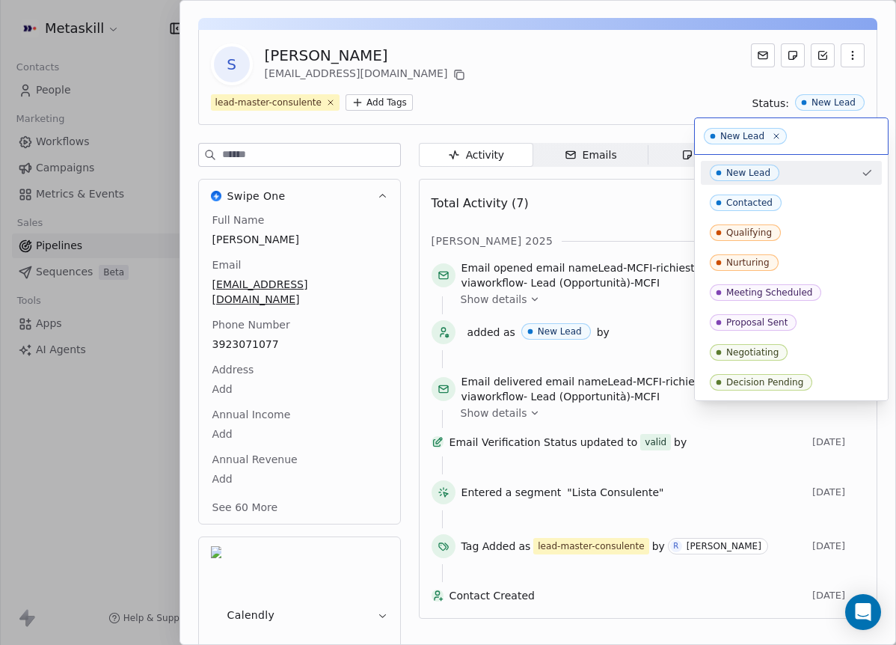
click at [544, 65] on html "Metaskill Contacts People Marketing Workflows Campaigns Metrics & Events Sales …" at bounding box center [448, 322] width 896 height 645
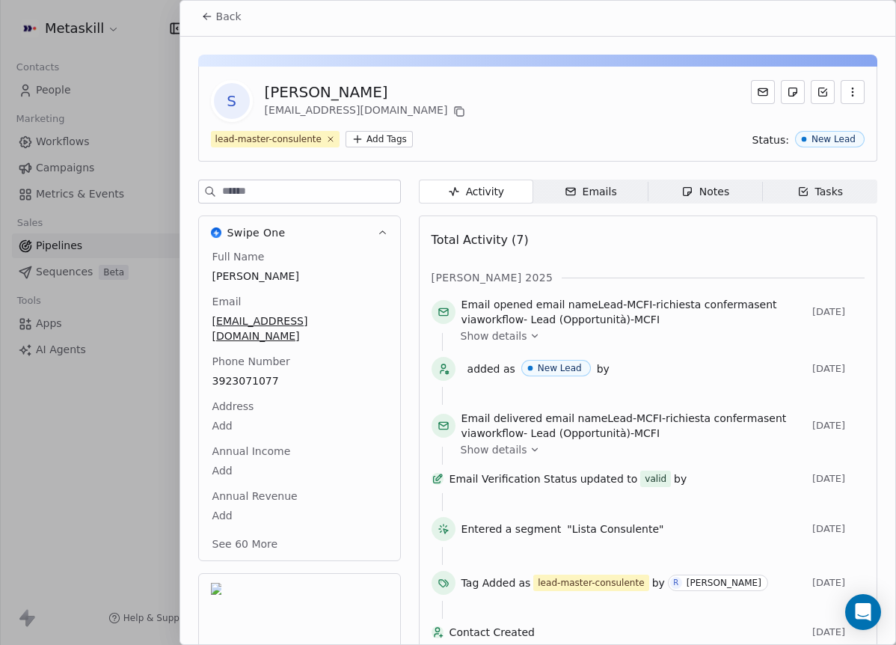
scroll to position [0, 0]
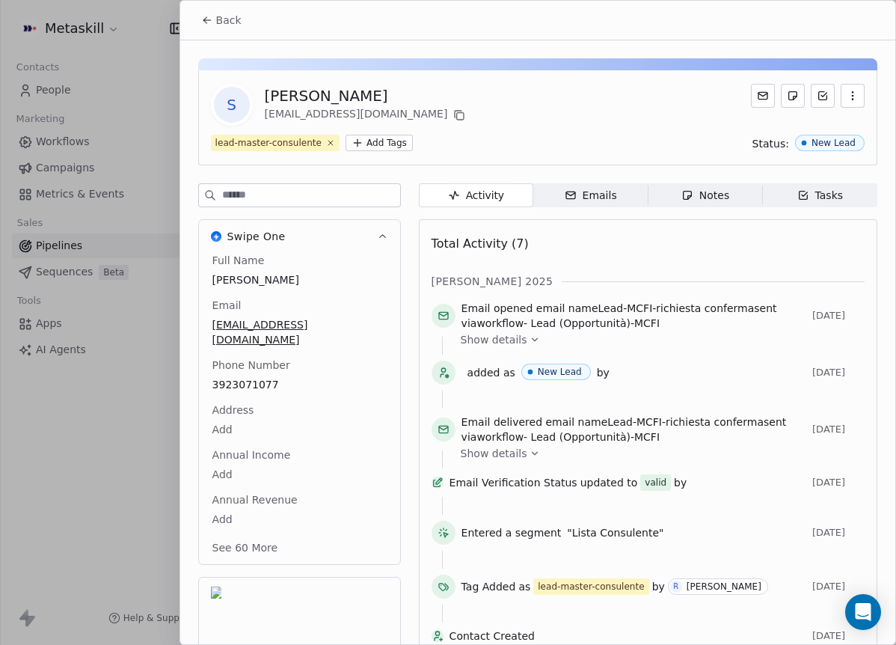
click at [225, 28] on button "Back" at bounding box center [221, 20] width 58 height 27
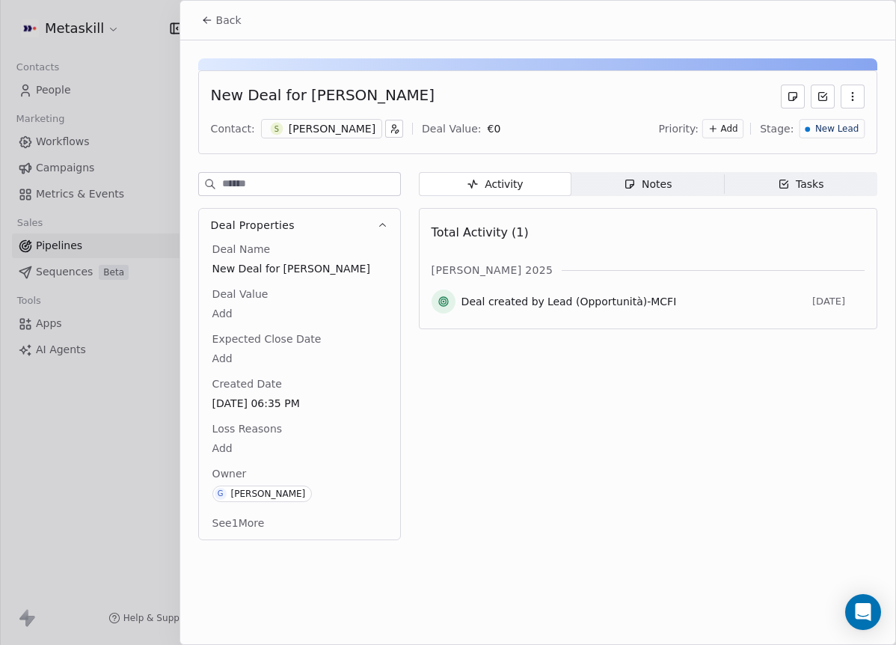
click at [845, 137] on div "New Lead" at bounding box center [831, 128] width 65 height 19
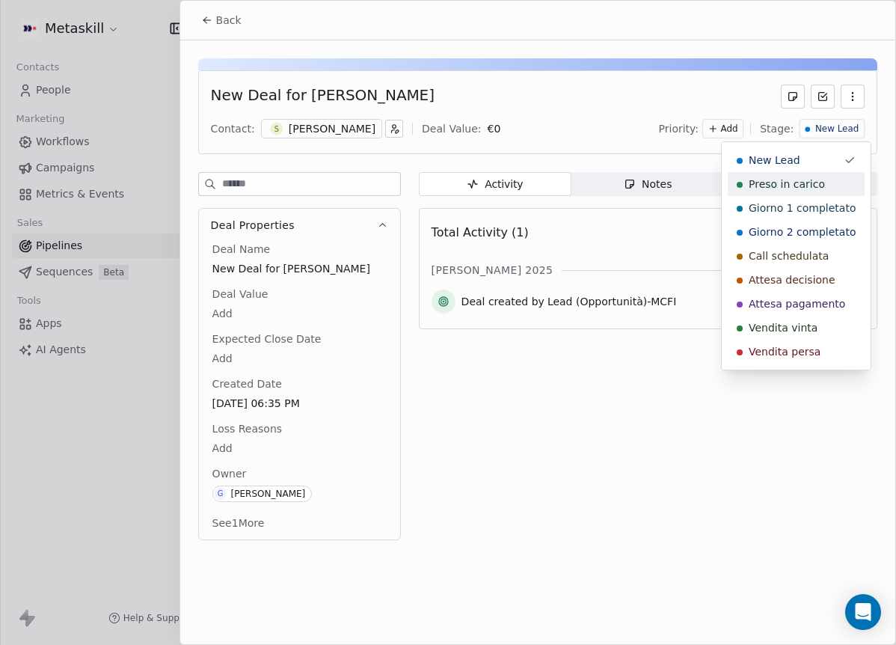
click at [838, 185] on div "Preso in carico" at bounding box center [796, 183] width 119 height 15
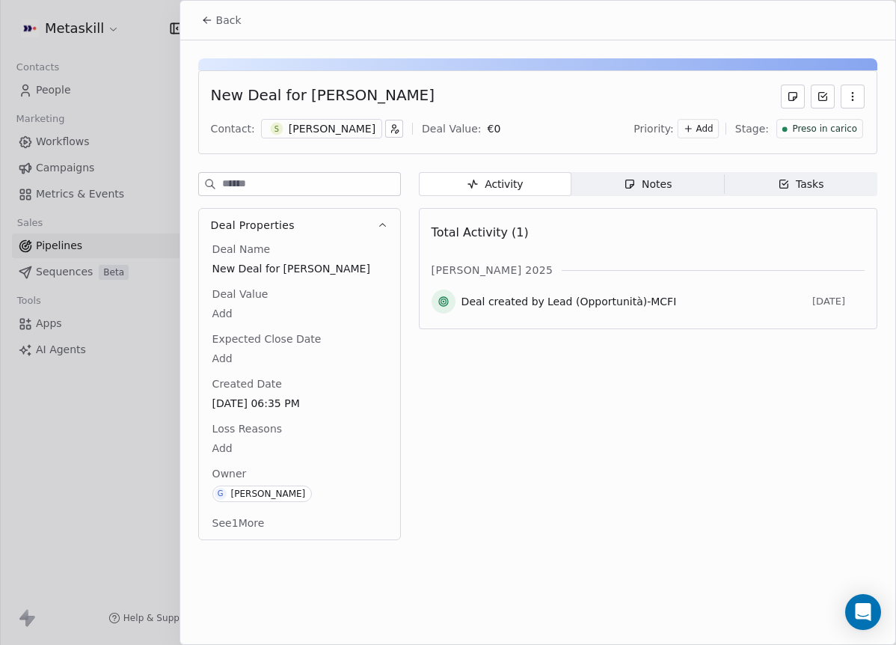
click at [230, 16] on span "Back" at bounding box center [228, 20] width 25 height 15
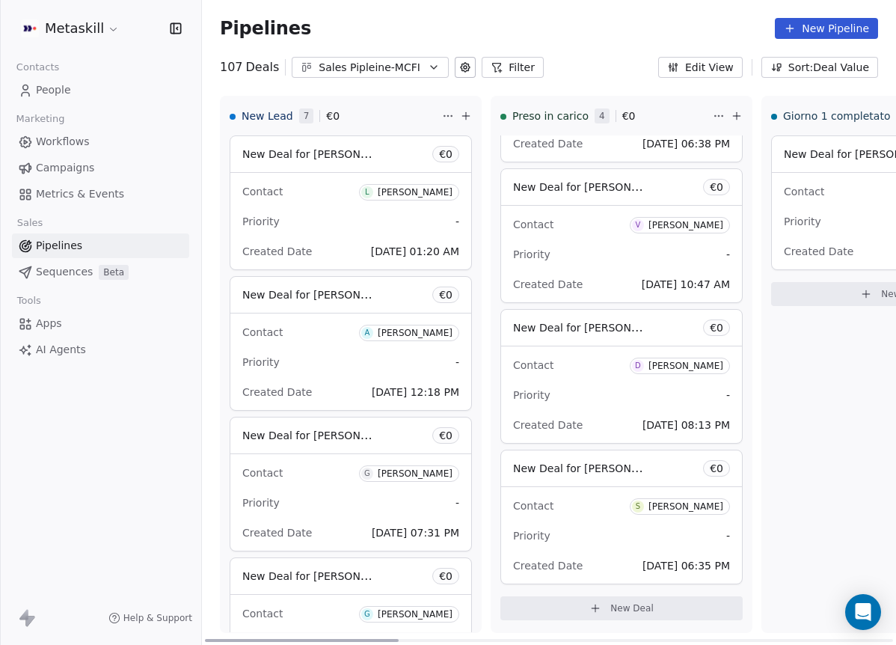
drag, startPoint x: 393, startPoint y: 641, endPoint x: 435, endPoint y: 574, distance: 79.0
click at [360, 639] on div at bounding box center [302, 640] width 194 height 3
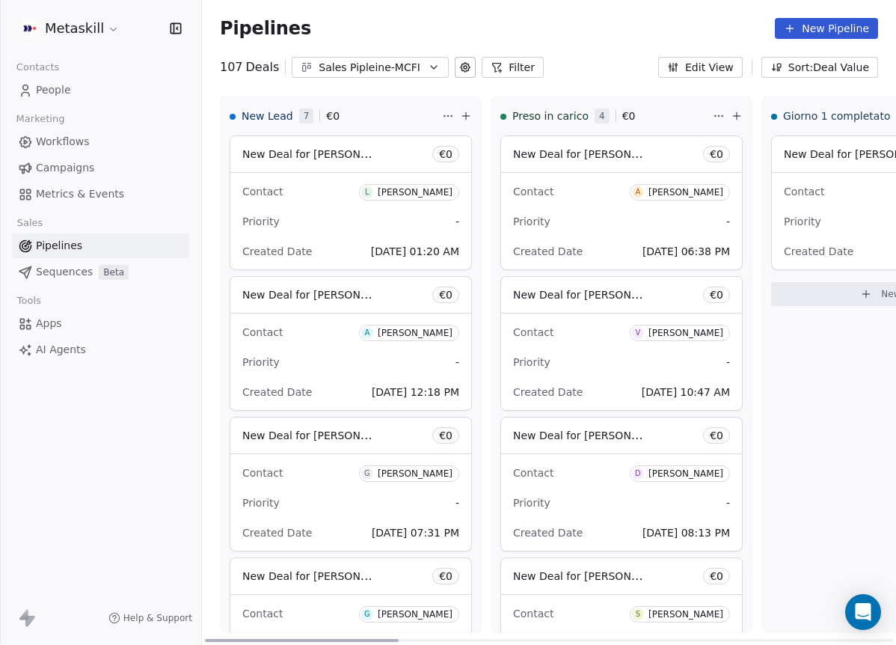
click at [709, 194] on div "[PERSON_NAME]" at bounding box center [685, 192] width 75 height 10
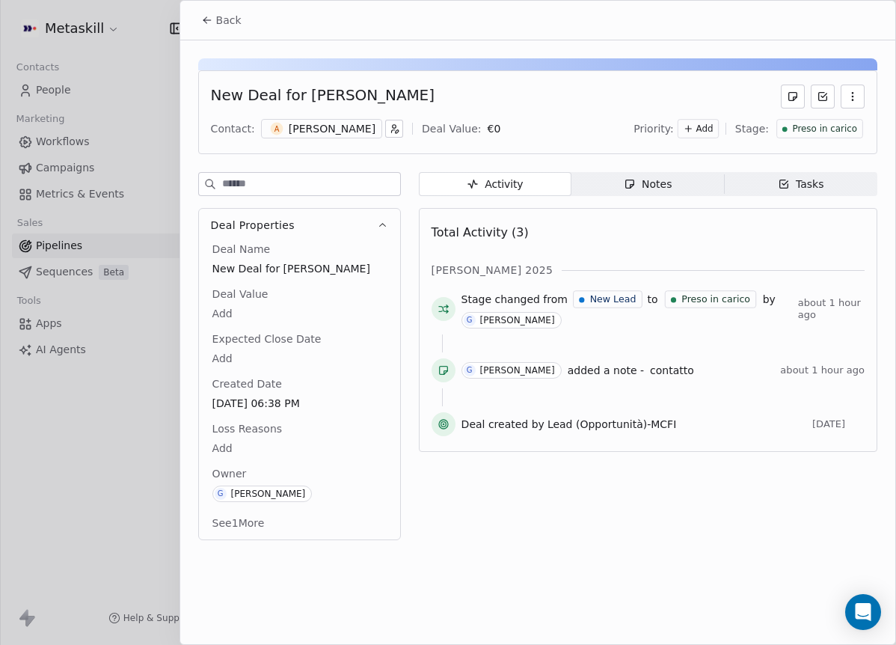
click at [346, 129] on div "[PERSON_NAME]" at bounding box center [332, 128] width 87 height 15
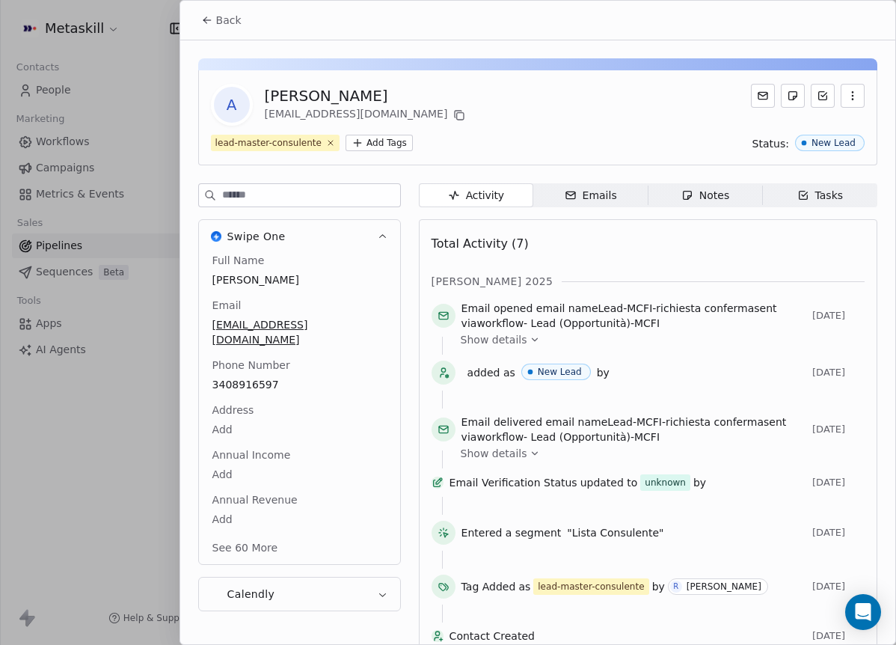
click at [617, 199] on span "Emails Emails" at bounding box center [590, 195] width 114 height 24
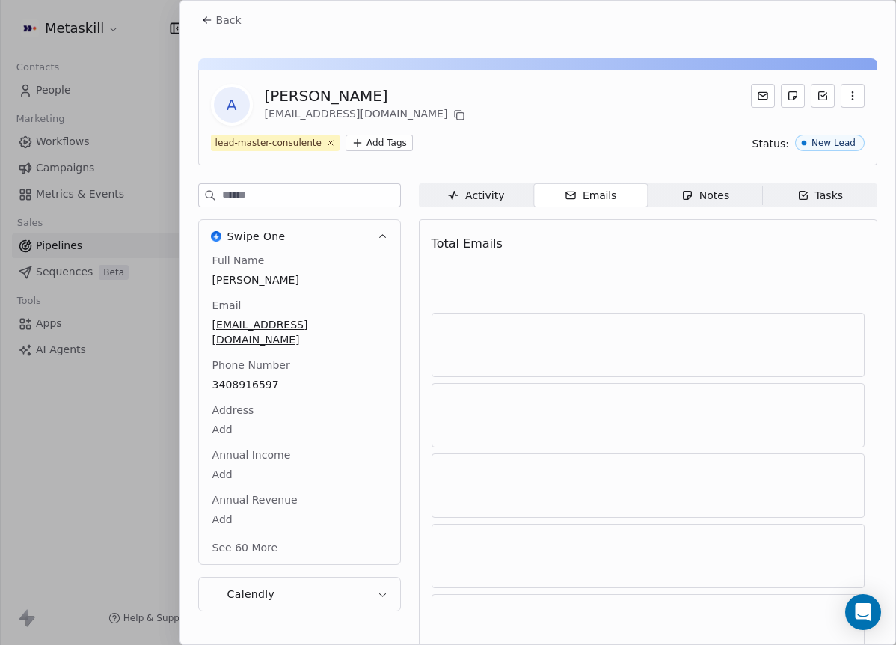
click at [714, 212] on div "Activity Activity Emails Emails Notes Notes Tasks Tasks Total Emails" at bounding box center [648, 465] width 458 height 564
click at [716, 203] on span "Notes Notes" at bounding box center [705, 195] width 114 height 24
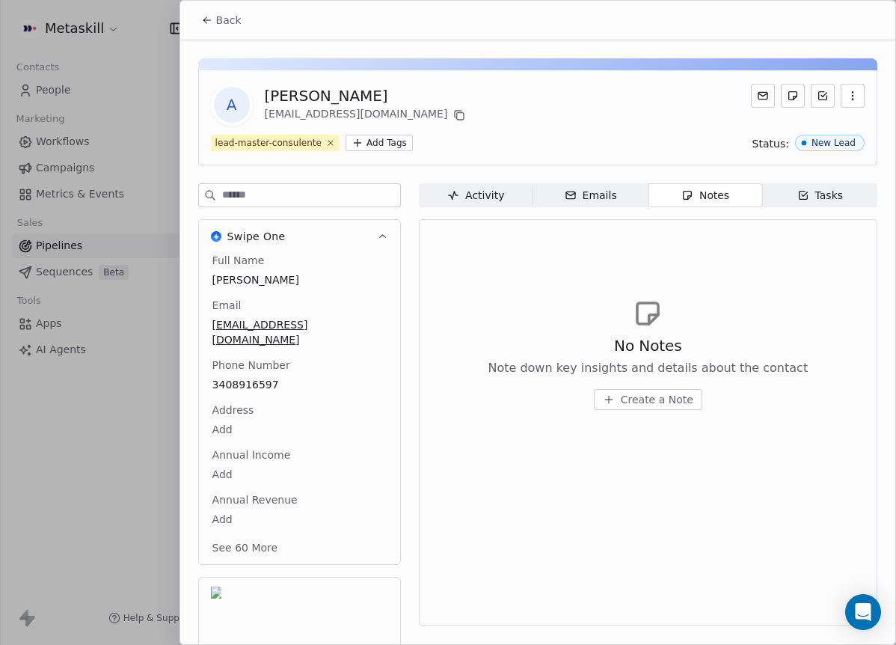
click at [332, 101] on div "[PERSON_NAME]" at bounding box center [367, 95] width 204 height 21
copy div "[PERSON_NAME]"
click at [238, 22] on span "Back" at bounding box center [228, 20] width 25 height 15
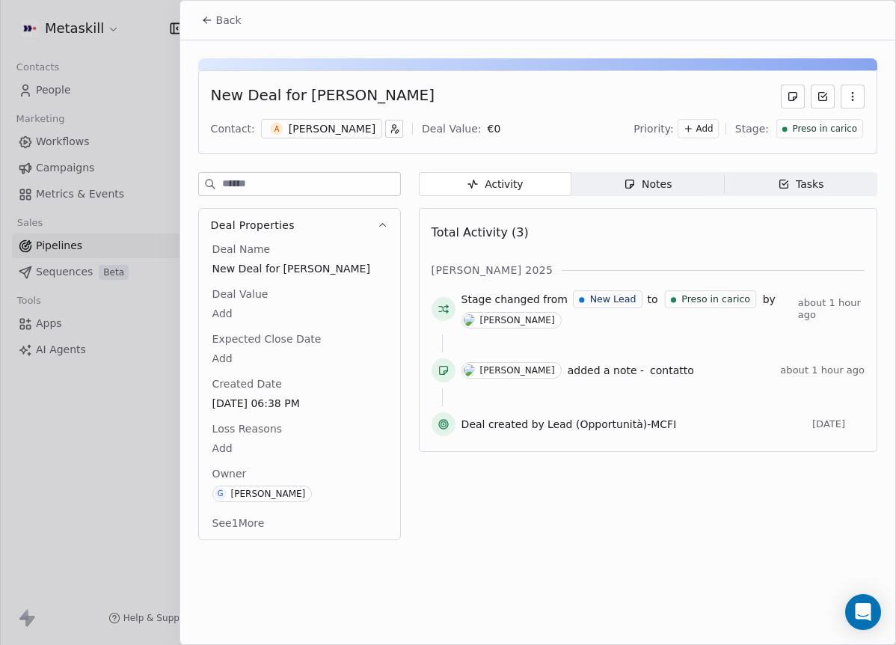
click at [687, 180] on span "Notes Notes" at bounding box center [647, 184] width 153 height 24
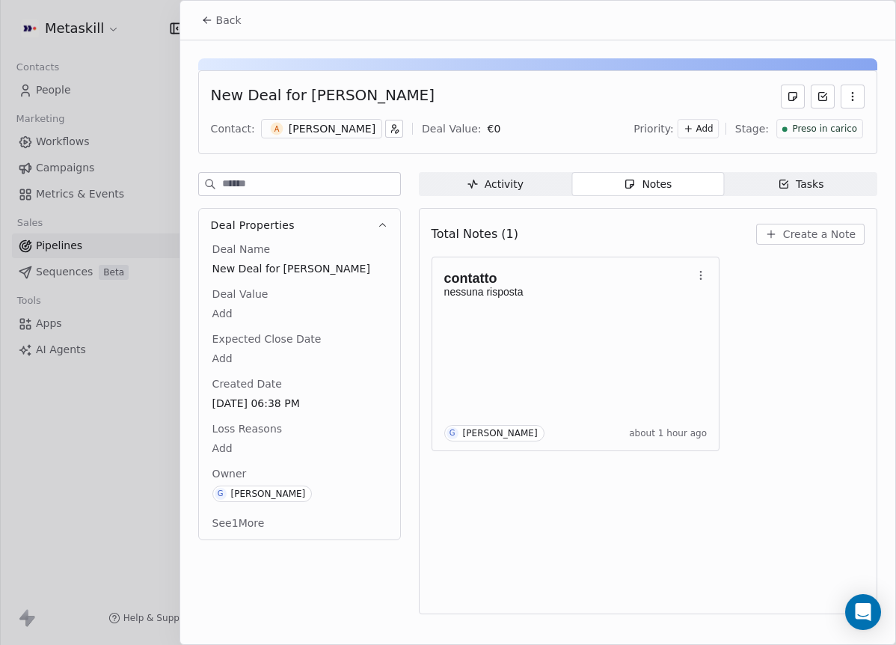
click at [826, 227] on span "Create a Note" at bounding box center [819, 234] width 73 height 15
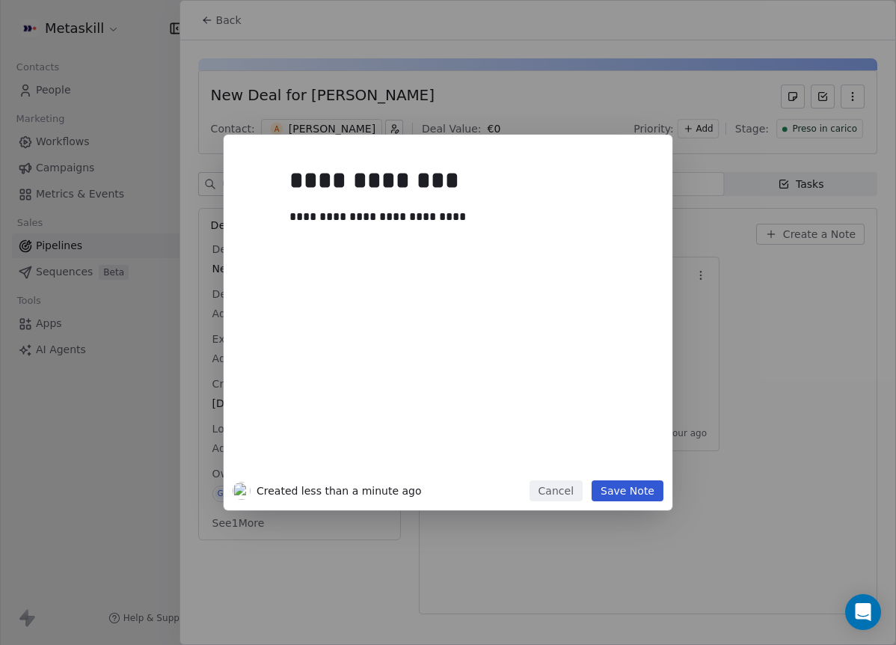
click at [662, 494] on button "Save Note" at bounding box center [628, 490] width 72 height 21
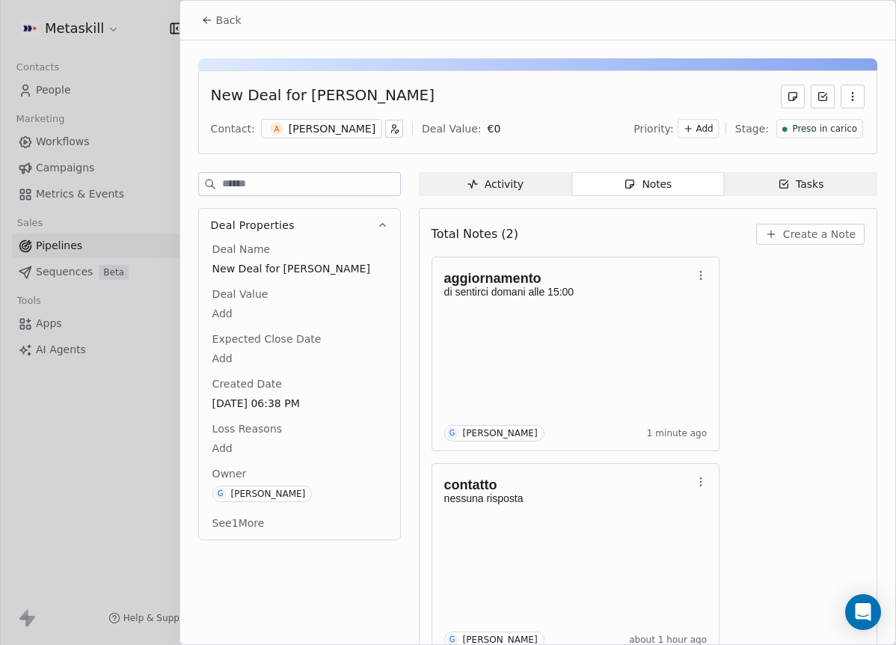
drag, startPoint x: 835, startPoint y: 128, endPoint x: 831, endPoint y: 138, distance: 11.4
click at [835, 128] on span "Preso in carico" at bounding box center [824, 129] width 65 height 13
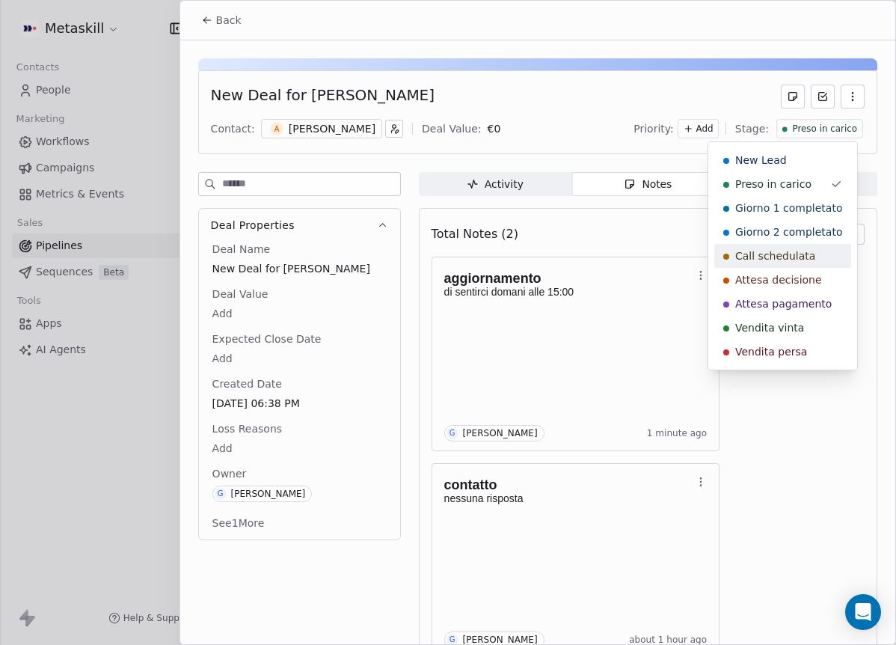
drag, startPoint x: 804, startPoint y: 254, endPoint x: 602, endPoint y: 214, distance: 205.9
click at [804, 254] on span "Call schedulata" at bounding box center [775, 255] width 80 height 15
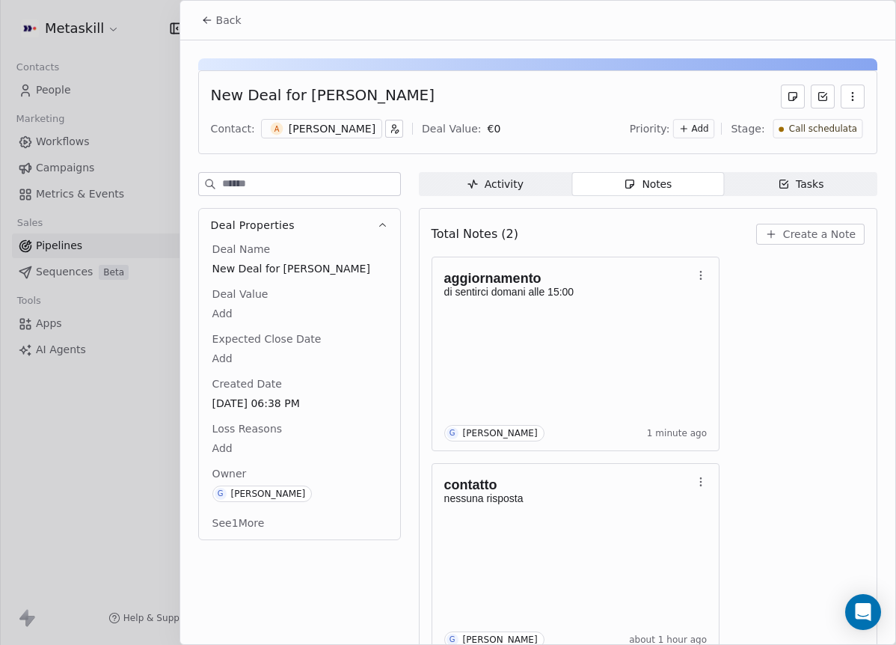
click at [242, 25] on button "Back" at bounding box center [221, 20] width 58 height 27
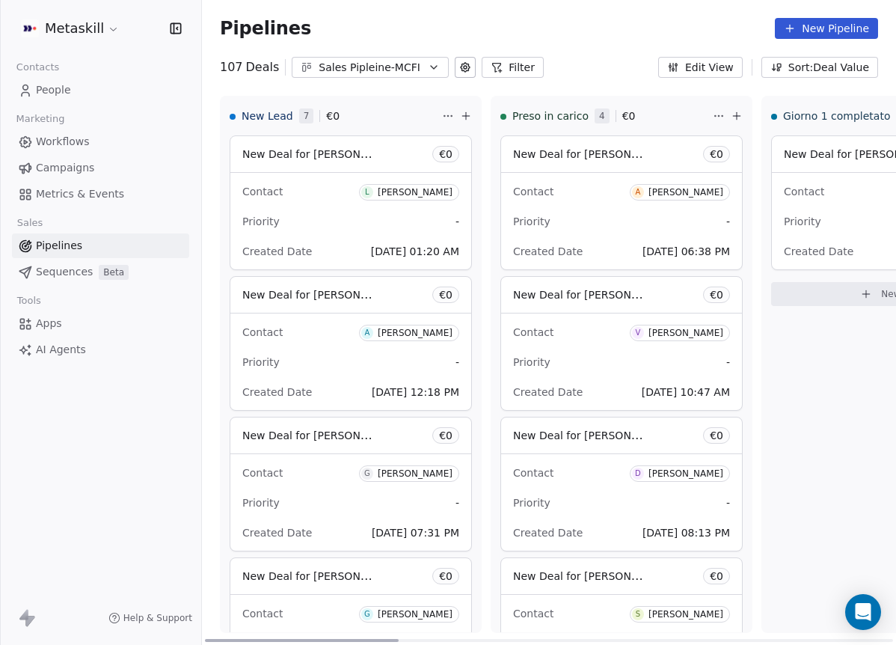
click at [429, 191] on div "[PERSON_NAME]" at bounding box center [415, 192] width 75 height 10
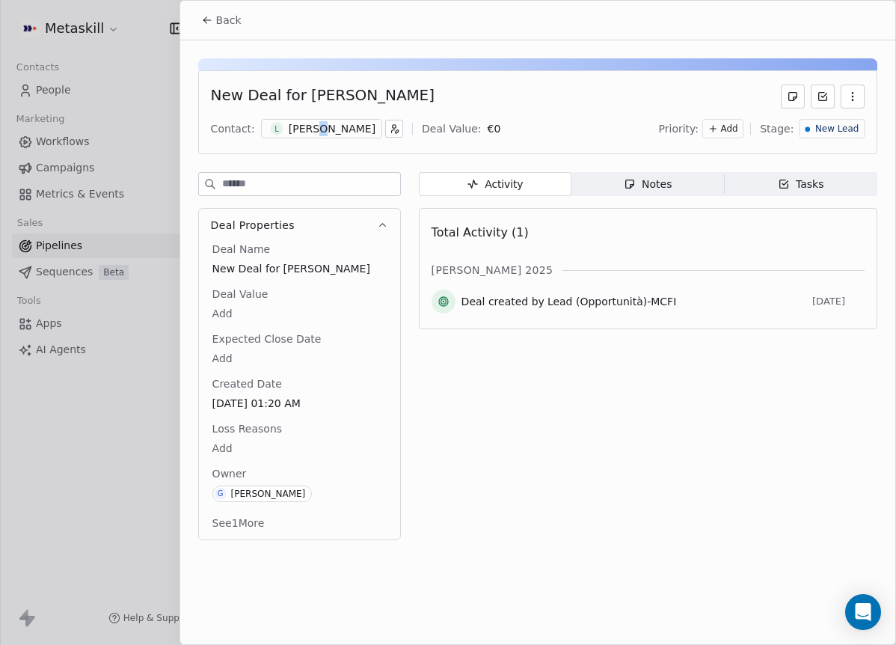
click at [316, 133] on div "[PERSON_NAME]" at bounding box center [332, 128] width 87 height 15
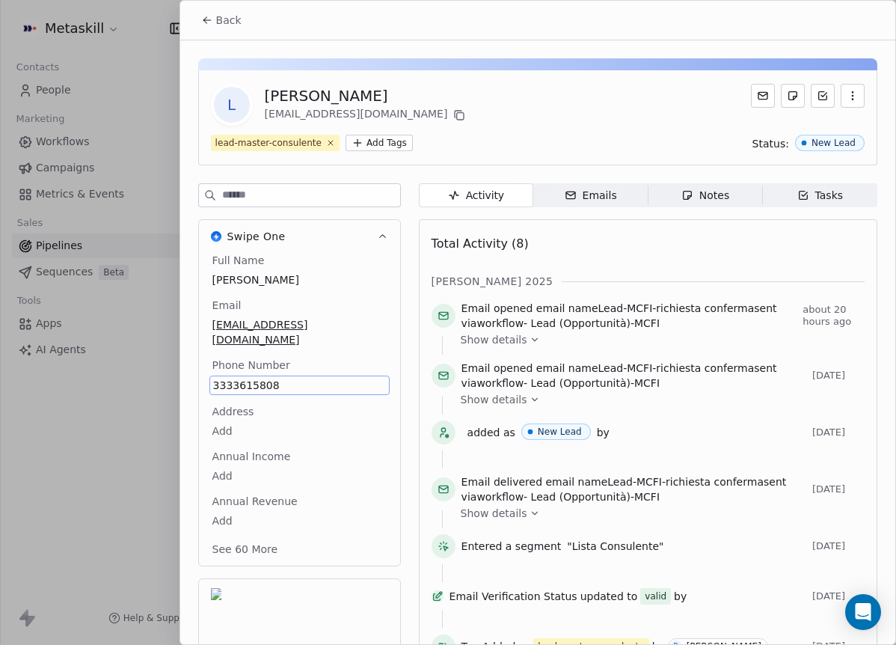
click at [380, 296] on div "Full Name Luca Biasin Email luca.biasin1991@gmail.com Phone Number 3333615808 A…" at bounding box center [299, 409] width 201 height 313
click at [658, 274] on div "ott 2025" at bounding box center [648, 281] width 433 height 15
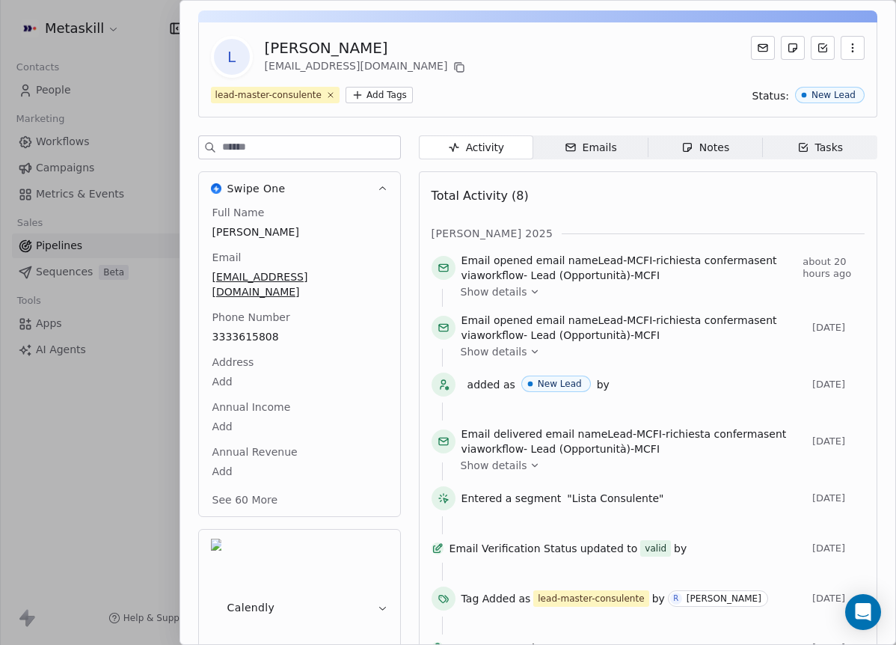
click at [271, 371] on div "Full Name Luca Biasin Email luca.biasin1991@gmail.com Phone Number 3333615808 A…" at bounding box center [299, 357] width 180 height 305
copy span "3333615808"
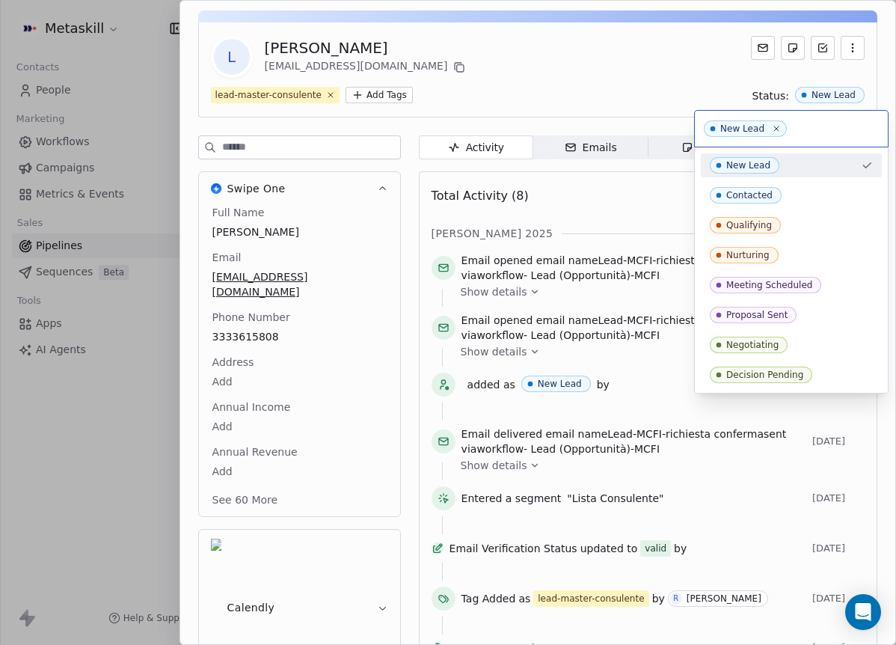
click at [607, 67] on html "Metaskill Contacts People Marketing Workflows Campaigns Metrics & Events Sales …" at bounding box center [448, 322] width 896 height 645
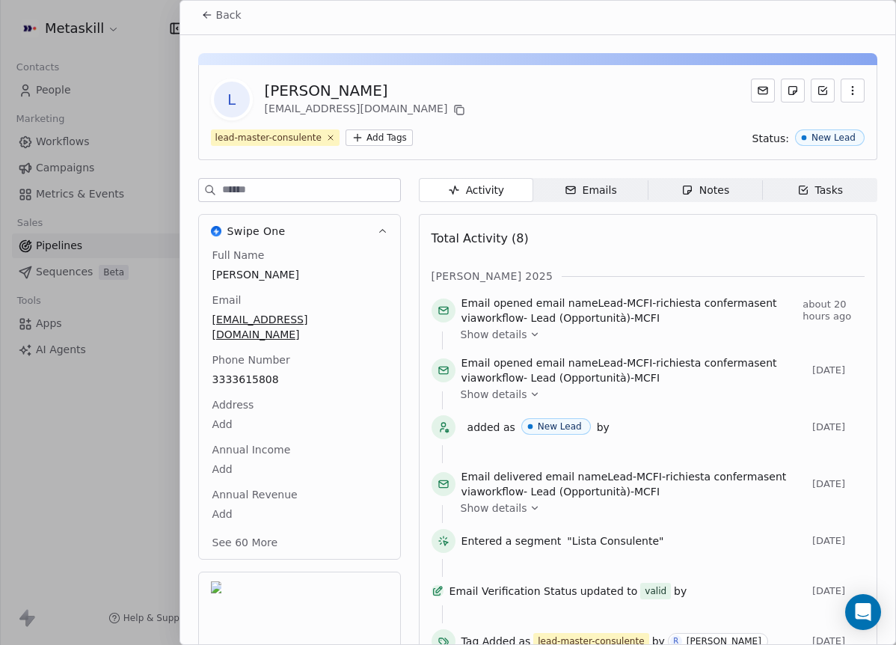
scroll to position [0, 0]
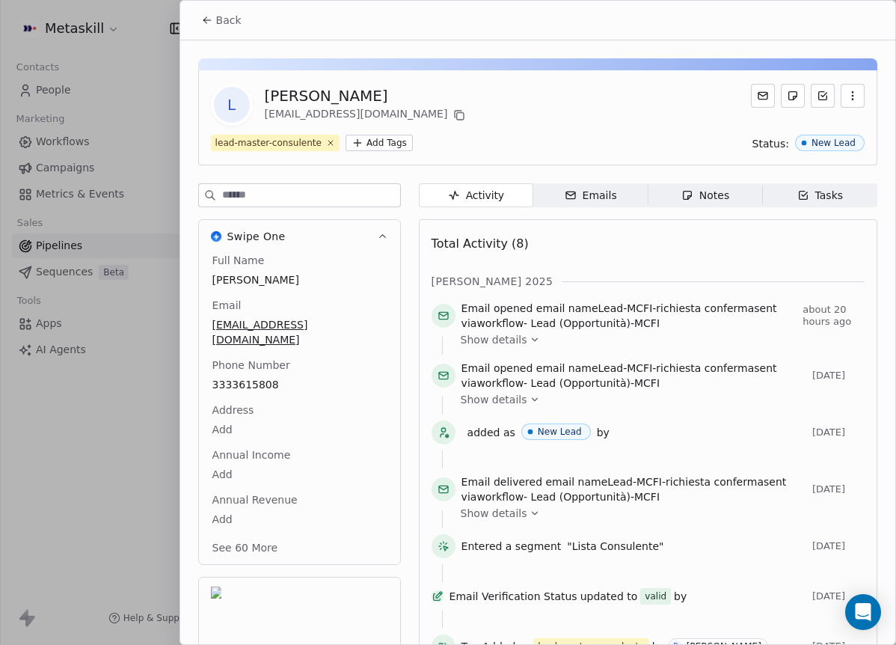
click at [211, 7] on button "Back" at bounding box center [221, 20] width 58 height 27
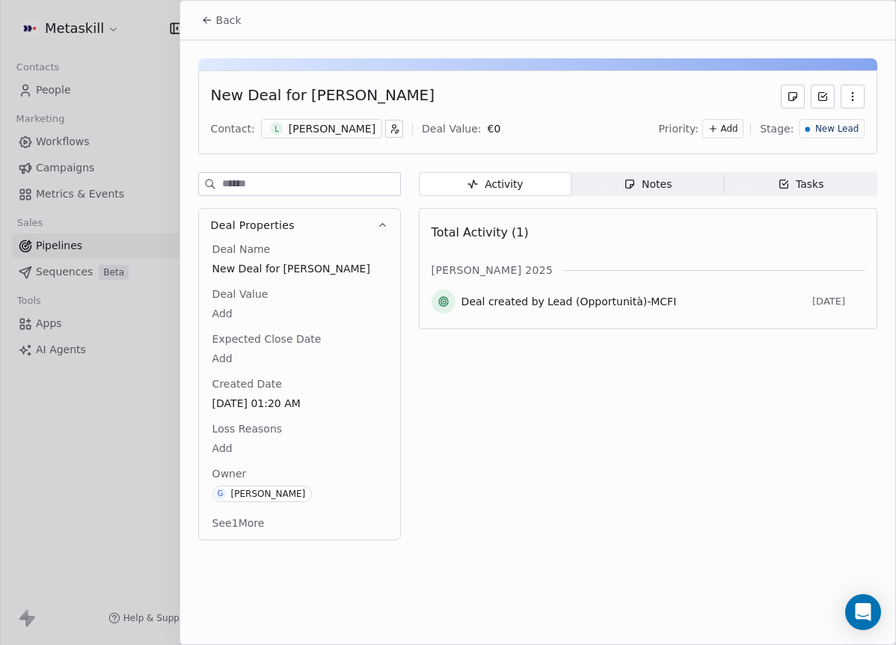
click at [654, 188] on div "Notes" at bounding box center [648, 184] width 48 height 16
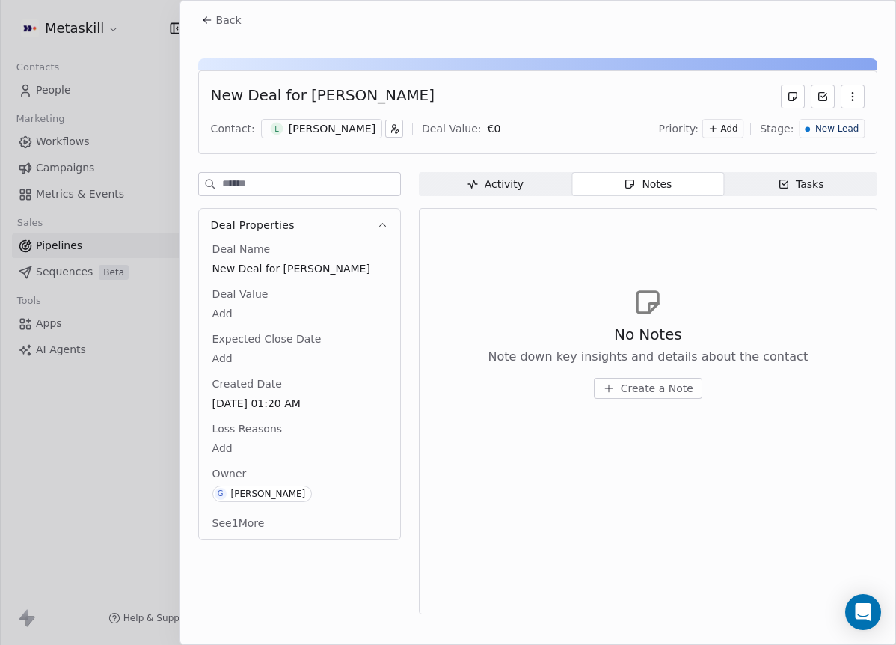
click at [667, 378] on button "Create a Note" at bounding box center [648, 388] width 108 height 21
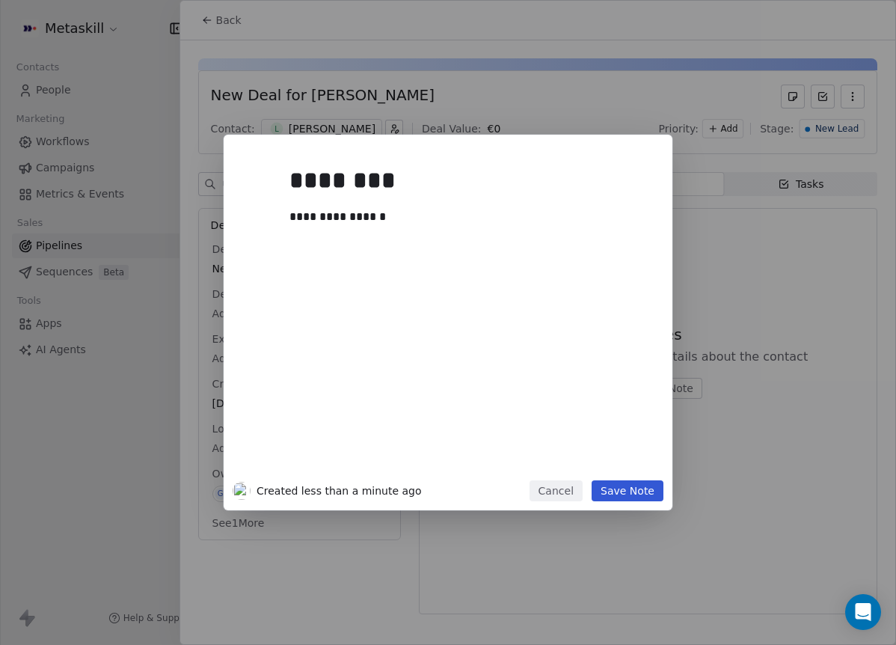
click at [650, 494] on button "Save Note" at bounding box center [628, 490] width 72 height 21
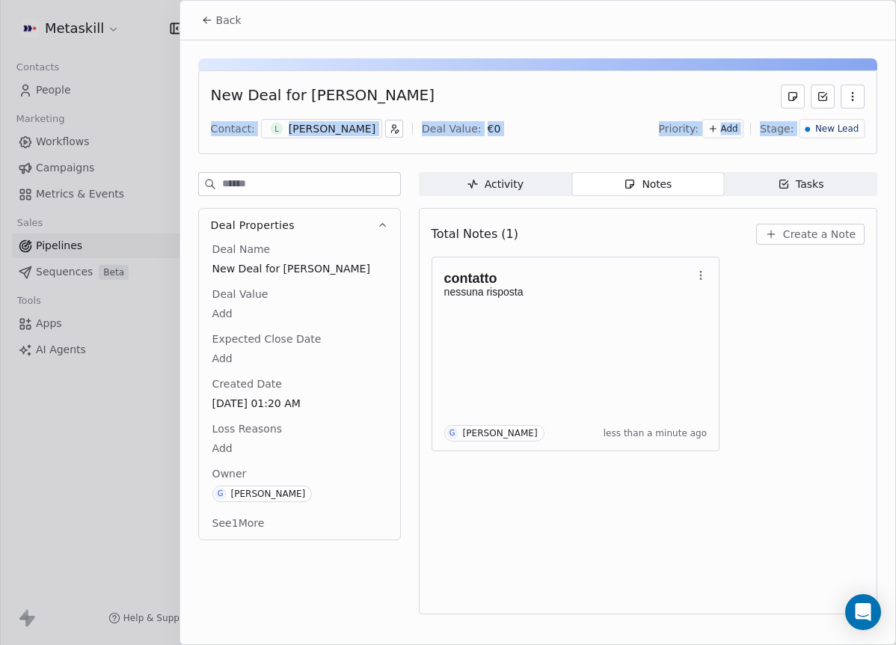
click at [848, 117] on div "New Deal for Luca Biasin Contact: L Luca Biasin Deal Value: € 0 Priority: Add S…" at bounding box center [537, 112] width 679 height 84
click at [847, 129] on span "New Lead" at bounding box center [836, 129] width 43 height 13
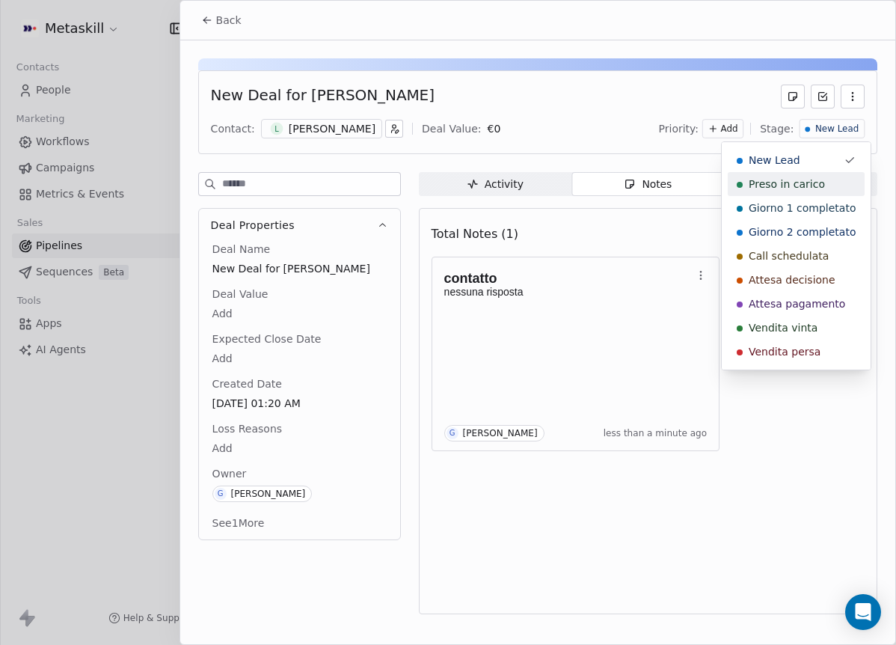
click at [829, 186] on div "Preso in carico" at bounding box center [796, 183] width 119 height 15
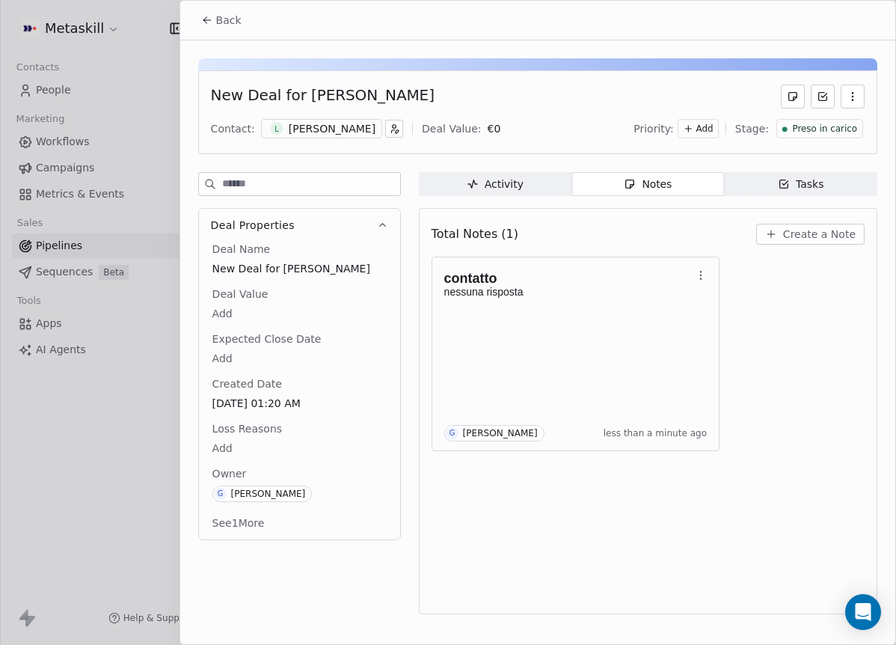
drag, startPoint x: 171, startPoint y: 16, endPoint x: 212, endPoint y: 16, distance: 41.1
click at [171, 16] on div at bounding box center [448, 322] width 896 height 645
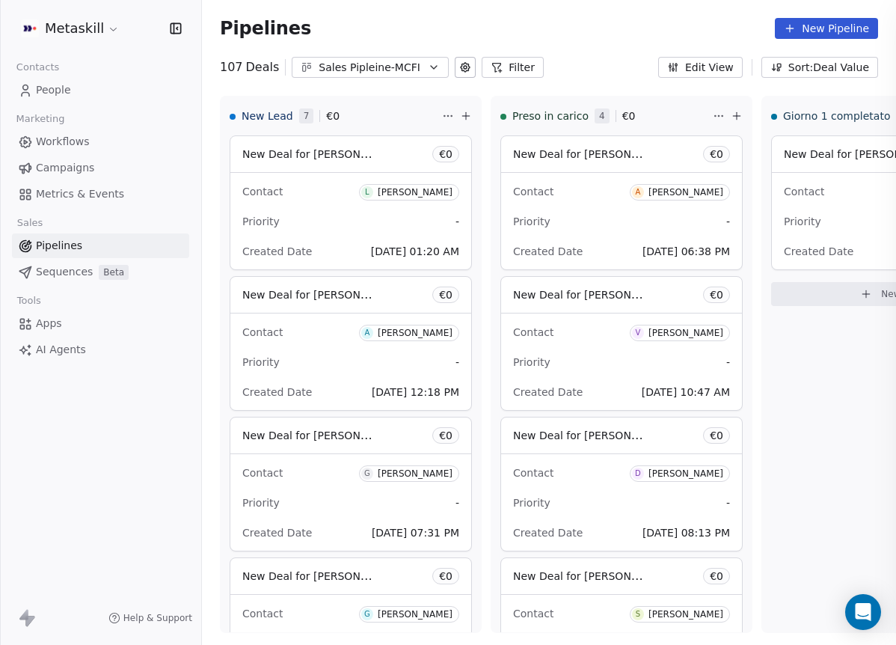
click at [446, 194] on div "[PERSON_NAME]" at bounding box center [415, 192] width 75 height 10
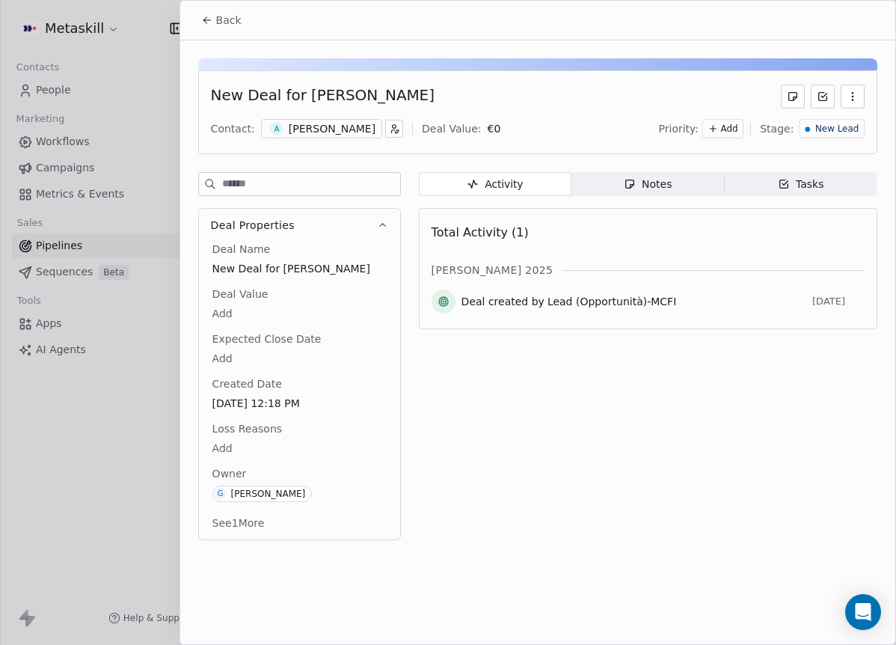
click at [330, 133] on div "[PERSON_NAME]" at bounding box center [332, 128] width 87 height 15
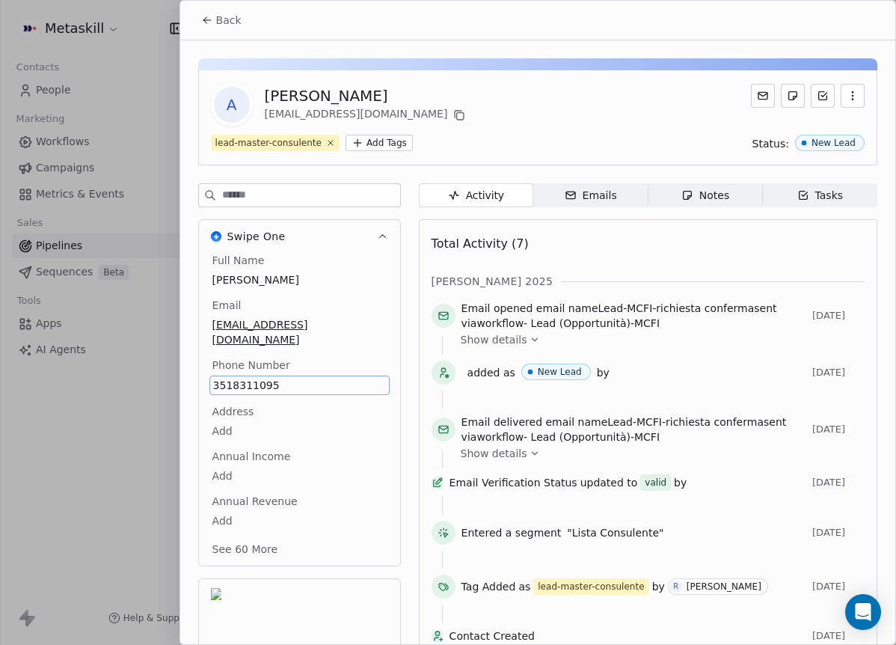
scroll to position [40, 0]
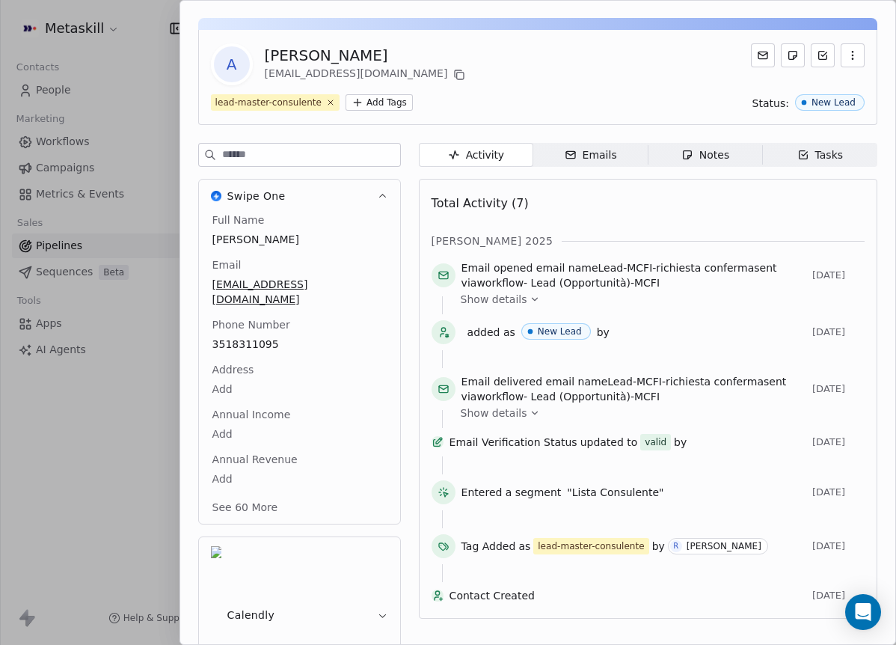
click at [583, 100] on div "lead-master-consulente Add Tags Status: New Lead" at bounding box center [538, 102] width 654 height 16
click at [453, 79] on icon at bounding box center [459, 75] width 12 height 12
click at [292, 55] on div "[PERSON_NAME]" at bounding box center [367, 55] width 204 height 21
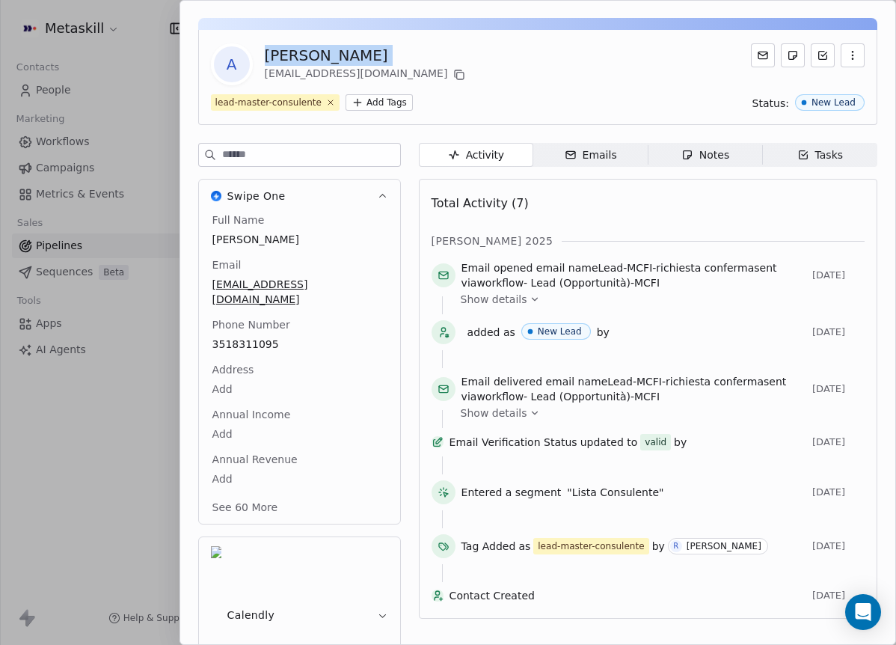
click at [292, 55] on div "[PERSON_NAME]" at bounding box center [367, 55] width 204 height 21
copy div "[PERSON_NAME]"
click at [660, 174] on div "Activity Activity Emails Emails Notes Notes Tasks Tasks Total Activity (7) ott …" at bounding box center [648, 422] width 458 height 559
click at [687, 163] on span "Notes Notes" at bounding box center [705, 155] width 114 height 24
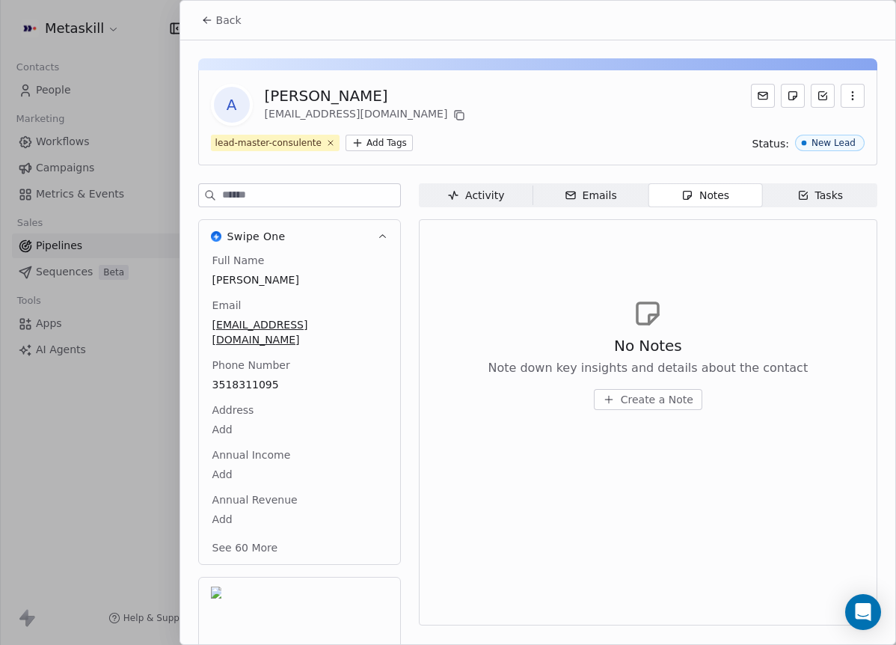
click at [215, 1] on div "Back" at bounding box center [537, 20] width 715 height 39
click at [220, 18] on span "Back" at bounding box center [228, 20] width 25 height 15
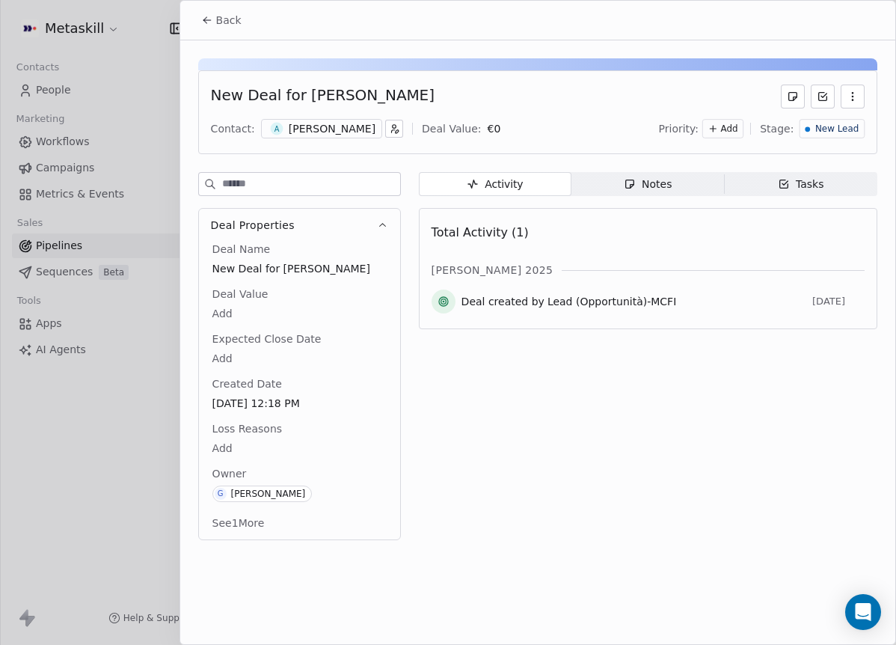
click at [694, 192] on span "Notes Notes" at bounding box center [647, 184] width 153 height 24
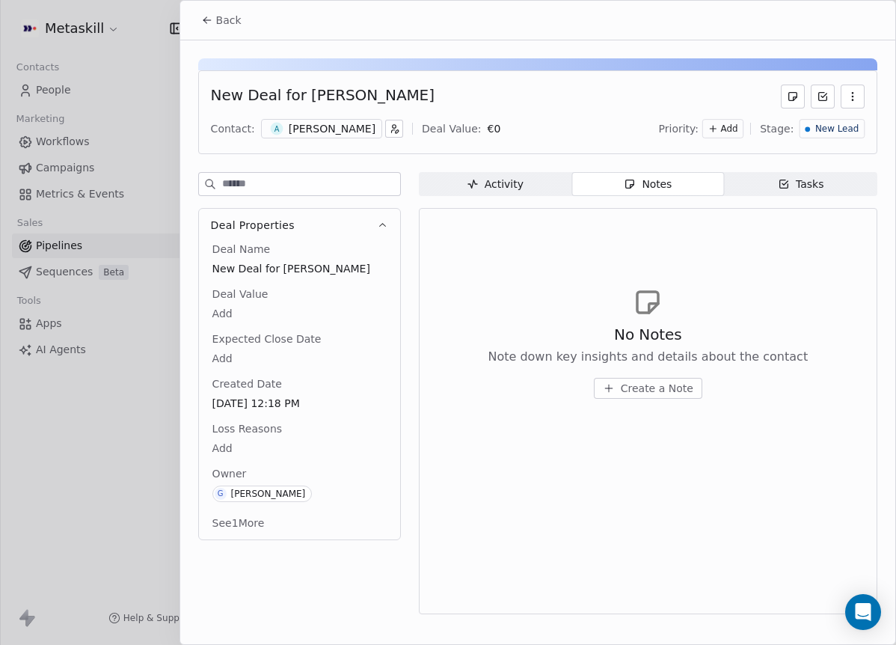
click at [639, 384] on span "Create a Note" at bounding box center [657, 388] width 73 height 15
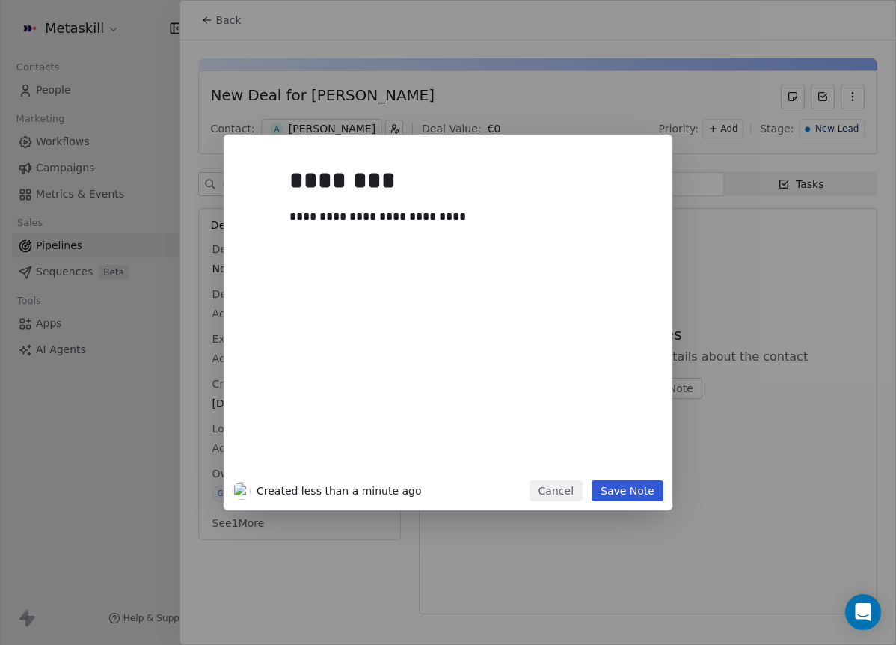
click at [645, 494] on button "Save Note" at bounding box center [628, 490] width 72 height 21
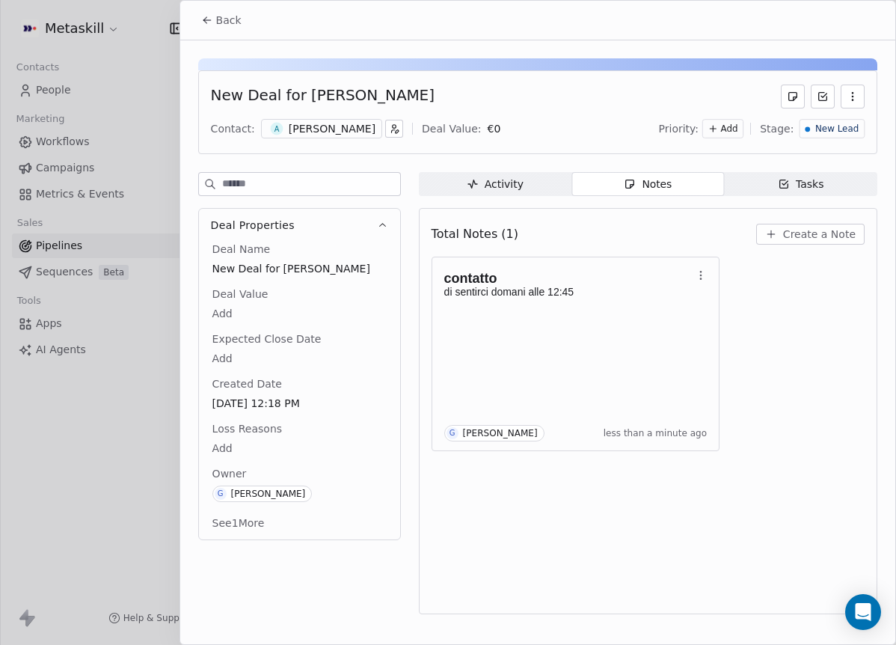
click at [861, 133] on div "New Lead" at bounding box center [831, 128] width 65 height 19
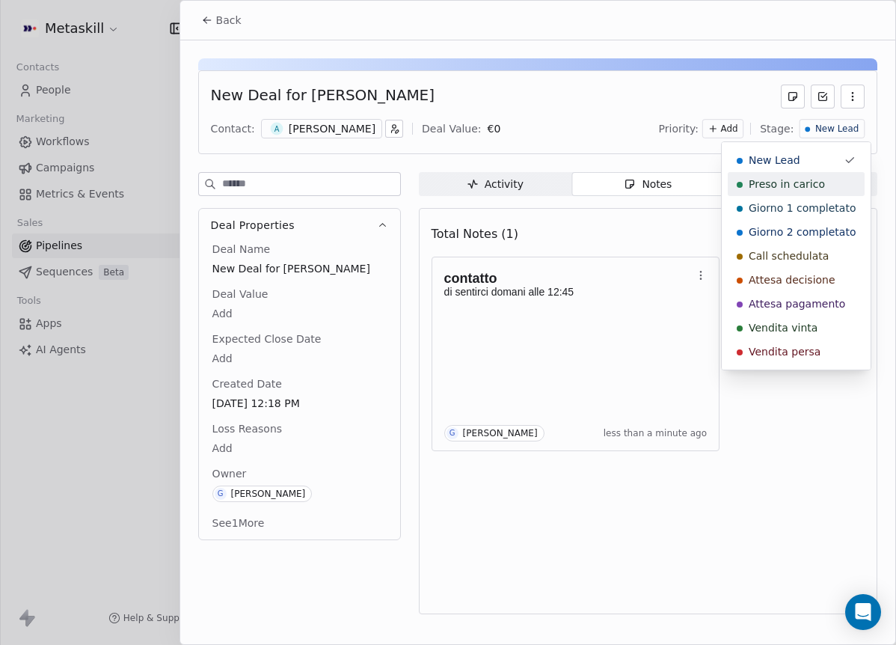
click at [829, 180] on div "Preso in carico" at bounding box center [796, 183] width 119 height 15
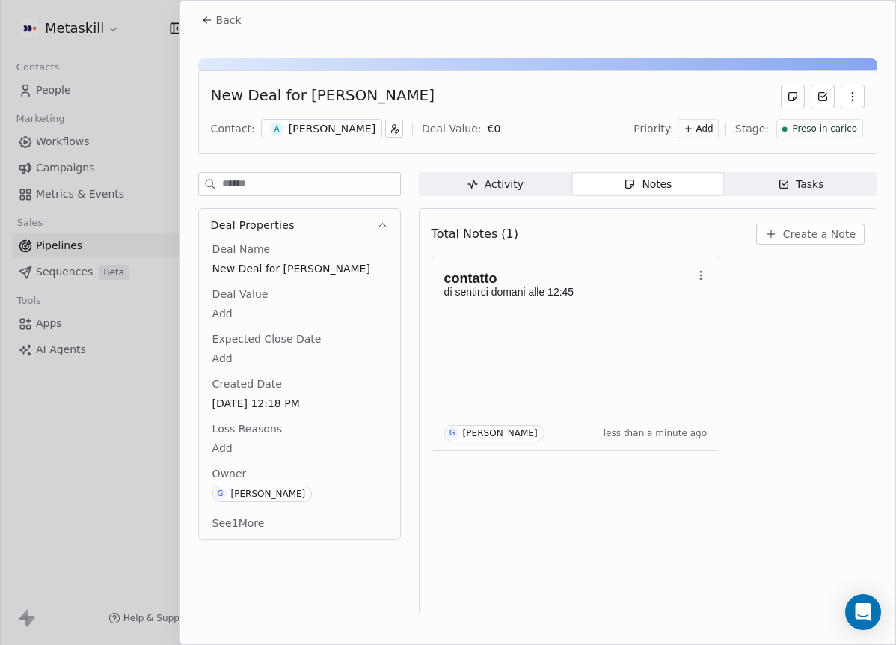
click at [799, 133] on span "Preso in carico" at bounding box center [824, 129] width 65 height 13
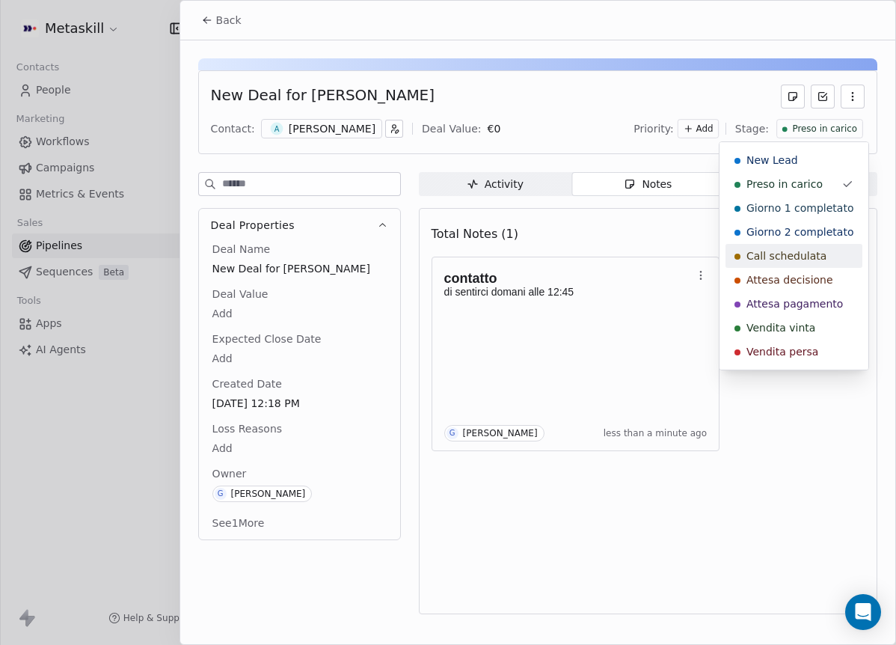
click at [790, 266] on div "Call schedulata" at bounding box center [793, 256] width 137 height 24
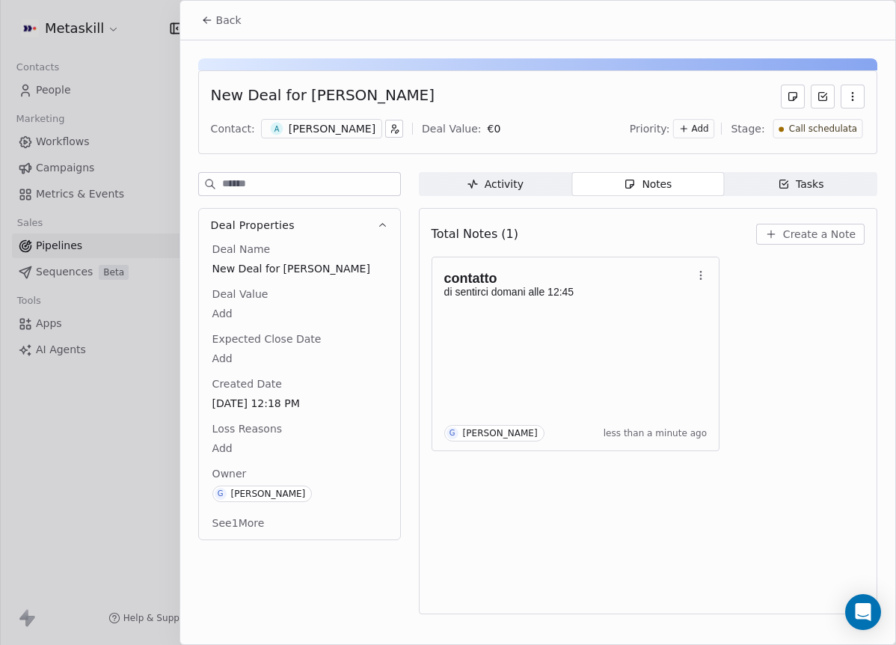
click at [233, 26] on span "Back" at bounding box center [228, 20] width 25 height 15
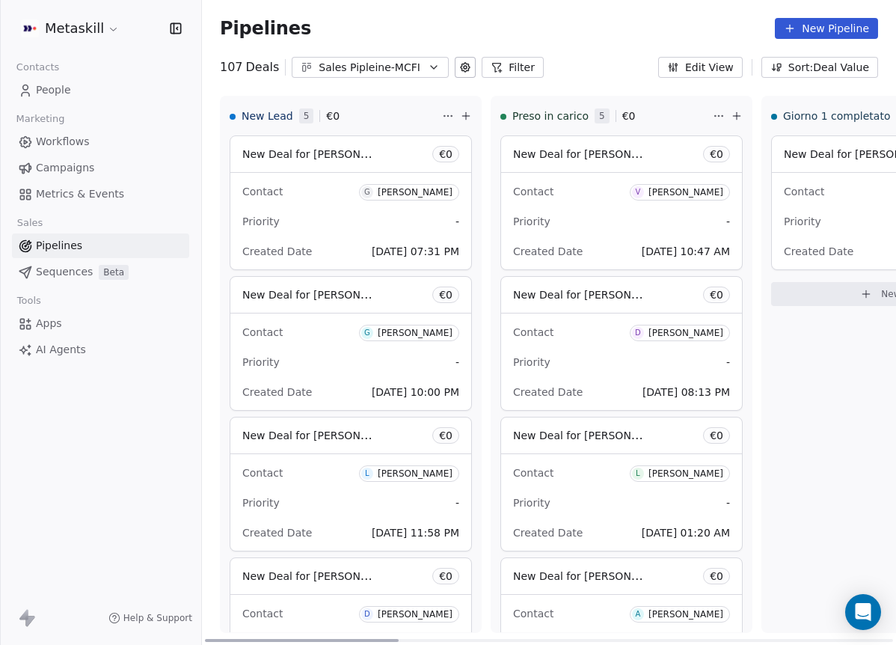
click at [396, 190] on div "[PERSON_NAME]" at bounding box center [415, 192] width 75 height 10
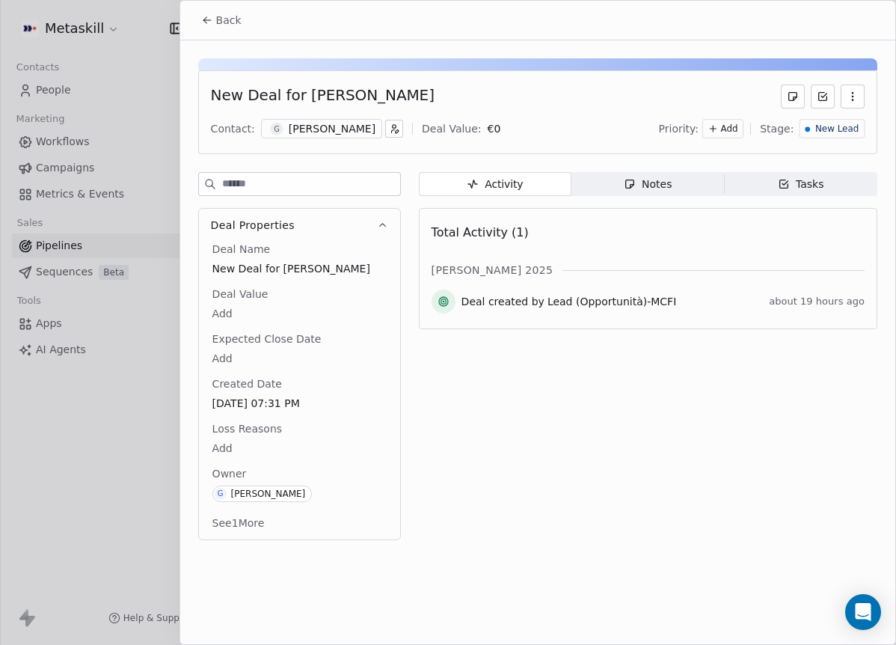
click at [340, 138] on div "Contact: G Gianluca Perri Deal Value: € 0 Priority: Add Stage: New Lead" at bounding box center [538, 128] width 654 height 22
click at [334, 125] on div "[PERSON_NAME]" at bounding box center [332, 128] width 87 height 15
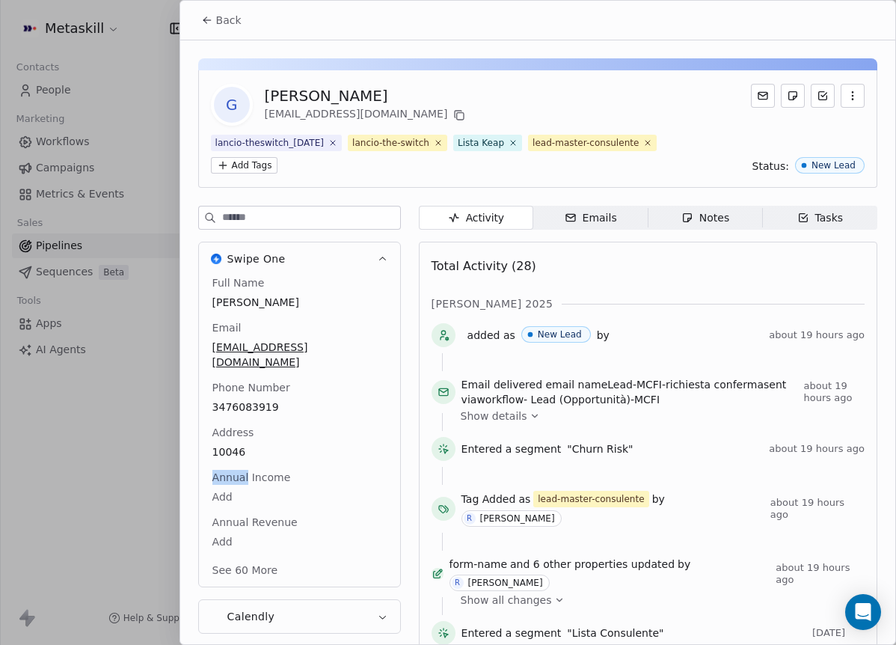
scroll to position [70, 0]
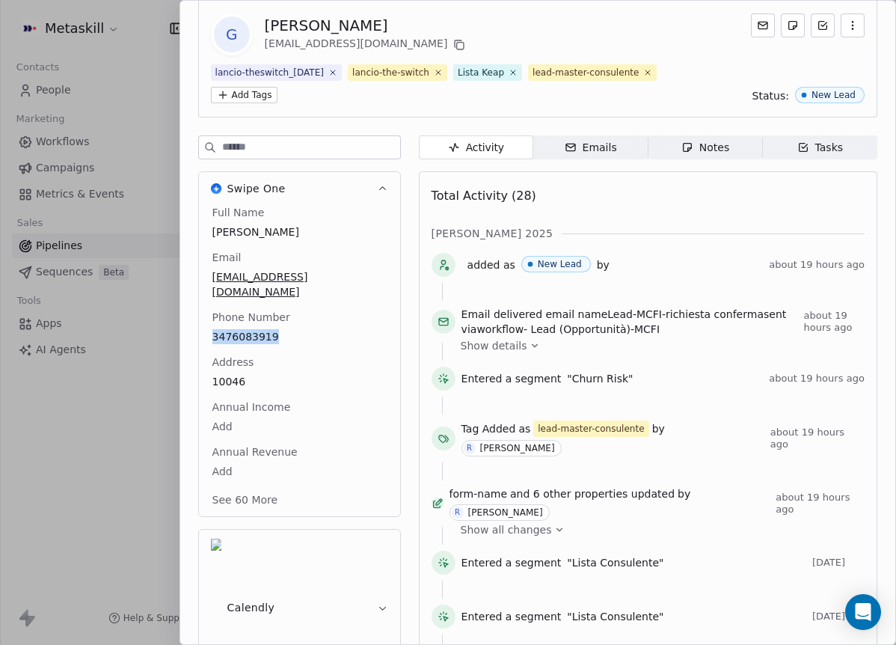
click at [385, 190] on icon "button" at bounding box center [382, 188] width 11 height 11
click at [384, 191] on icon "button" at bounding box center [382, 188] width 11 height 11
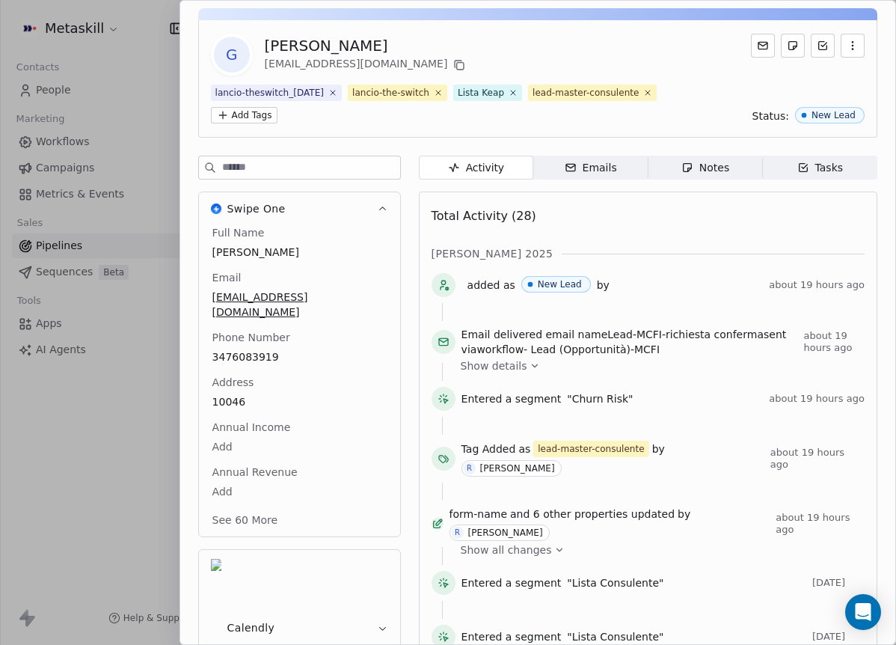
scroll to position [7, 0]
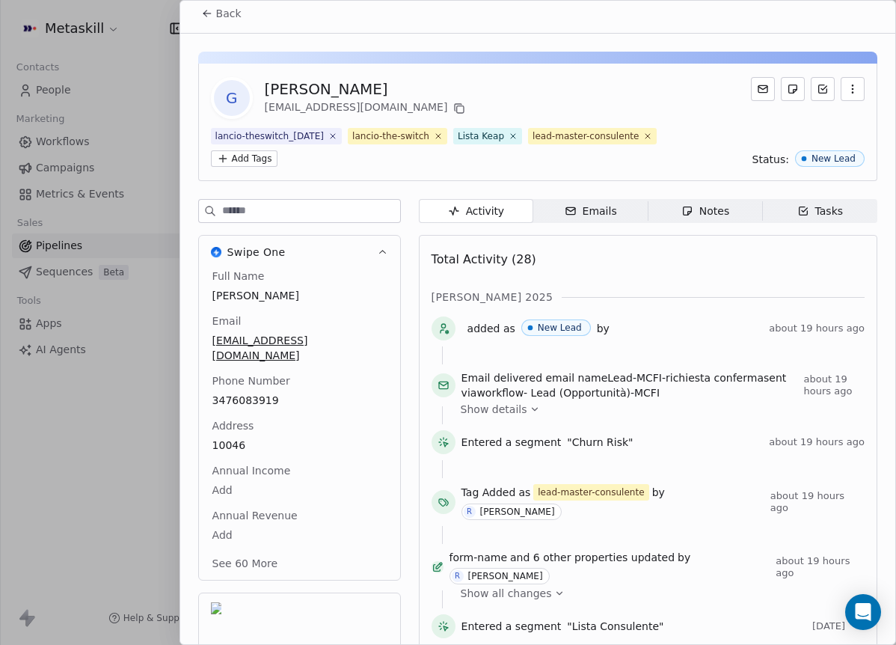
click at [239, 13] on span "Back" at bounding box center [228, 13] width 25 height 15
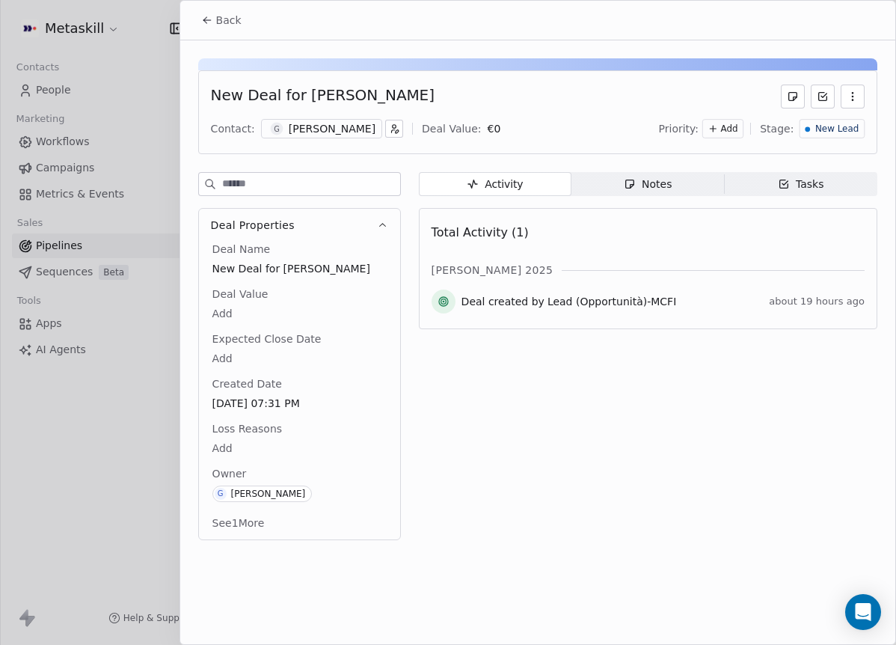
click at [643, 190] on div "Notes" at bounding box center [648, 184] width 48 height 16
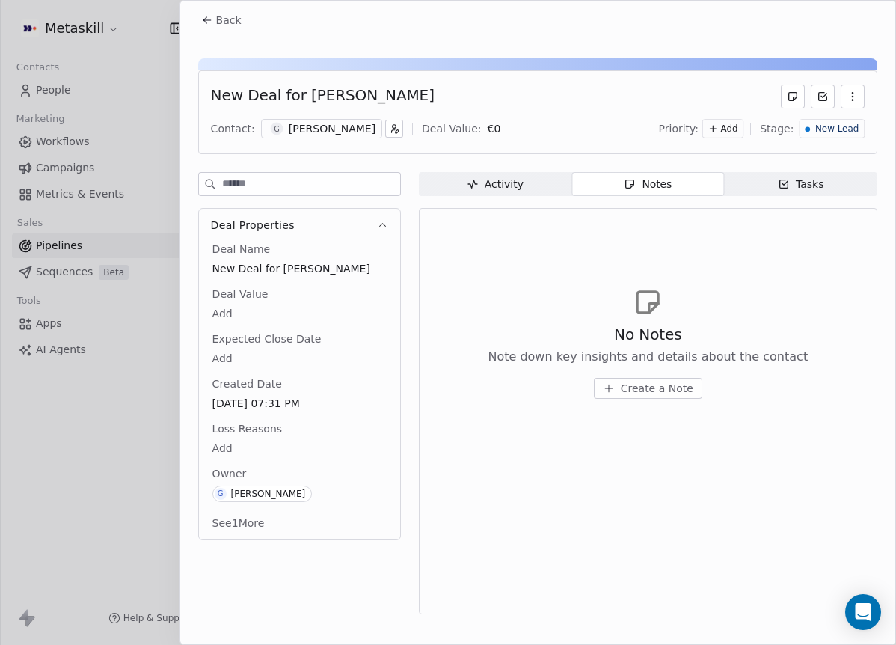
click at [660, 382] on span "Create a Note" at bounding box center [657, 388] width 73 height 15
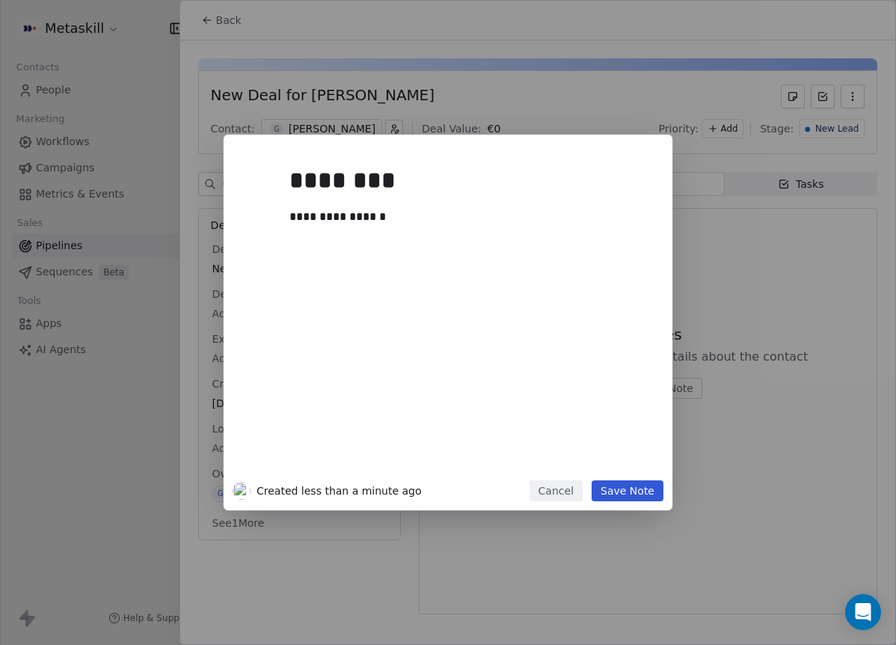
click at [647, 491] on button "Save Note" at bounding box center [628, 490] width 72 height 21
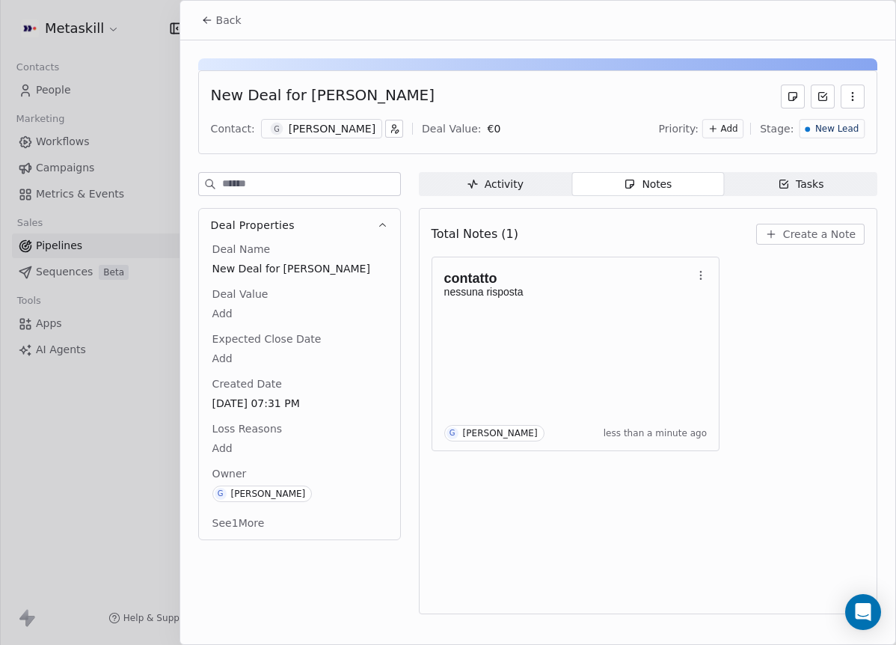
click at [823, 117] on div "Priority: Add Stage: New Lead" at bounding box center [762, 128] width 206 height 22
click at [826, 135] on span "New Lead" at bounding box center [836, 129] width 43 height 13
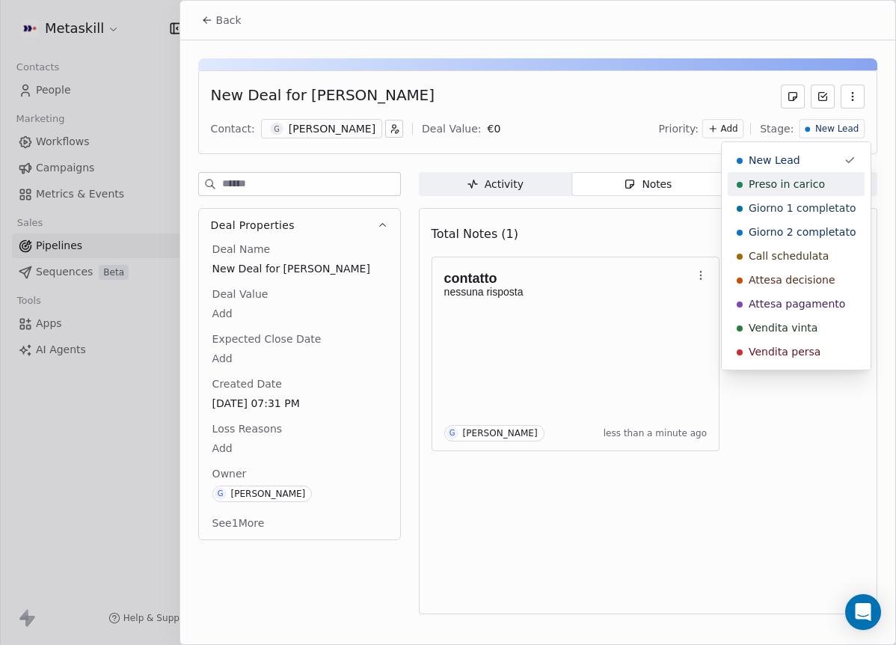
click at [814, 184] on span "Preso in carico" at bounding box center [787, 183] width 76 height 15
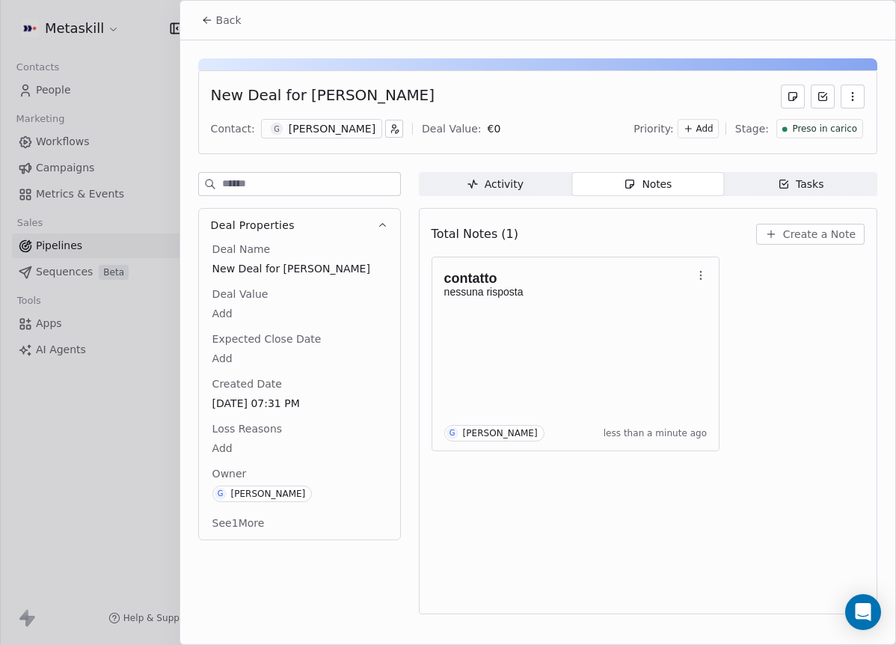
click at [227, 24] on span "Back" at bounding box center [228, 20] width 25 height 15
